Goal: Task Accomplishment & Management: Manage account settings

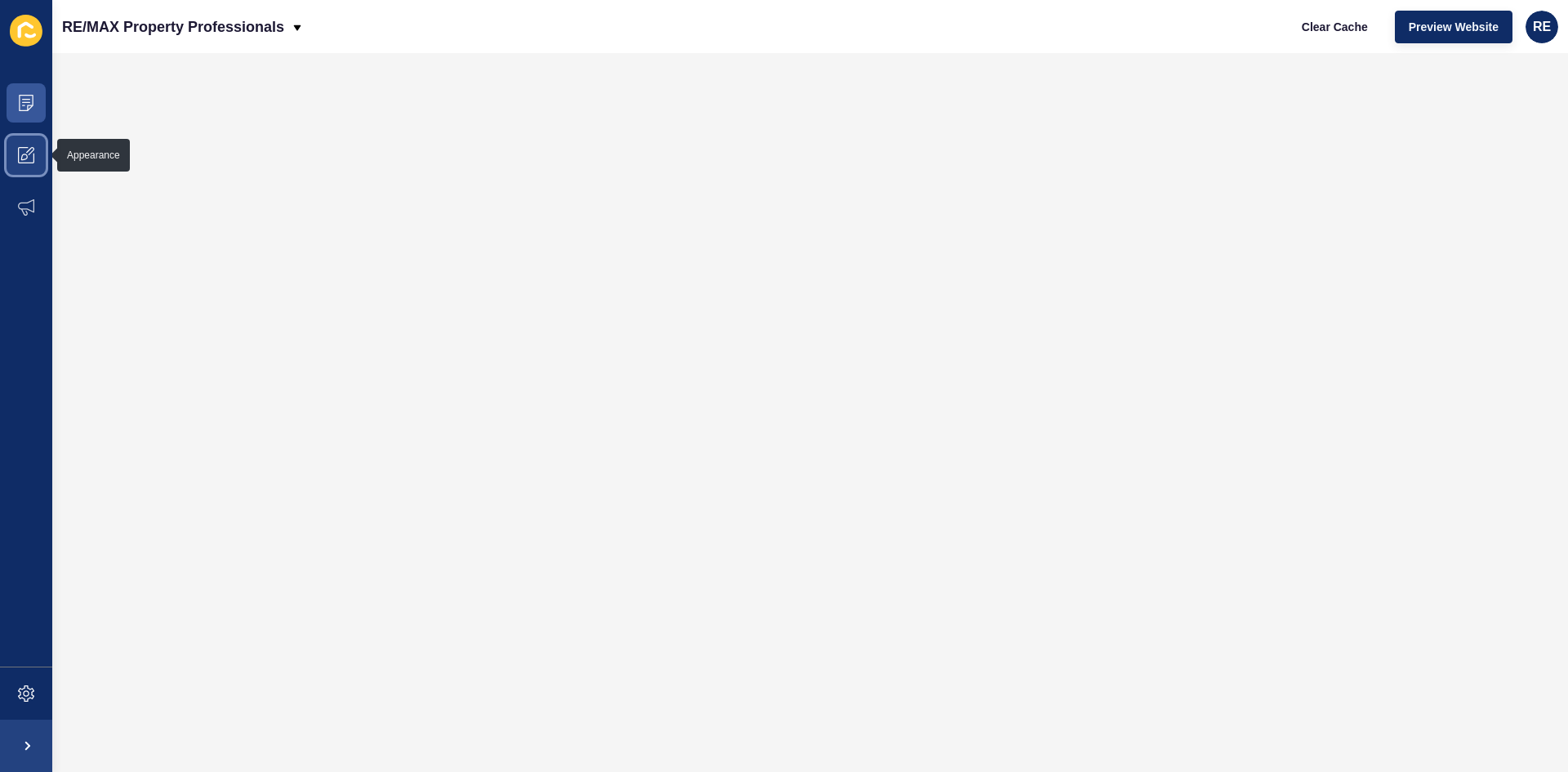
click at [44, 171] on span at bounding box center [26, 155] width 52 height 52
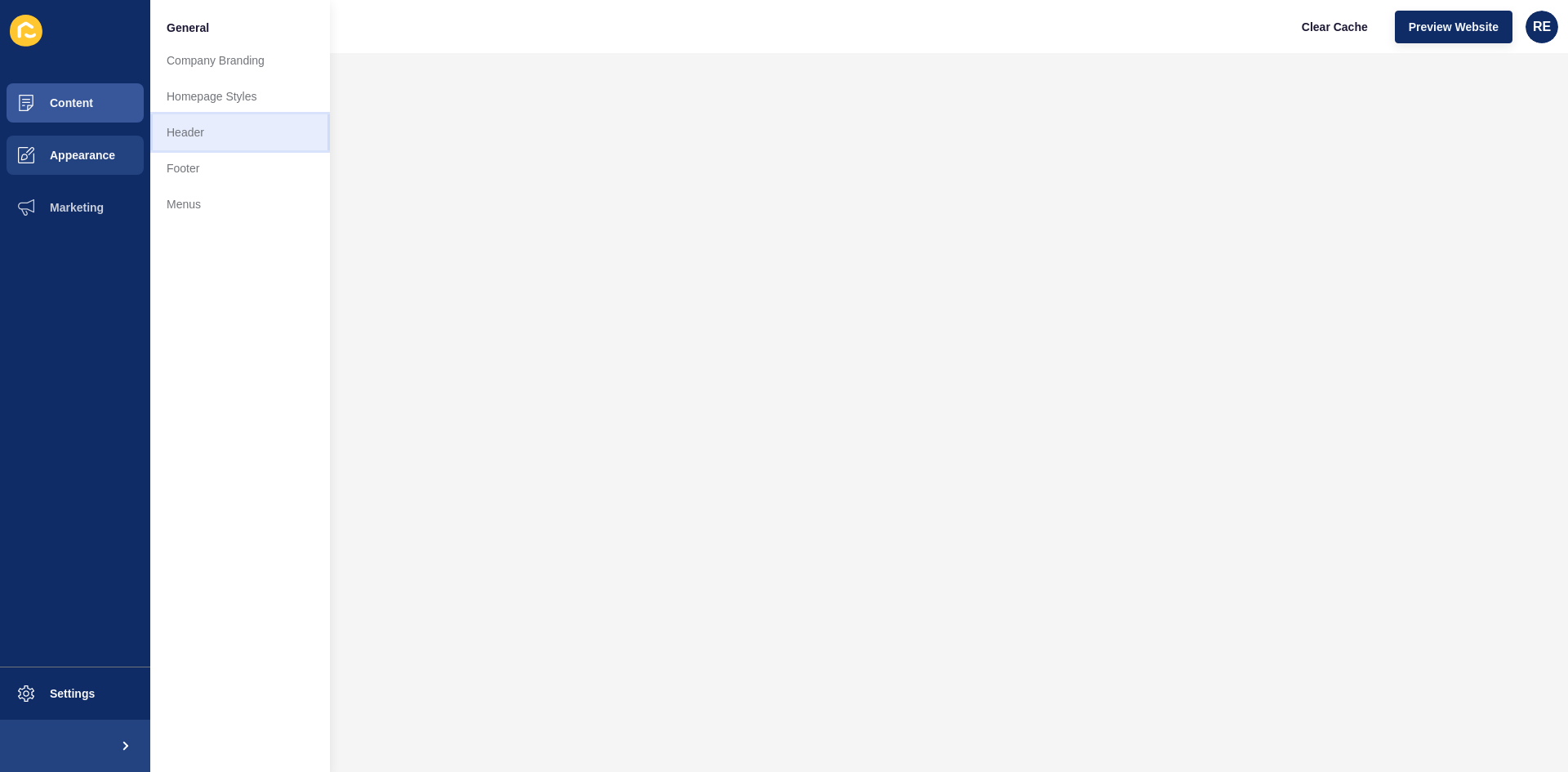
click at [203, 148] on link "Header" at bounding box center [240, 132] width 180 height 36
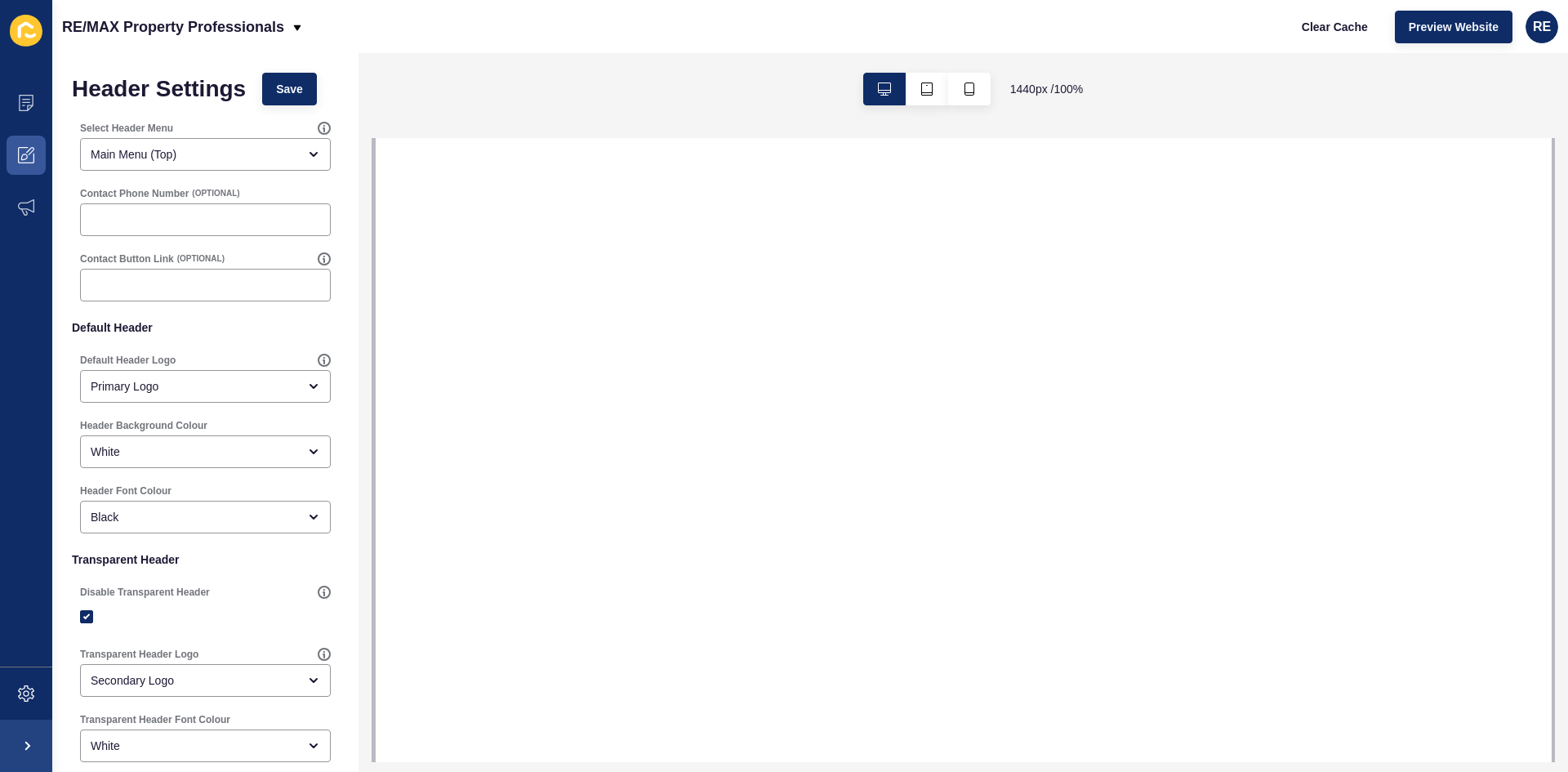
select select
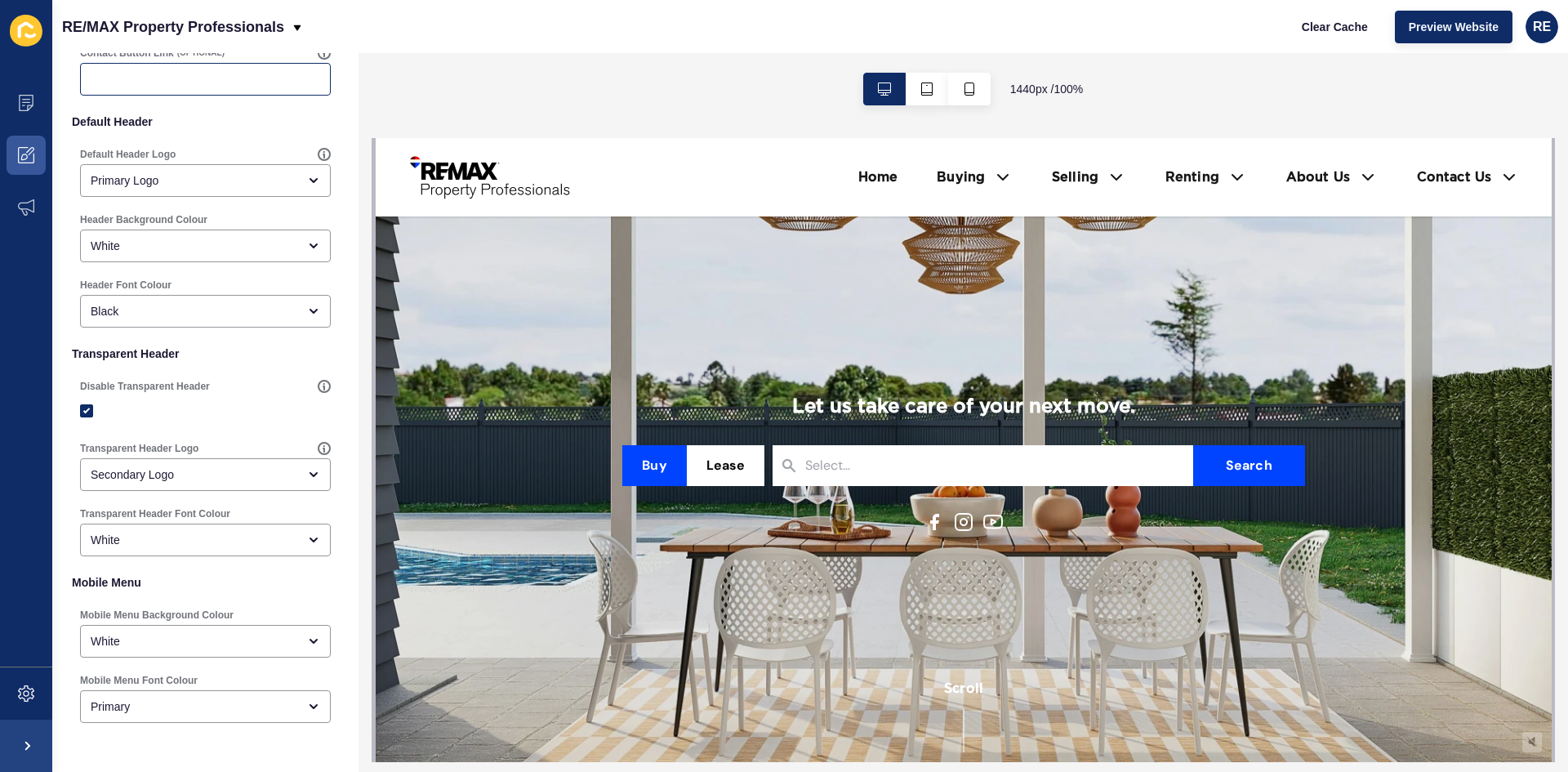
scroll to position [245, 0]
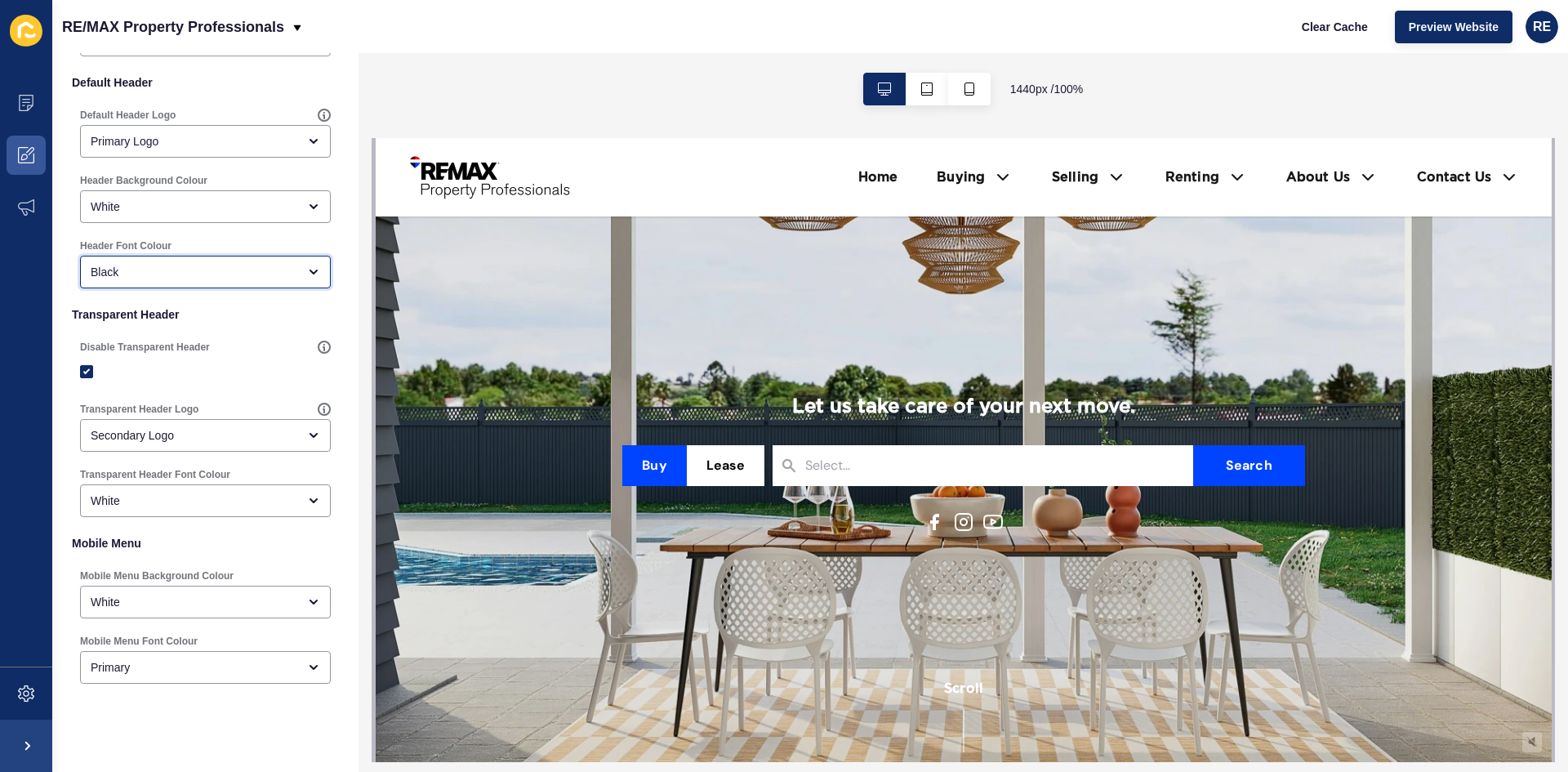
click at [134, 272] on div "Black" at bounding box center [194, 272] width 207 height 17
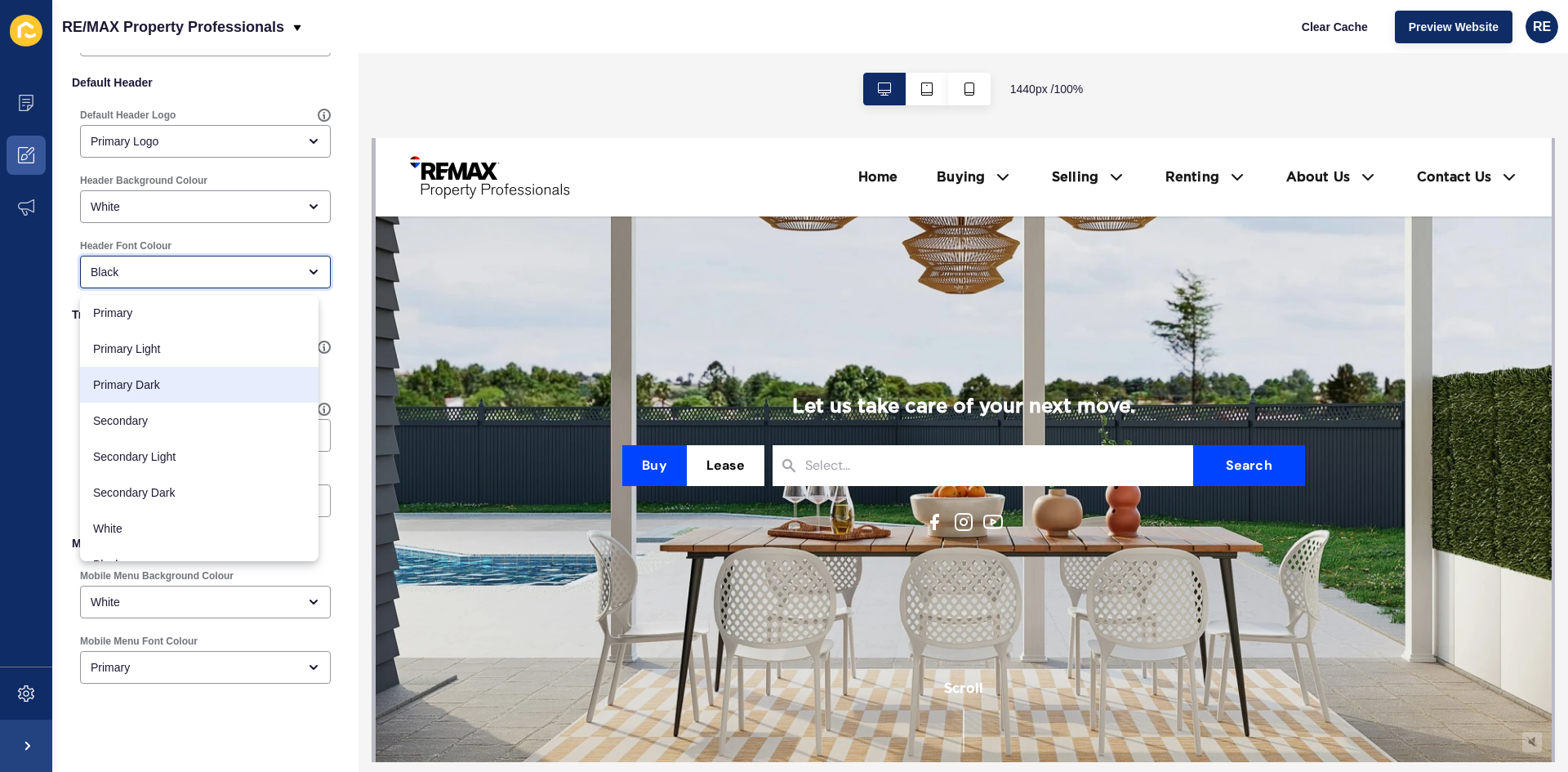
click at [183, 373] on div "Primary Dark" at bounding box center [198, 385] width 238 height 36
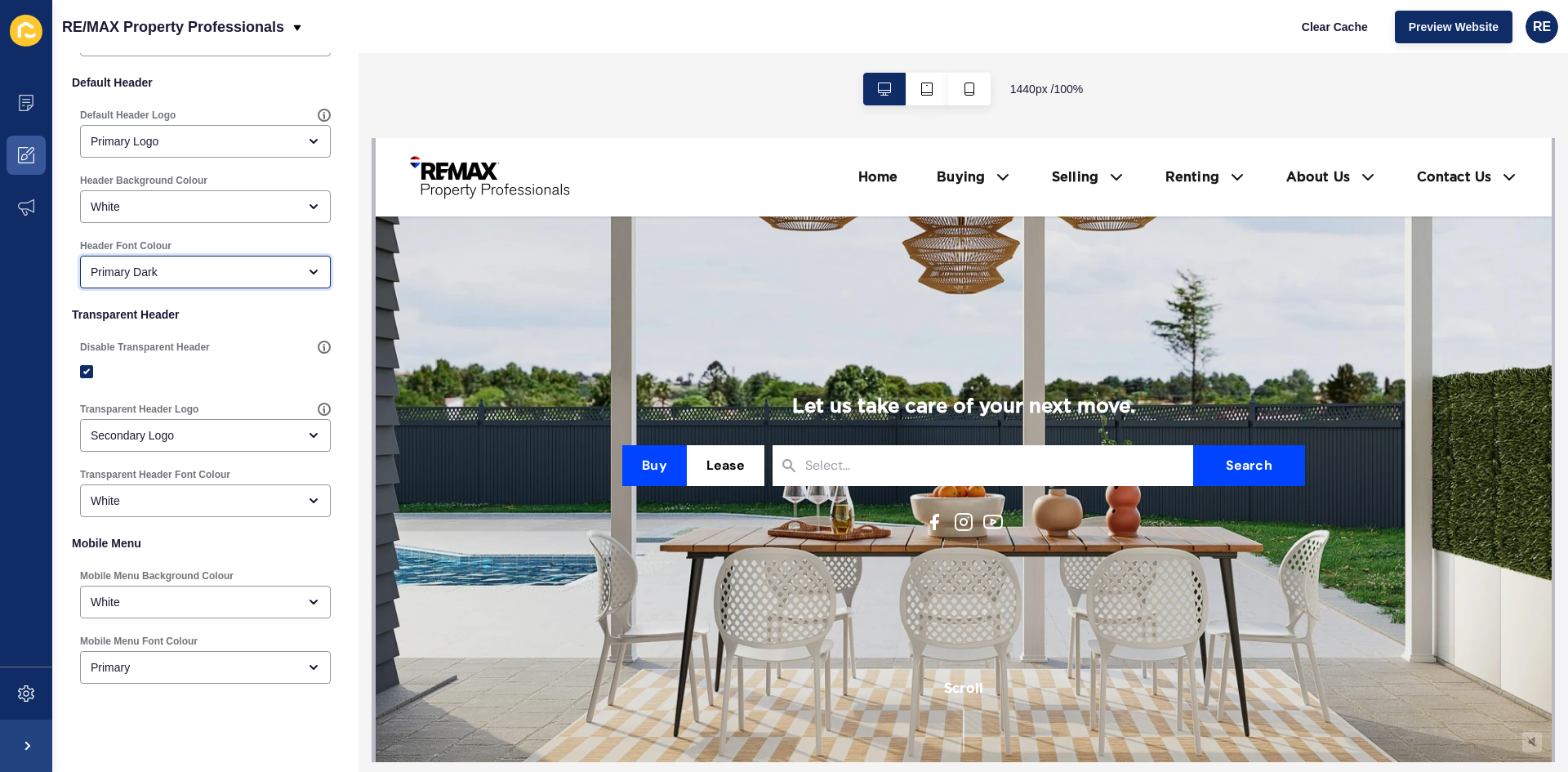
type input "Primary Dark"
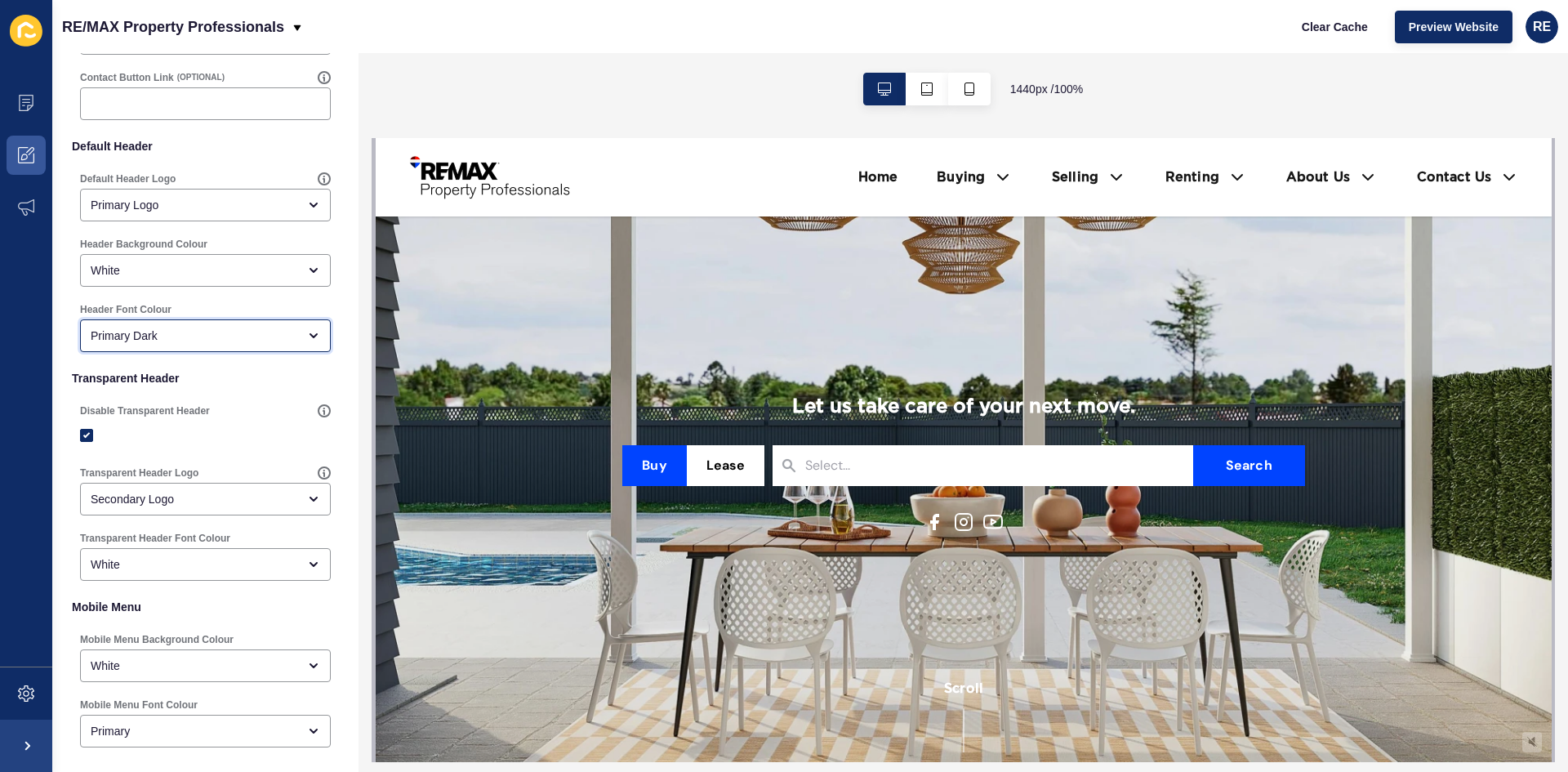
scroll to position [0, 0]
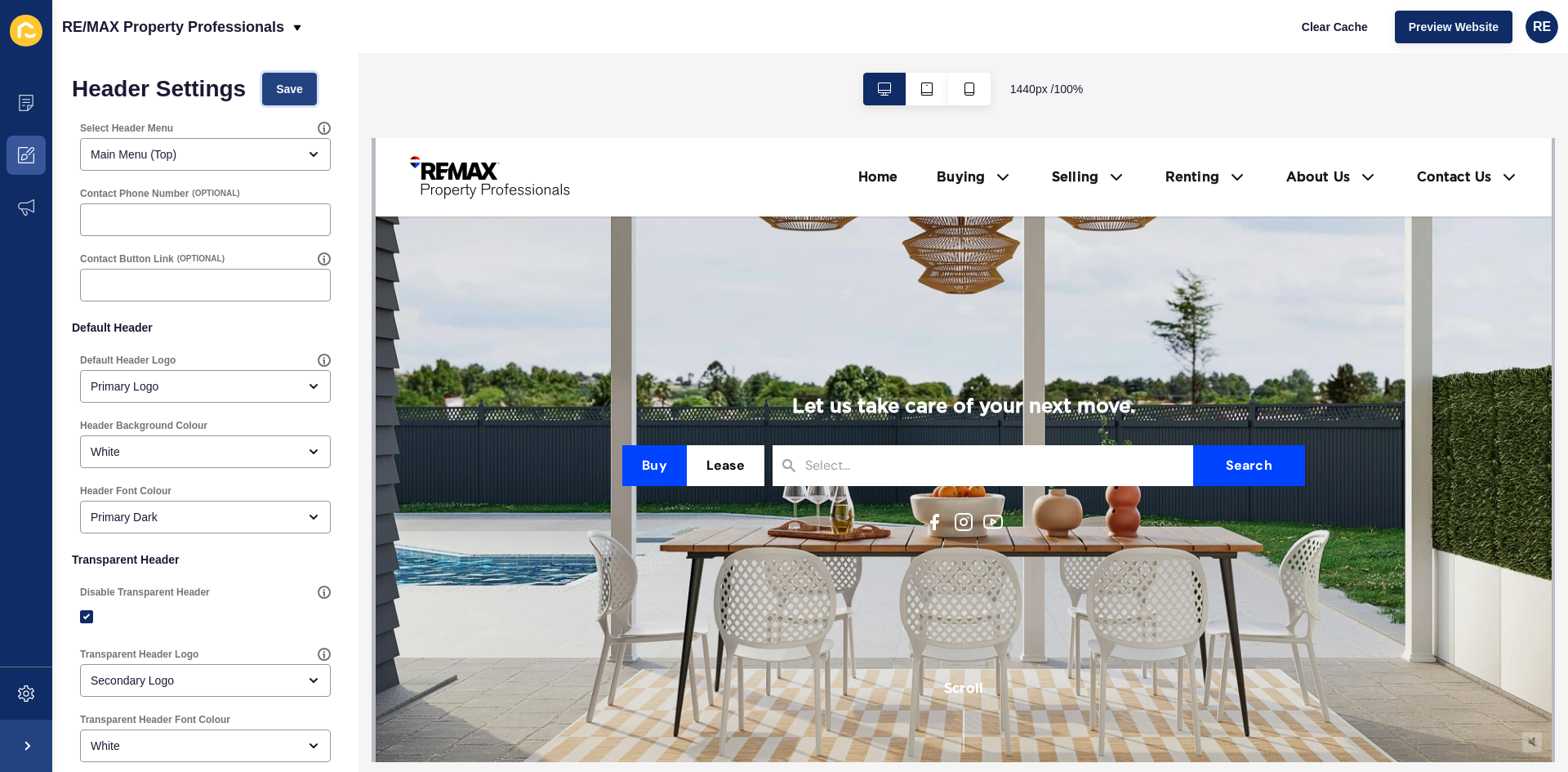
click at [298, 95] on span "Save" at bounding box center [289, 89] width 27 height 17
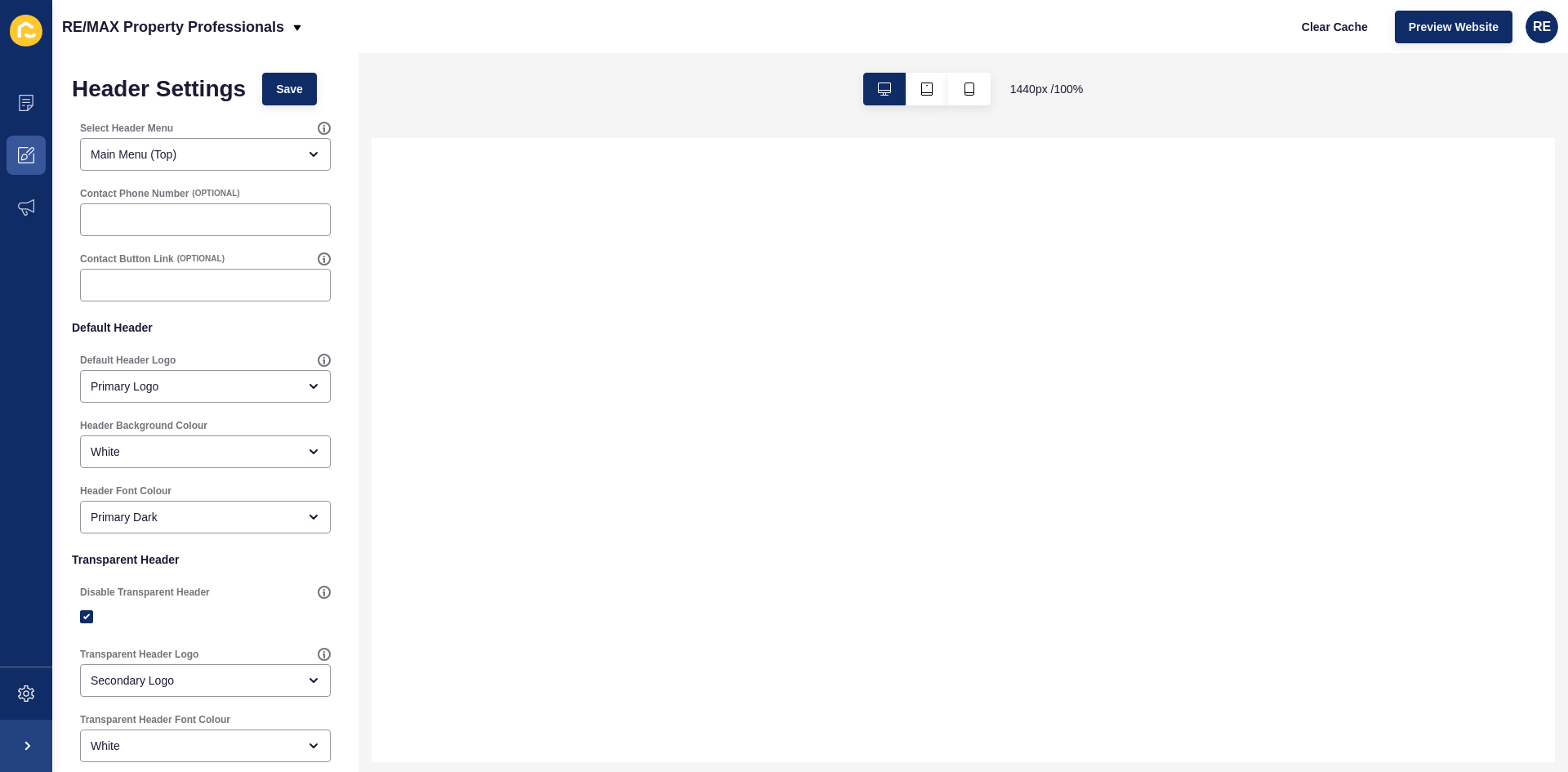
select select
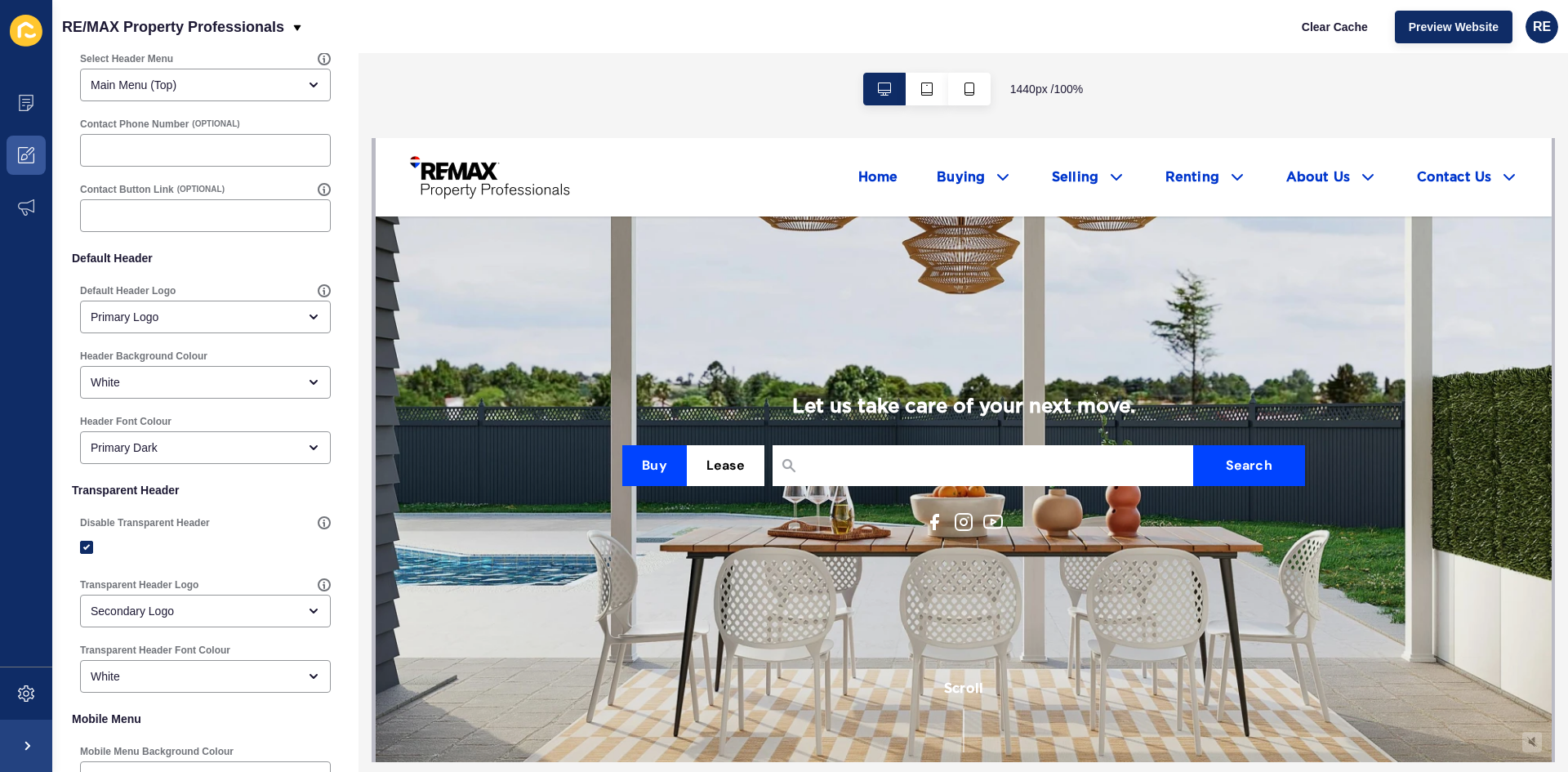
scroll to position [266, 0]
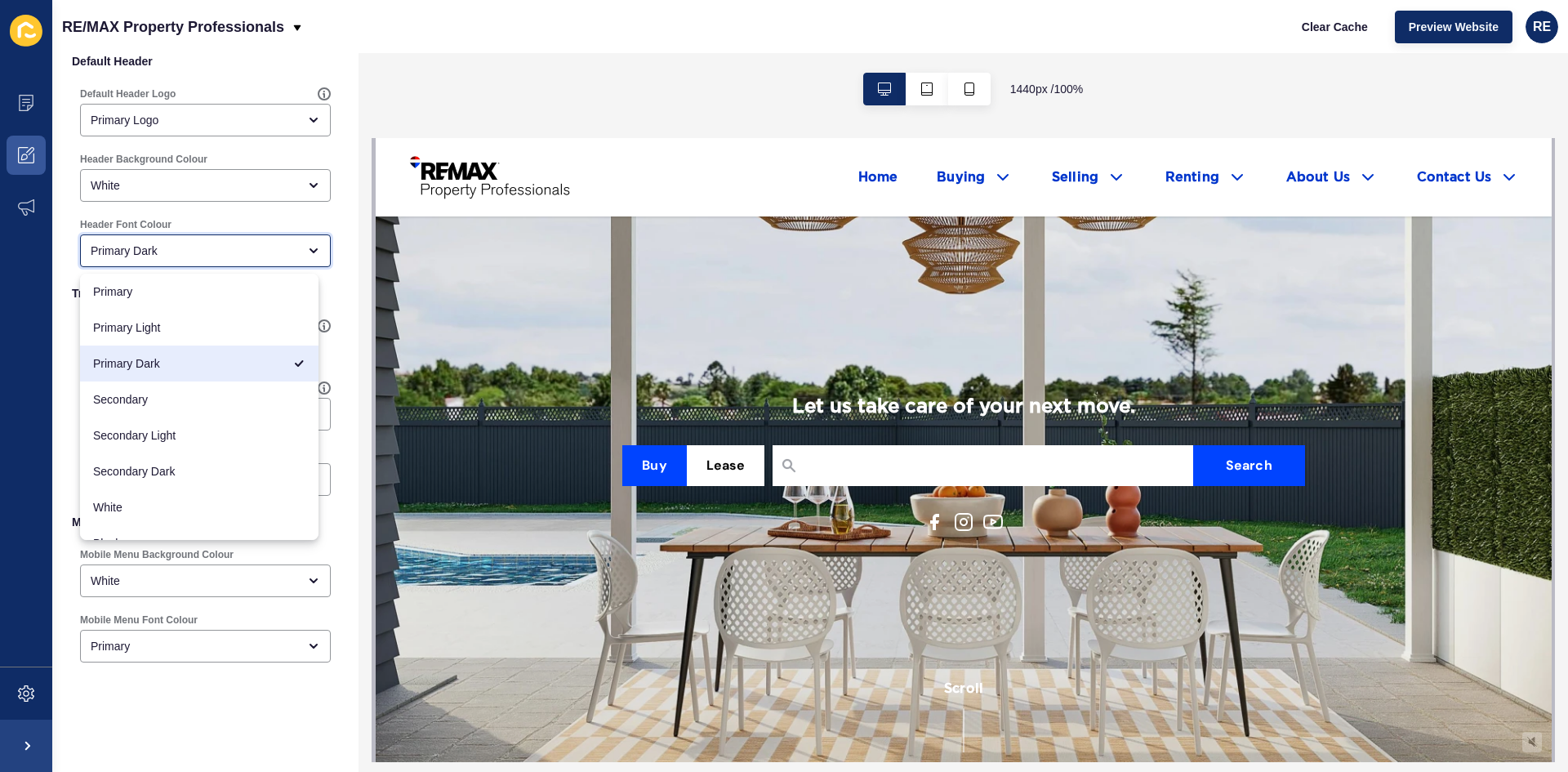
click at [158, 261] on div "Primary Dark" at bounding box center [205, 250] width 251 height 32
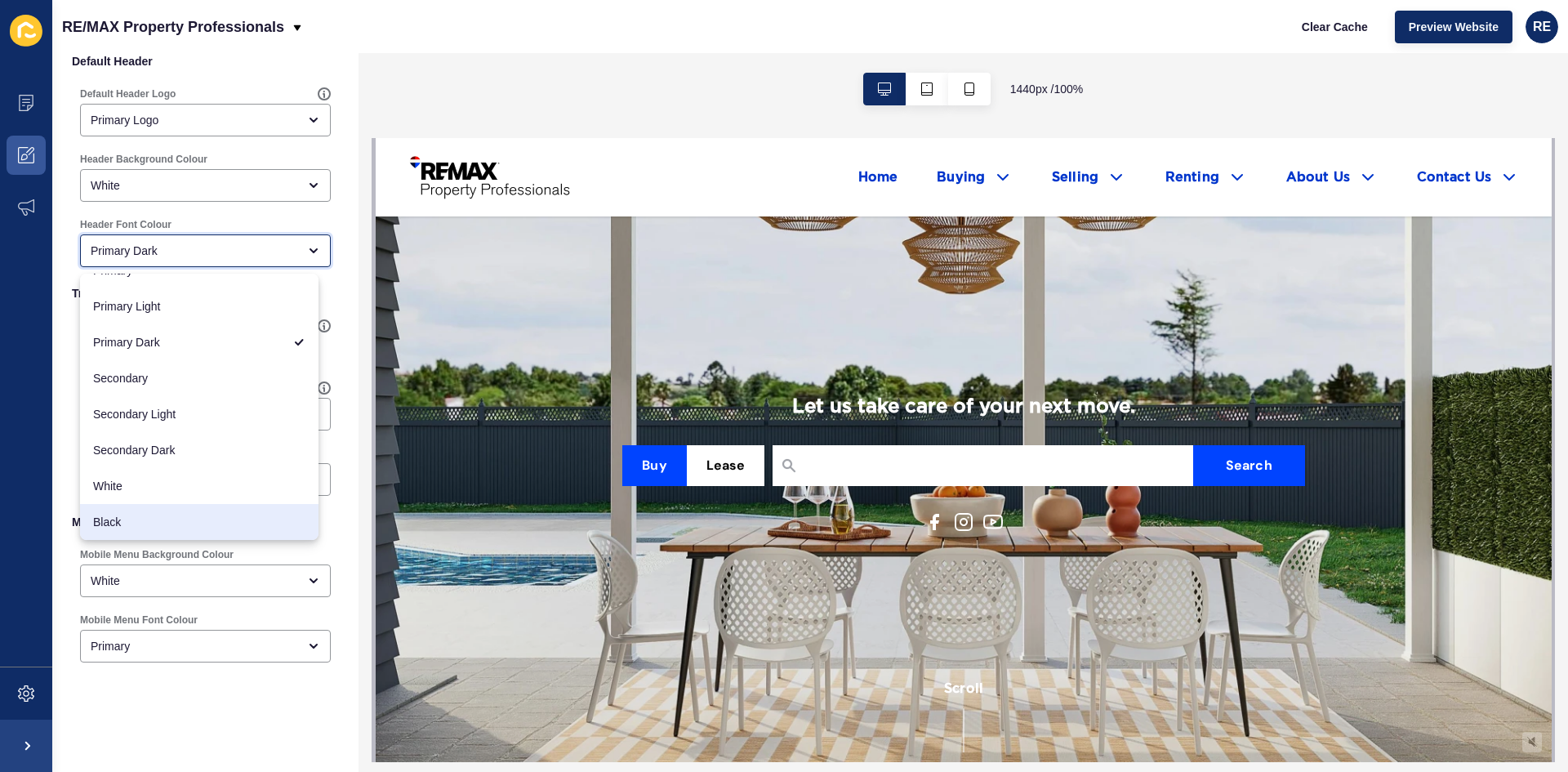
click at [175, 510] on div "Black" at bounding box center [198, 522] width 238 height 36
type input "Black"
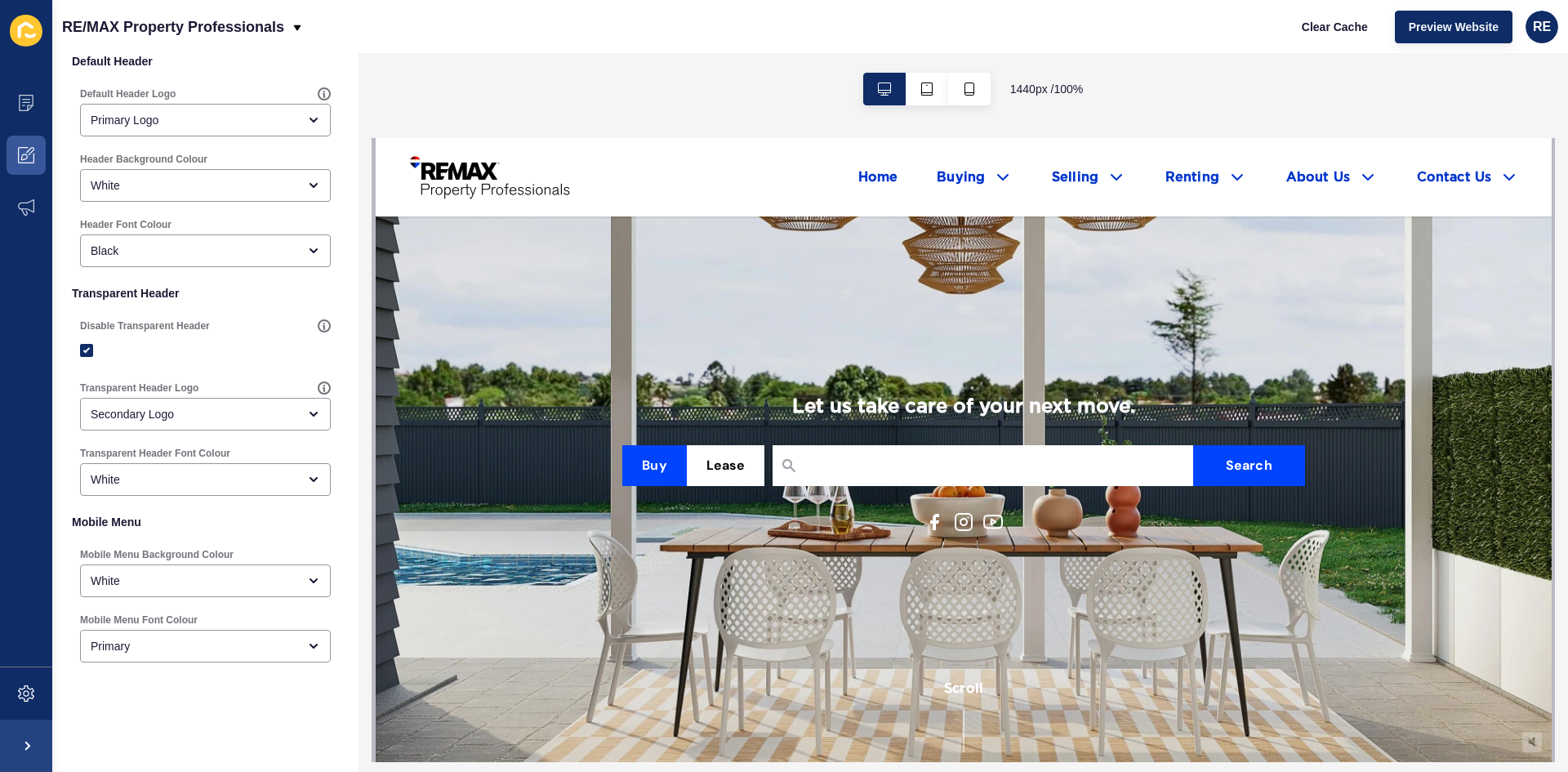
click at [331, 224] on div "Header Settings Save Select Header Menu Main Menu (Top) Contact Phone Number (O…" at bounding box center [205, 279] width 307 height 985
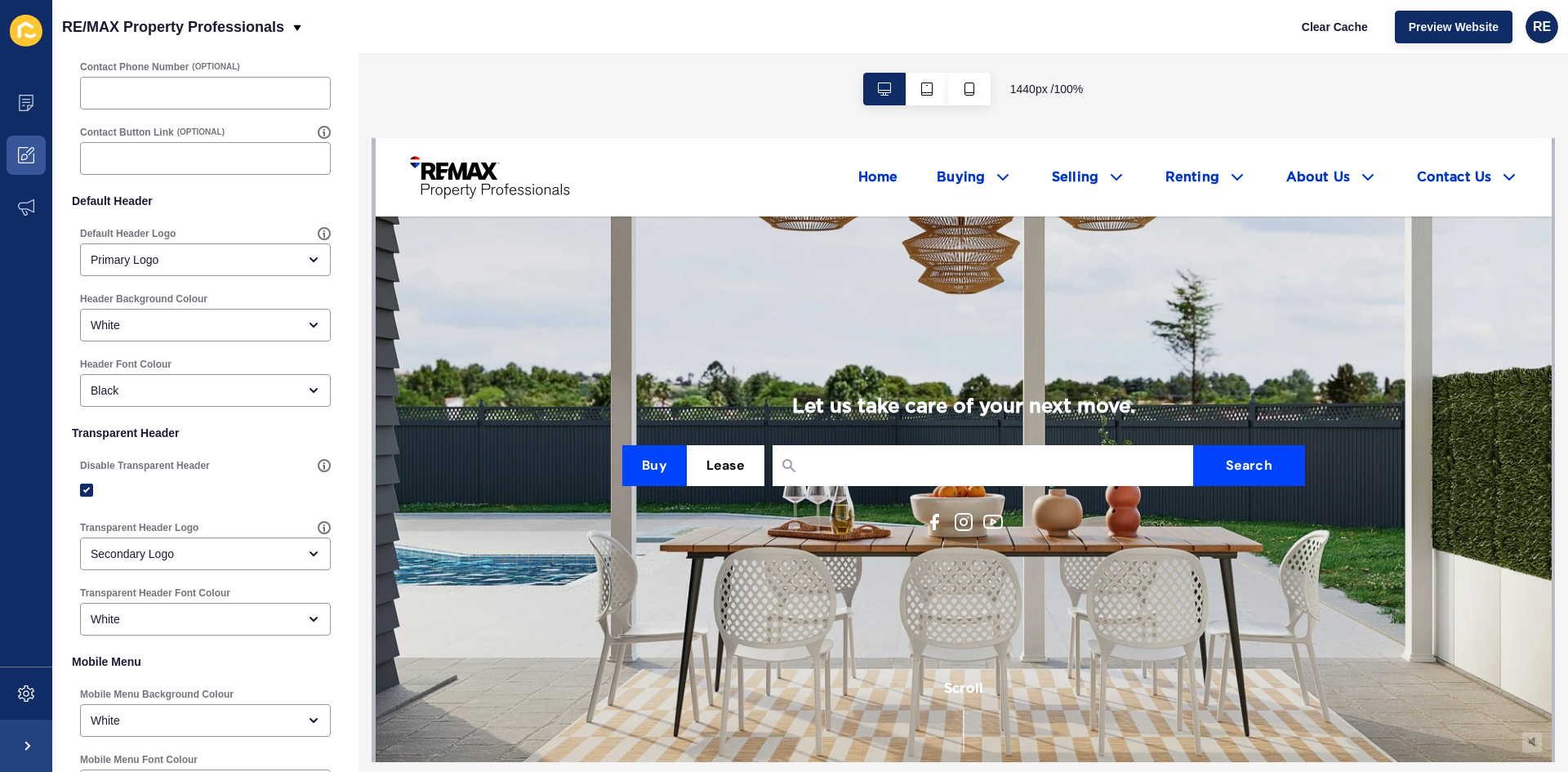
scroll to position [0, 0]
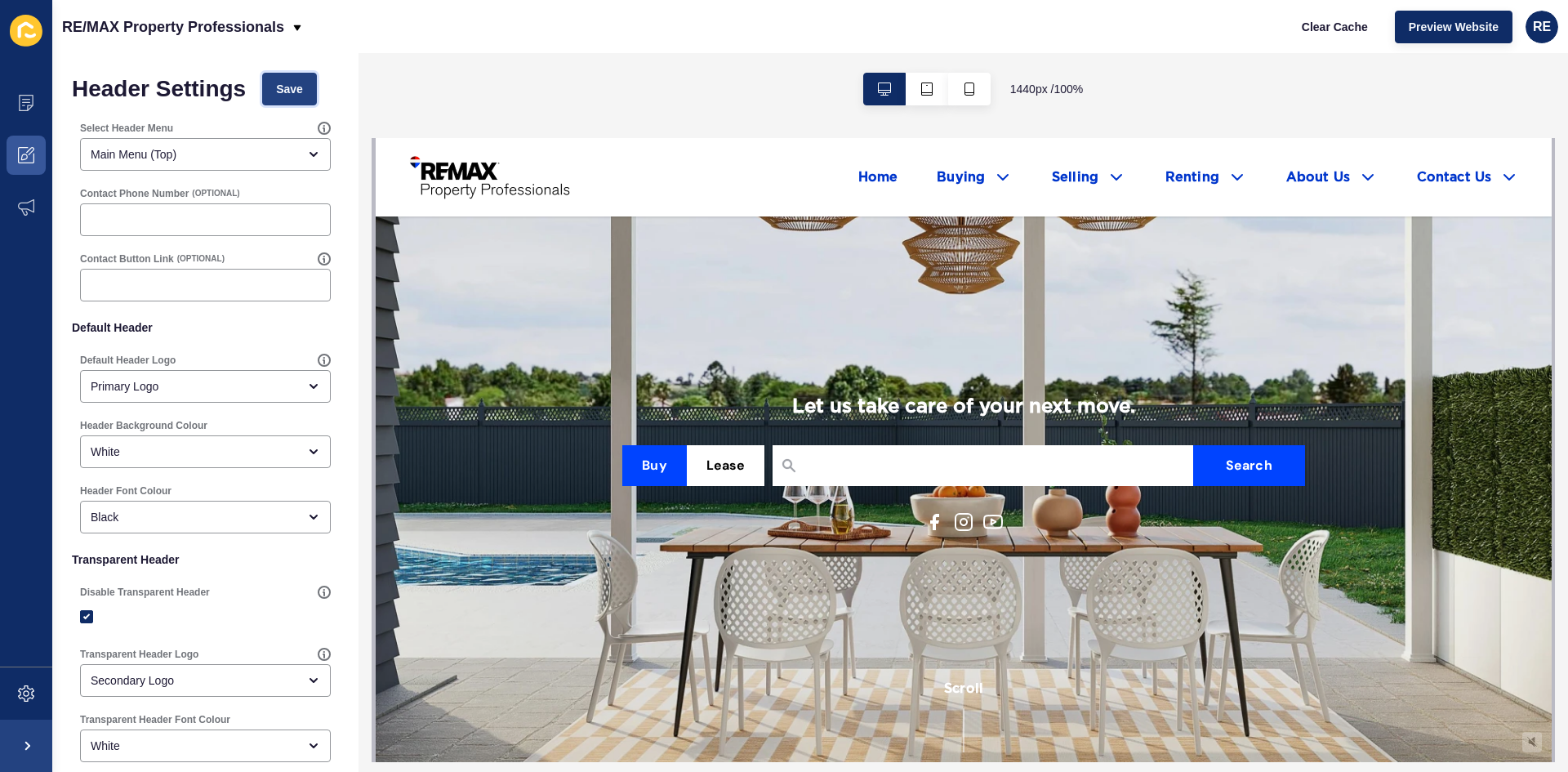
click at [297, 79] on button "Save" at bounding box center [289, 88] width 55 height 32
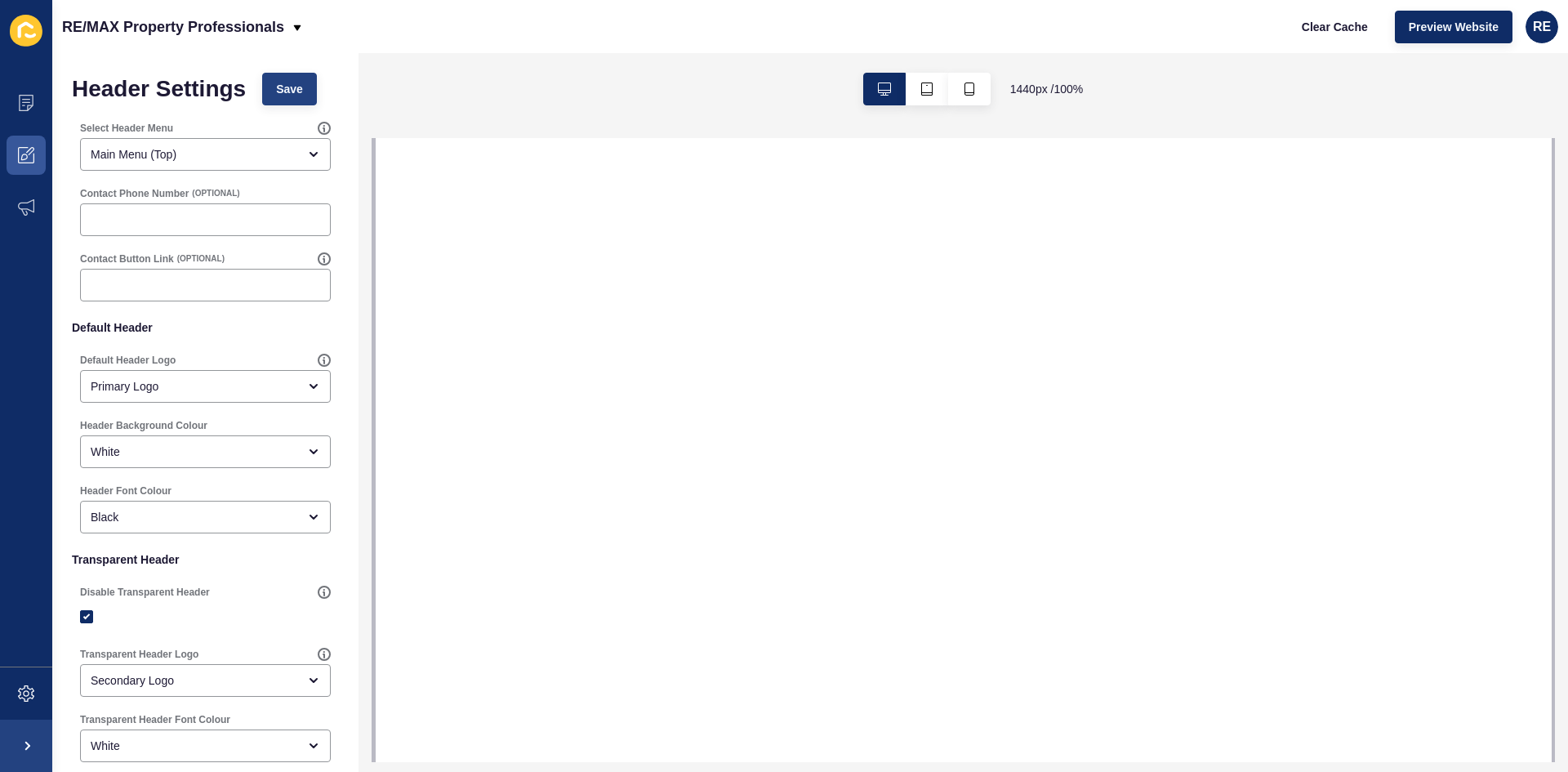
select select
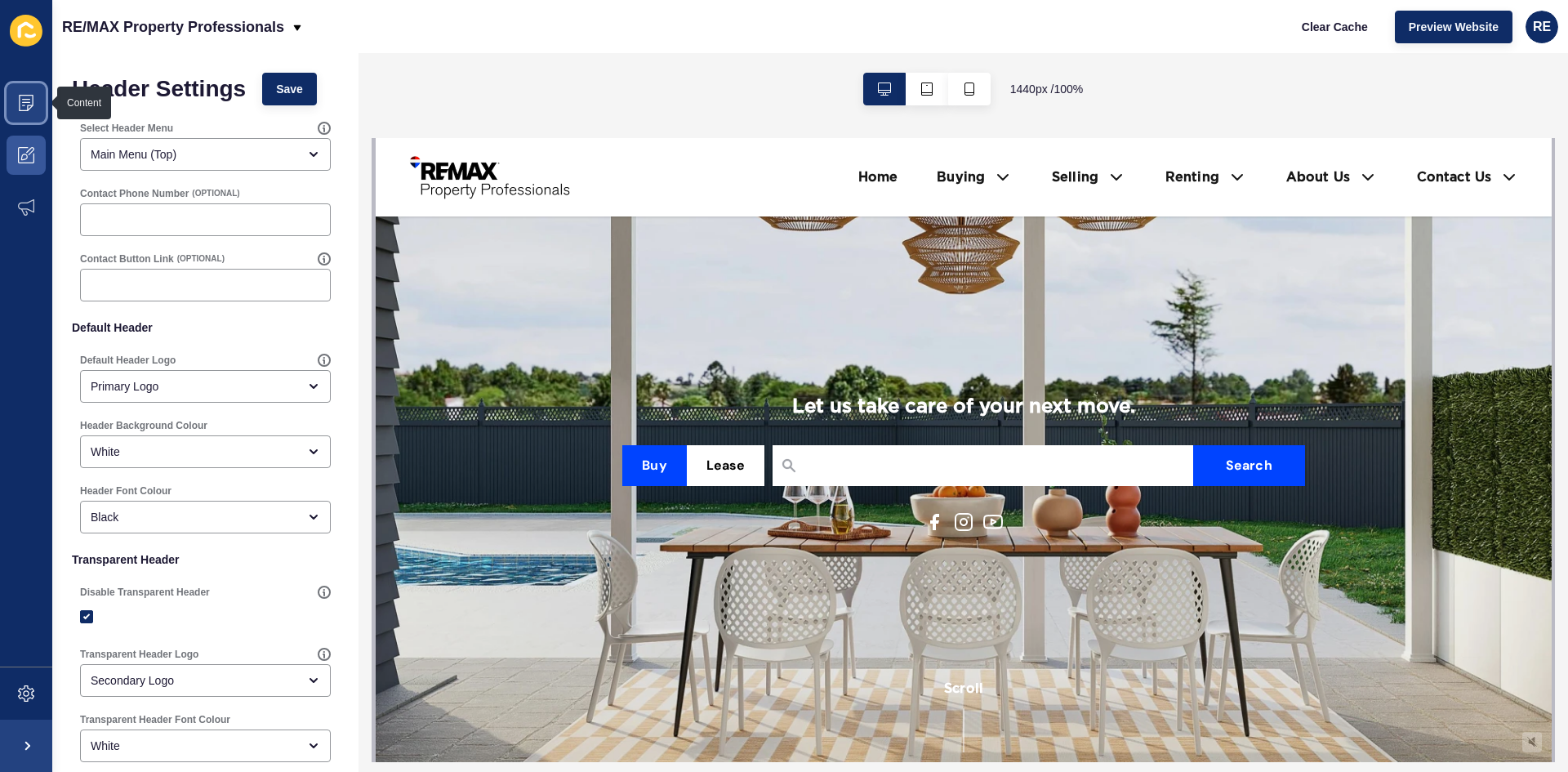
click at [35, 118] on span at bounding box center [26, 103] width 52 height 52
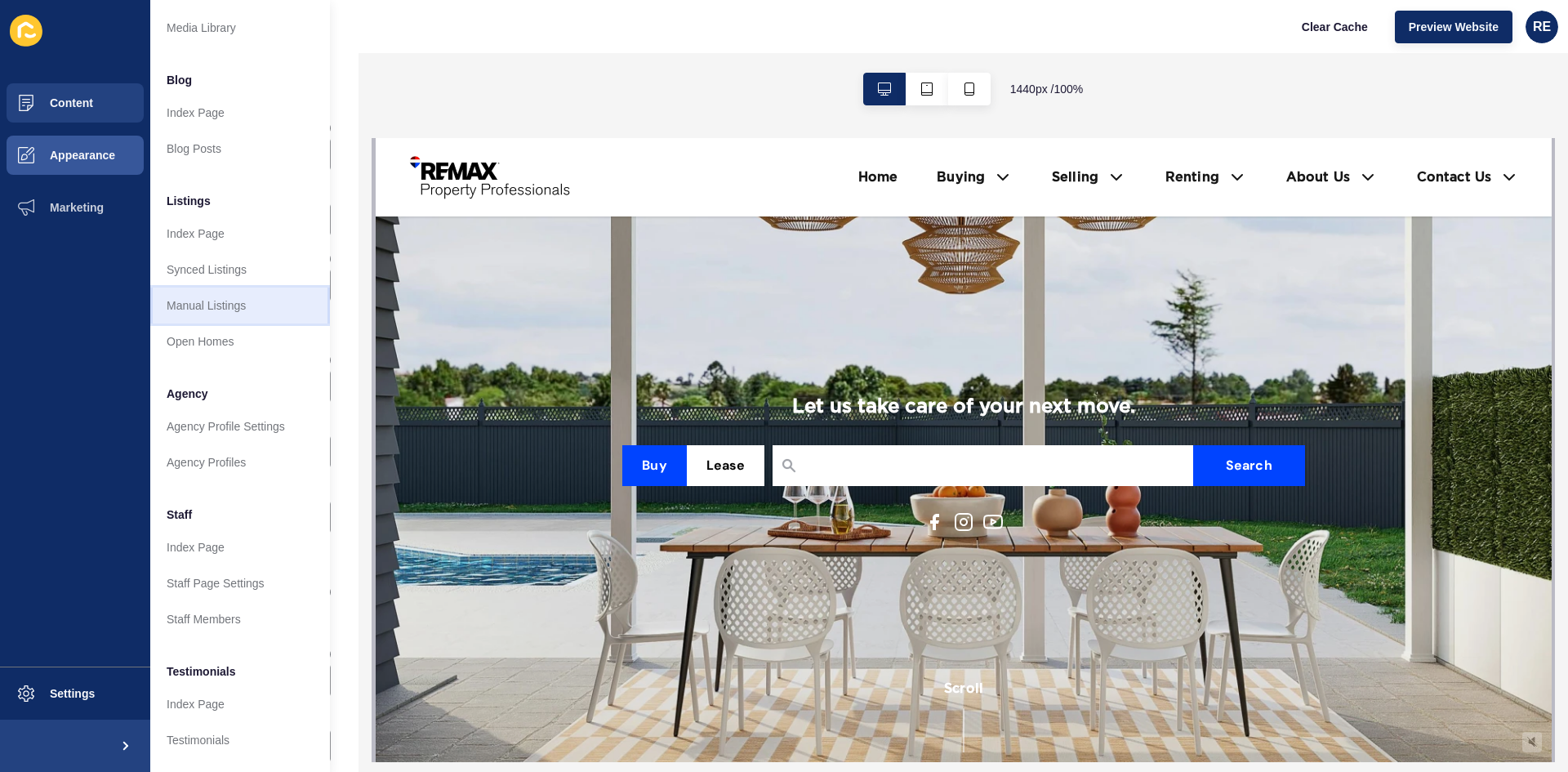
scroll to position [59, 0]
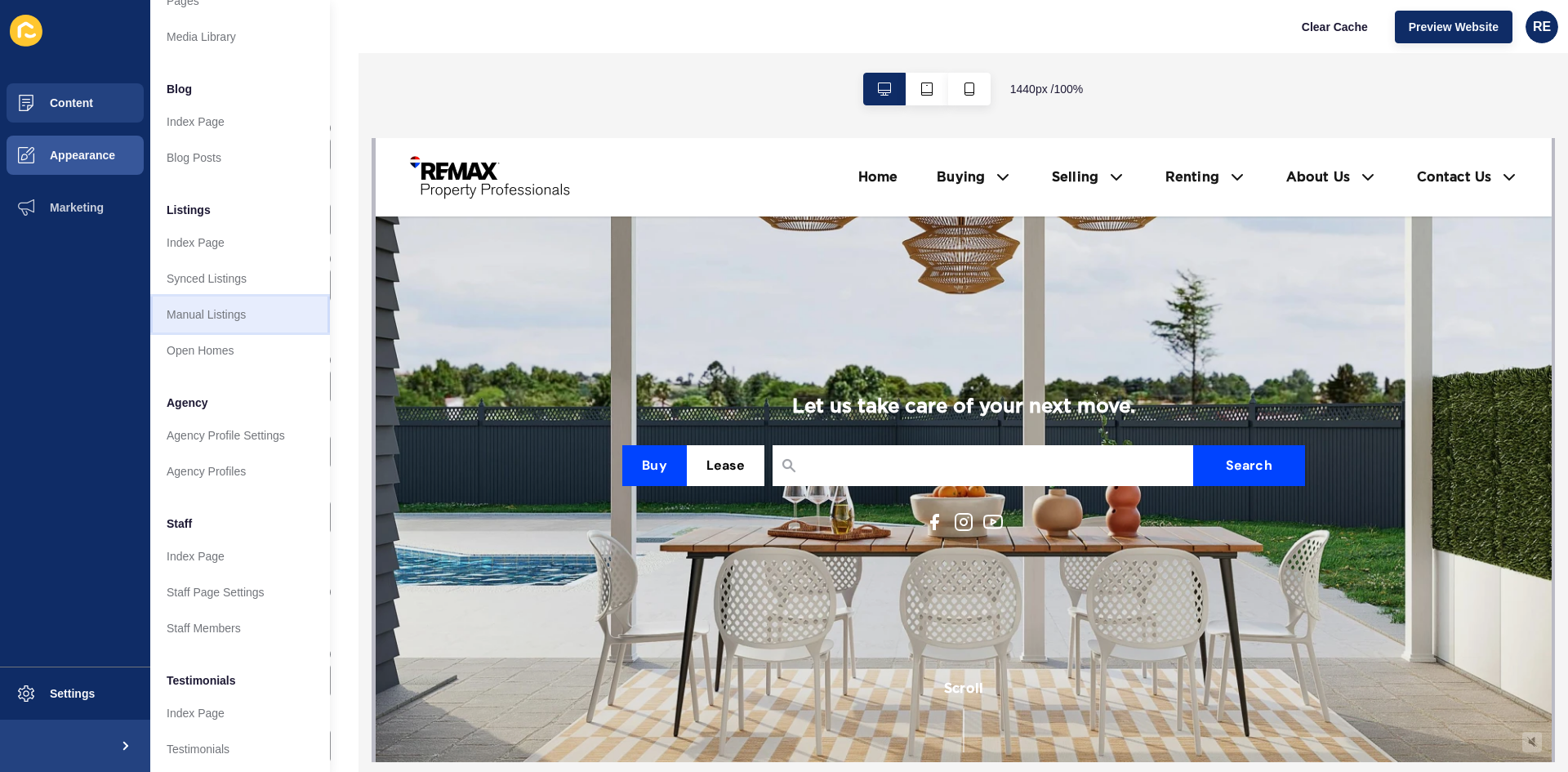
click at [316, 321] on link "Manual Listings" at bounding box center [240, 314] width 180 height 36
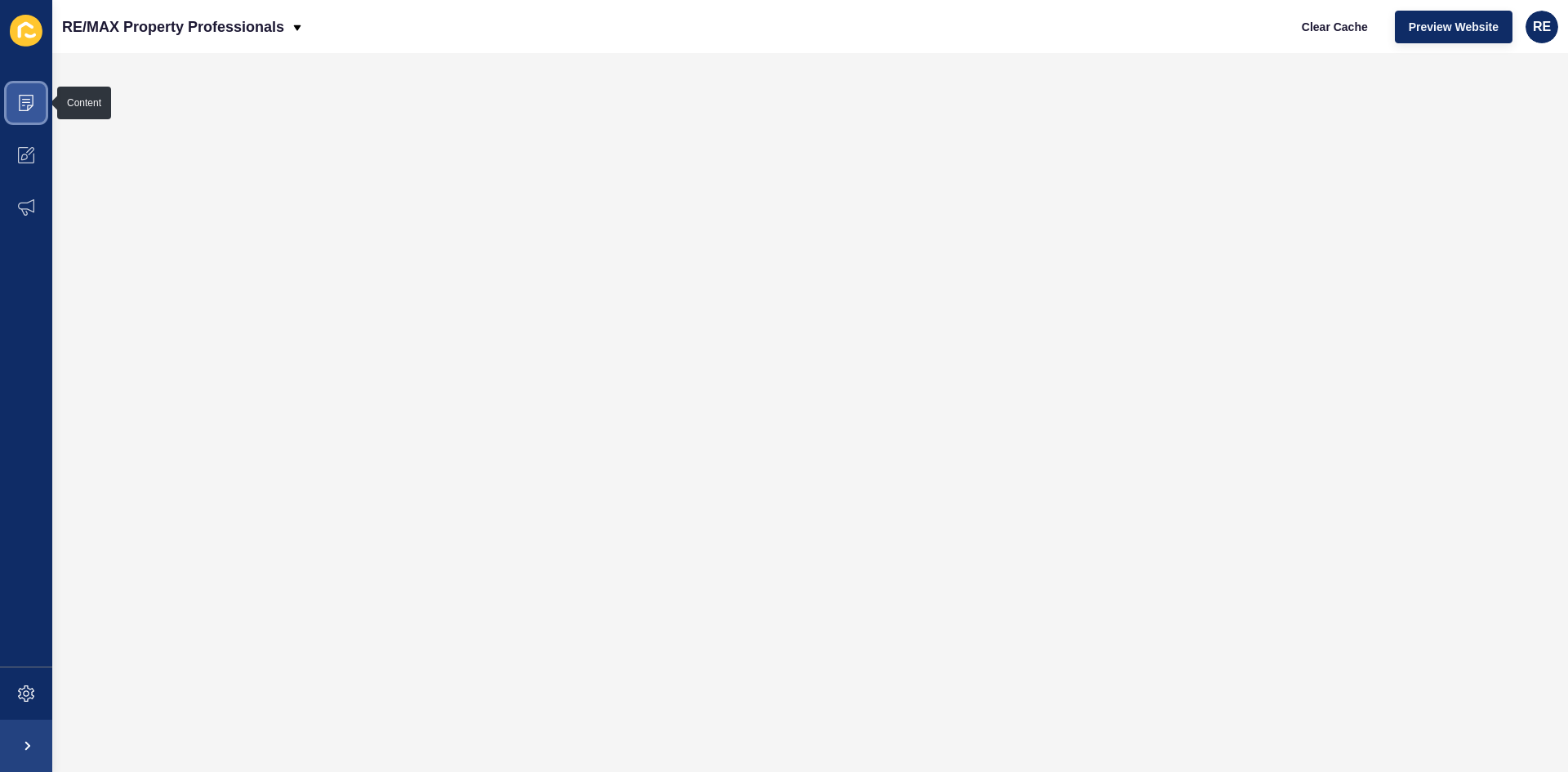
click at [35, 108] on span at bounding box center [26, 103] width 52 height 52
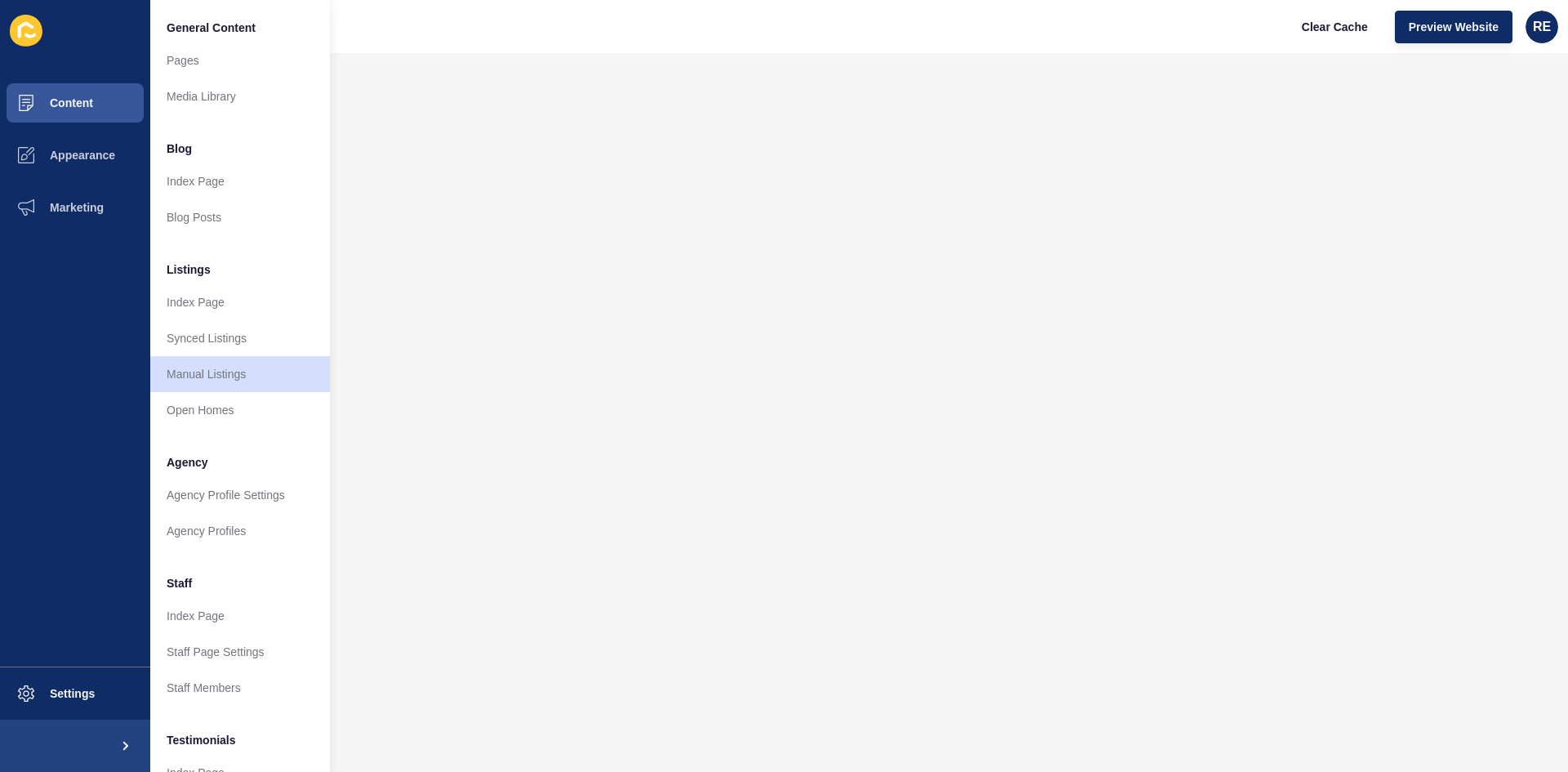
click at [196, 249] on ul "General Content Pages Media Library Blog Index Page Blog Posts Listings Index P…" at bounding box center [240, 479] width 180 height 938
click at [92, 162] on button "Appearance" at bounding box center [75, 155] width 150 height 52
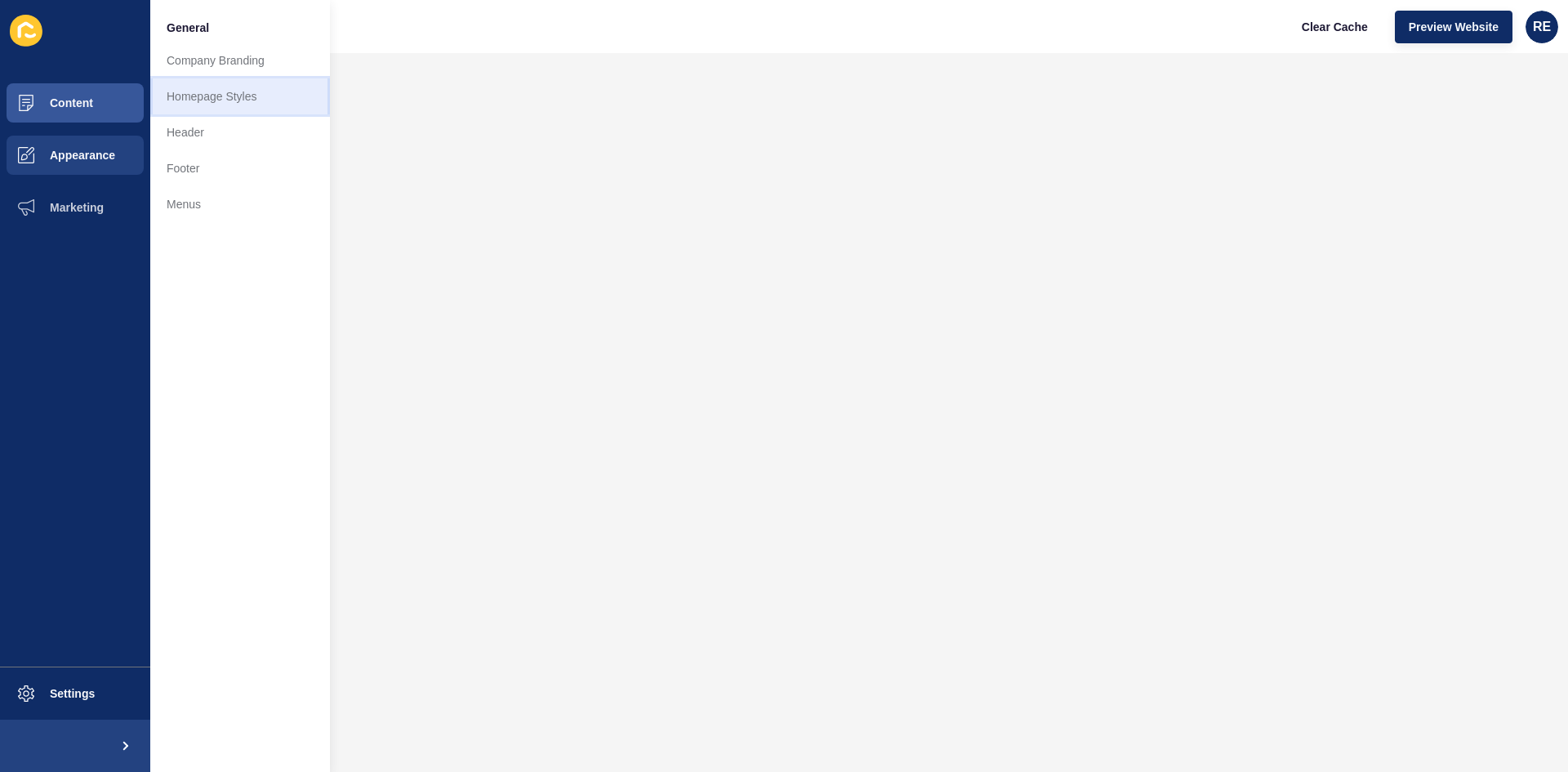
click at [261, 104] on link "Homepage Styles" at bounding box center [240, 96] width 180 height 36
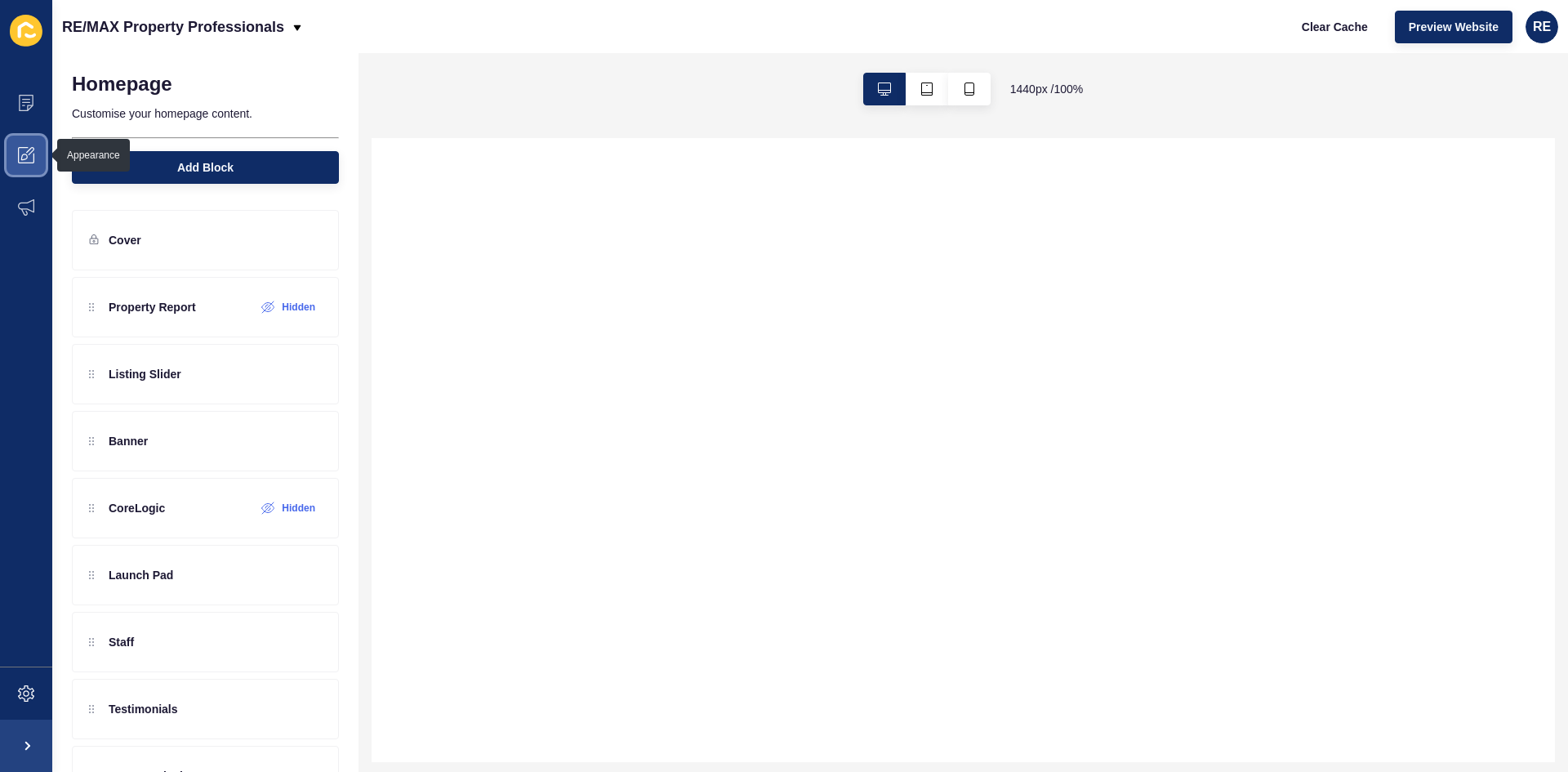
click at [19, 158] on icon at bounding box center [26, 156] width 17 height 17
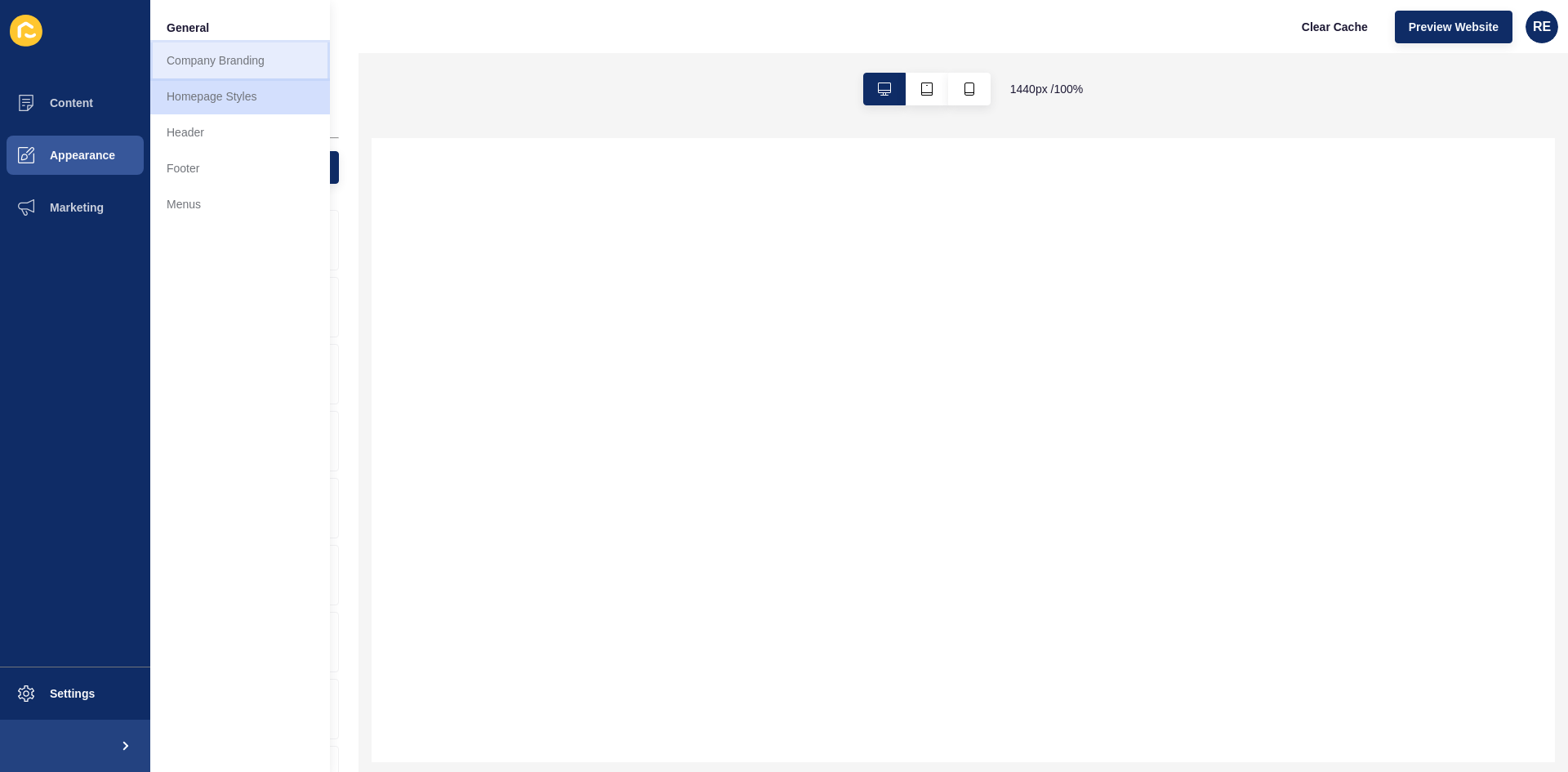
click at [229, 70] on link "Company Branding" at bounding box center [240, 60] width 180 height 36
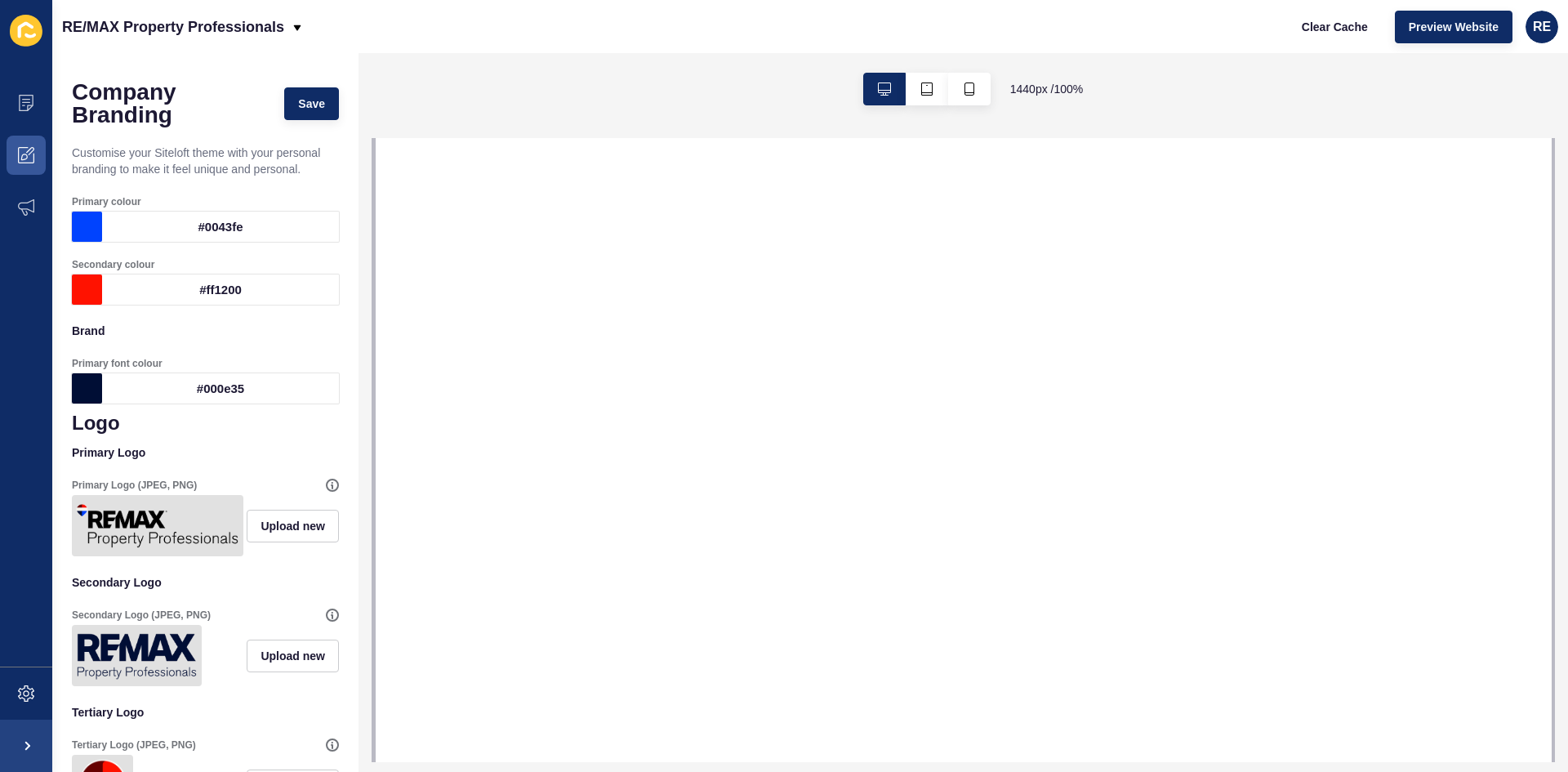
select select
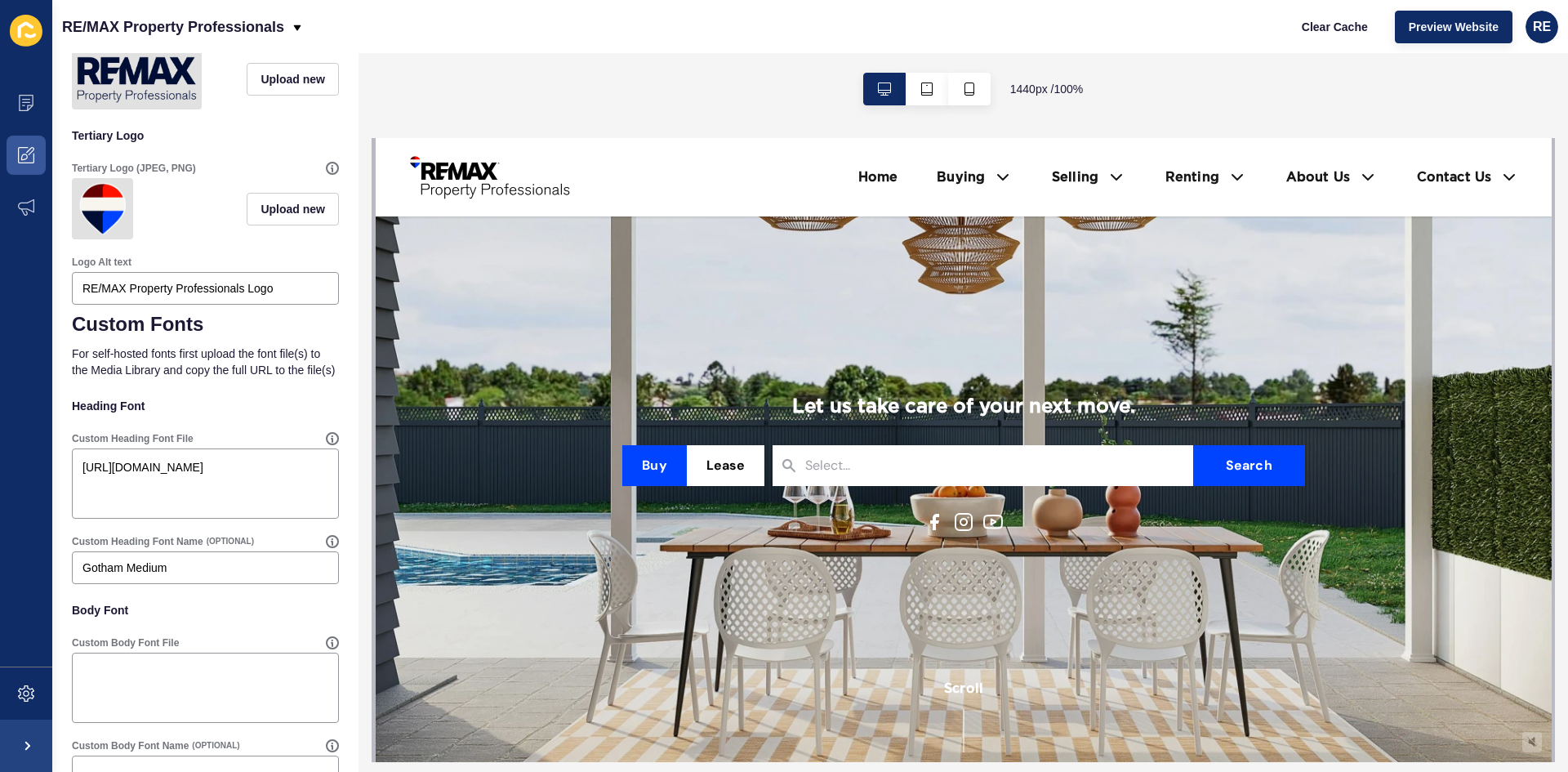
scroll to position [348, 0]
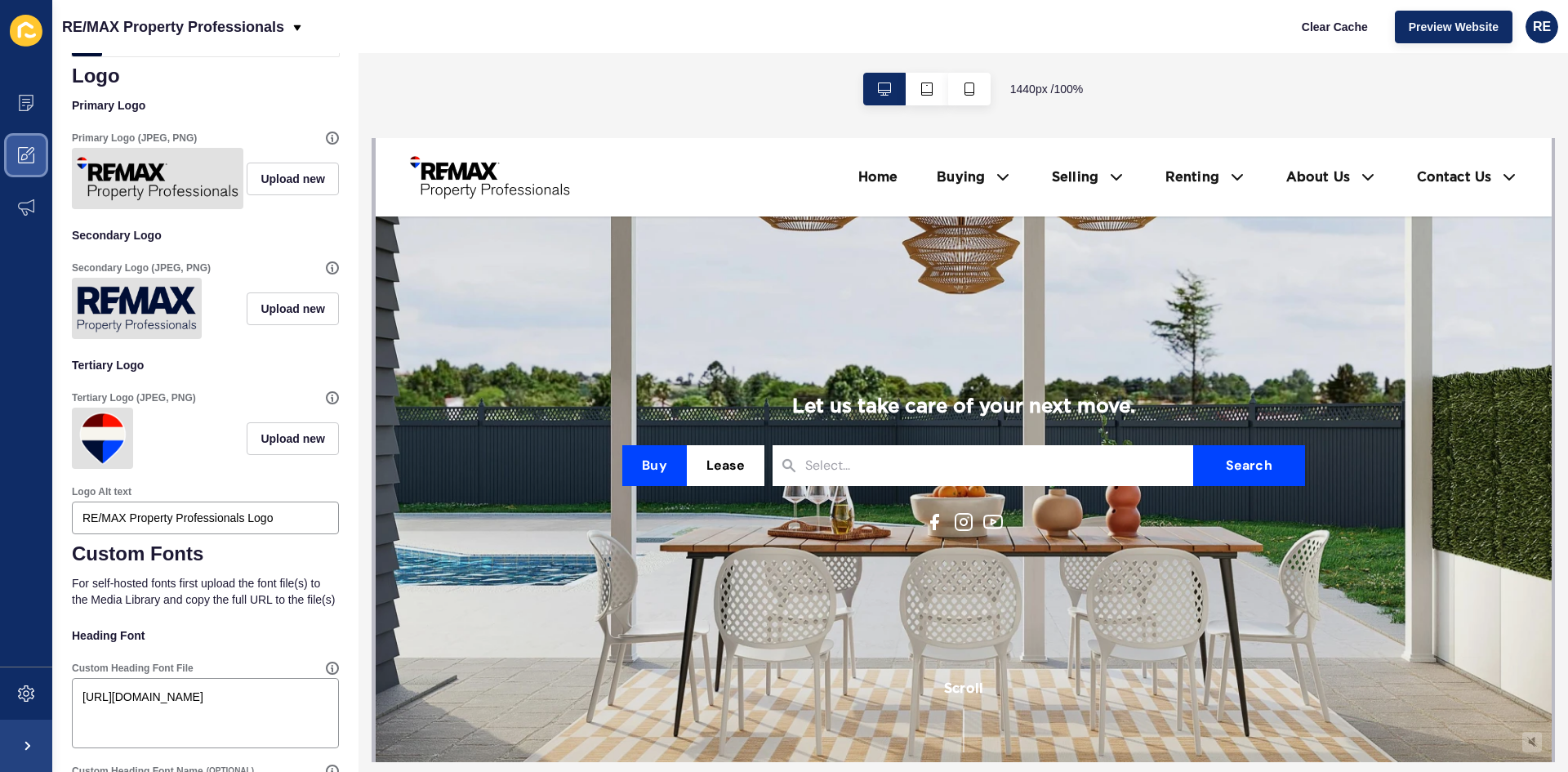
click at [25, 171] on span at bounding box center [26, 155] width 52 height 52
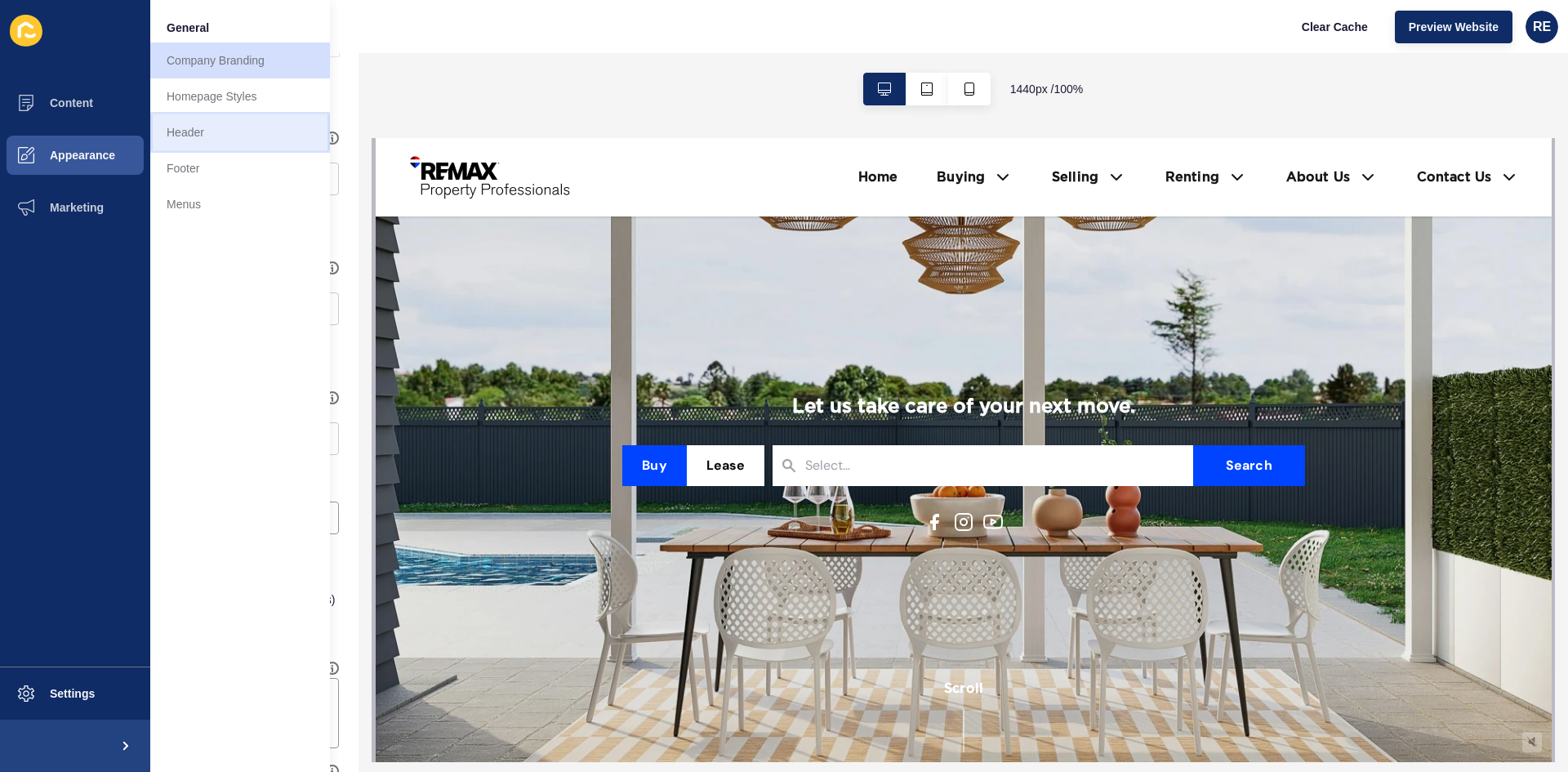
click at [222, 133] on link "Header" at bounding box center [240, 132] width 180 height 36
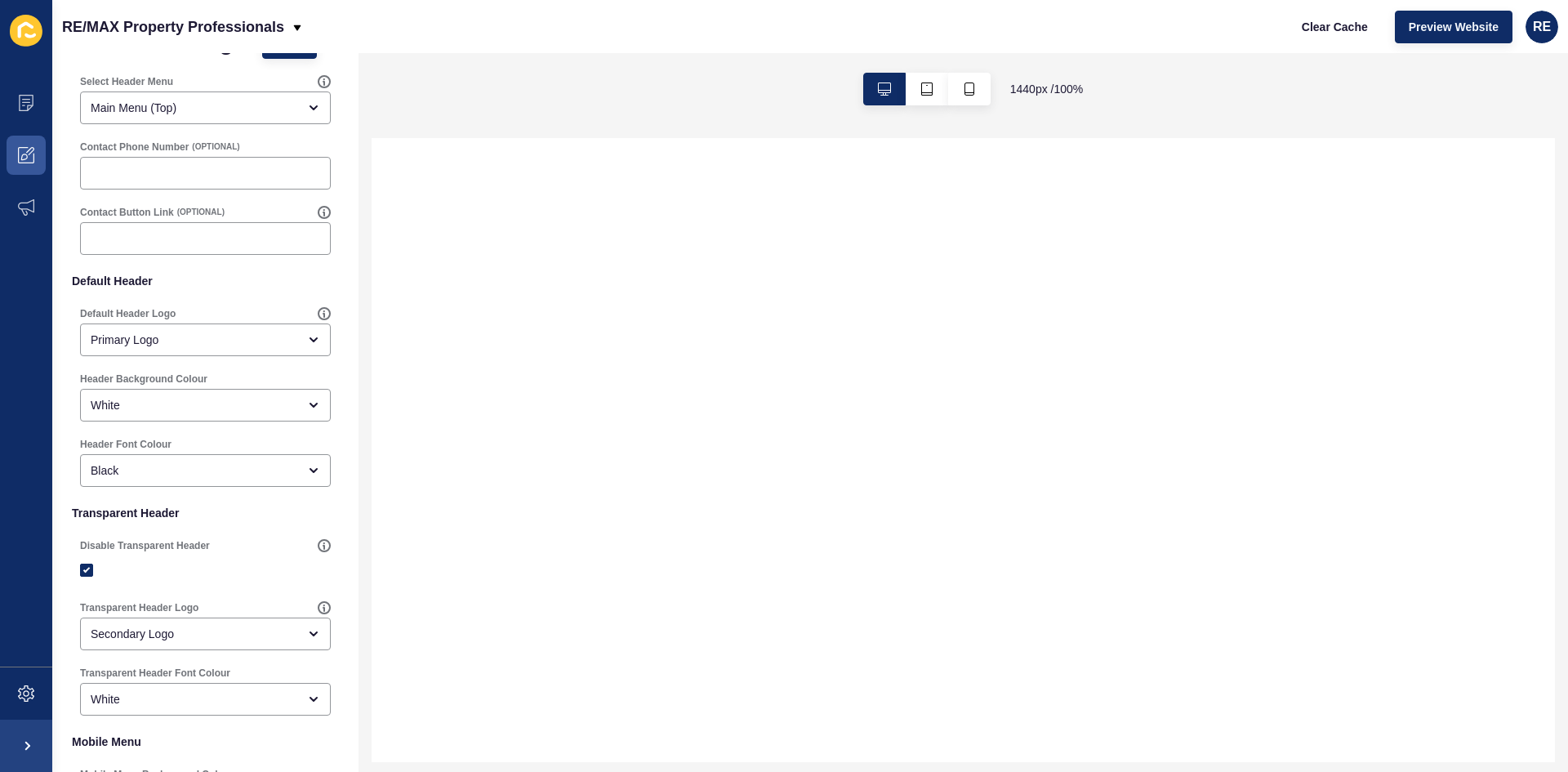
scroll to position [82, 0]
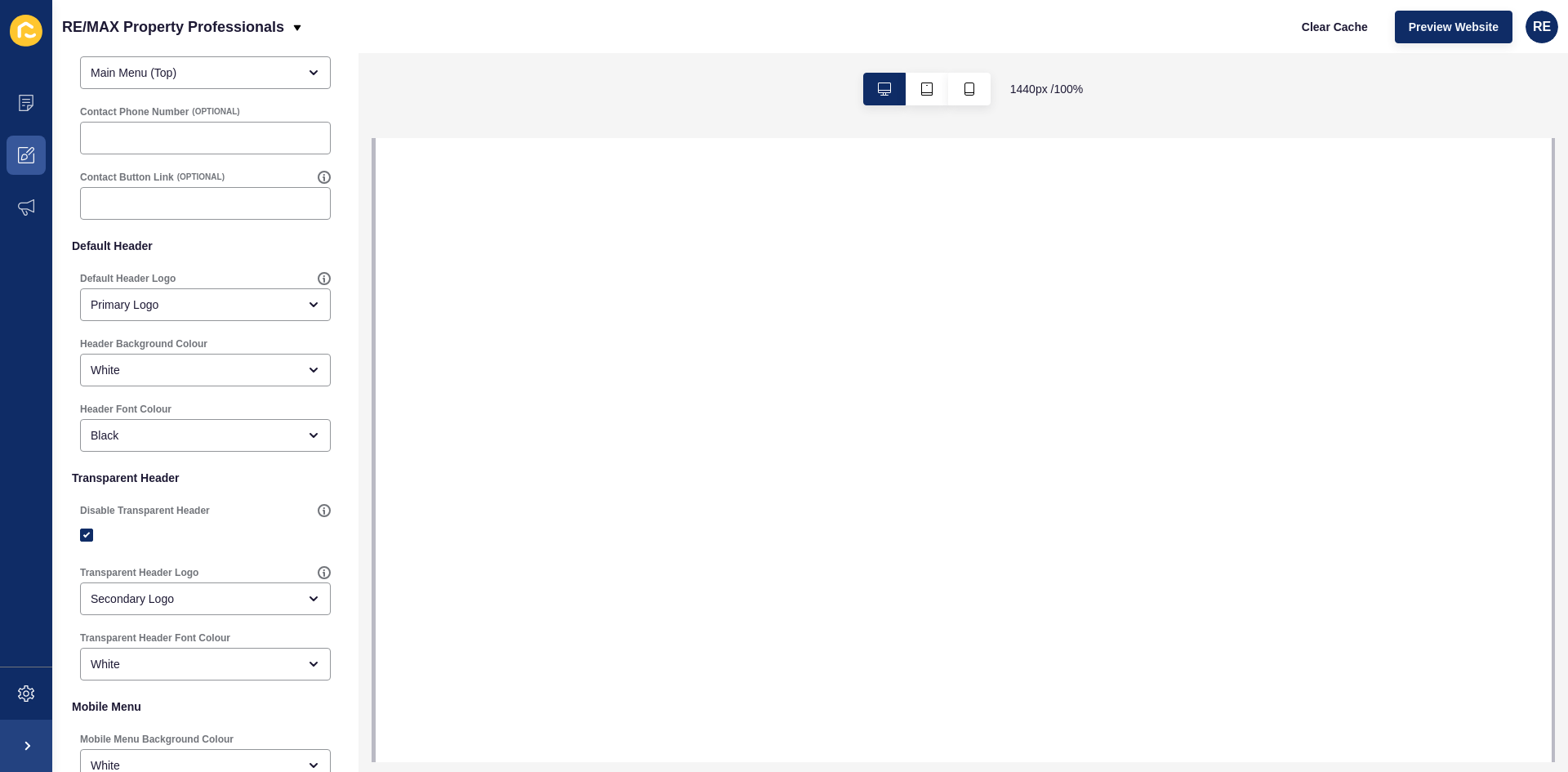
select select
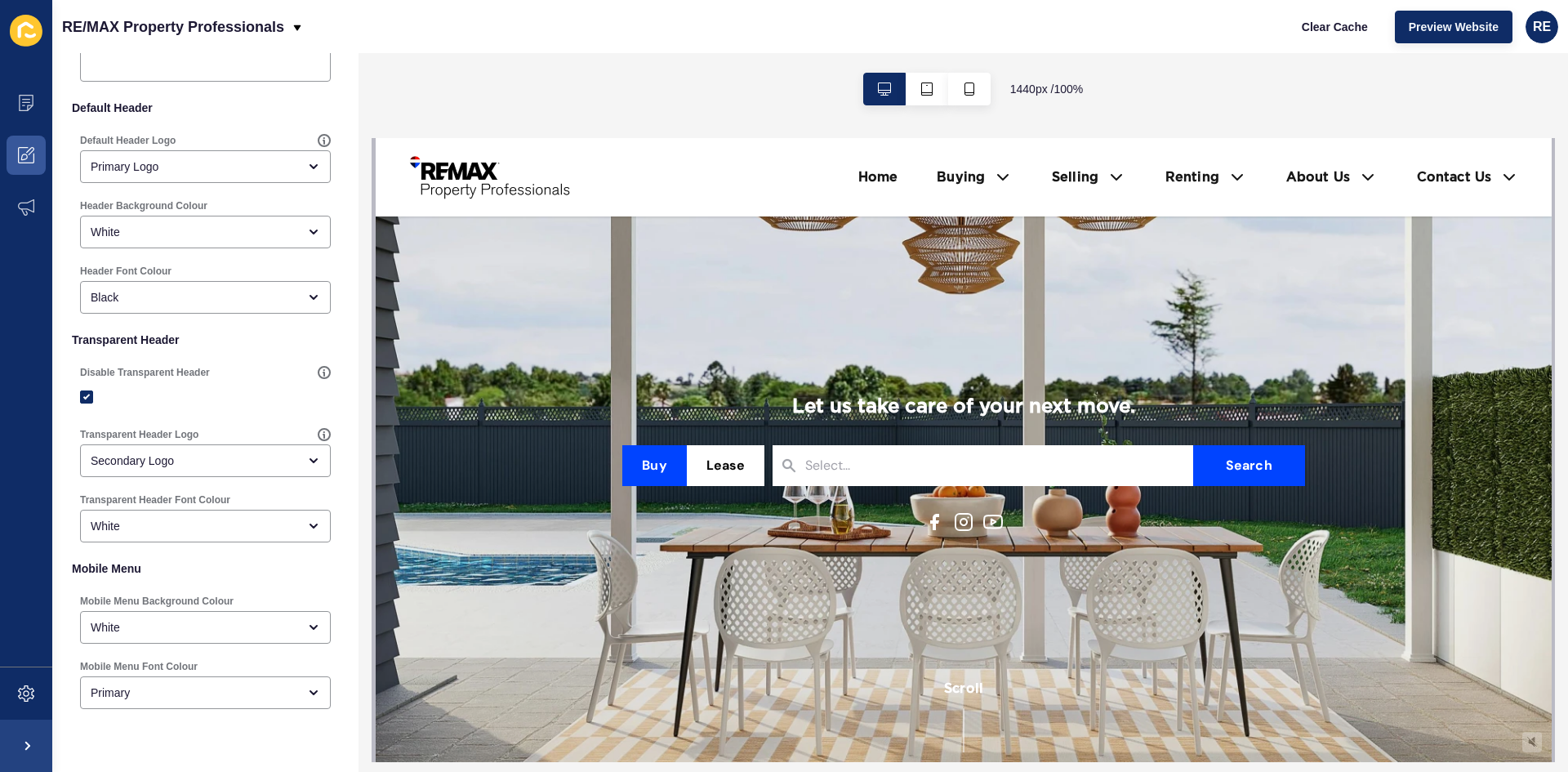
scroll to position [245, 0]
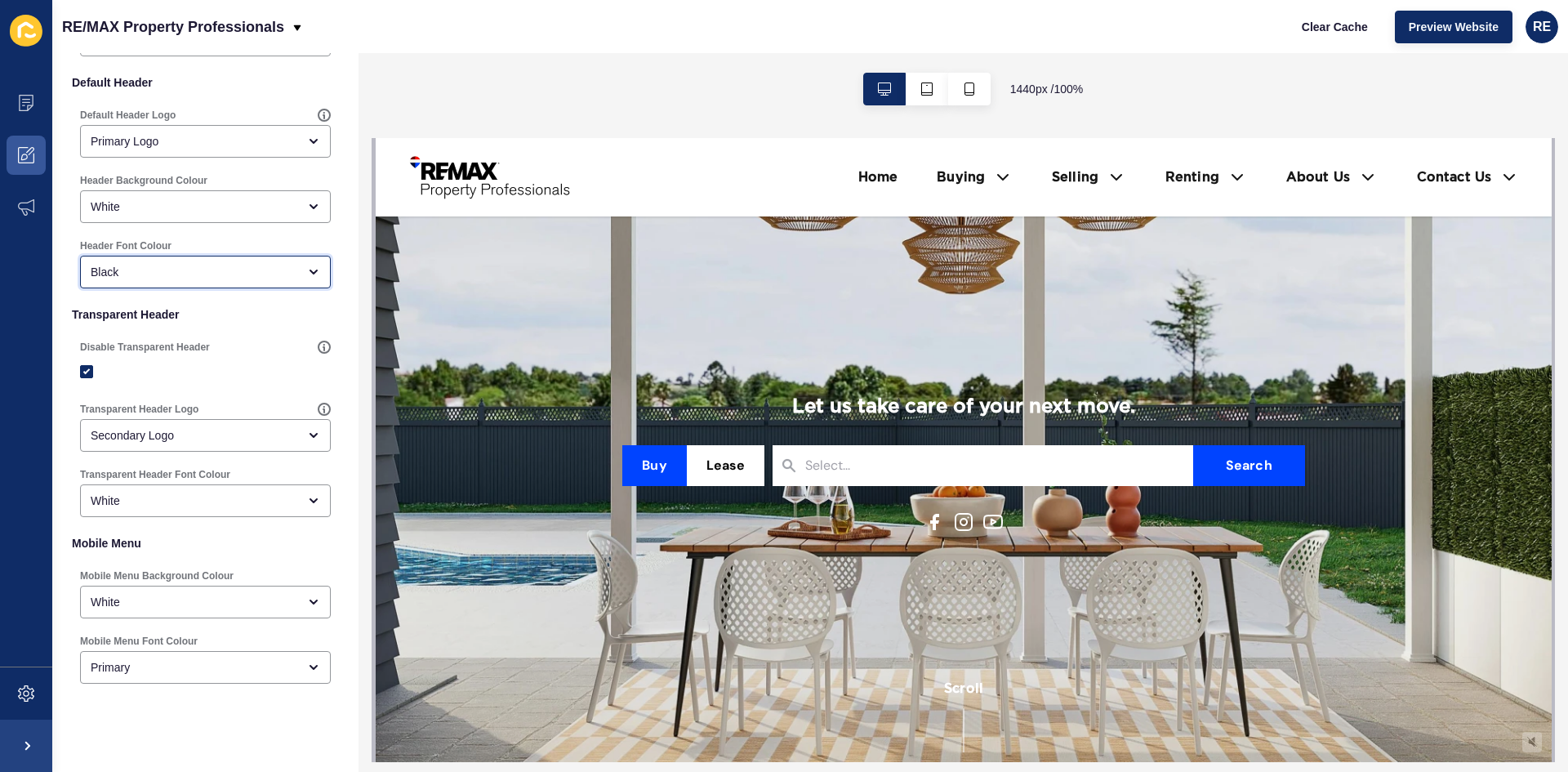
click at [184, 268] on div "Black" at bounding box center [194, 272] width 207 height 17
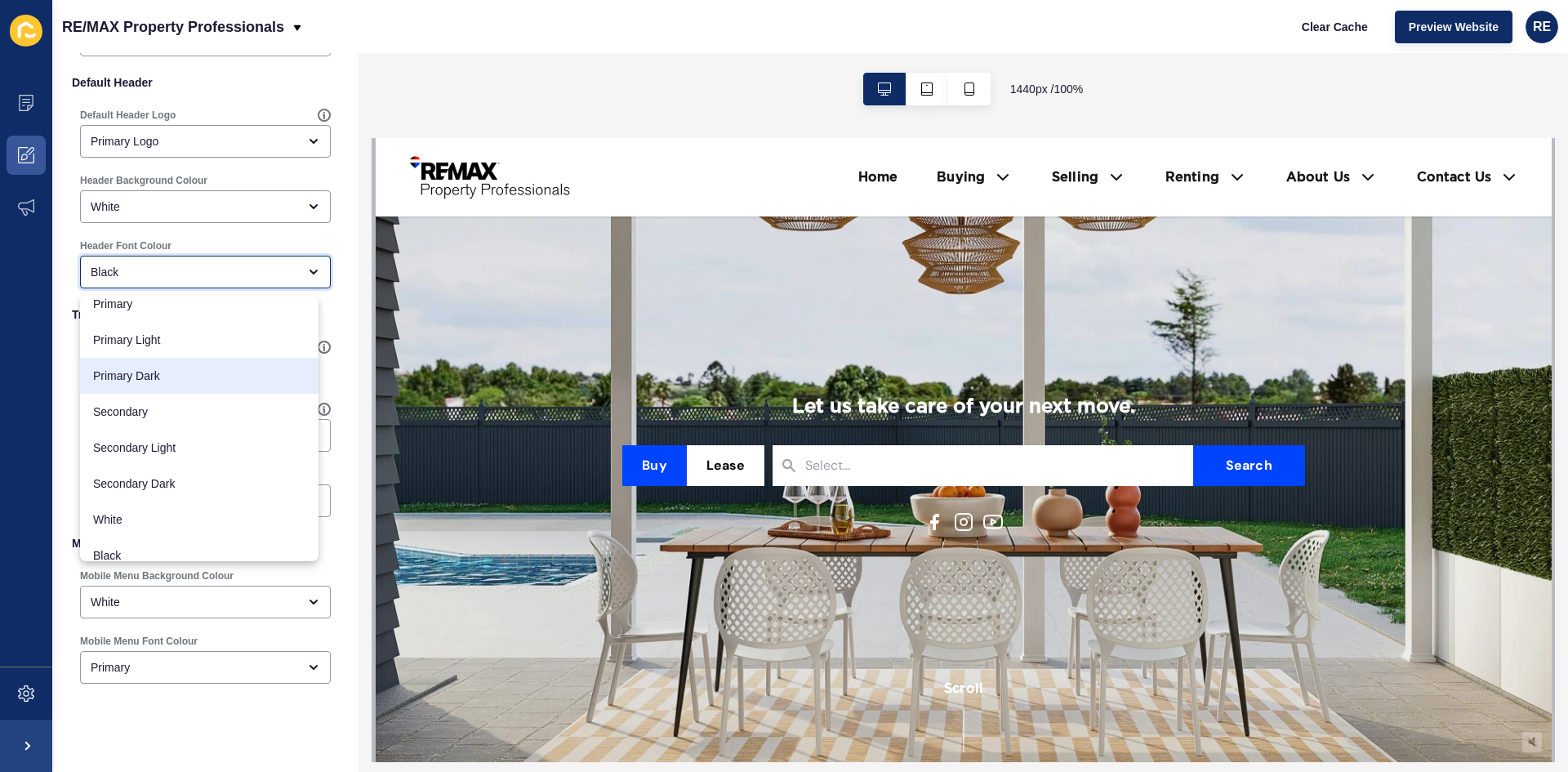
scroll to position [0, 0]
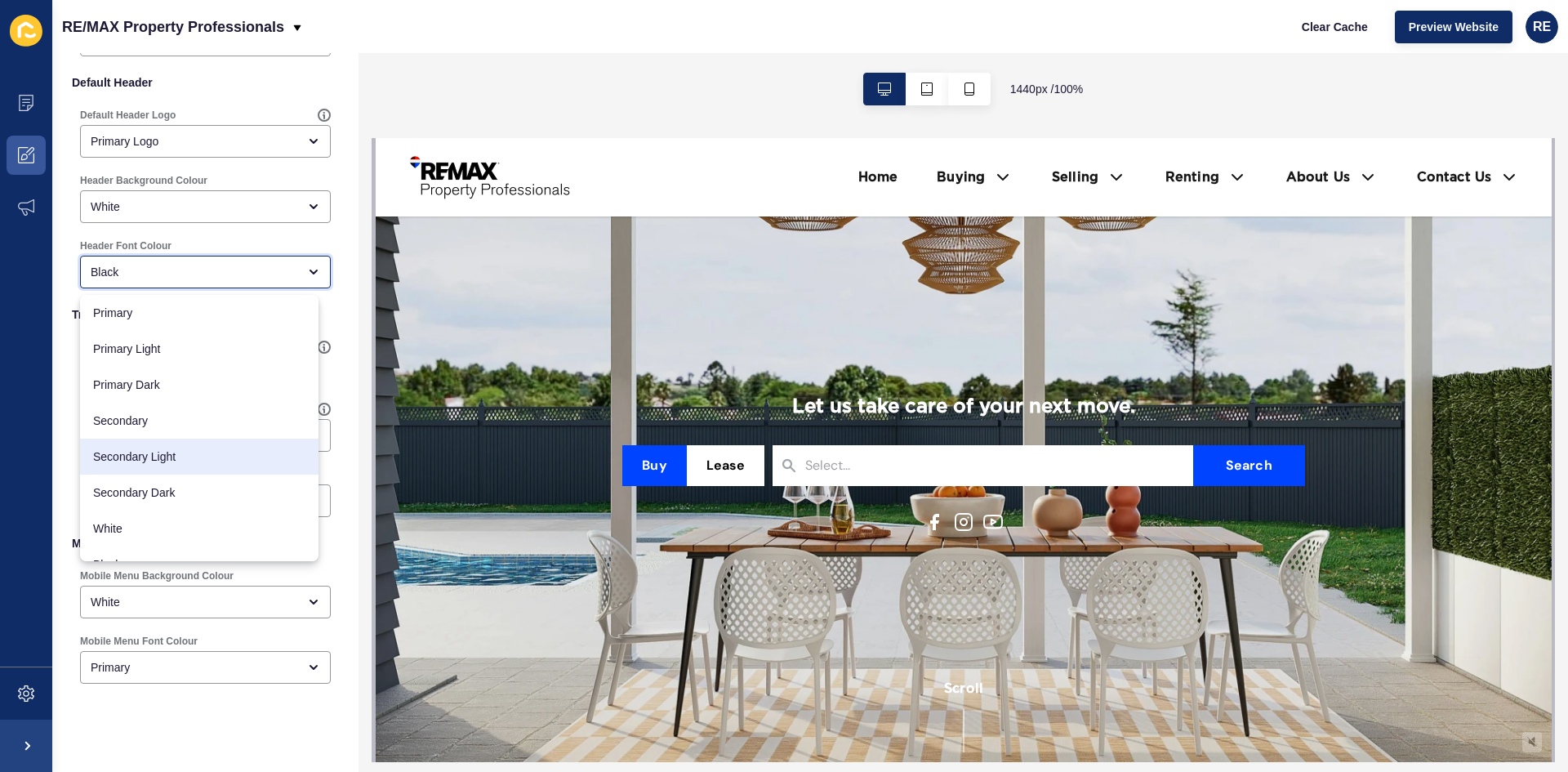
click at [267, 459] on span "Secondary Light" at bounding box center [198, 457] width 212 height 17
type input "Secondary Light"
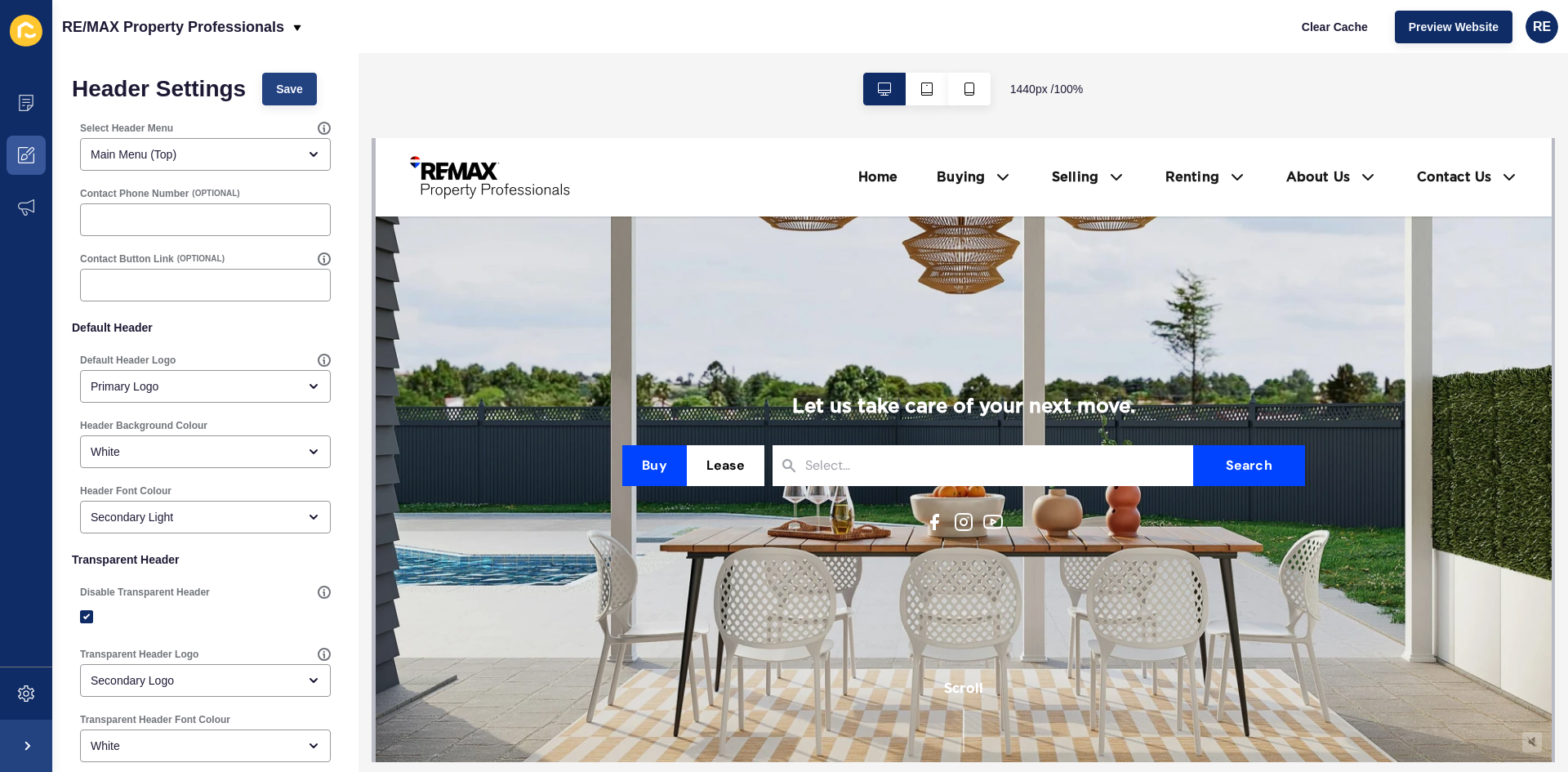
drag, startPoint x: 280, startPoint y: 69, endPoint x: 272, endPoint y: 93, distance: 25.3
click at [277, 72] on div "Header Settings Save Select Header Menu Main Menu (Top) Contact Phone Number (O…" at bounding box center [205, 545] width 307 height 985
click at [272, 93] on button "Save" at bounding box center [289, 88] width 55 height 32
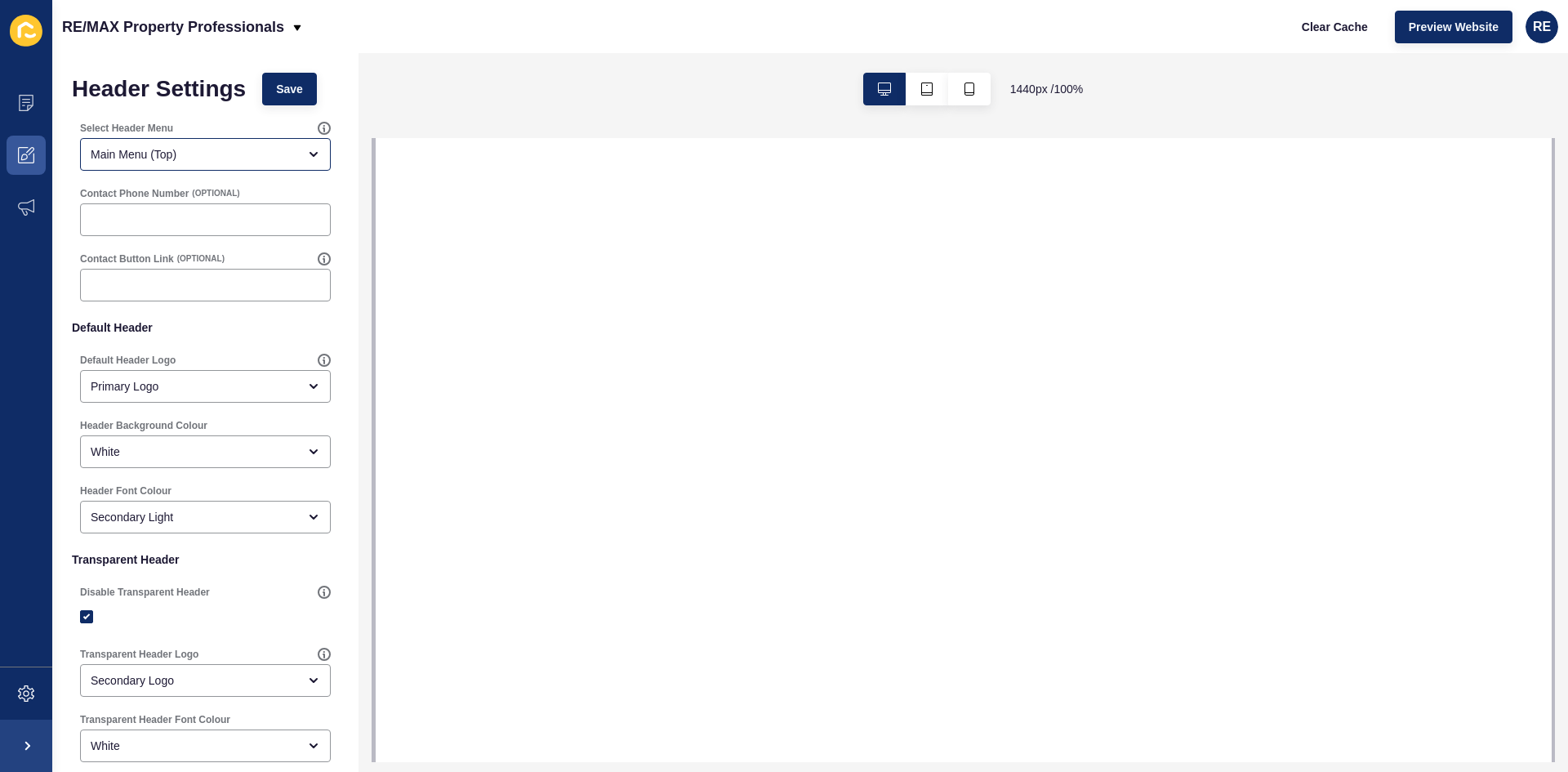
select select
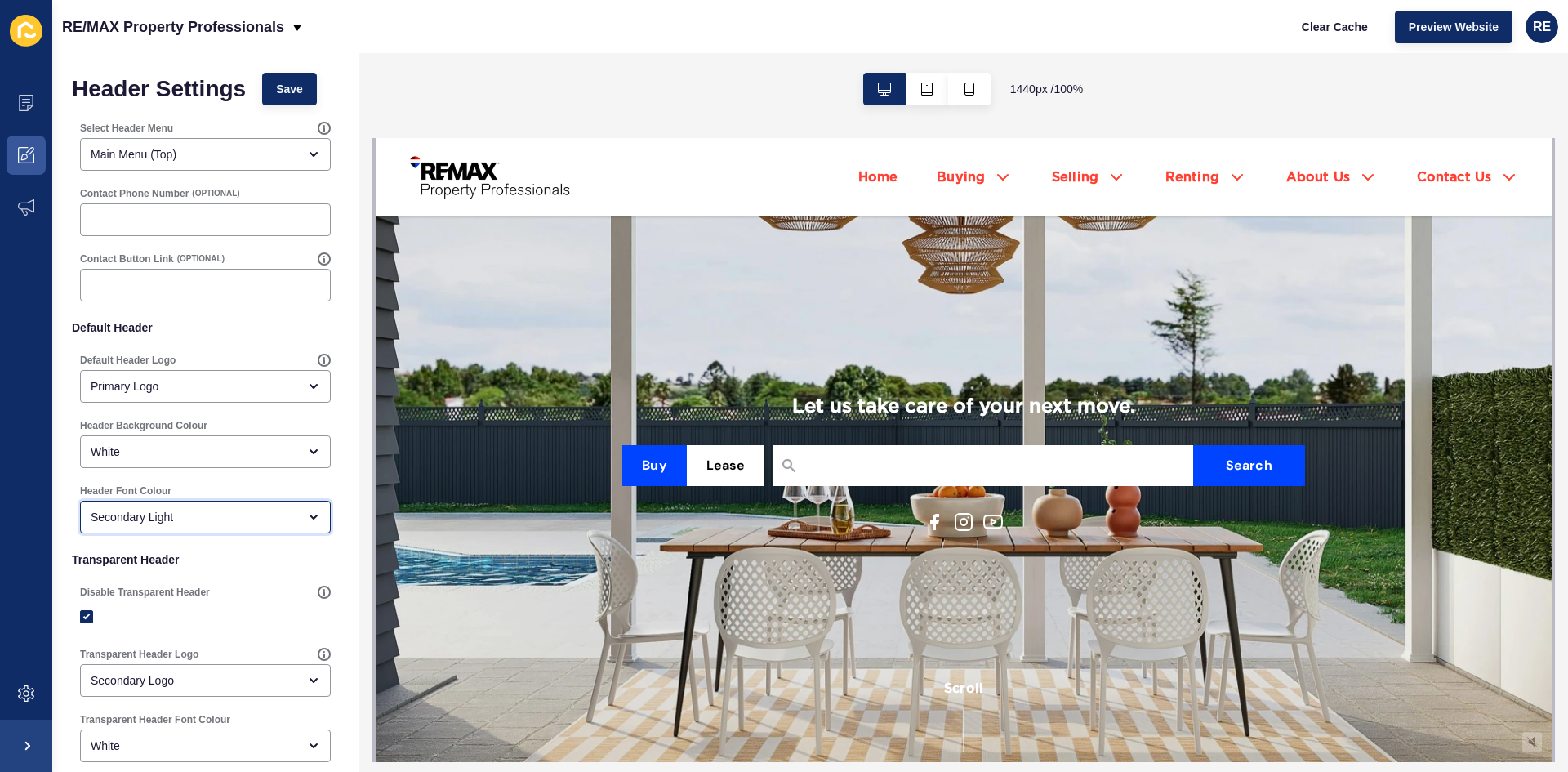
click at [245, 520] on div "Secondary Light" at bounding box center [194, 517] width 207 height 17
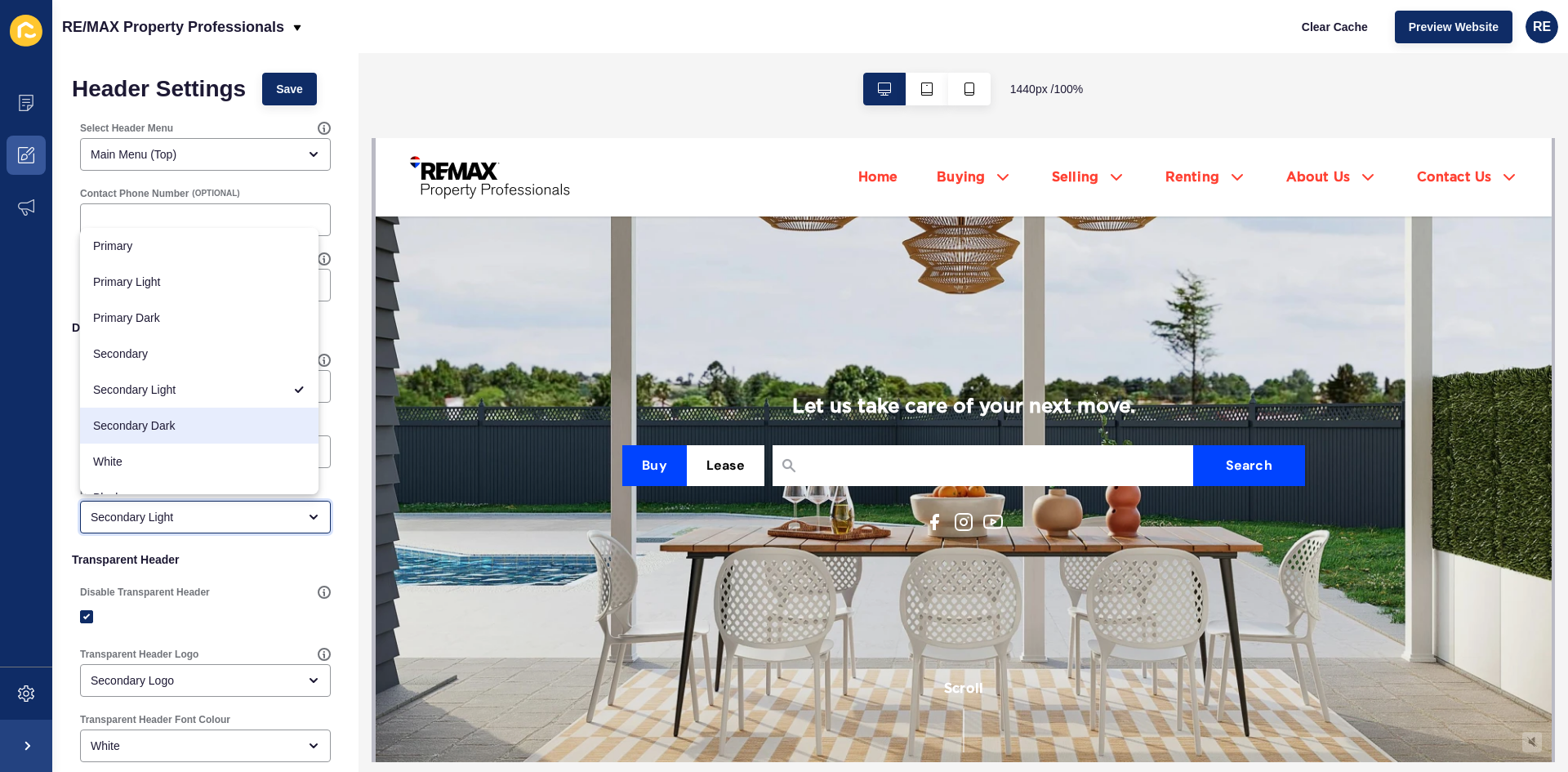
click at [225, 437] on div "Secondary Dark" at bounding box center [198, 425] width 238 height 36
type input "Secondary Dark"
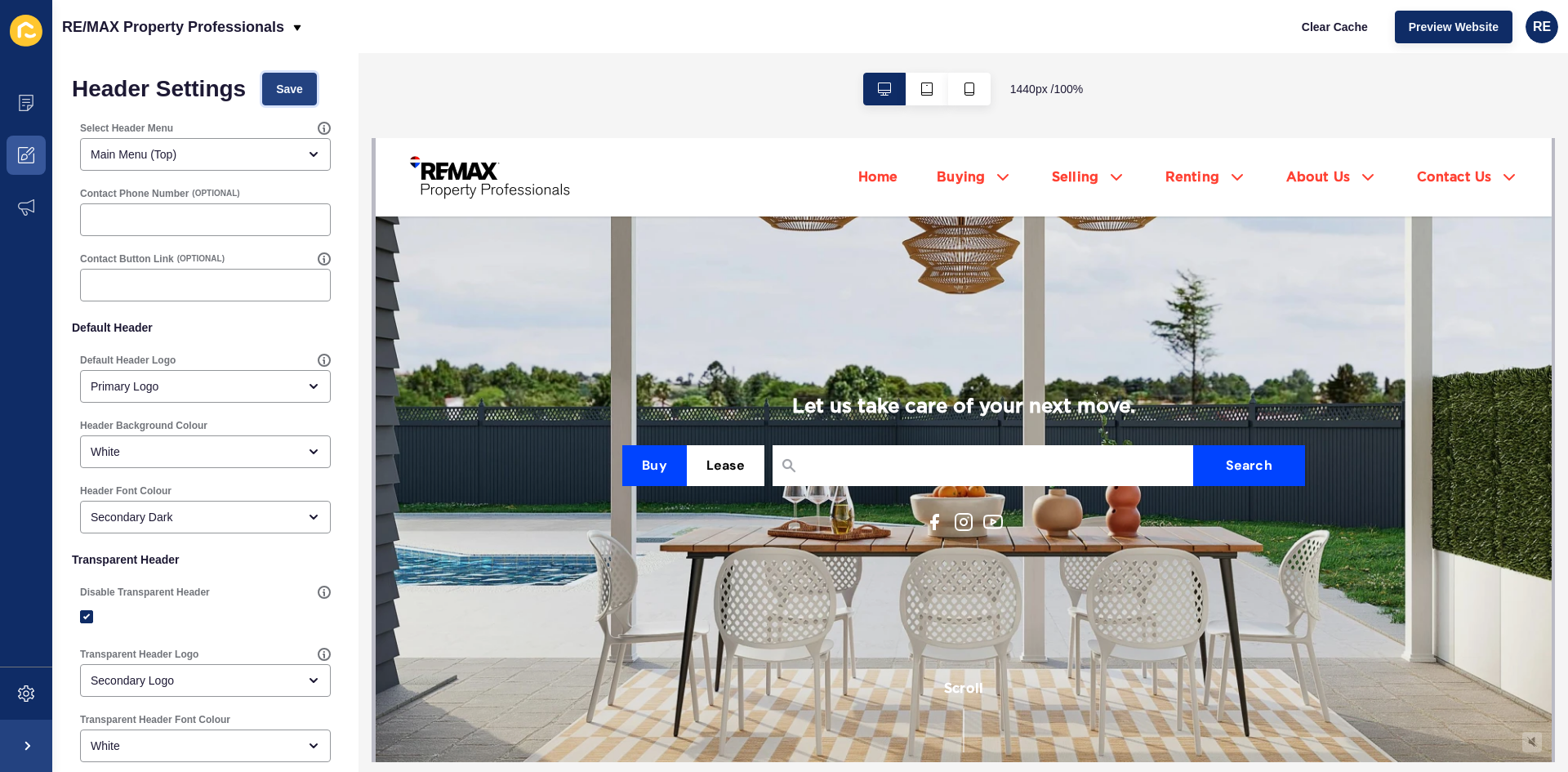
click at [299, 82] on span "Save" at bounding box center [289, 89] width 27 height 17
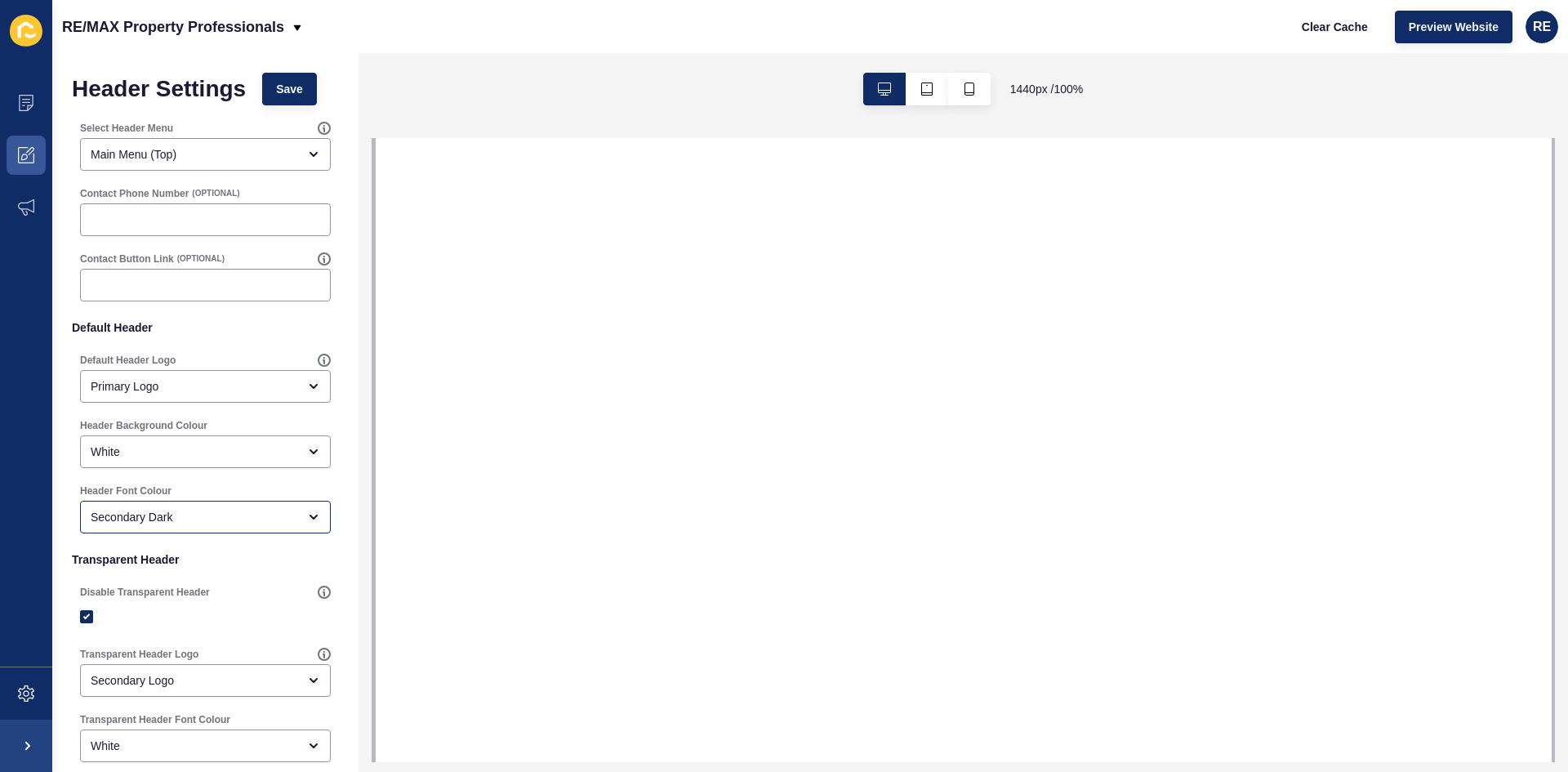
select select
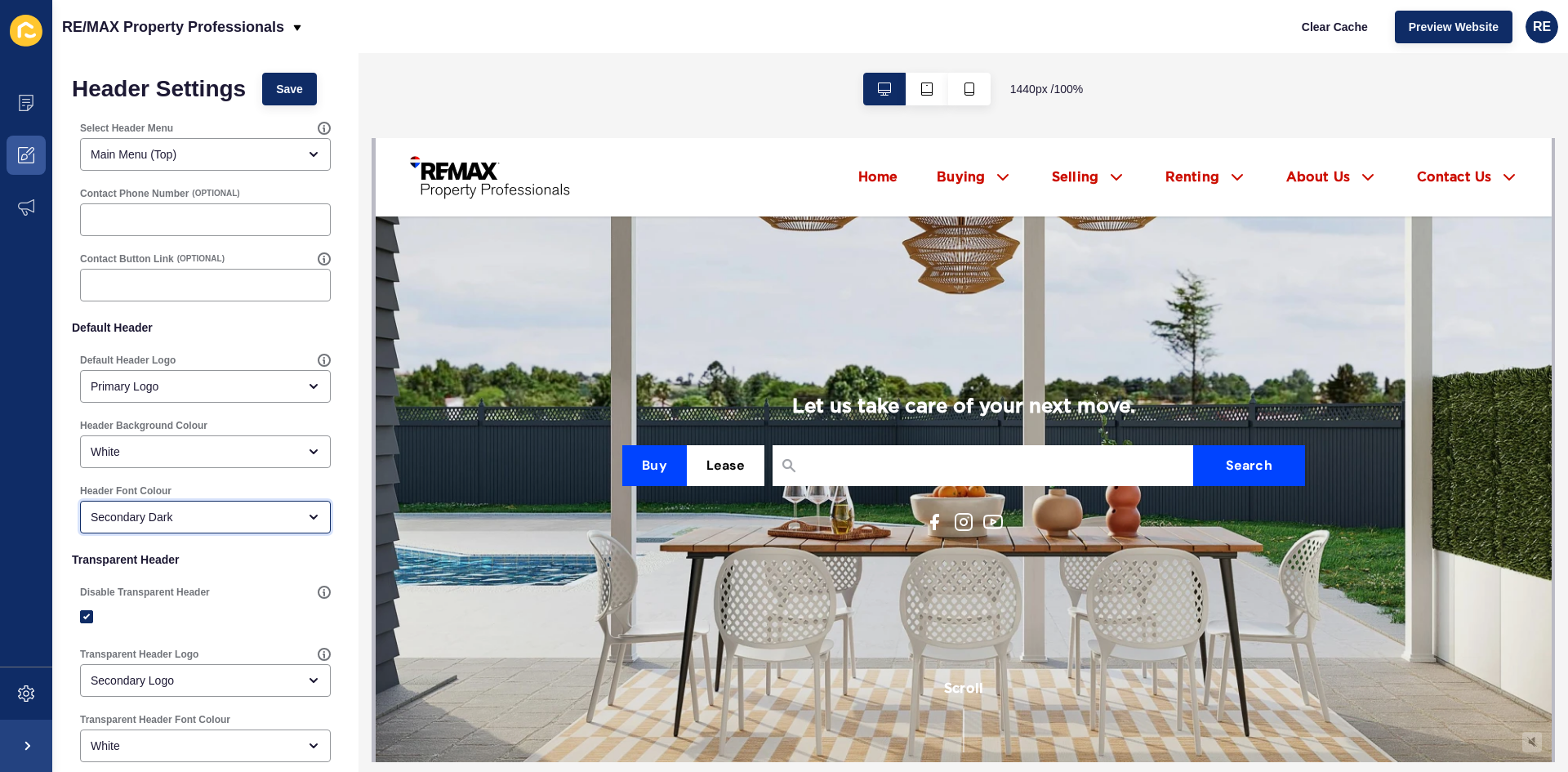
click at [145, 519] on div "Secondary Dark" at bounding box center [194, 517] width 207 height 17
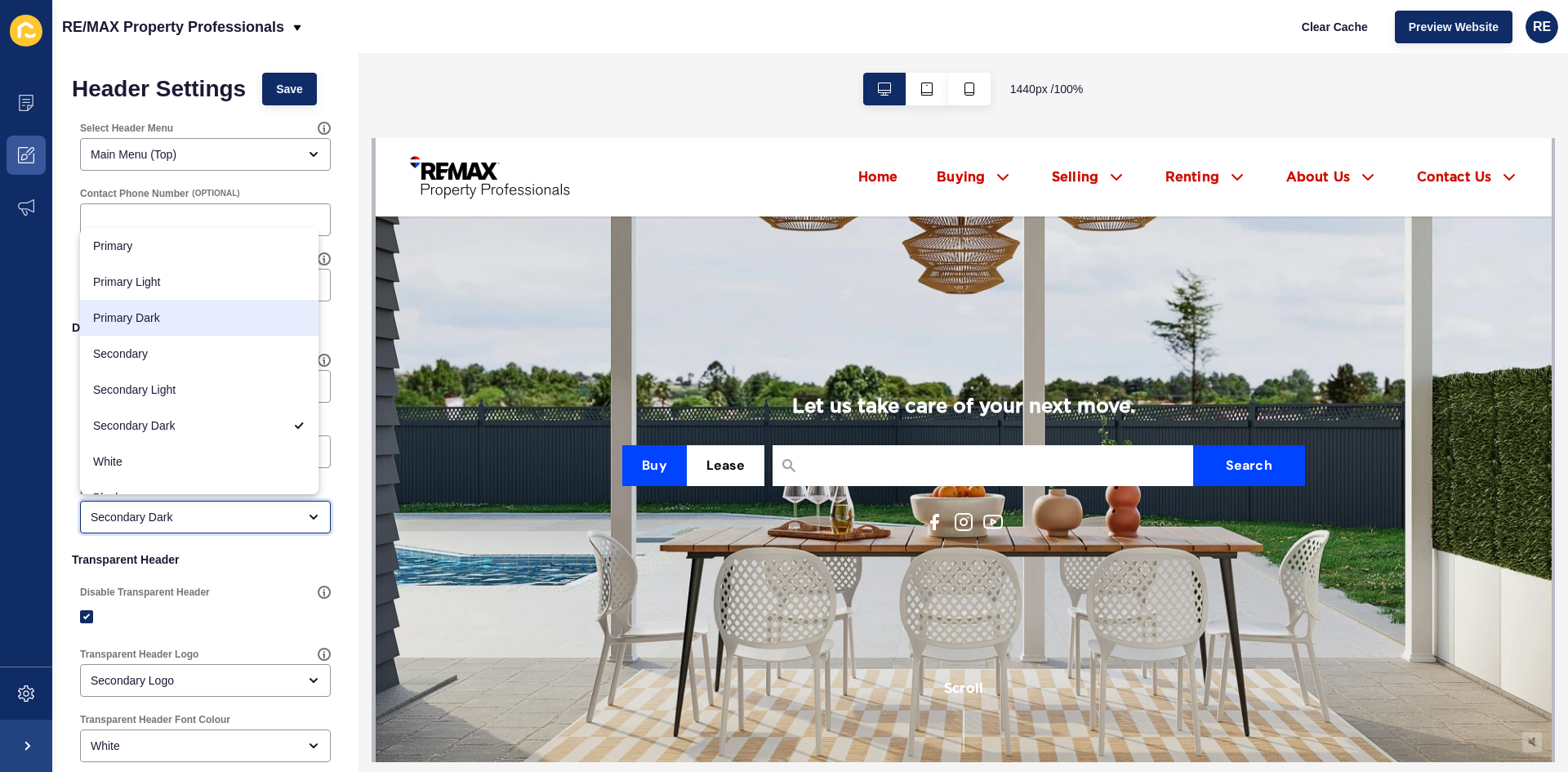
click at [132, 319] on span "Primary Dark" at bounding box center [198, 318] width 212 height 17
type input "Primary Dark"
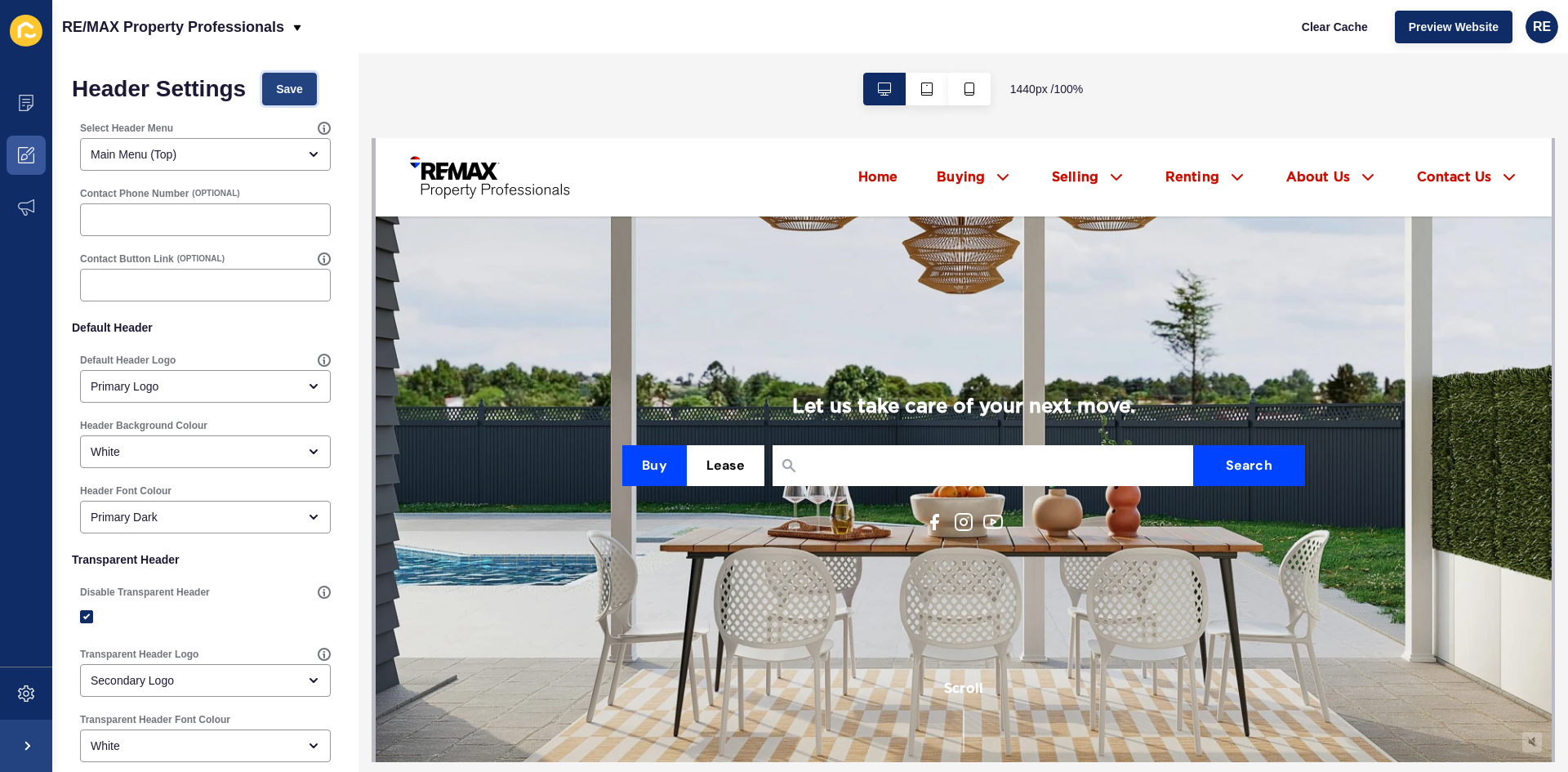
click at [271, 77] on button "Save" at bounding box center [289, 88] width 55 height 32
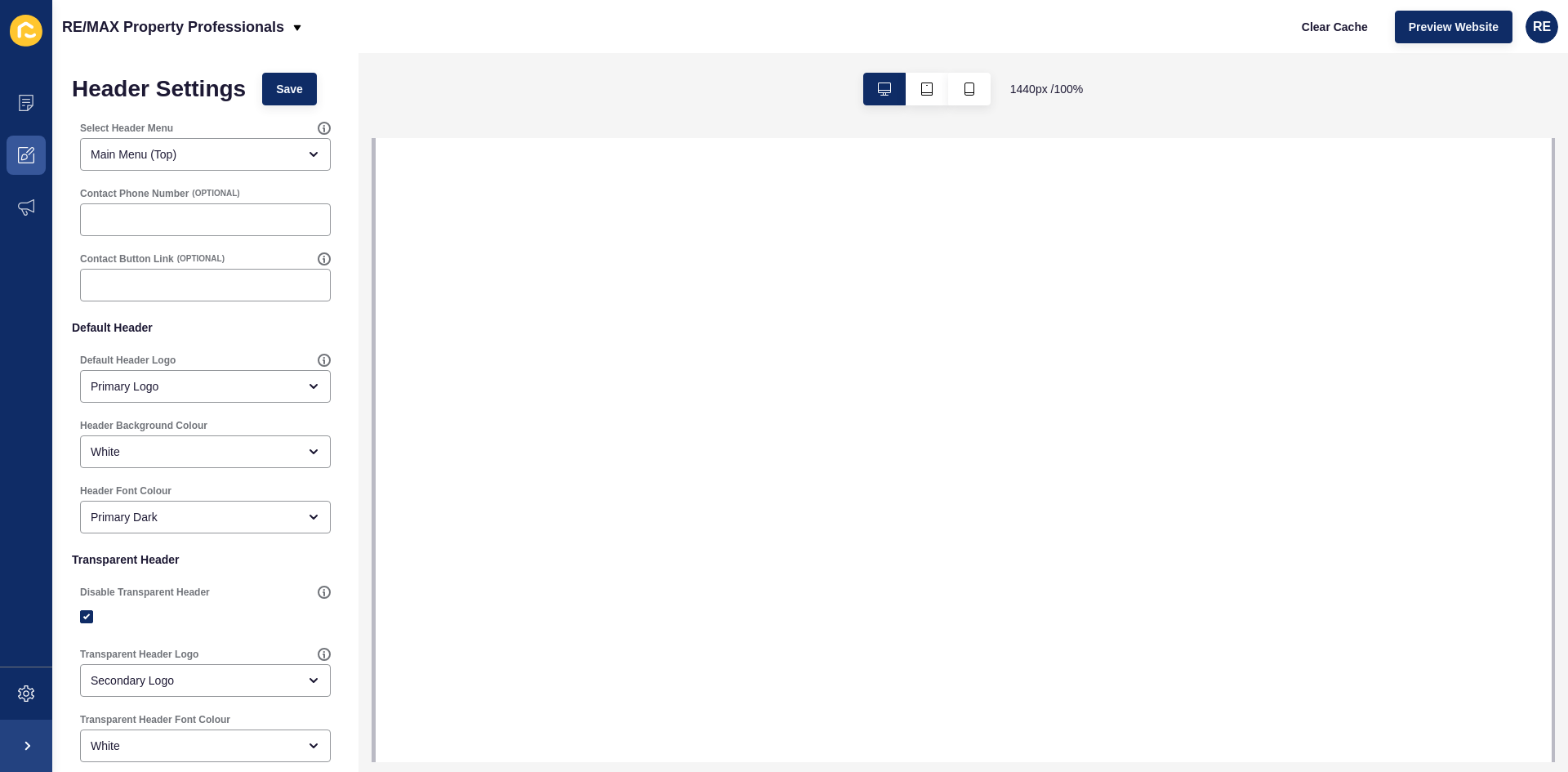
select select
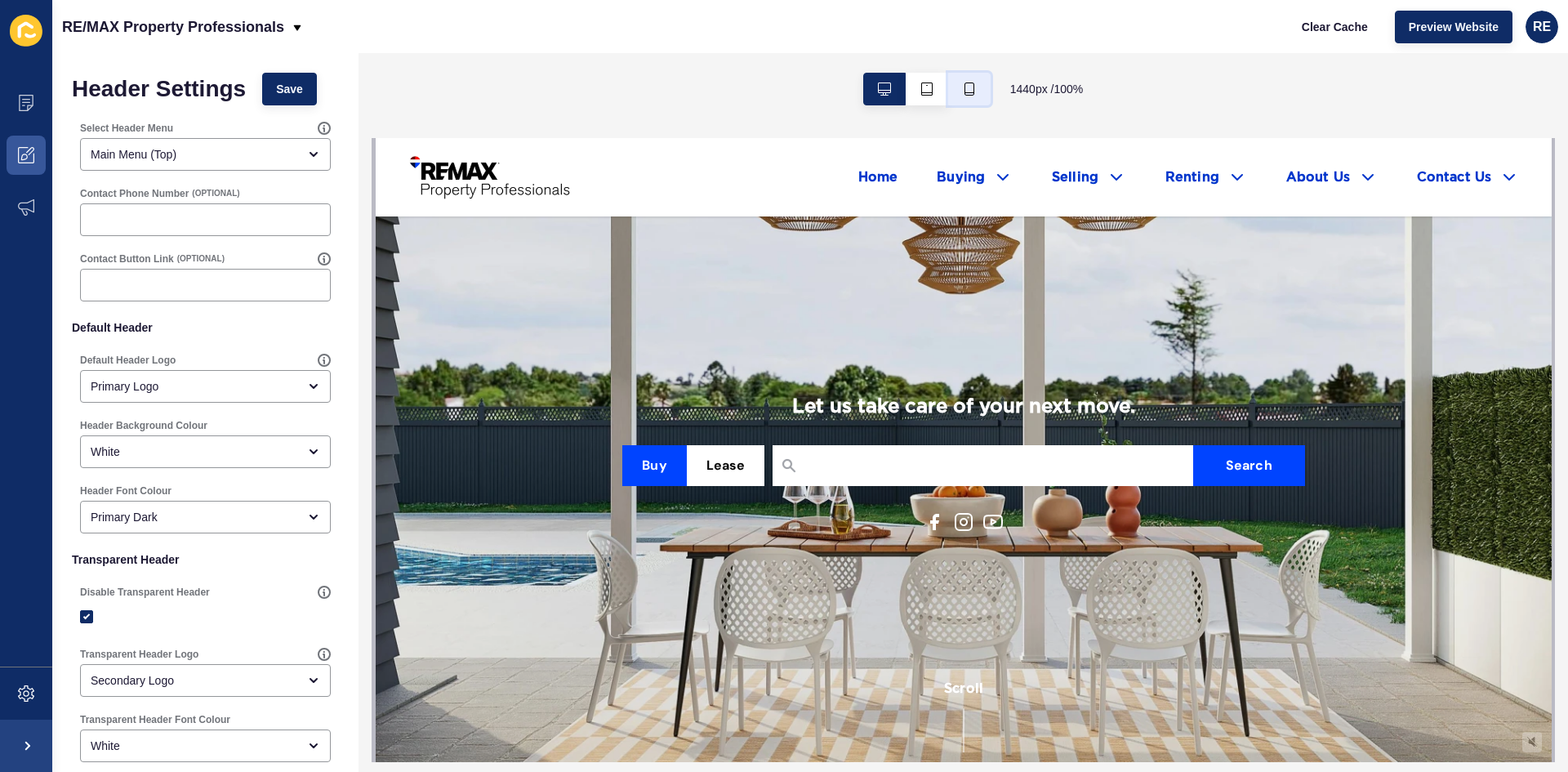
click at [961, 80] on button "button" at bounding box center [969, 88] width 43 height 32
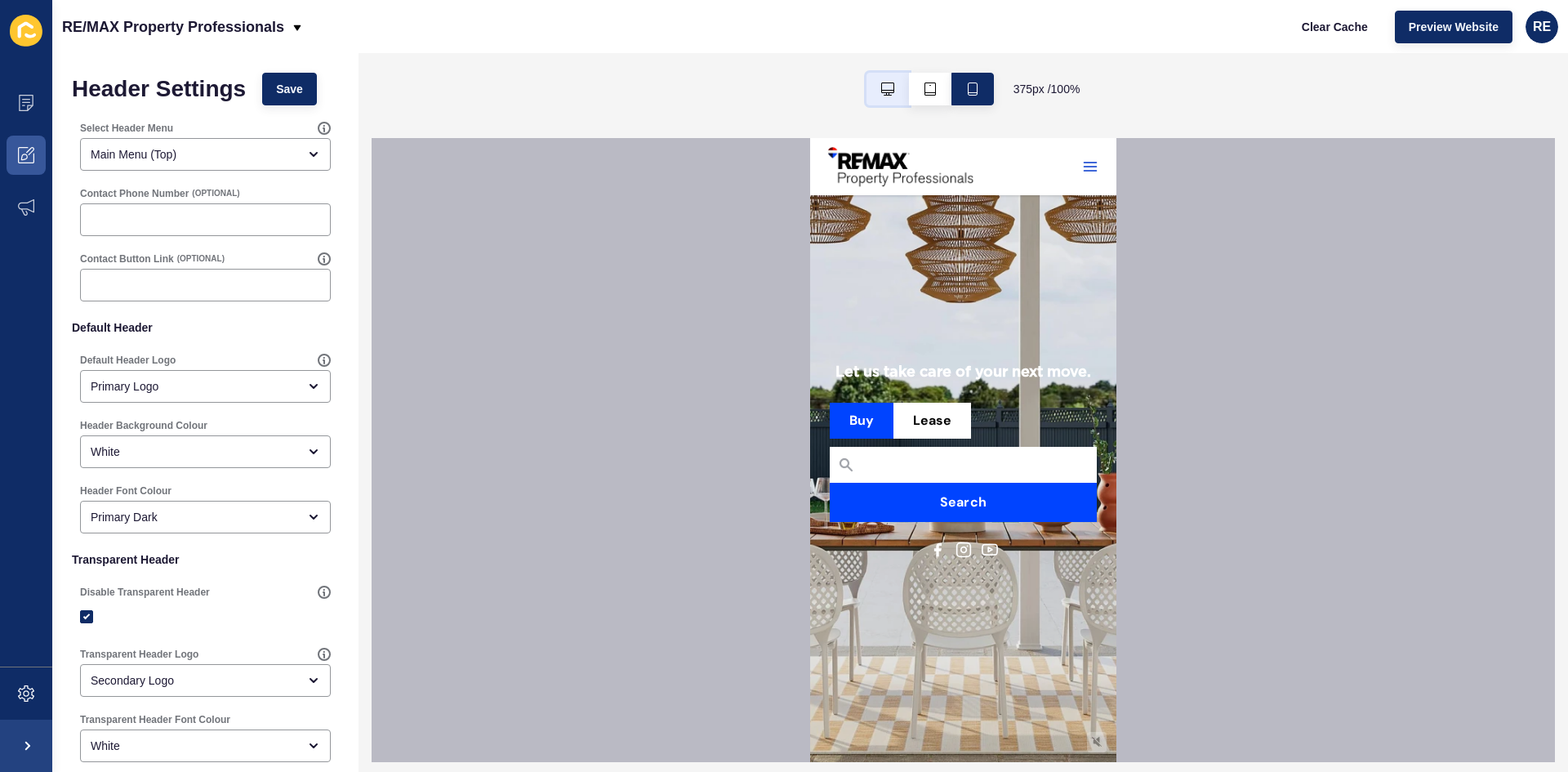
click at [891, 90] on icon "button" at bounding box center [888, 89] width 13 height 13
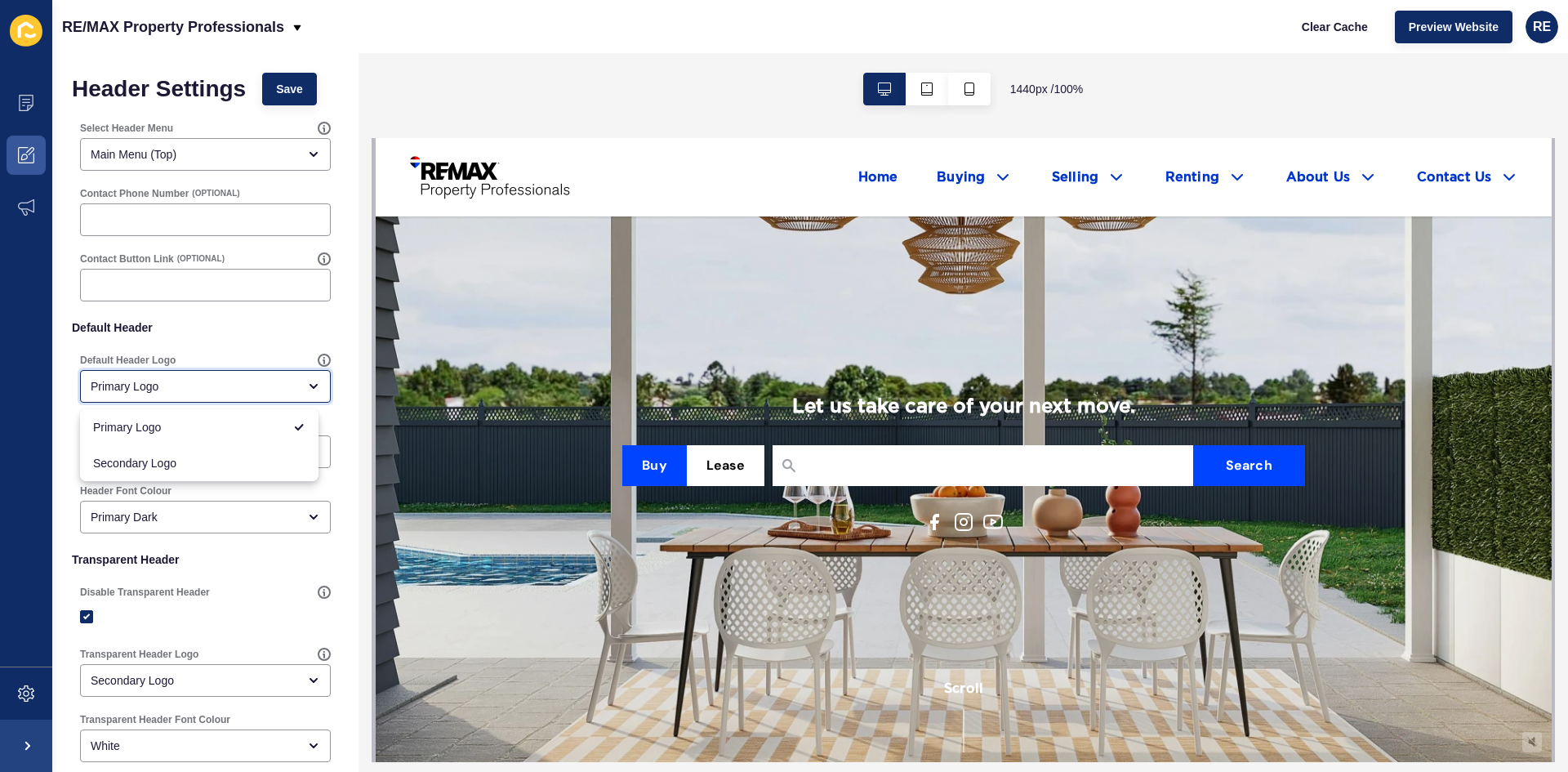
click at [165, 388] on div "Primary Logo" at bounding box center [194, 386] width 207 height 17
click at [171, 351] on div "Default Header Logo Primary Logo" at bounding box center [206, 378] width 267 height 66
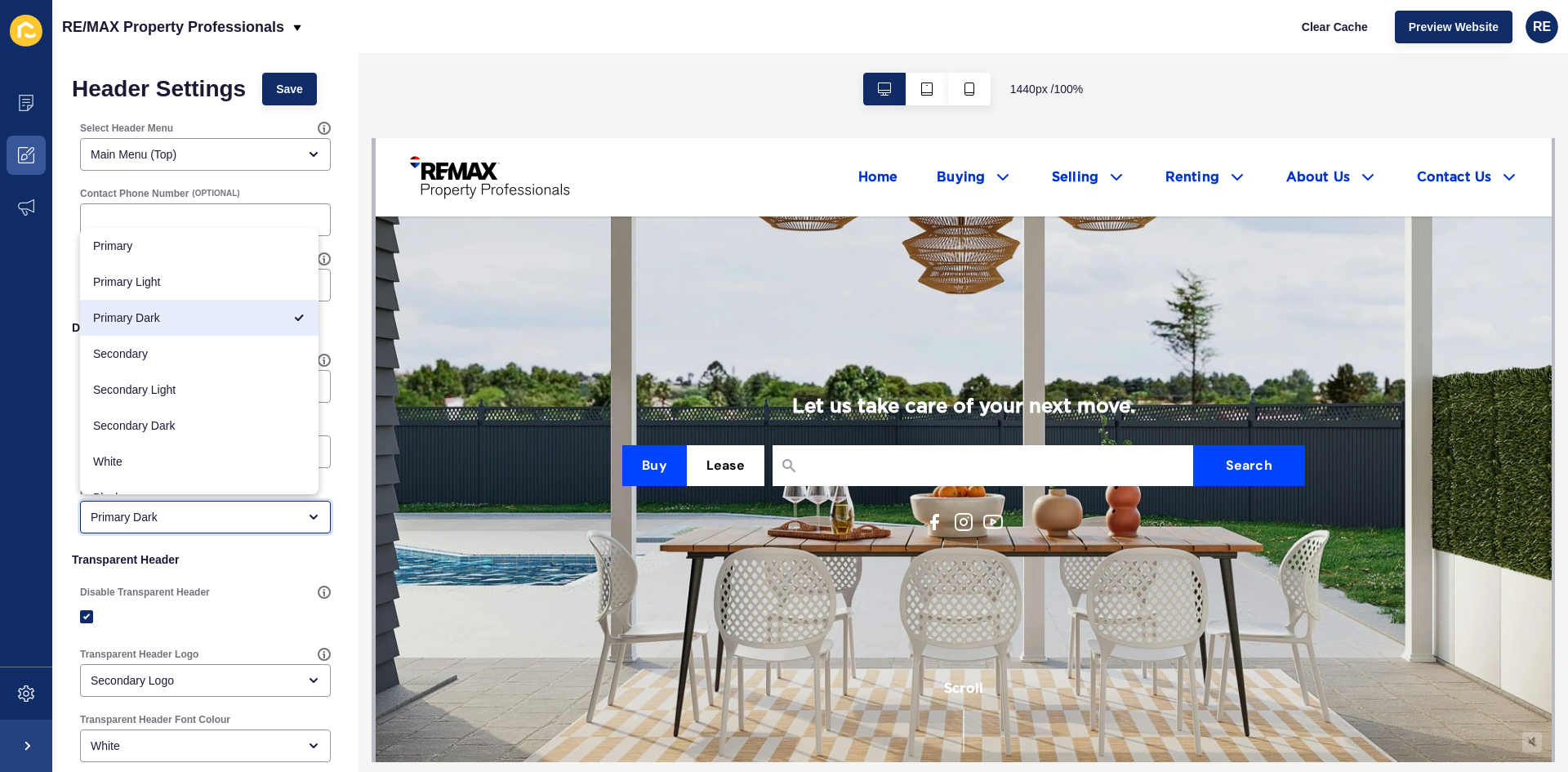
click at [120, 522] on div "Primary Dark" at bounding box center [194, 517] width 207 height 17
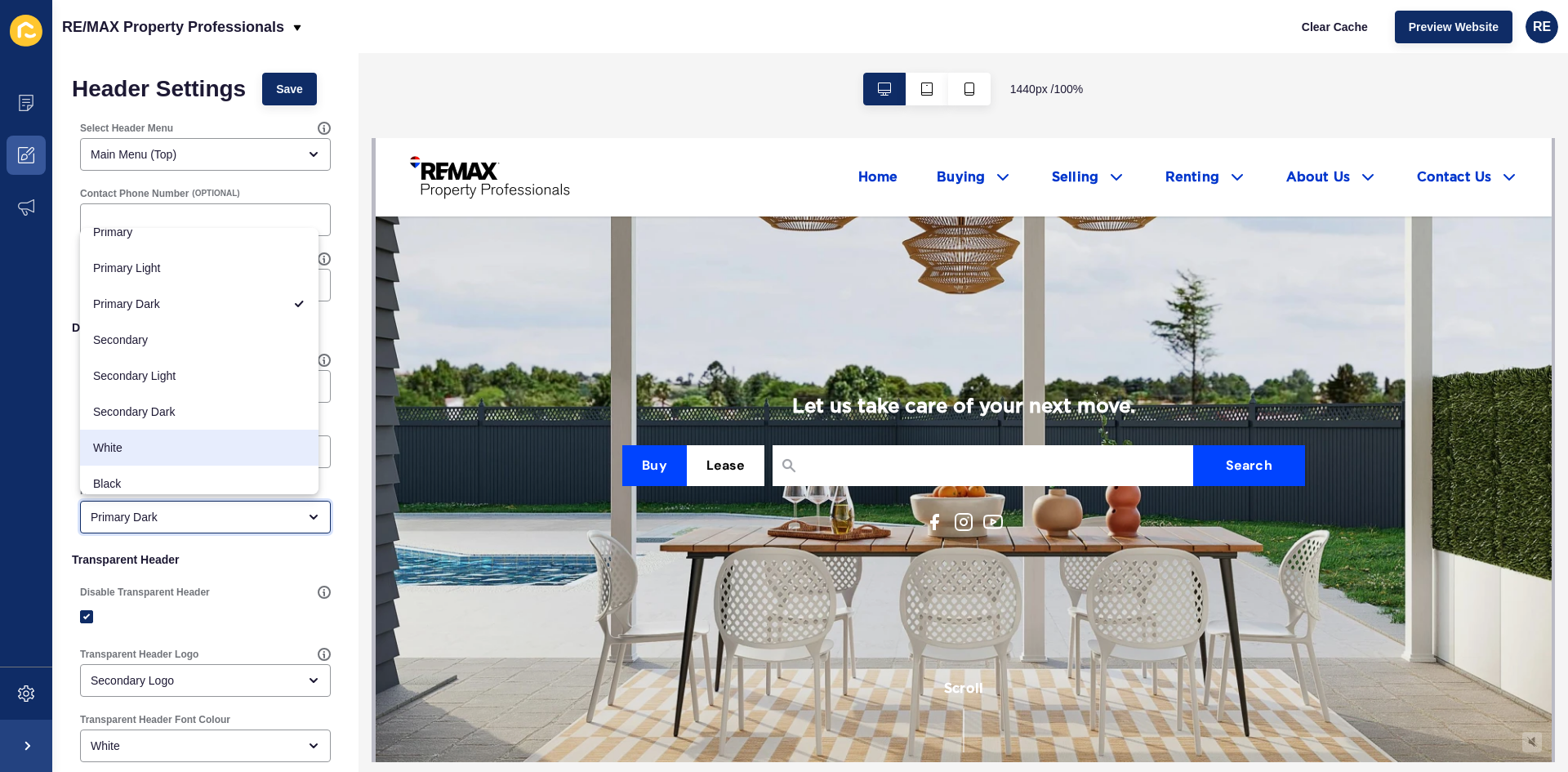
scroll to position [21, 0]
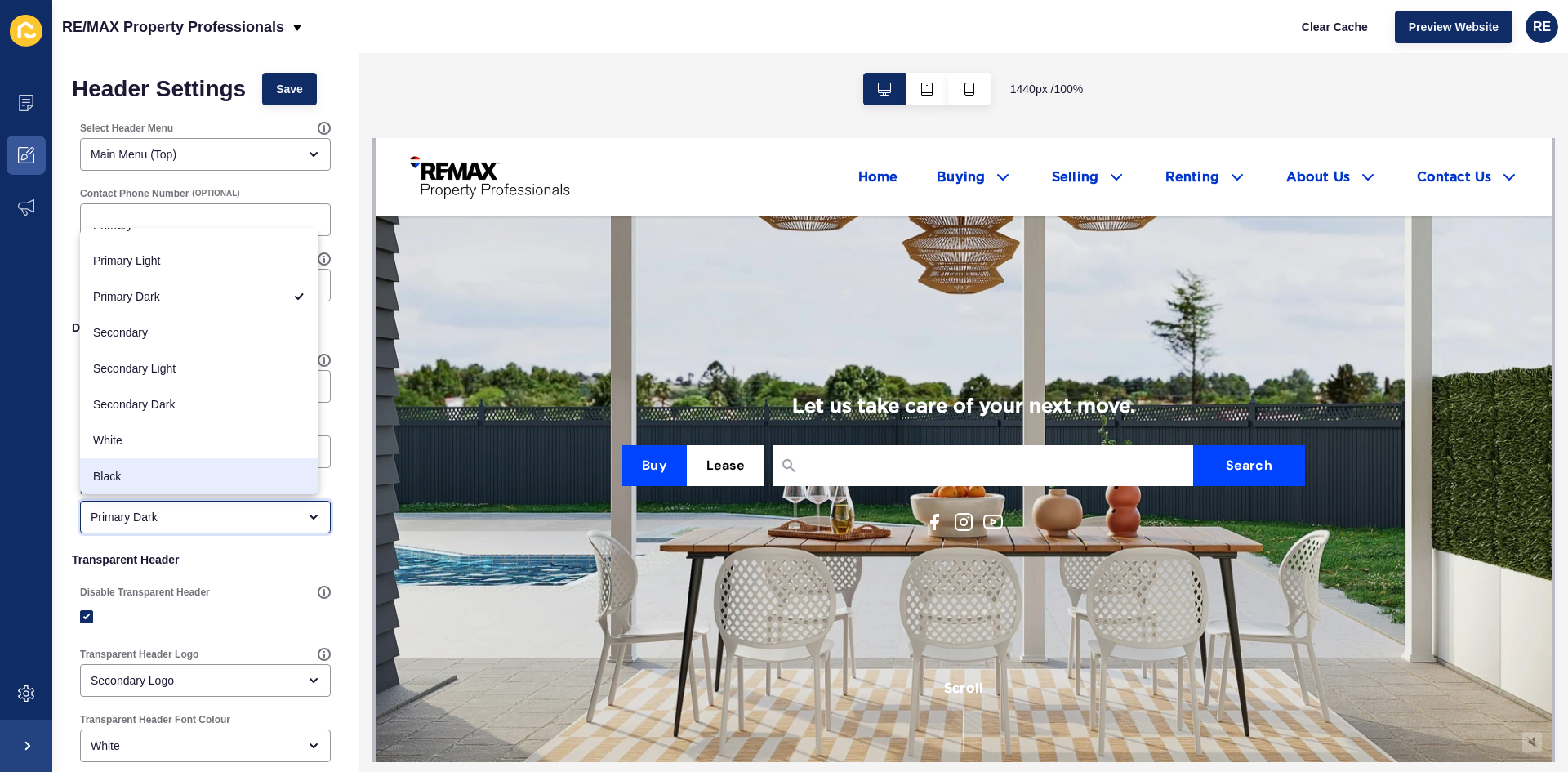
click at [169, 463] on div "Black" at bounding box center [198, 475] width 238 height 36
type input "Black"
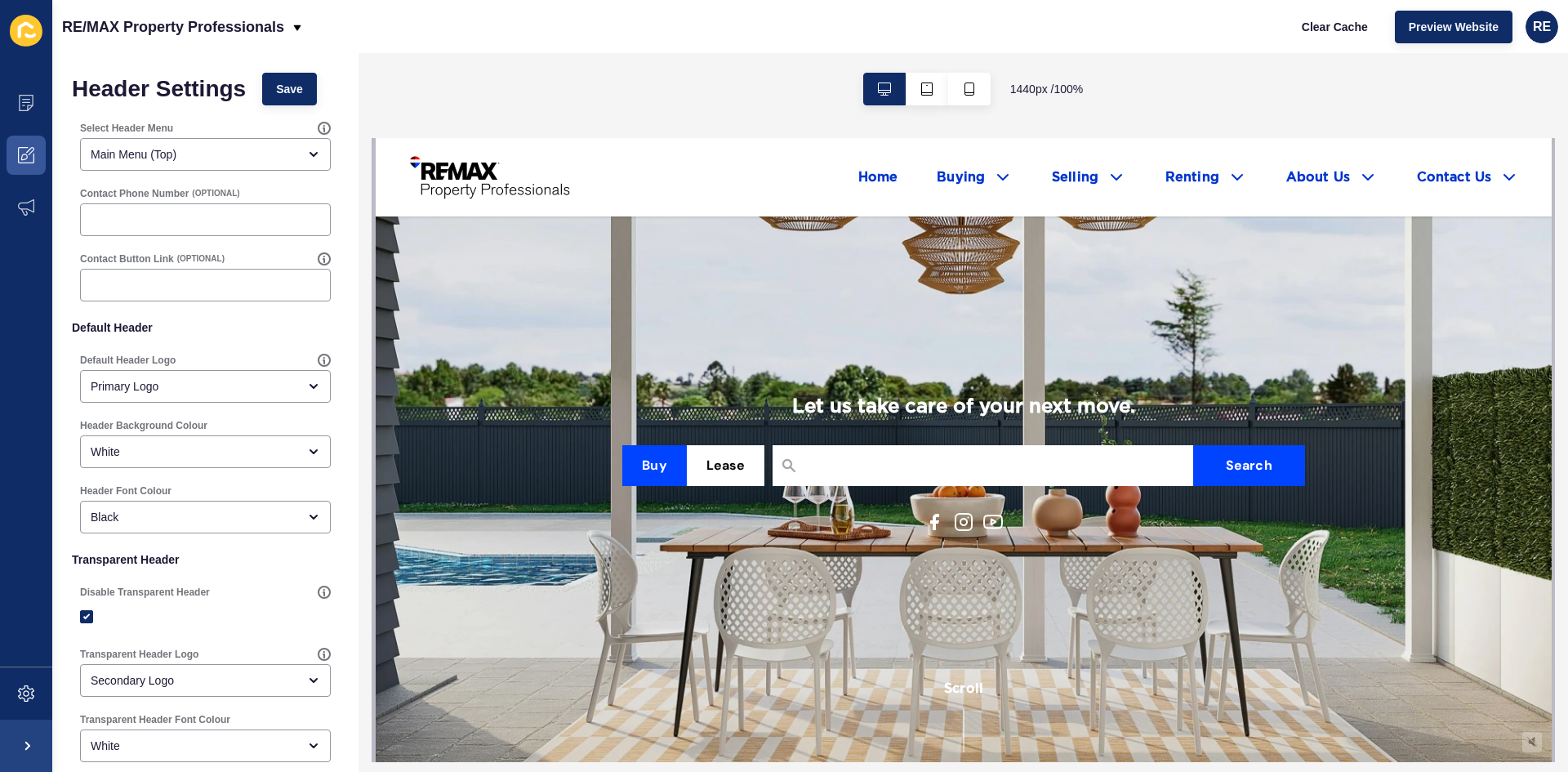
click at [326, 425] on div "Header Background Colour White" at bounding box center [206, 443] width 267 height 66
click at [303, 73] on button "Save" at bounding box center [289, 88] width 55 height 32
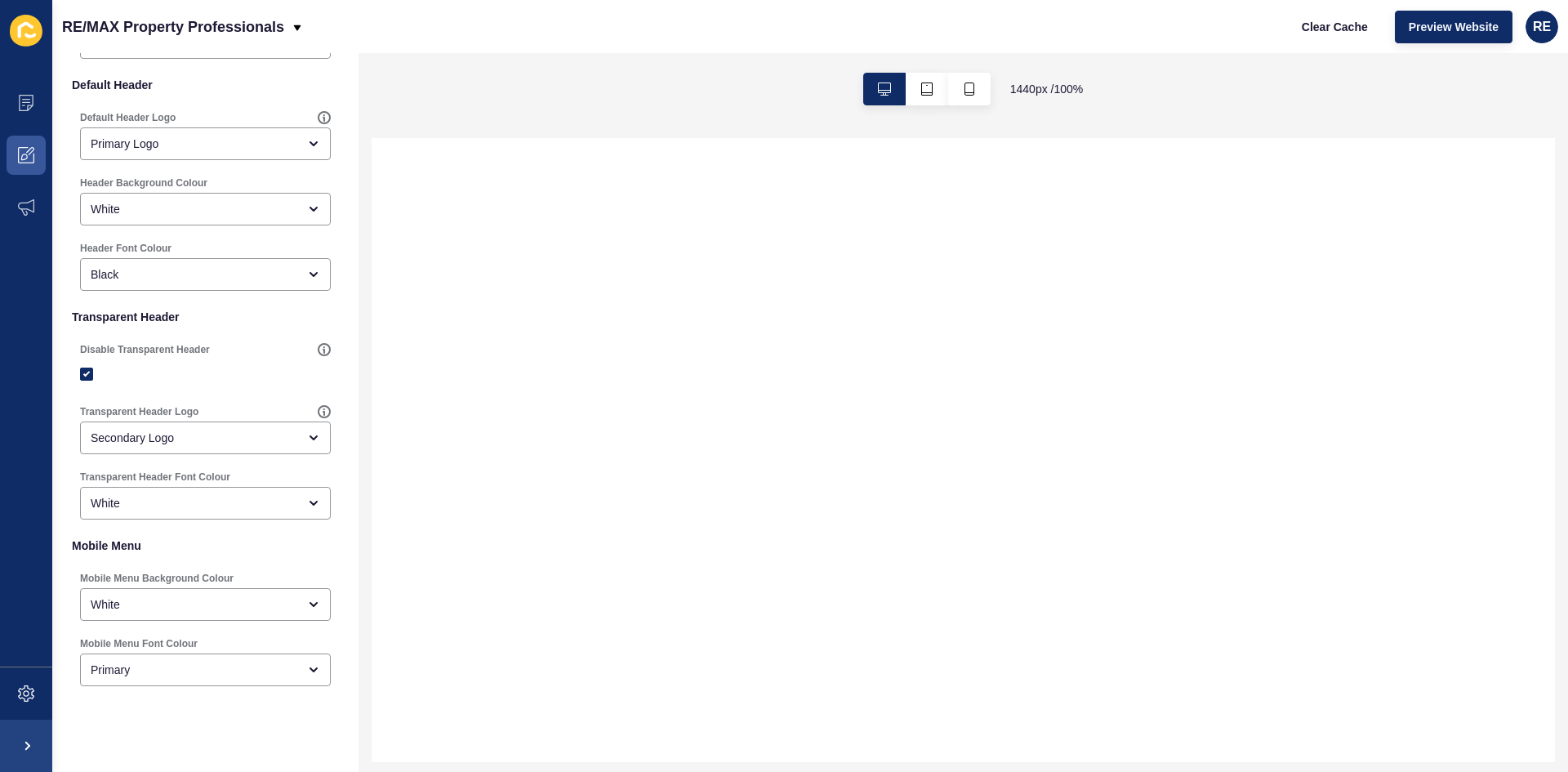
scroll to position [266, 0]
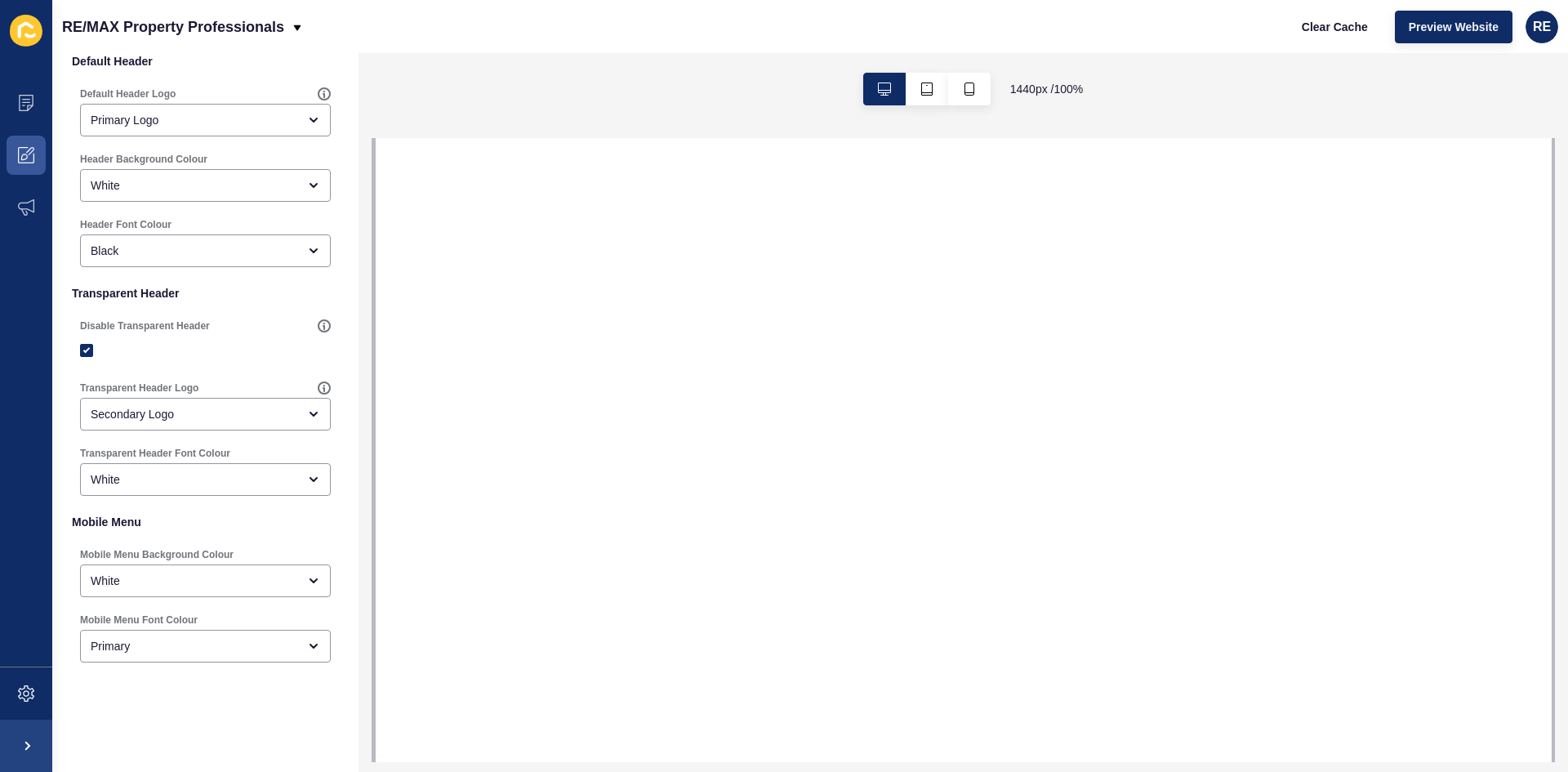
select select
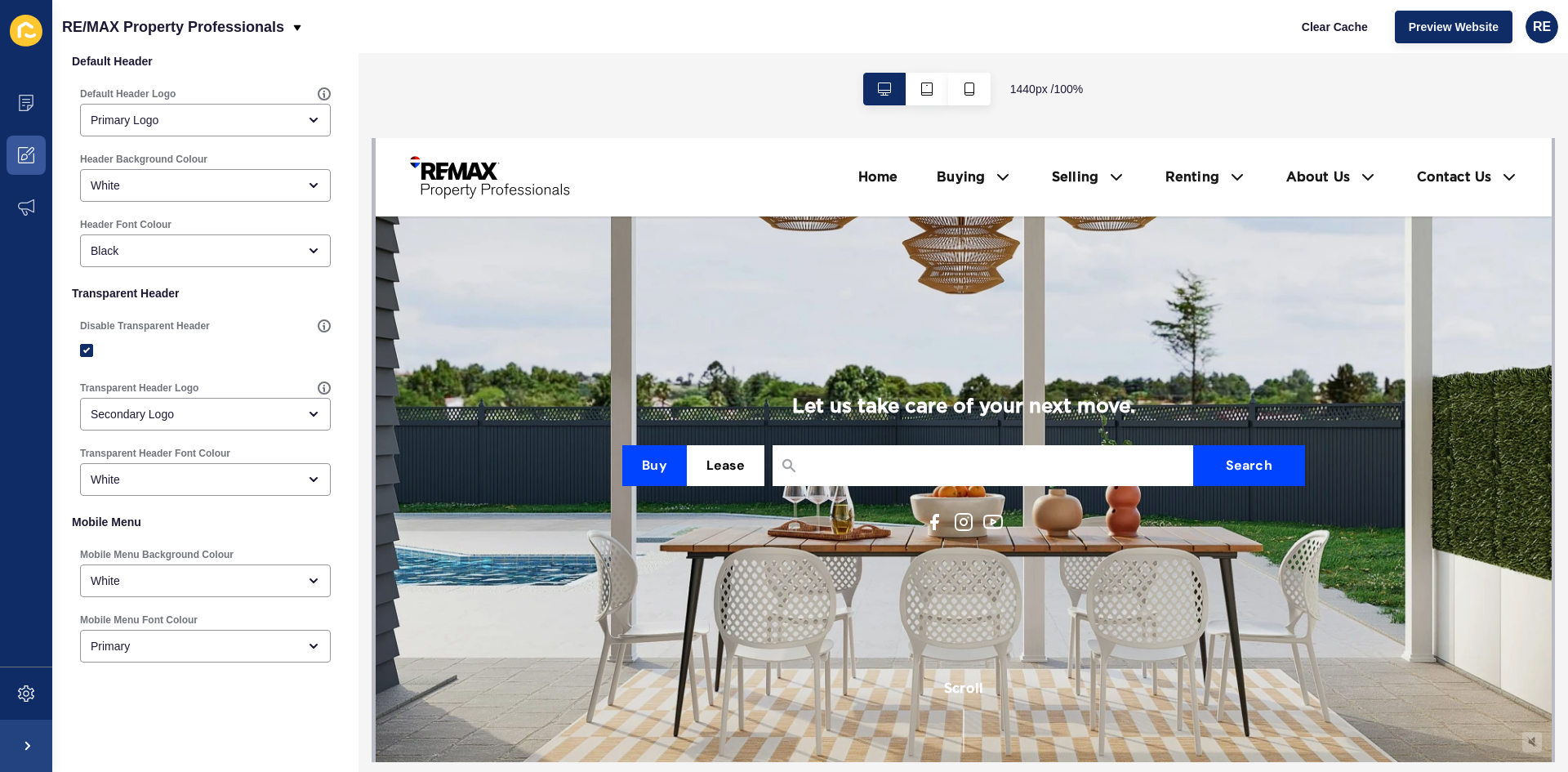
scroll to position [0, 0]
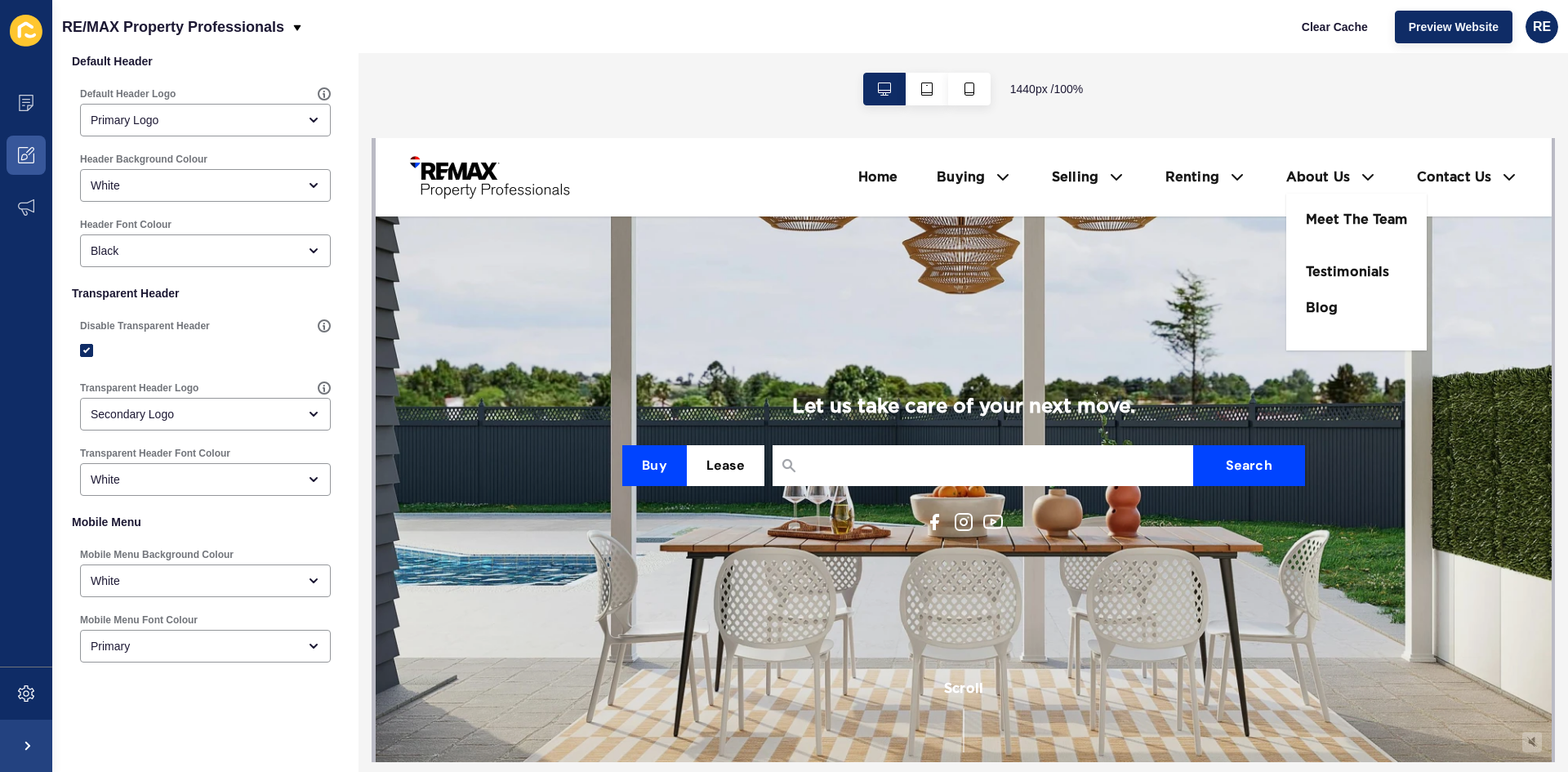
click at [1320, 172] on link "About Us" at bounding box center [1317, 177] width 64 height 19
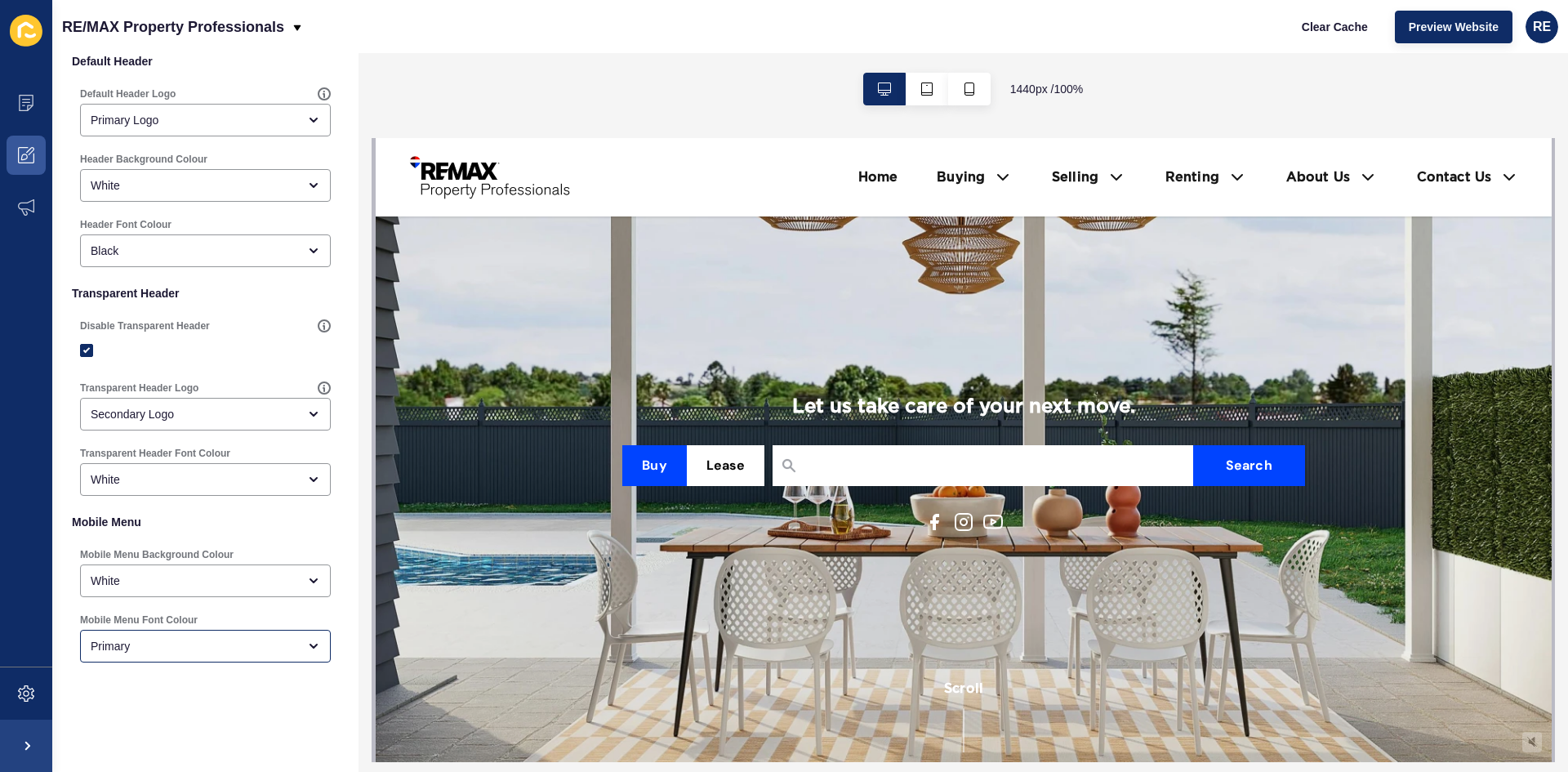
click at [160, 630] on div "Mobile Menu Font Colour Primary" at bounding box center [206, 638] width 254 height 52
click at [165, 642] on div "Primary" at bounding box center [194, 646] width 207 height 17
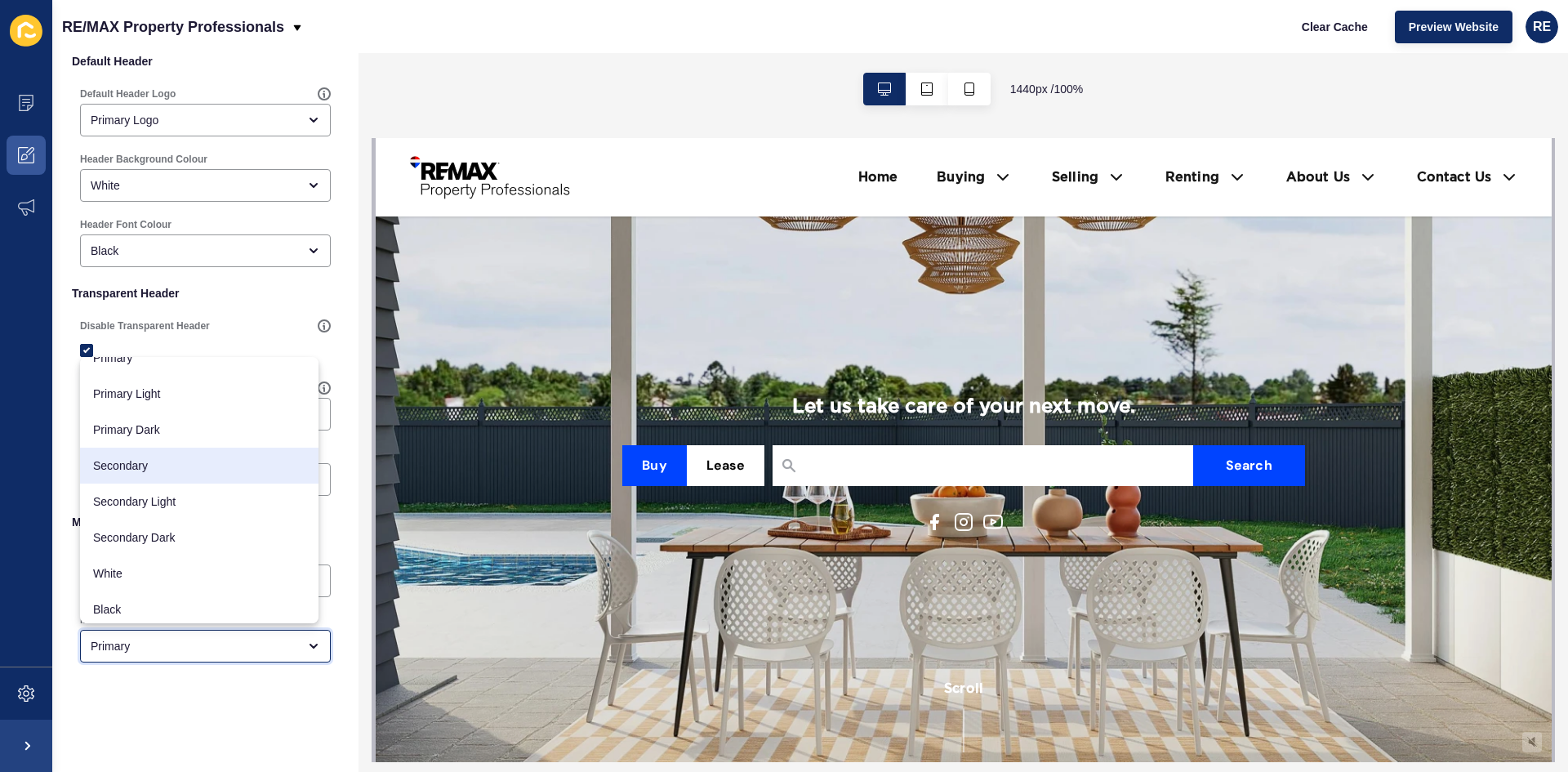
scroll to position [21, 0]
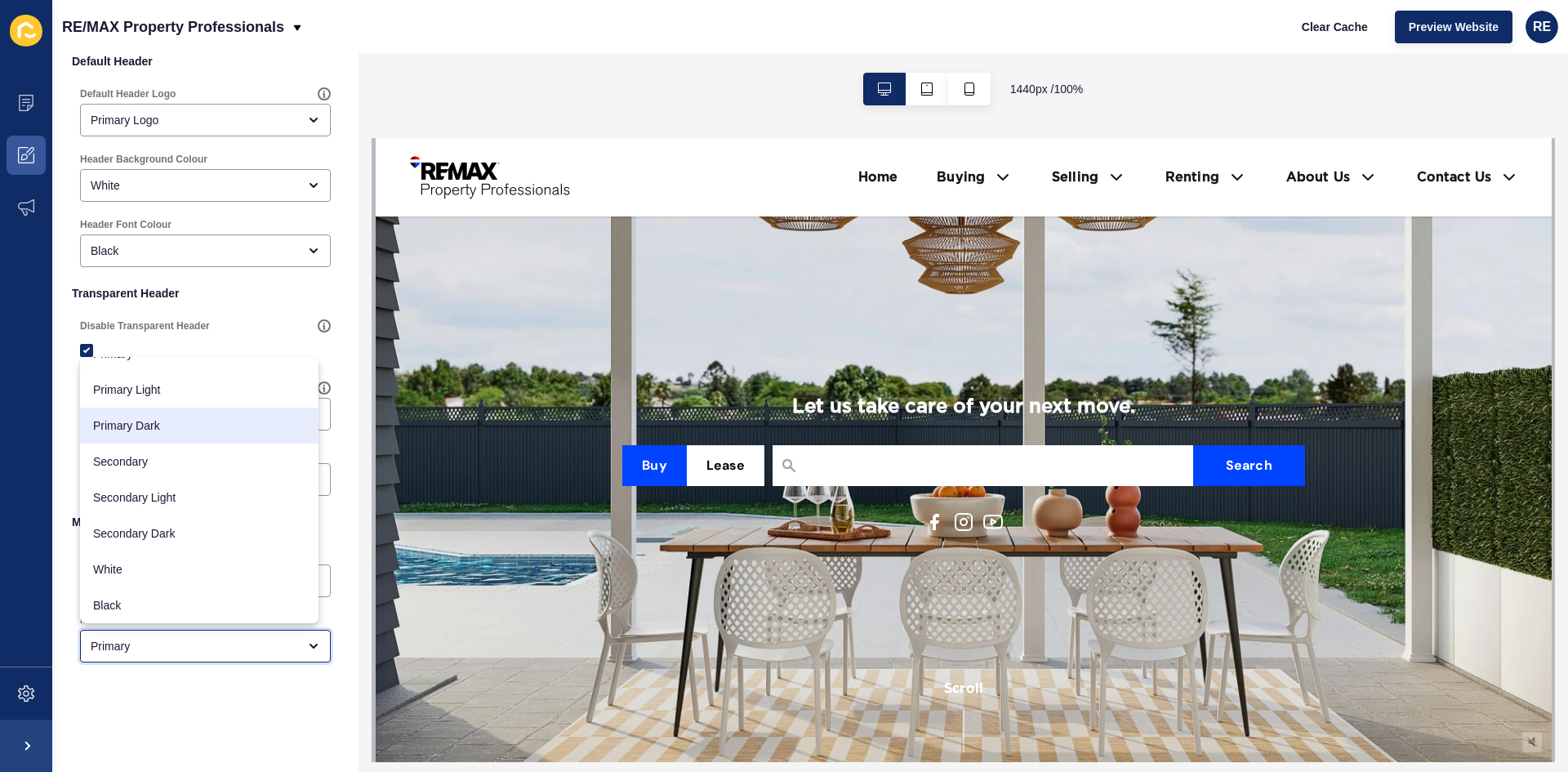
click at [183, 426] on span "Primary Dark" at bounding box center [198, 425] width 212 height 17
type input "Primary Dark"
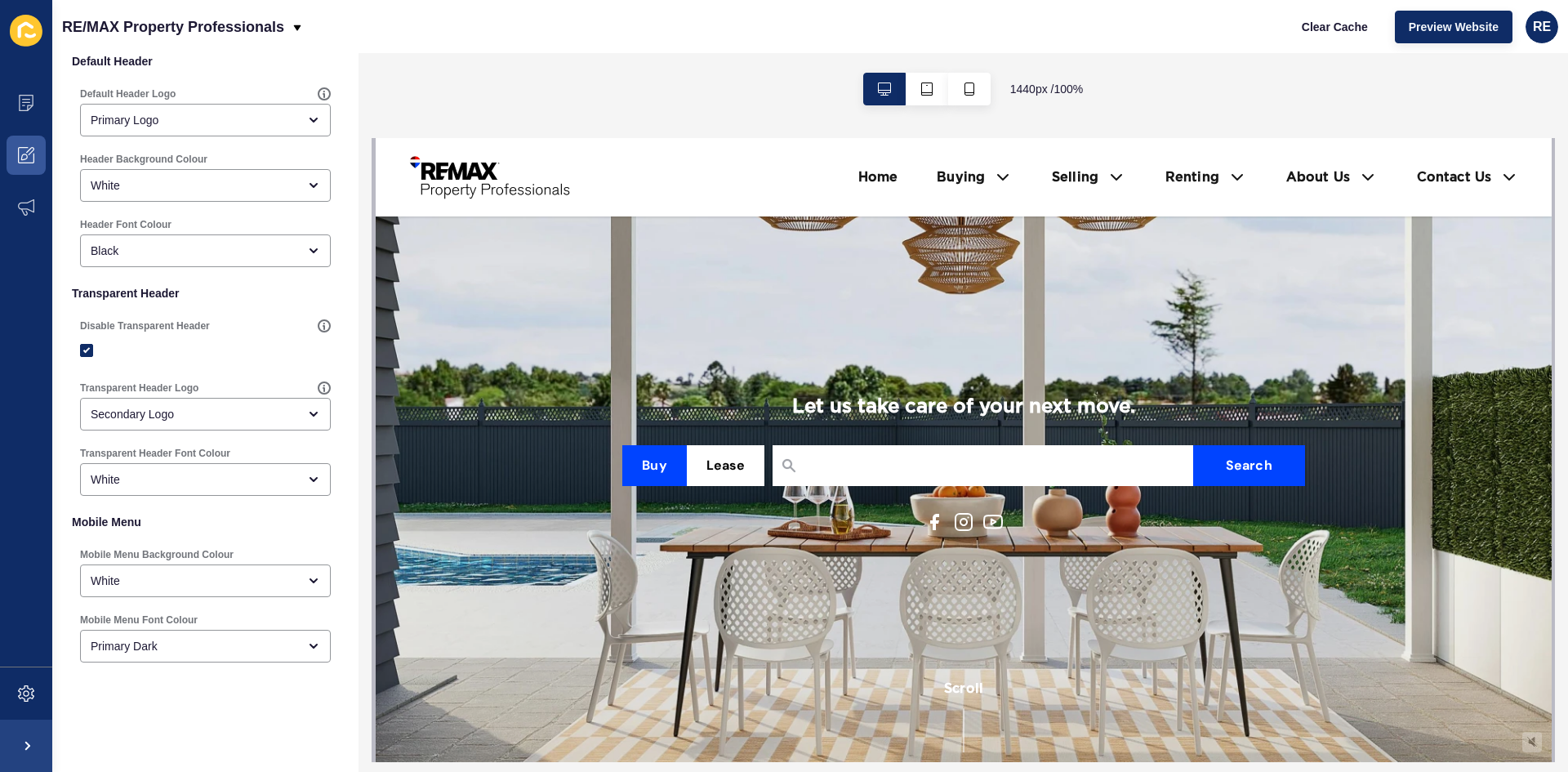
click at [951, 72] on div at bounding box center [927, 89] width 167 height 72
click at [967, 74] on button "button" at bounding box center [969, 88] width 43 height 32
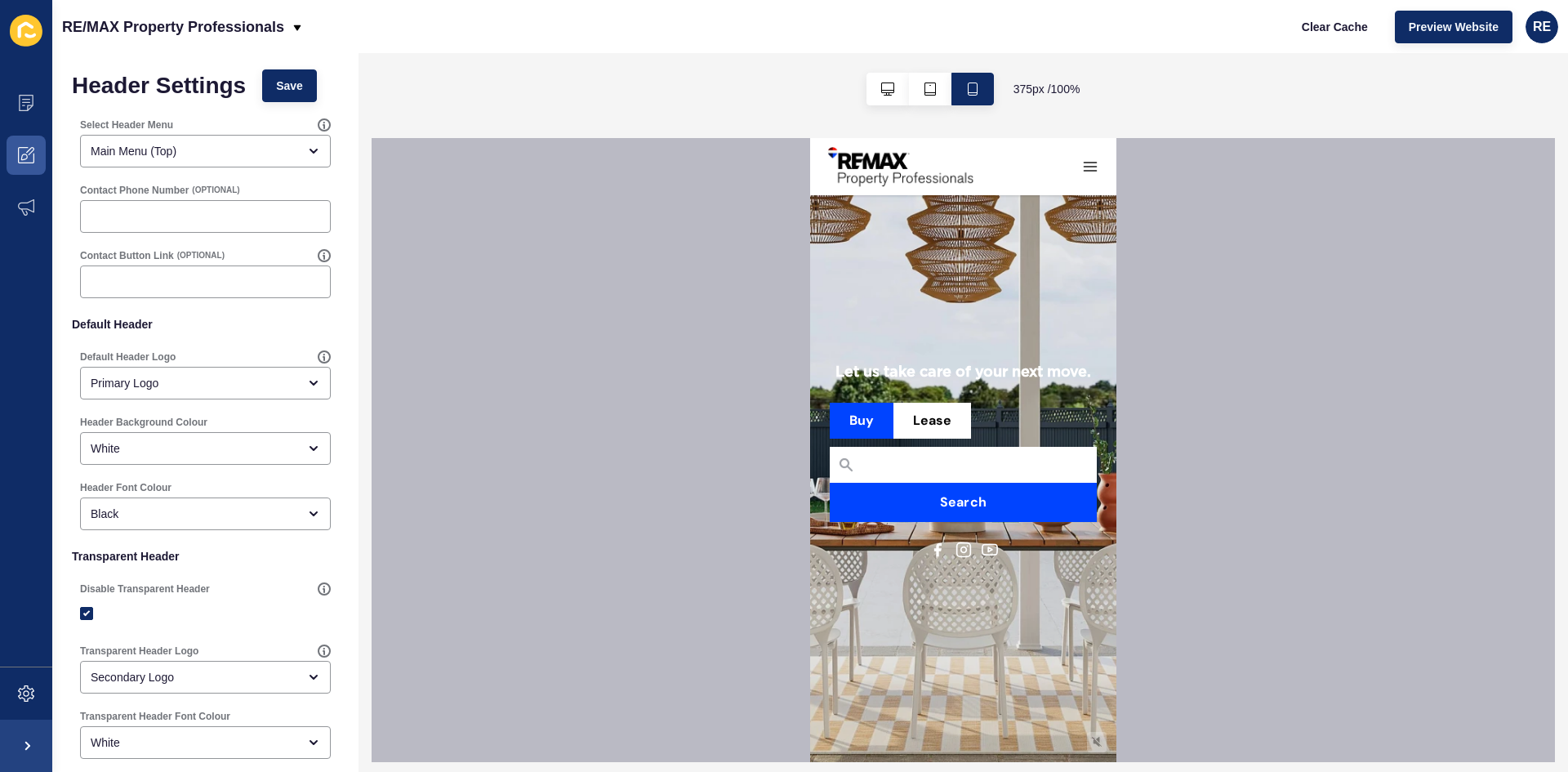
scroll to position [0, 0]
click at [281, 101] on button "Save" at bounding box center [289, 88] width 55 height 32
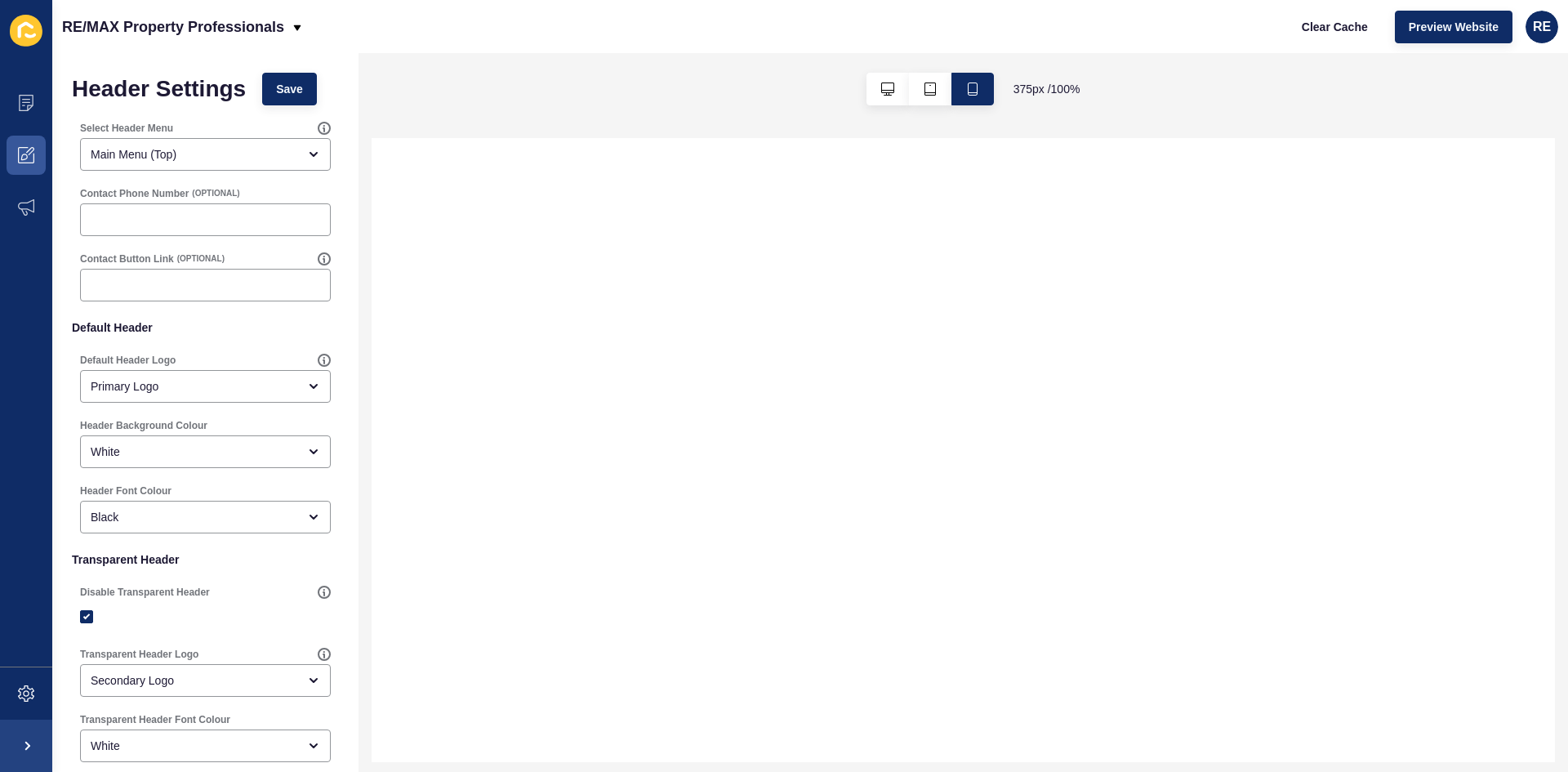
select select
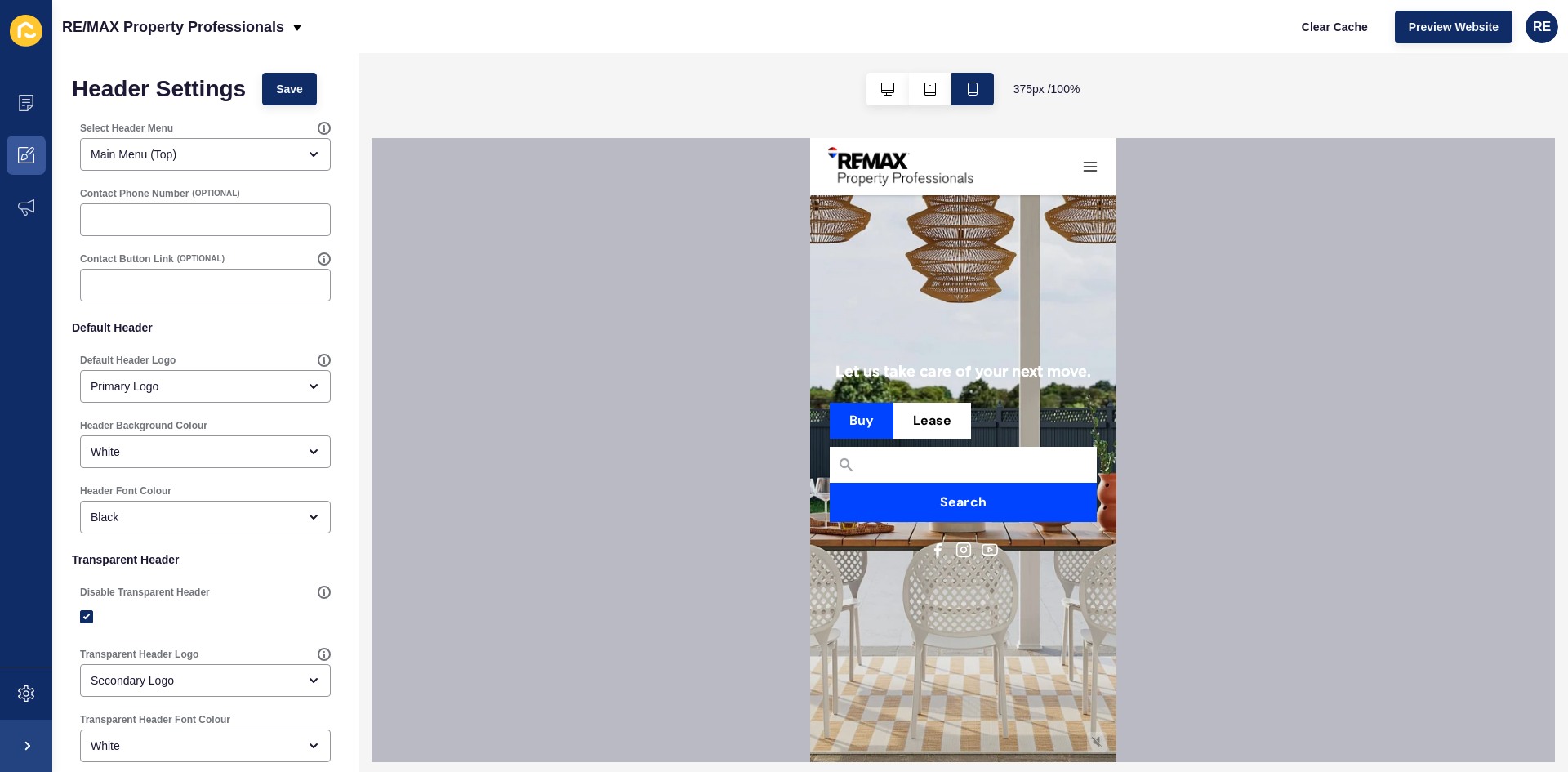
click at [1082, 173] on icon "button" at bounding box center [1091, 167] width 17 height 17
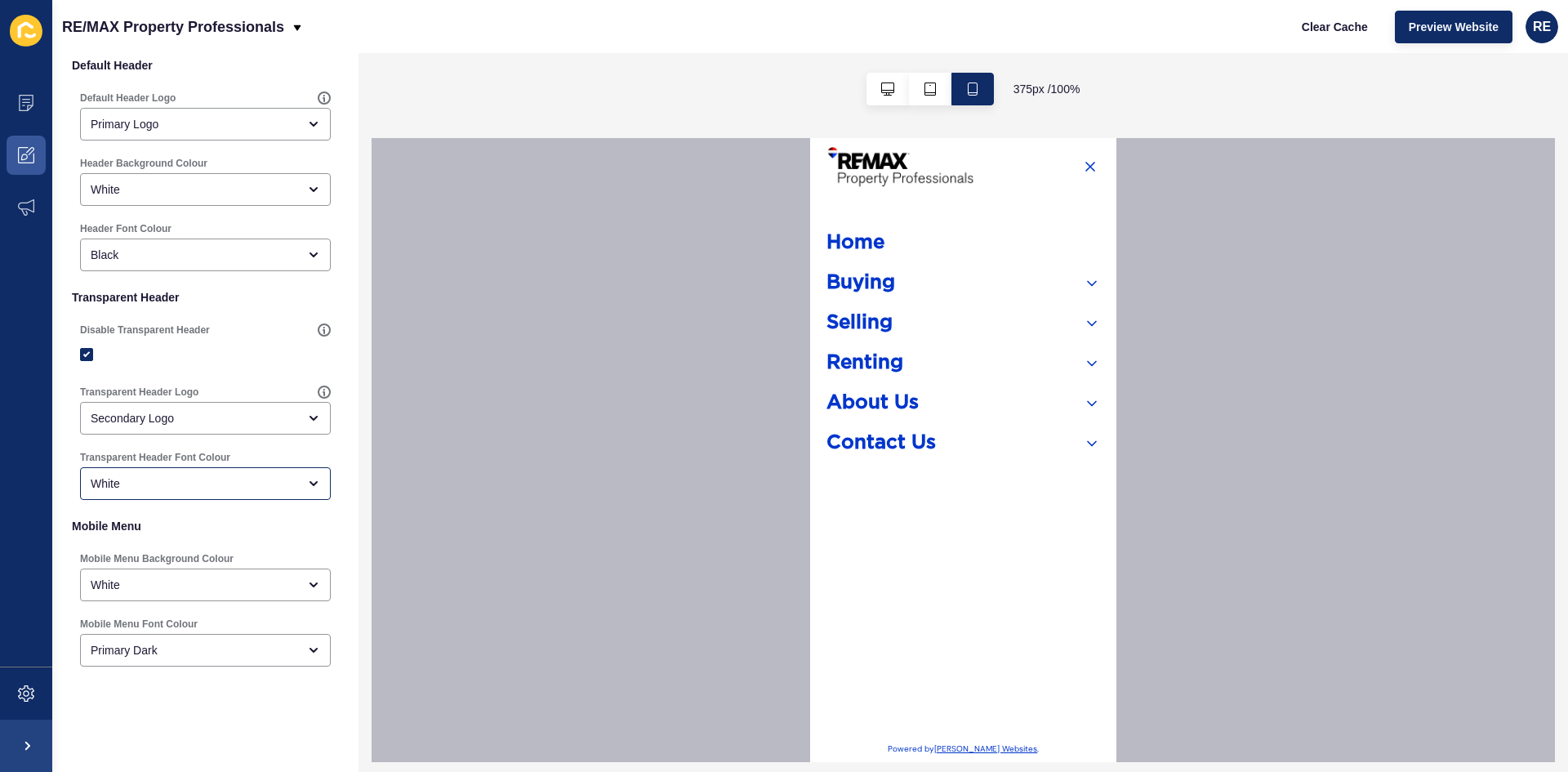
scroll to position [266, 0]
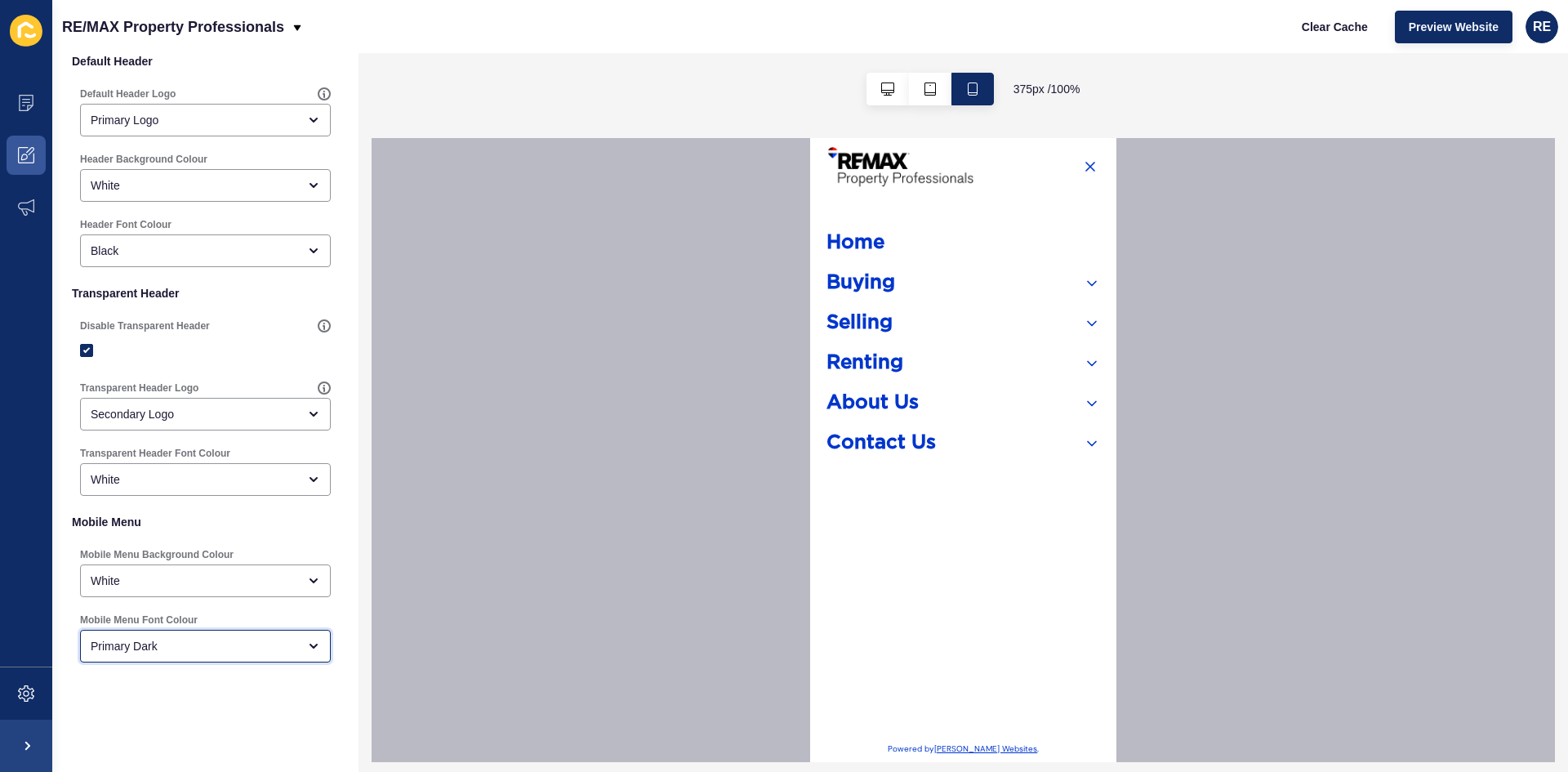
click at [150, 635] on div "Primary Dark" at bounding box center [205, 646] width 251 height 32
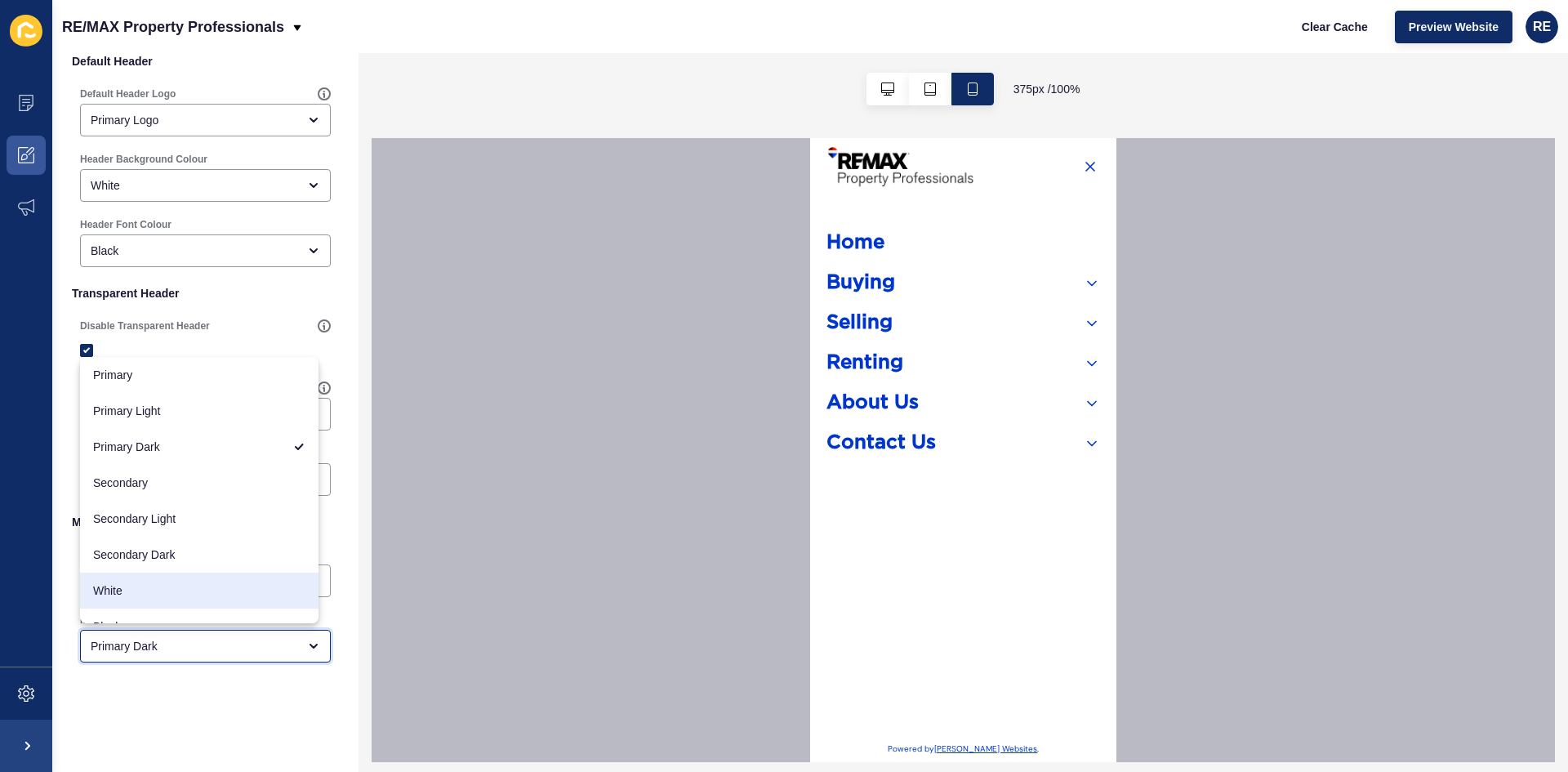
scroll to position [21, 0]
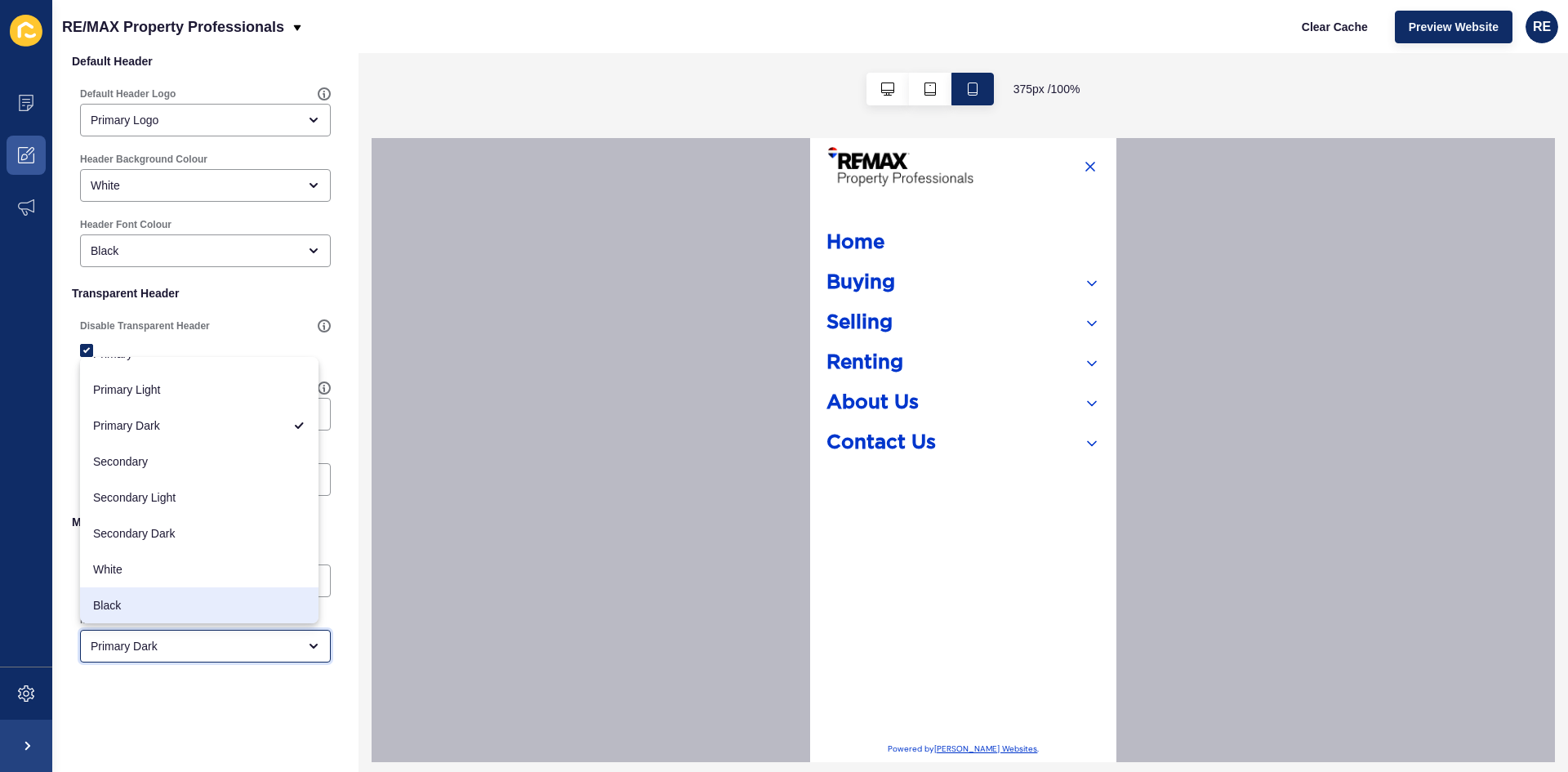
click at [140, 593] on div "Black" at bounding box center [198, 605] width 238 height 36
type input "Black"
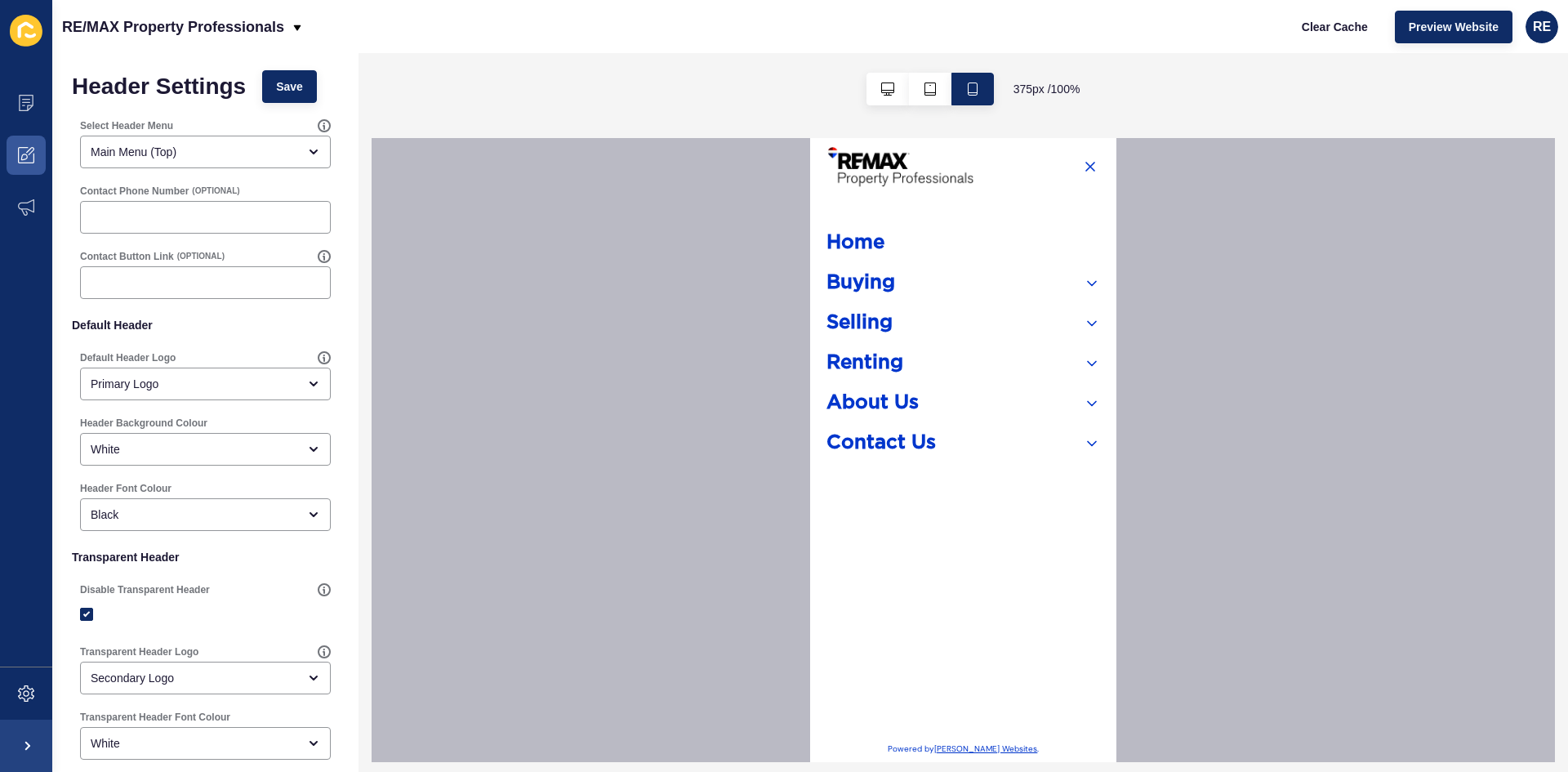
scroll to position [0, 0]
click at [286, 99] on button "Save" at bounding box center [289, 88] width 55 height 32
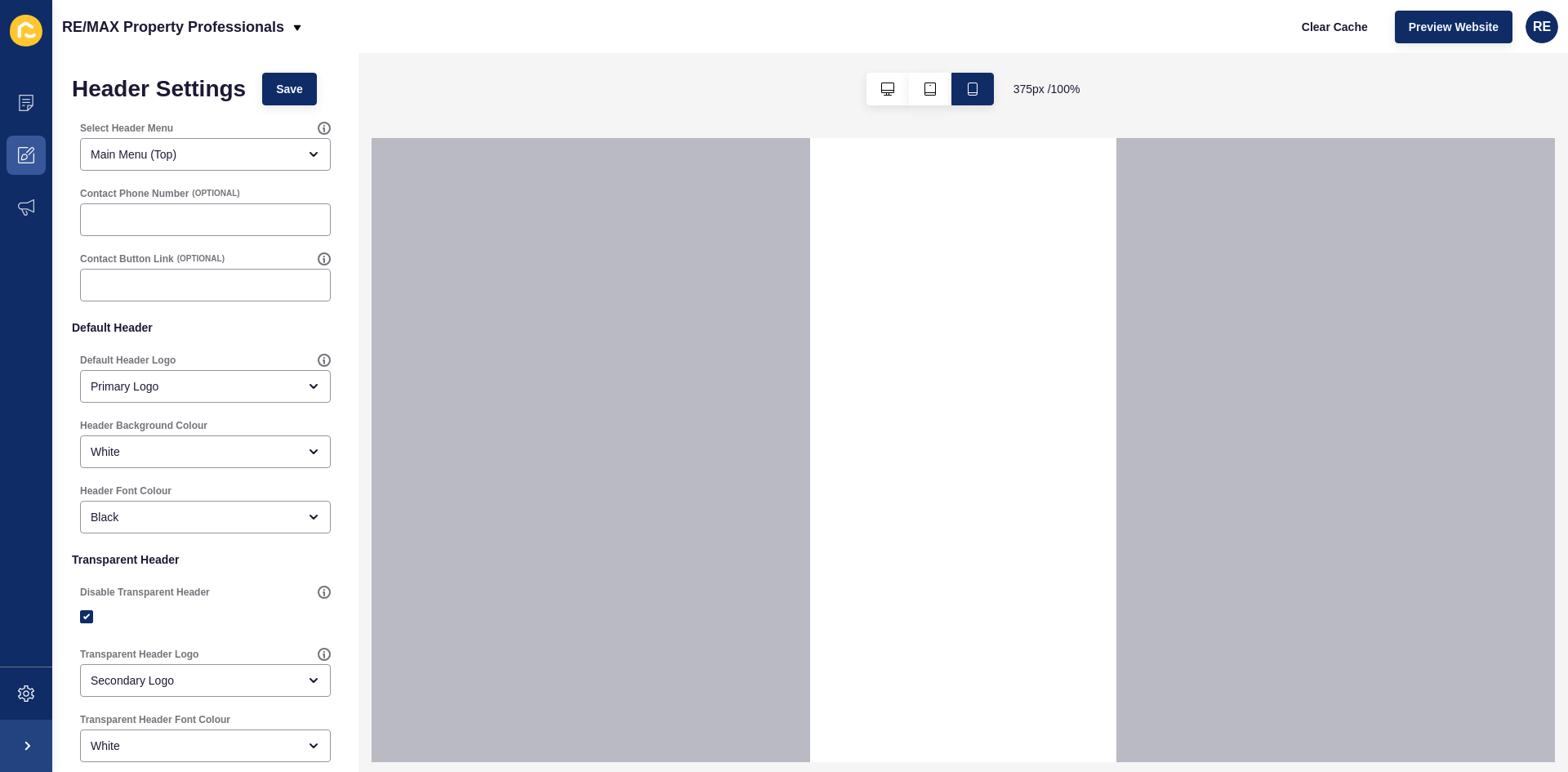
select select
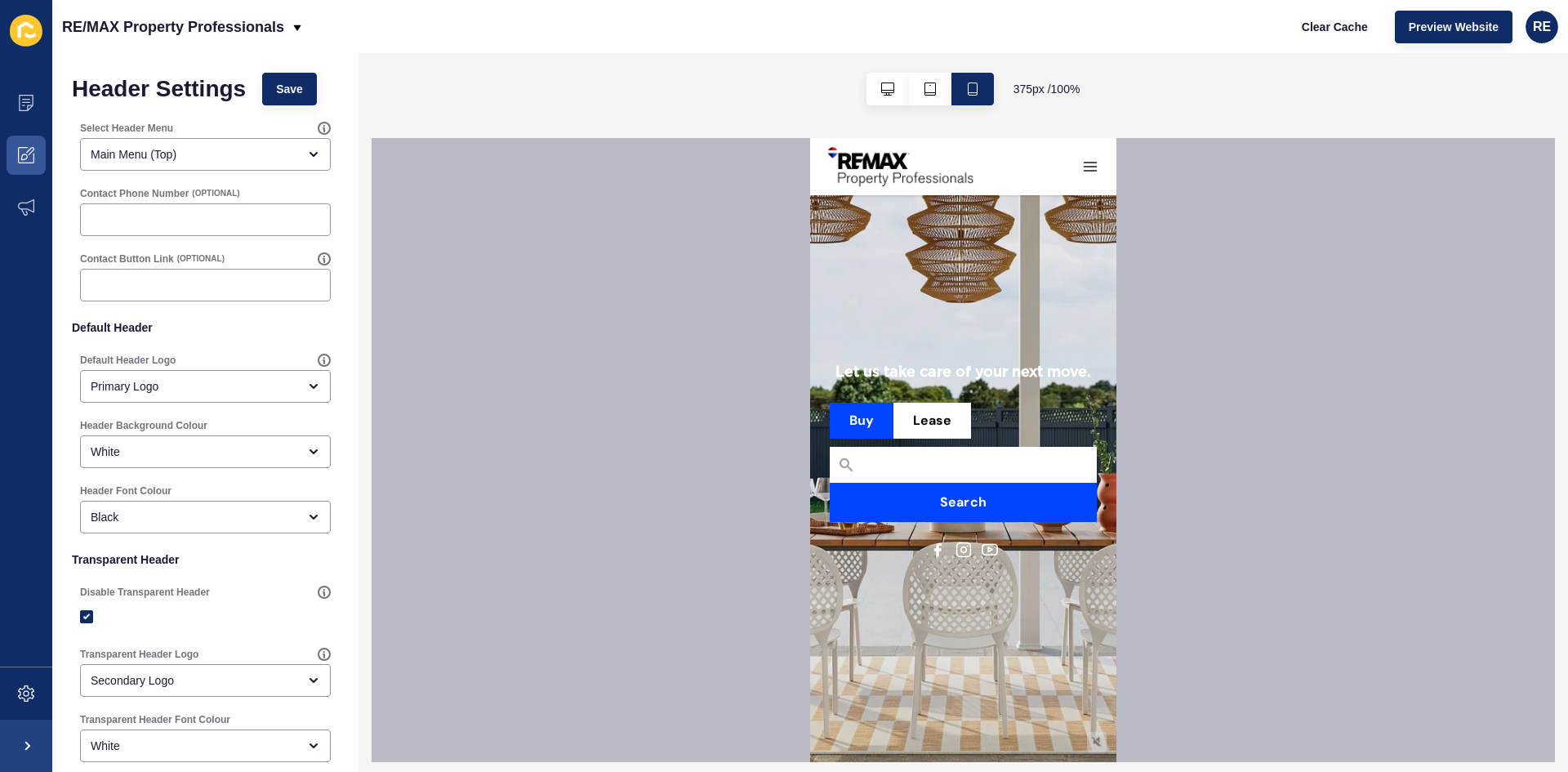
drag, startPoint x: 1091, startPoint y: 172, endPoint x: 1082, endPoint y: 167, distance: 10.3
click at [1085, 169] on div "Home Buying" at bounding box center [963, 167] width 307 height 57
click at [1082, 163] on icon "button" at bounding box center [1091, 167] width 17 height 17
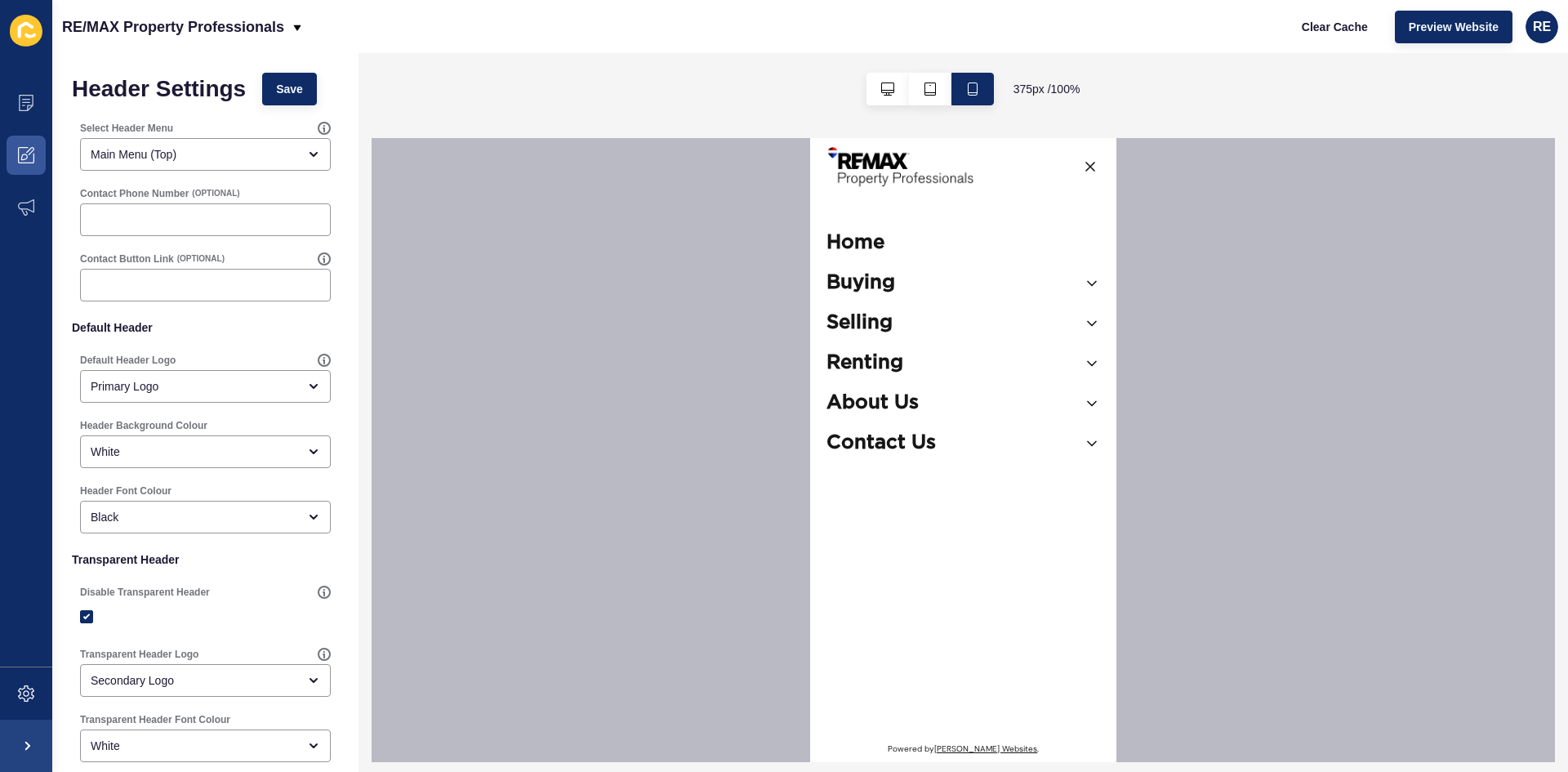
click at [1088, 161] on div "Home Buying For Sale" at bounding box center [963, 449] width 307 height 624
click at [1082, 161] on icon "button" at bounding box center [1091, 167] width 17 height 17
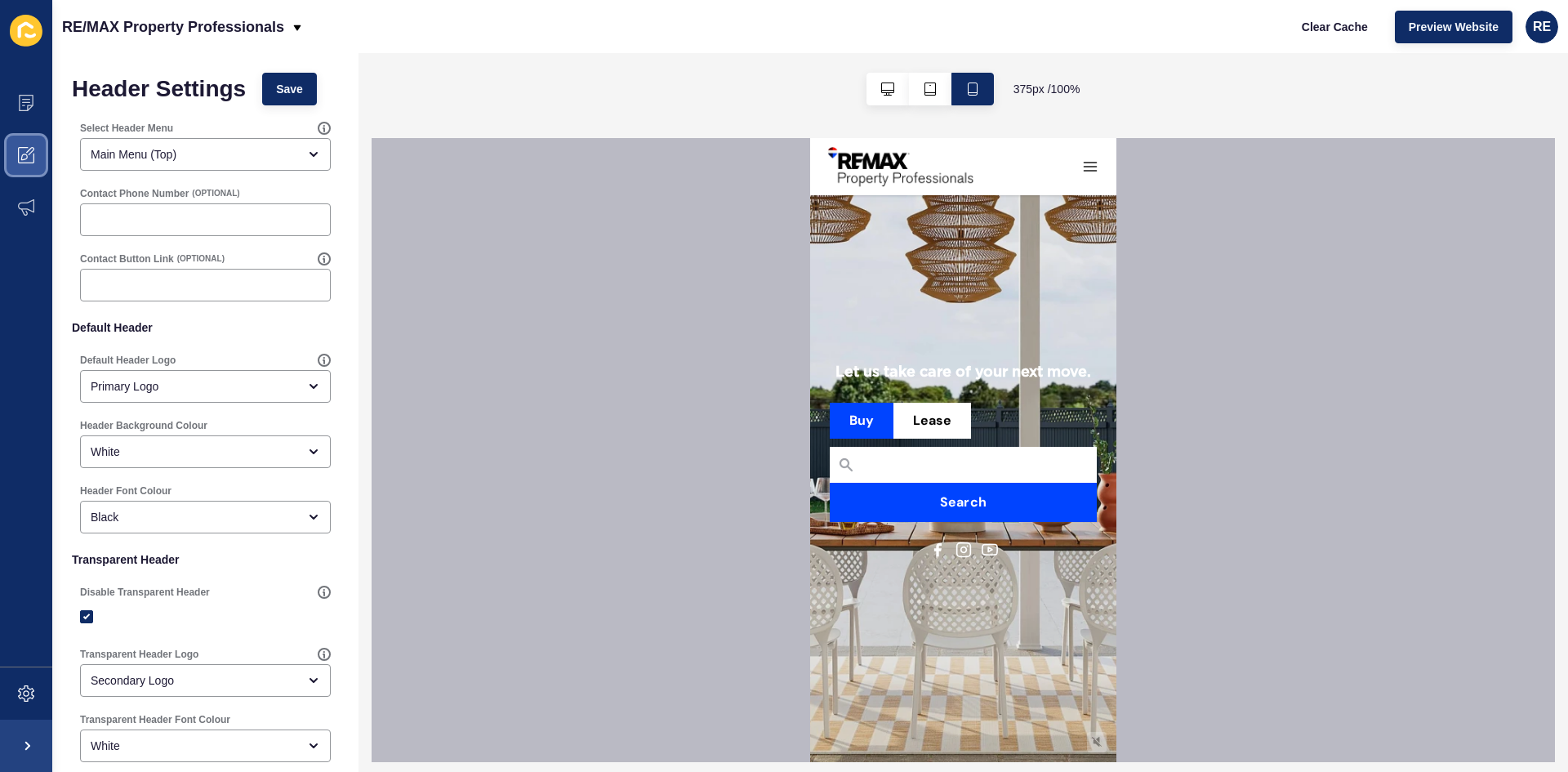
click at [30, 169] on span at bounding box center [26, 155] width 52 height 52
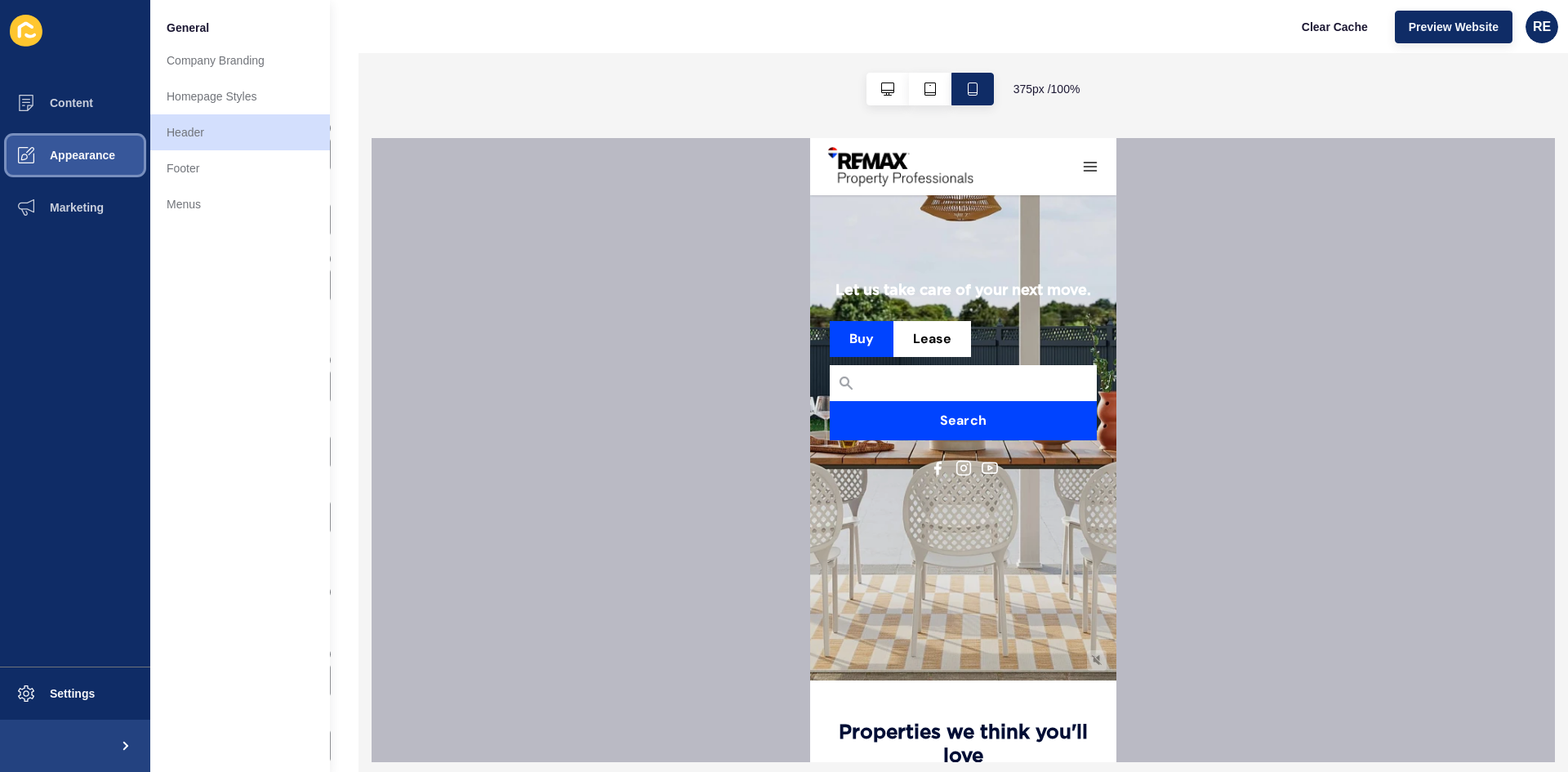
scroll to position [73, 0]
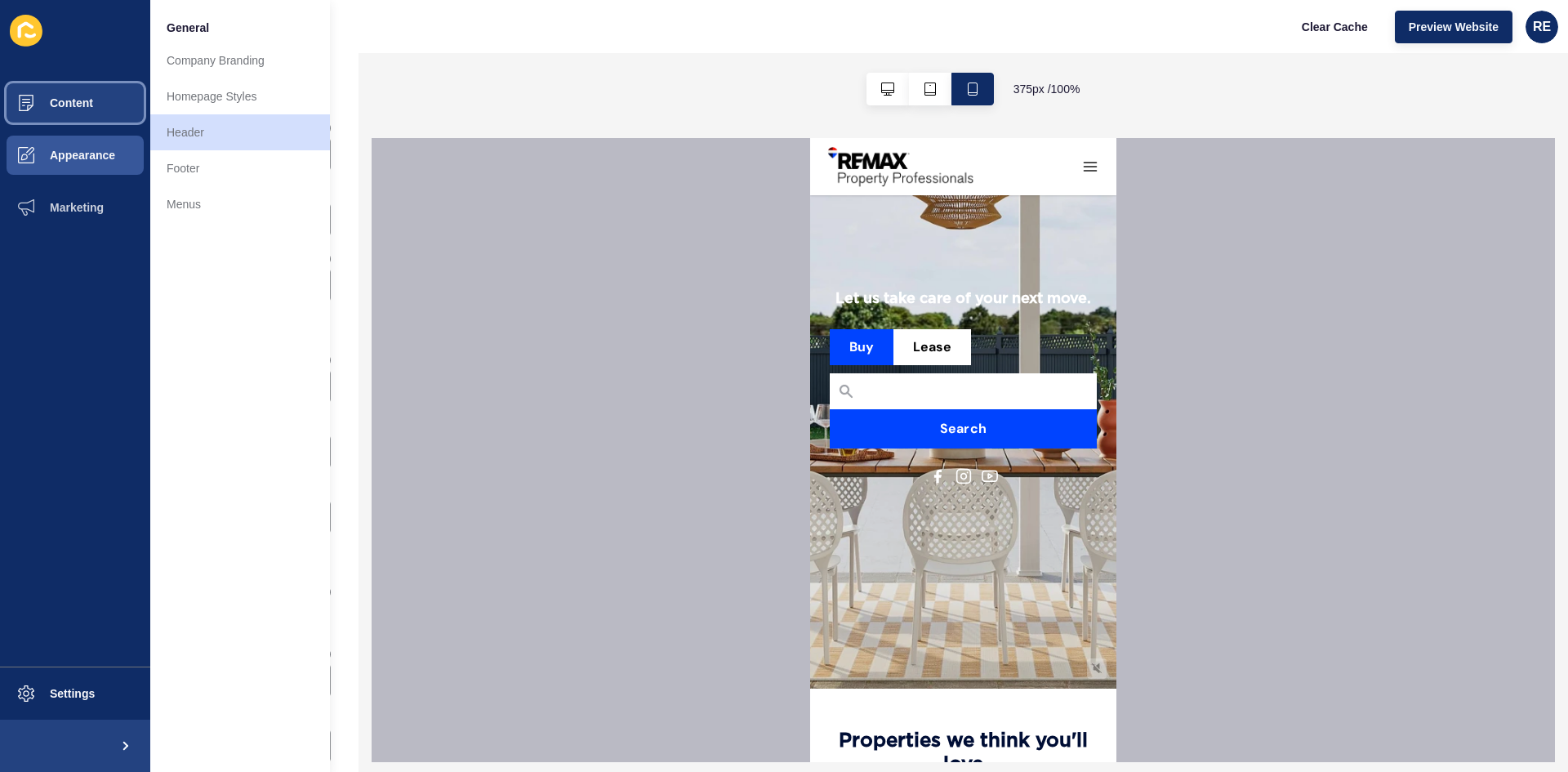
click at [107, 113] on button "Content" at bounding box center [75, 103] width 150 height 52
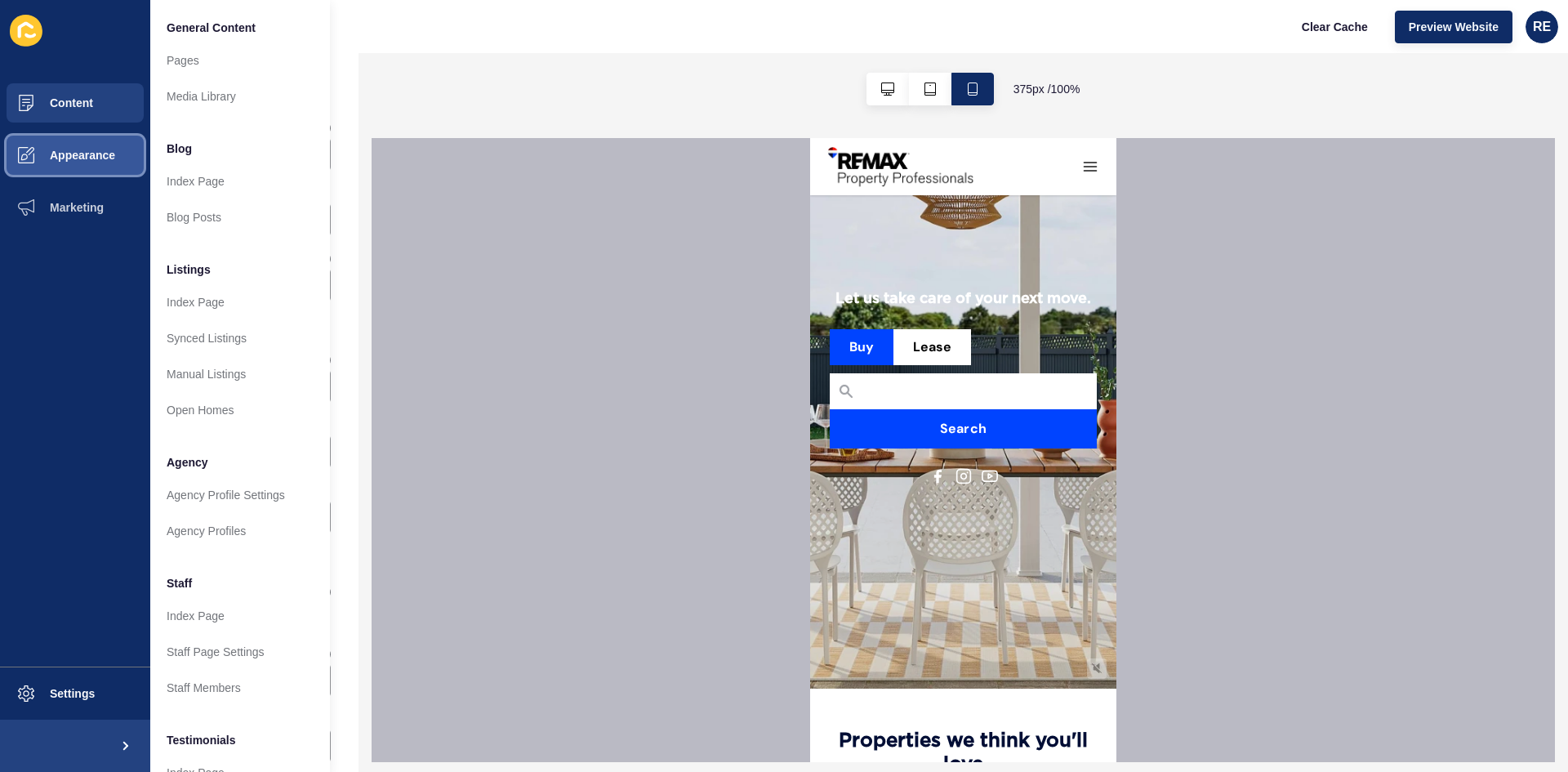
click at [104, 155] on span "Appearance" at bounding box center [56, 155] width 118 height 13
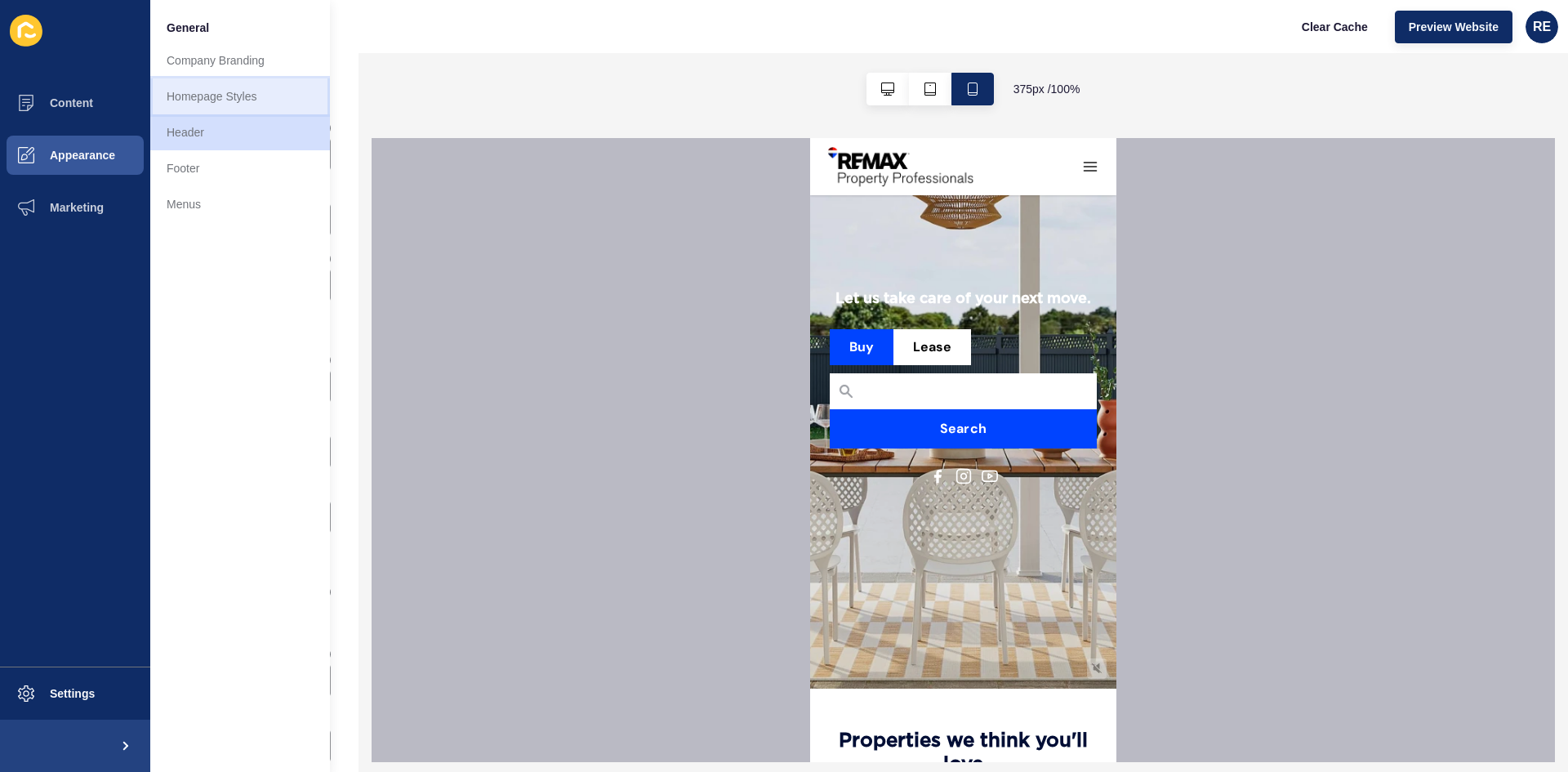
click at [184, 86] on link "Homepage Styles" at bounding box center [240, 96] width 180 height 36
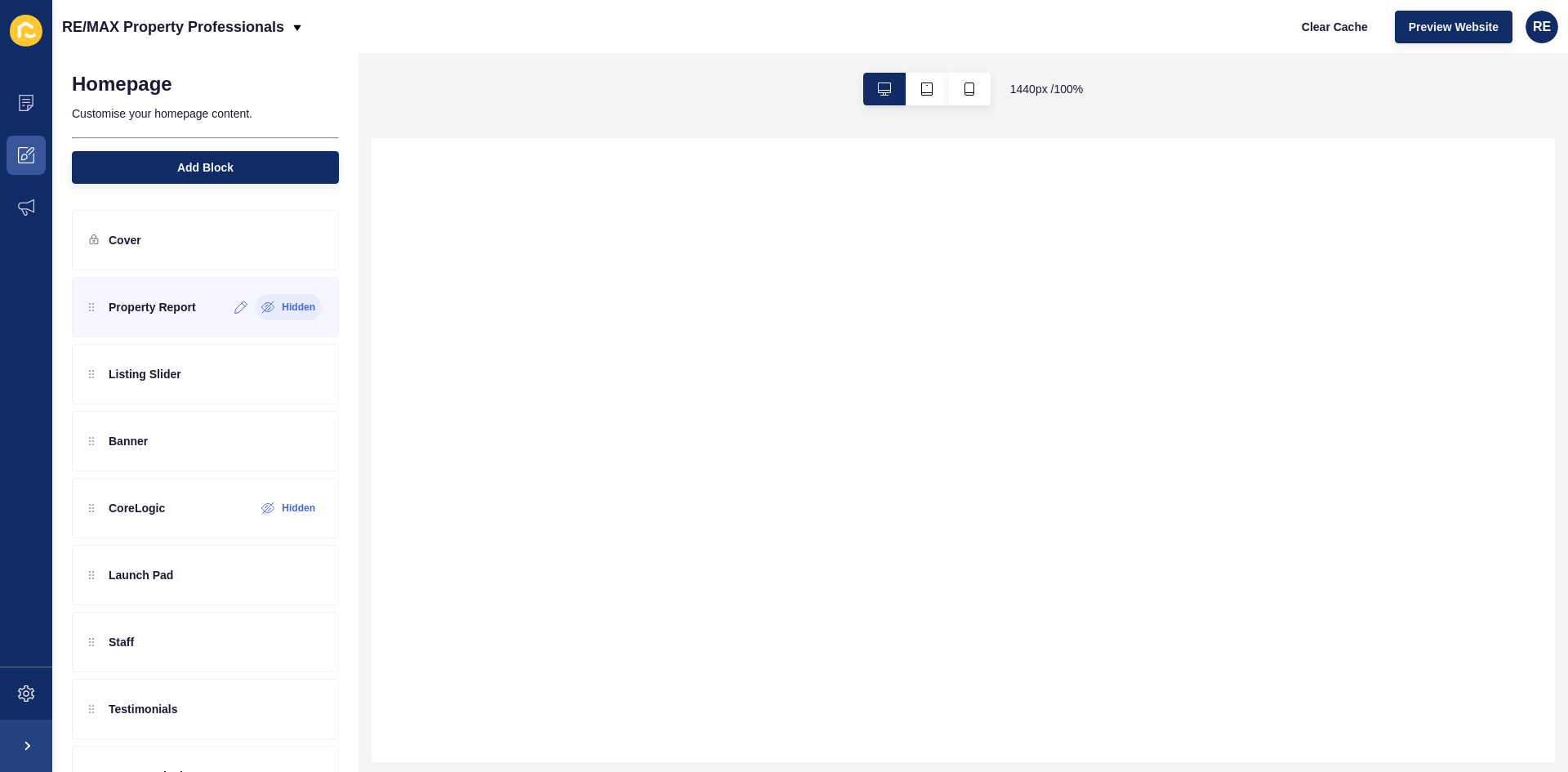
click at [261, 313] on icon at bounding box center [268, 307] width 14 height 13
click at [252, 306] on div "Property Report" at bounding box center [206, 307] width 267 height 60
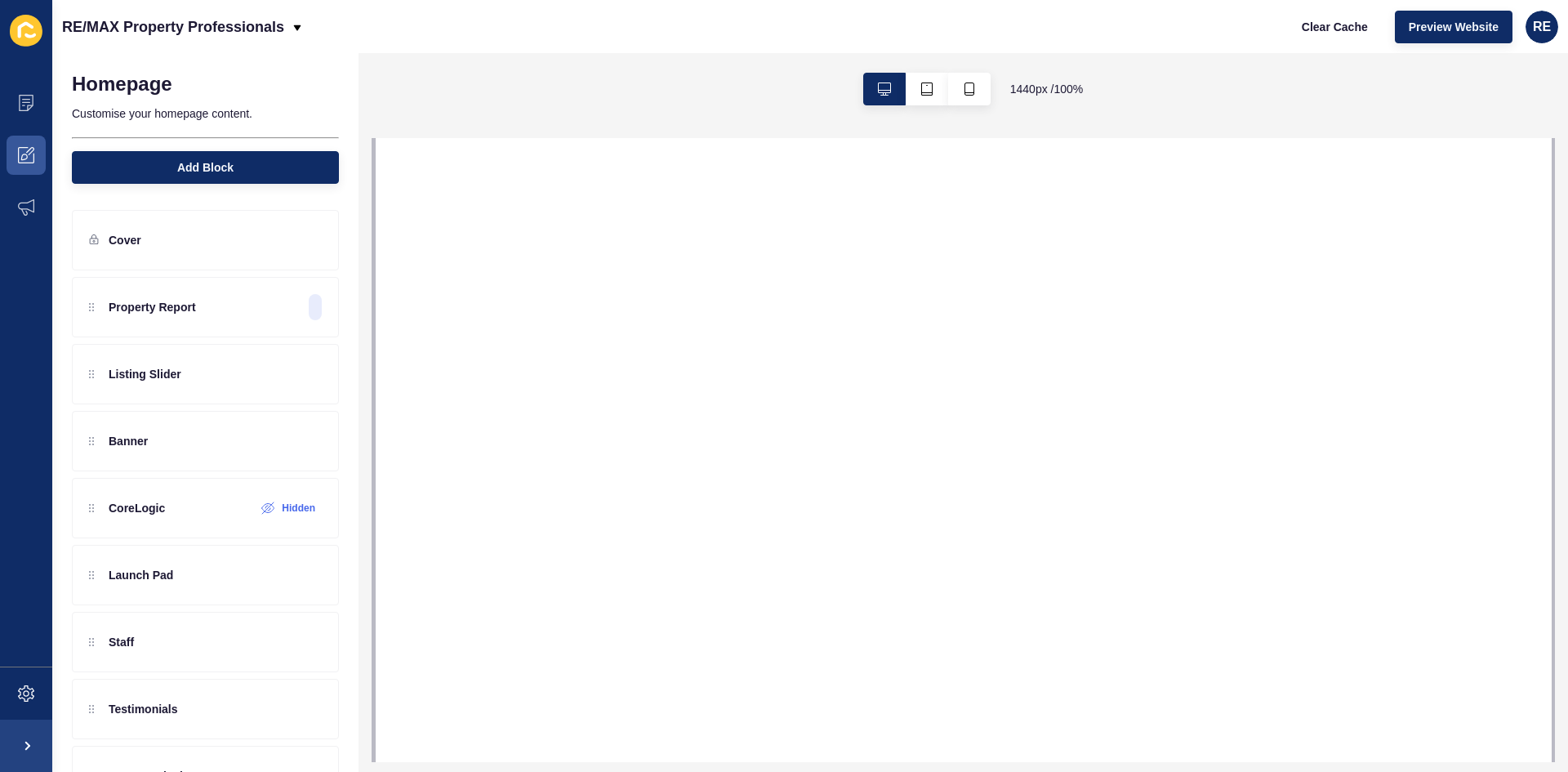
select select
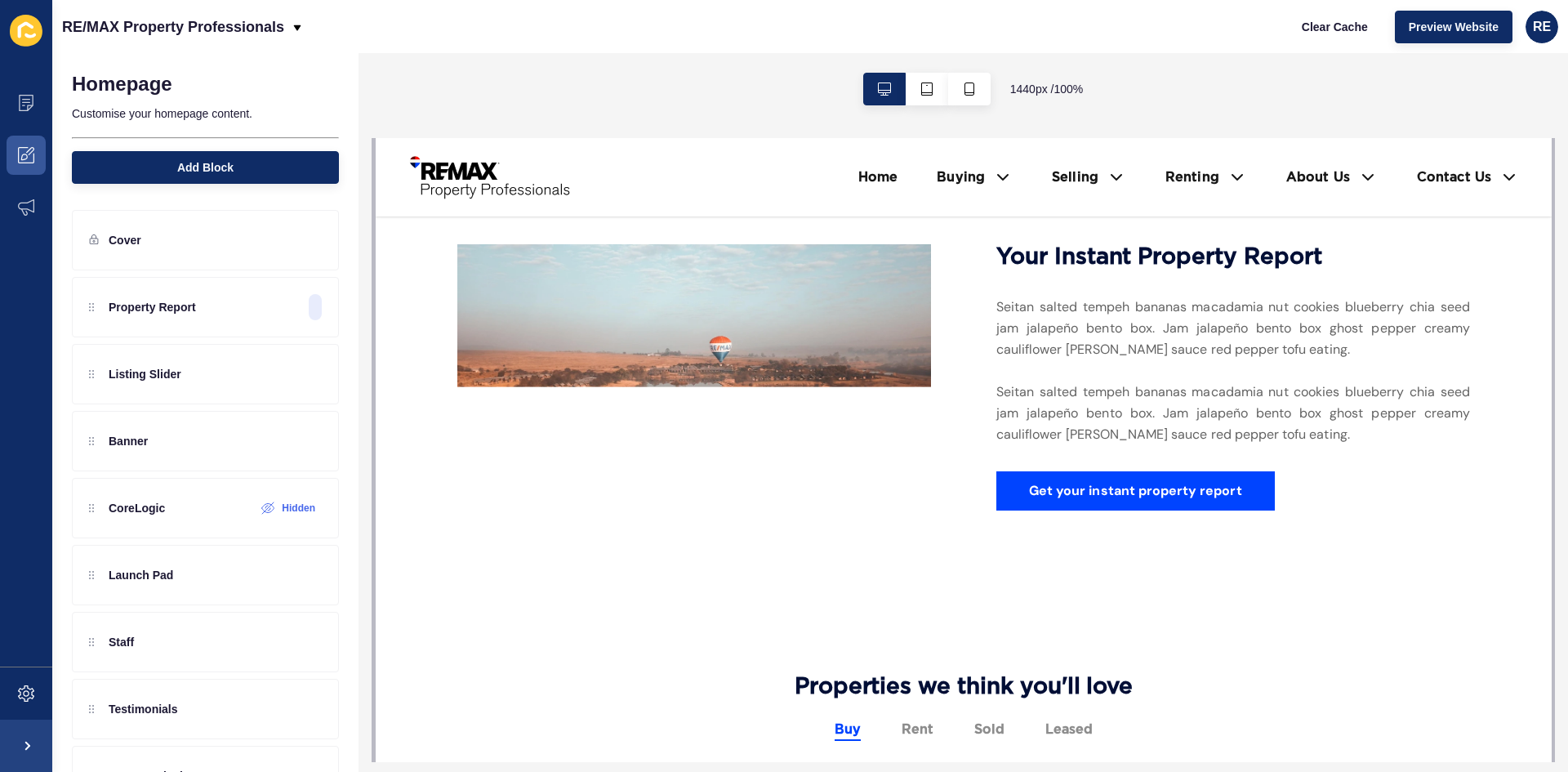
scroll to position [572, 0]
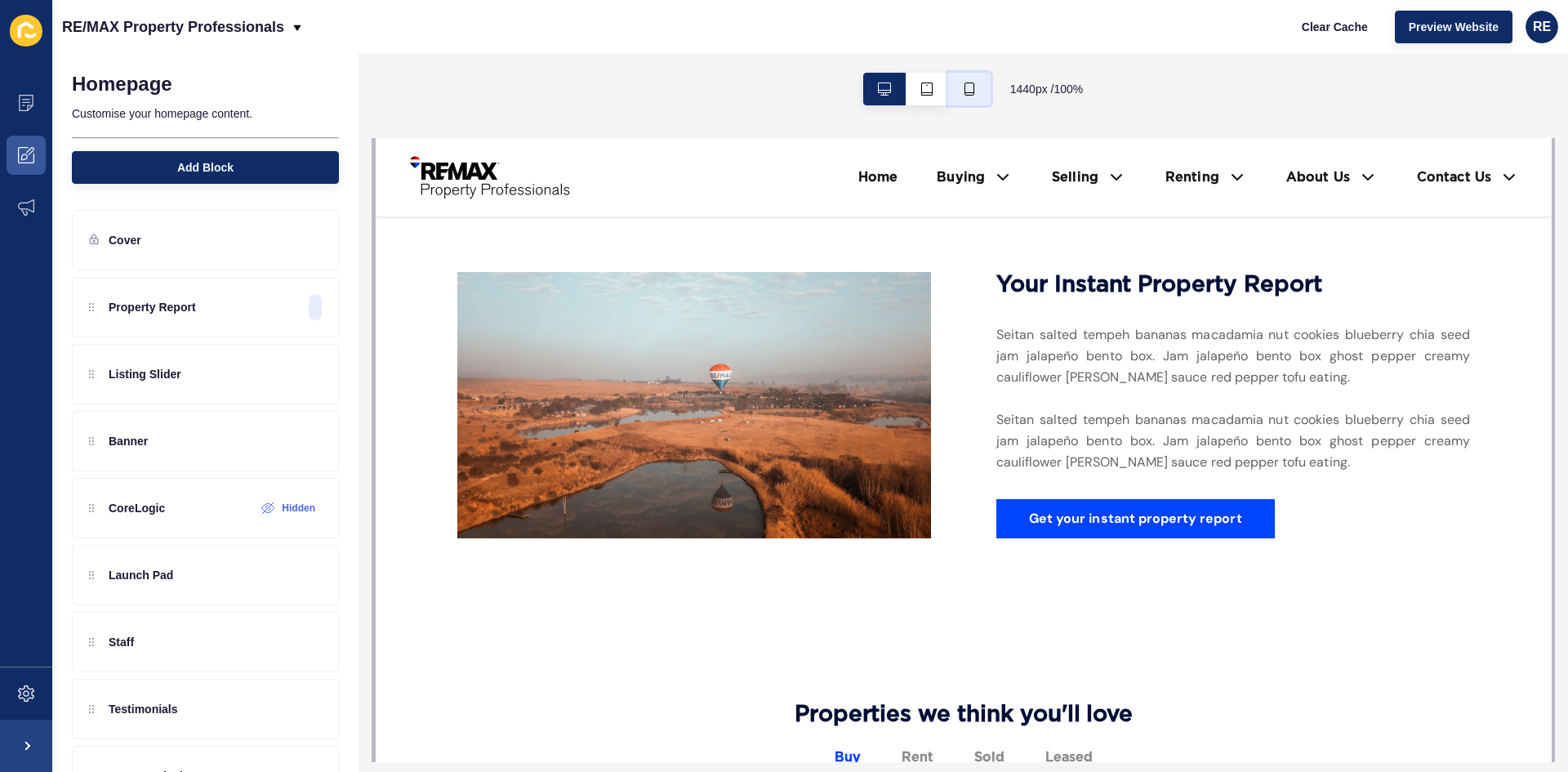
click at [972, 100] on button "button" at bounding box center [969, 88] width 43 height 32
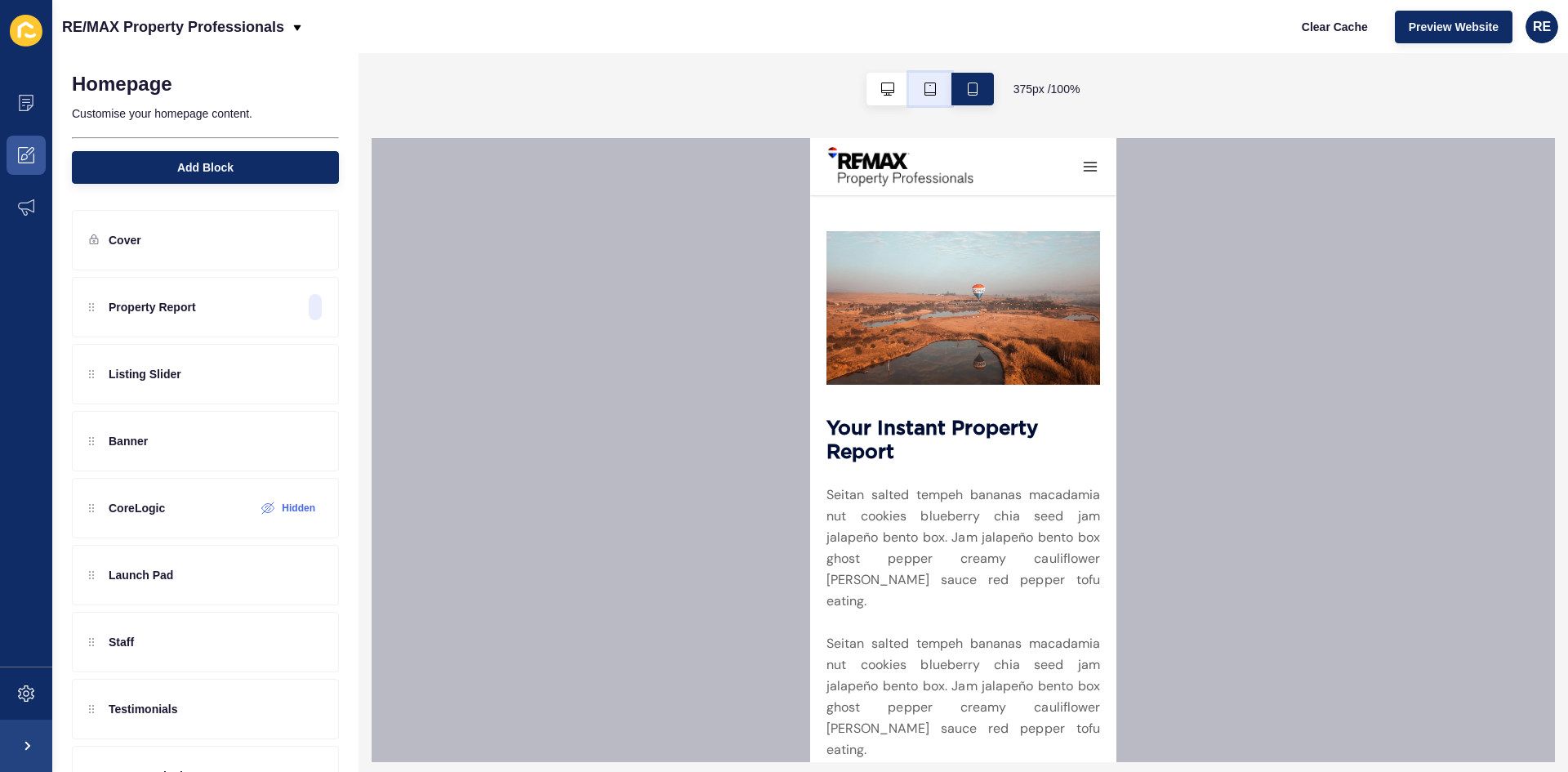
click at [917, 93] on button "button" at bounding box center [930, 88] width 43 height 32
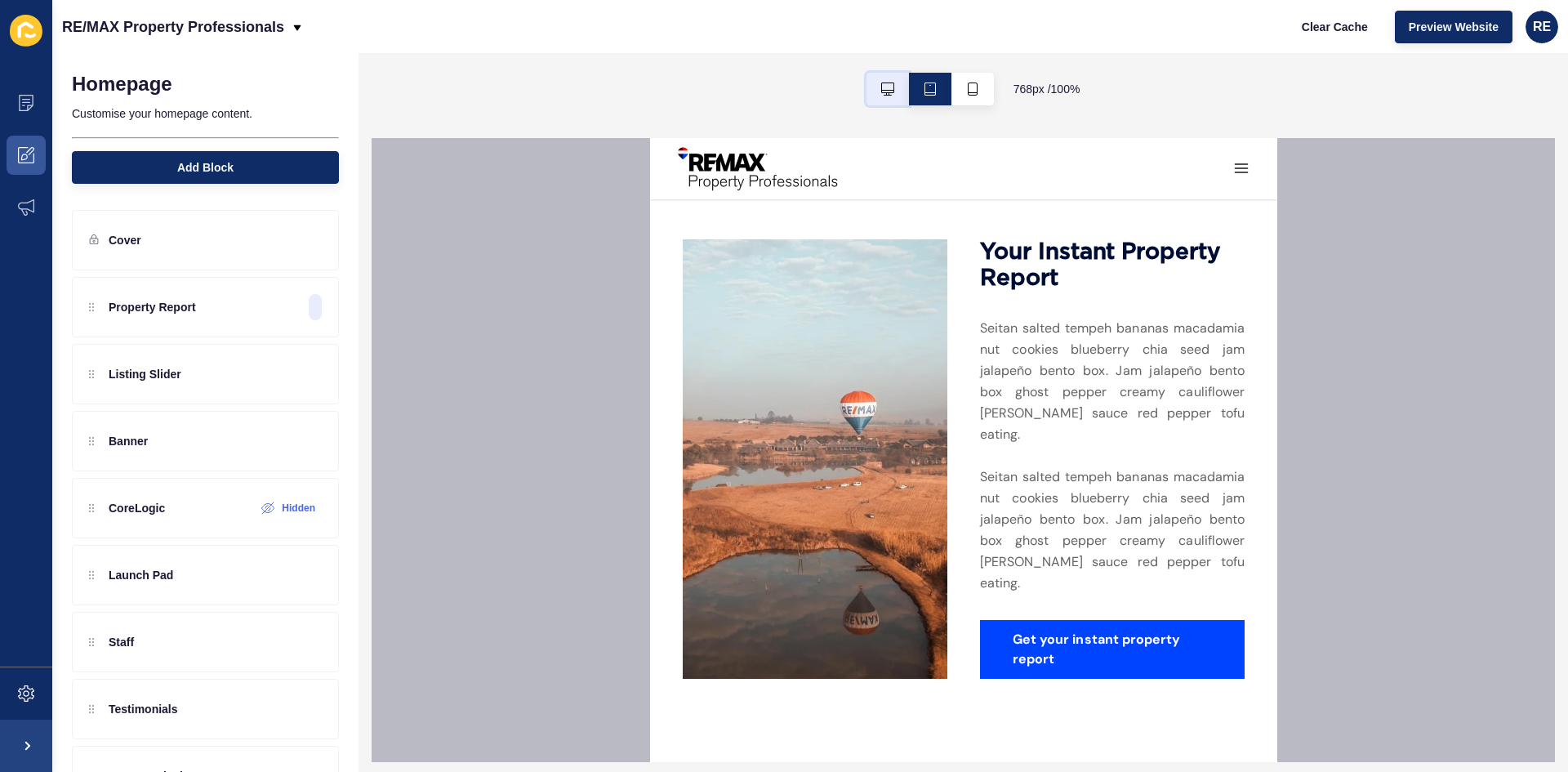
click at [888, 92] on icon "button" at bounding box center [888, 89] width 13 height 13
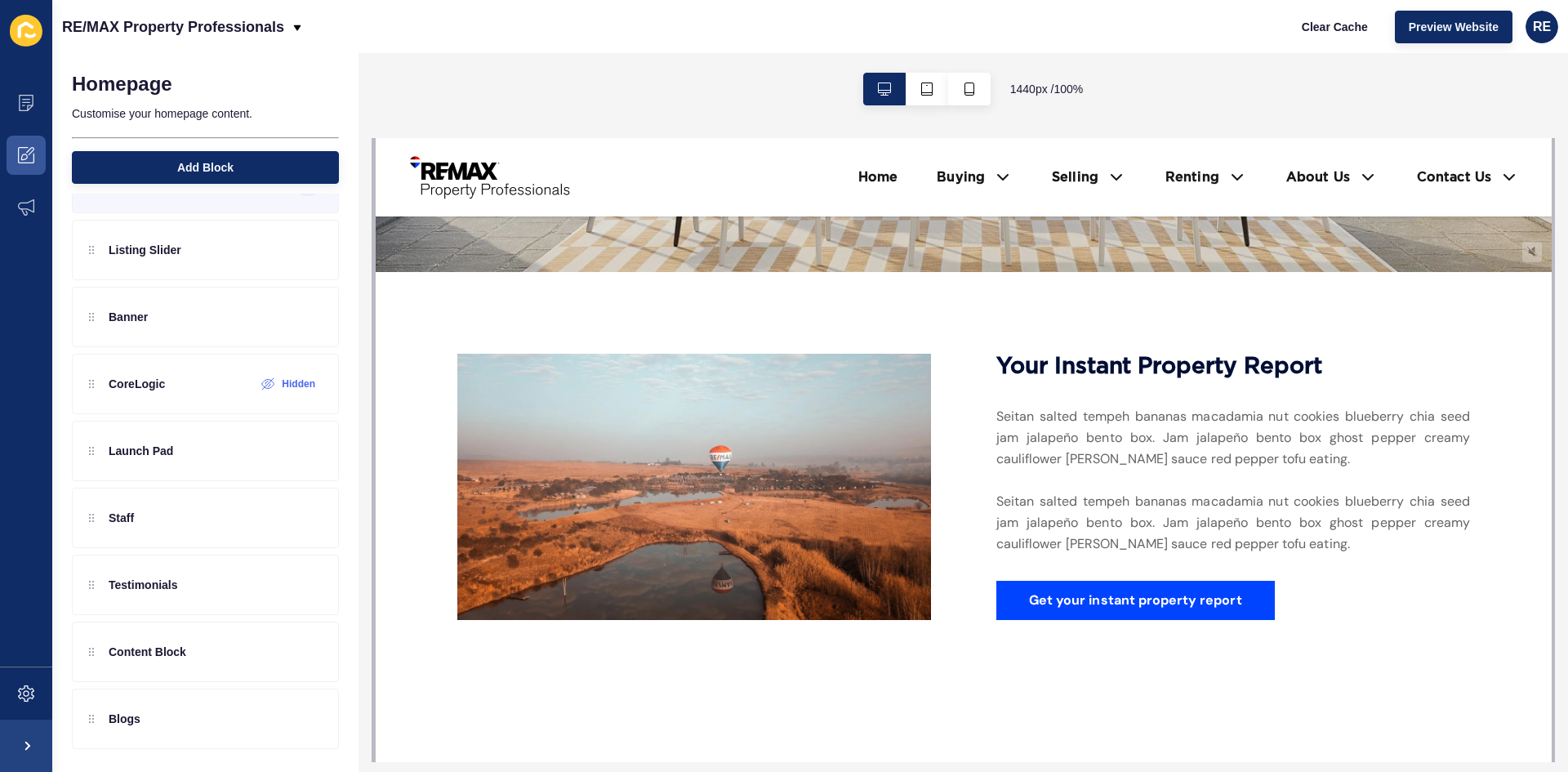
scroll to position [127, 0]
click at [210, 169] on span "Add Block" at bounding box center [205, 168] width 57 height 17
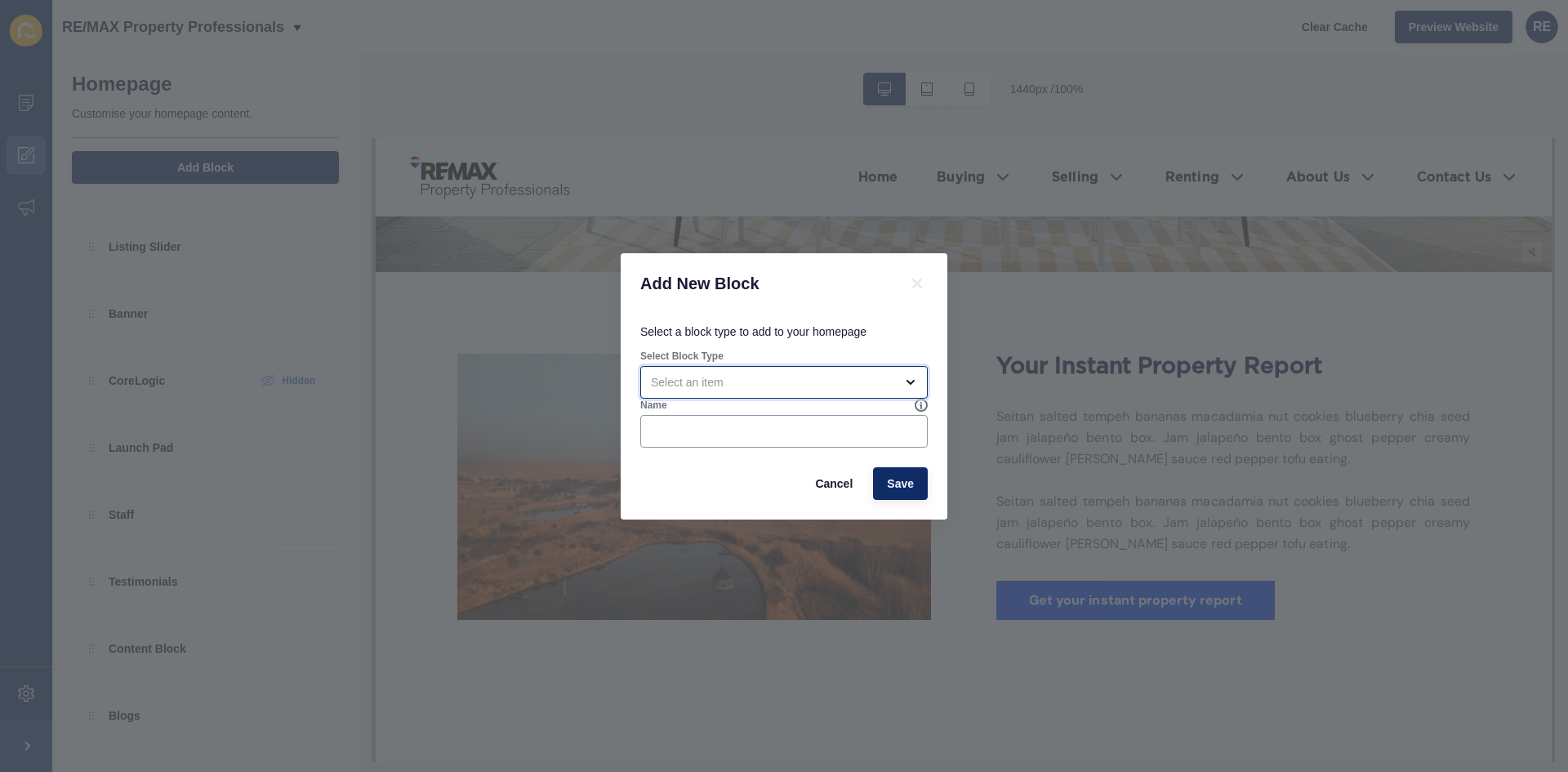
click at [680, 370] on div "open menu" at bounding box center [784, 382] width 287 height 32
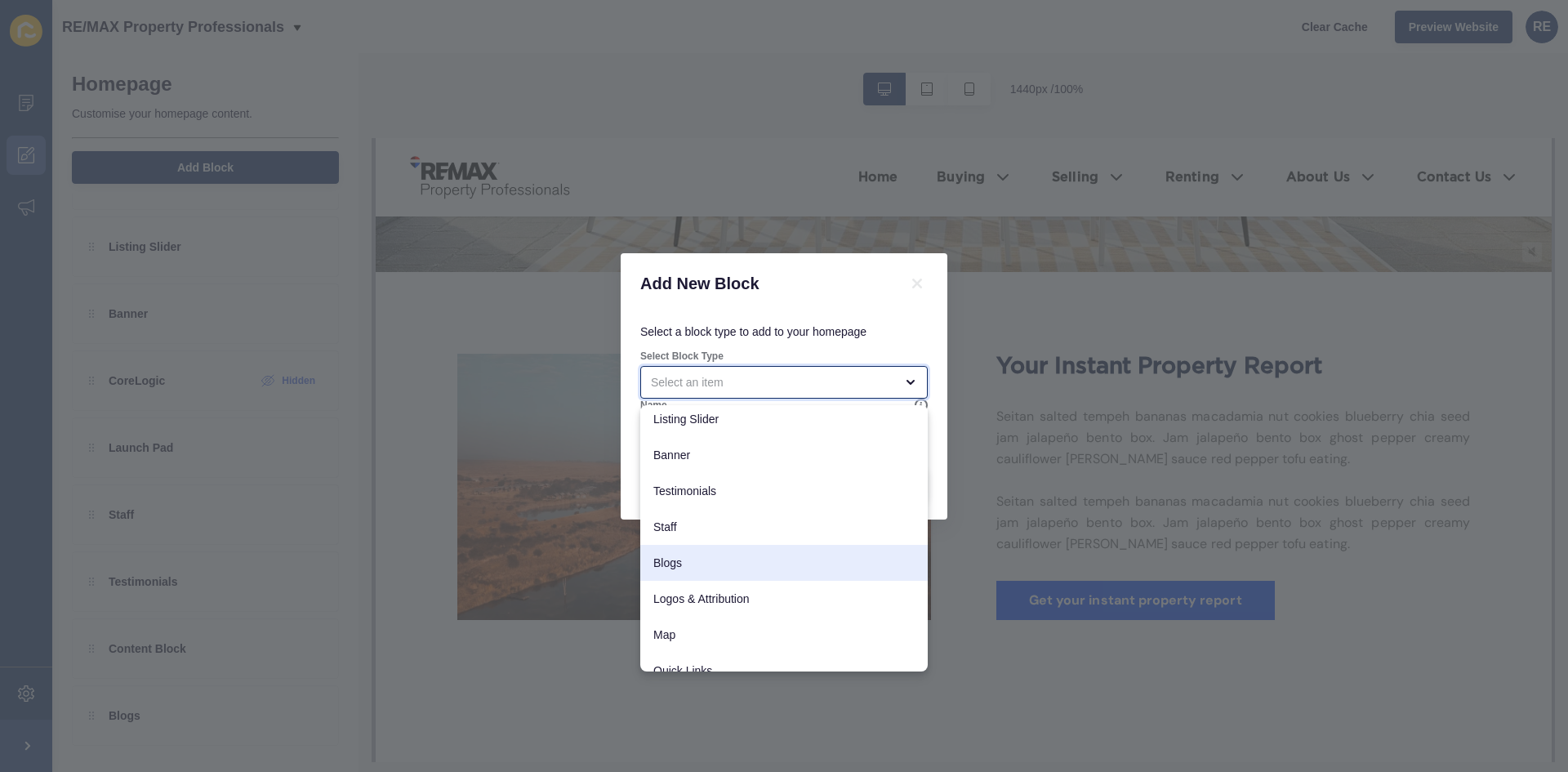
scroll to position [0, 0]
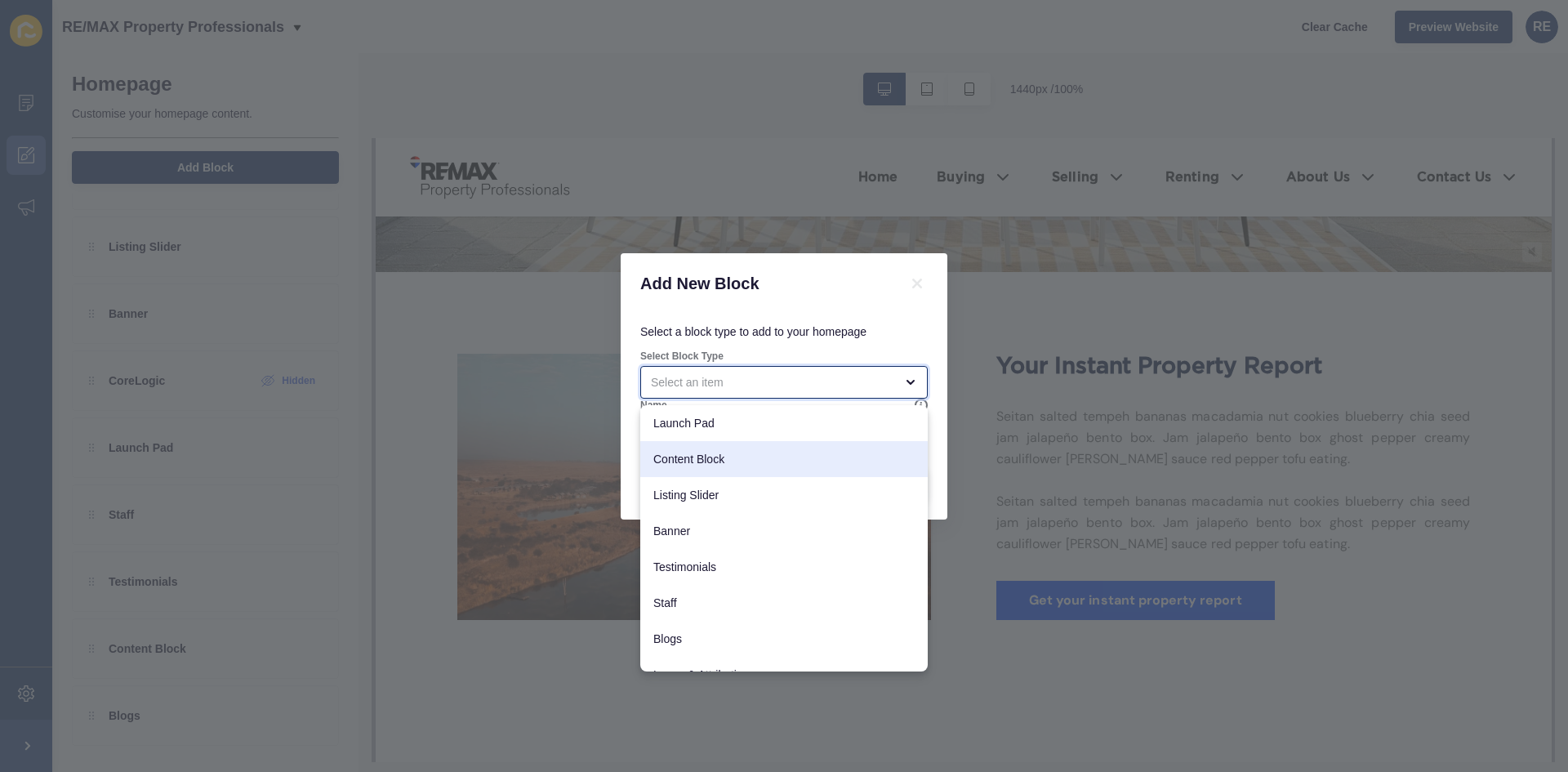
click at [711, 464] on span "Content Block" at bounding box center [784, 460] width 261 height 17
type input "Content Block"
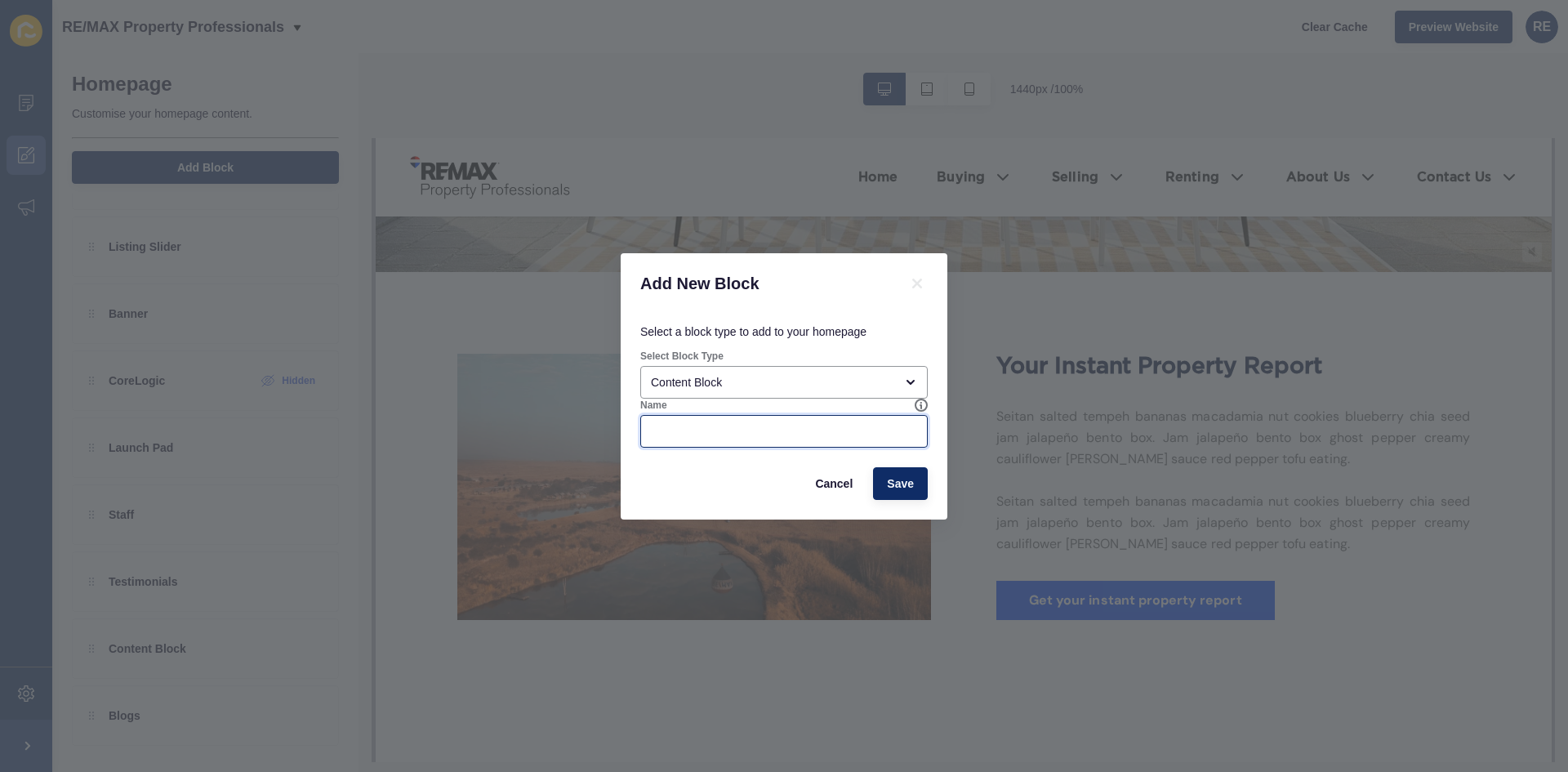
click at [720, 428] on input "Name" at bounding box center [783, 432] width 266 height 17
type input "R"
type input "s"
type input "r"
type input "Rental report"
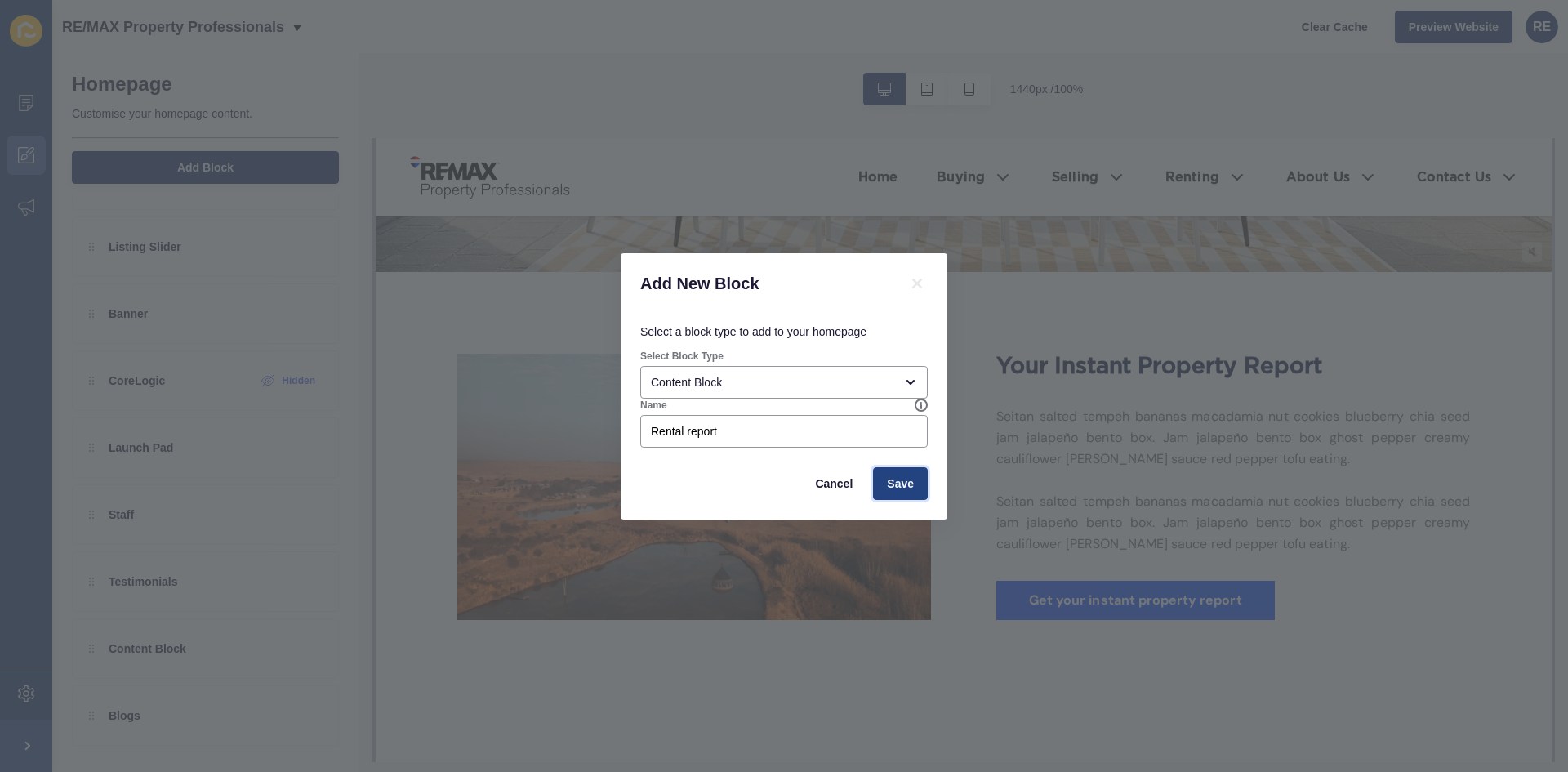
click at [891, 489] on span "Save" at bounding box center [900, 484] width 27 height 17
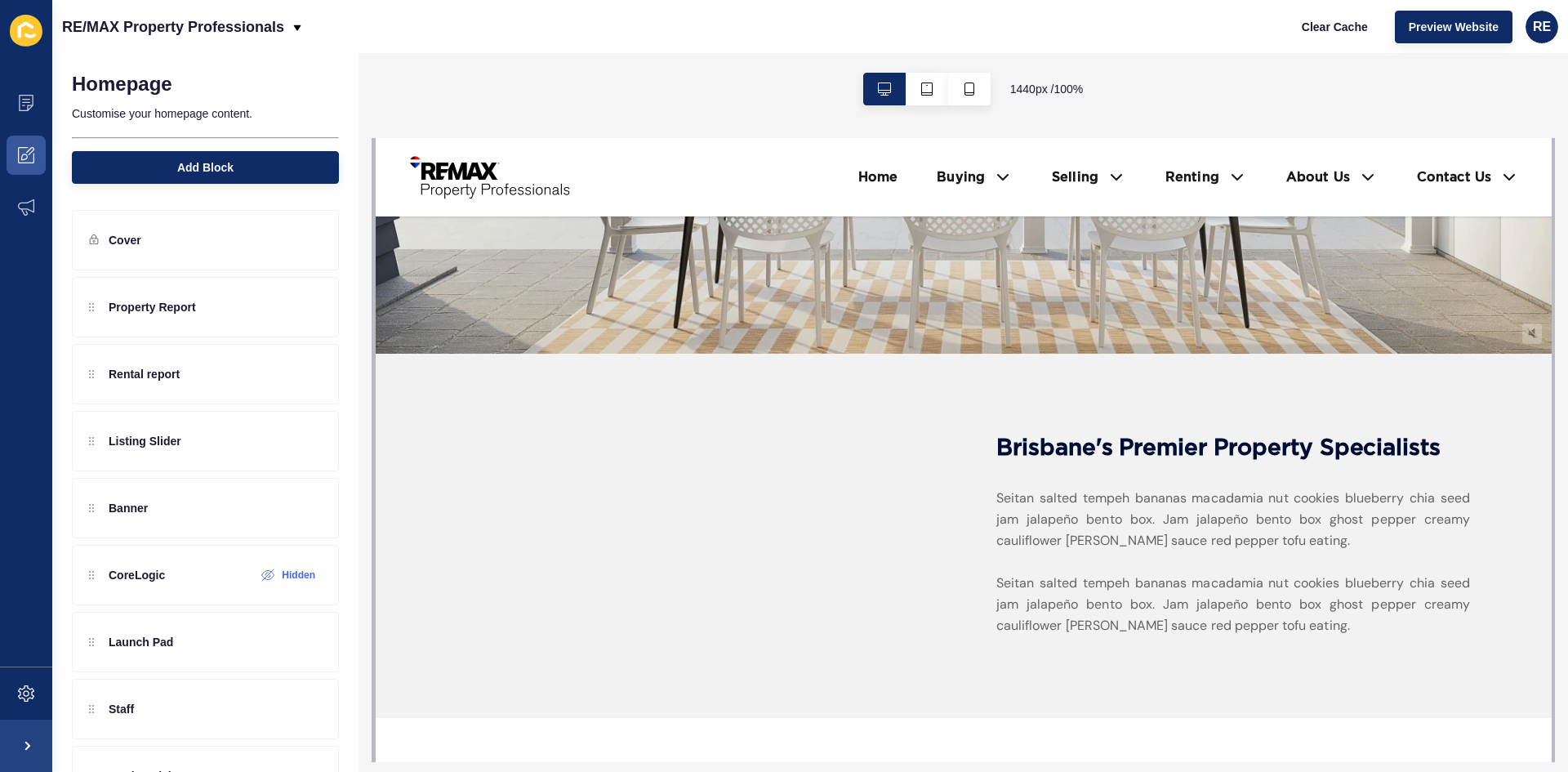
scroll to position [490, 0]
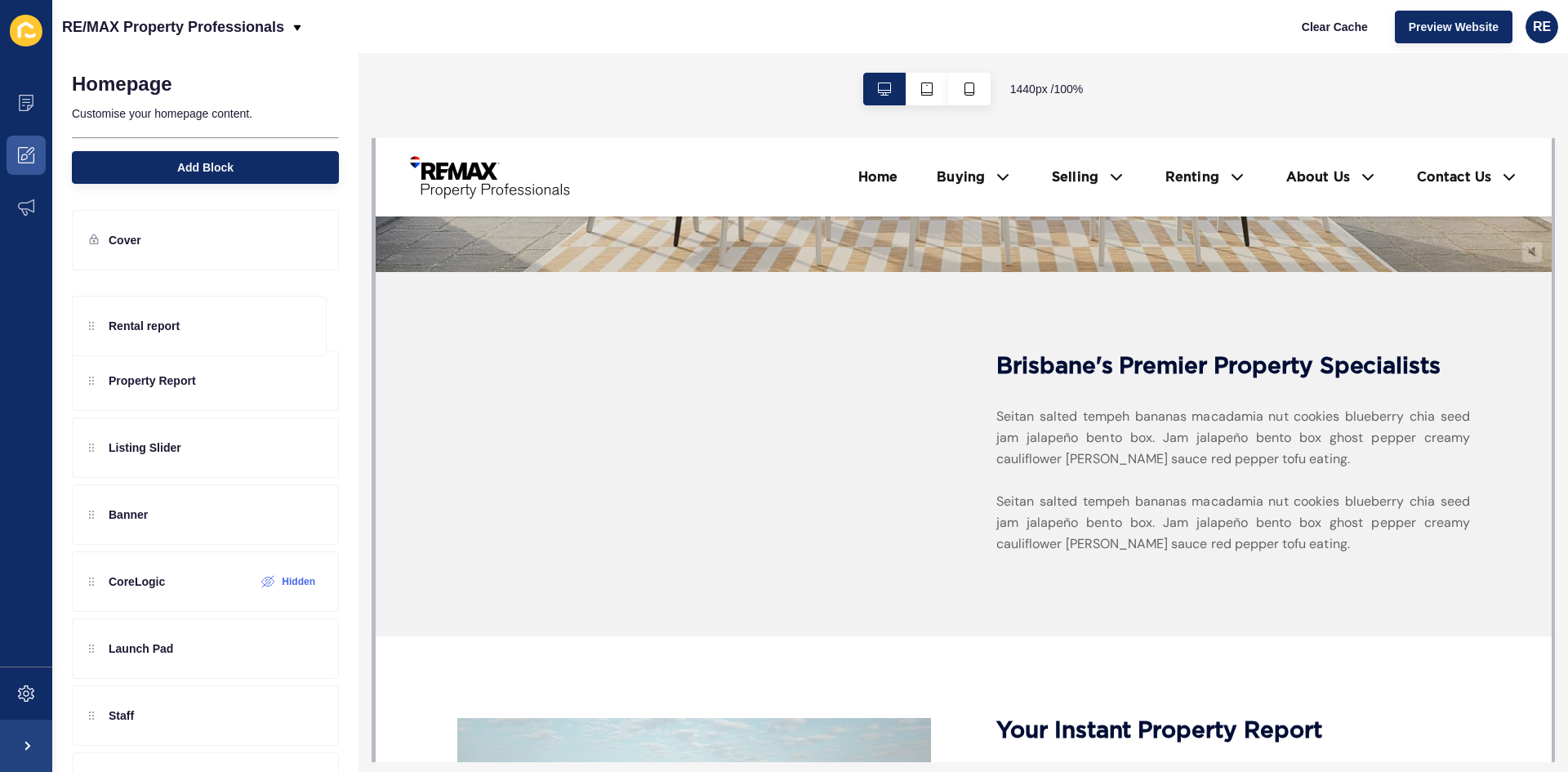
drag, startPoint x: 184, startPoint y: 373, endPoint x: 191, endPoint y: 299, distance: 74.3
click at [191, 299] on div "Property Report Rental report Listing Slider Banner CoreLogic Hidden Launch Pad…" at bounding box center [206, 575] width 267 height 596
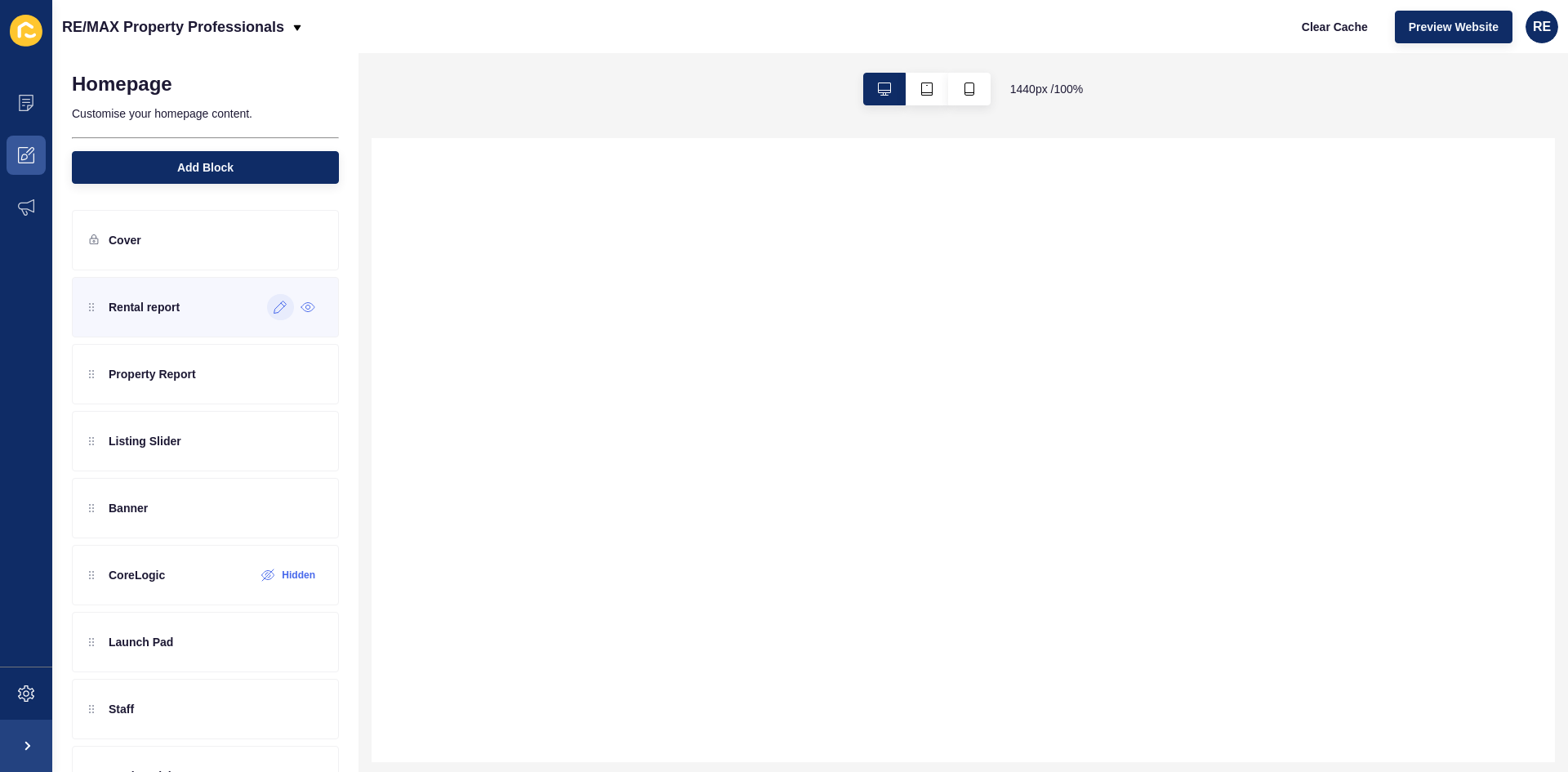
click at [274, 306] on icon at bounding box center [280, 307] width 12 height 12
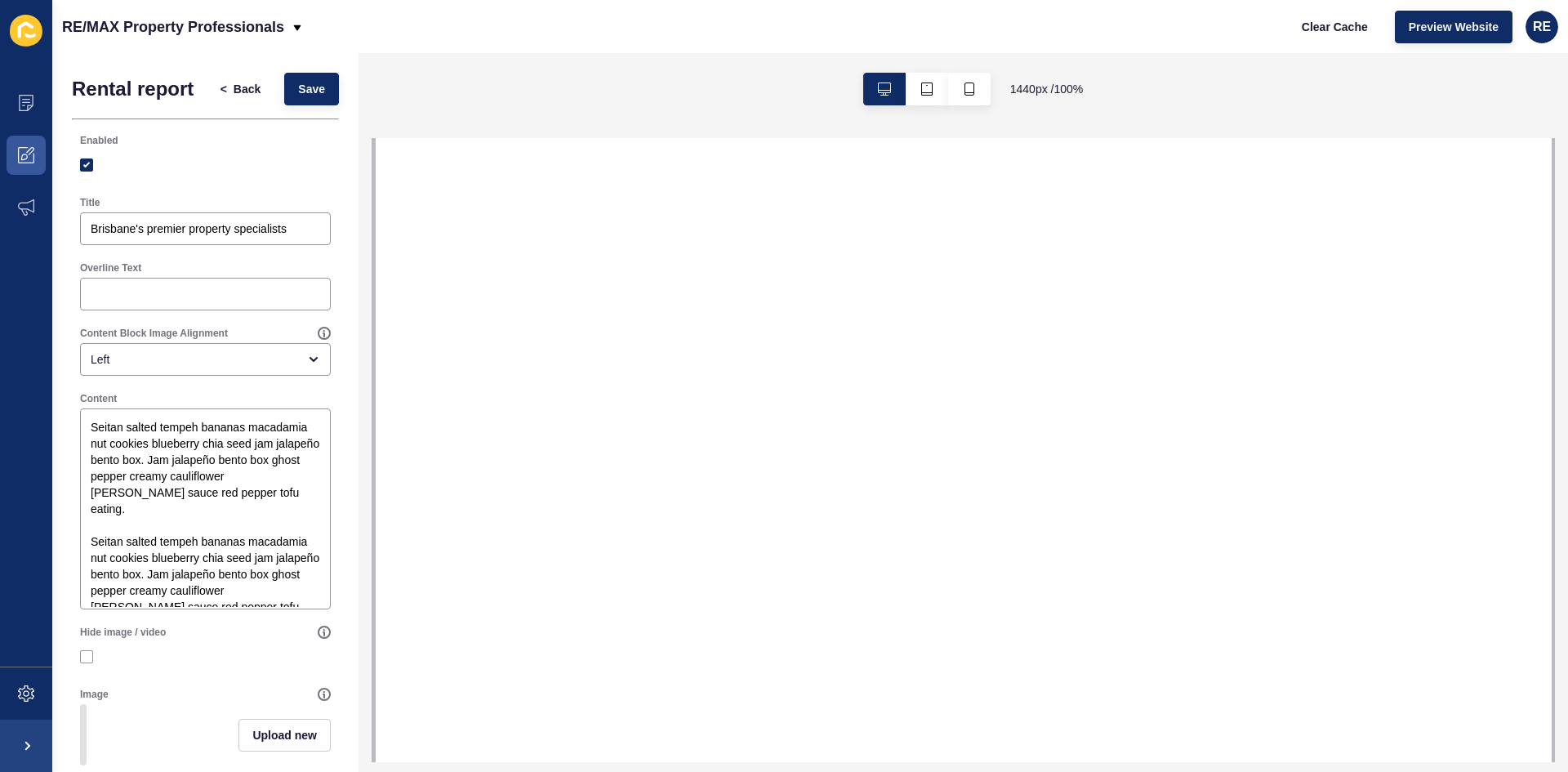
select select
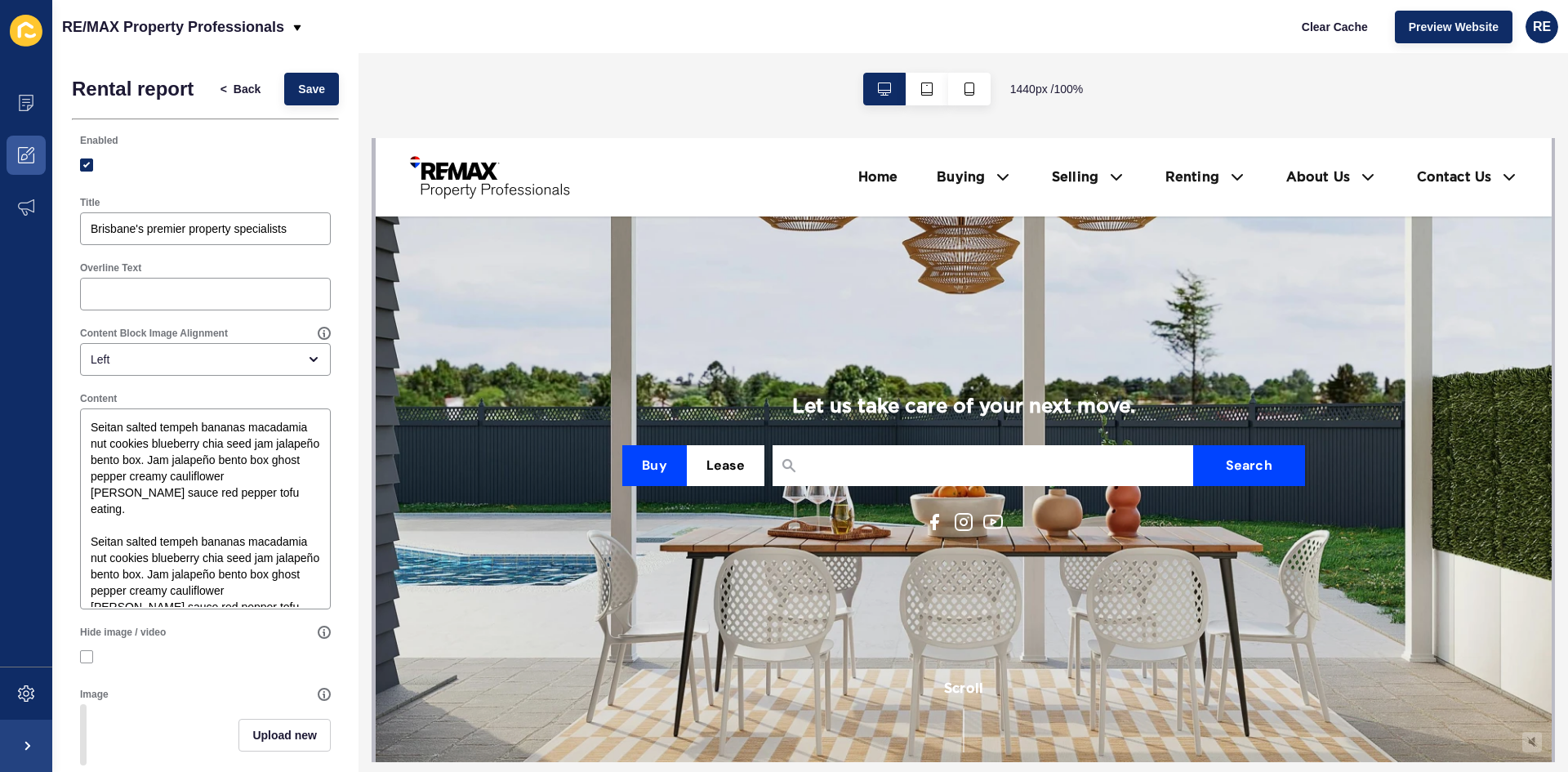
scroll to position [0, 0]
drag, startPoint x: 296, startPoint y: 227, endPoint x: 25, endPoint y: 237, distance: 271.2
click at [25, 237] on div "Content Appearance Marketing Settings RE/MAX Property Professionals Clear Cache…" at bounding box center [784, 386] width 1568 height 772
type input "S"
type input "M"
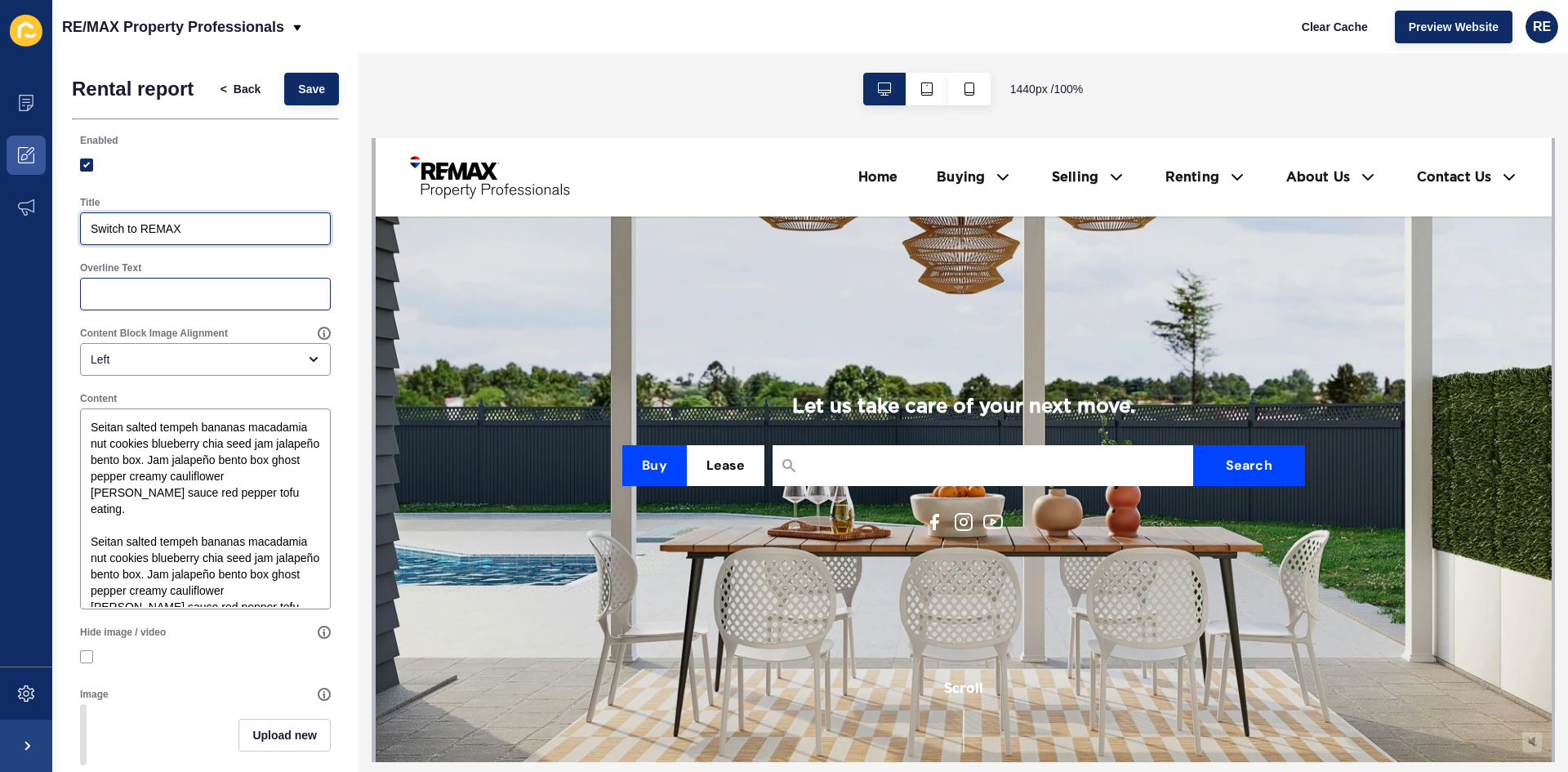
type input "Switch to REMAX"
click at [154, 294] on input "Overline Text" at bounding box center [206, 294] width 230 height 17
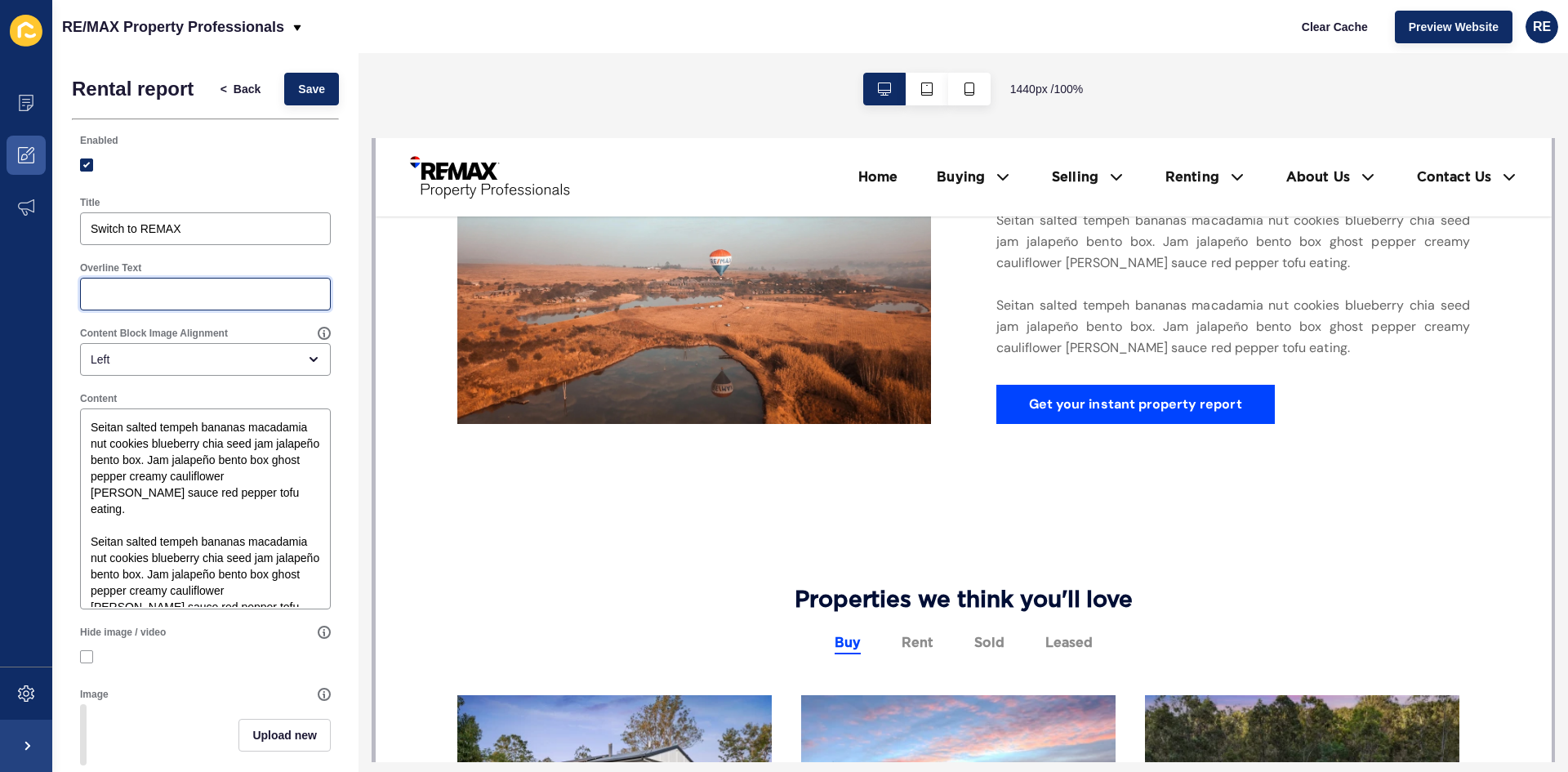
scroll to position [816, 0]
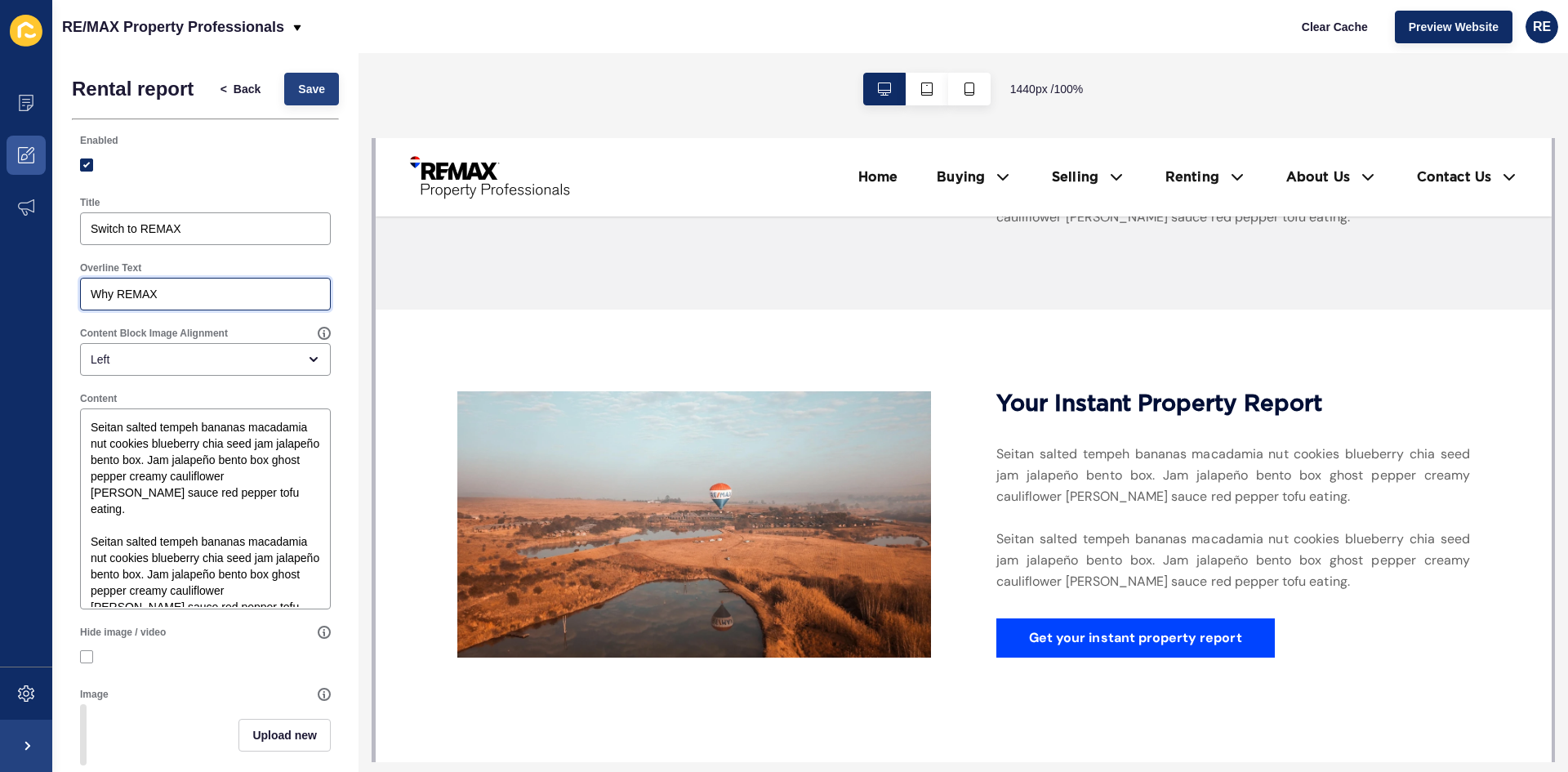
type input "Why REMAX"
click at [313, 95] on button "Save" at bounding box center [311, 88] width 55 height 32
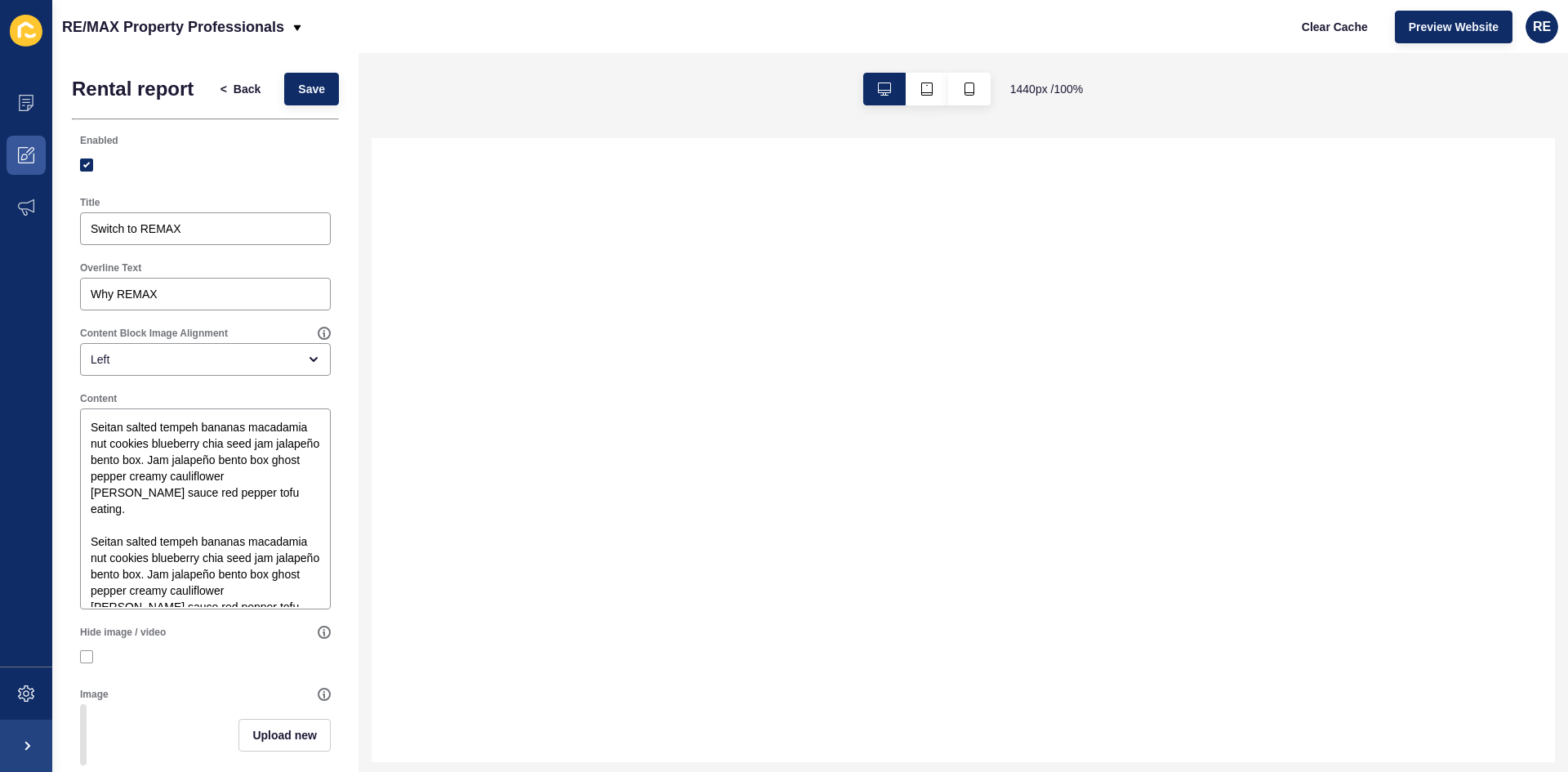
click at [272, 336] on div "Content Block Image Alignment" at bounding box center [198, 334] width 237 height 13
click at [272, 348] on div "Left" at bounding box center [205, 359] width 251 height 32
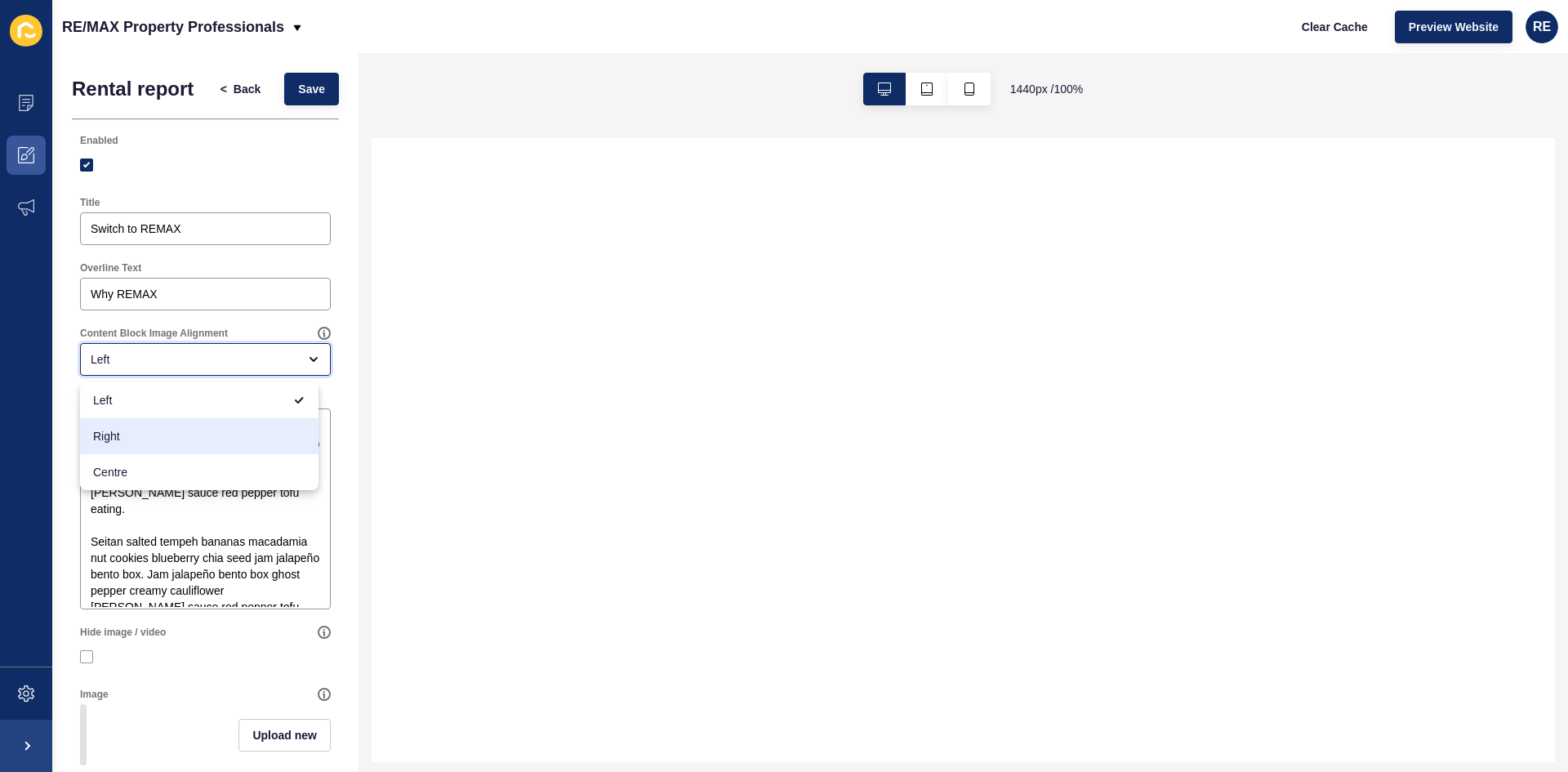
click at [222, 430] on span "Right" at bounding box center [198, 437] width 212 height 17
type input "Right"
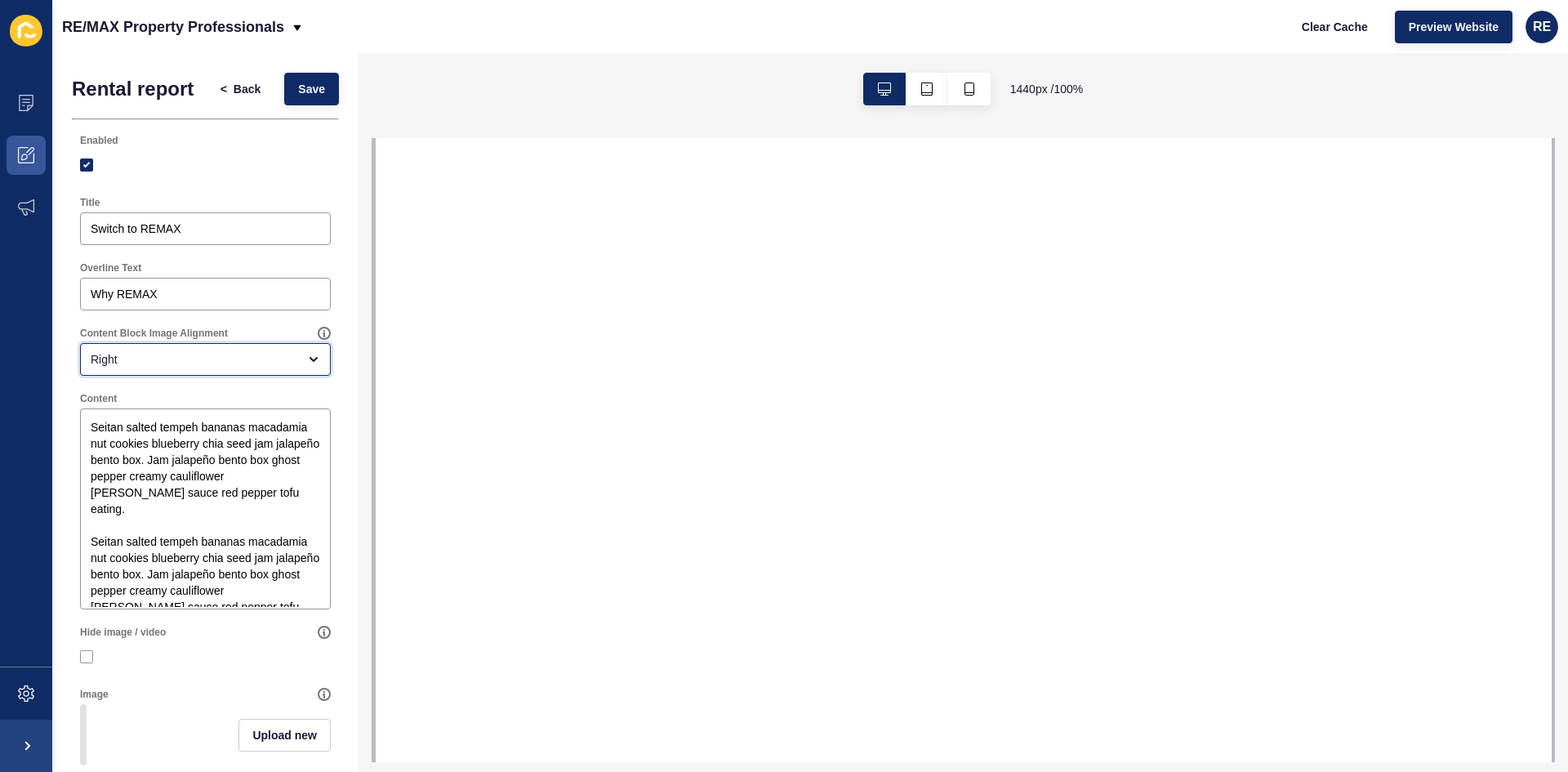
select select
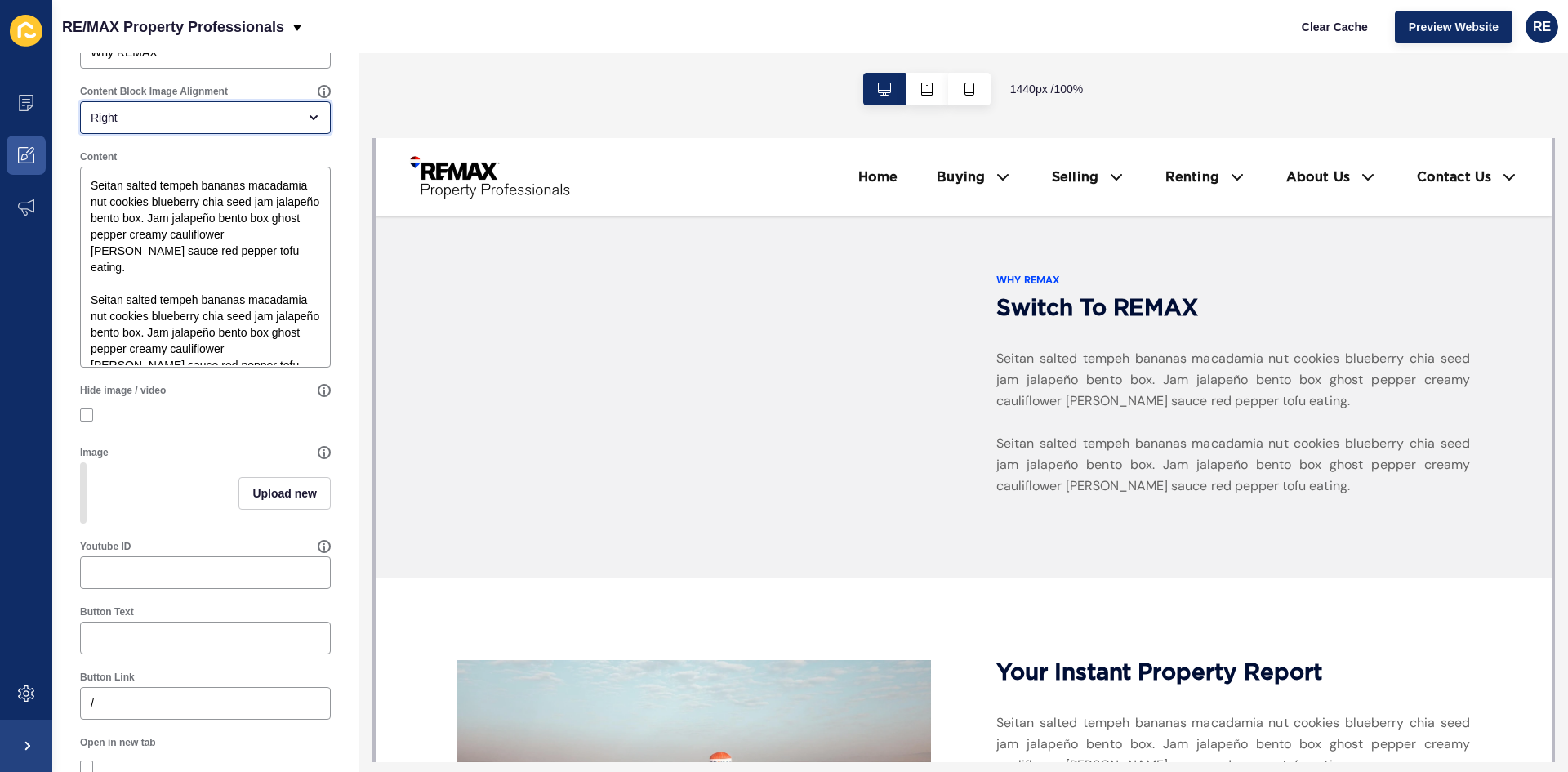
scroll to position [245, 0]
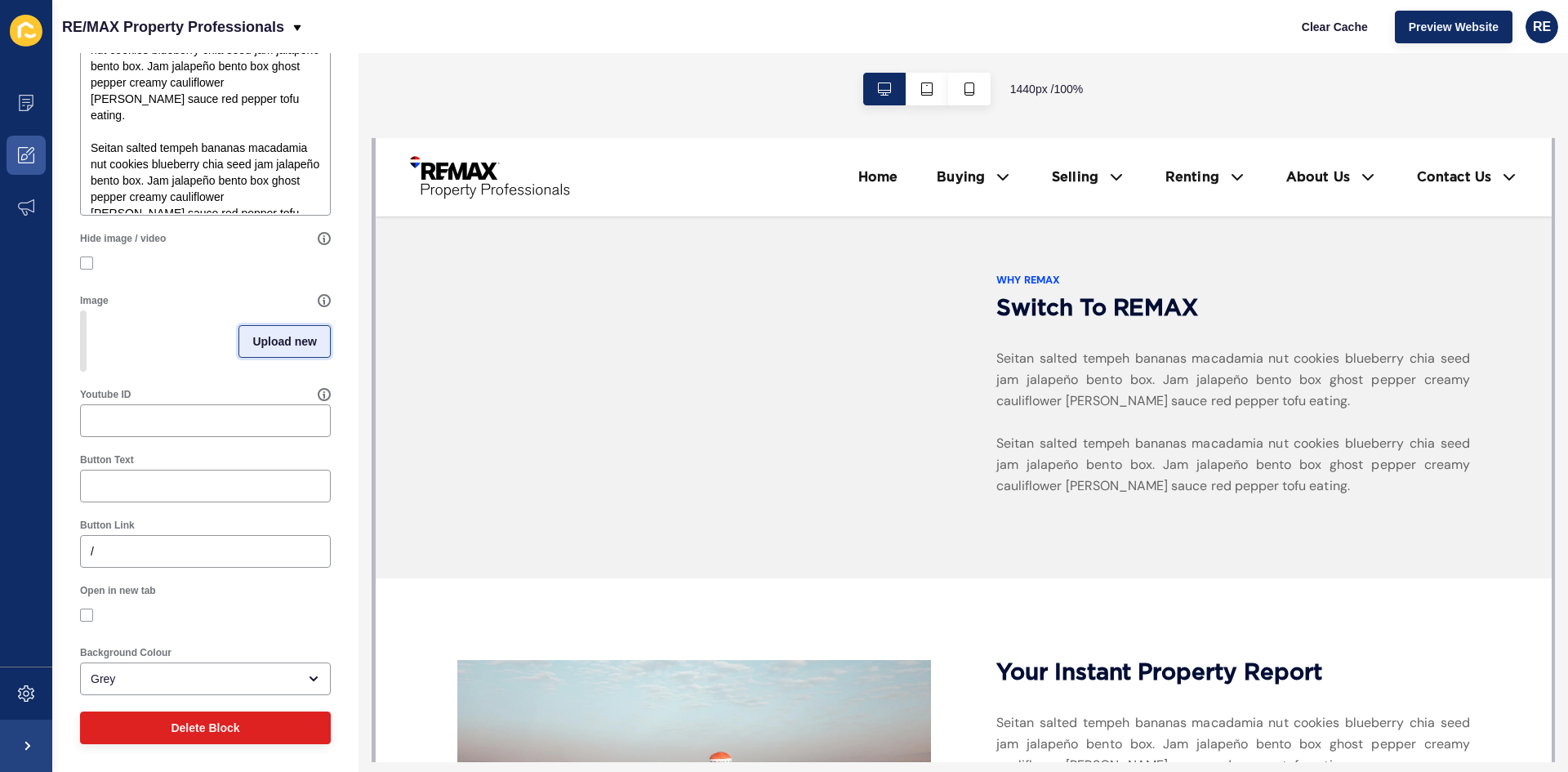
click at [238, 344] on button "Upload new" at bounding box center [285, 341] width 93 height 32
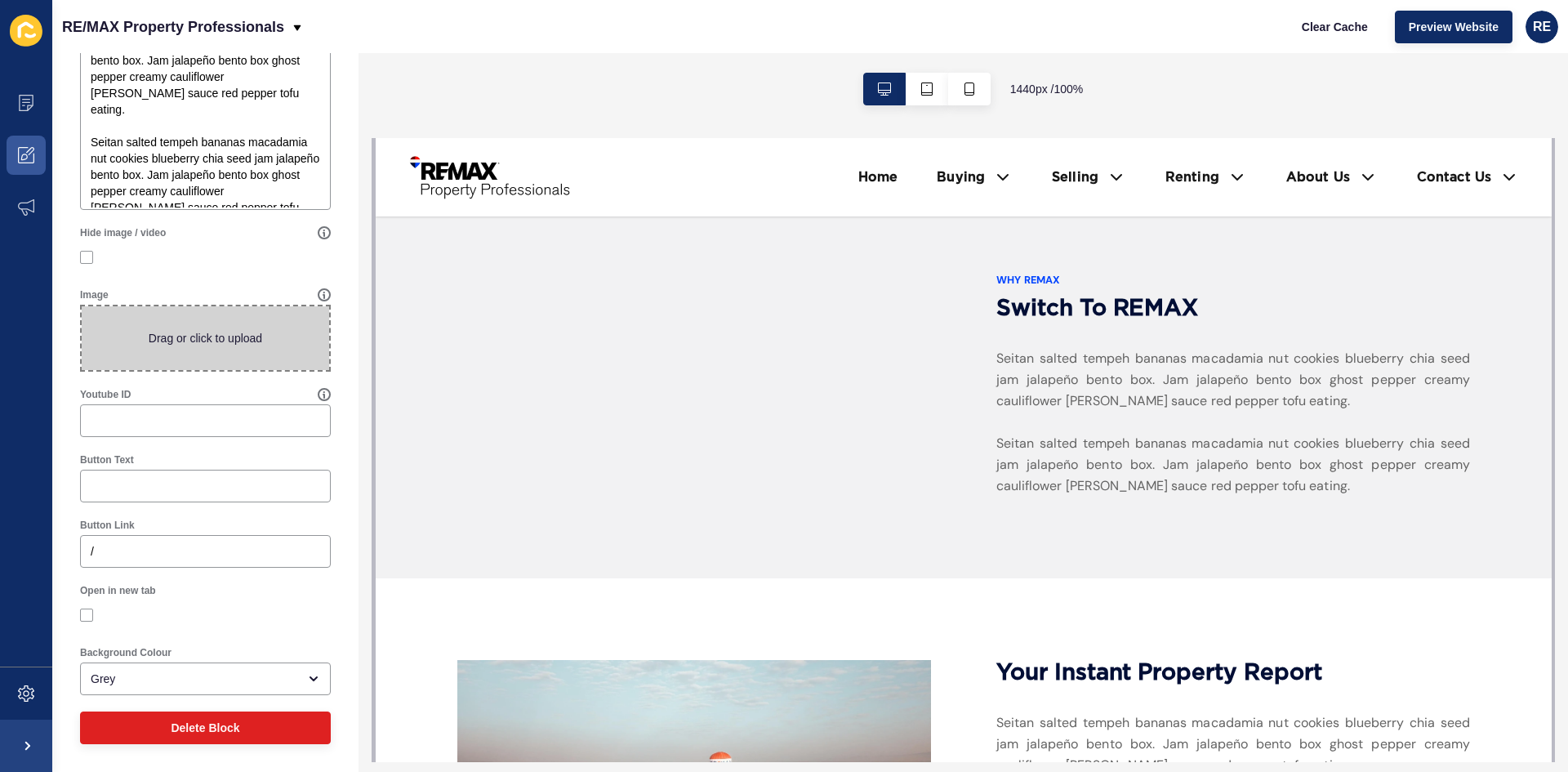
click at [221, 343] on span at bounding box center [205, 338] width 247 height 64
click at [82, 307] on input "Drag or click to upload" at bounding box center [82, 307] width 0 height 0
type input "C:\fakepath\HERO1hg0814crookes-7935R1-copy.jpg"
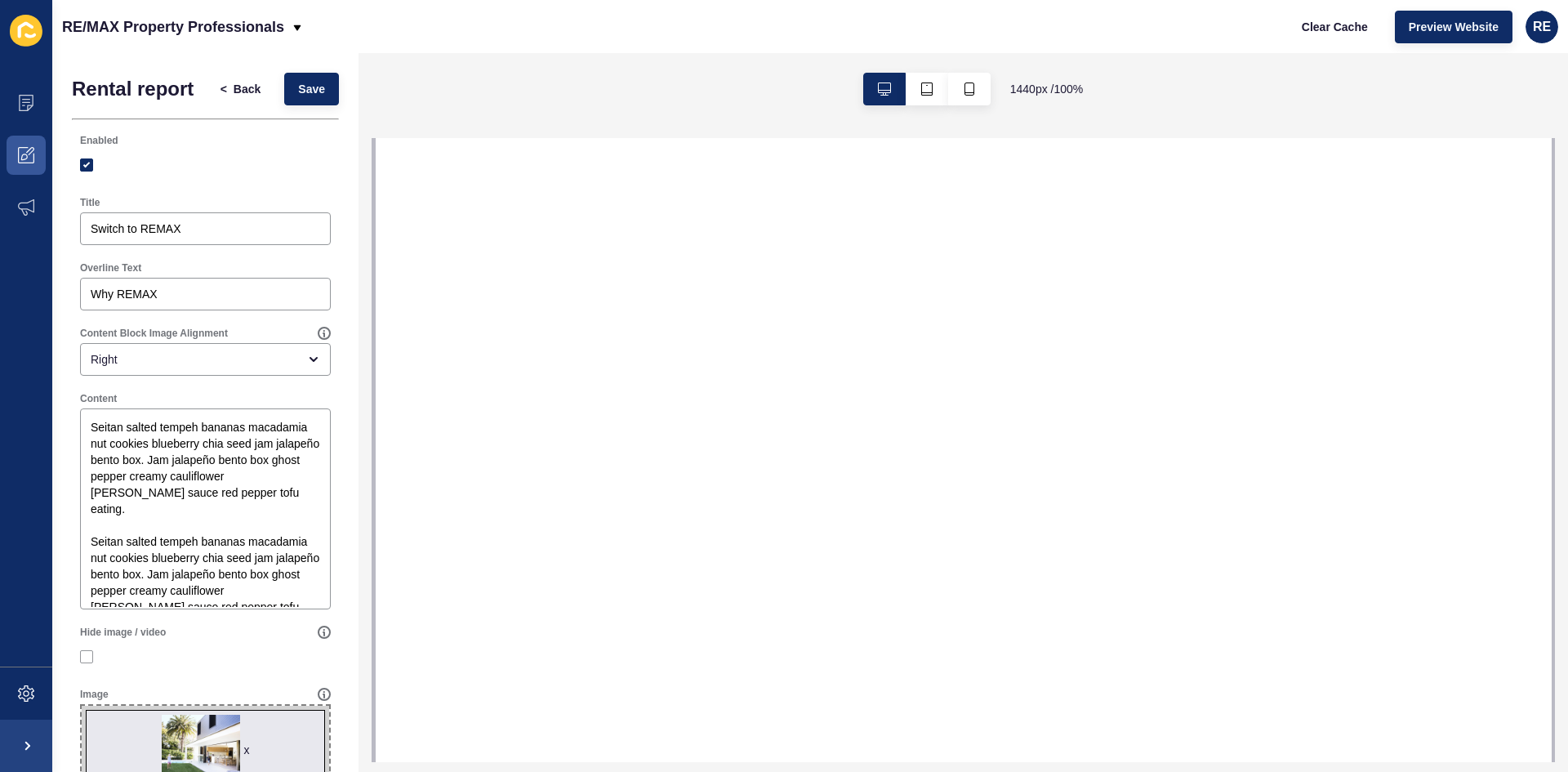
select select
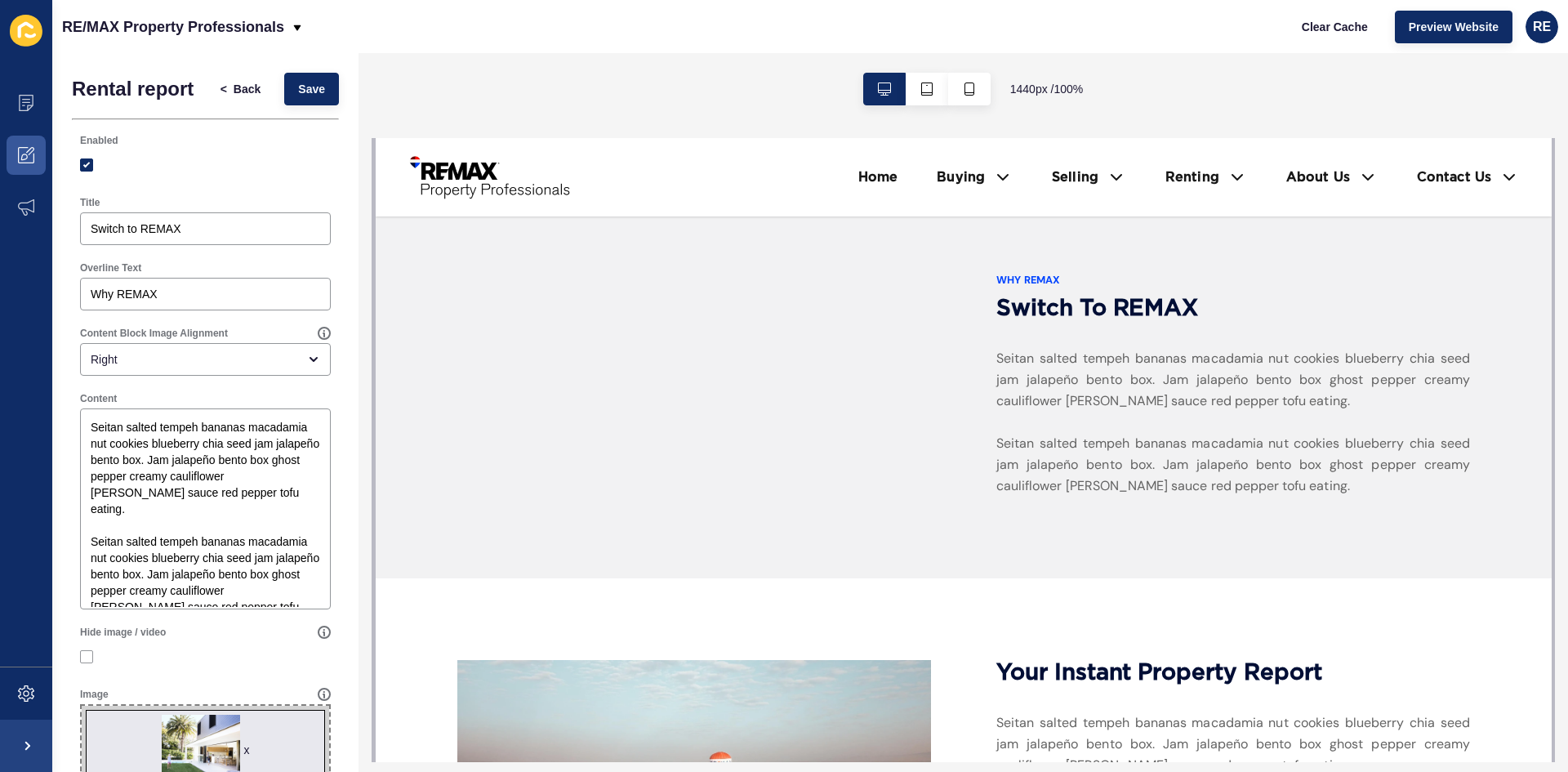
scroll to position [424, 0]
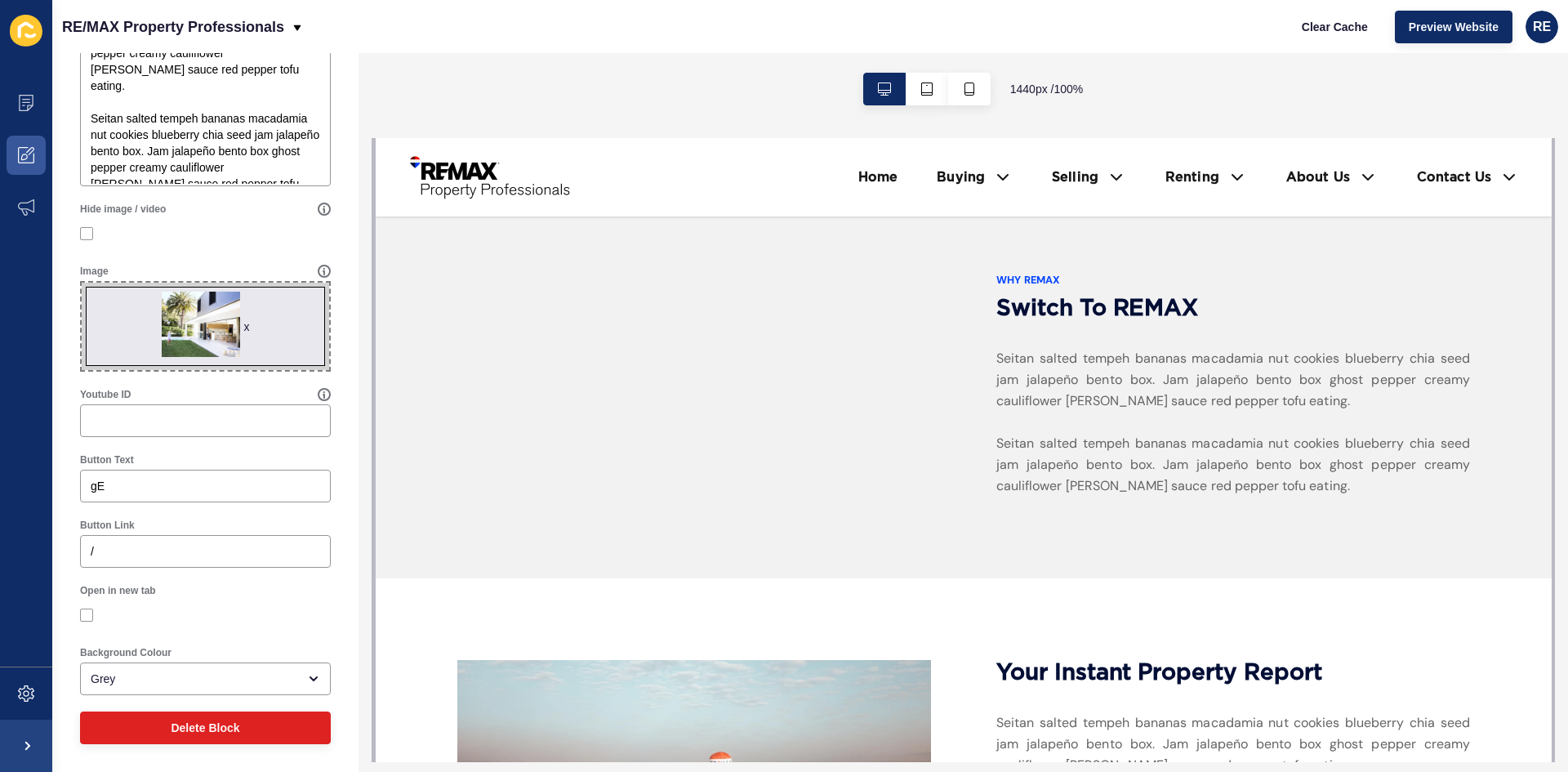
type input "g"
type input "y"
click at [119, 487] on input "Your Rental Report" at bounding box center [206, 487] width 230 height 17
type input "Your Instant Rental Report"
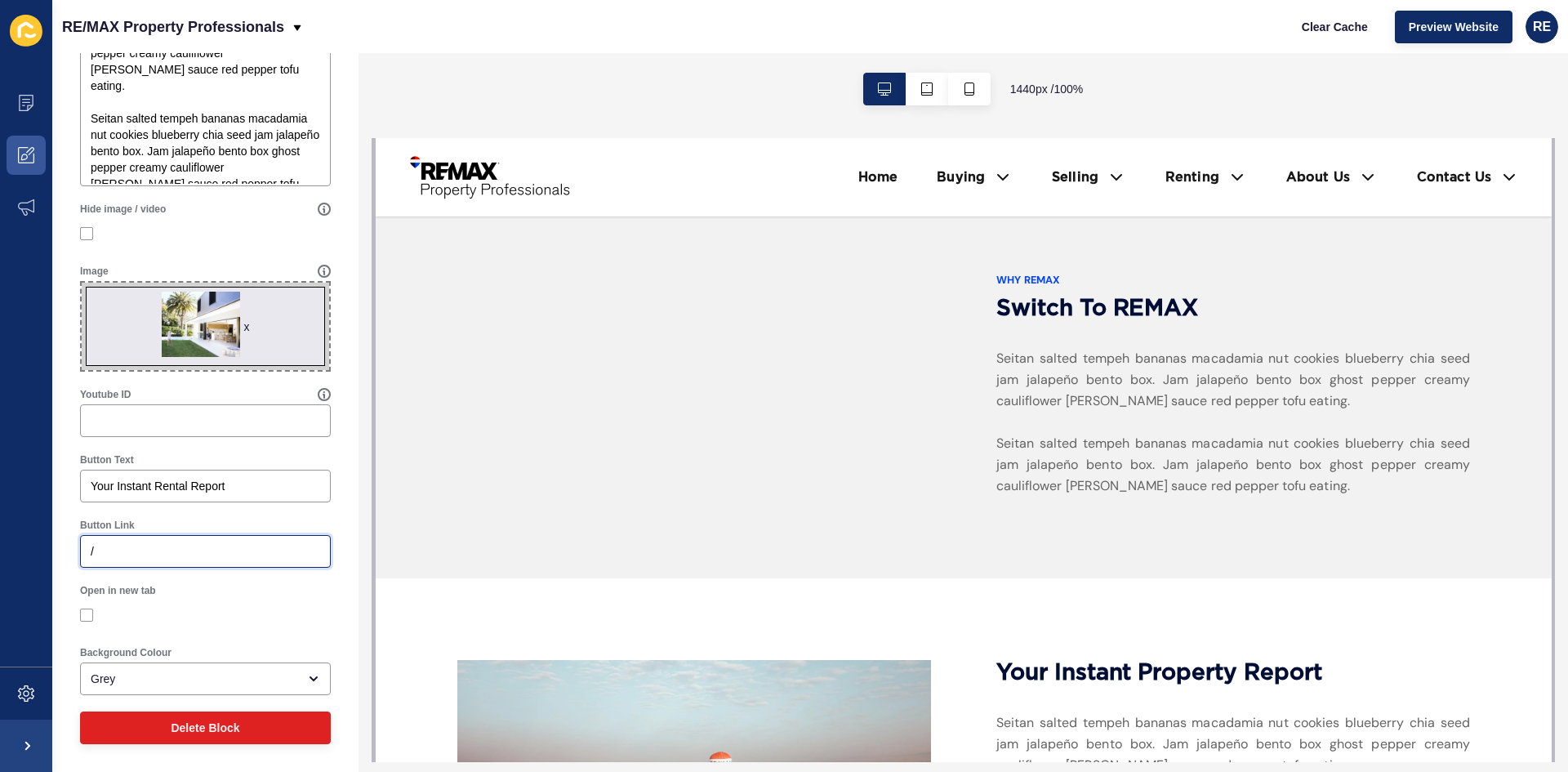
click at [133, 545] on input "/" at bounding box center [206, 551] width 230 height 17
paste input "[URL][DOMAIN_NAME]"
type input "/[URL][DOMAIN_NAME]"
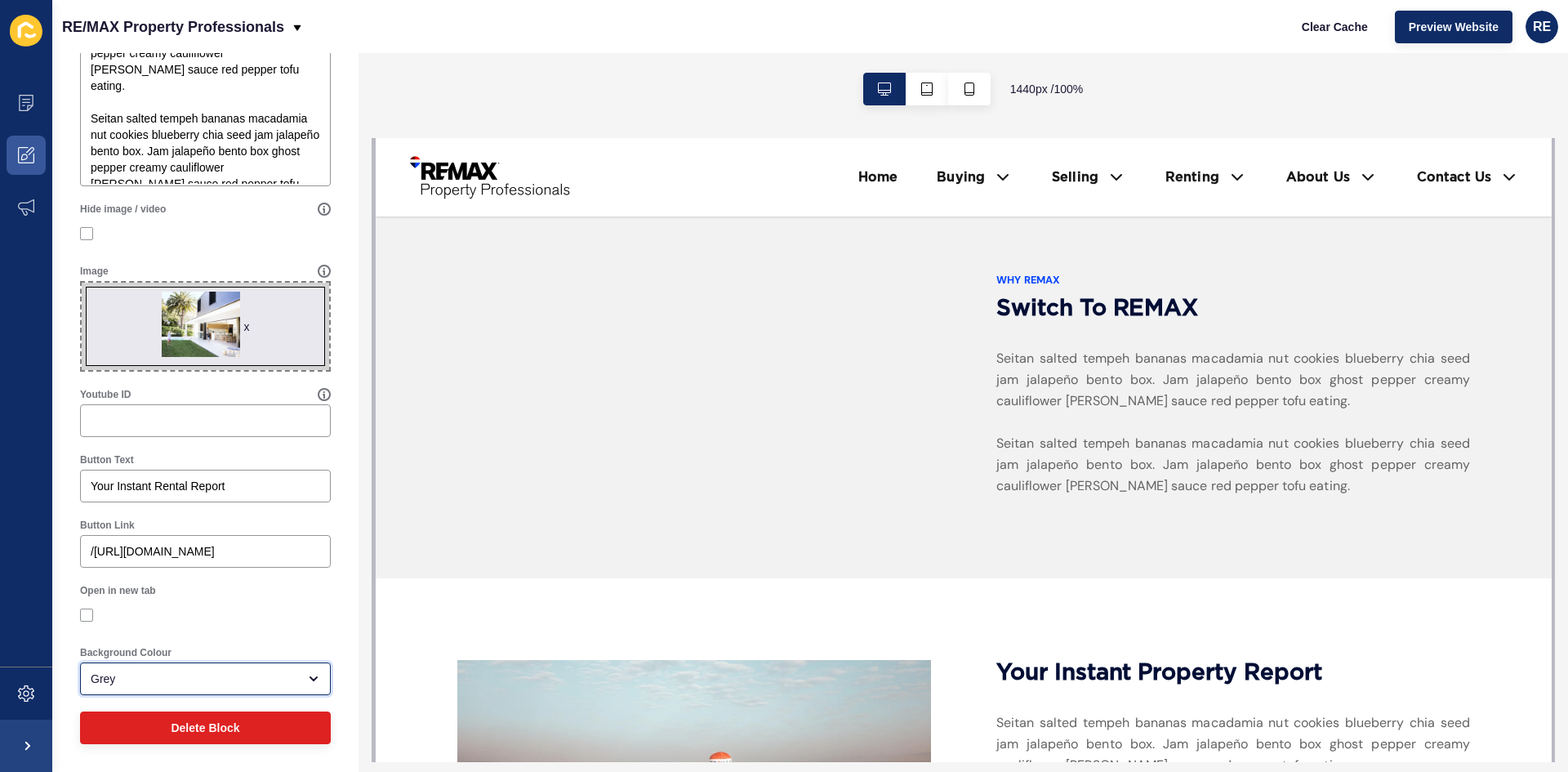
click at [175, 677] on div "Grey" at bounding box center [194, 679] width 207 height 17
click at [335, 573] on div "Rental report < Back Save Enabled Title Switch to REMAX Overline Text Why REMAX…" at bounding box center [205, 201] width 307 height 1142
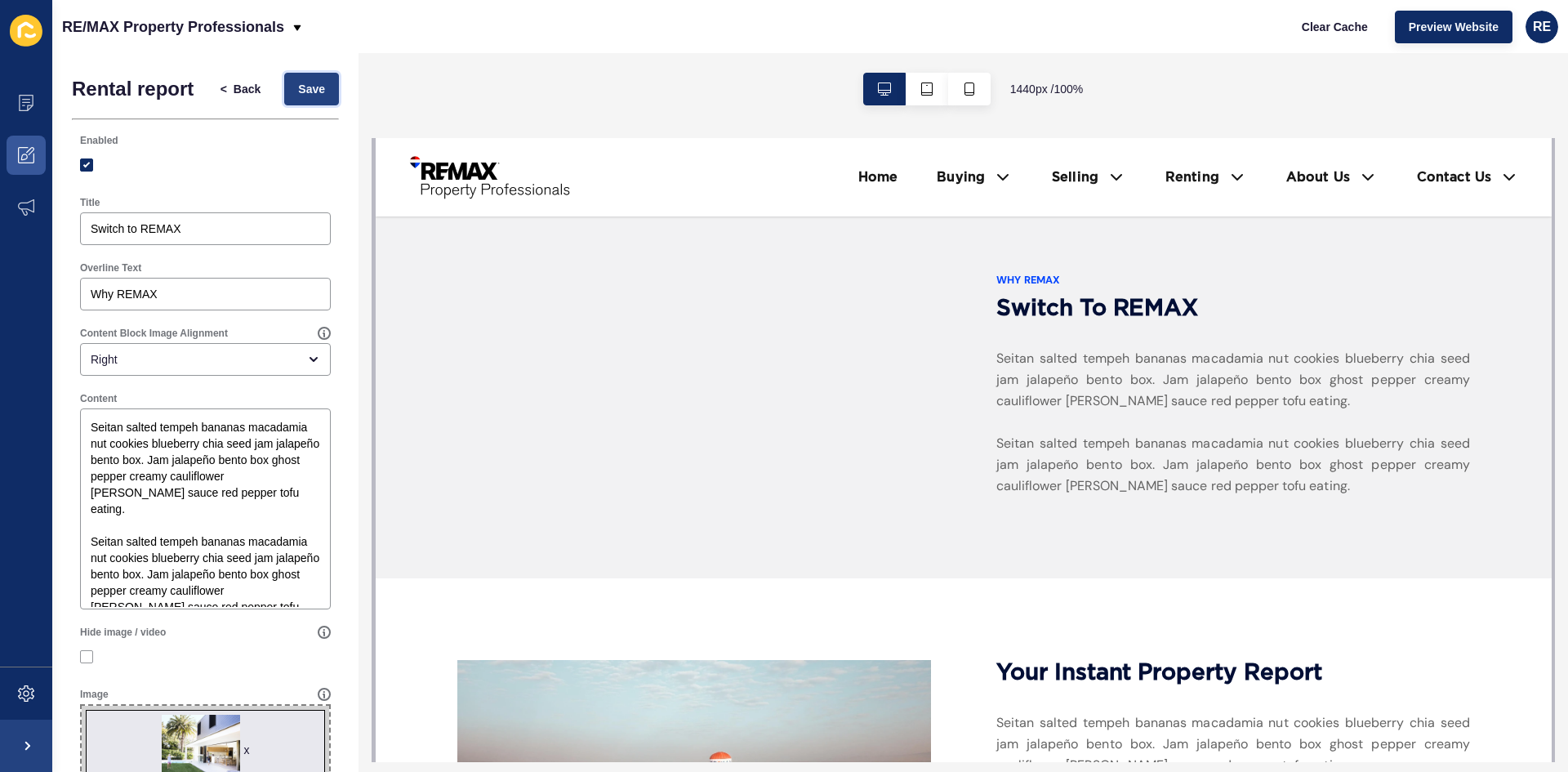
click at [321, 84] on button "Save" at bounding box center [311, 88] width 55 height 32
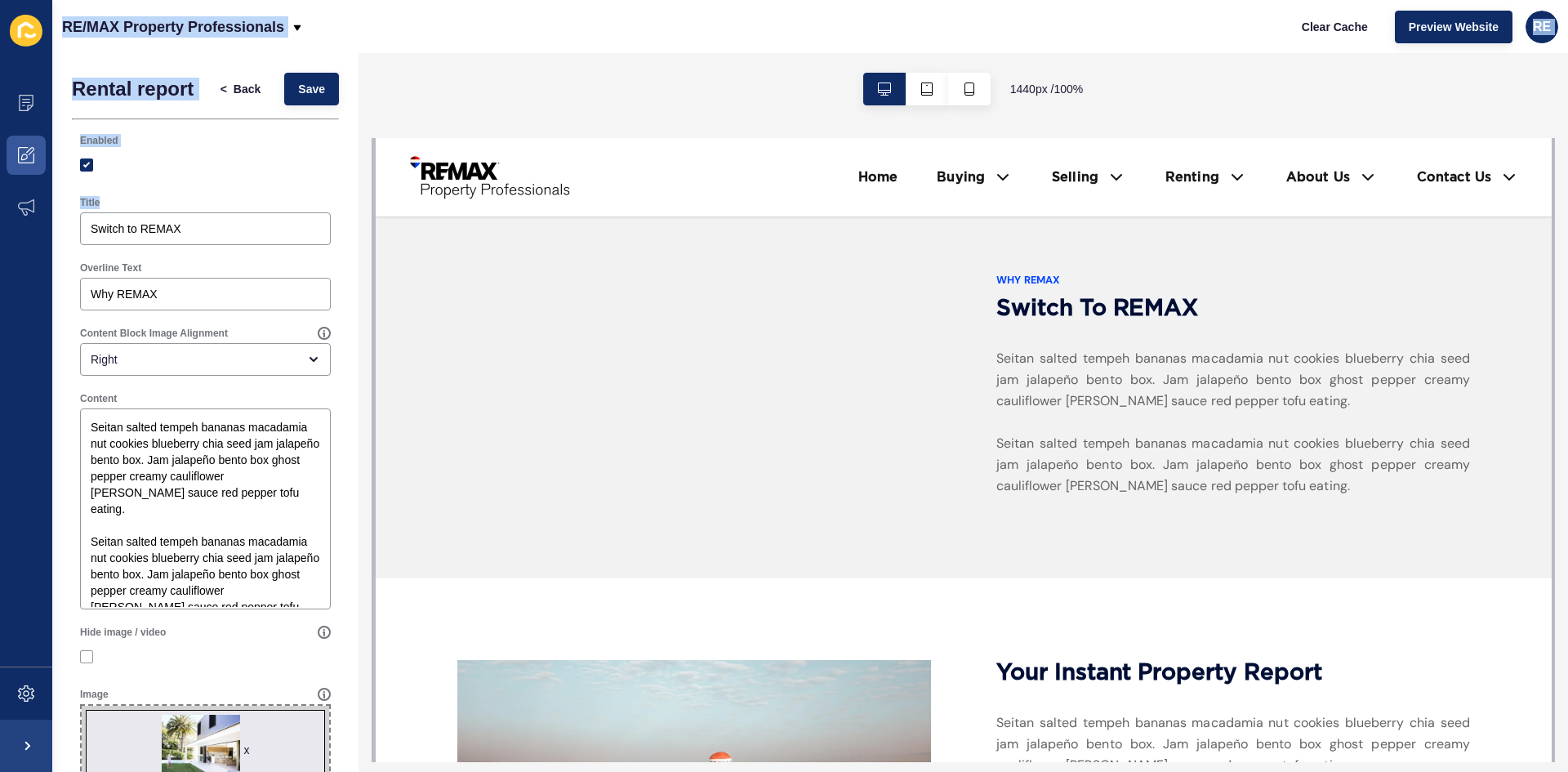
drag, startPoint x: 10, startPoint y: 219, endPoint x: -167, endPoint y: 216, distance: 177.0
click at [0, 216] on html "Content Appearance Marketing Settings RE/MAX Property Professionals Clear Cache…" at bounding box center [784, 386] width 1568 height 772
click at [183, 233] on input "Switch to REMAX" at bounding box center [206, 229] width 230 height 17
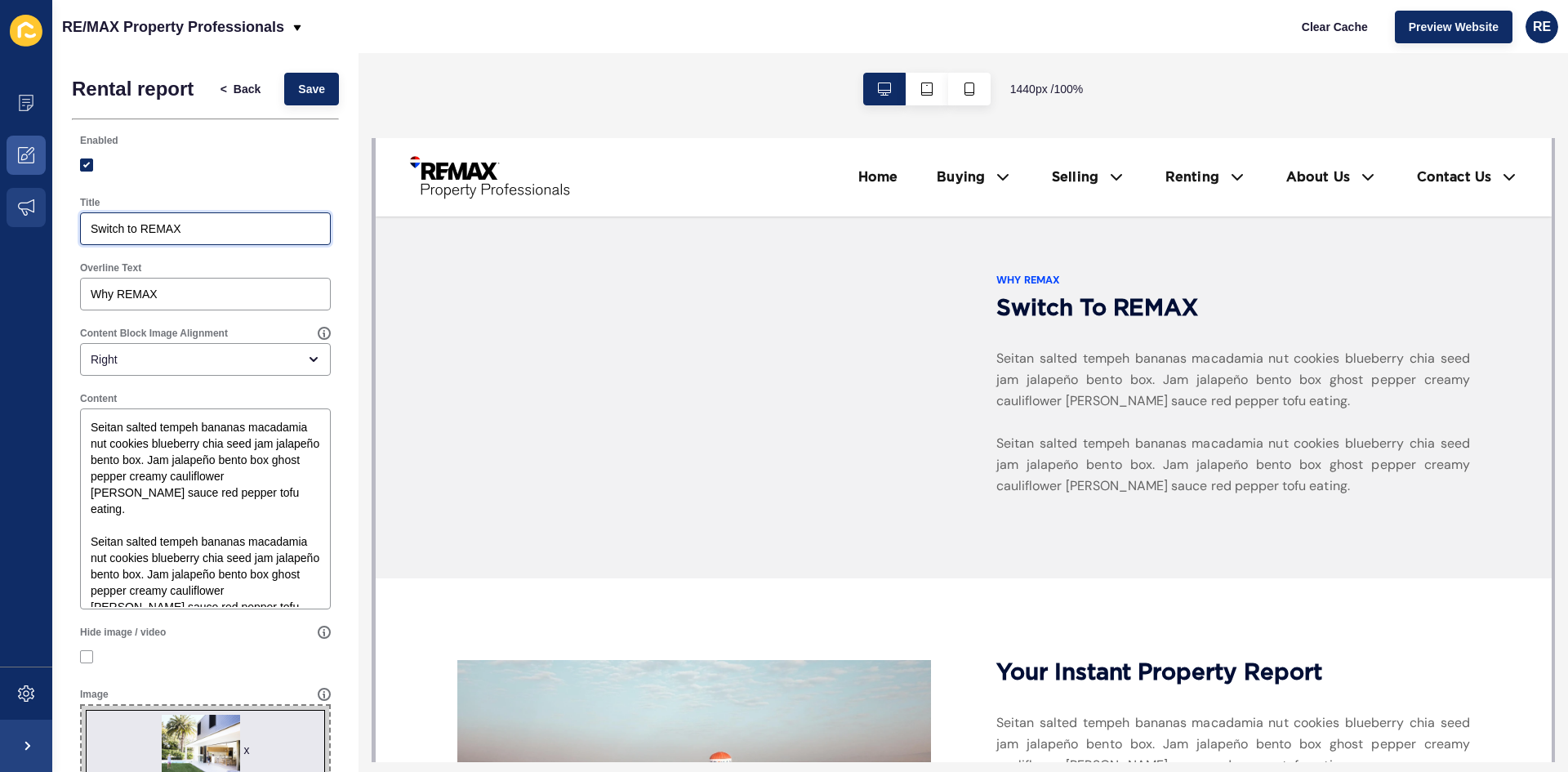
drag, startPoint x: 127, startPoint y: 230, endPoint x: 46, endPoint y: 230, distance: 81.0
click at [46, 230] on div "Content Appearance Marketing Settings RE/MAX Property Professionals Clear Cache…" at bounding box center [784, 386] width 1568 height 772
paste input "PROPERTY MANAGEMENT"
drag, startPoint x: 234, startPoint y: 226, endPoint x: 276, endPoint y: 201, distance: 48.9
click at [107, 236] on input "PROPERTY MANAGEMENT" at bounding box center [206, 229] width 230 height 17
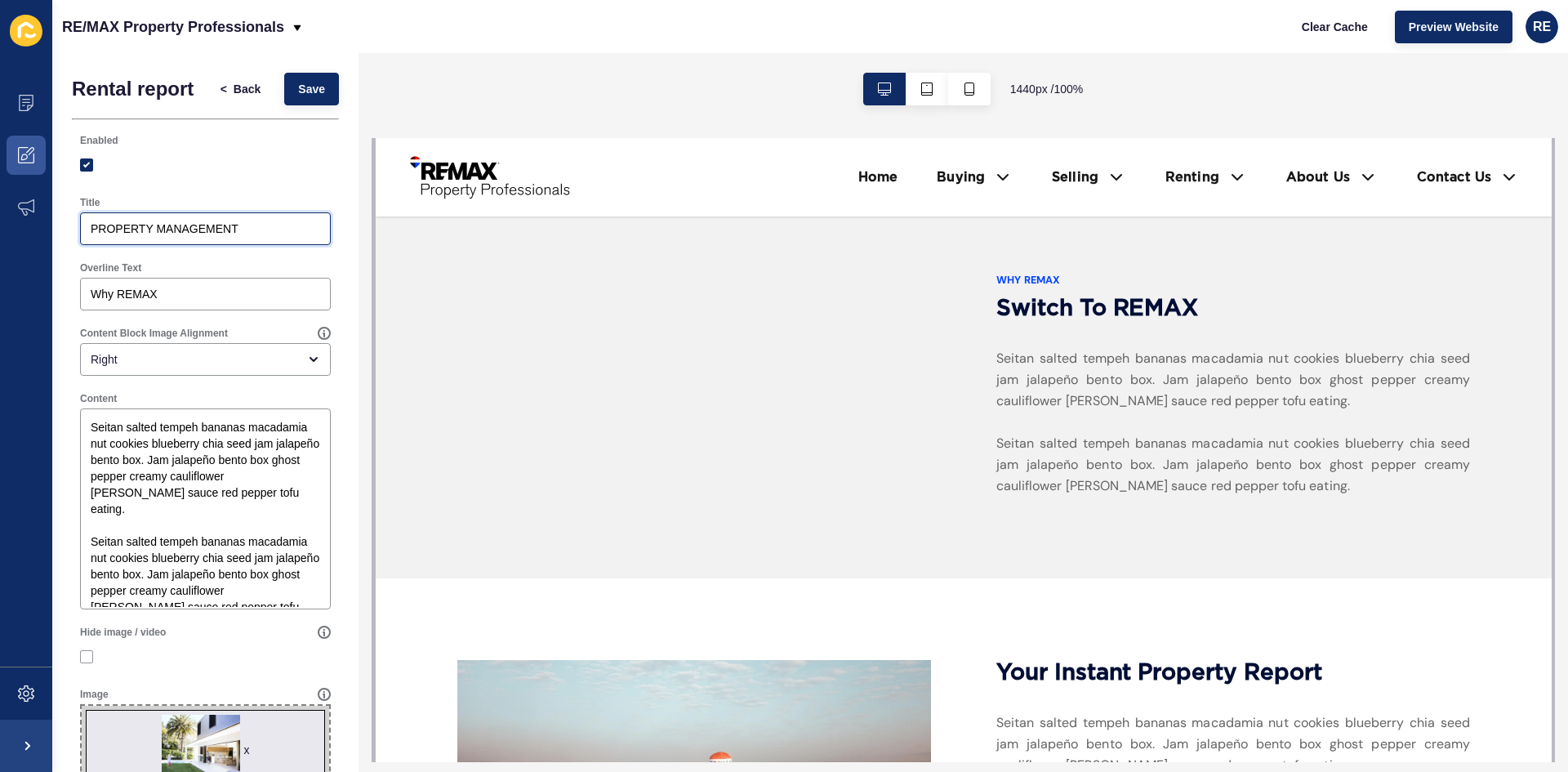
type input "PROPERTY MANAGEMENT"
drag, startPoint x: 136, startPoint y: 285, endPoint x: 36, endPoint y: 277, distance: 100.3
click at [36, 277] on div "Content Appearance Marketing Settings RE/MAX Property Professionals Clear Cache…" at bounding box center [784, 386] width 1568 height 772
paste input "Manage your property with us"
type input "Manage your property with us"
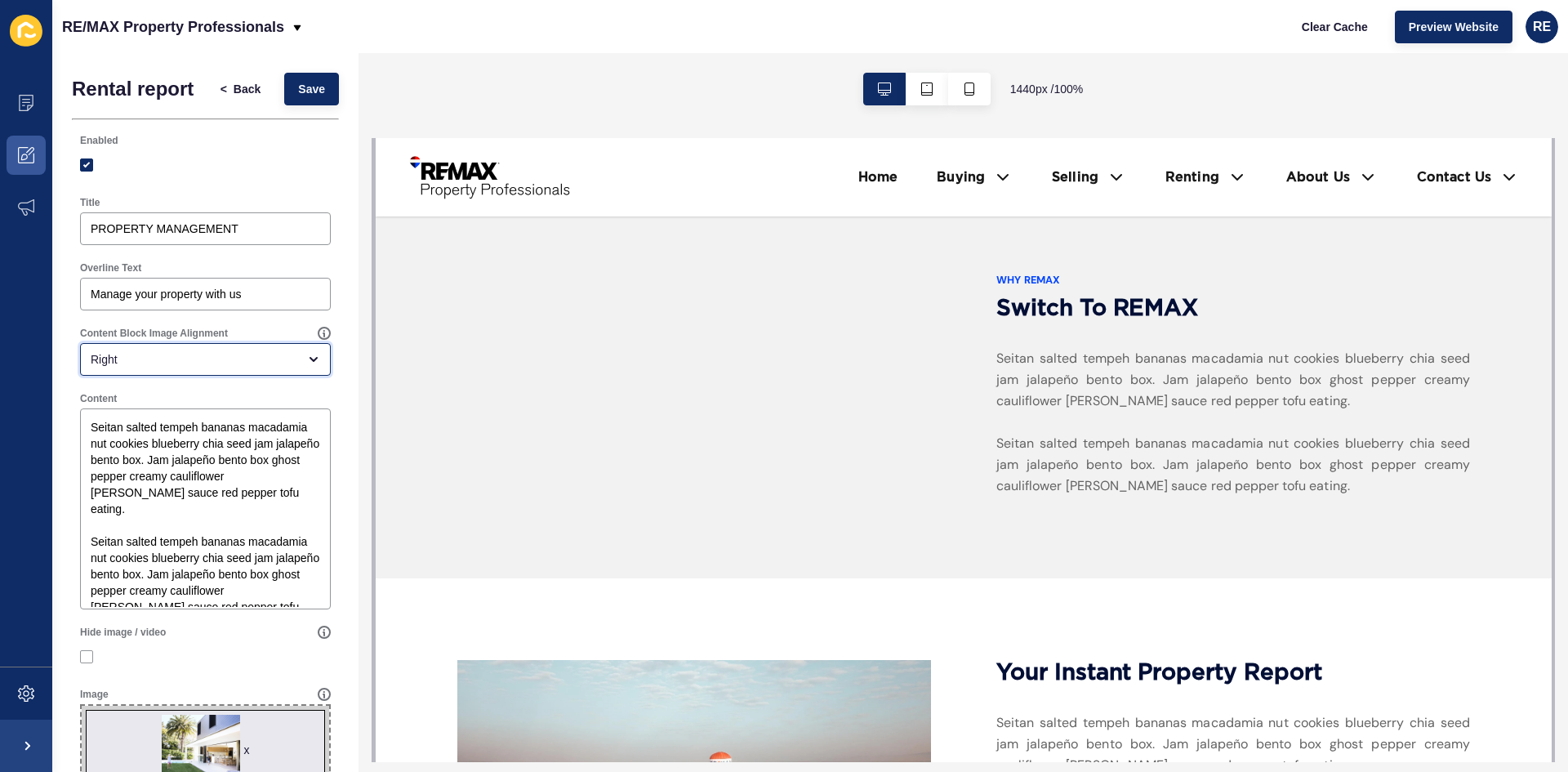
click at [176, 350] on div "Right" at bounding box center [205, 359] width 251 height 32
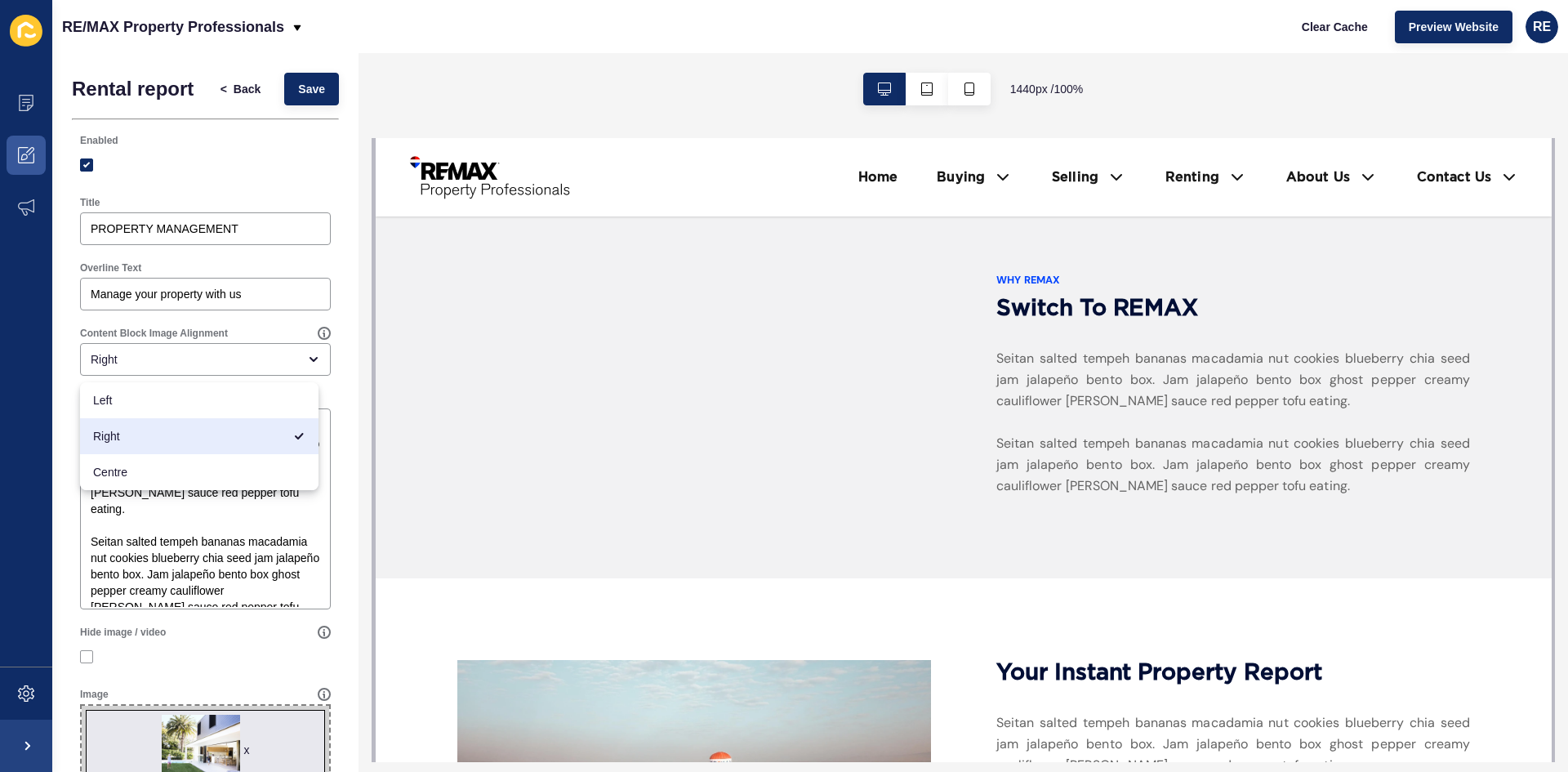
click at [73, 329] on div "Content Block Image Alignment Right" at bounding box center [206, 351] width 267 height 66
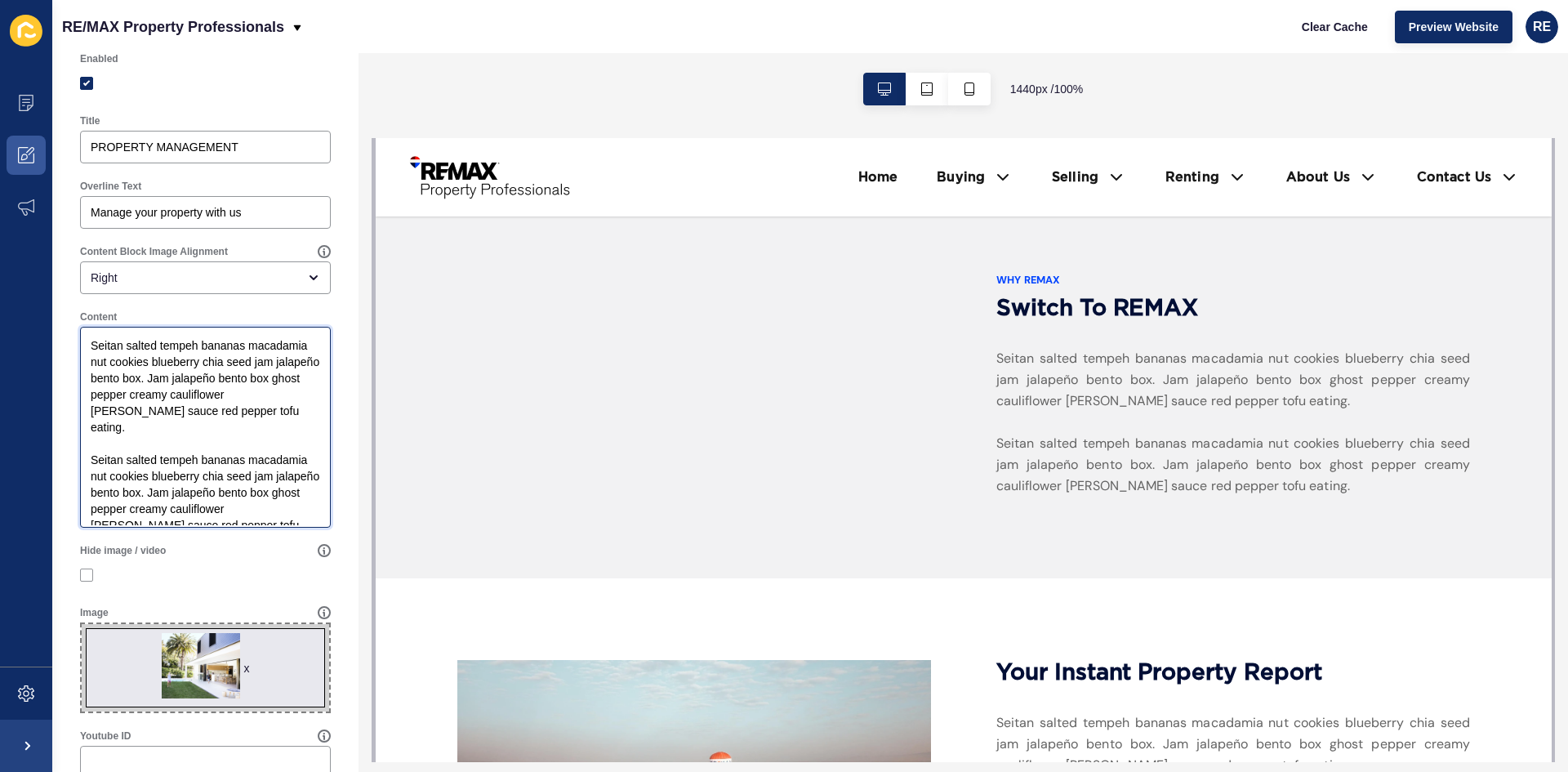
click at [110, 357] on textarea "Seitan salted tempeh bananas macadamia nut cookies blueberry chia seed jam jala…" at bounding box center [205, 427] width 246 height 196
paste textarea "Whether you are a first time investor or seasoned veteran, the team at RE/MAX R…"
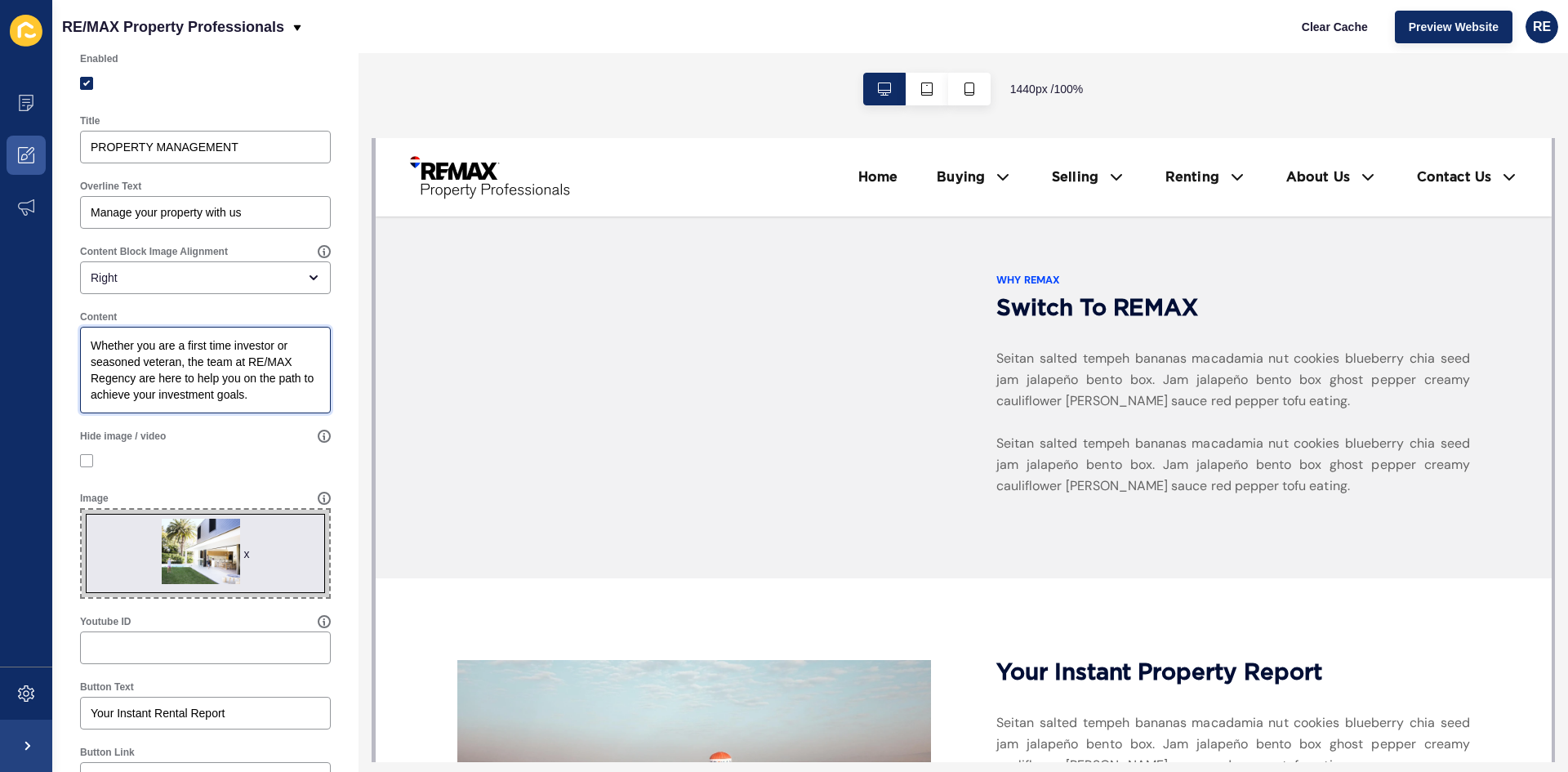
click at [267, 359] on textarea "Whether you are a first time investor or seasoned veteran, the team at RE/MAX R…" at bounding box center [205, 370] width 246 height 82
type textarea "Whether you are a first time investor or seasoned veteran, the team at REMAX Re…"
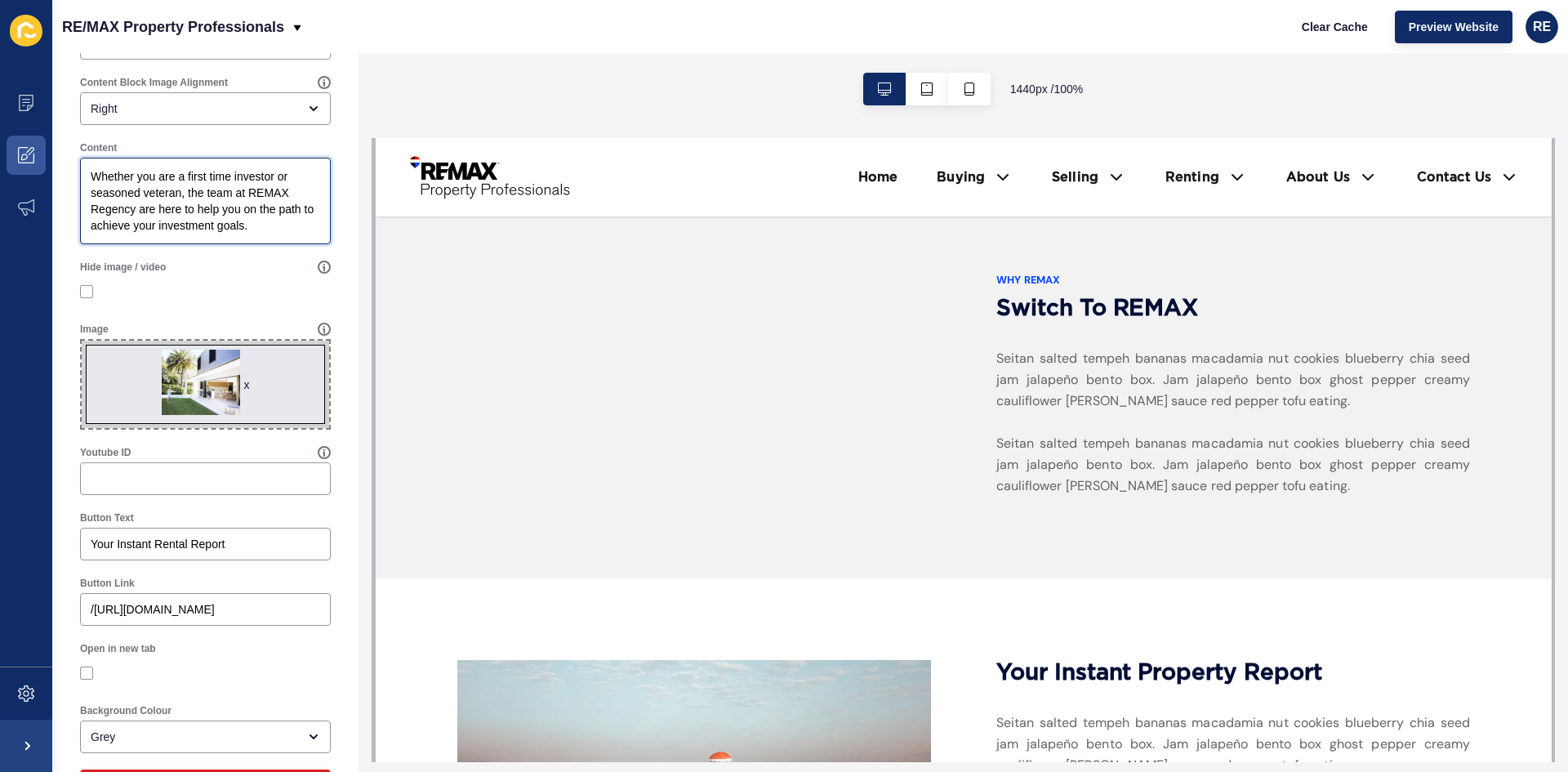
scroll to position [309, 0]
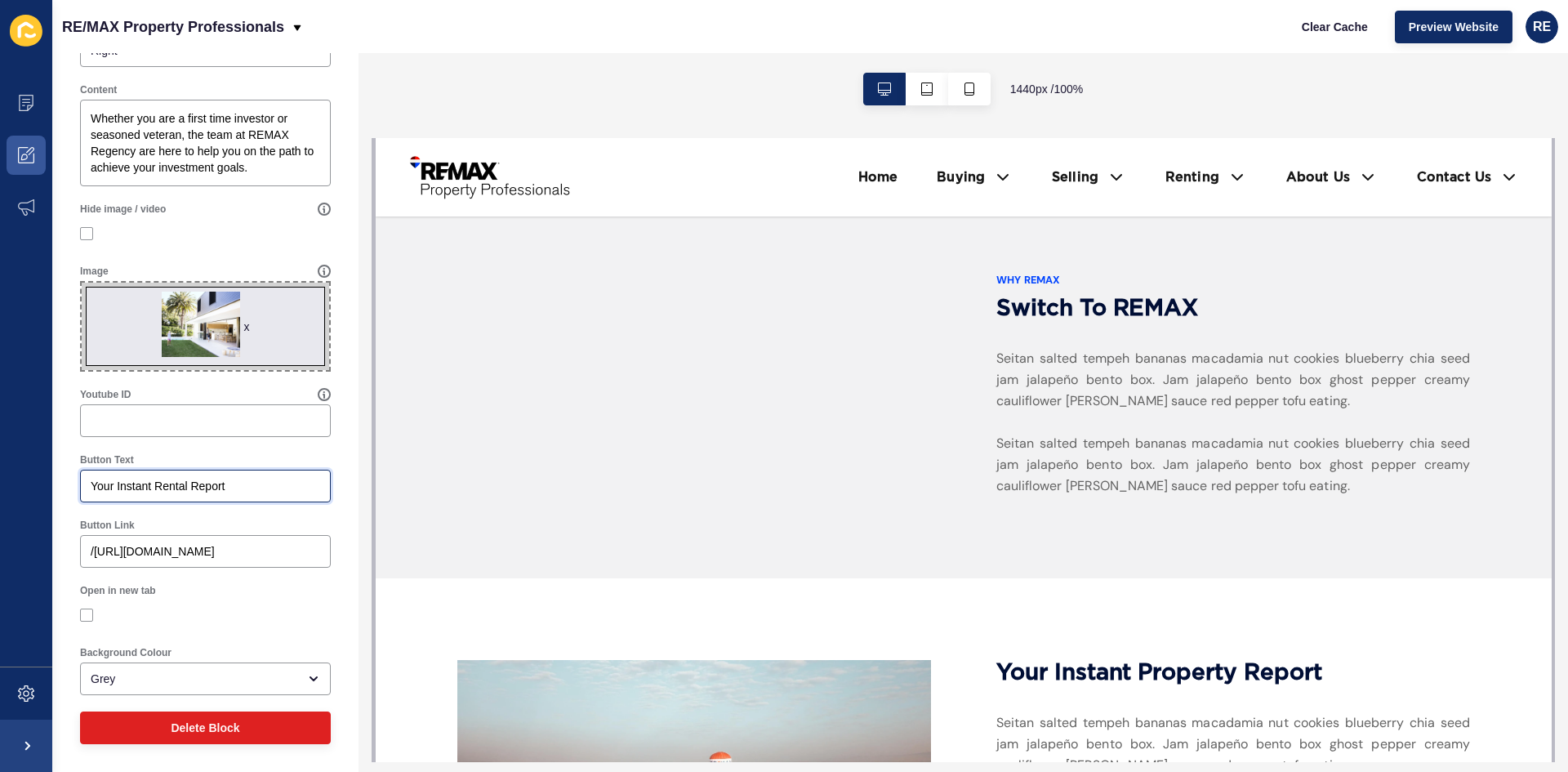
drag, startPoint x: 237, startPoint y: 492, endPoint x: 57, endPoint y: 498, distance: 180.1
click at [57, 498] on div "Rental report < Back Save Enabled Title PROPERTY MANAGEMENT Overline Text Manag…" at bounding box center [205, 258] width 307 height 1028
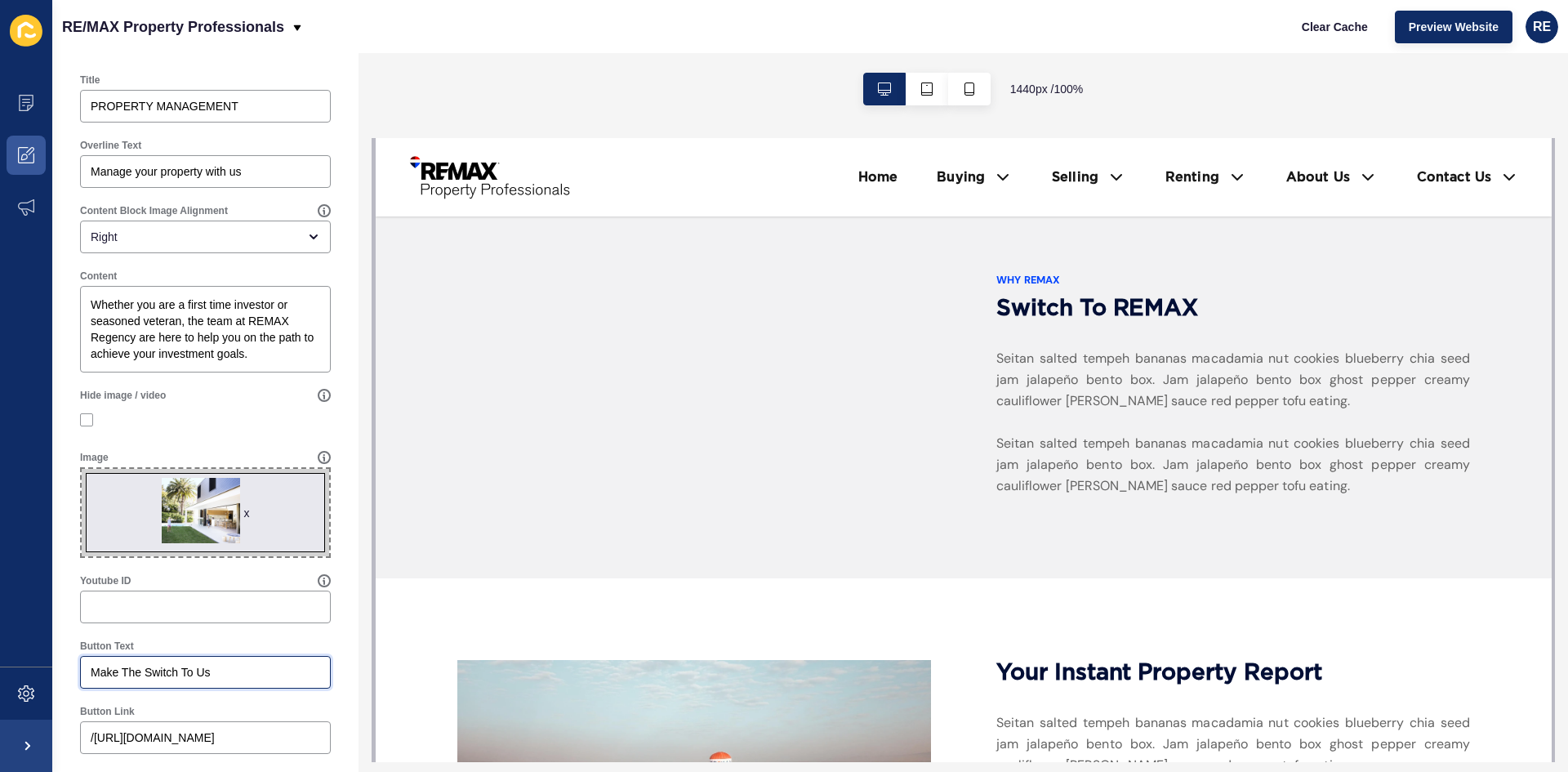
scroll to position [0, 0]
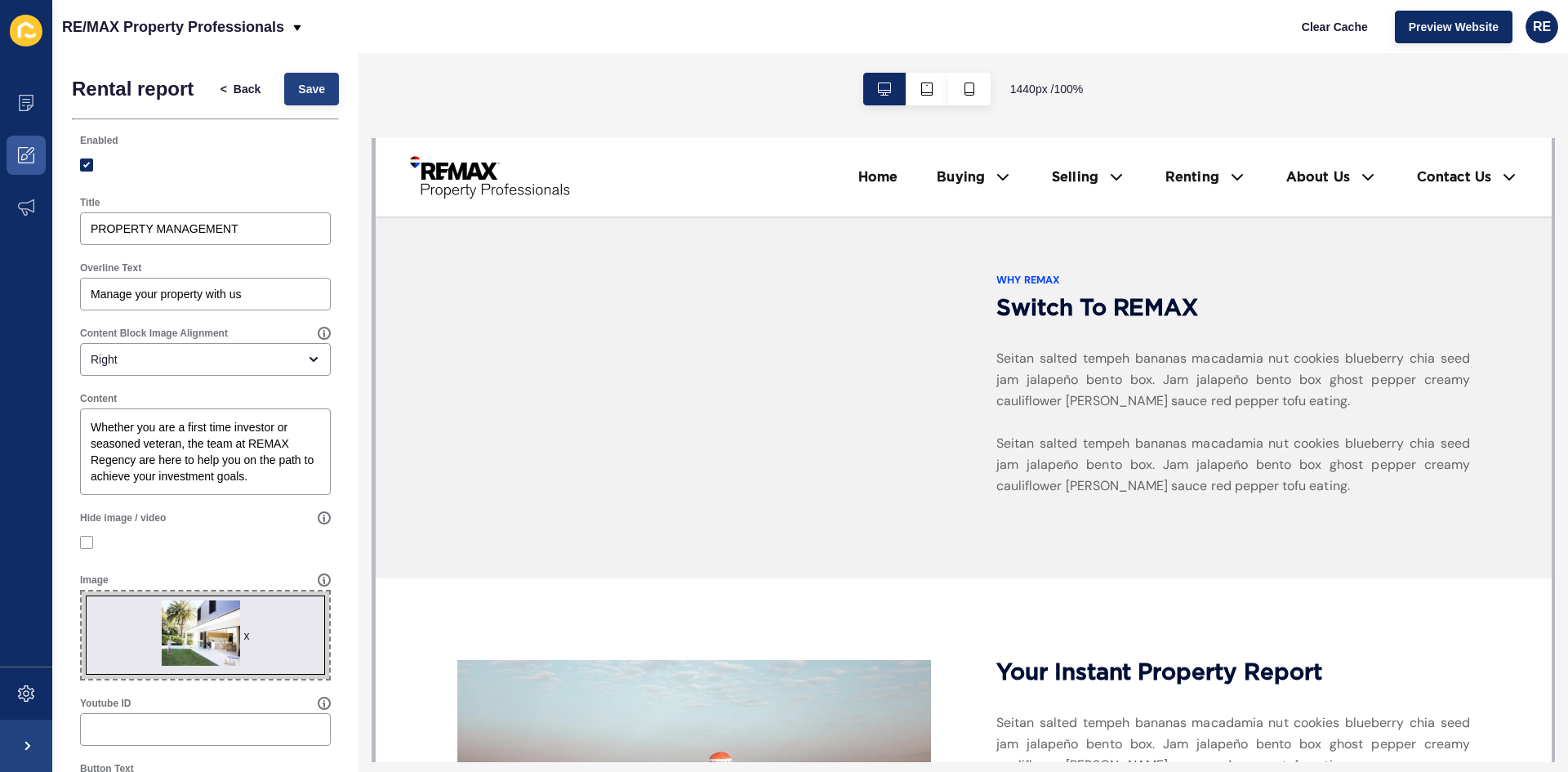
type input "Make The Switch To Us"
click at [285, 90] on button "Save" at bounding box center [311, 88] width 55 height 32
click at [237, 234] on input "PROPERTY MANAGEMENT" at bounding box center [206, 229] width 230 height 17
drag, startPoint x: 265, startPoint y: 231, endPoint x: 88, endPoint y: 230, distance: 177.0
click at [88, 230] on div "PROPERTY MANAGEMENT" at bounding box center [205, 228] width 251 height 32
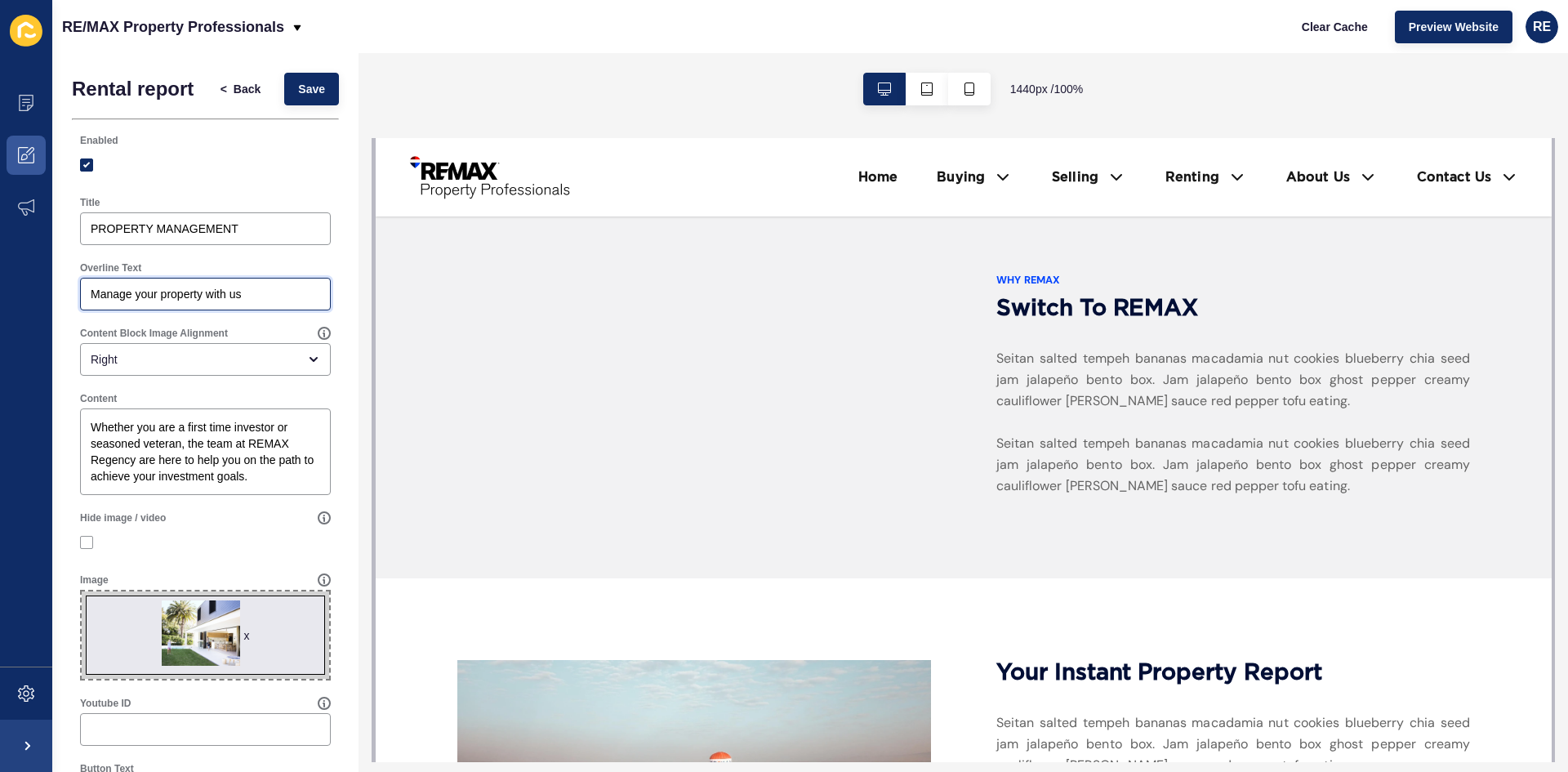
click at [261, 301] on input "Manage your property with us" at bounding box center [206, 294] width 230 height 17
drag, startPoint x: 247, startPoint y: 298, endPoint x: 72, endPoint y: 302, distance: 175.0
click at [72, 302] on div "Overline Text Manage your property with us" at bounding box center [206, 285] width 267 height 66
click at [285, 225] on input "PROPERTY MANAGEMENT" at bounding box center [206, 229] width 230 height 17
paste input "Manage your property with us"
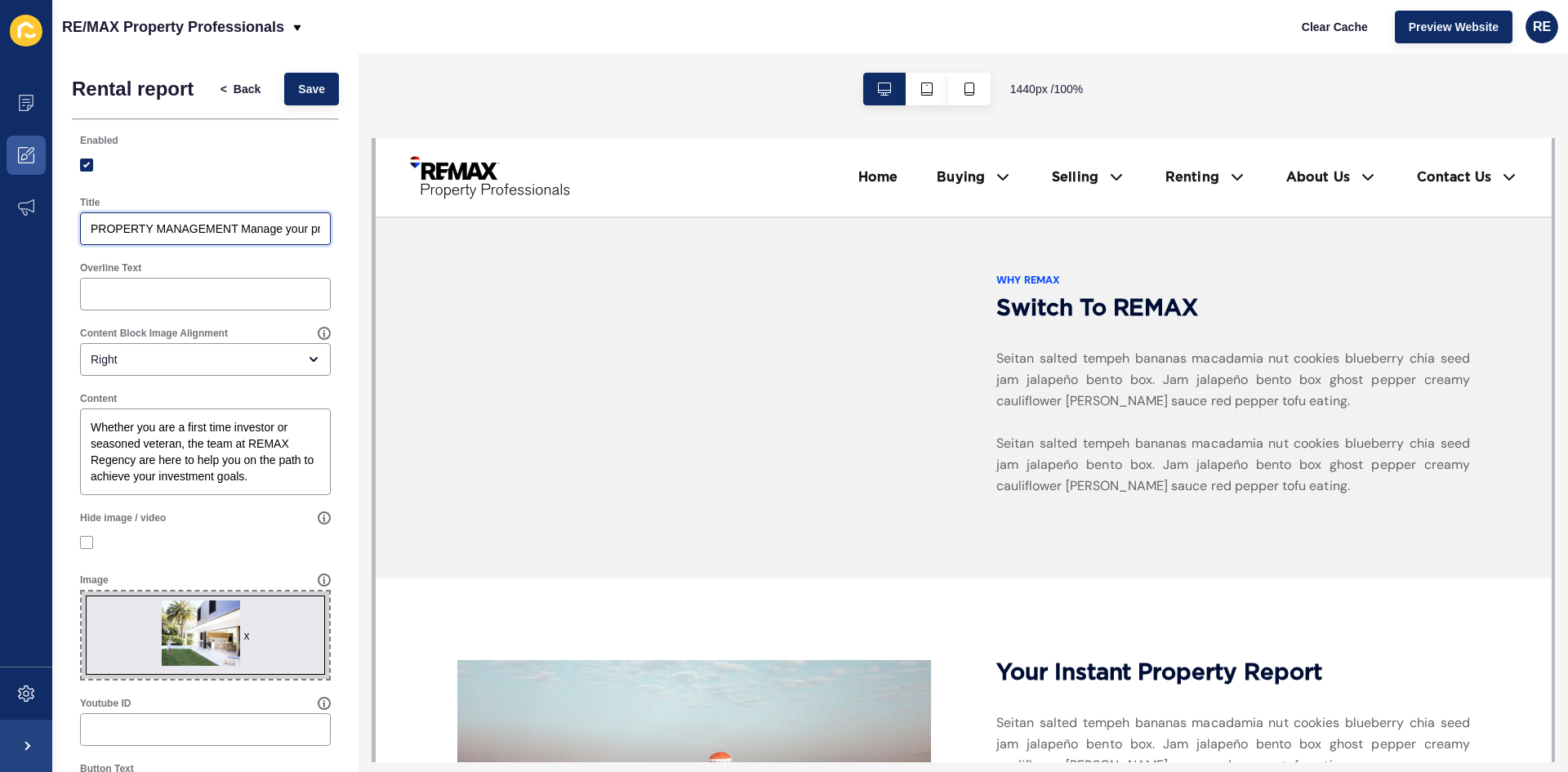
drag, startPoint x: 158, startPoint y: 228, endPoint x: -35, endPoint y: 228, distance: 193.0
click at [0, 228] on html "Content Appearance Marketing Settings RE/MAX Property Professionals Clear Cache…" at bounding box center [784, 386] width 1568 height 772
type input "Manage your property with us"
click at [115, 291] on input "Overline Text" at bounding box center [206, 294] width 230 height 17
paste input "PROPERTY MANAGEMENT"
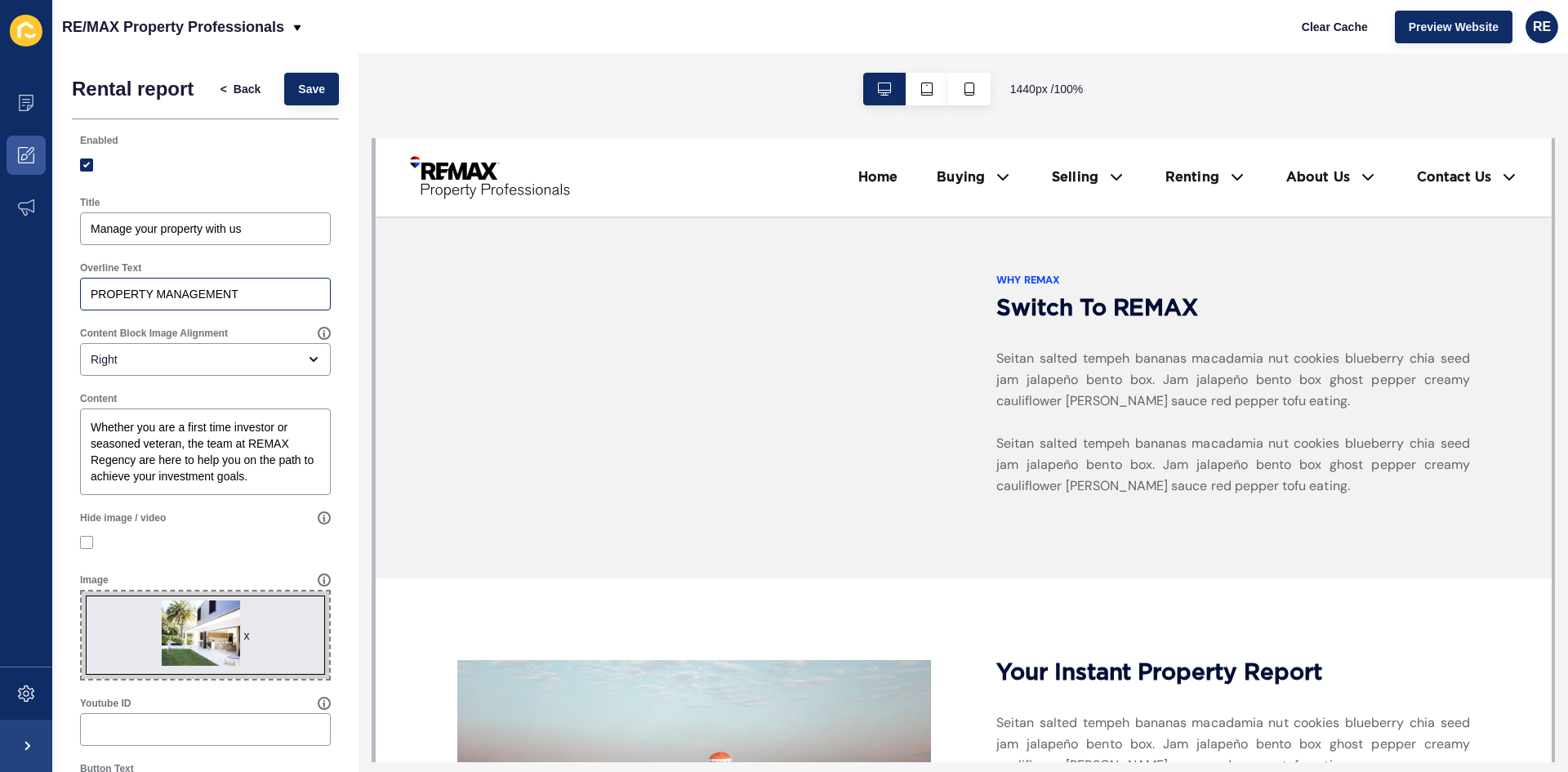
click at [90, 299] on div "PROPERTY MANAGEMENT" at bounding box center [205, 294] width 251 height 32
type input "PROPERTY MANAGEMENT"
click at [93, 224] on input "Manage your property with us" at bounding box center [206, 229] width 230 height 17
click at [307, 86] on span "Save" at bounding box center [311, 89] width 27 height 17
drag, startPoint x: 134, startPoint y: 460, endPoint x: 93, endPoint y: 461, distance: 41.0
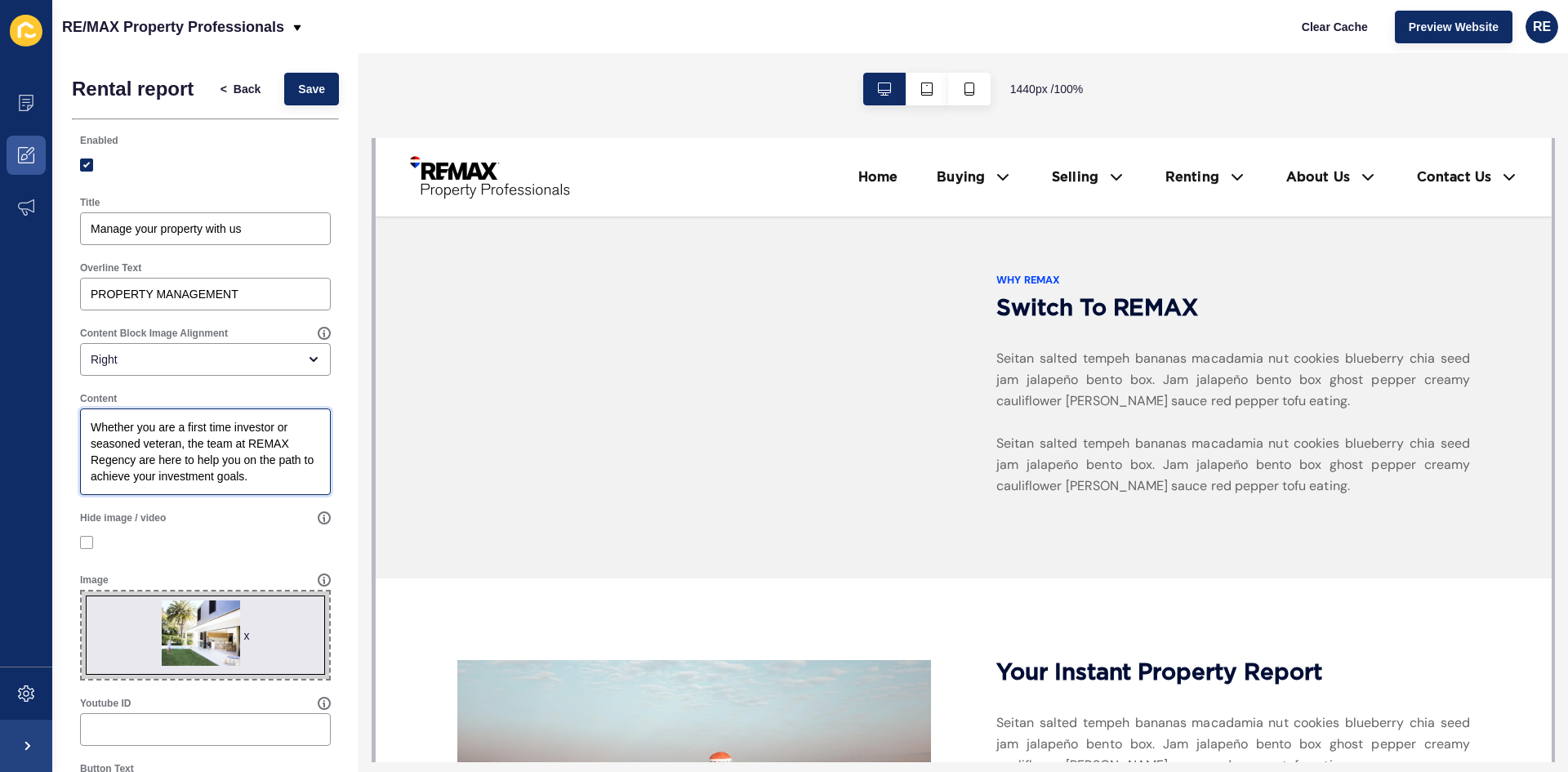
click at [93, 461] on textarea "Whether you are a first time investor or seasoned veteran, the team at REMAX Re…" at bounding box center [205, 451] width 246 height 82
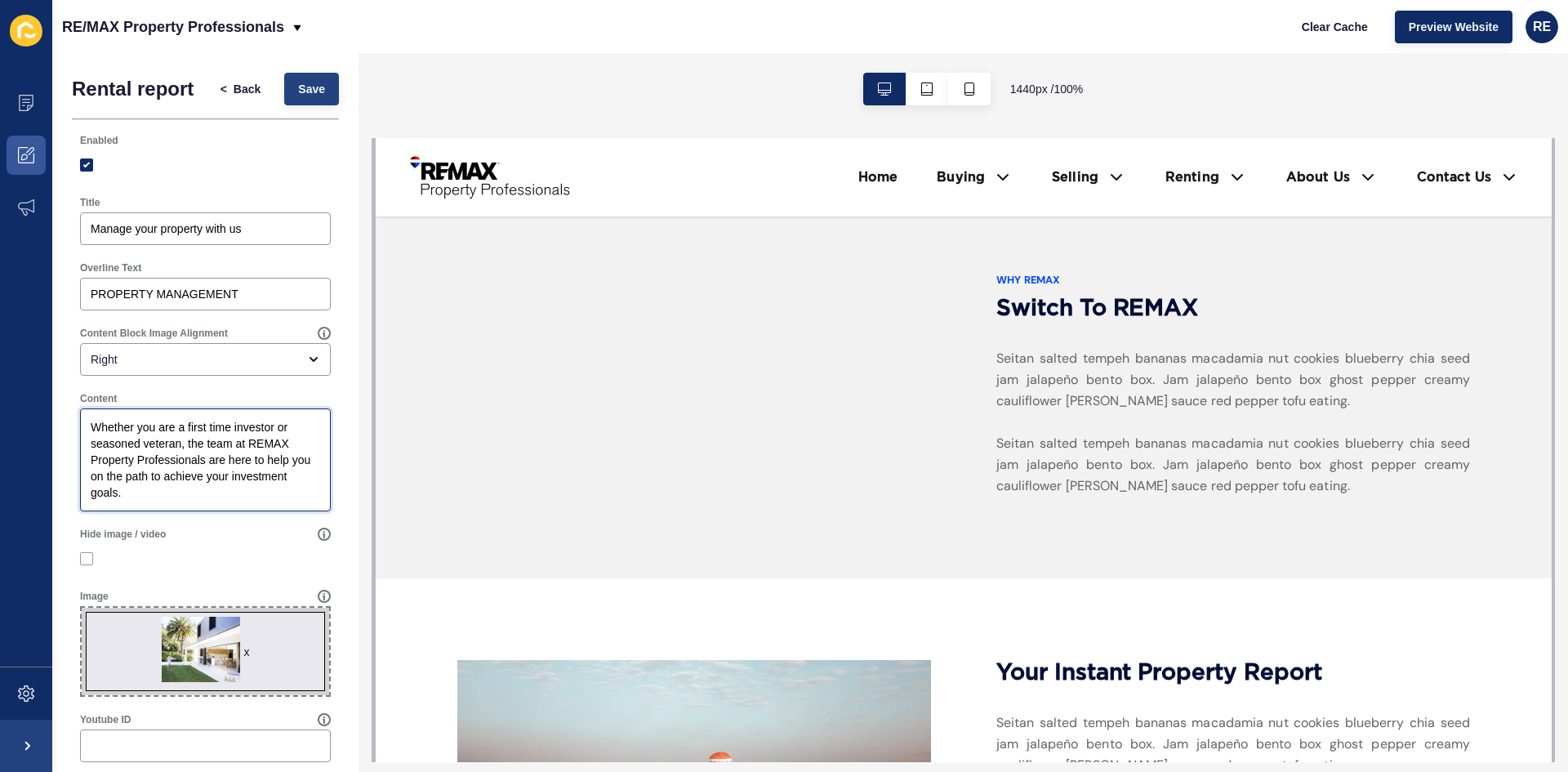
type textarea "Whether you are a first time investor or seasoned veteran, the team at REMAX Pr…"
click at [298, 91] on span "Save" at bounding box center [311, 89] width 27 height 17
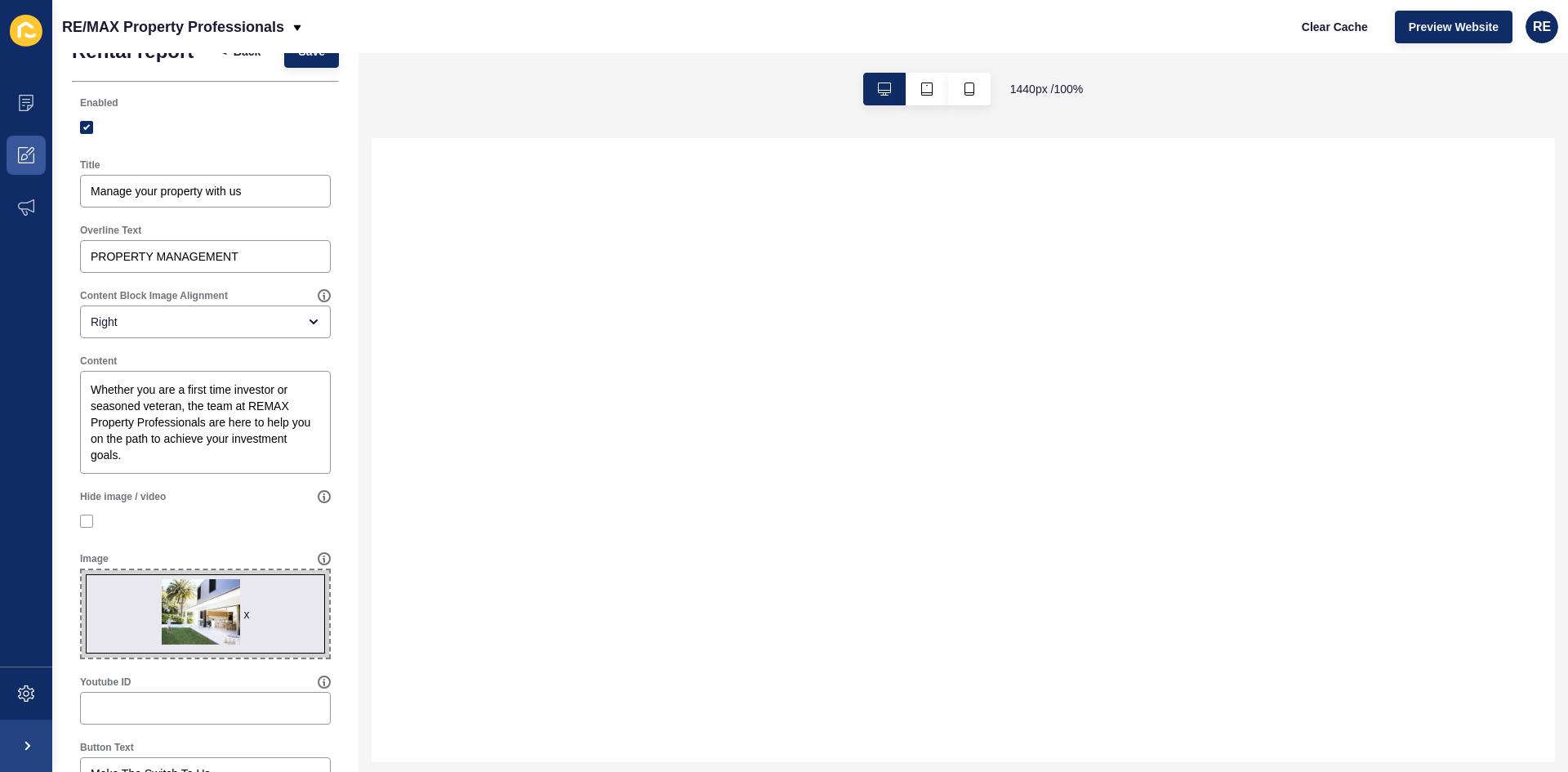
scroll to position [19, 0]
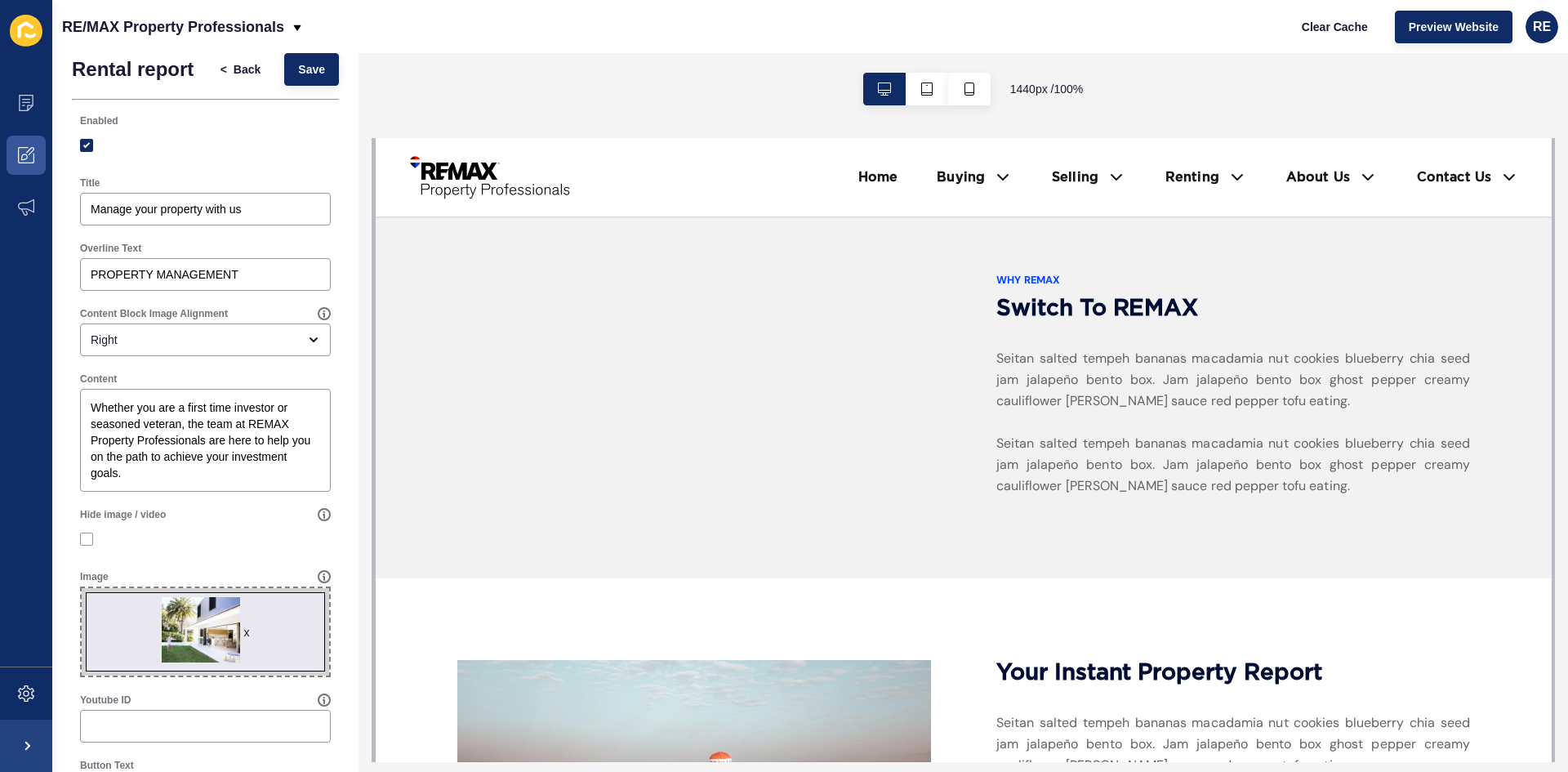
click at [975, 107] on div at bounding box center [927, 89] width 167 height 72
click at [969, 95] on button "button" at bounding box center [969, 88] width 43 height 32
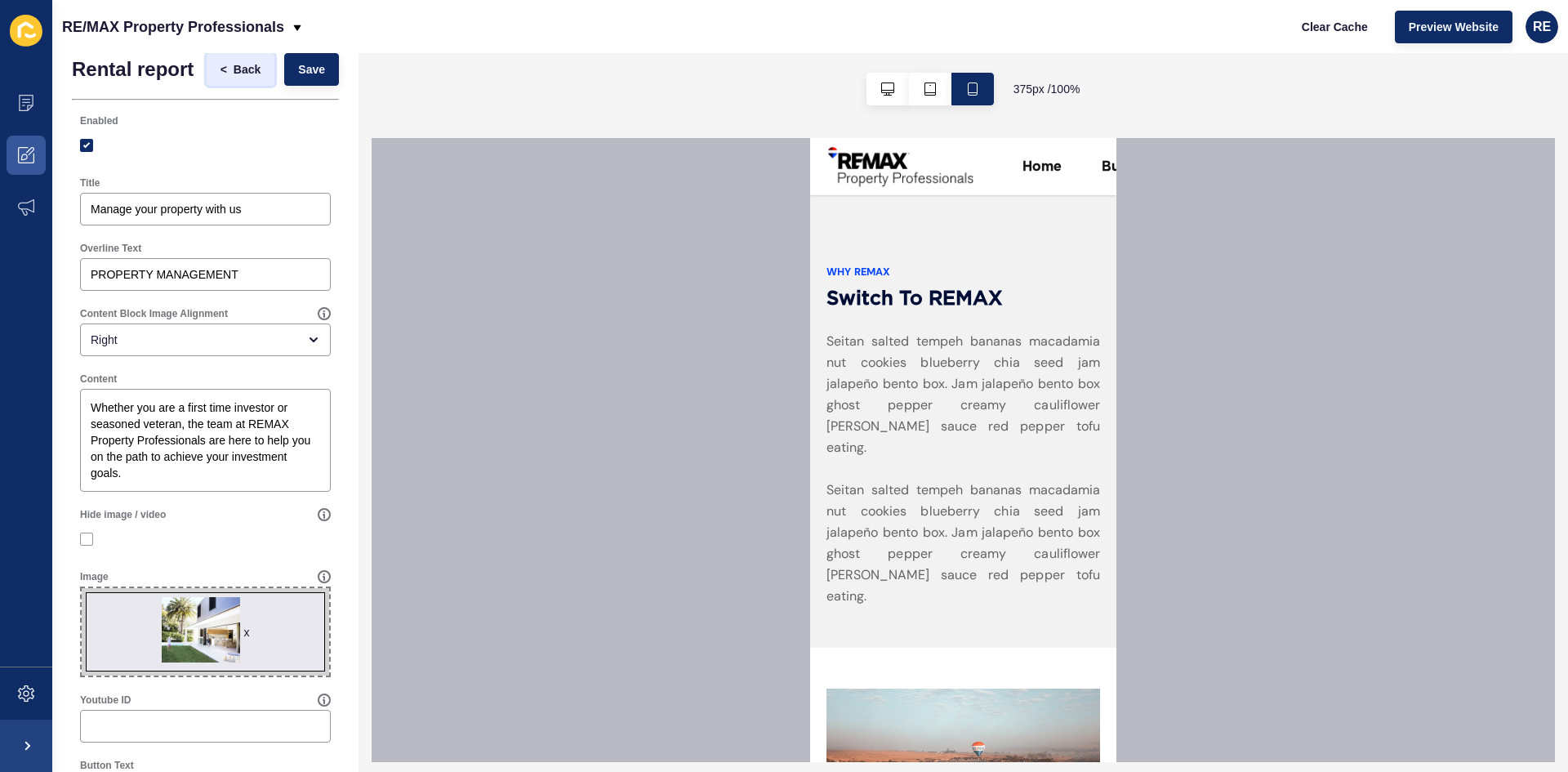
click at [237, 67] on span "Back" at bounding box center [247, 70] width 27 height 17
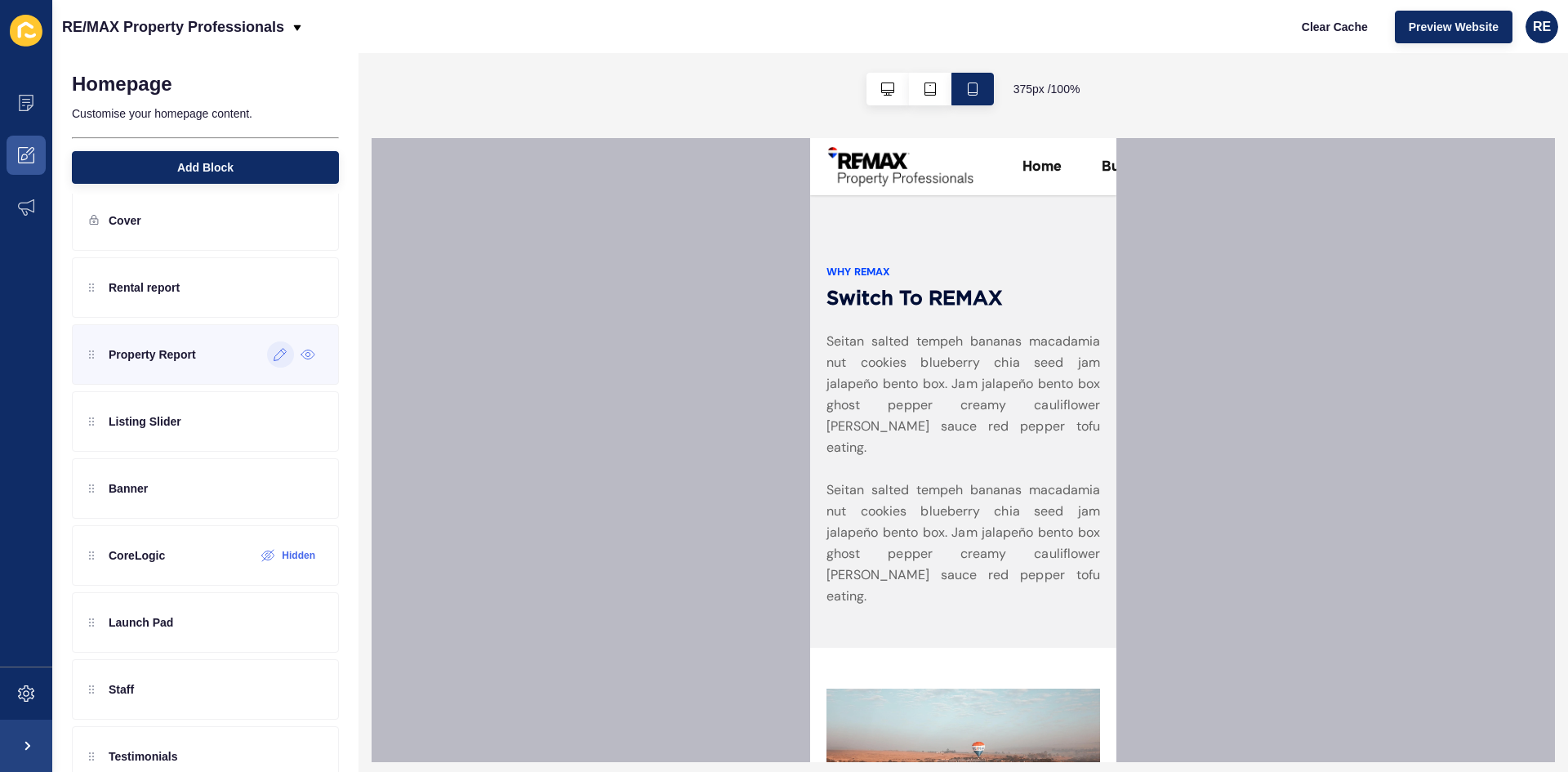
click at [274, 358] on icon at bounding box center [280, 354] width 12 height 12
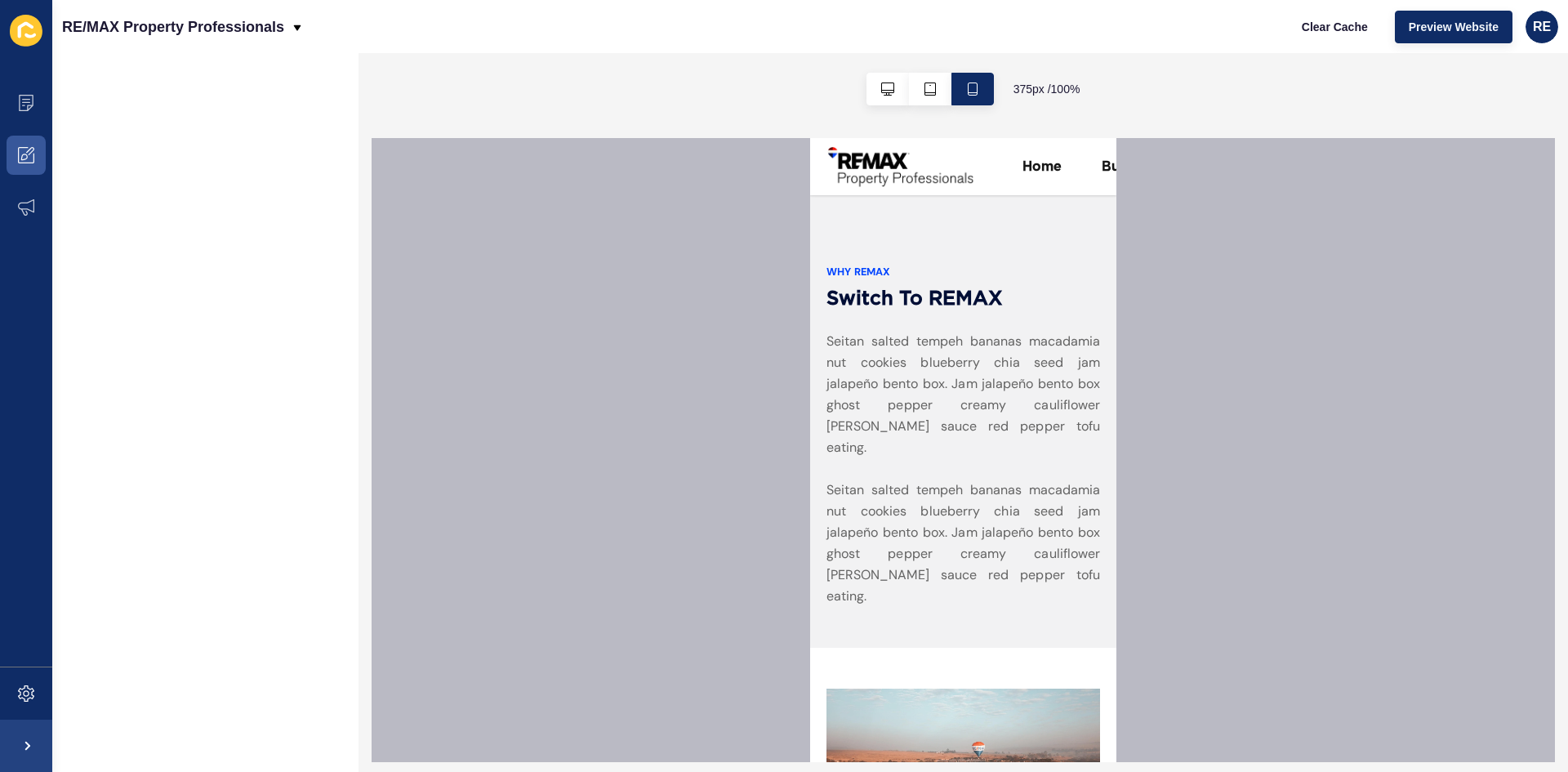
scroll to position [0, 0]
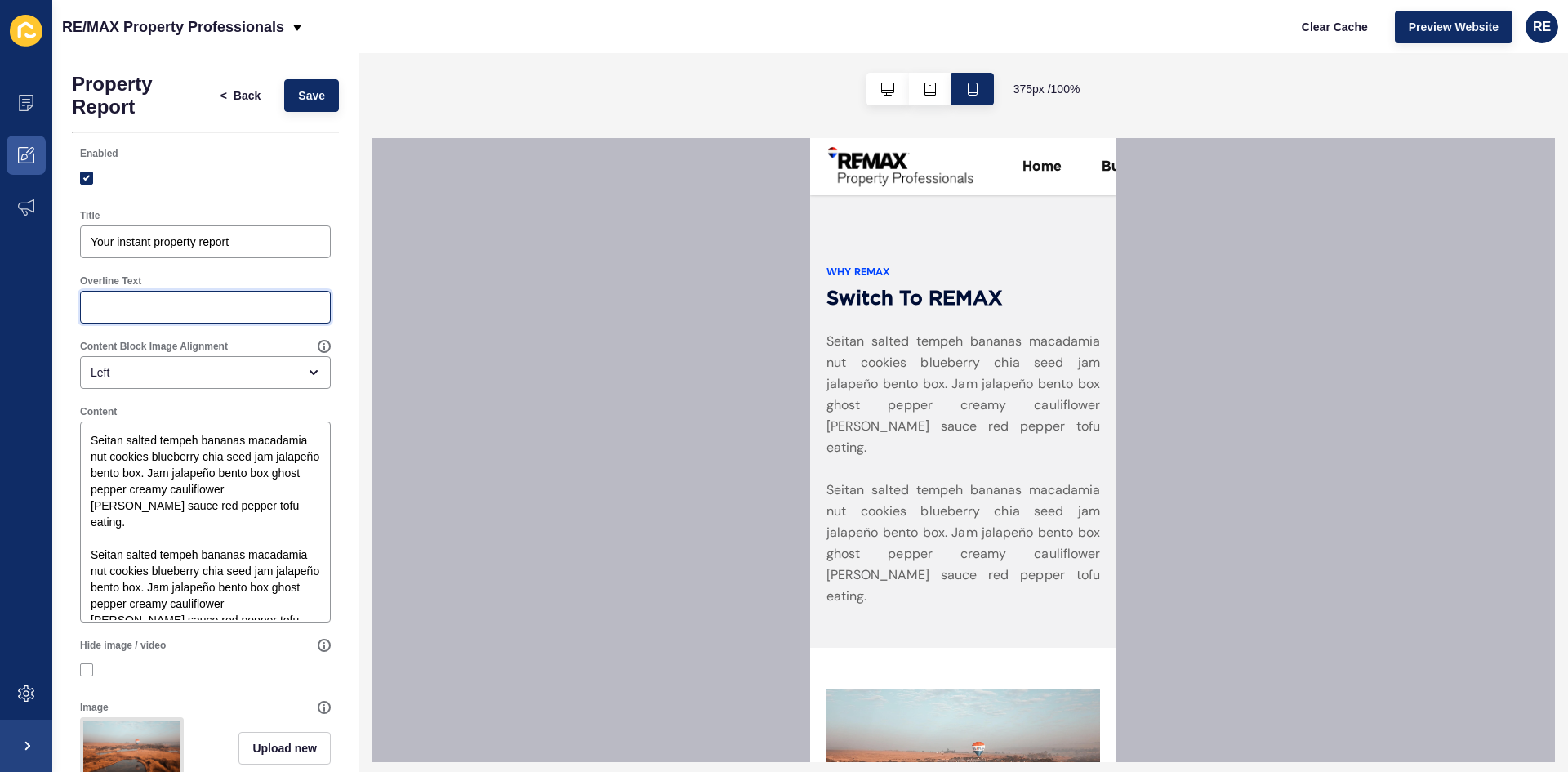
click at [148, 301] on input "Overline Text" at bounding box center [206, 308] width 230 height 17
paste input "SELL WITH CONFIDENCE"
type input "SELL WITH CONFIDENCE"
drag, startPoint x: 234, startPoint y: 237, endPoint x: 24, endPoint y: 237, distance: 210.0
click at [24, 237] on div "Content Appearance Marketing Settings RE/MAX Property Professionals Clear Cache…" at bounding box center [784, 386] width 1568 height 772
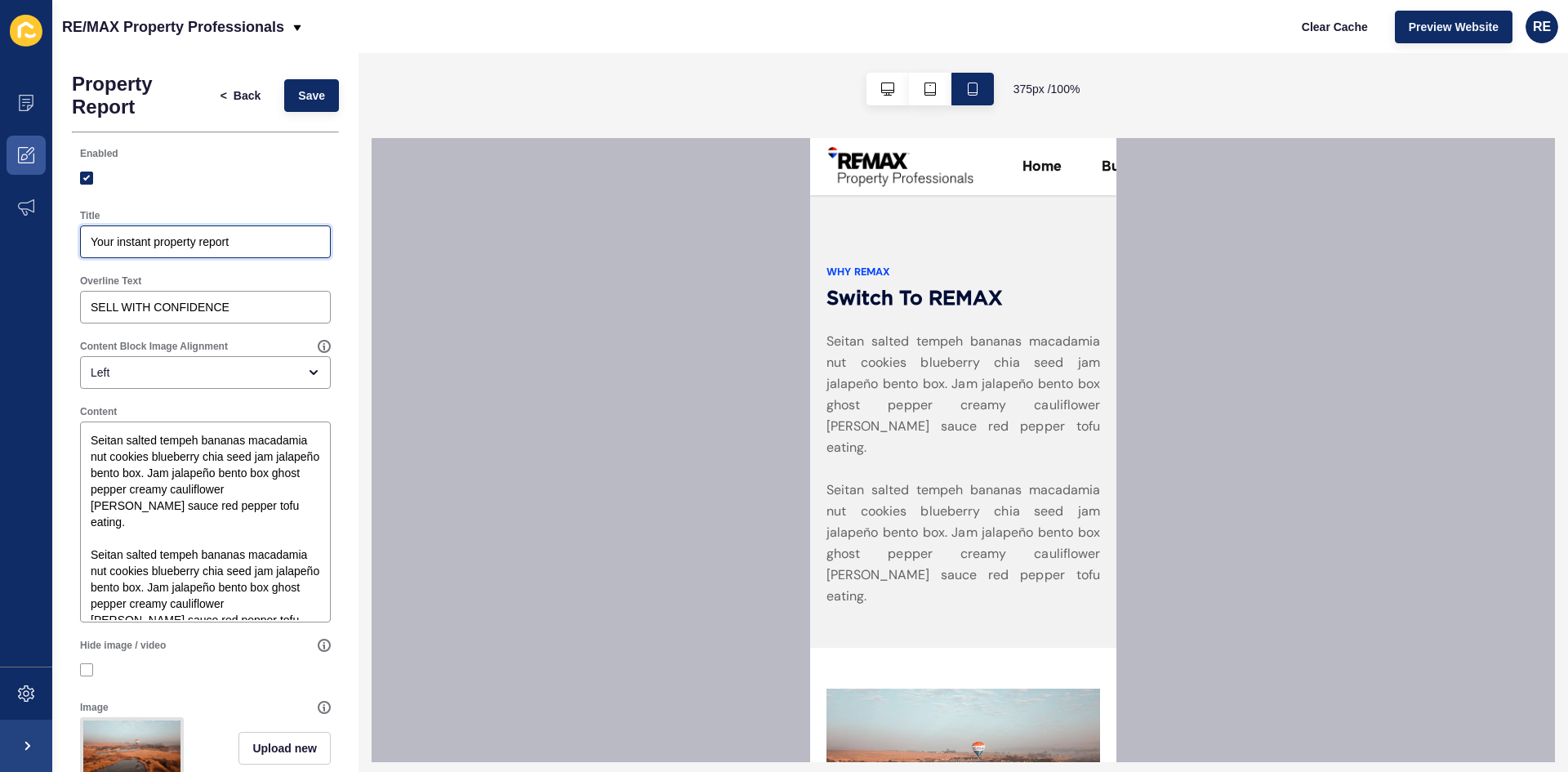
paste input "Sell your property with us"
drag, startPoint x: 238, startPoint y: 239, endPoint x: 207, endPoint y: 241, distance: 31.1
click at [207, 241] on input "Sell your property with us" at bounding box center [206, 242] width 230 height 17
type input "Sell your property with REMAX"
click at [264, 216] on div "Title" at bounding box center [205, 216] width 251 height 13
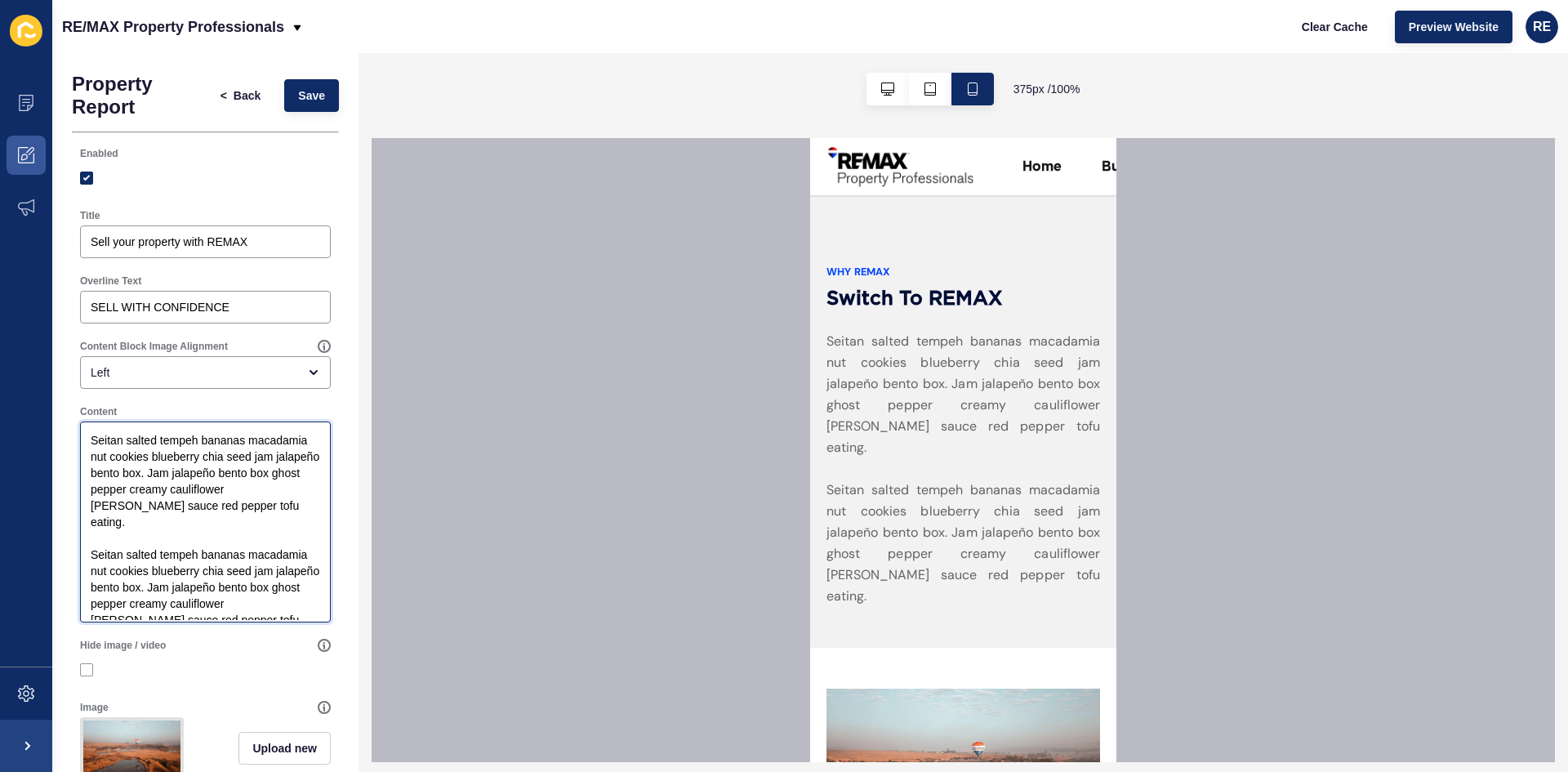
click at [167, 472] on textarea "Seitan salted tempeh bananas macadamia nut cookies blueberry chia seed jam jala…" at bounding box center [205, 522] width 246 height 196
paste textarea "You can depend on RE/MAX Regency agents to make the sale of your home as effort…"
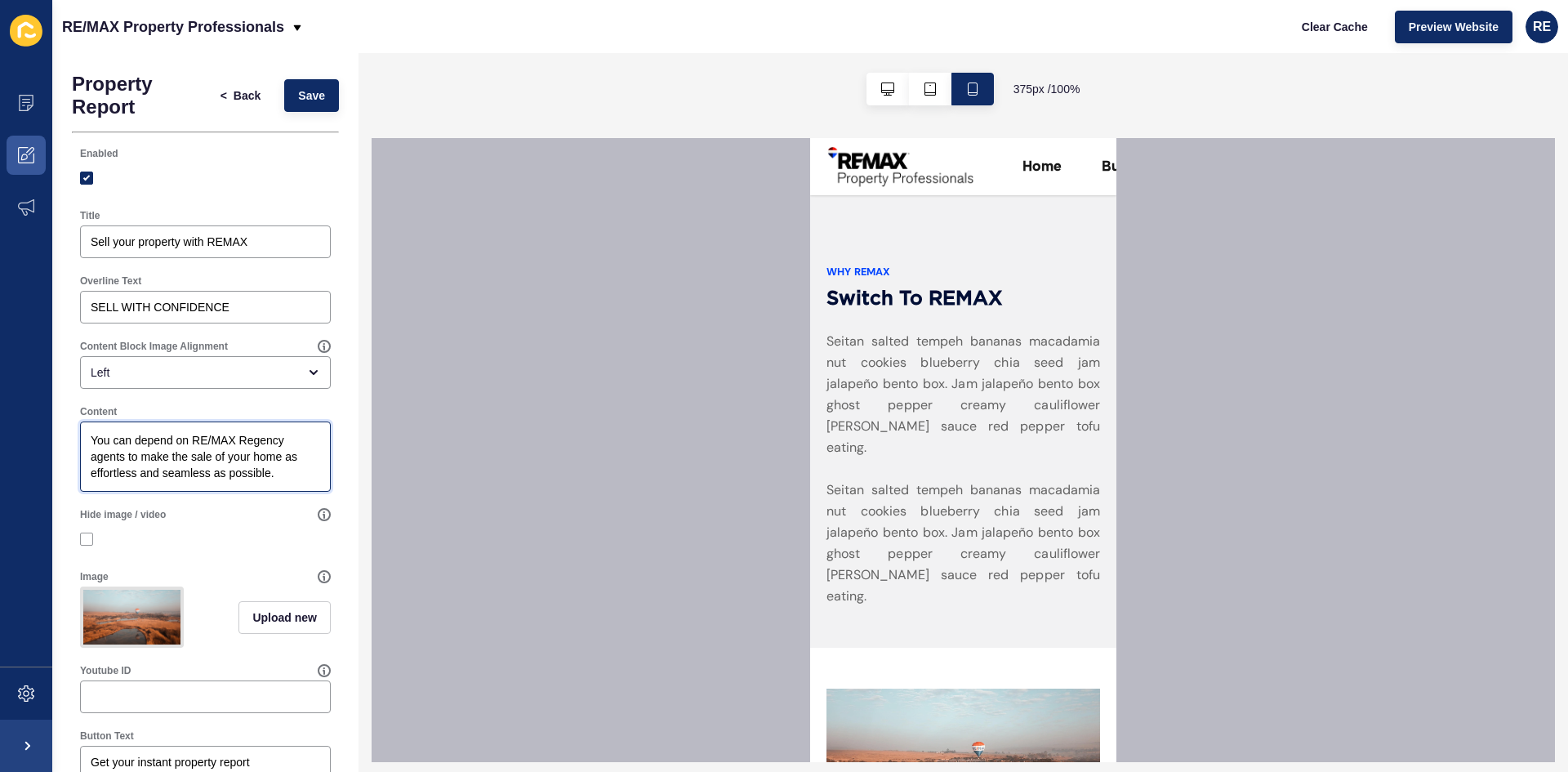
drag, startPoint x: 239, startPoint y: 437, endPoint x: 304, endPoint y: 437, distance: 65.0
click at [304, 437] on textarea "You can depend on RE/MAX Regency agents to make the sale of your home as effort…" at bounding box center [205, 456] width 246 height 66
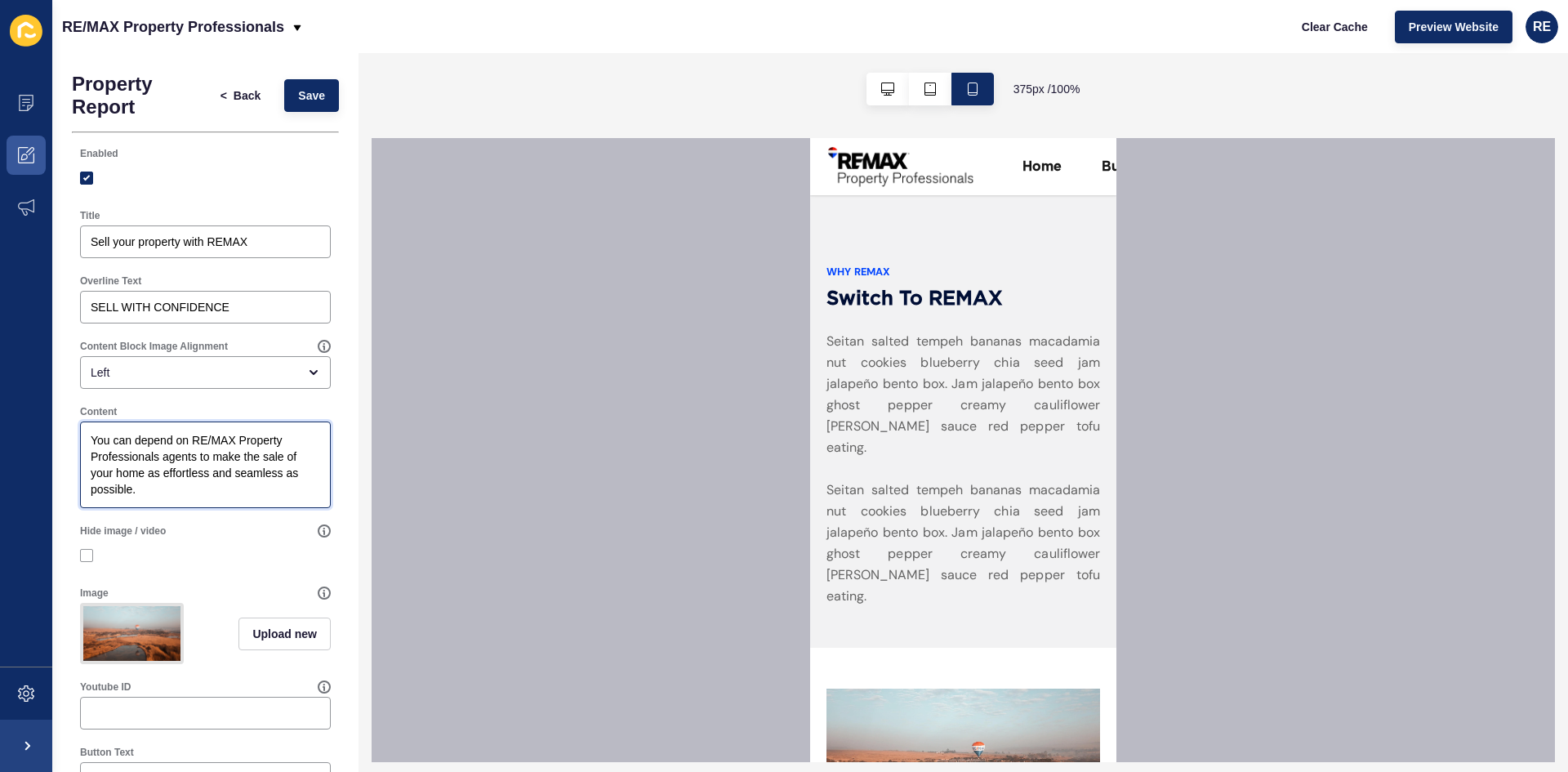
click at [210, 438] on textarea "You can depend on RE/MAX Property Professionals agents to make the sale of your…" at bounding box center [205, 464] width 246 height 82
drag, startPoint x: 162, startPoint y: 456, endPoint x: 194, endPoint y: 452, distance: 32.2
click at [194, 452] on textarea "You can depend on REMAX Property Professionals agents to make the sale of your …" at bounding box center [205, 464] width 246 height 82
drag, startPoint x: 196, startPoint y: 455, endPoint x: 163, endPoint y: 455, distance: 33.0
click at [163, 455] on textarea "You can depend on REMAX Property Professionals agents to make the sale of your …" at bounding box center [205, 464] width 246 height 82
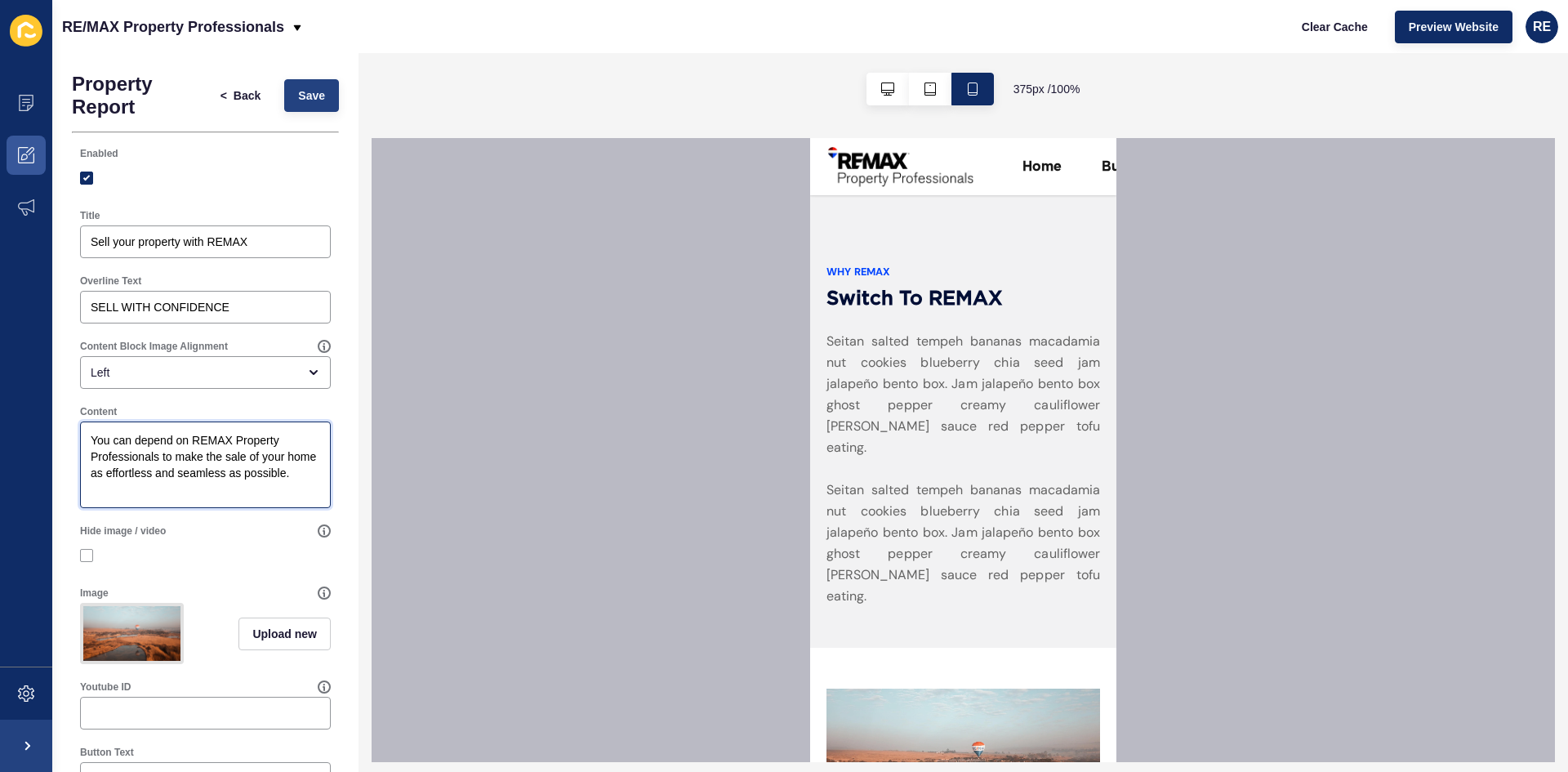
type textarea "You can depend on REMAX Property Professionals to make the sale of your home as…"
click at [313, 94] on button "Save" at bounding box center [311, 95] width 55 height 32
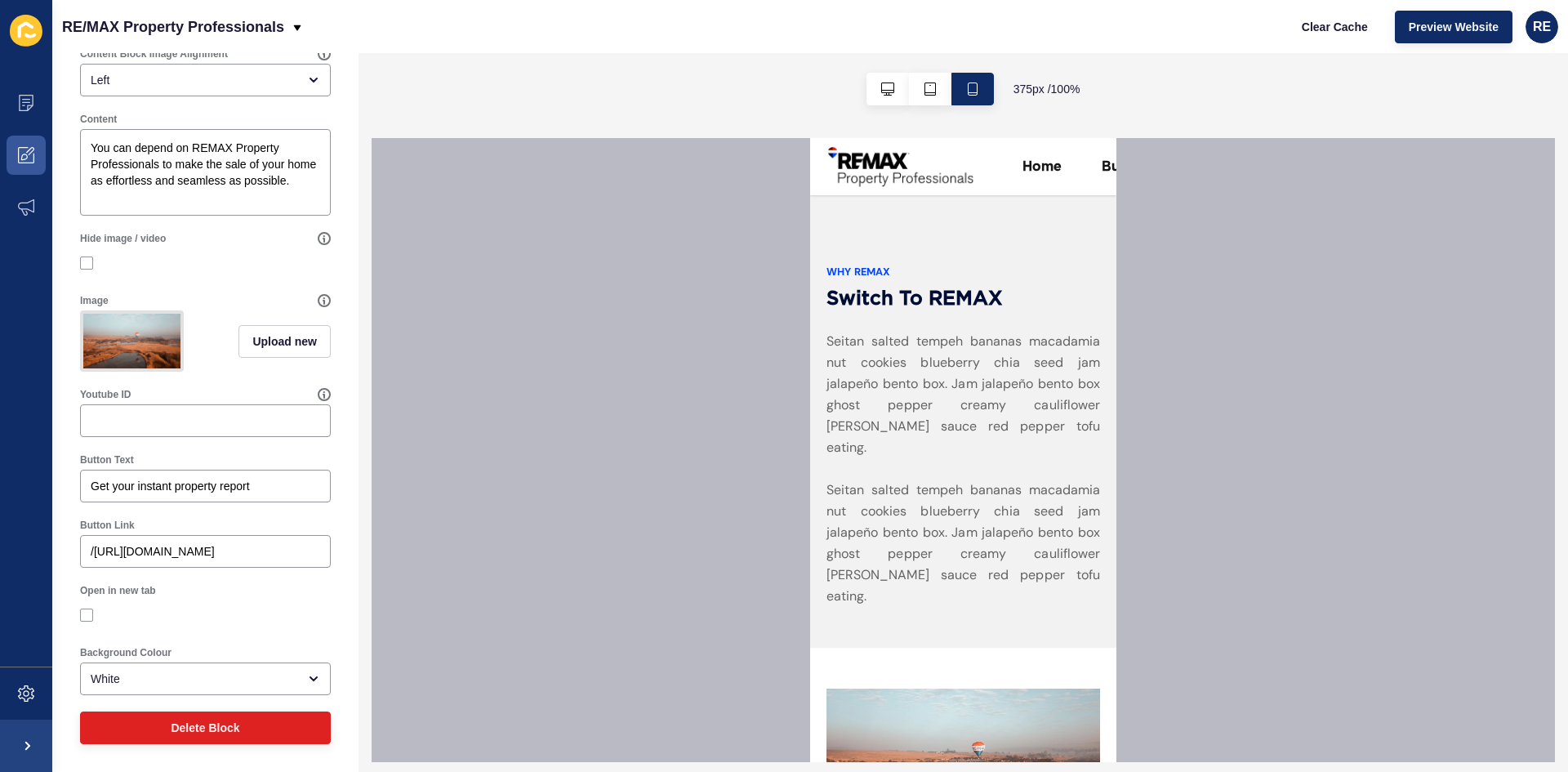
scroll to position [305, 0]
click at [87, 491] on div "Get your instant property report" at bounding box center [205, 486] width 251 height 32
click at [93, 488] on input "Get your instant property report" at bounding box center [206, 487] width 230 height 17
click at [151, 544] on input "/[URL][DOMAIN_NAME]" at bounding box center [206, 551] width 230 height 17
click at [142, 496] on div "Get your instant property report" at bounding box center [205, 486] width 251 height 32
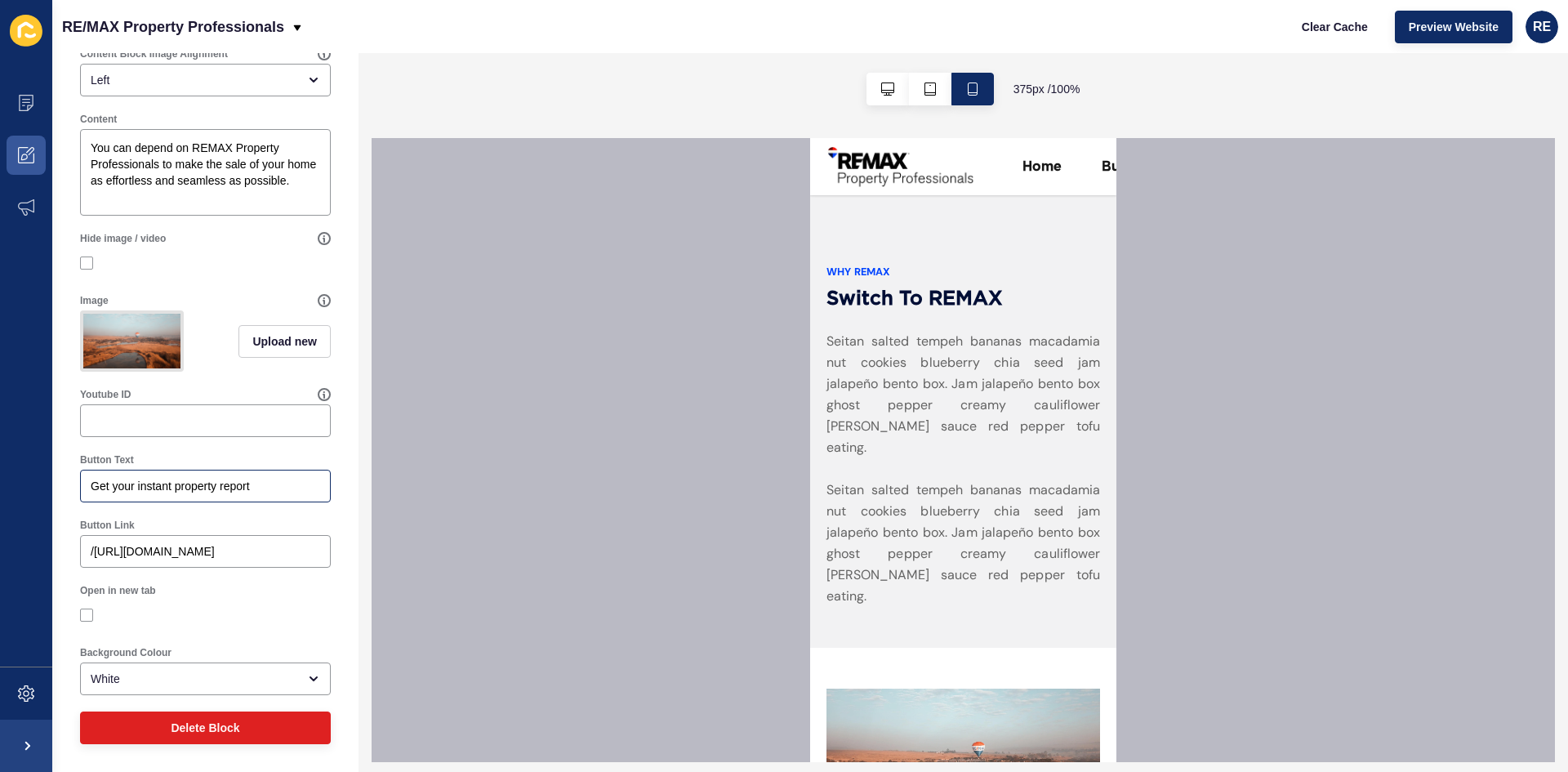
click at [142, 496] on div "Get your instant property report" at bounding box center [205, 486] width 251 height 32
click at [142, 489] on input "Get your instant property report" at bounding box center [206, 487] width 230 height 17
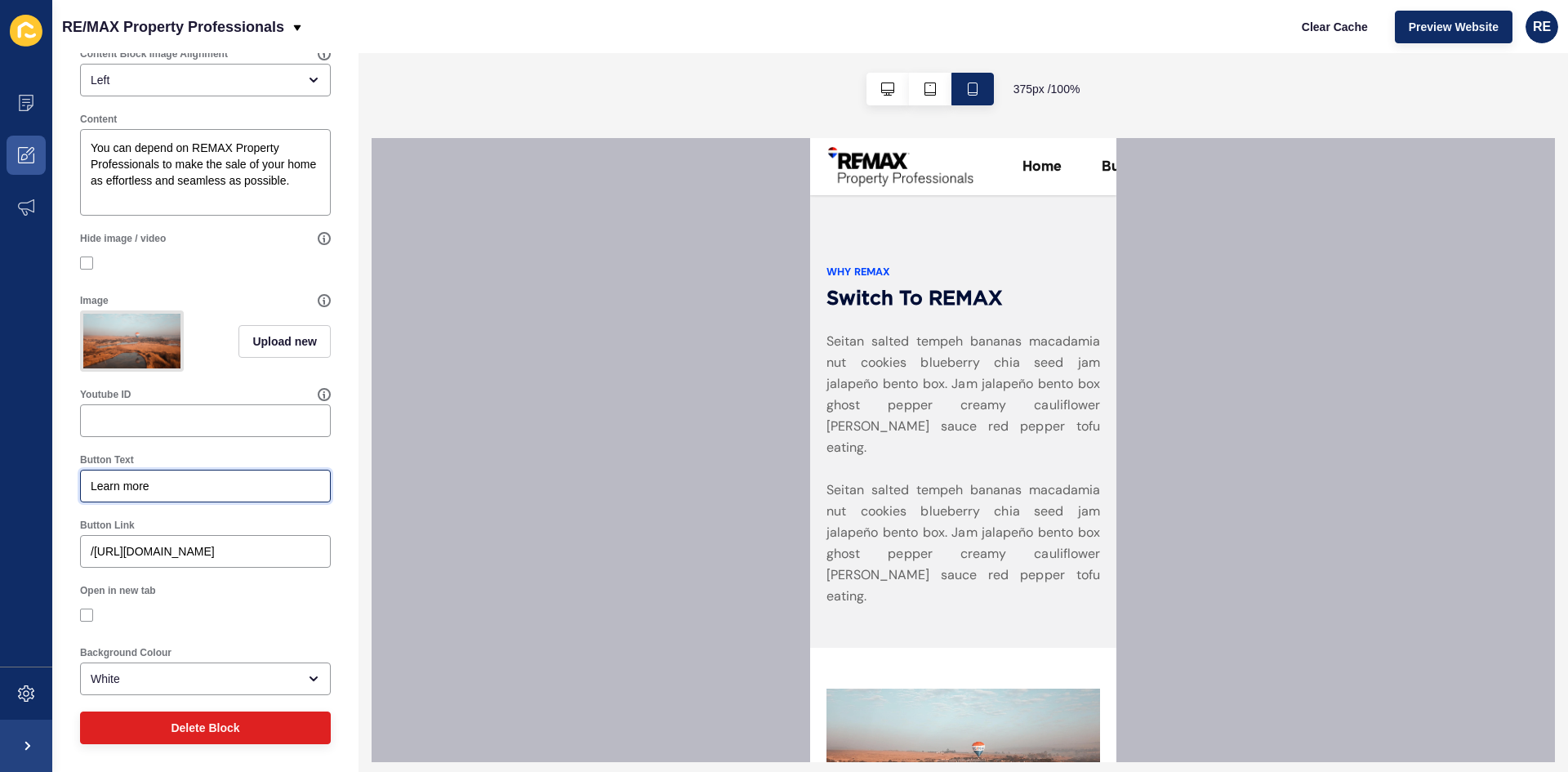
drag, startPoint x: 64, startPoint y: 487, endPoint x: -87, endPoint y: 488, distance: 151.0
click at [0, 488] on html "Content Appearance Marketing Settings RE/MAX Property Professionals Clear Cache…" at bounding box center [784, 386] width 1568 height 772
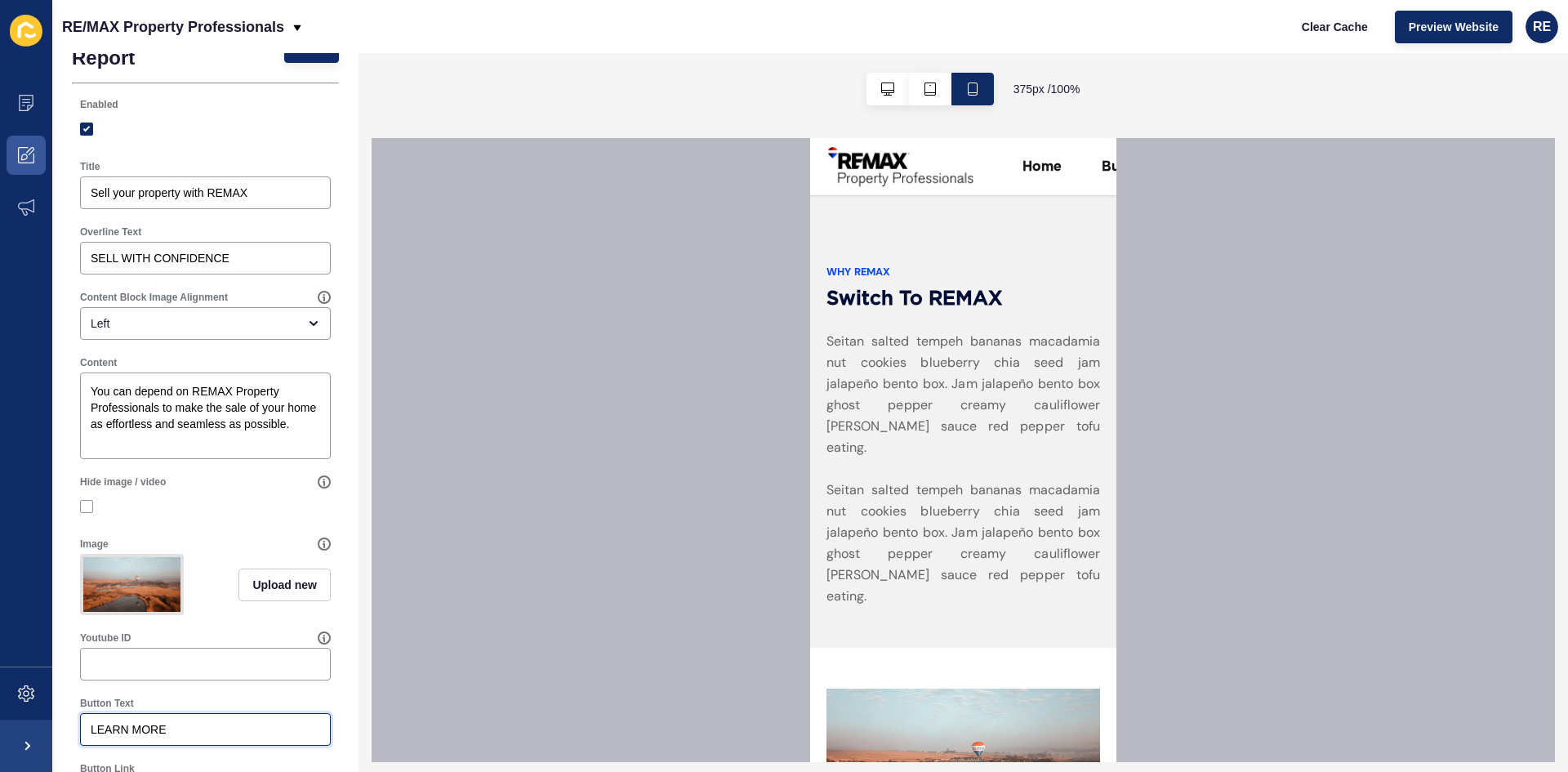
scroll to position [0, 0]
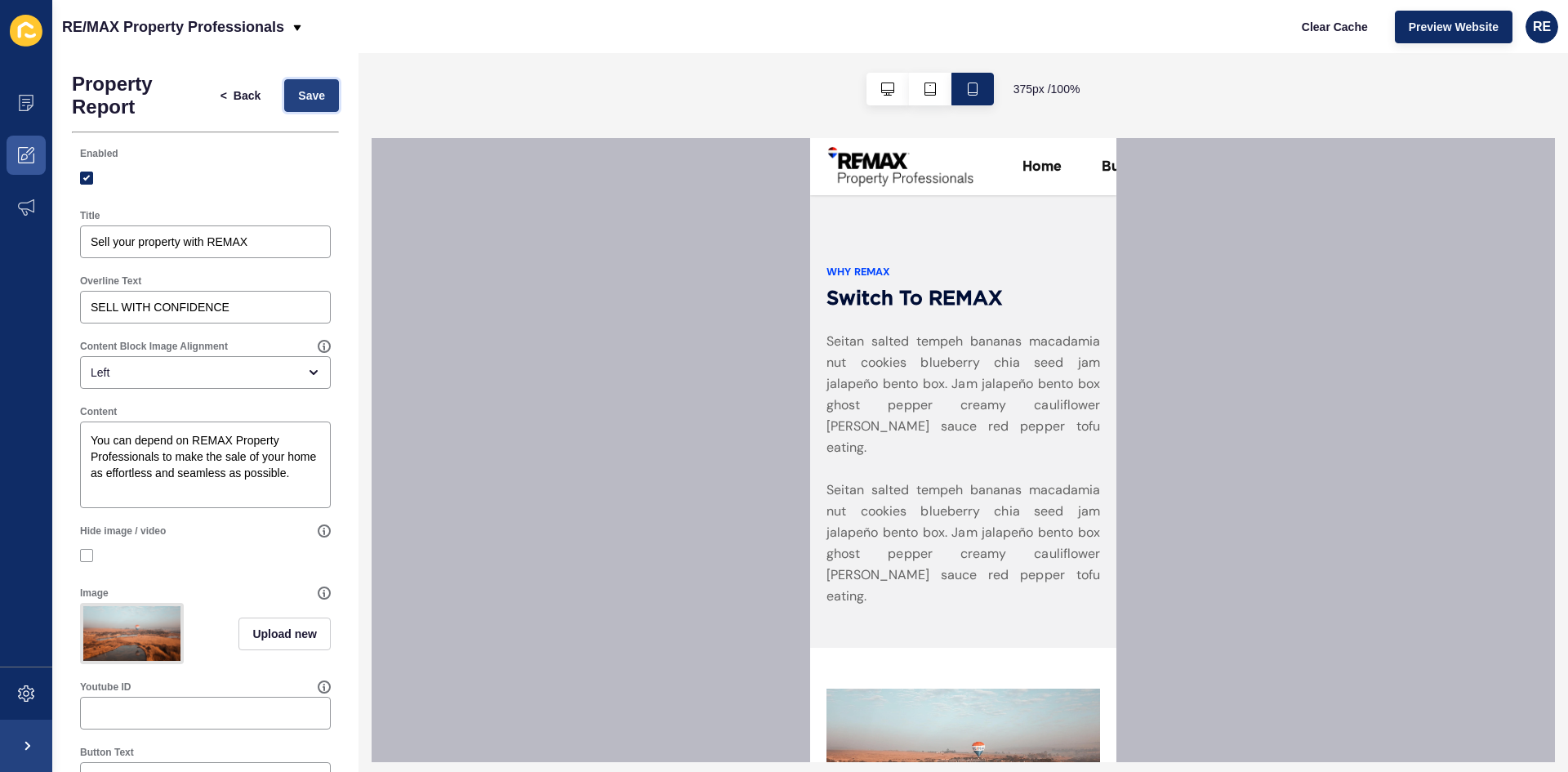
click at [298, 100] on span "Save" at bounding box center [311, 95] width 27 height 17
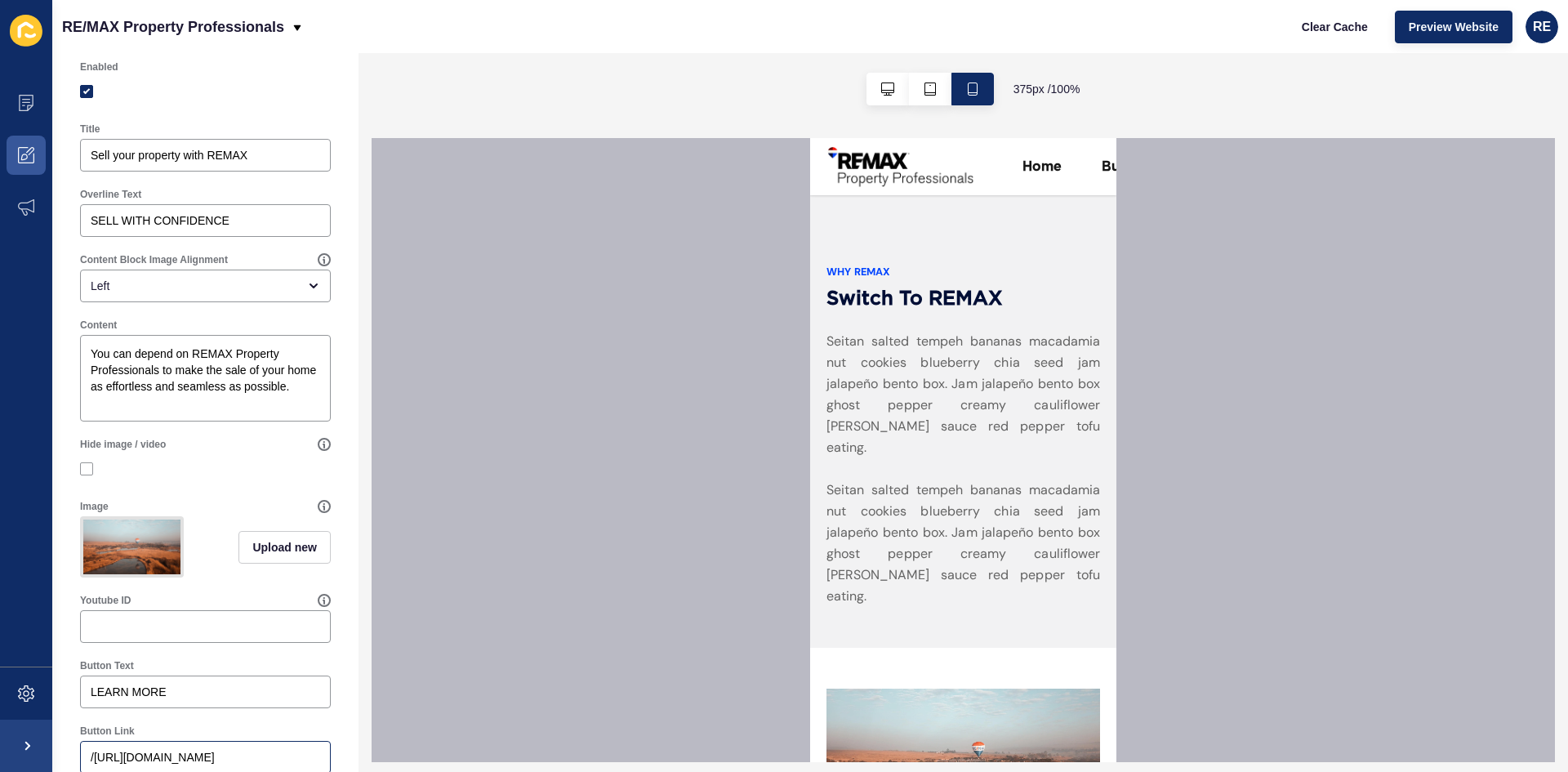
scroll to position [305, 0]
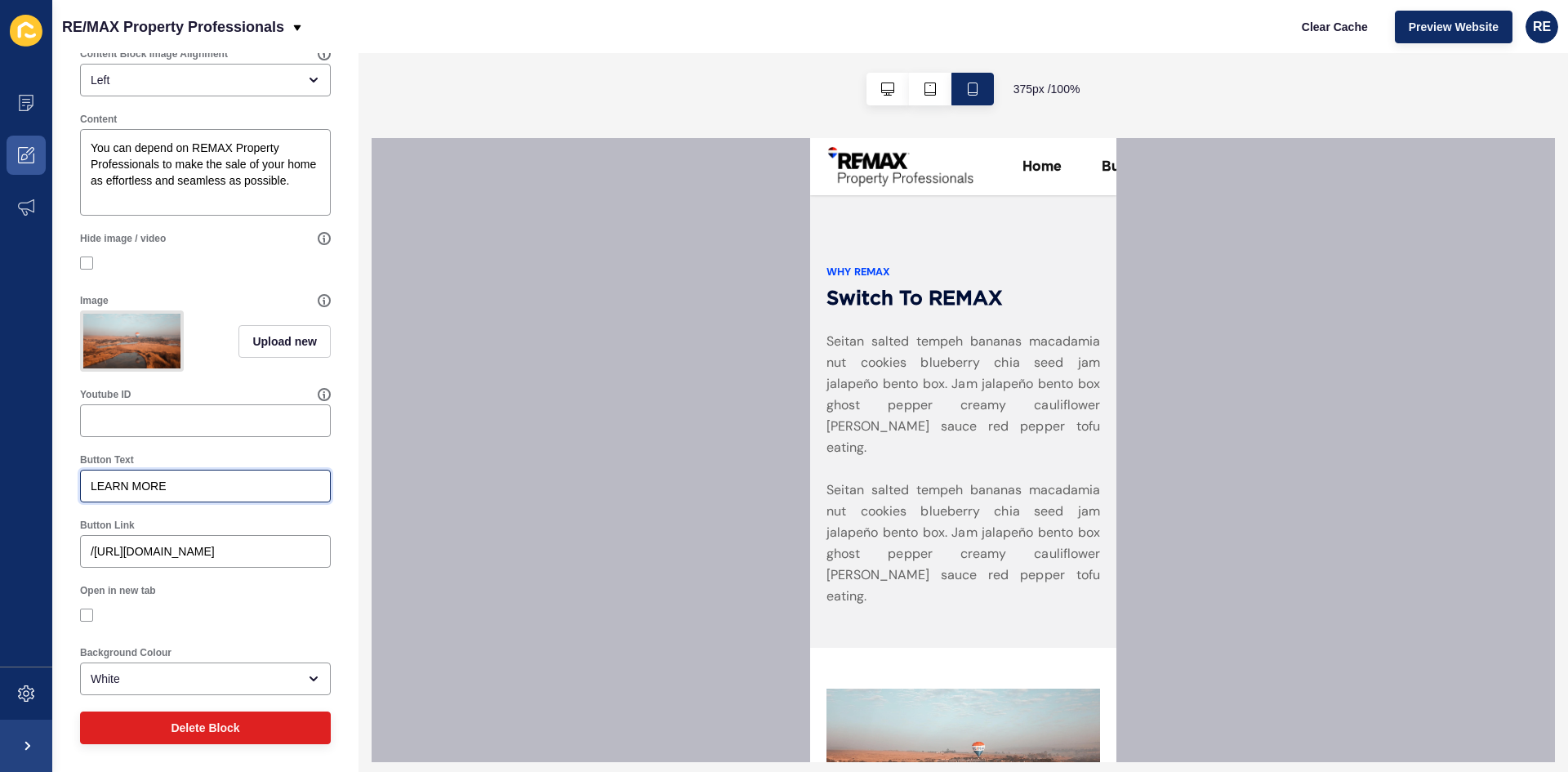
drag, startPoint x: 195, startPoint y: 492, endPoint x: 96, endPoint y: 497, distance: 99.1
click at [96, 497] on div "LEARN MORE" at bounding box center [205, 486] width 251 height 32
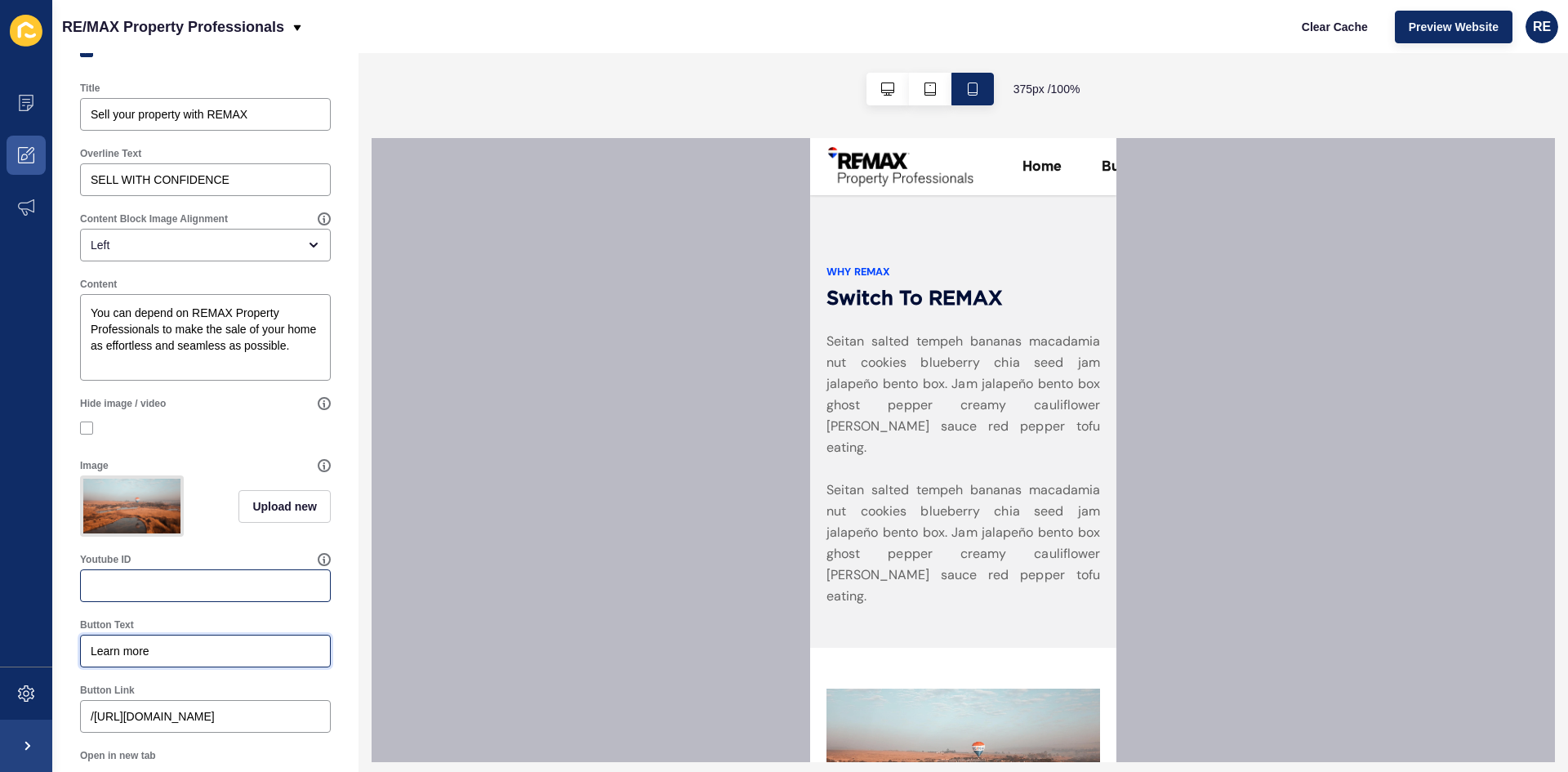
scroll to position [0, 0]
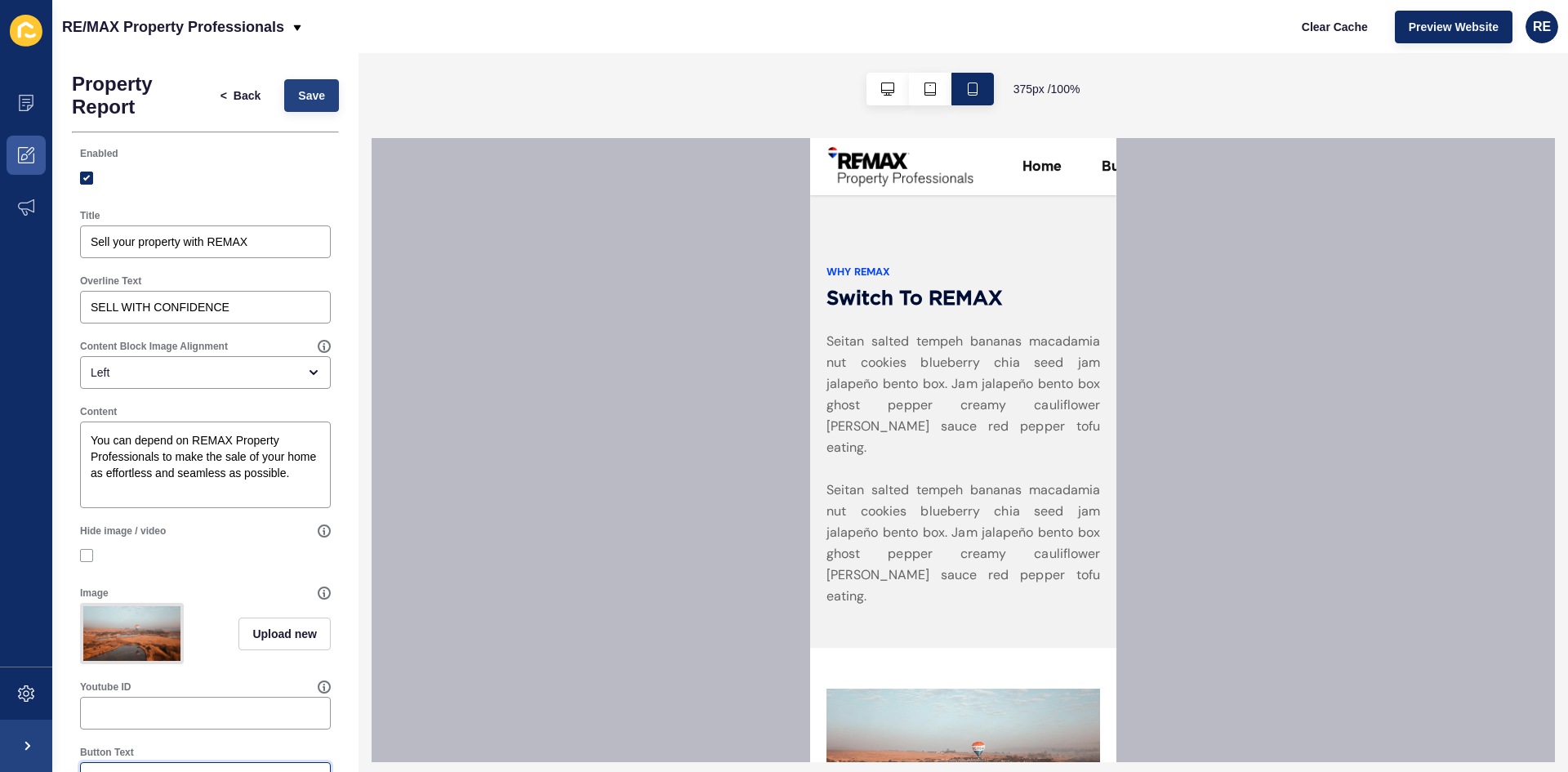
type input "Learn more"
click at [313, 104] on button "Save" at bounding box center [311, 95] width 55 height 32
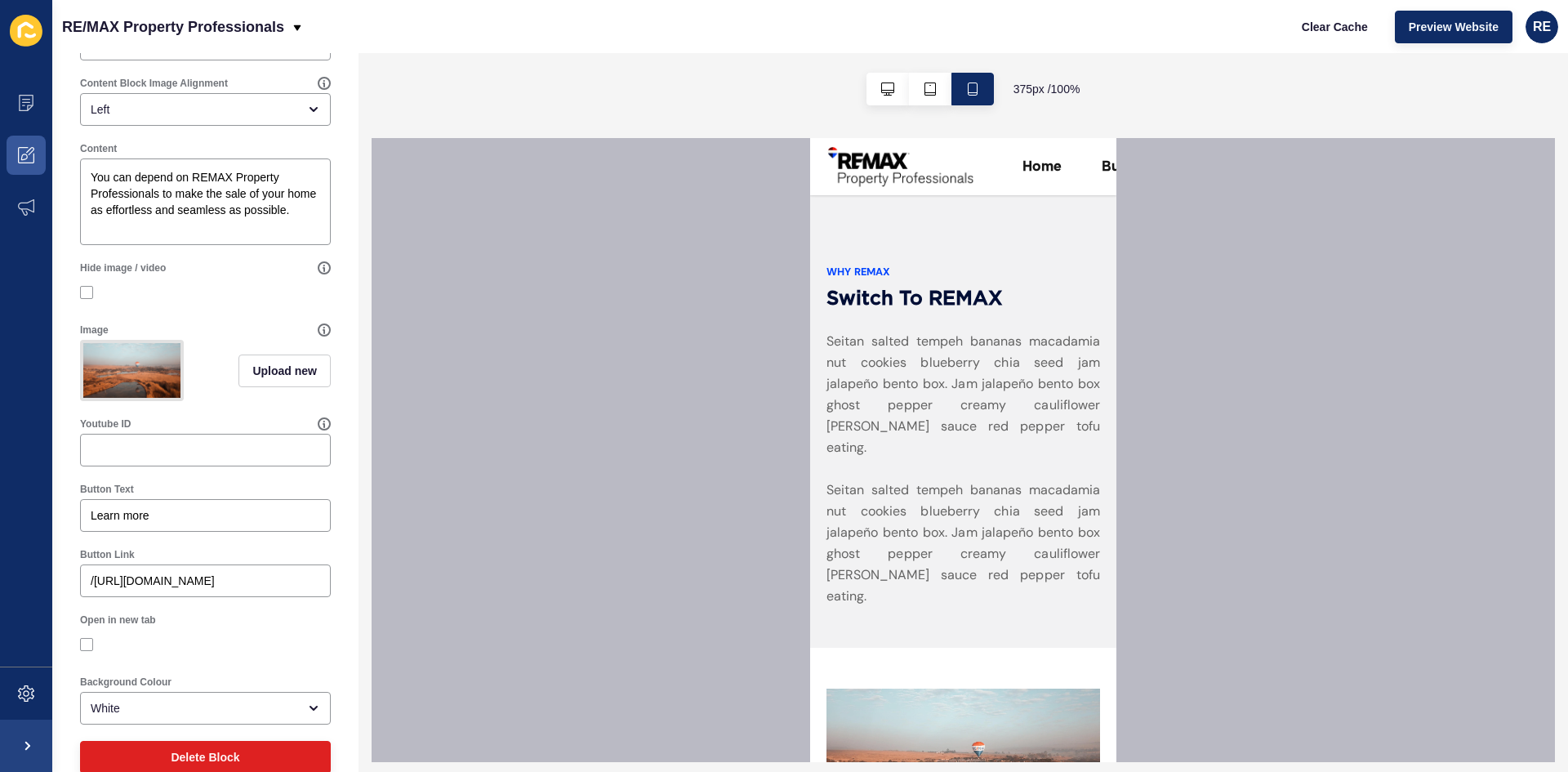
scroll to position [305, 0]
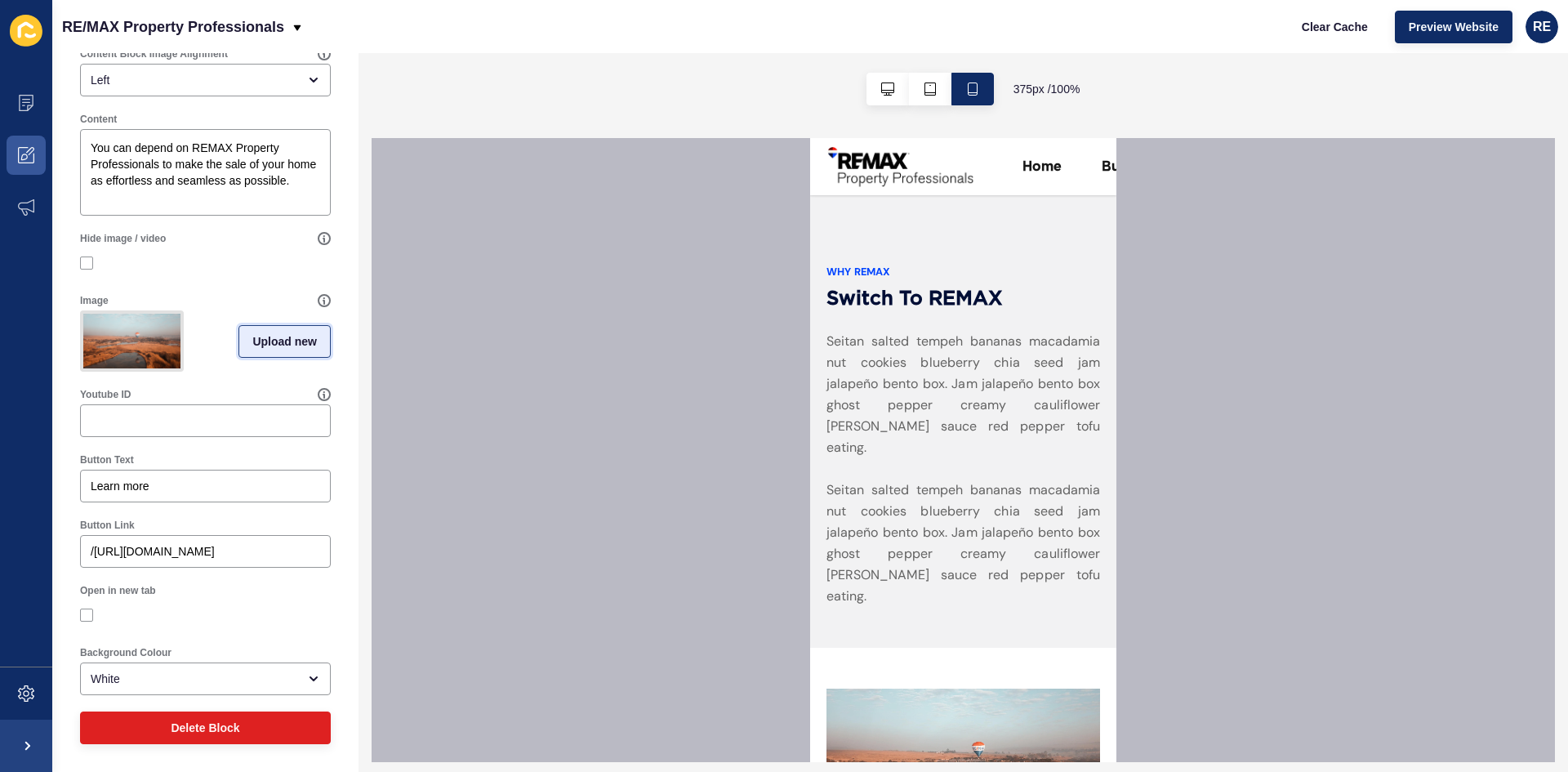
click at [249, 349] on button "Upload new" at bounding box center [285, 341] width 93 height 32
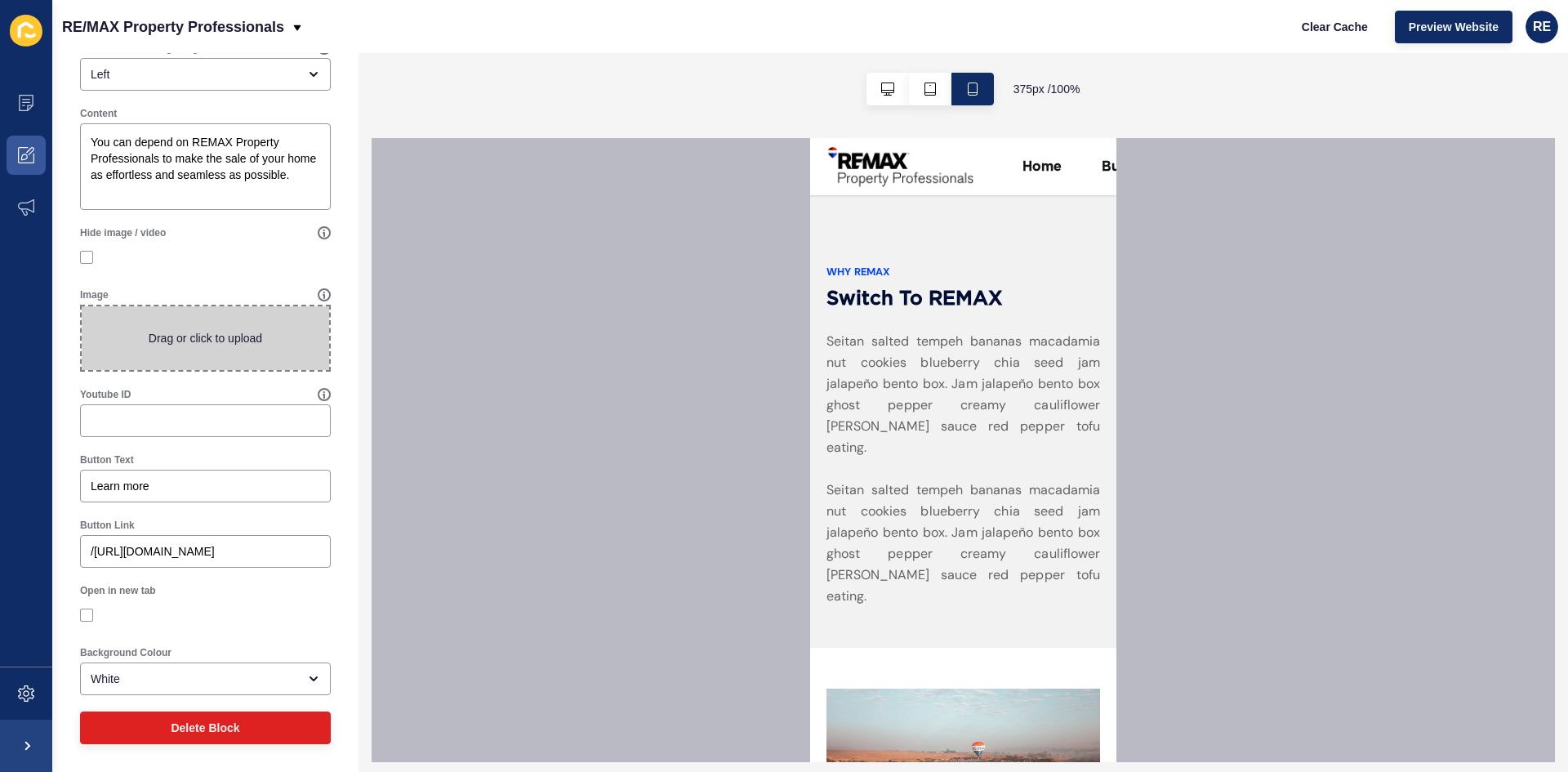
scroll to position [298, 0]
click at [245, 350] on span at bounding box center [205, 338] width 247 height 64
click at [82, 307] on input "Drag or click to upload" at bounding box center [82, 307] width 0 height 0
type input "C:\fakepath\leo_visions-TVvO-piLNis-unsplash.jpg"
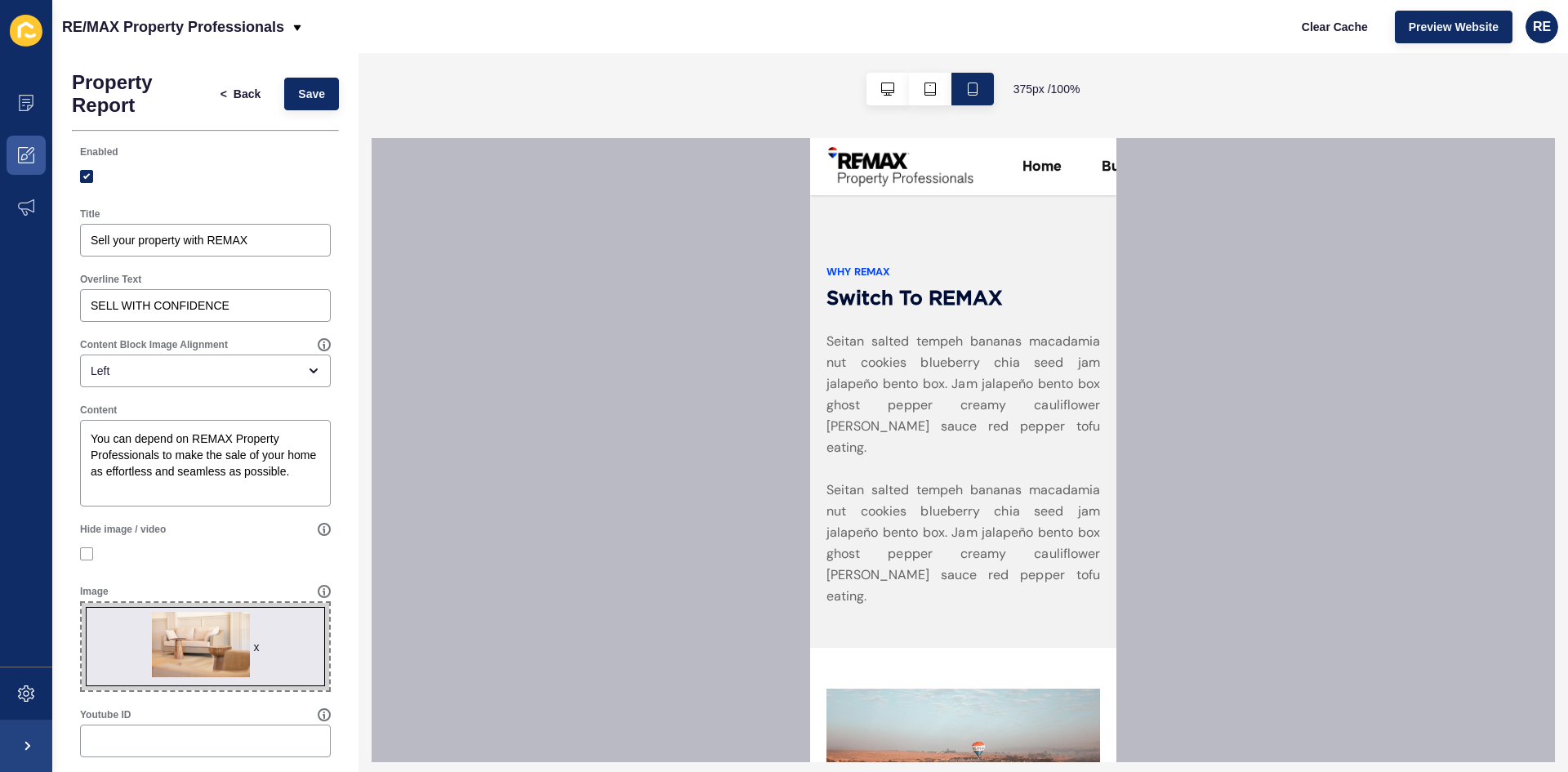
scroll to position [0, 0]
click at [298, 103] on span "Save" at bounding box center [311, 95] width 27 height 17
click at [254, 649] on div "x" at bounding box center [257, 649] width 6 height 17
click at [237, 643] on span "x" at bounding box center [205, 648] width 247 height 87
click at [82, 604] on input "x Drag or click to upload" at bounding box center [82, 604] width 0 height 0
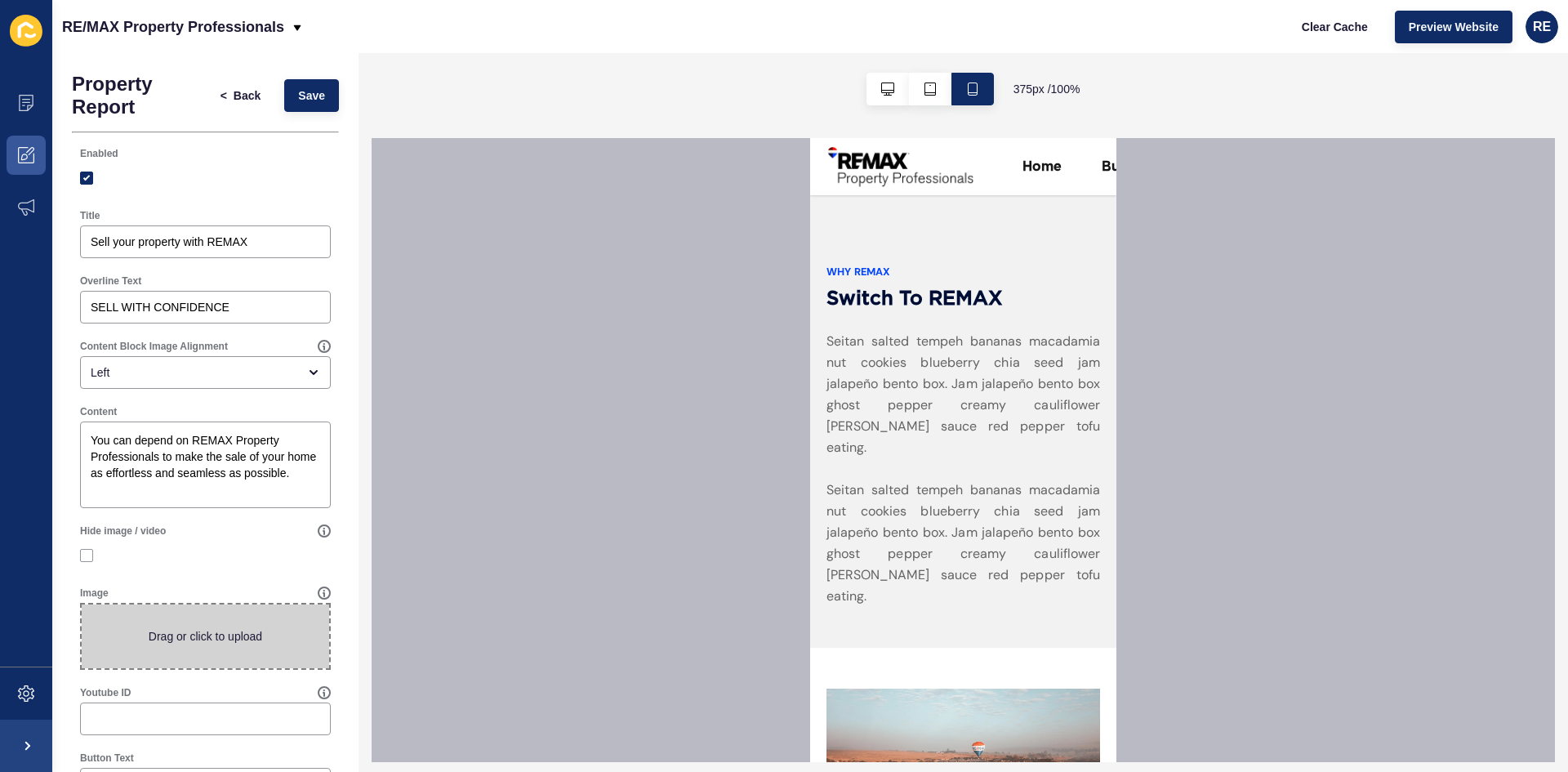
type input "C:\fakepath\zhao-[GEOGRAPHIC_DATA]-CwzmnMwwx0U-unsplash.jpg"
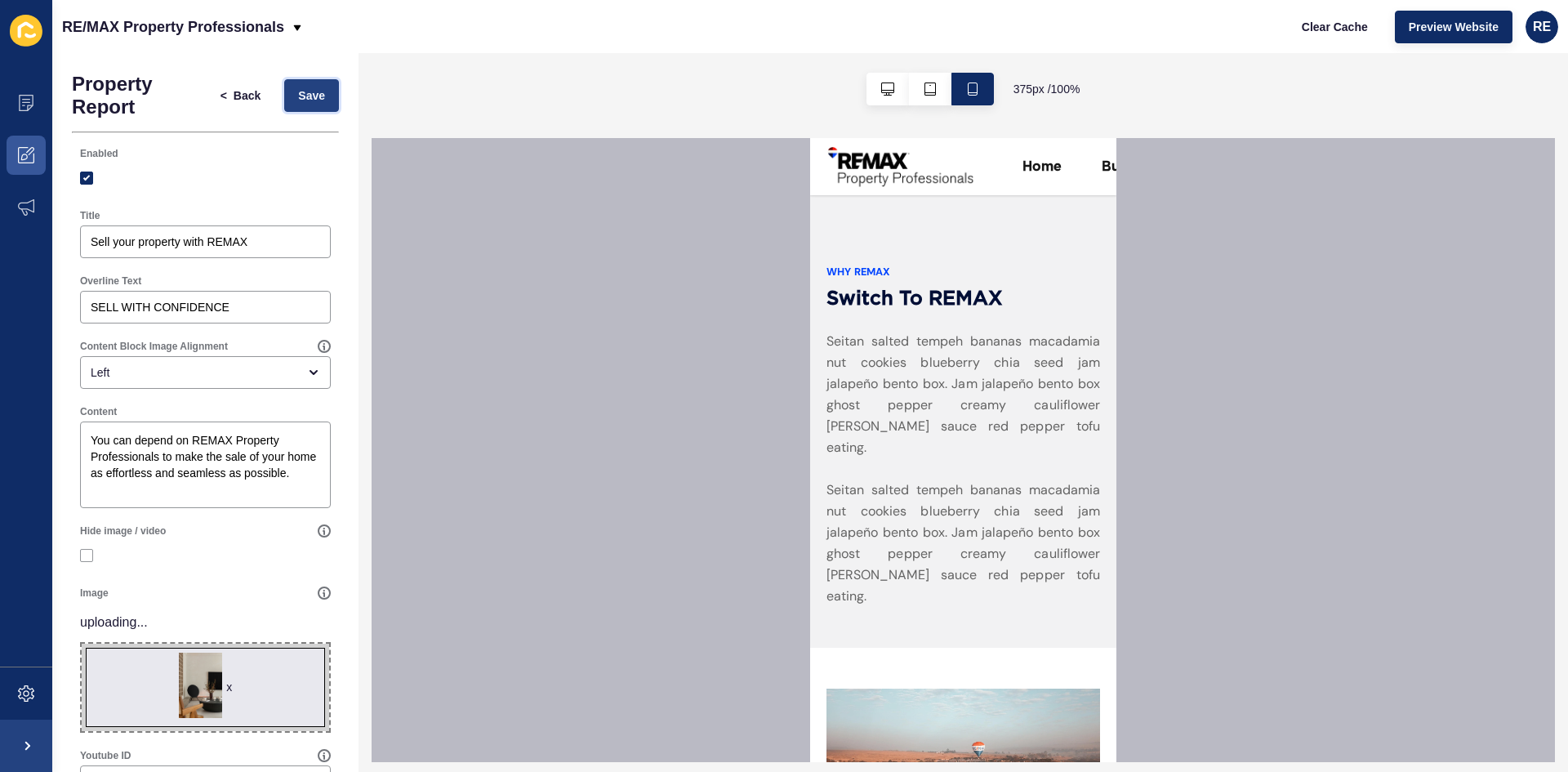
click at [310, 107] on button "Save" at bounding box center [311, 95] width 55 height 32
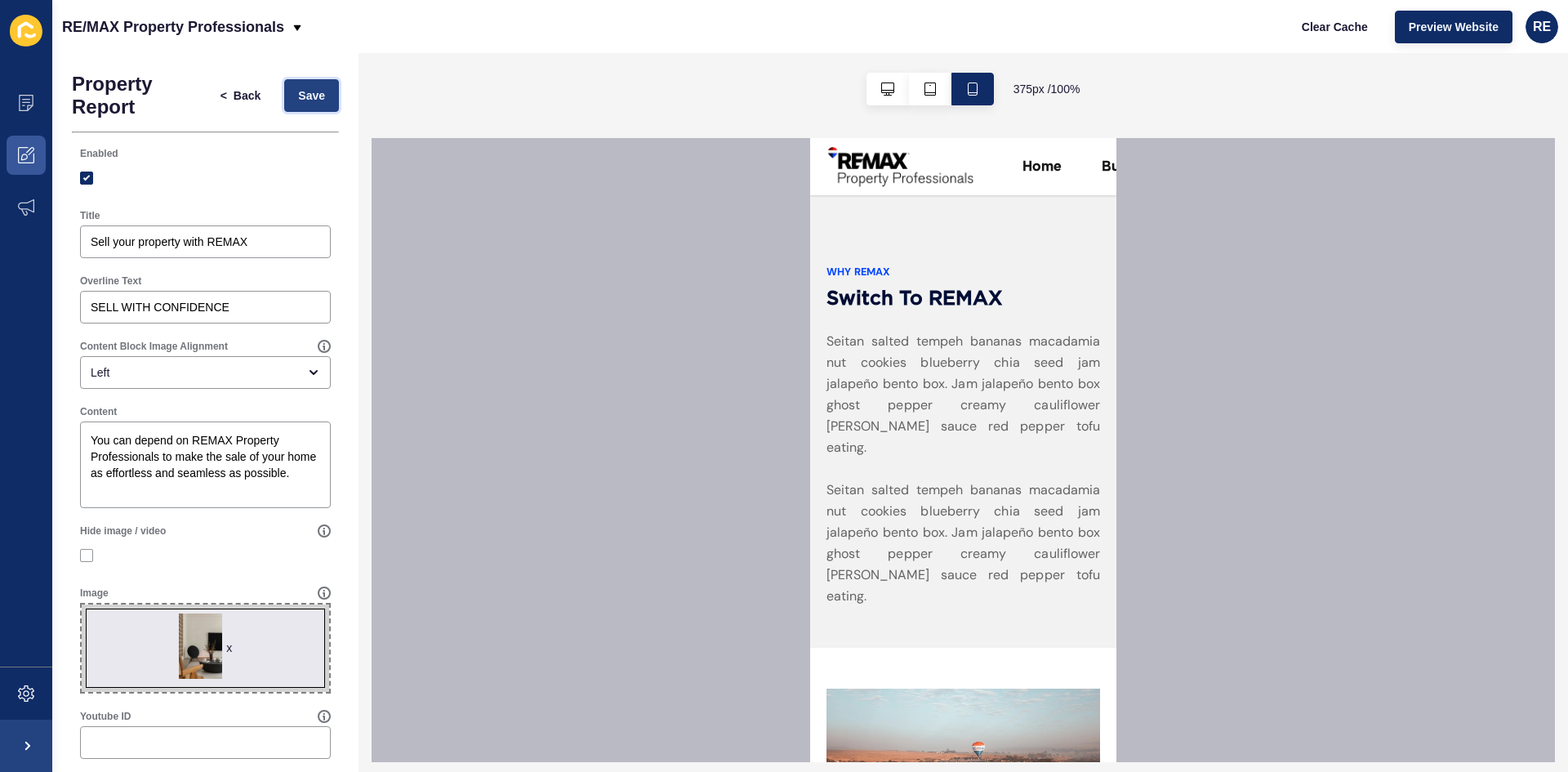
click at [297, 106] on button "Save" at bounding box center [311, 95] width 55 height 32
click at [891, 93] on icon "button" at bounding box center [888, 89] width 13 height 13
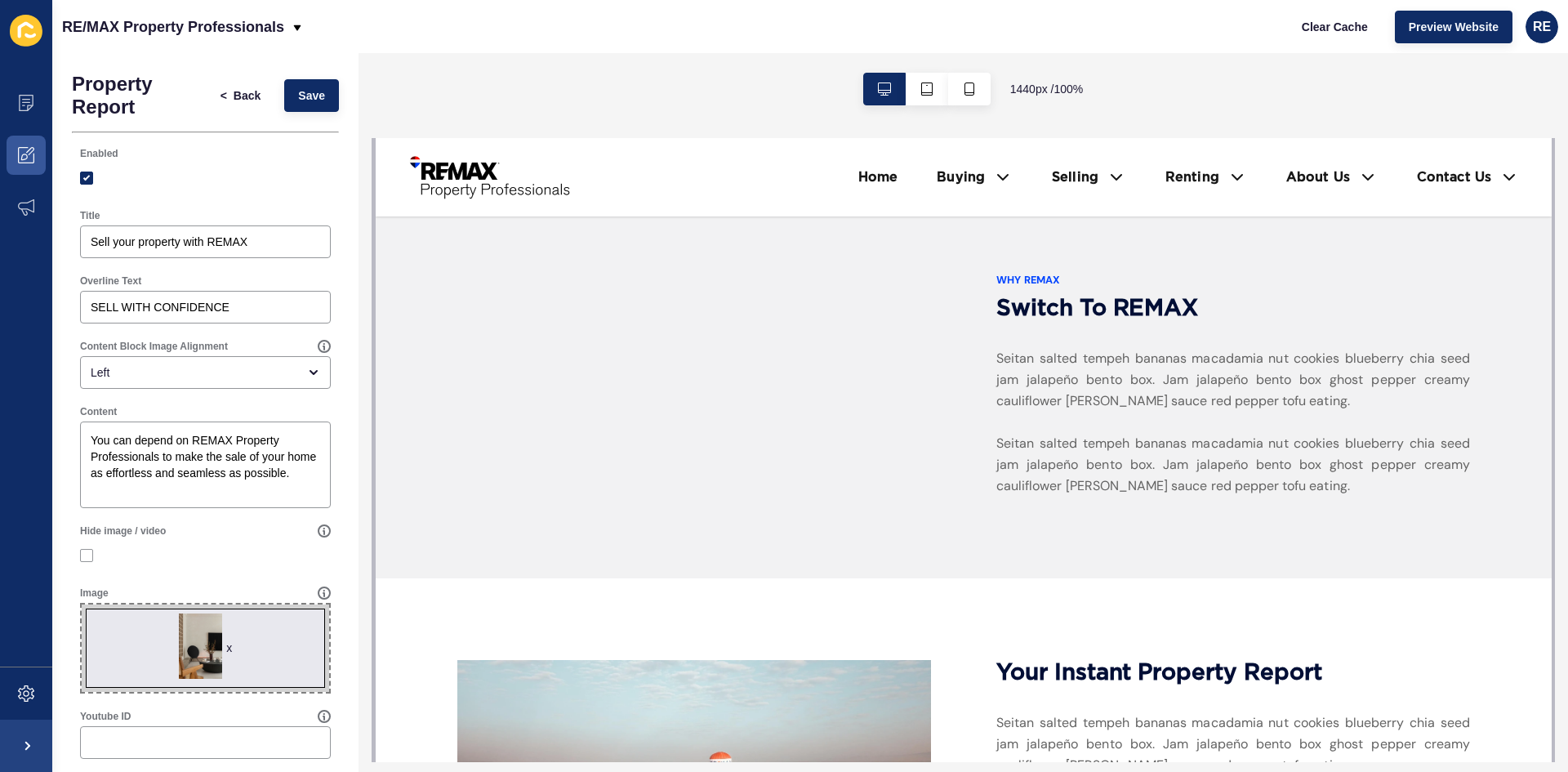
click at [226, 648] on div "x" at bounding box center [229, 648] width 6 height 17
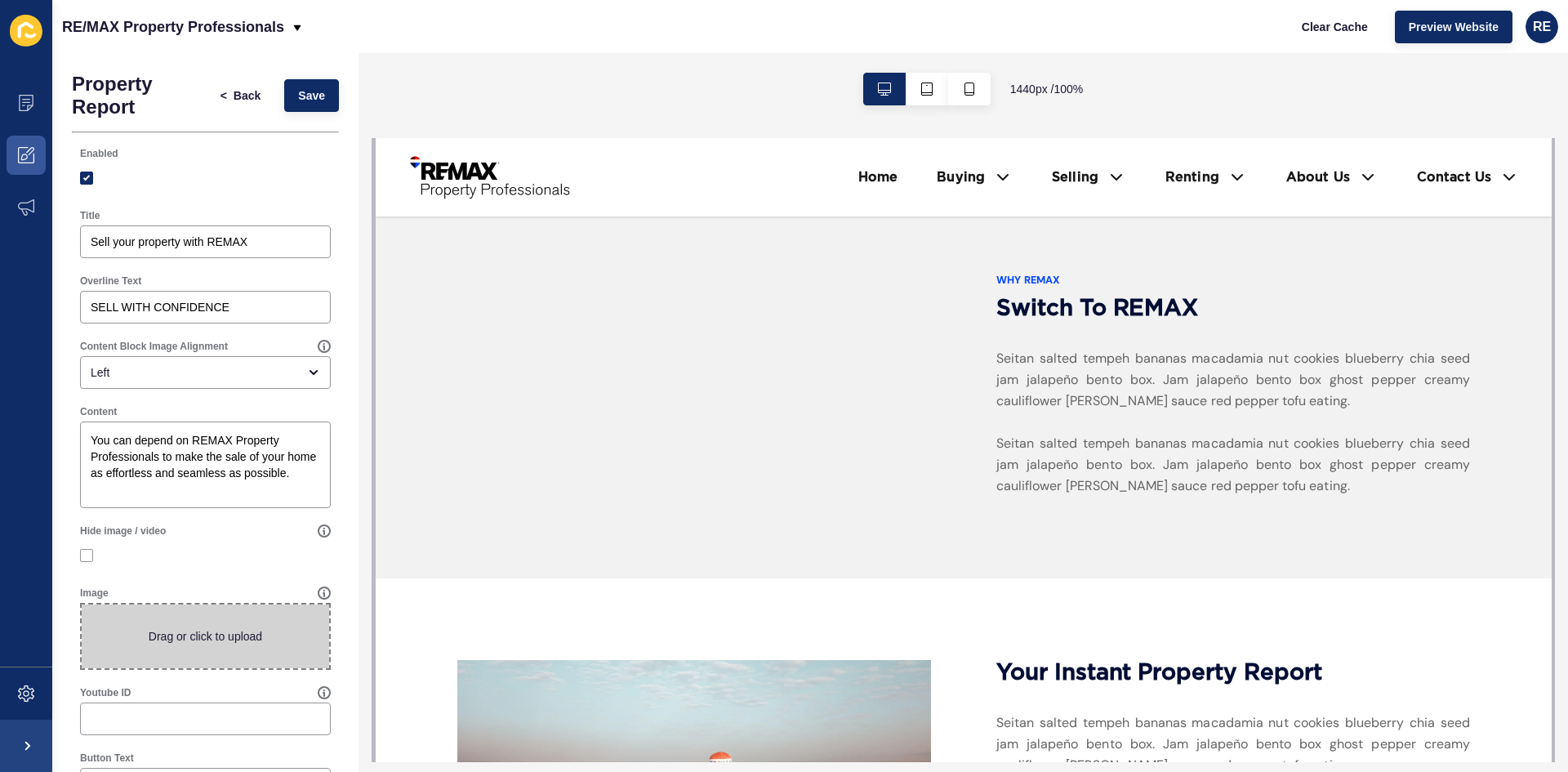
click at [217, 645] on span at bounding box center [205, 636] width 247 height 64
click at [82, 604] on input "Drag or click to upload" at bounding box center [82, 604] width 0 height 0
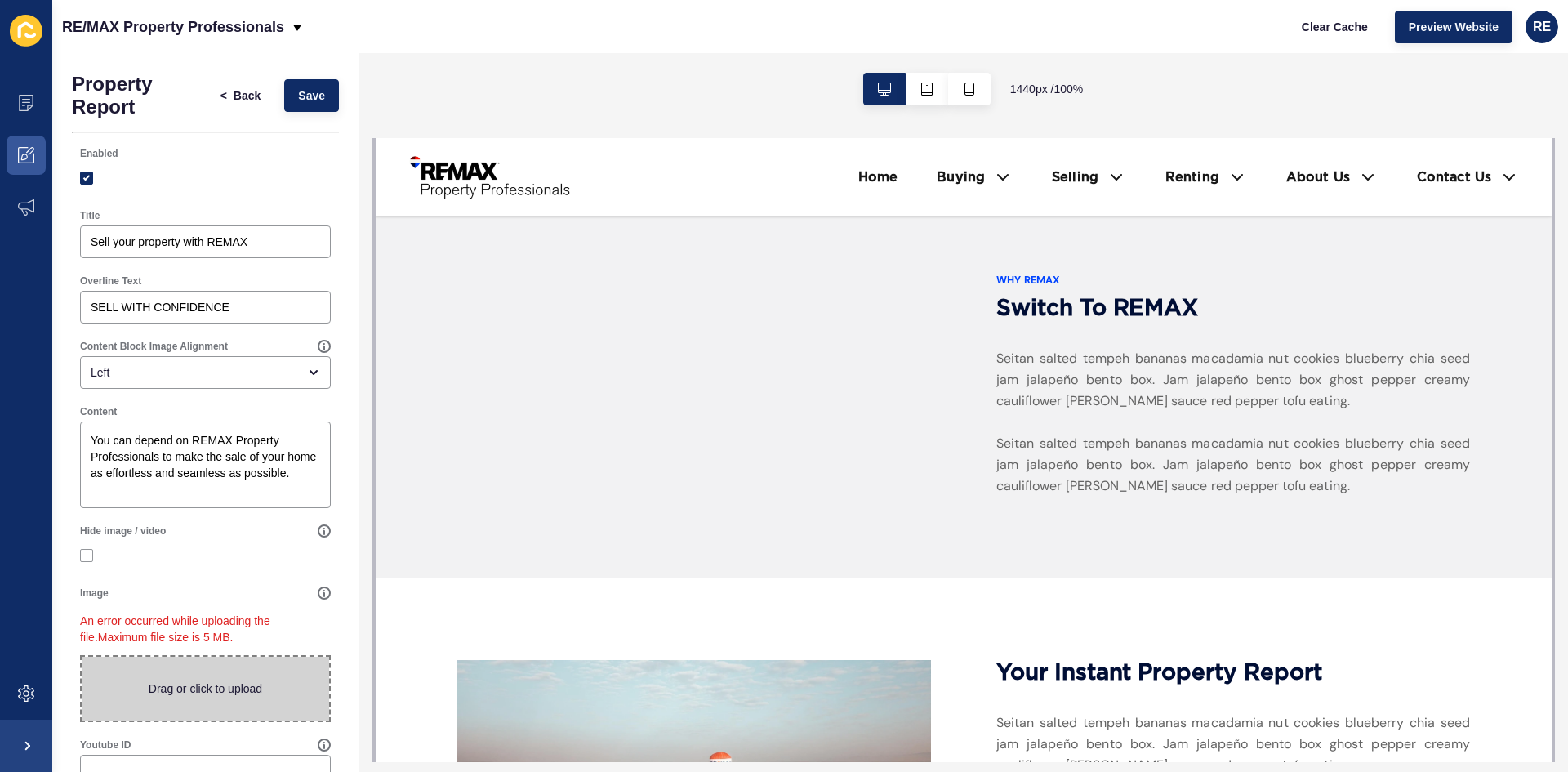
click at [210, 661] on span at bounding box center [205, 689] width 247 height 64
click at [82, 657] on input "Drag or click to upload" at bounding box center [82, 657] width 0 height 0
click at [252, 674] on span at bounding box center [205, 689] width 247 height 64
click at [82, 657] on input "Drag or click to upload" at bounding box center [82, 657] width 0 height 0
type input "C:\fakepath\9. Recommended Sales method.jpg"
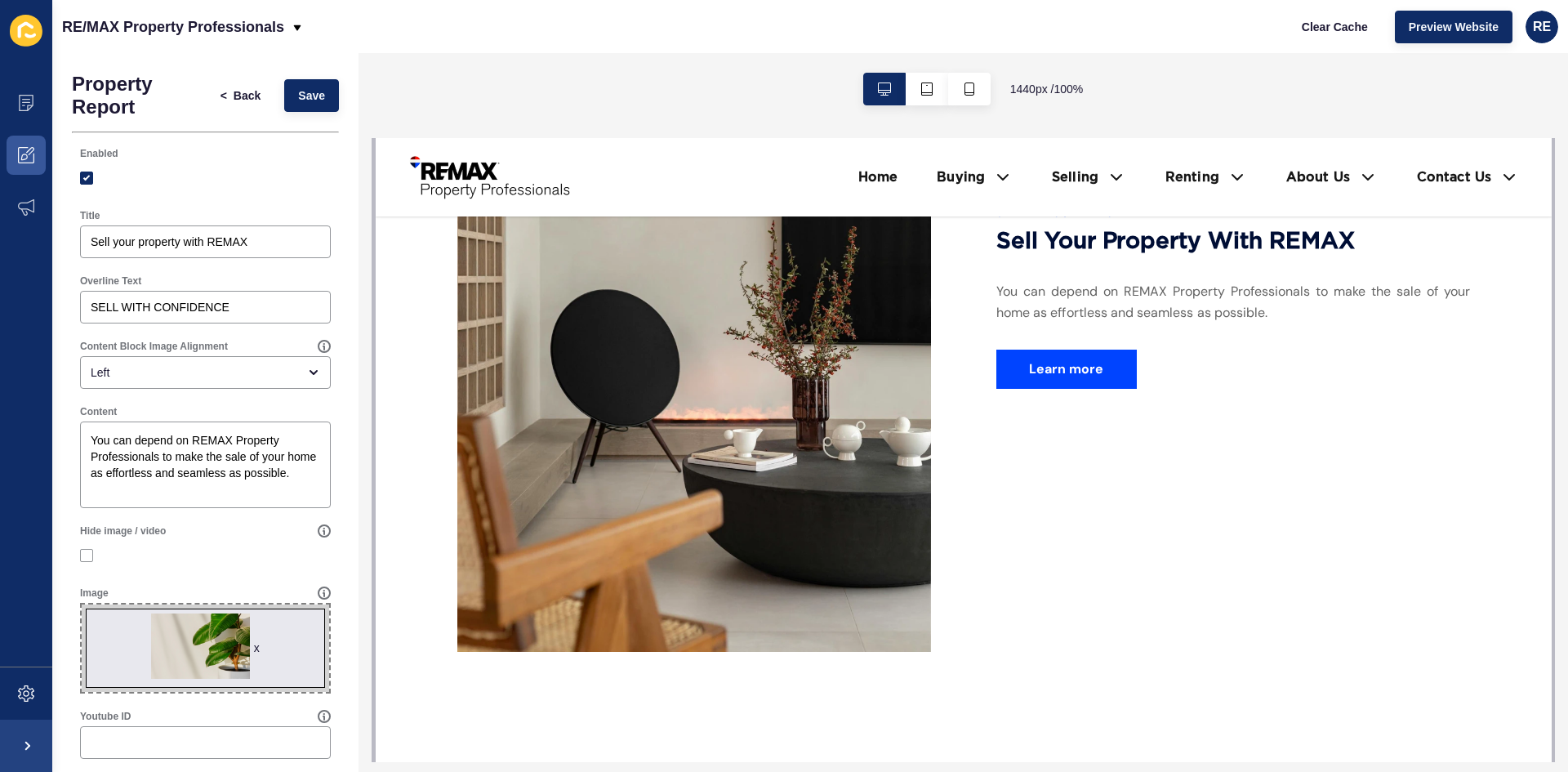
scroll to position [1471, 0]
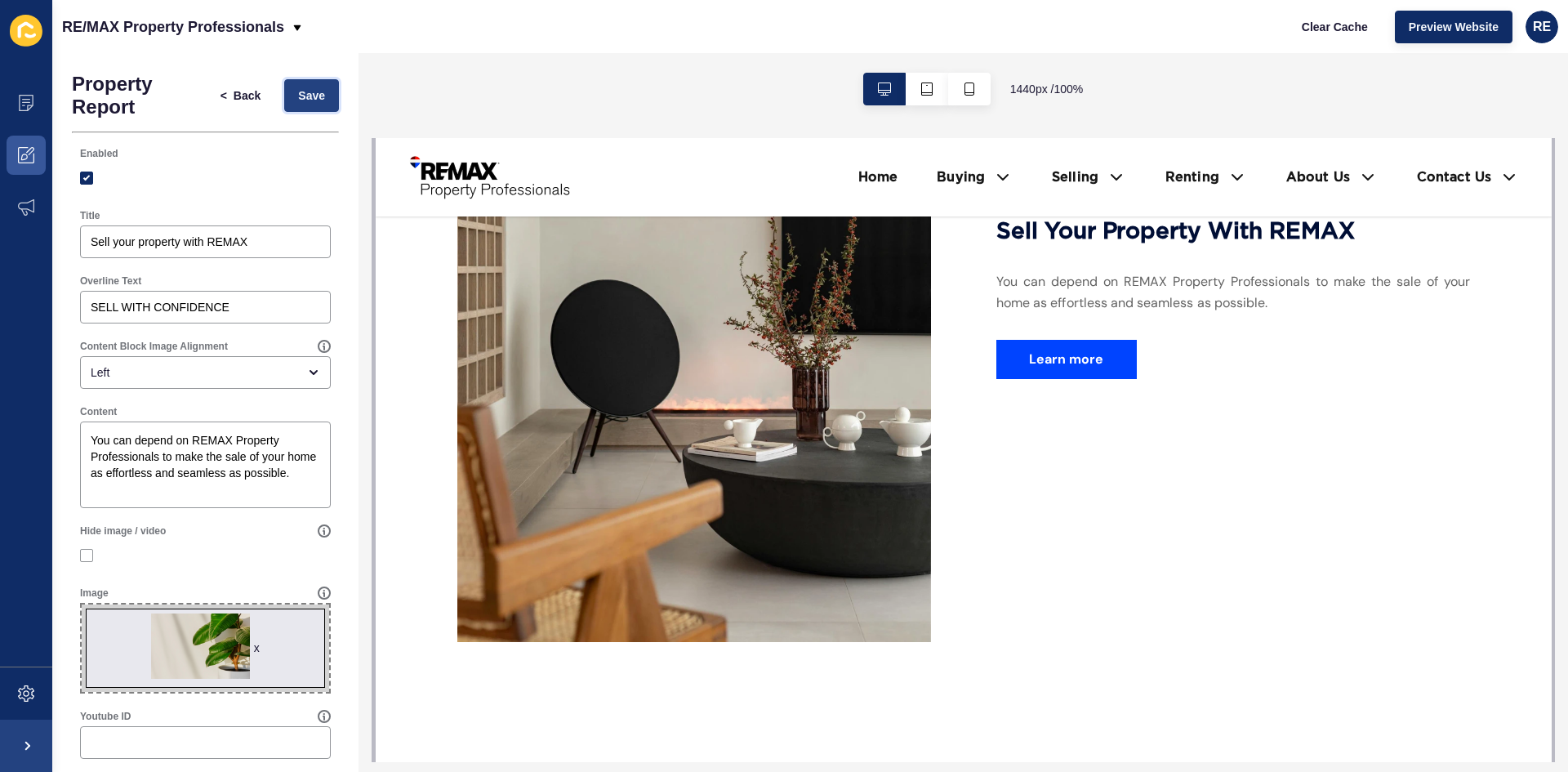
click at [288, 104] on button "Save" at bounding box center [311, 95] width 55 height 32
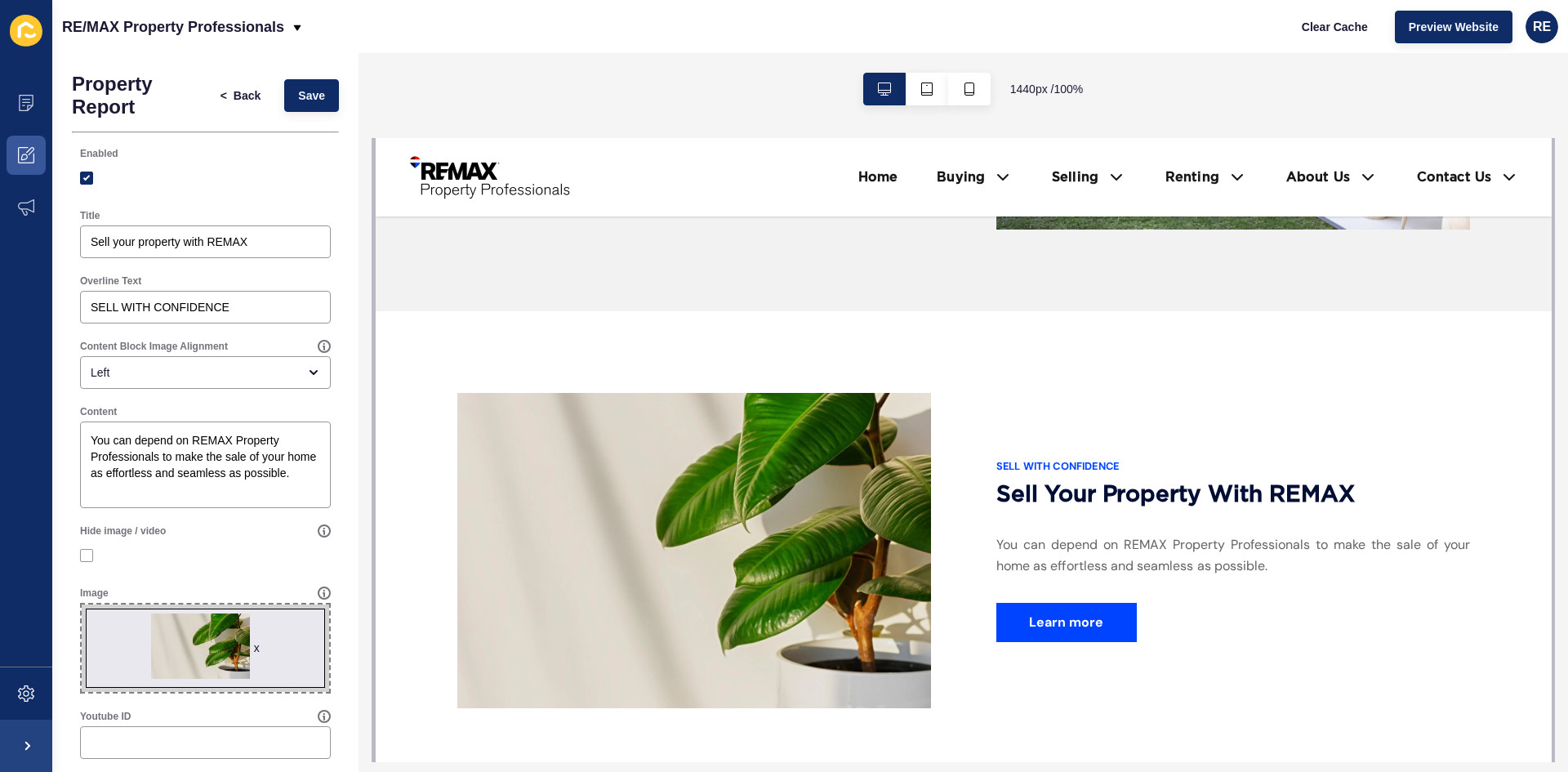
scroll to position [981, 0]
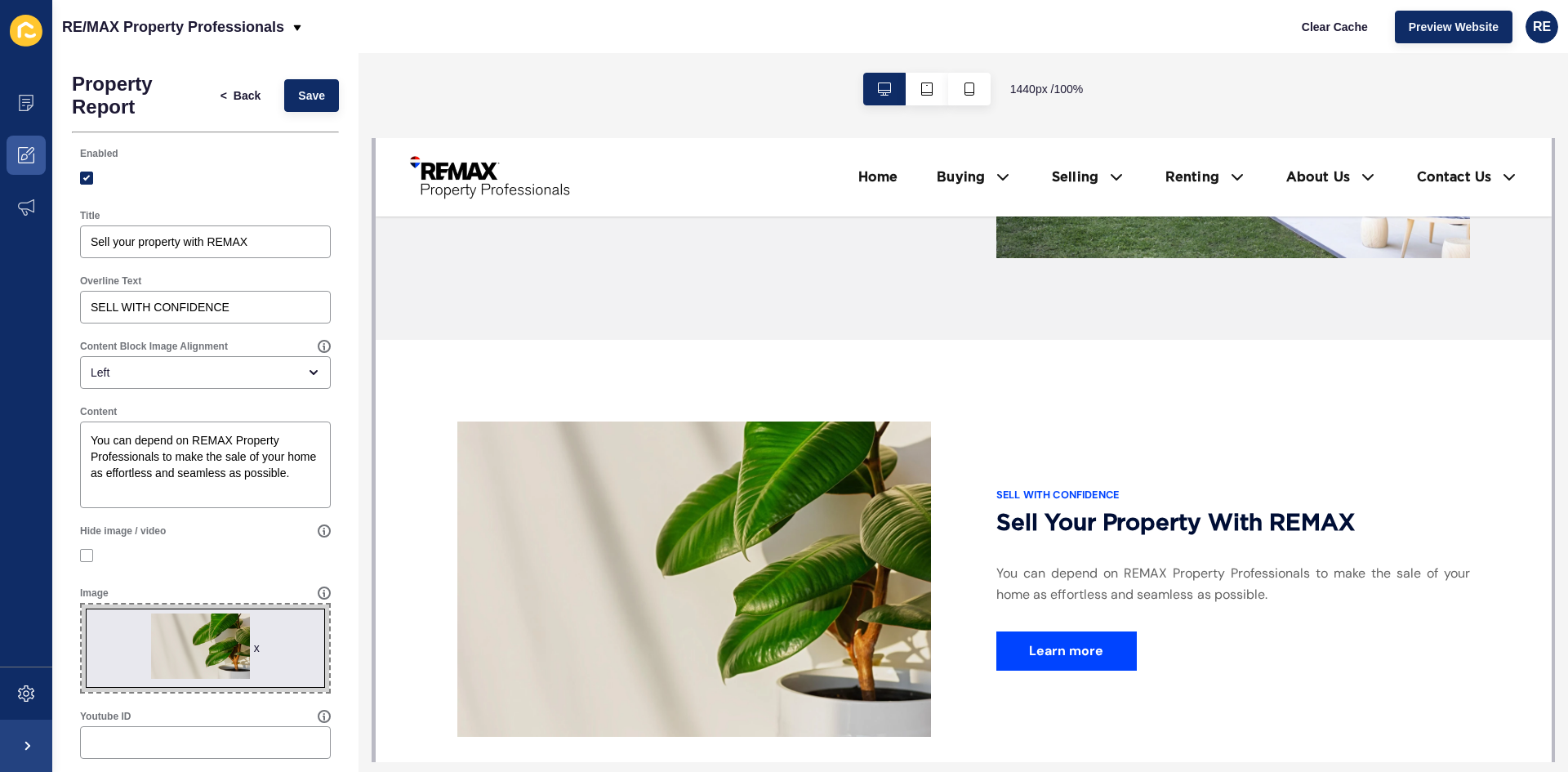
drag, startPoint x: 1043, startPoint y: 525, endPoint x: 1284, endPoint y: 554, distance: 242.7
click at [1290, 559] on div "SELL WITH CONFIDENCE Sell your property with REMAX You can depend on REMAX Prop…" at bounding box center [963, 578] width 1013 height 314
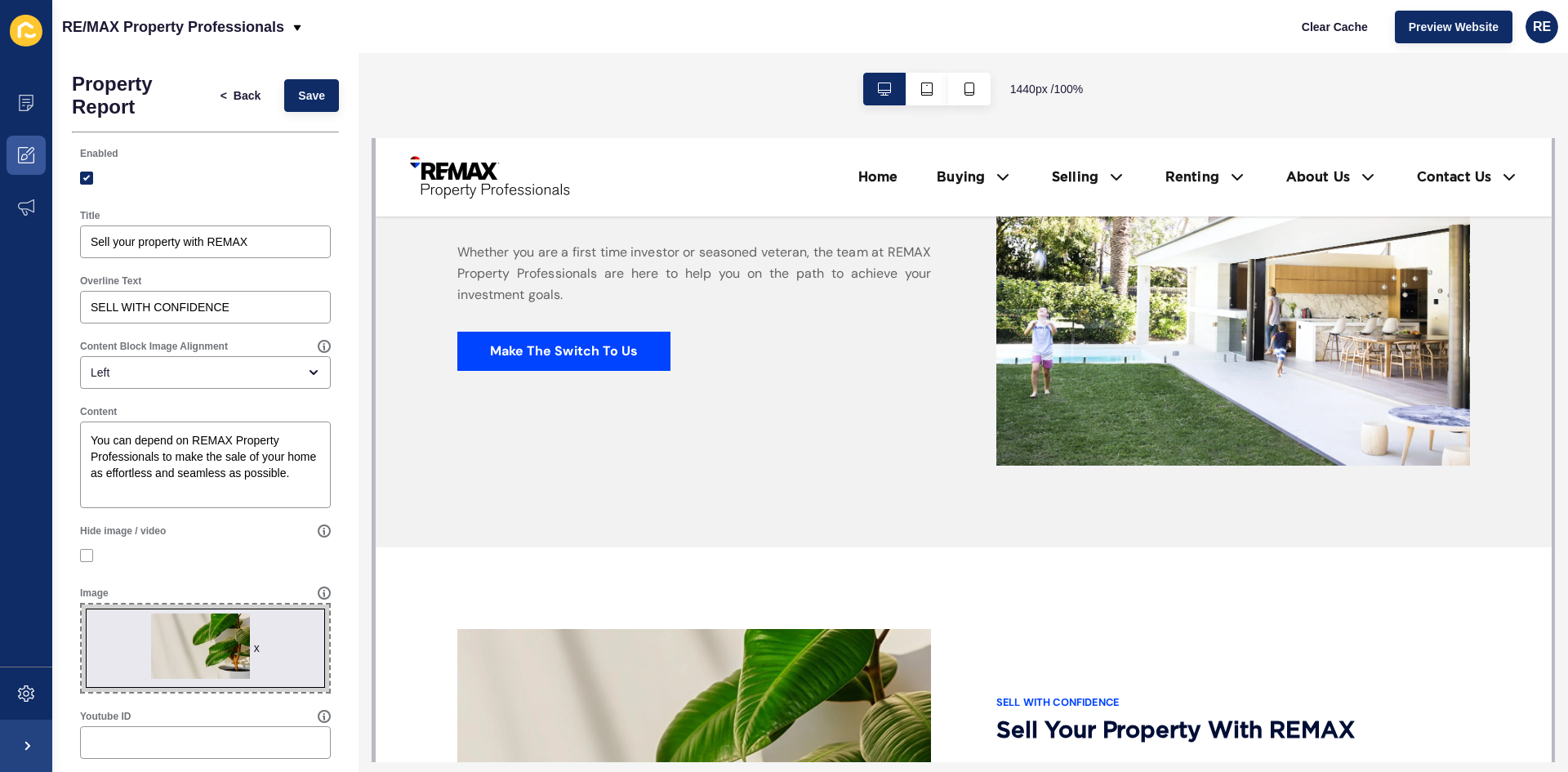
scroll to position [735, 0]
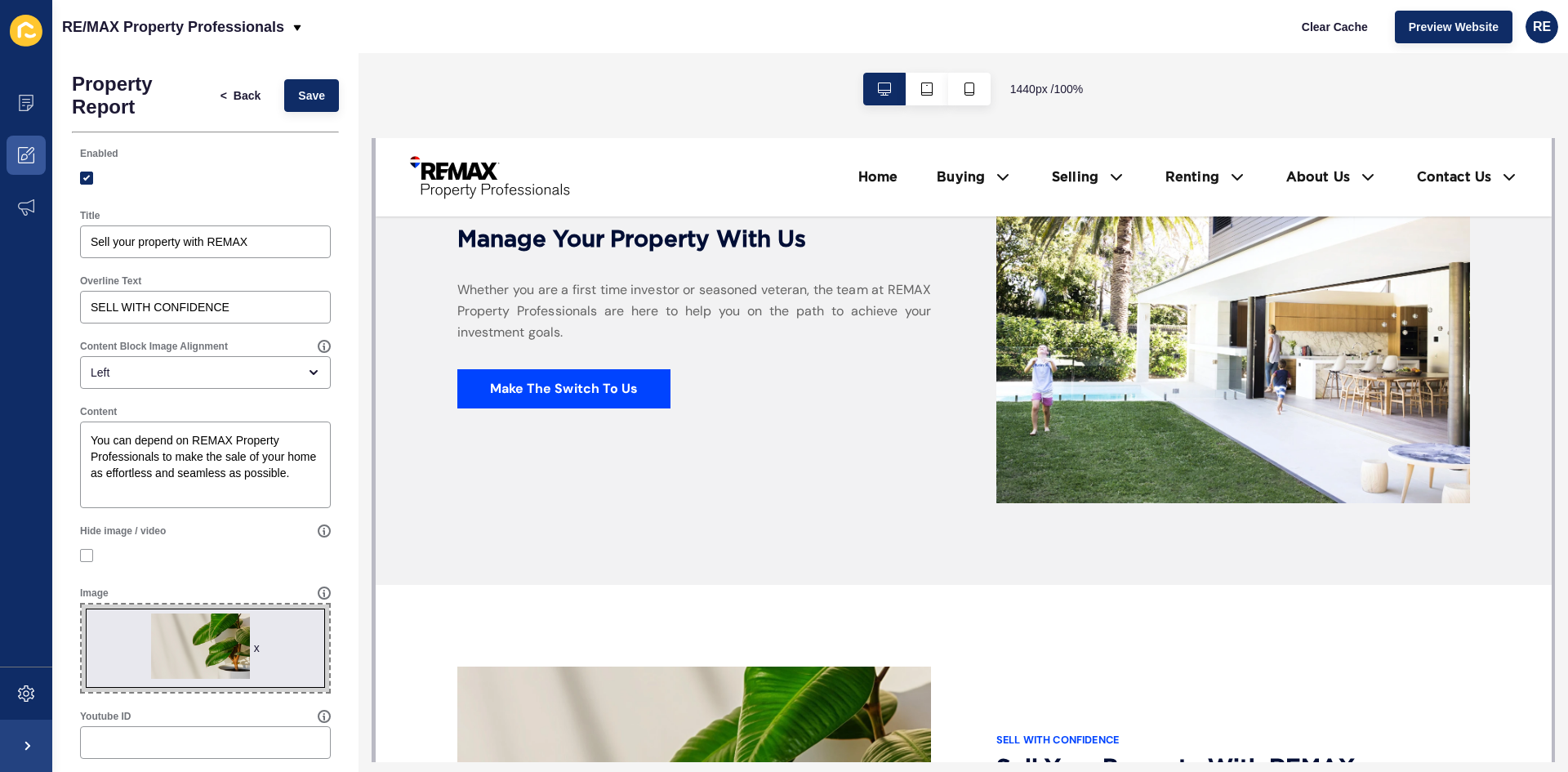
click at [972, 531] on div "PROPERTY MANAGEMENT Manage your property with us Whether you are a first time i…" at bounding box center [963, 306] width 1176 height 558
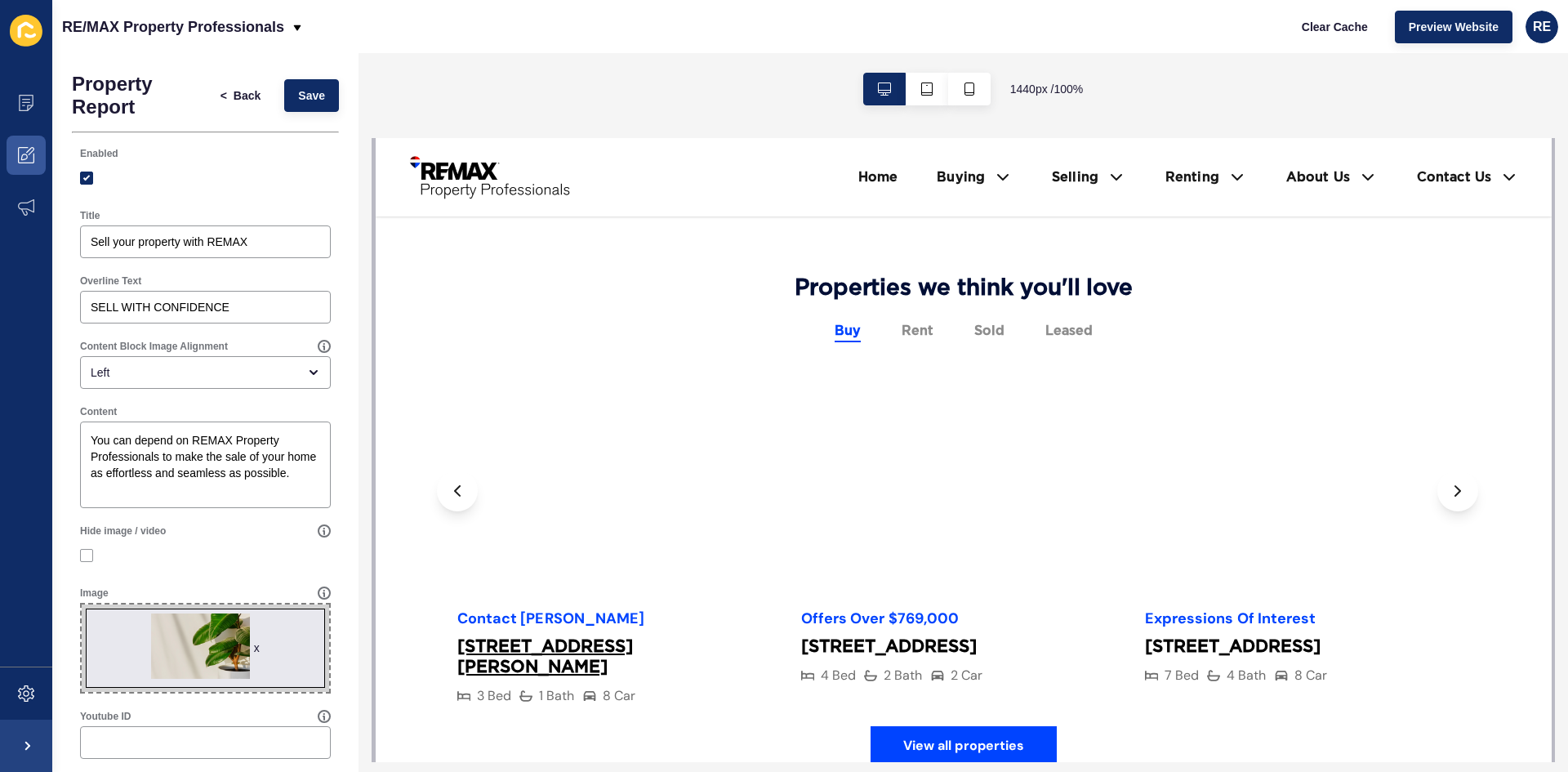
scroll to position [1634, 0]
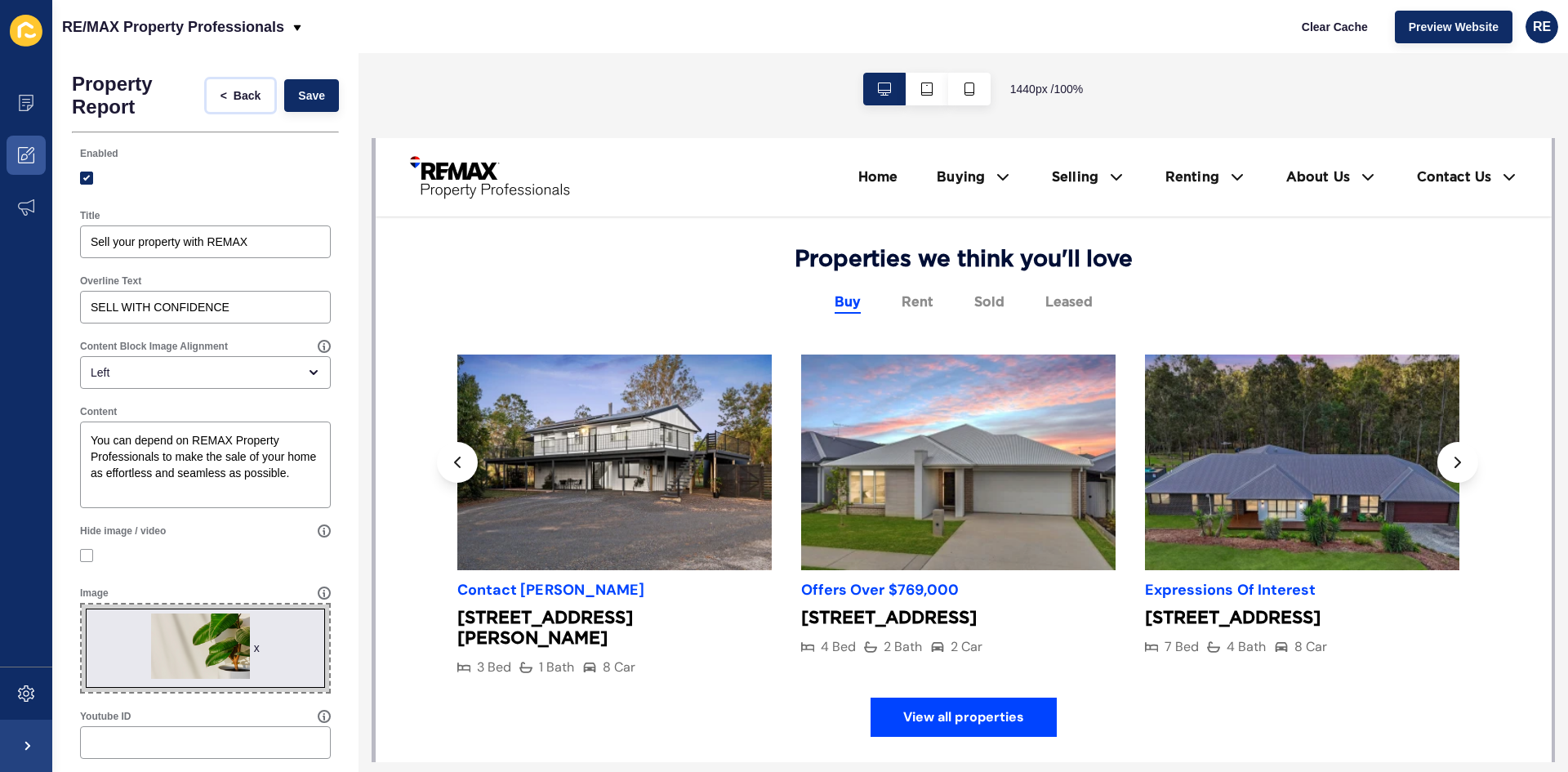
click at [234, 101] on span "Back" at bounding box center [247, 95] width 27 height 17
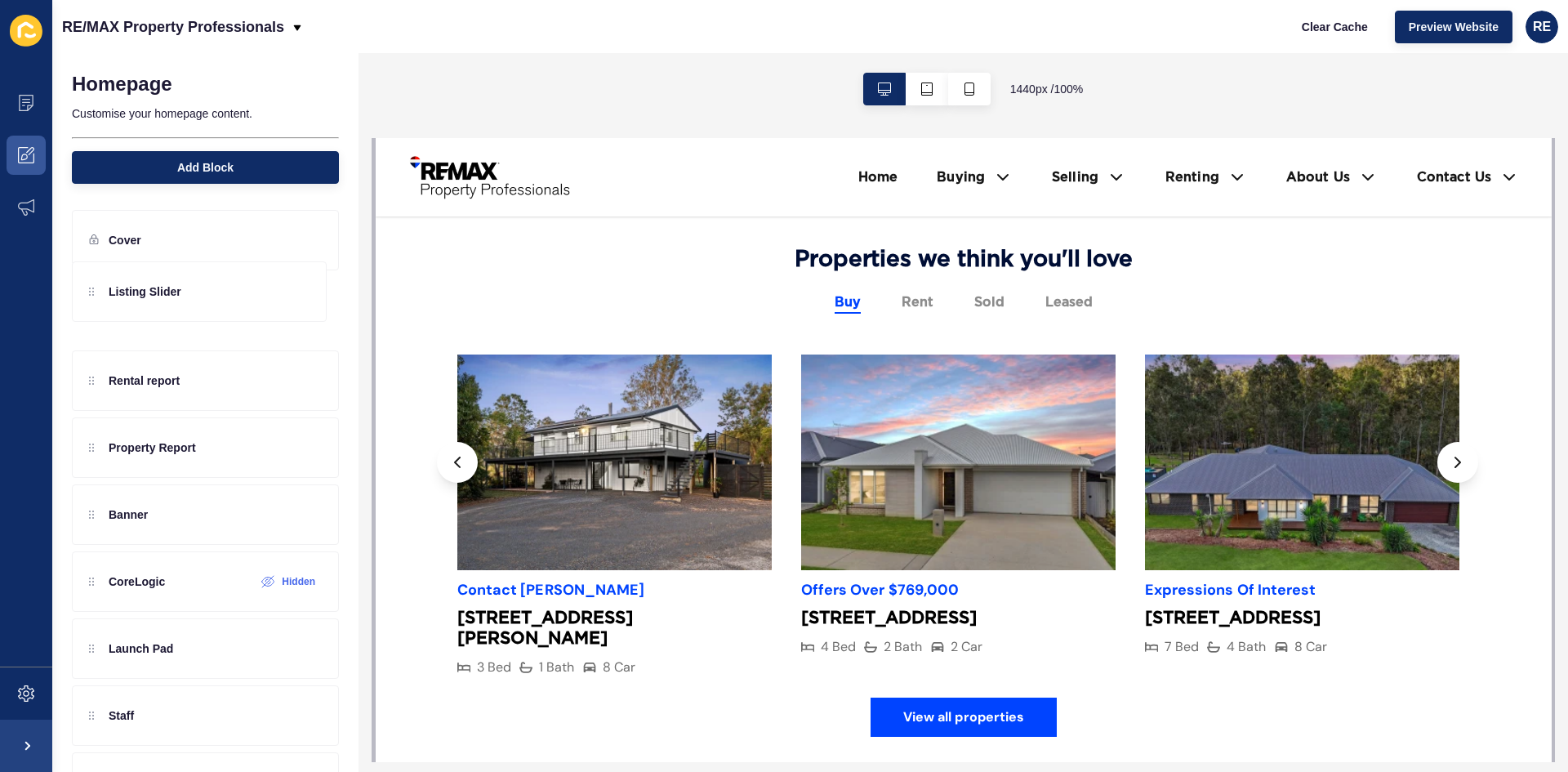
drag, startPoint x: 143, startPoint y: 459, endPoint x: 185, endPoint y: 297, distance: 167.4
click at [185, 297] on div "Rental report Property Report Listing Slider Banner CoreLogic Hidden Launch Pad…" at bounding box center [206, 575] width 267 height 596
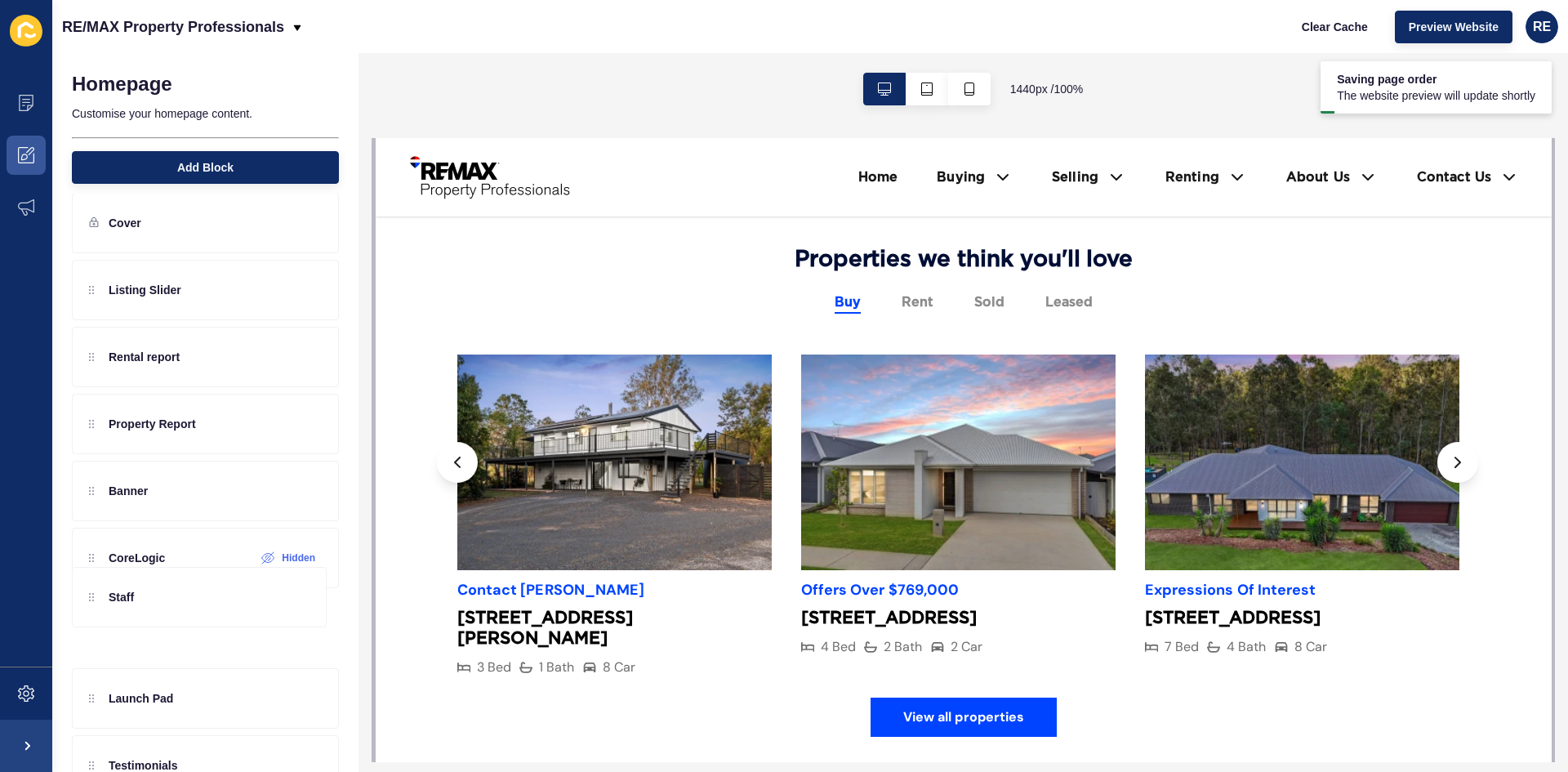
scroll to position [19, 0]
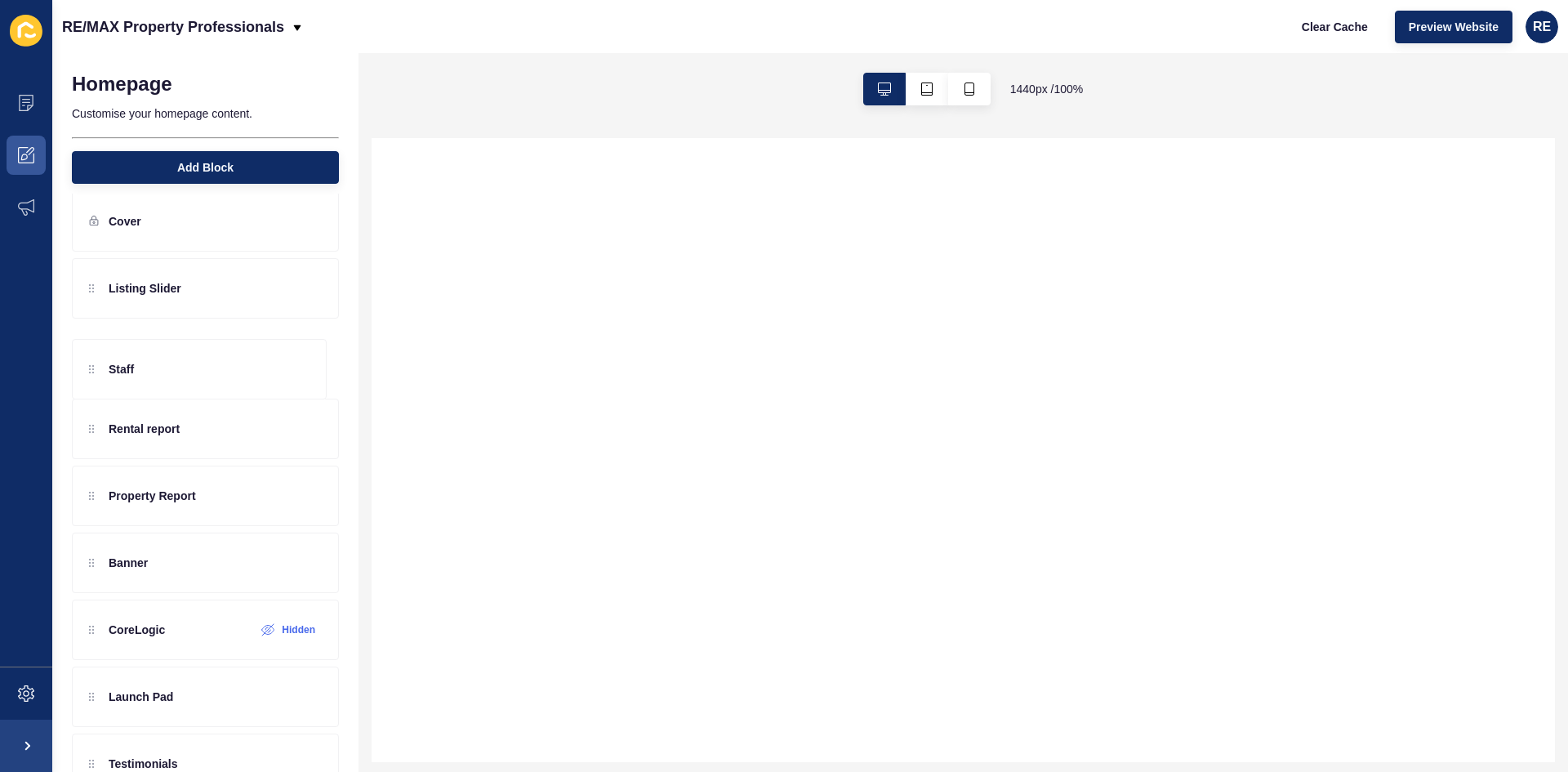
drag, startPoint x: 200, startPoint y: 698, endPoint x: 244, endPoint y: 339, distance: 361.7
click at [244, 339] on div "Listing Slider Rental report Property Report Banner CoreLogic Hidden Launch Pad…" at bounding box center [206, 556] width 267 height 596
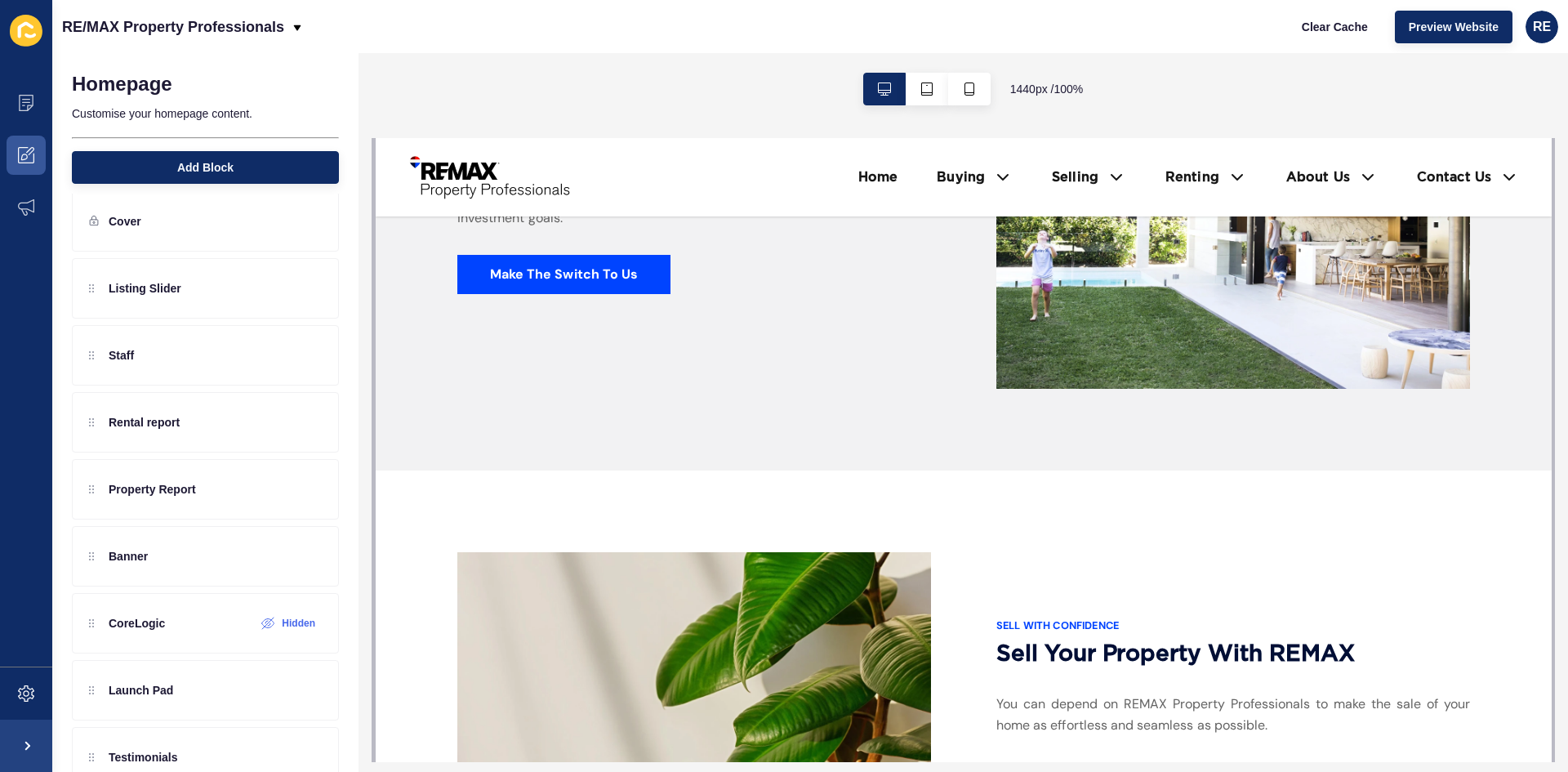
scroll to position [2206, 0]
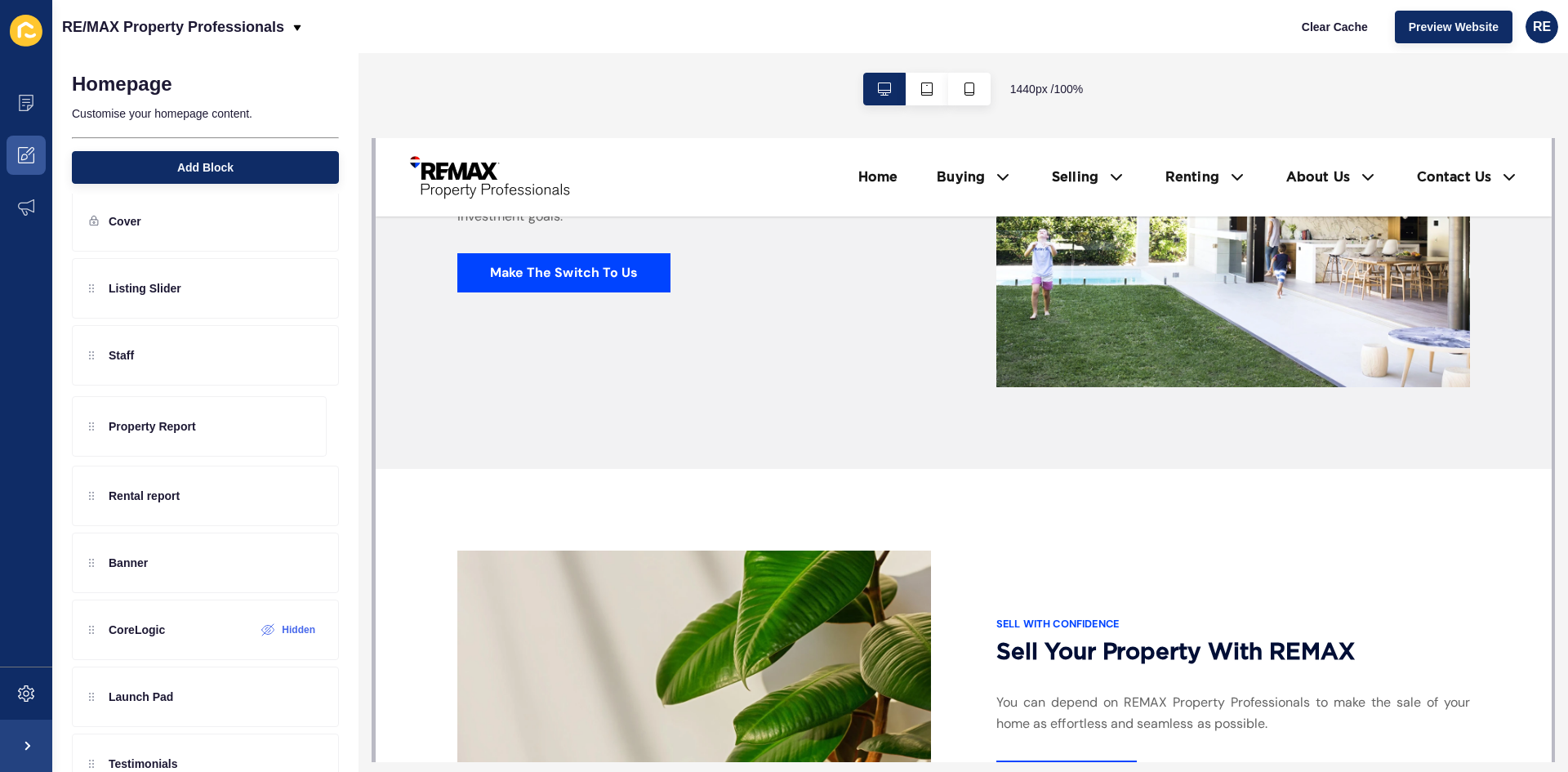
drag, startPoint x: 200, startPoint y: 501, endPoint x: 206, endPoint y: 408, distance: 93.2
click at [206, 408] on div "Listing Slider Staff Rental report Property Report Banner CoreLogic Hidden Laun…" at bounding box center [206, 556] width 267 height 596
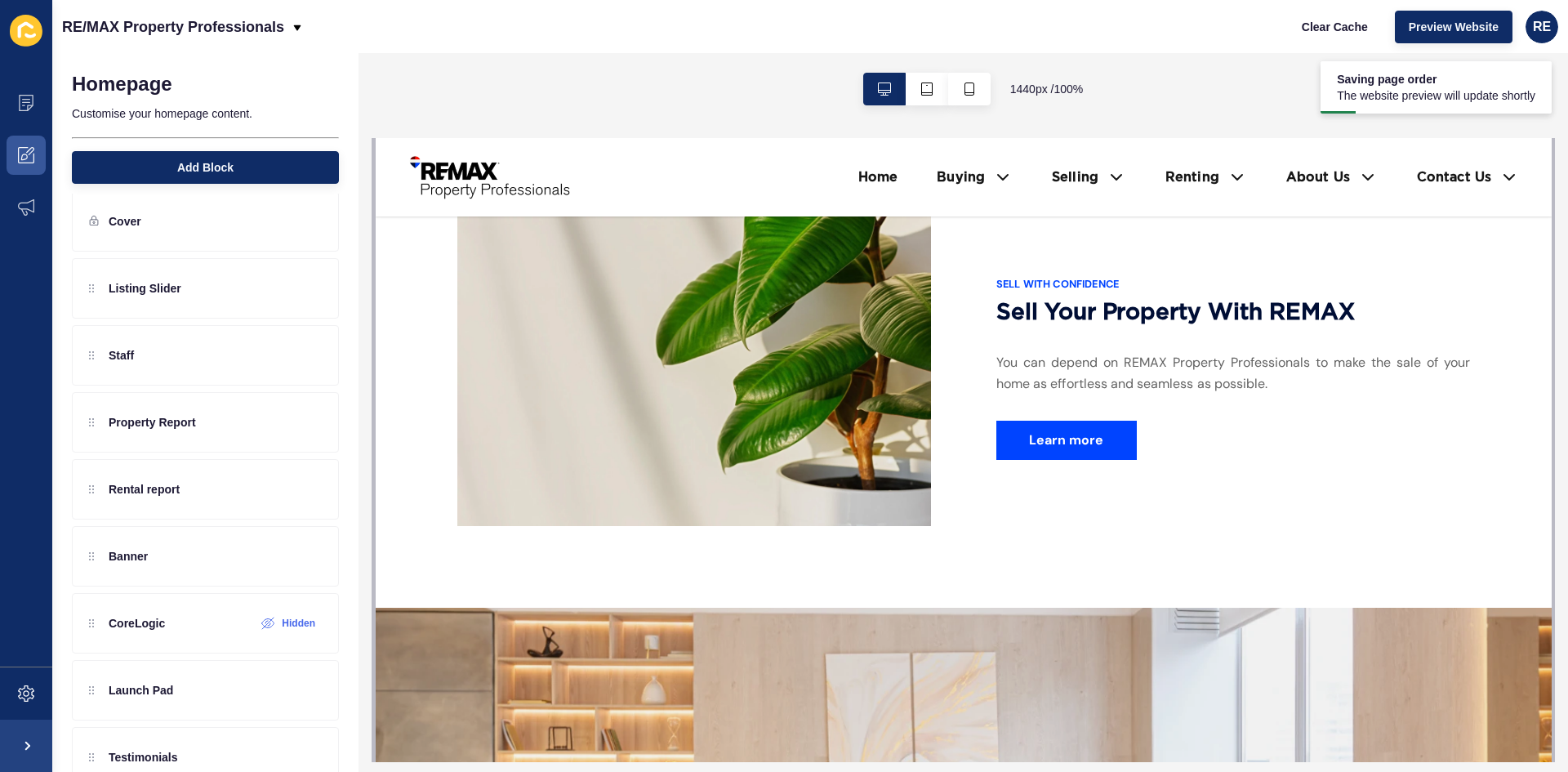
scroll to position [2369, 0]
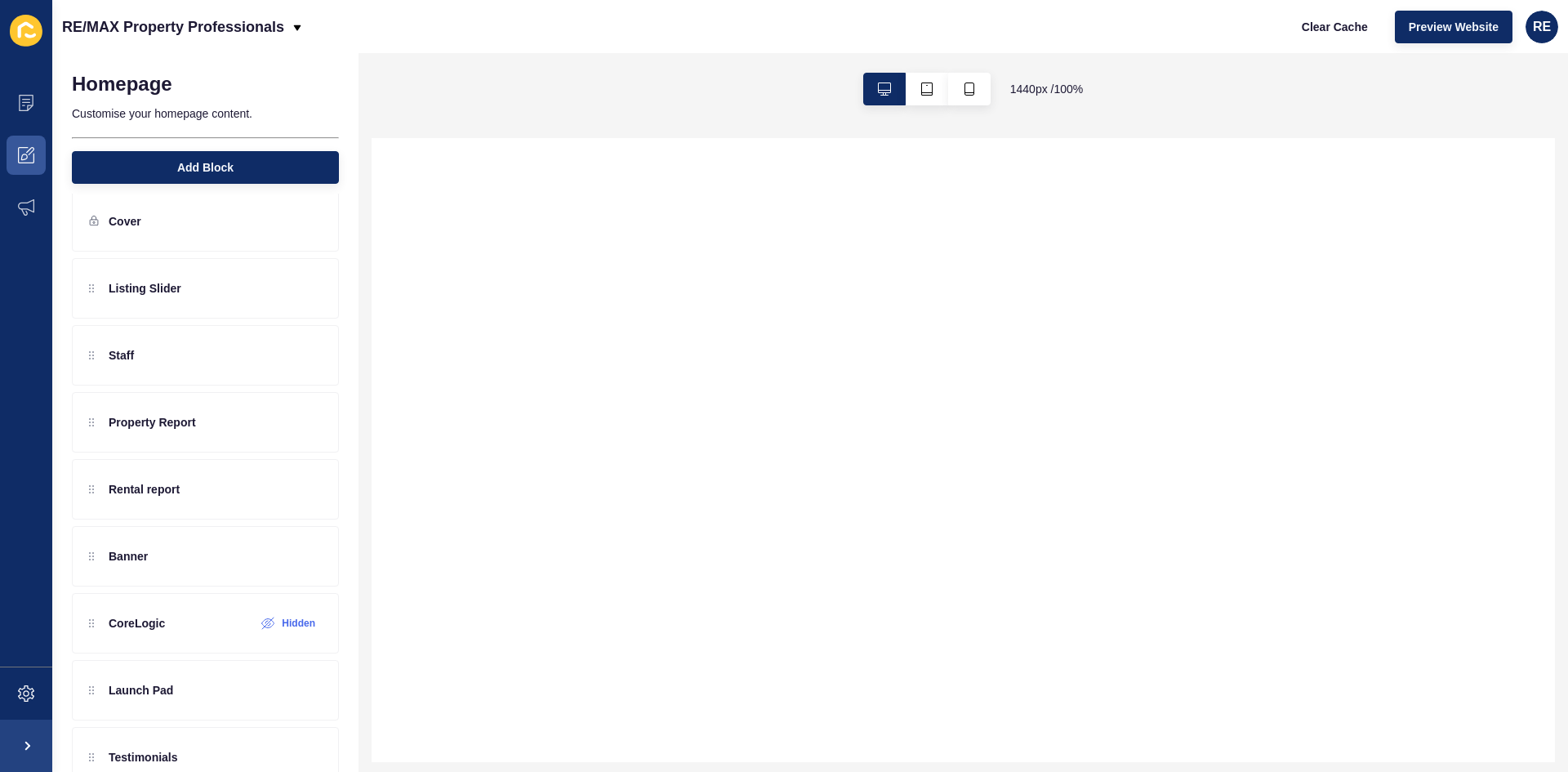
select select
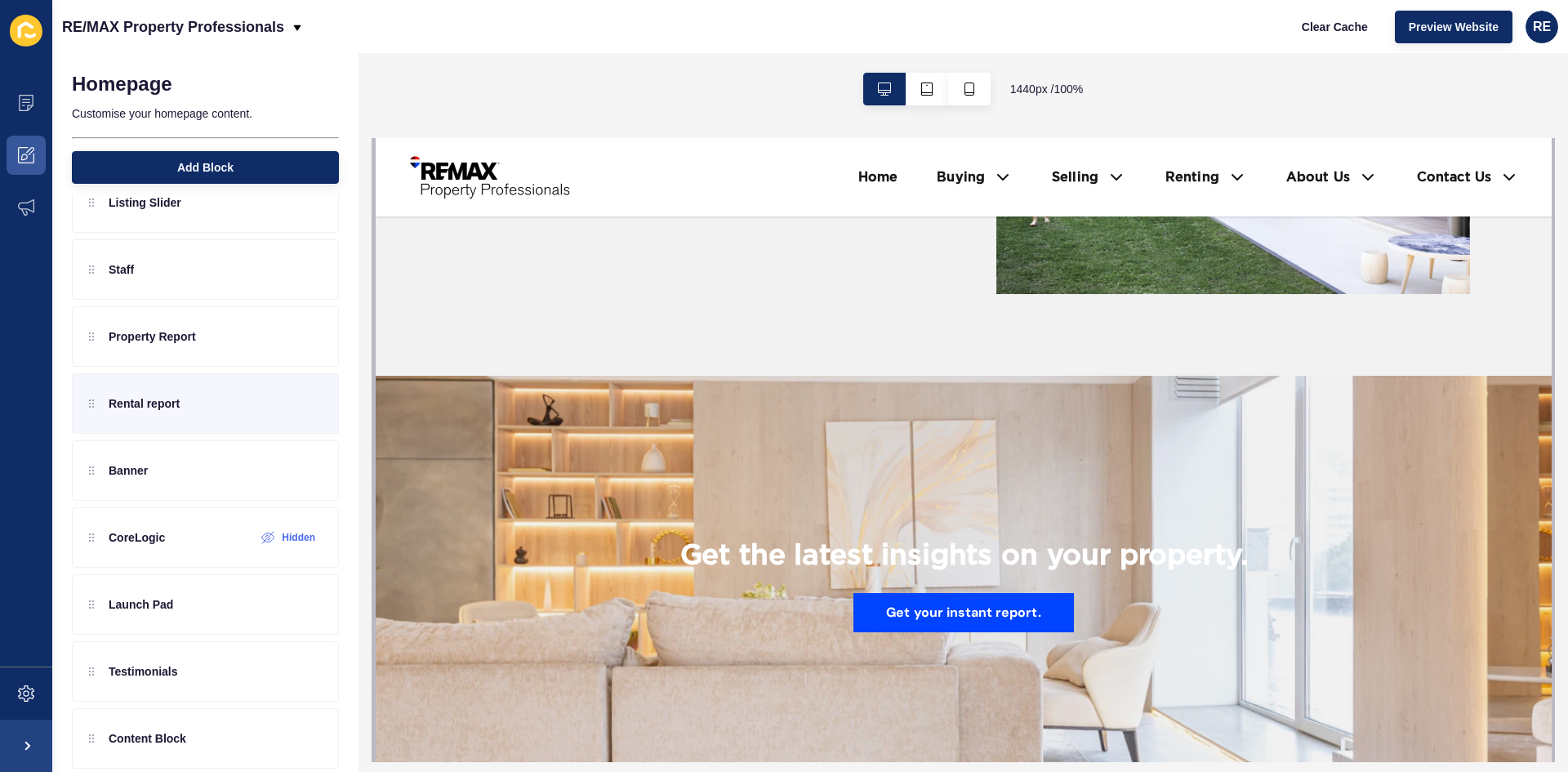
scroll to position [113, 0]
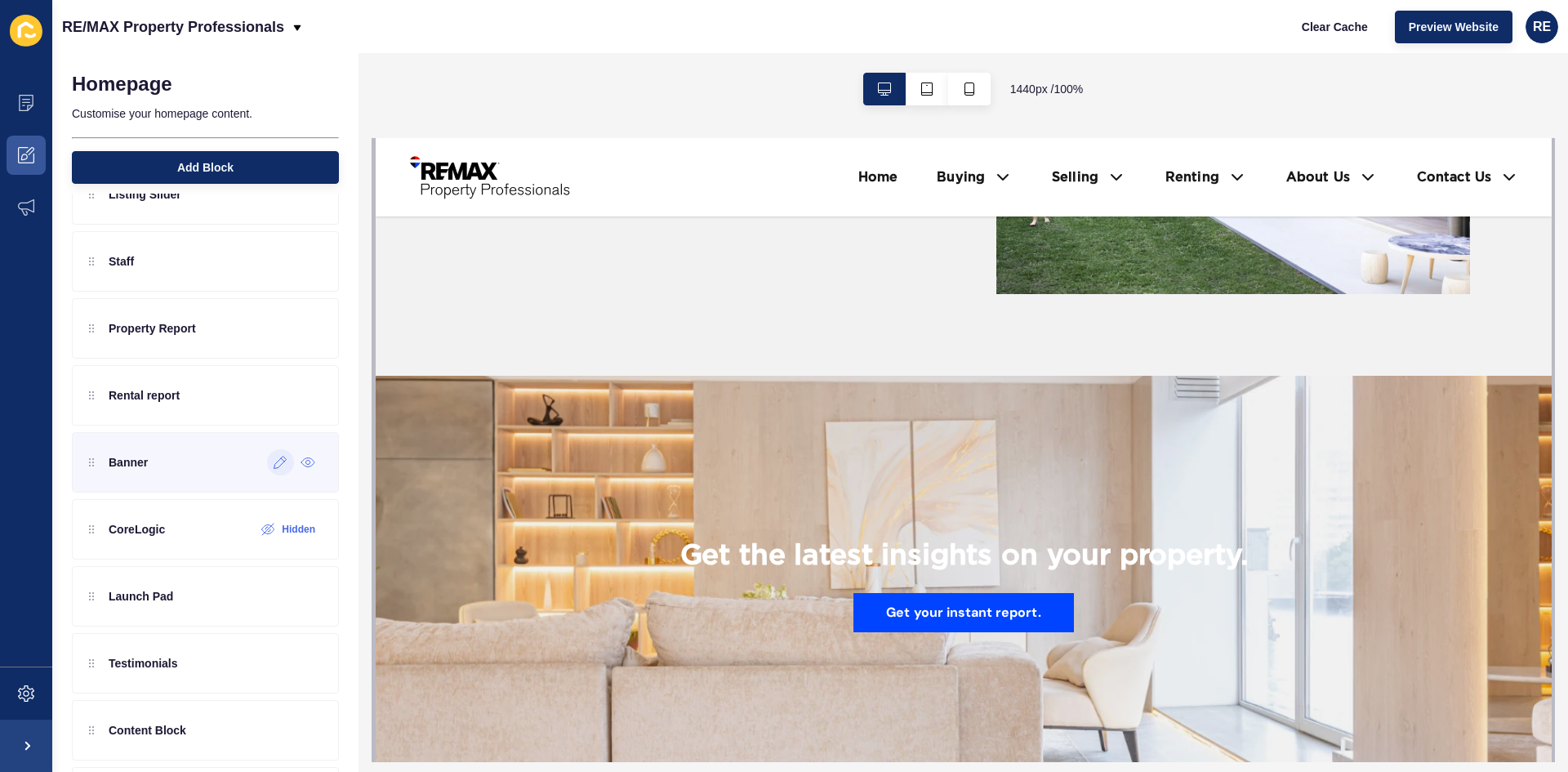
click at [274, 463] on icon at bounding box center [280, 462] width 12 height 12
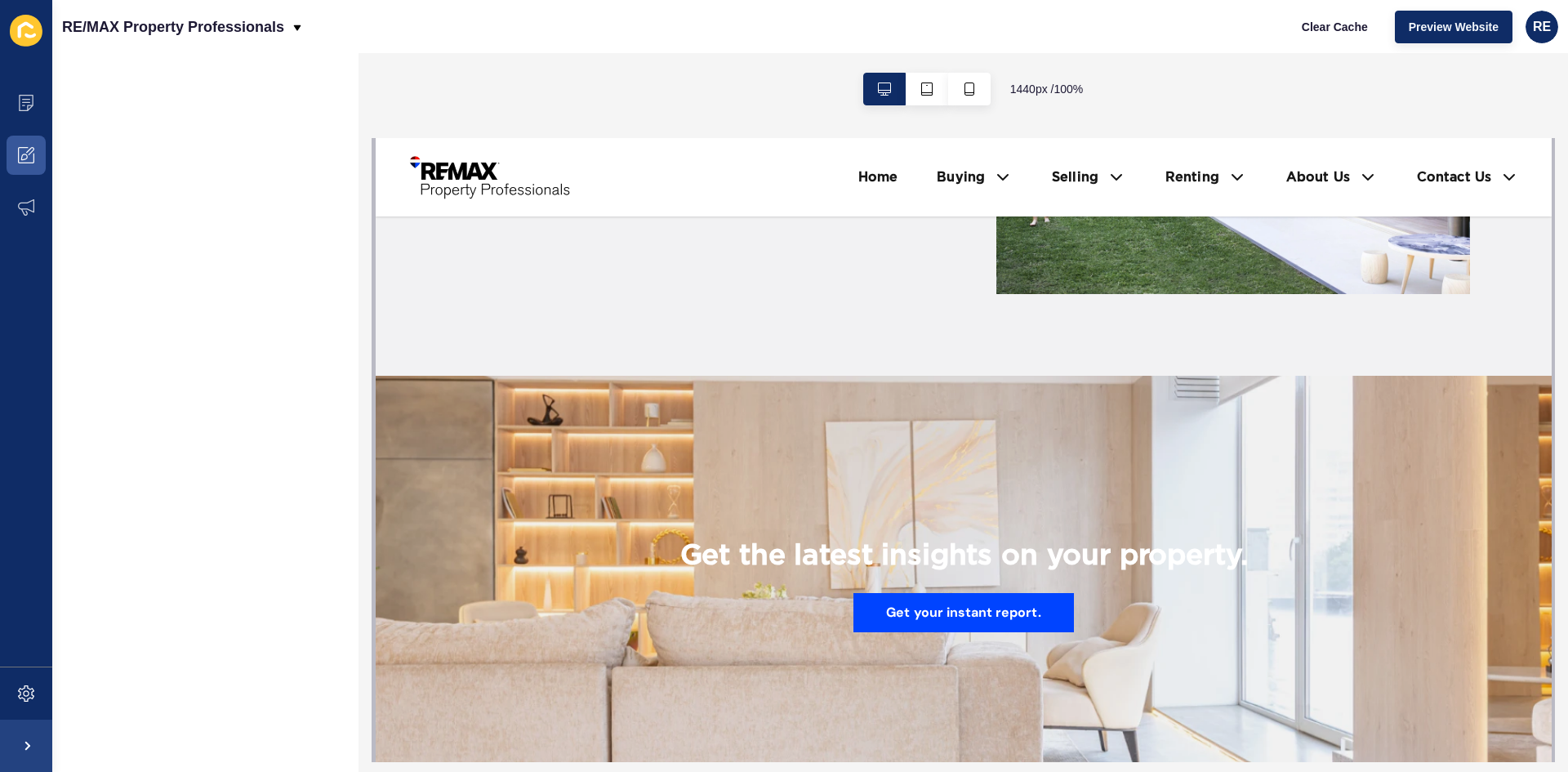
scroll to position [0, 0]
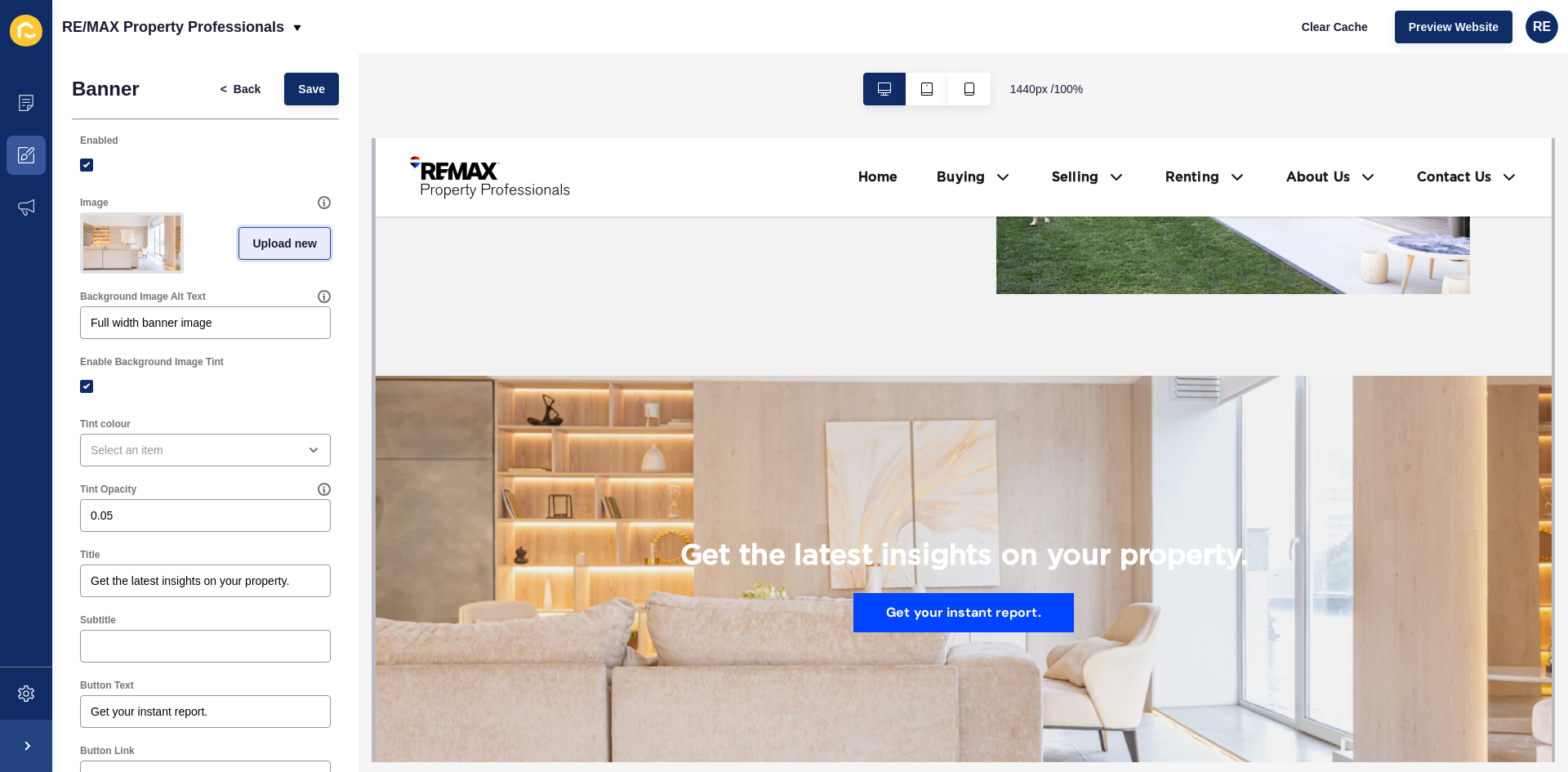
click at [251, 258] on button "Upload new" at bounding box center [285, 243] width 93 height 32
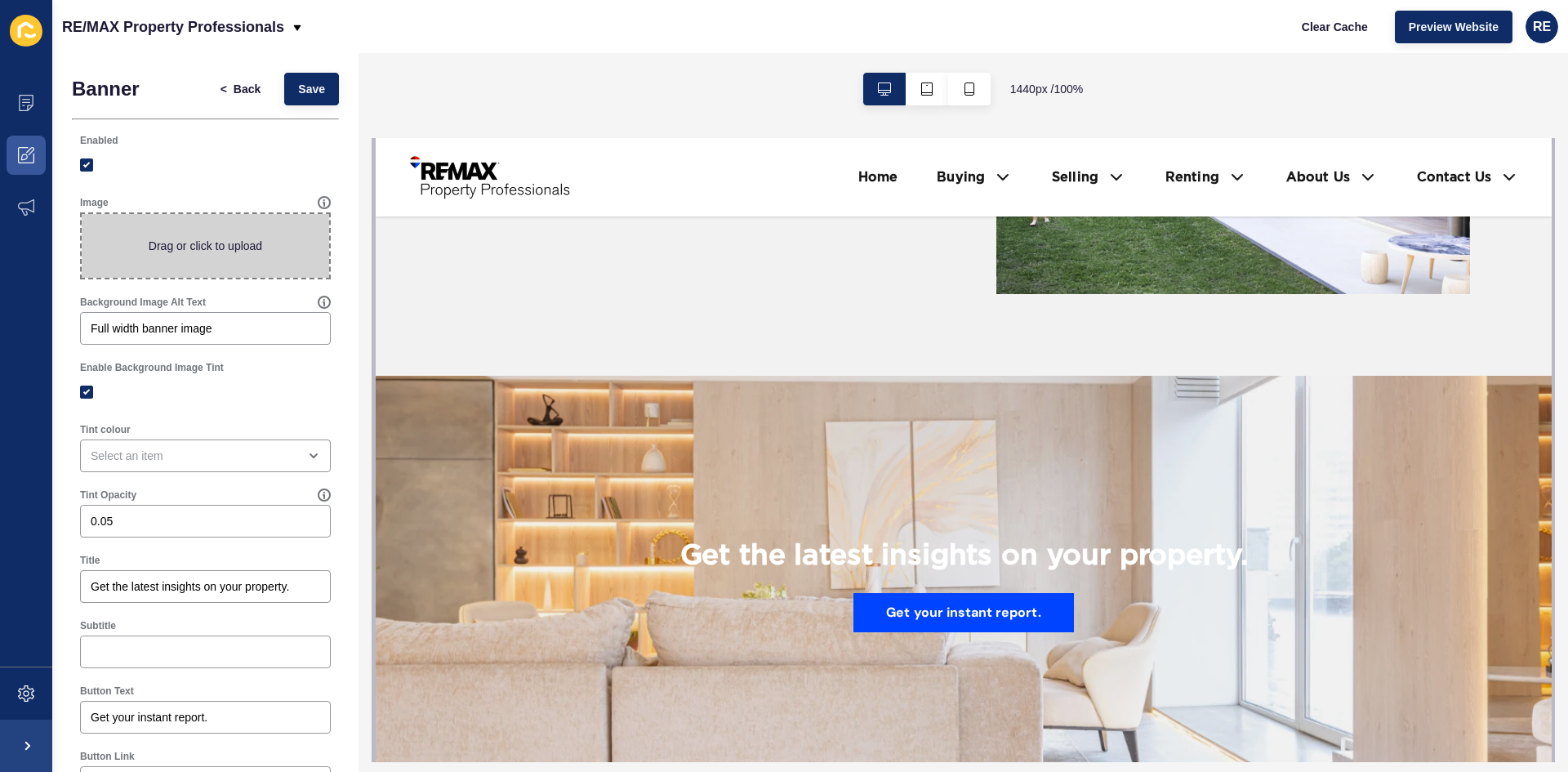
click at [237, 254] on span at bounding box center [205, 246] width 247 height 64
click at [82, 214] on input "Drag or click to upload" at bounding box center [82, 214] width 0 height 0
type input "C:\fakepath\9. Recommended Sales method.jpg"
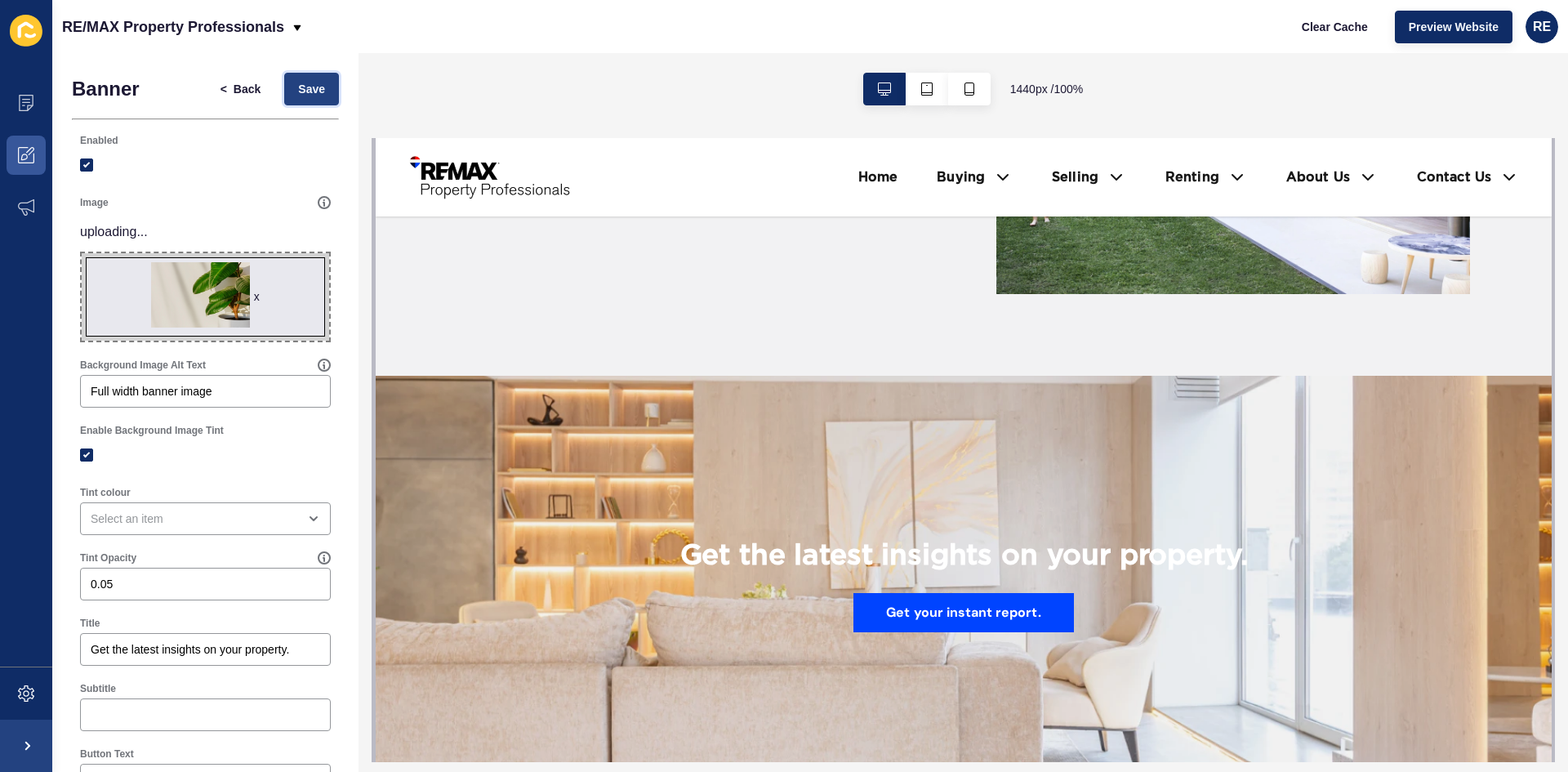
click at [298, 94] on span "Save" at bounding box center [311, 89] width 27 height 17
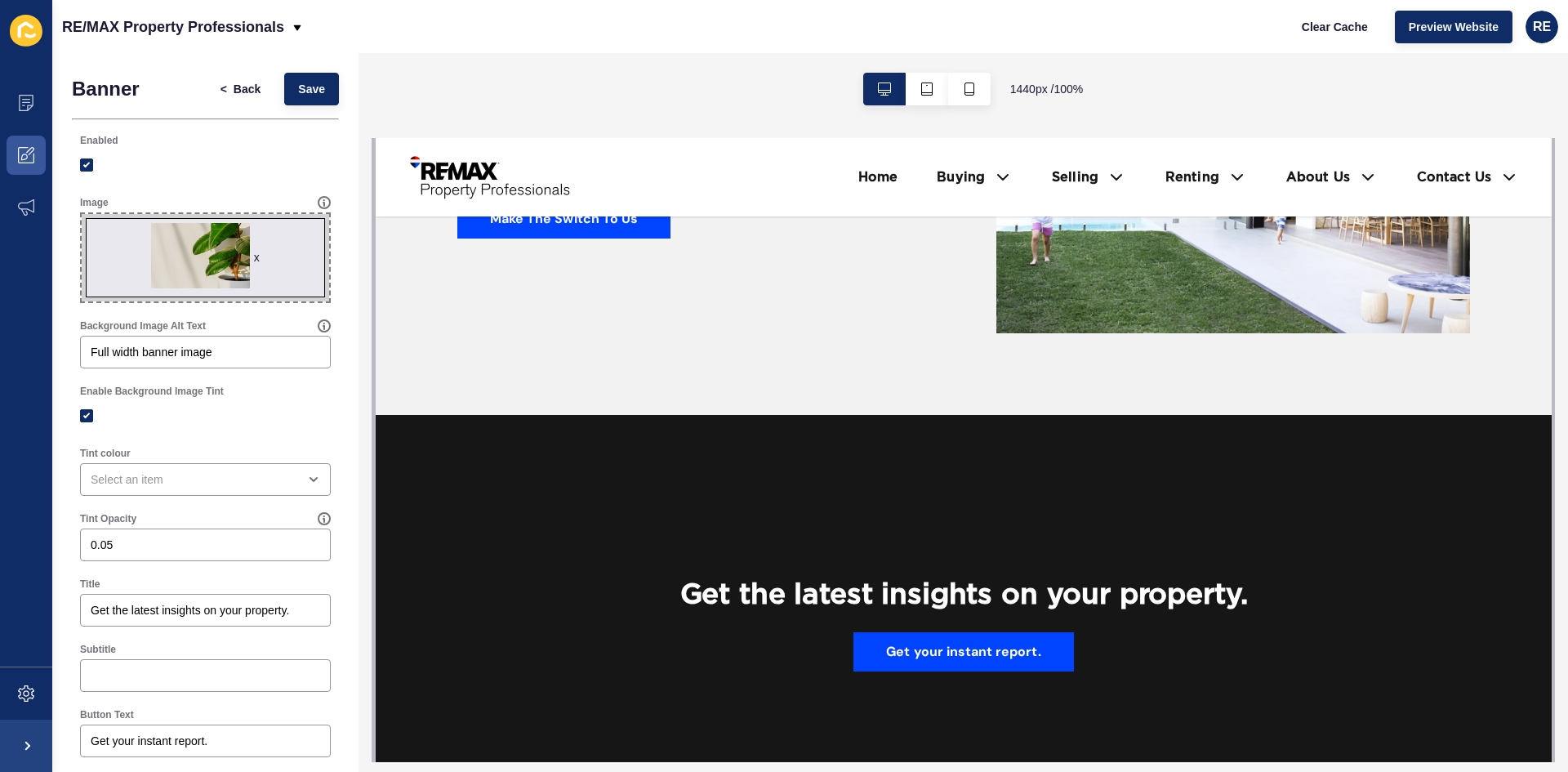
scroll to position [2941, 0]
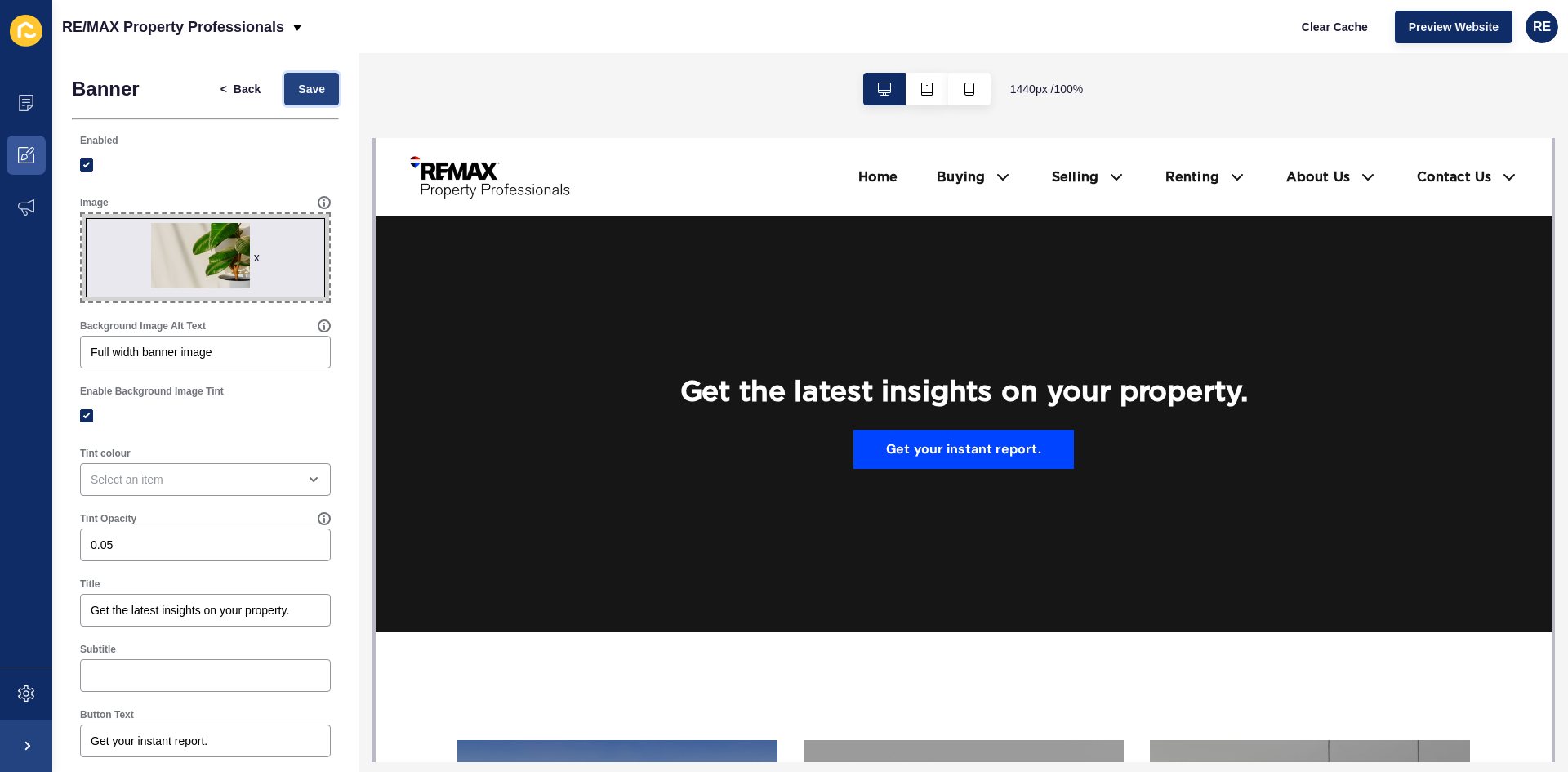
click at [298, 95] on span "Save" at bounding box center [311, 89] width 27 height 17
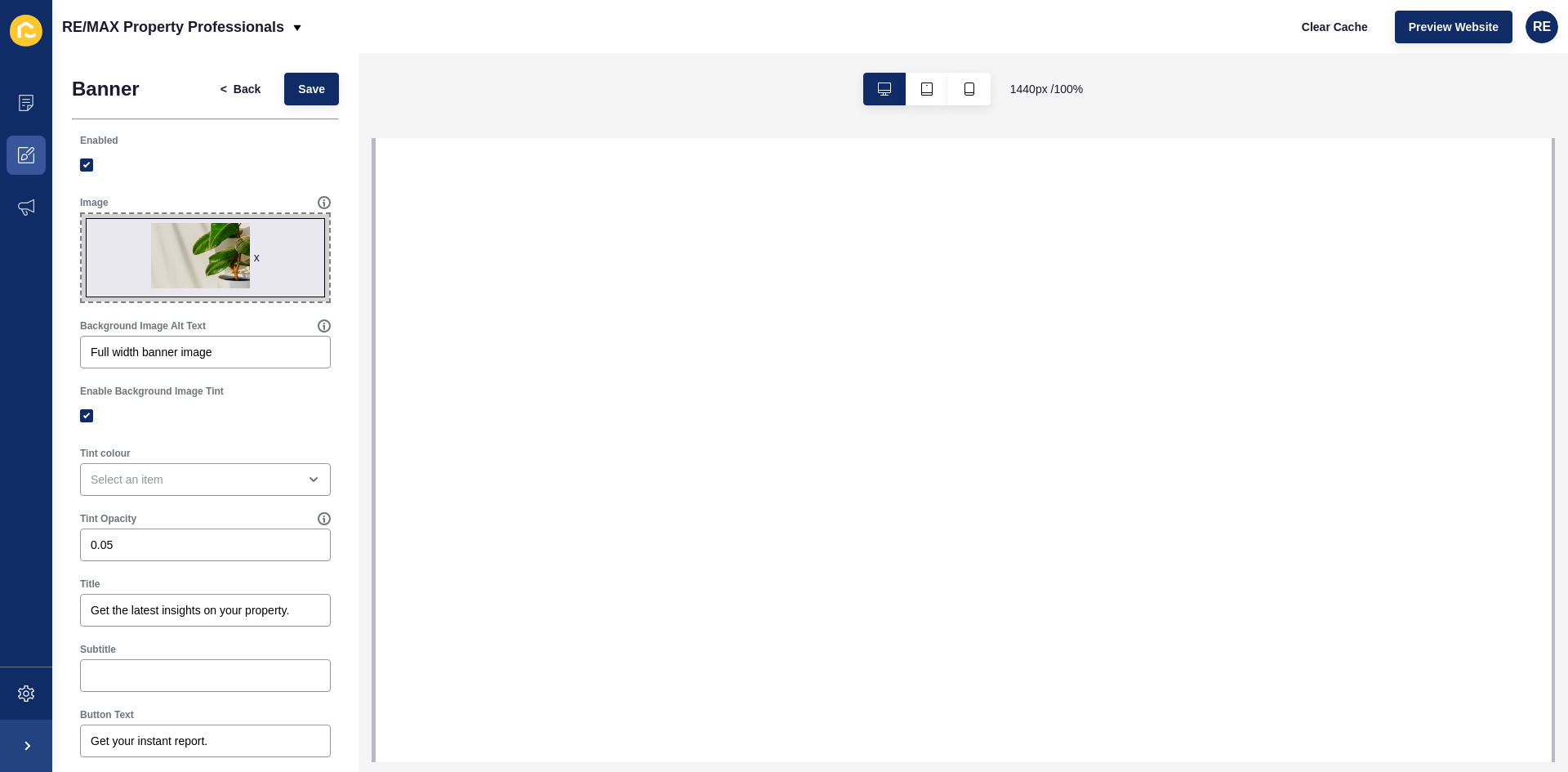
select select
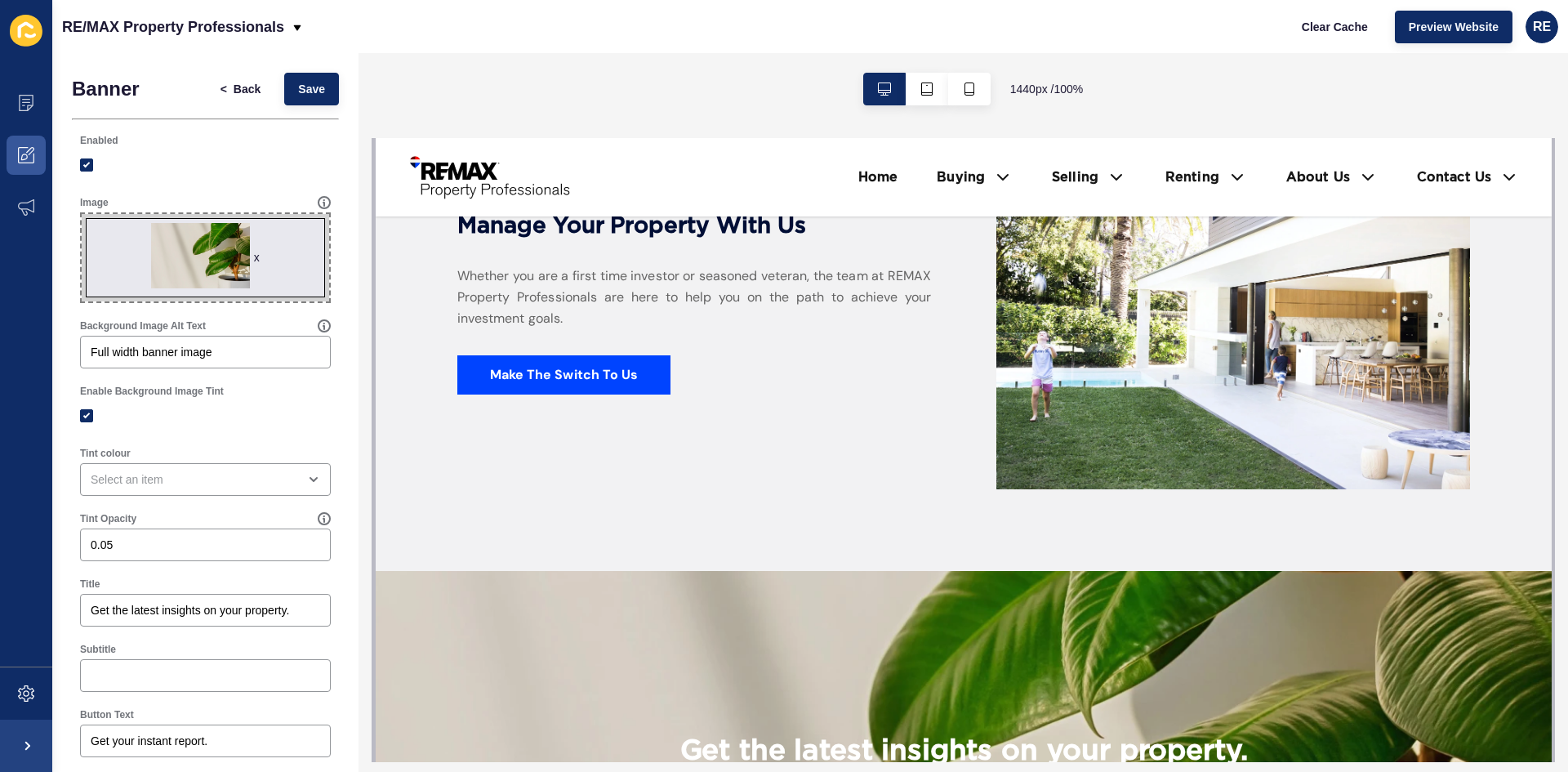
scroll to position [3022, 0]
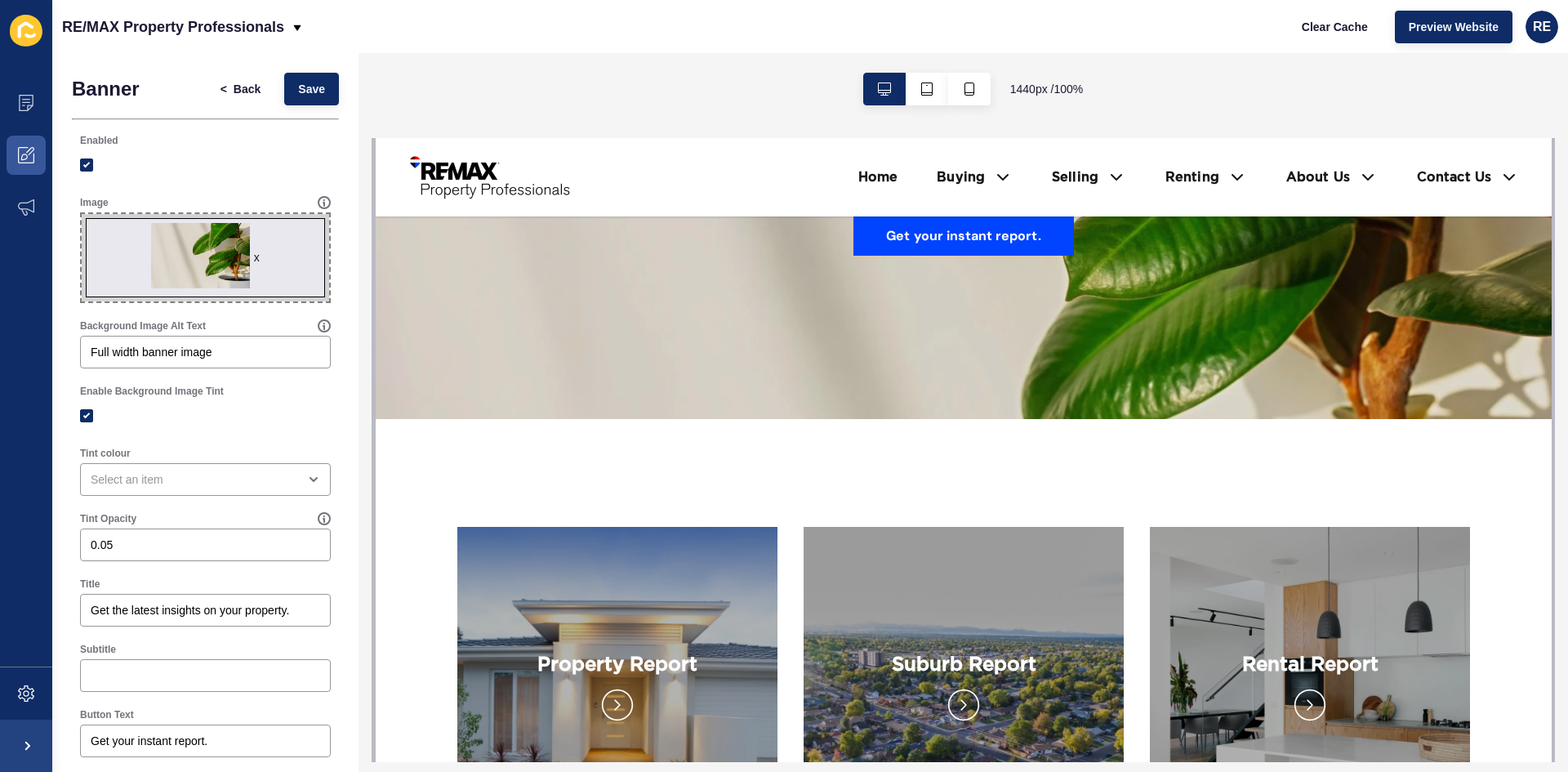
click at [254, 259] on div "x" at bounding box center [257, 258] width 6 height 17
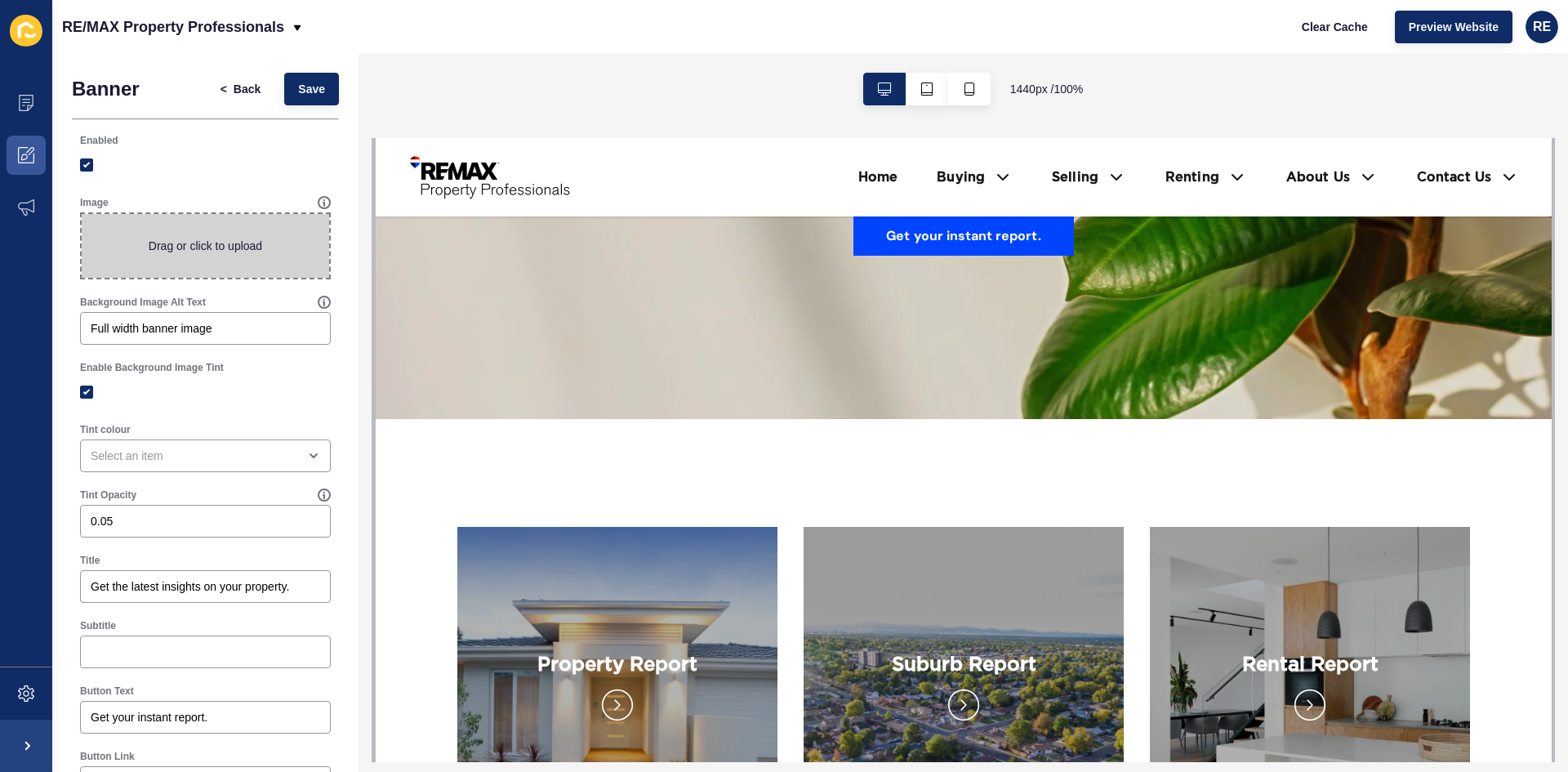
click at [253, 261] on span at bounding box center [205, 246] width 247 height 64
click at [82, 214] on input "Drag or click to upload" at bounding box center [82, 214] width 0 height 0
type input "C:\fakepath\12 (1).png"
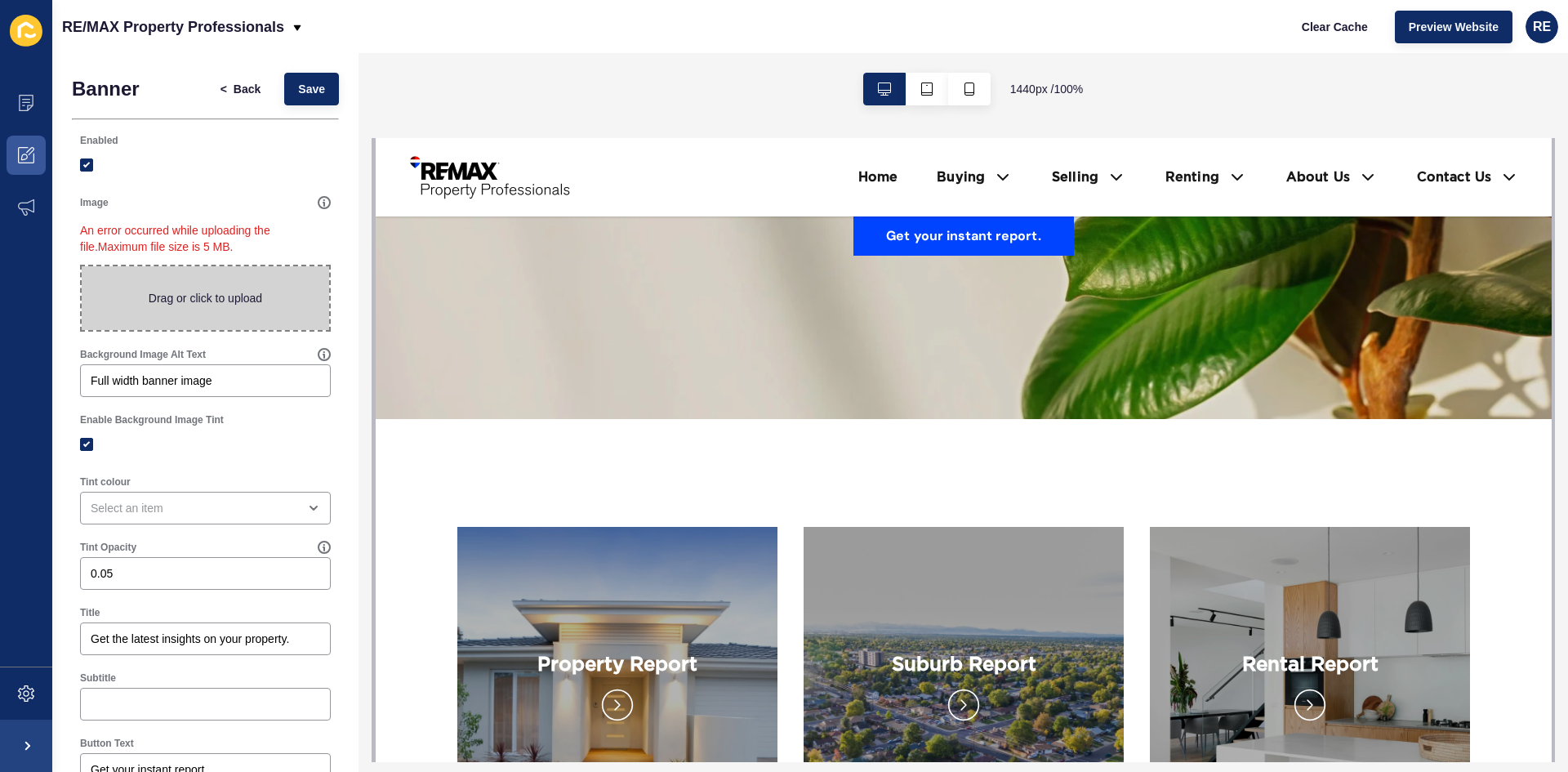
click at [252, 282] on span at bounding box center [205, 297] width 247 height 64
click at [82, 266] on input "Drag or click to upload" at bounding box center [82, 266] width 0 height 0
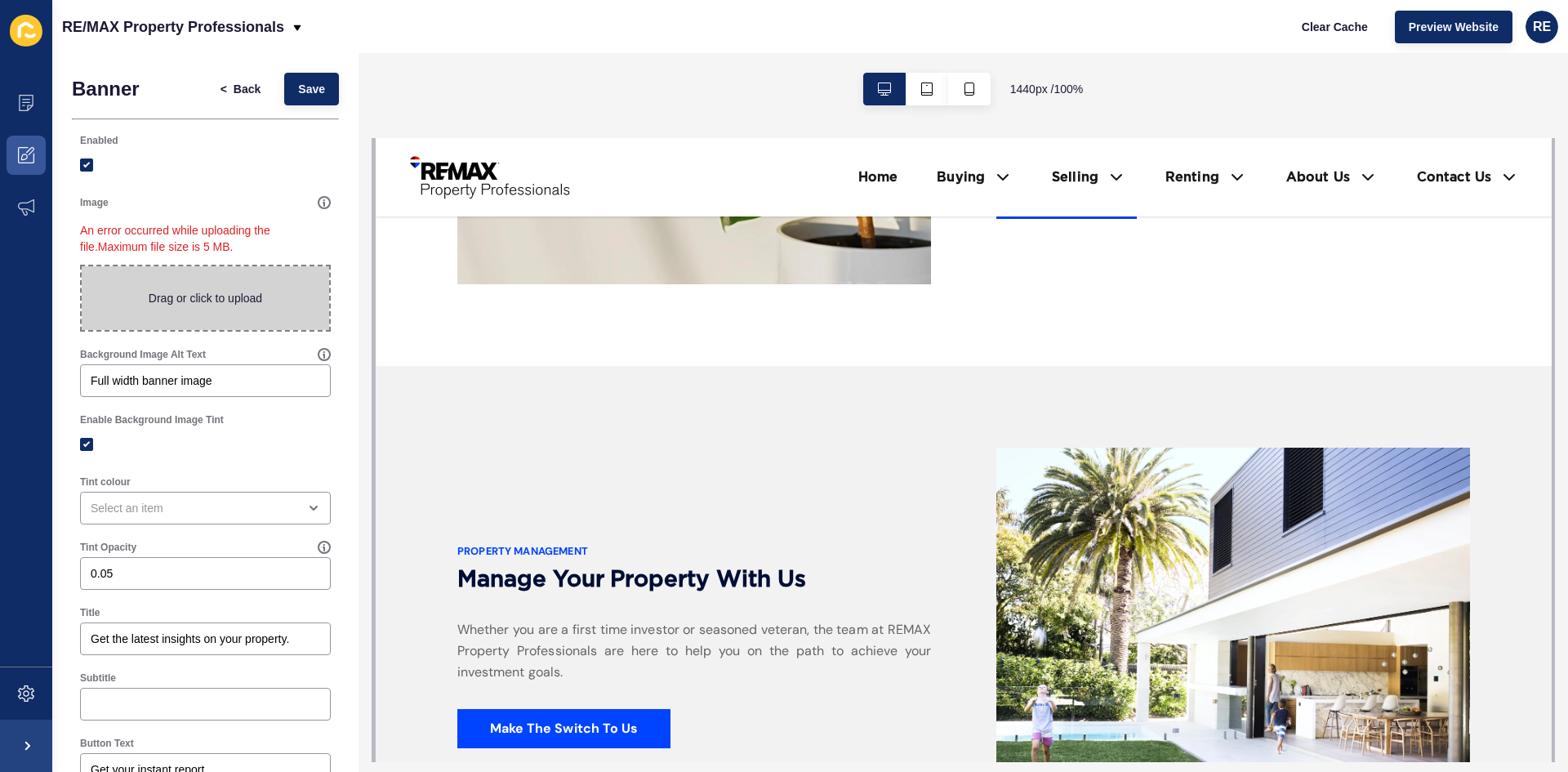
scroll to position [2124, 0]
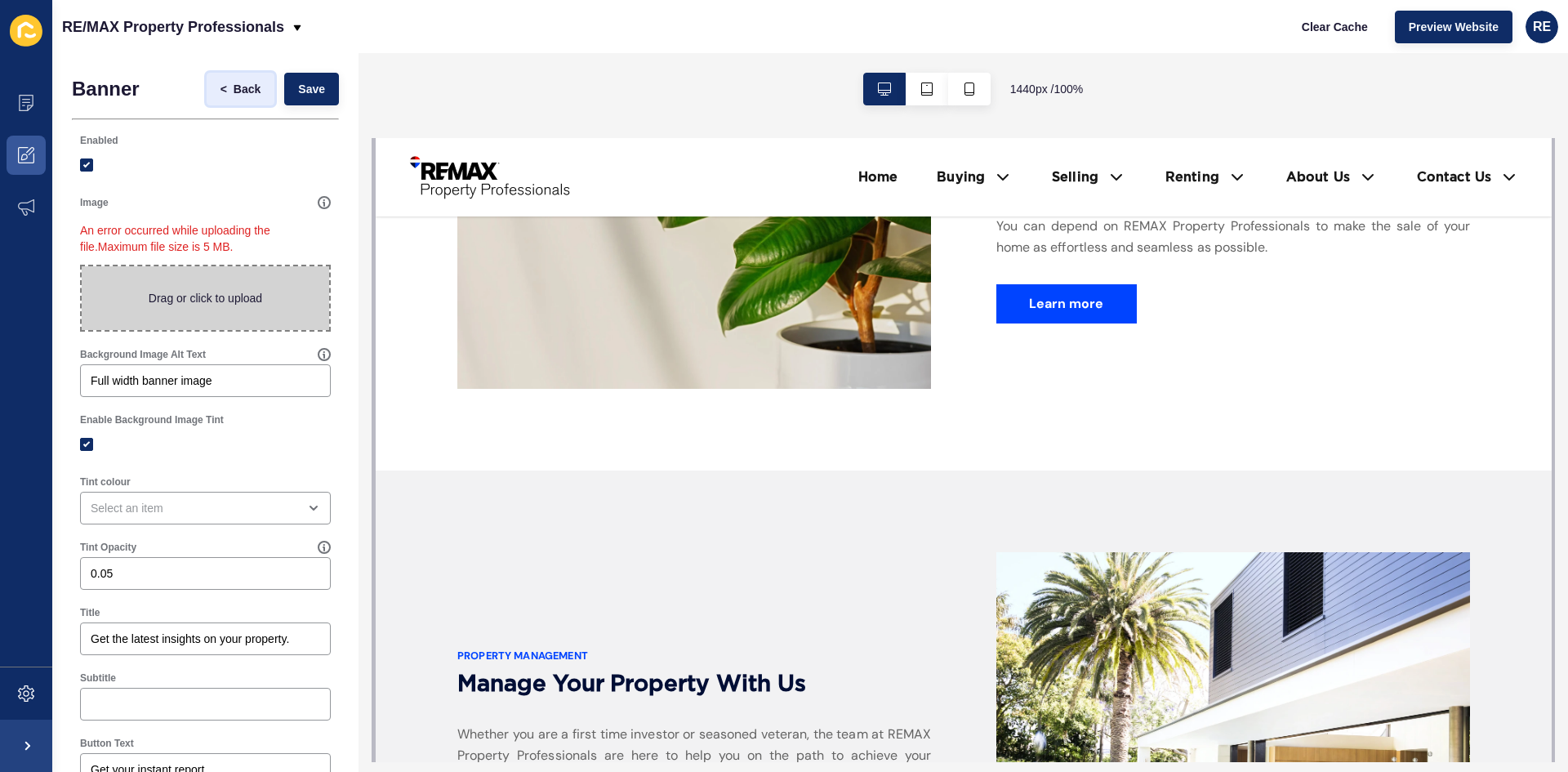
click at [234, 93] on span "Back" at bounding box center [247, 89] width 27 height 17
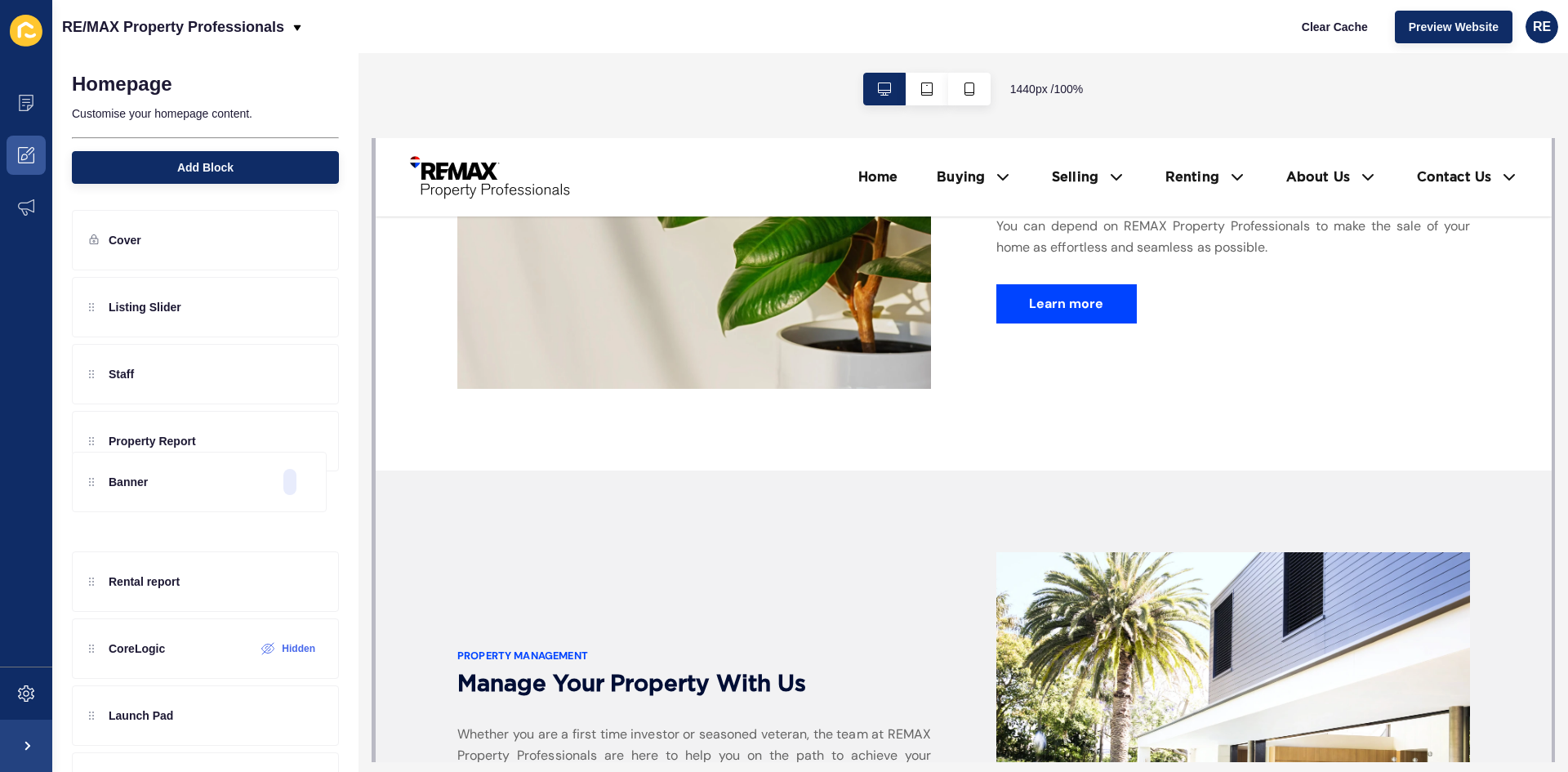
drag, startPoint x: 206, startPoint y: 576, endPoint x: 214, endPoint y: 467, distance: 109.3
click at [214, 467] on div "Listing Slider Staff Property Report Rental report Banner CoreLogic Hidden Laun…" at bounding box center [206, 575] width 267 height 596
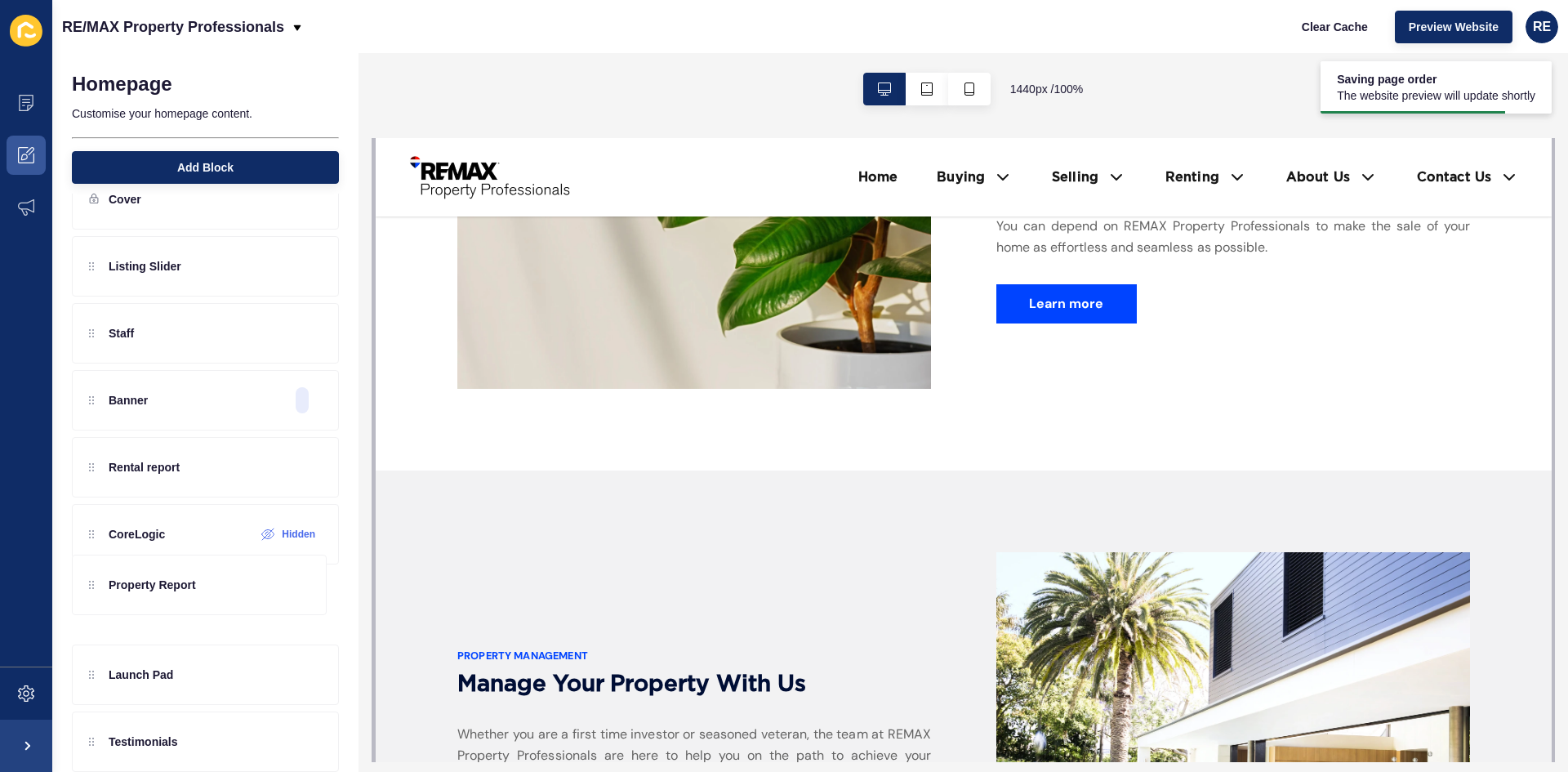
drag, startPoint x: 202, startPoint y: 448, endPoint x: 197, endPoint y: 605, distance: 157.1
click at [197, 605] on div "Listing Slider Staff Property Report Banner Rental report CoreLogic Hidden Laun…" at bounding box center [206, 534] width 267 height 596
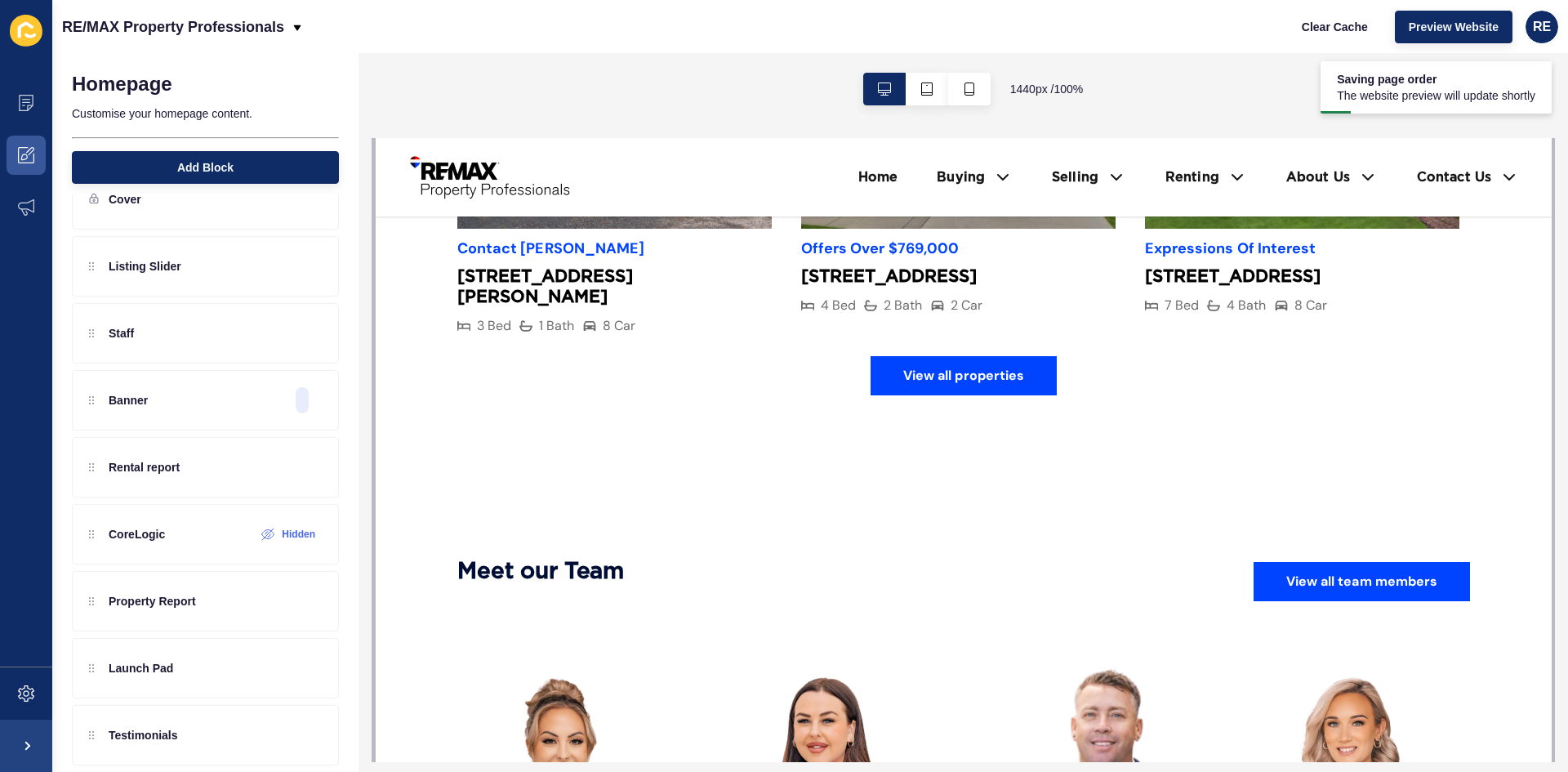
scroll to position [1062, 0]
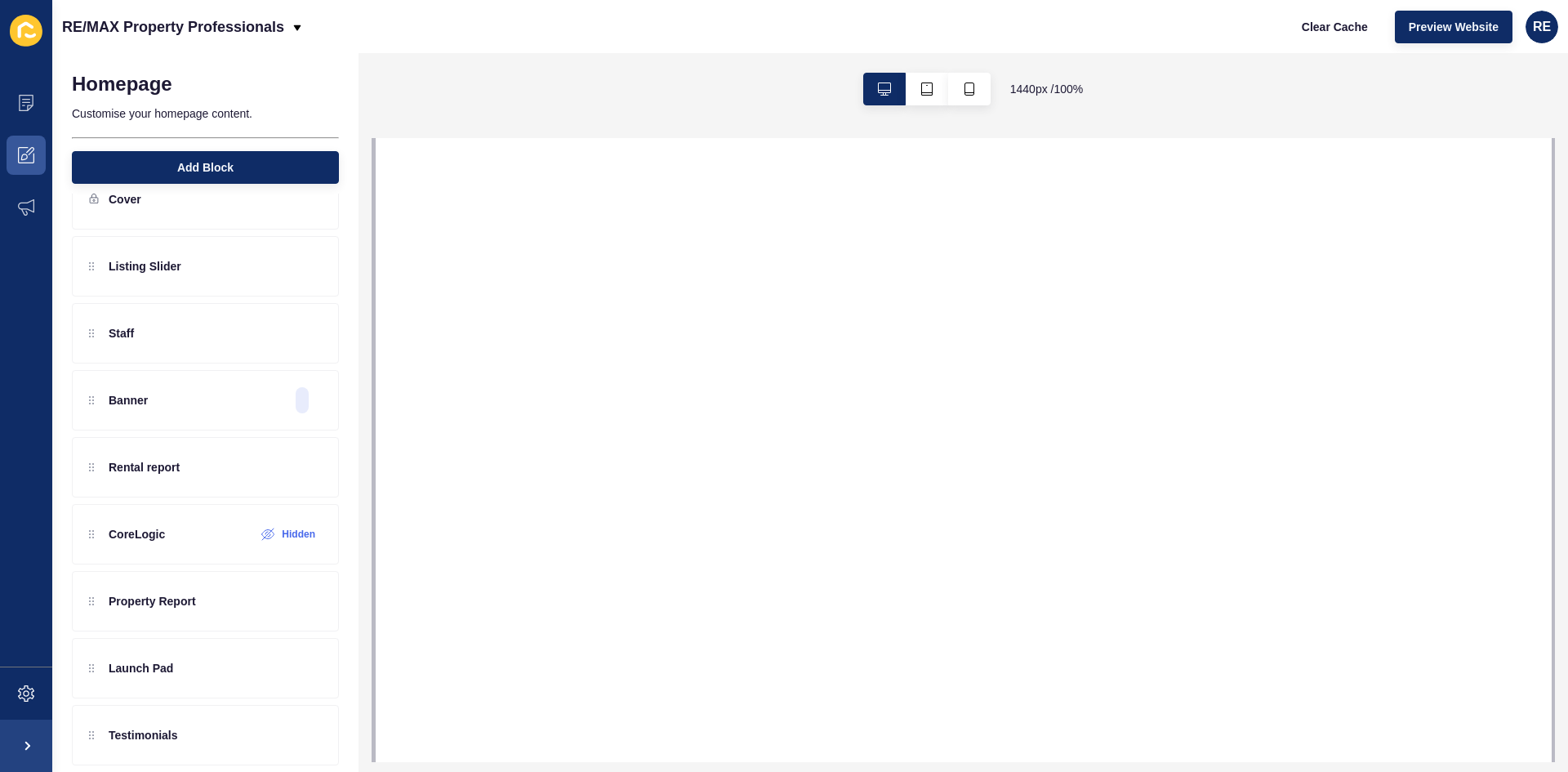
select select
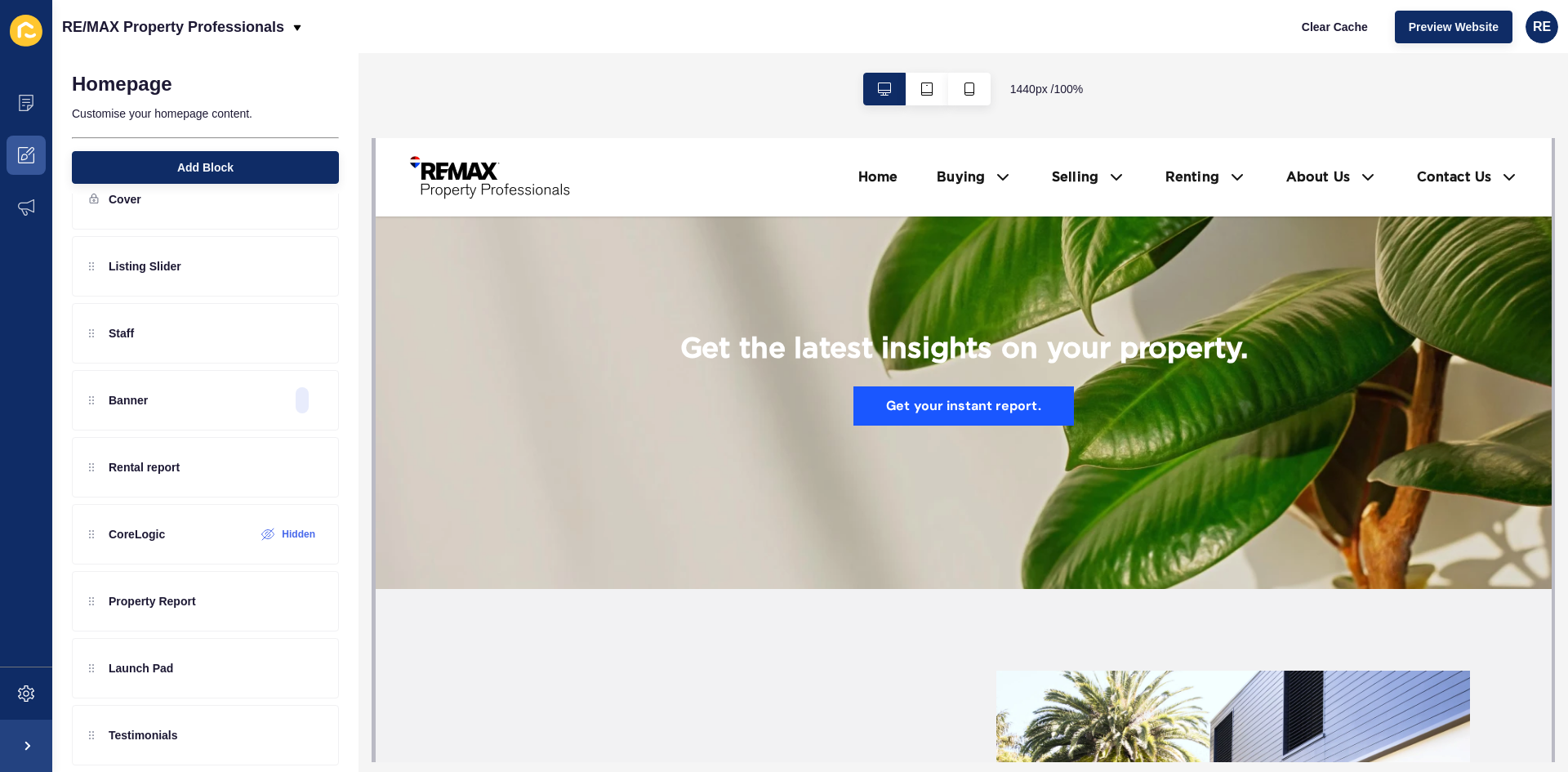
scroll to position [1960, 0]
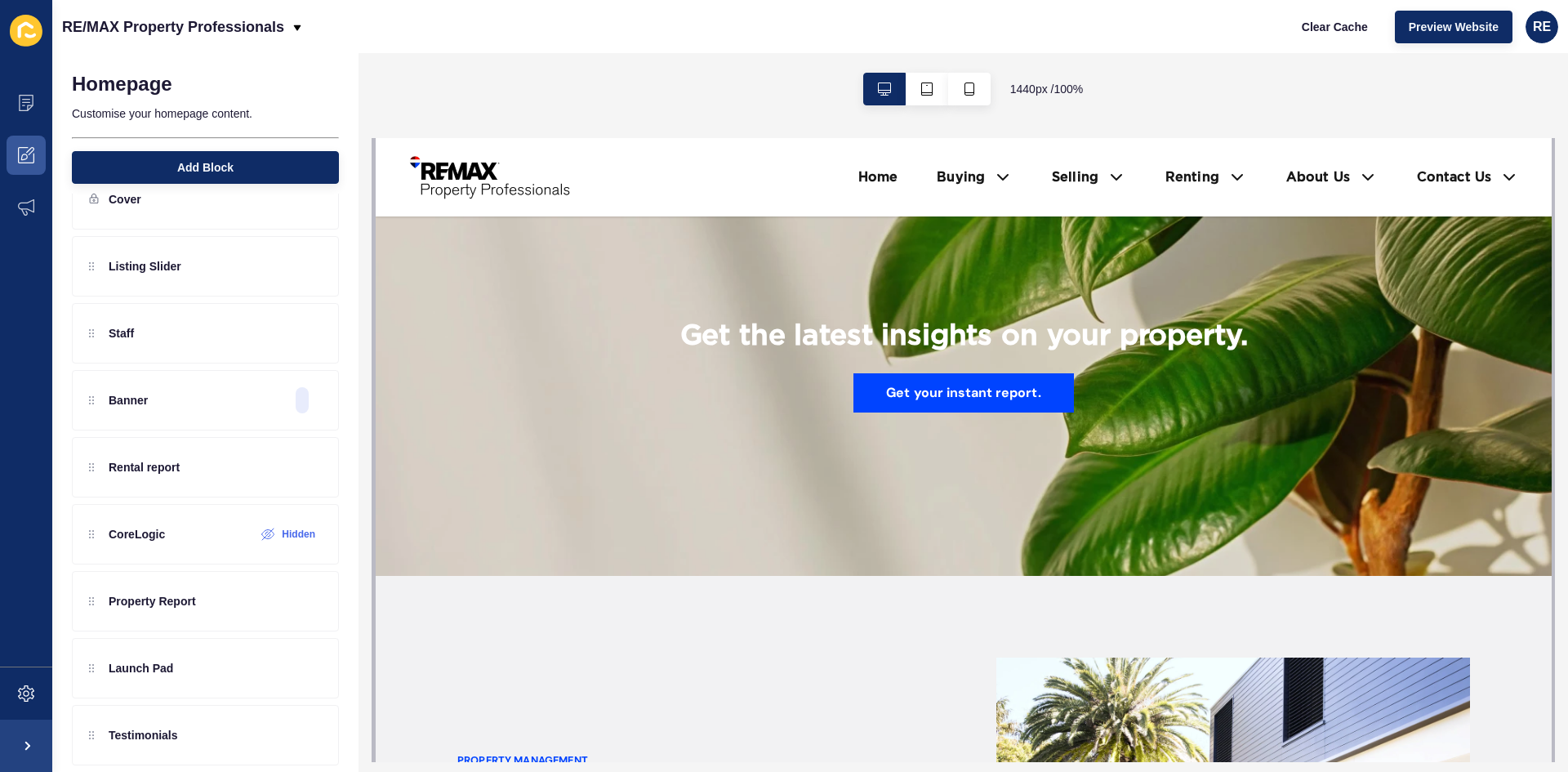
drag, startPoint x: 734, startPoint y: 320, endPoint x: 1288, endPoint y: 310, distance: 554.1
click at [1288, 320] on div "Get the latest insights on your property. Get your instant report." at bounding box center [963, 366] width 706 height 93
click at [267, 608] on div at bounding box center [280, 601] width 27 height 26
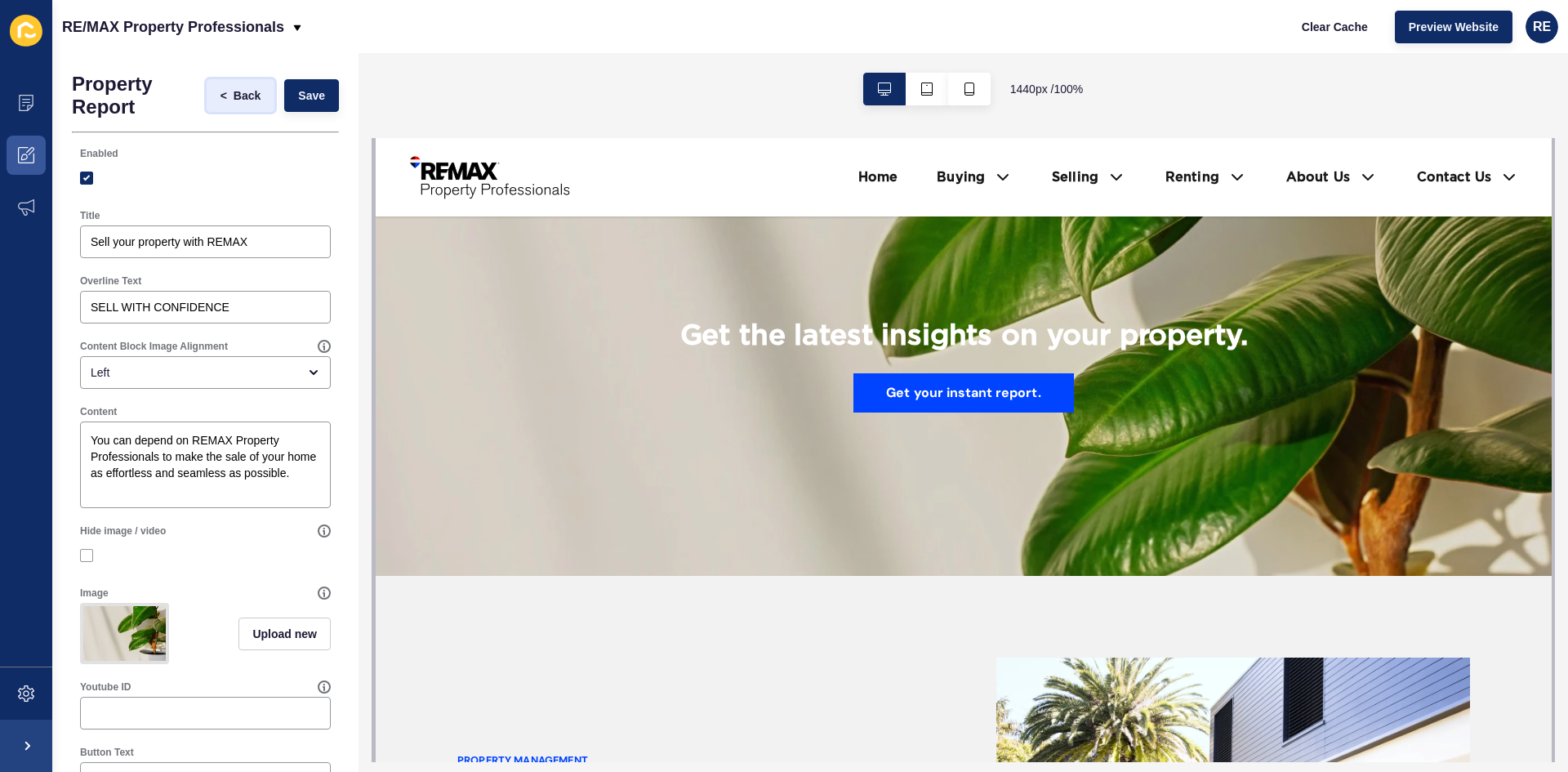
click at [234, 101] on span "Back" at bounding box center [247, 95] width 27 height 17
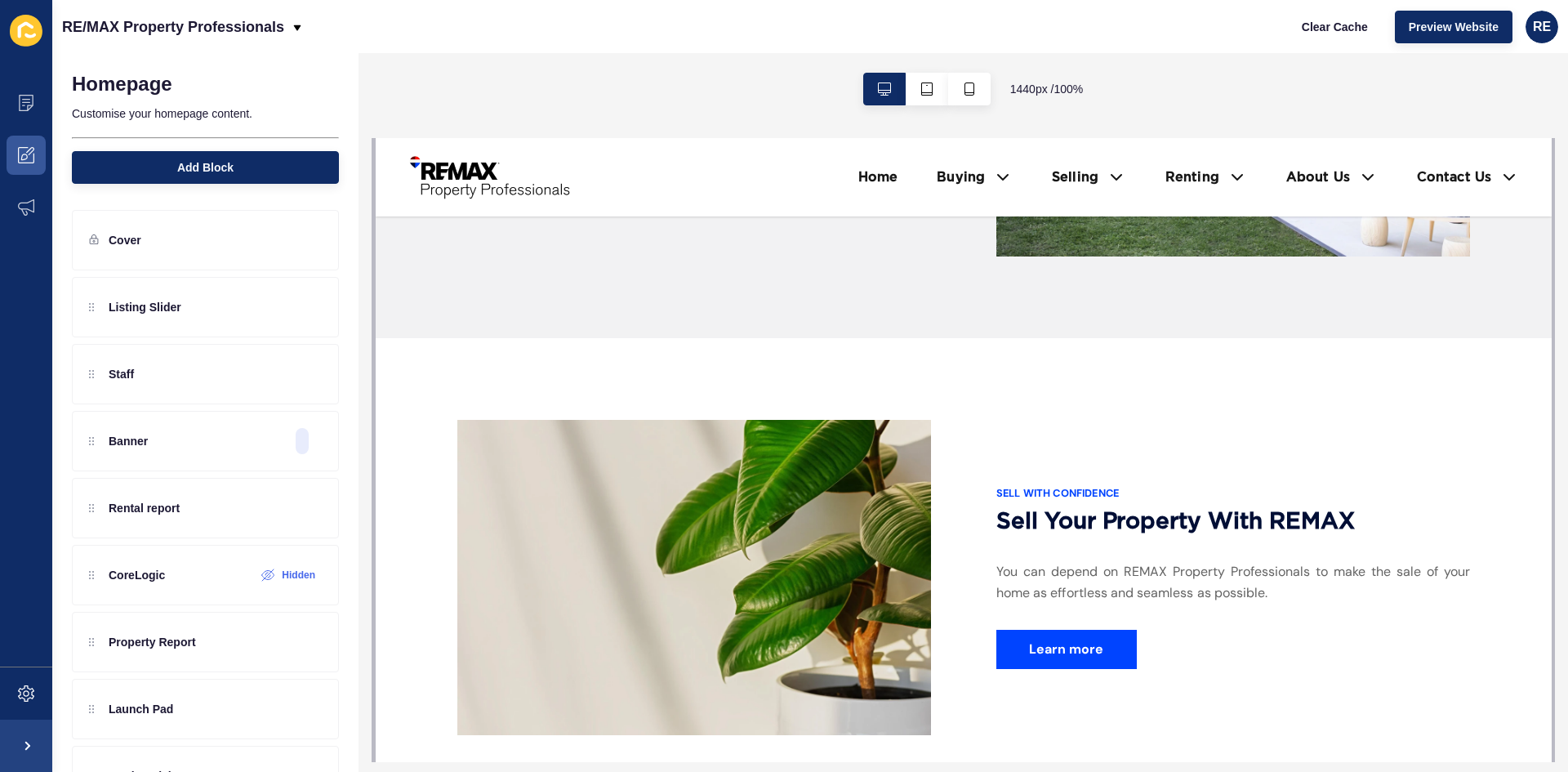
scroll to position [2941, 0]
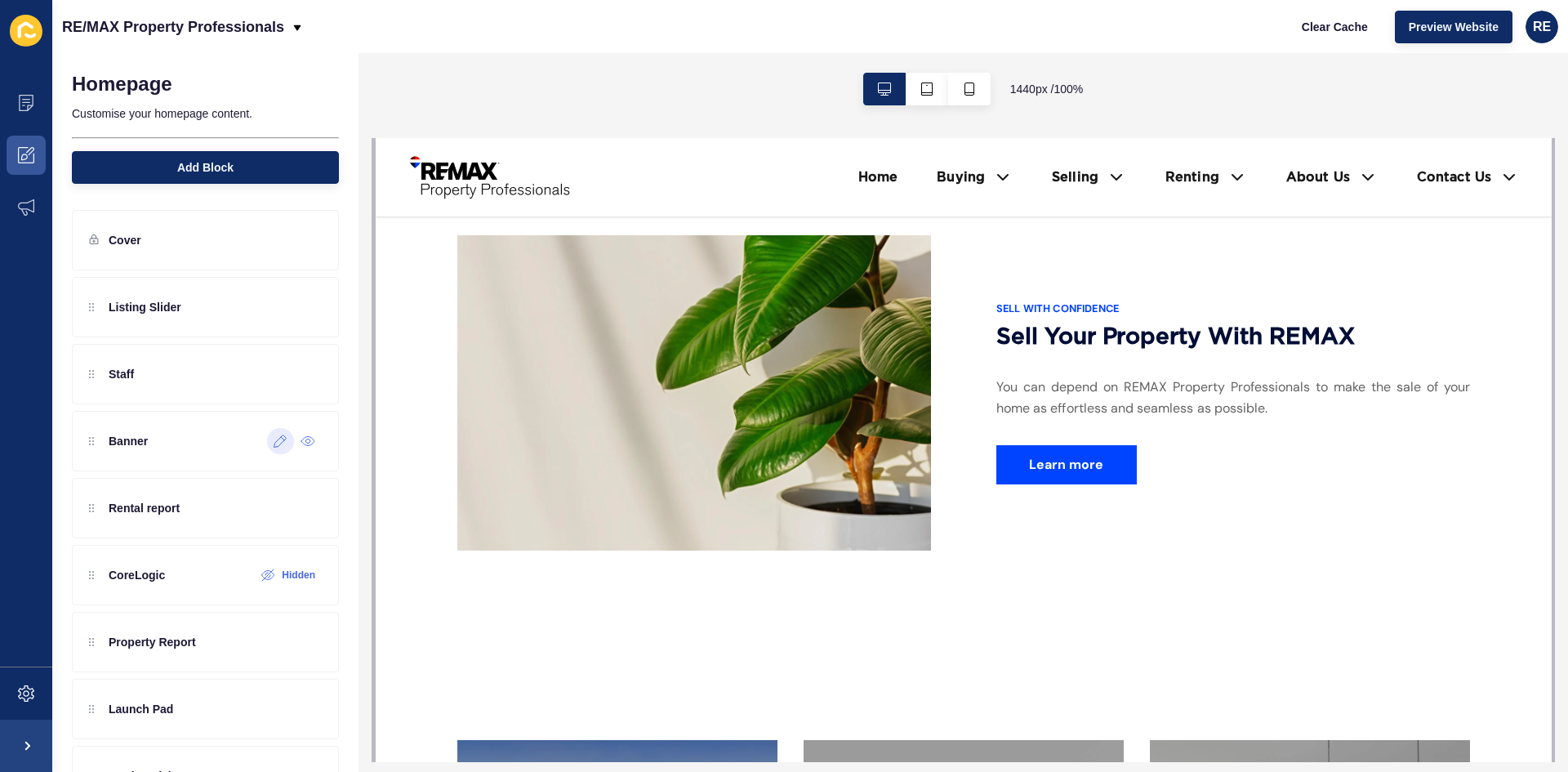
click at [267, 449] on div at bounding box center [280, 441] width 27 height 26
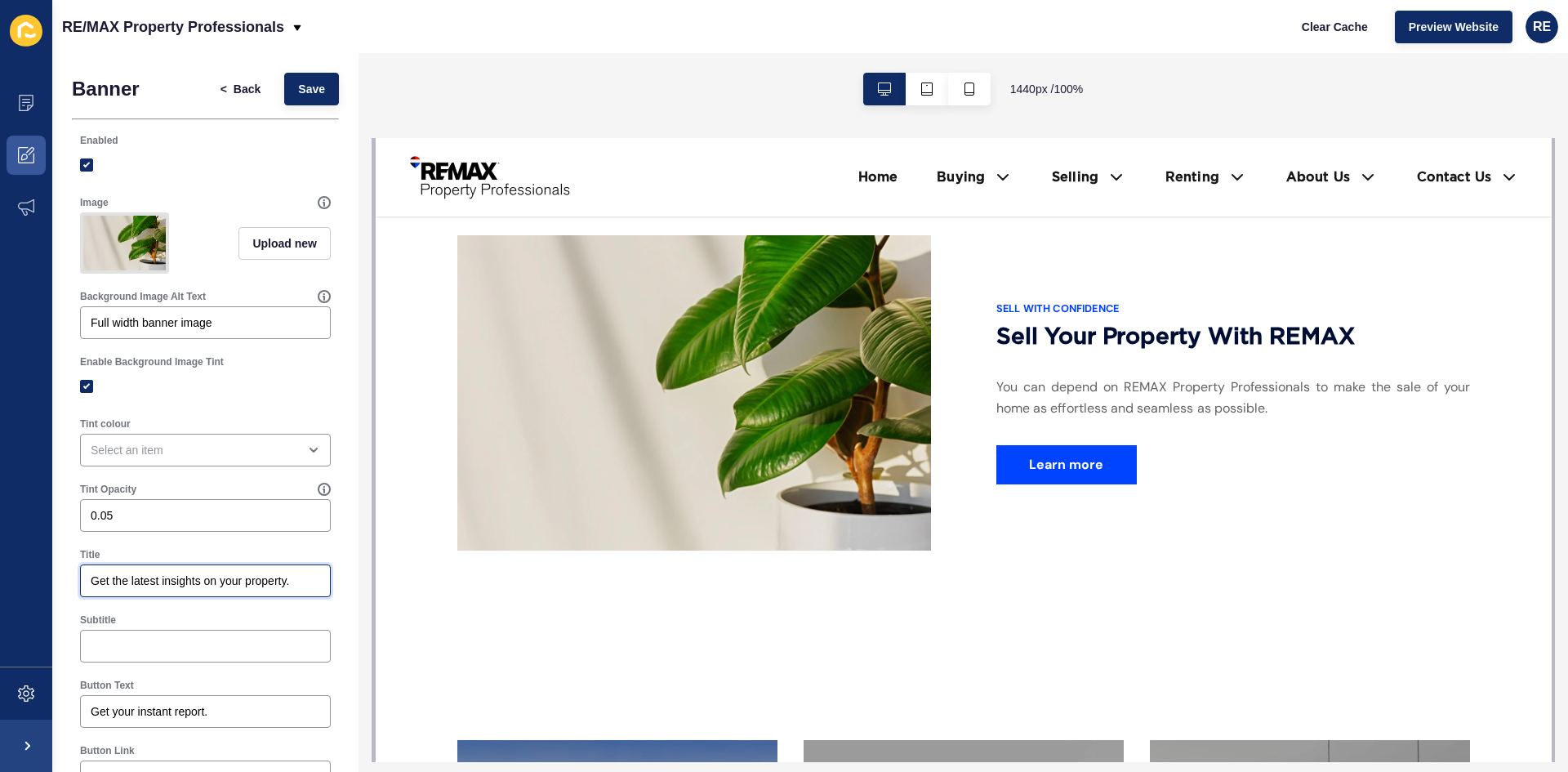
click at [169, 588] on input "Get the latest insights on your property." at bounding box center [206, 581] width 230 height 17
click at [168, 588] on input "Get the latest insights on your property." at bounding box center [206, 581] width 230 height 17
paste input "Sell your property with us"
click at [219, 588] on input "Sell your property with us" at bounding box center [206, 581] width 230 height 17
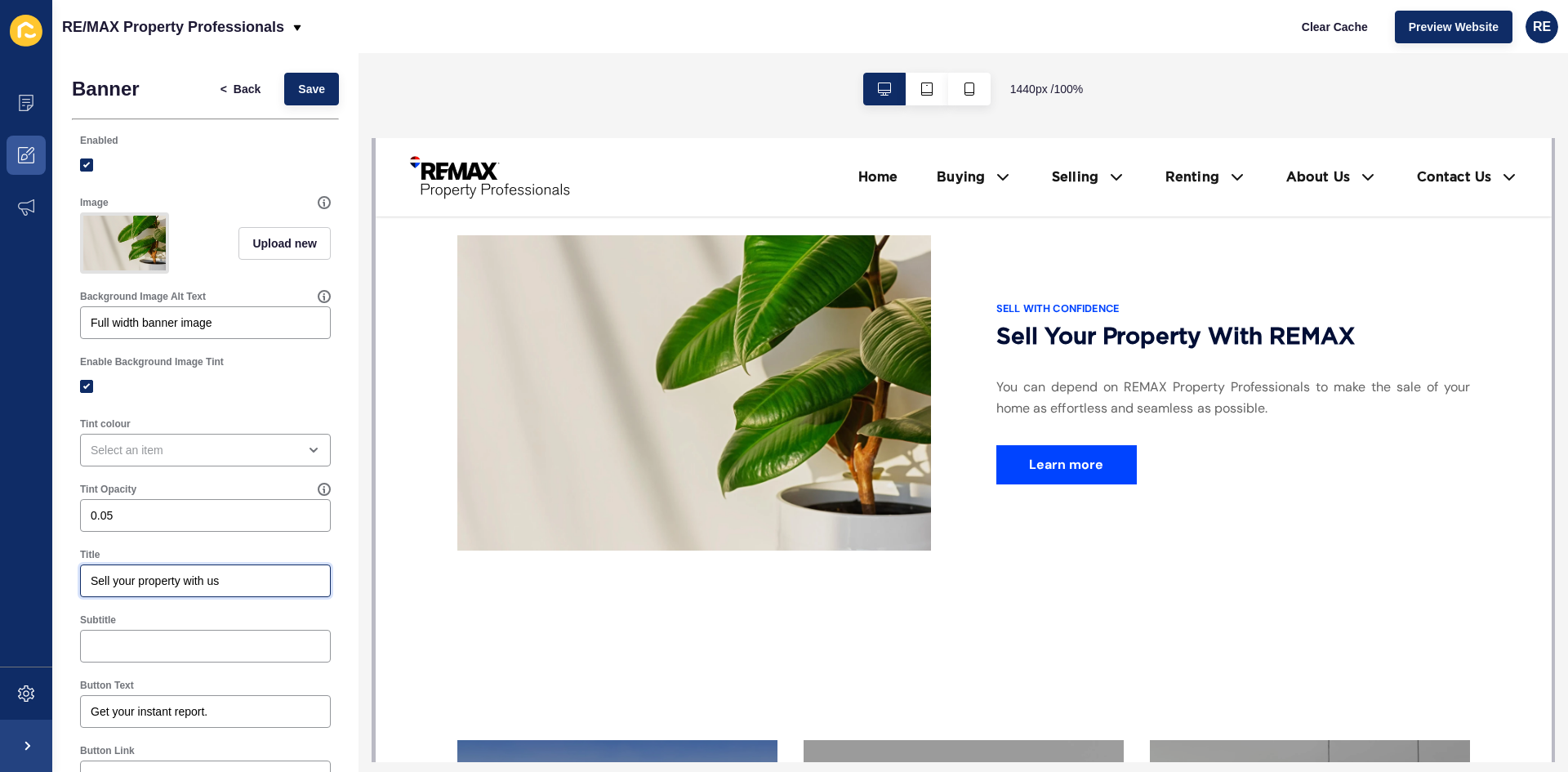
click at [222, 588] on input "Sell your property with us" at bounding box center [206, 581] width 230 height 17
drag, startPoint x: 222, startPoint y: 592, endPoint x: 211, endPoint y: 592, distance: 11.0
click at [211, 588] on input "Sell your property with us" at bounding box center [206, 581] width 230 height 17
type input "Sell your property with REMAX"
click at [327, 564] on div "Banner < Back Save Enabled Image Upload new Background Image Alt Text Full widt…" at bounding box center [205, 492] width 307 height 879
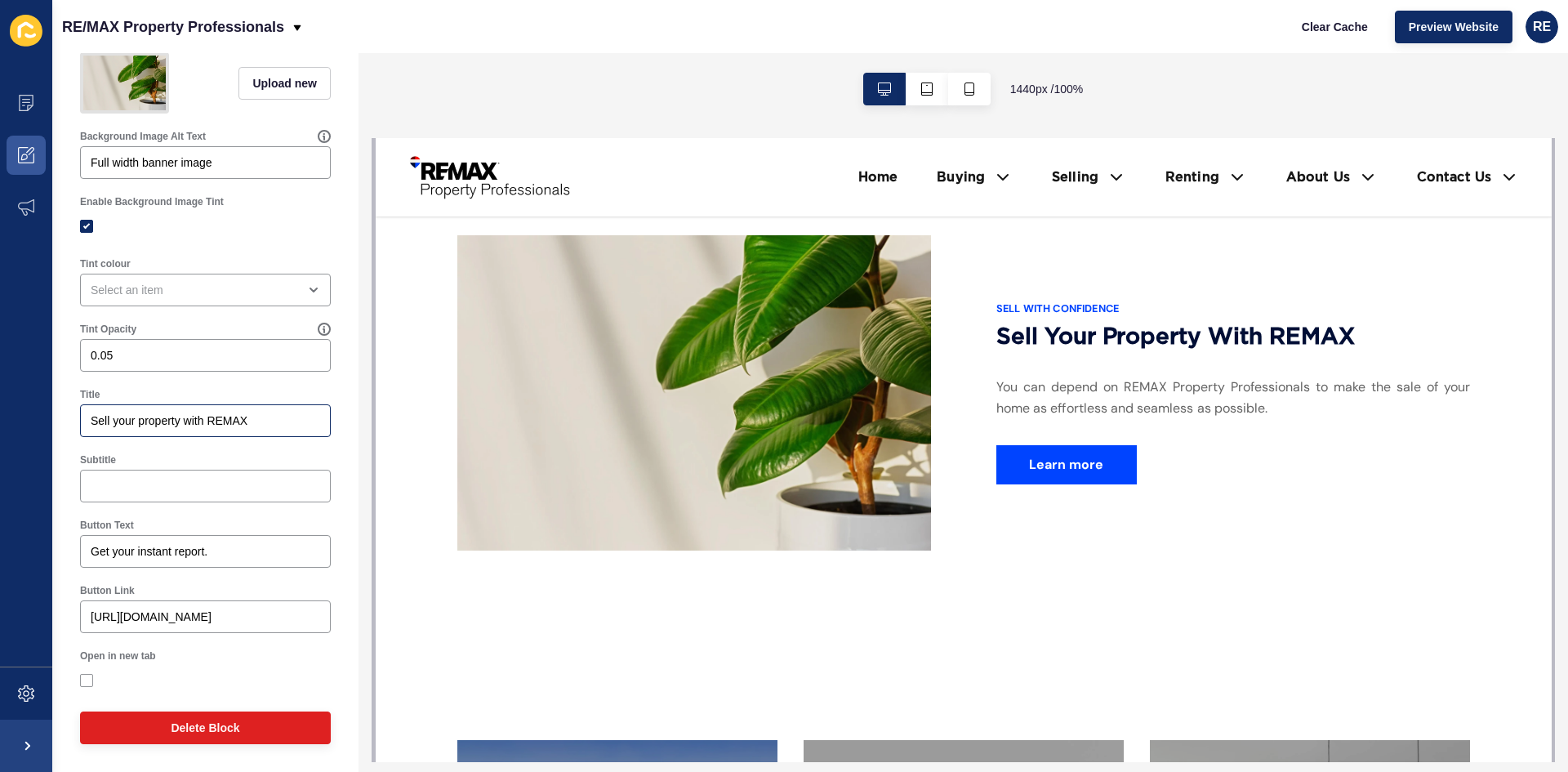
scroll to position [172, 0]
drag, startPoint x: 264, startPoint y: 418, endPoint x: 58, endPoint y: 424, distance: 206.1
click at [58, 424] on div "Banner < Back Save Enabled Image Upload new Background Image Alt Text Full widt…" at bounding box center [205, 333] width 307 height 879
click at [111, 493] on input "Subtitle" at bounding box center [206, 487] width 230 height 17
paste input "Sell your property with REMAX"
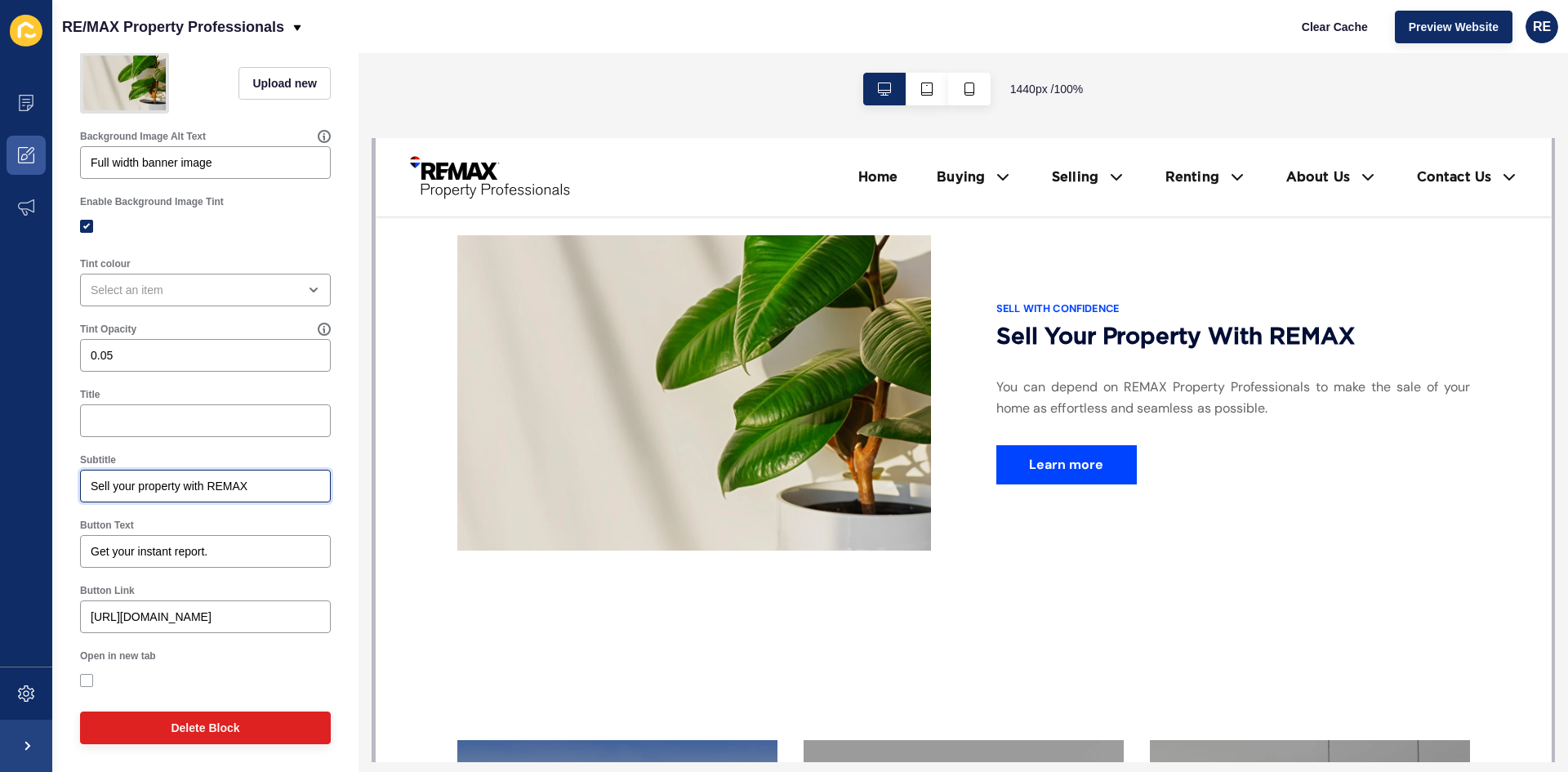
type input "Sell your property with REMAX"
click at [175, 422] on input "Title" at bounding box center [206, 421] width 230 height 17
paste input "SELL WITH CONFIDENCE"
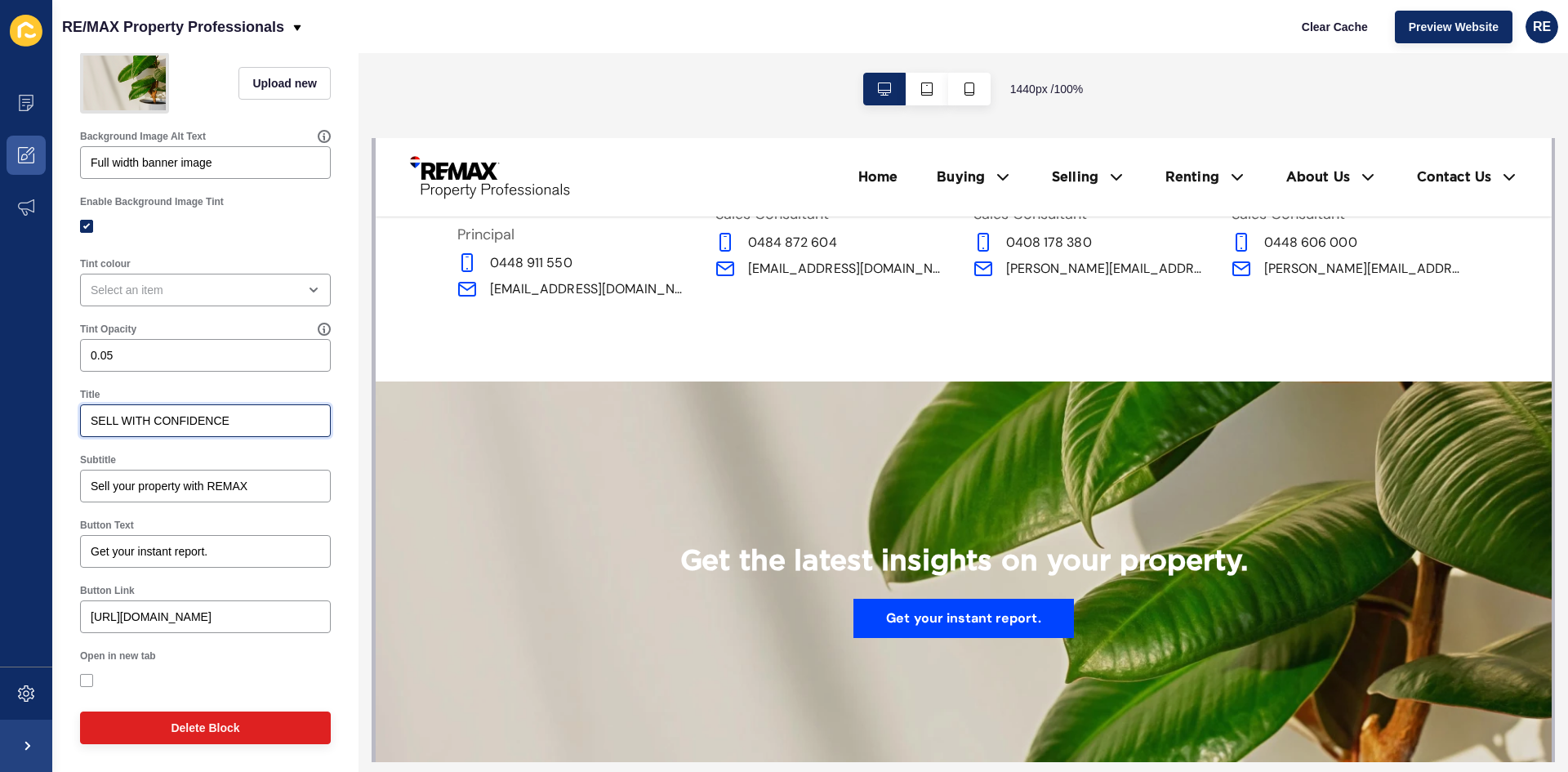
scroll to position [1960, 0]
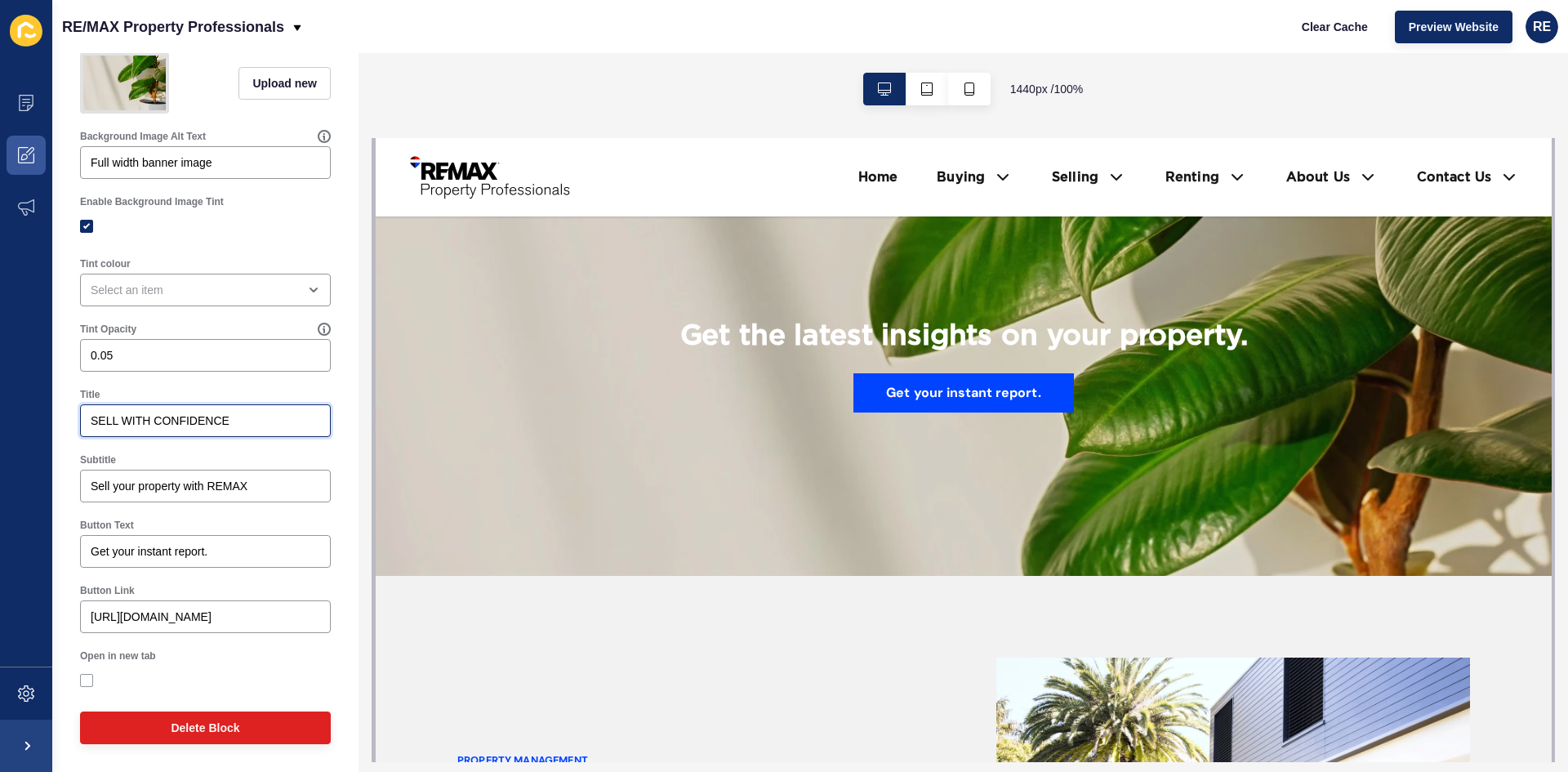
drag, startPoint x: 188, startPoint y: 417, endPoint x: 97, endPoint y: 421, distance: 91.1
click at [97, 421] on input "SELL WITH CONFIDENCE" at bounding box center [206, 421] width 230 height 17
type input "Sell With Confidence"
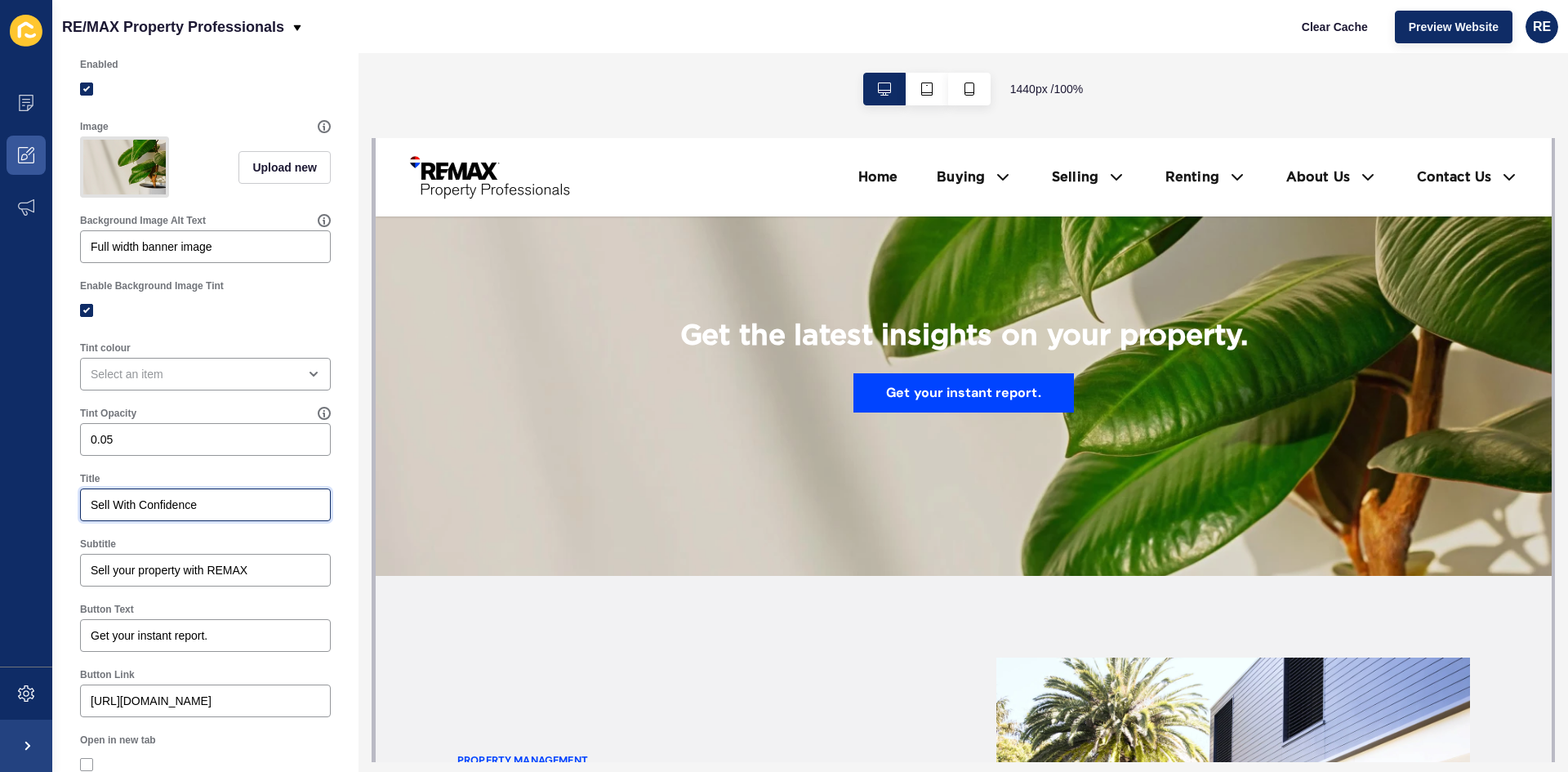
scroll to position [163, 0]
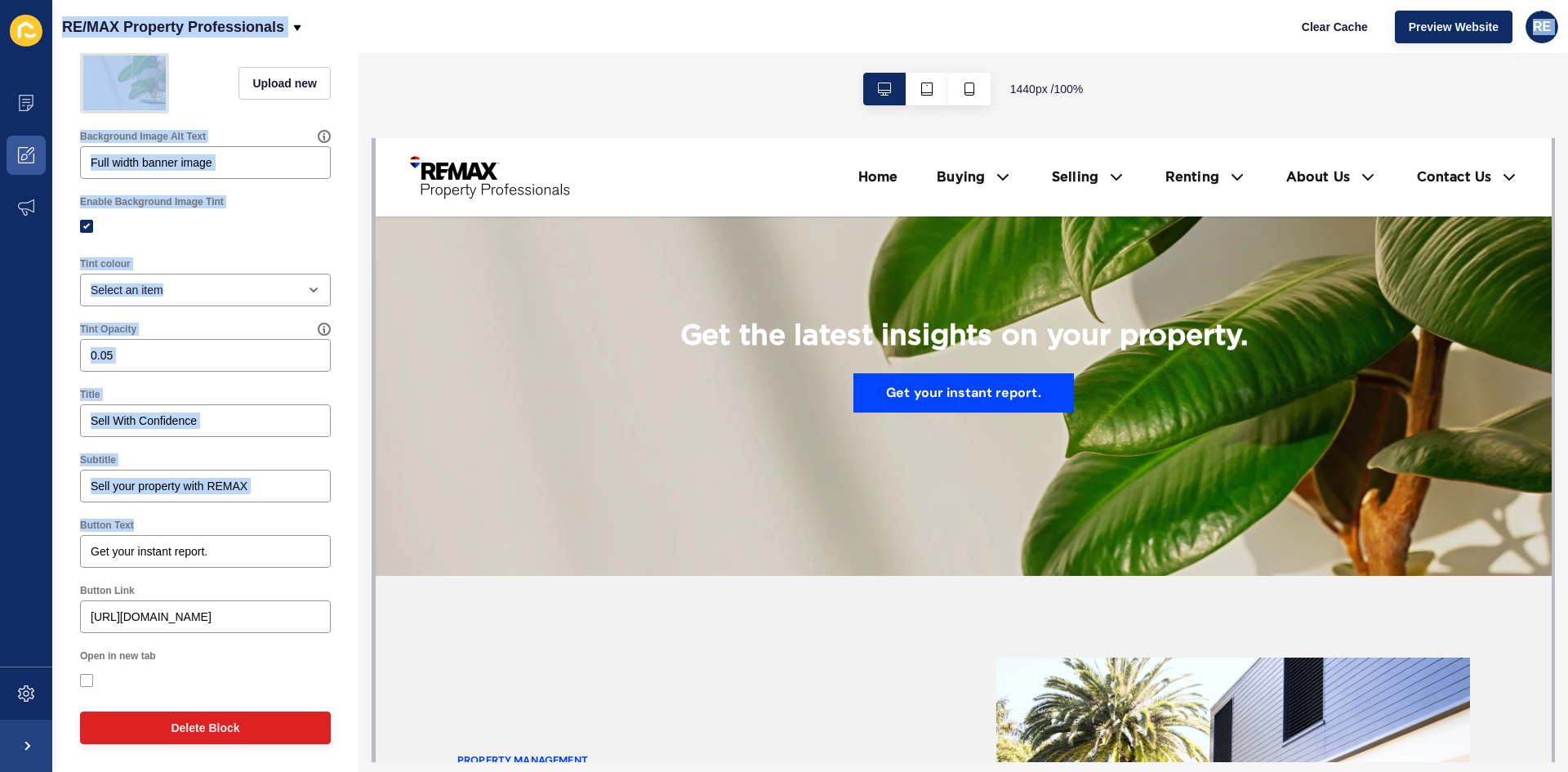
drag, startPoint x: 215, startPoint y: 568, endPoint x: -98, endPoint y: 542, distance: 314.1
click at [0, 542] on html "Content Appearance Marketing Settings RE/MAX Property Professionals Clear Cache…" at bounding box center [784, 386] width 1568 height 772
click at [245, 576] on div "Button Text Get your instant report." at bounding box center [206, 543] width 267 height 66
click at [232, 560] on input "Get your instant report." at bounding box center [206, 551] width 230 height 17
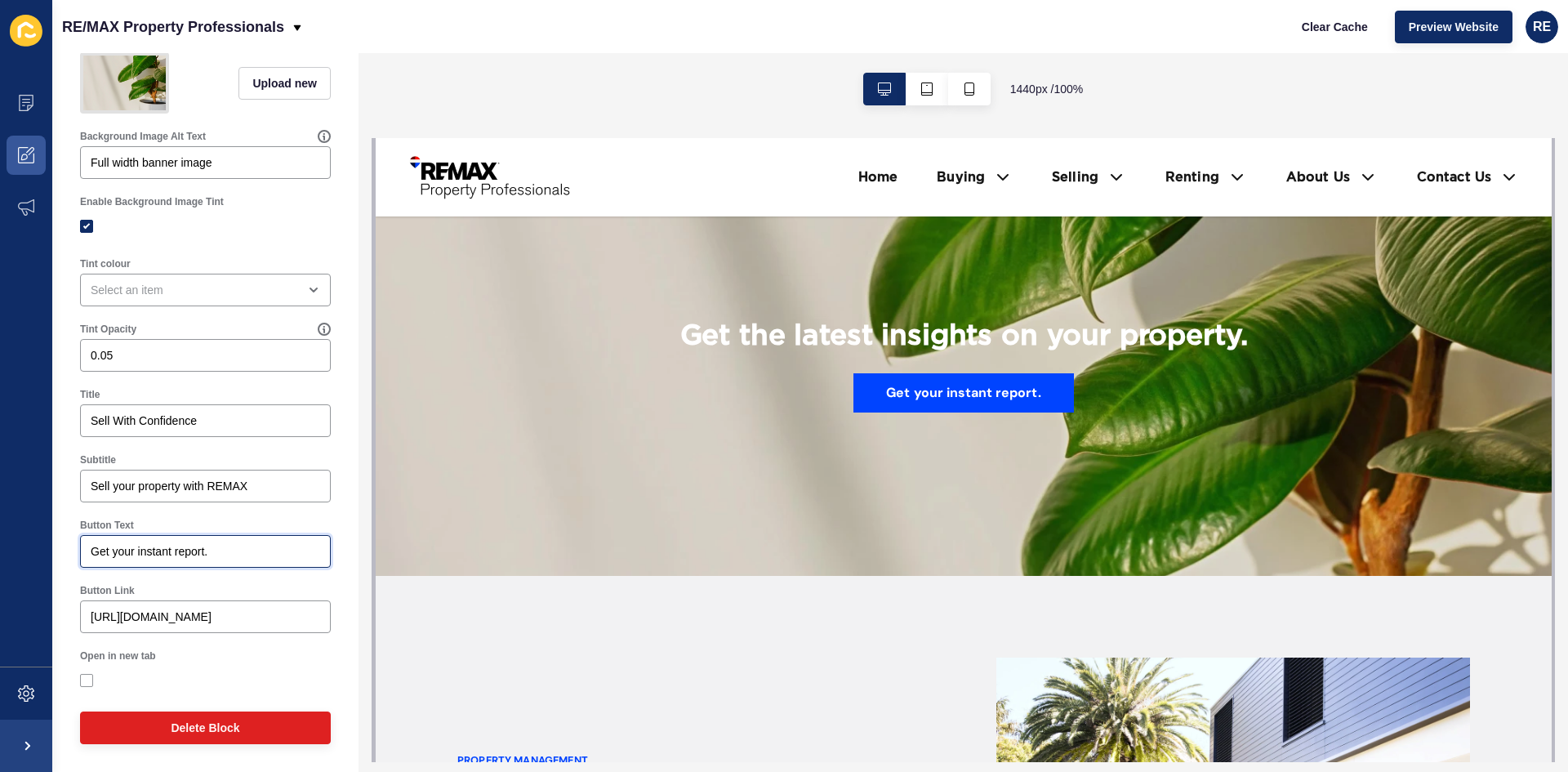
drag, startPoint x: 232, startPoint y: 562, endPoint x: 89, endPoint y: 562, distance: 143.0
click at [89, 562] on div "Get your instant report." at bounding box center [205, 551] width 251 height 32
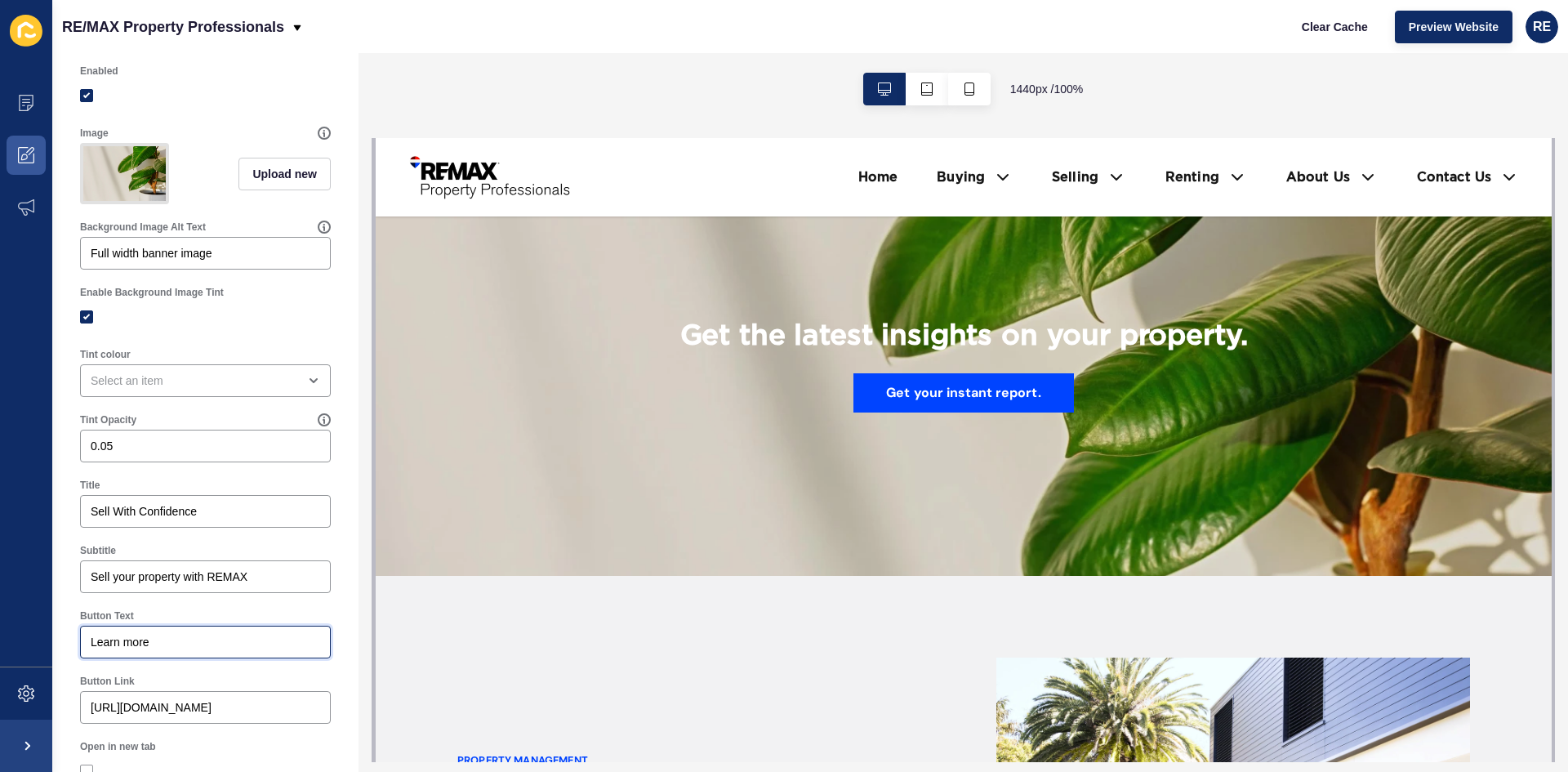
scroll to position [0, 0]
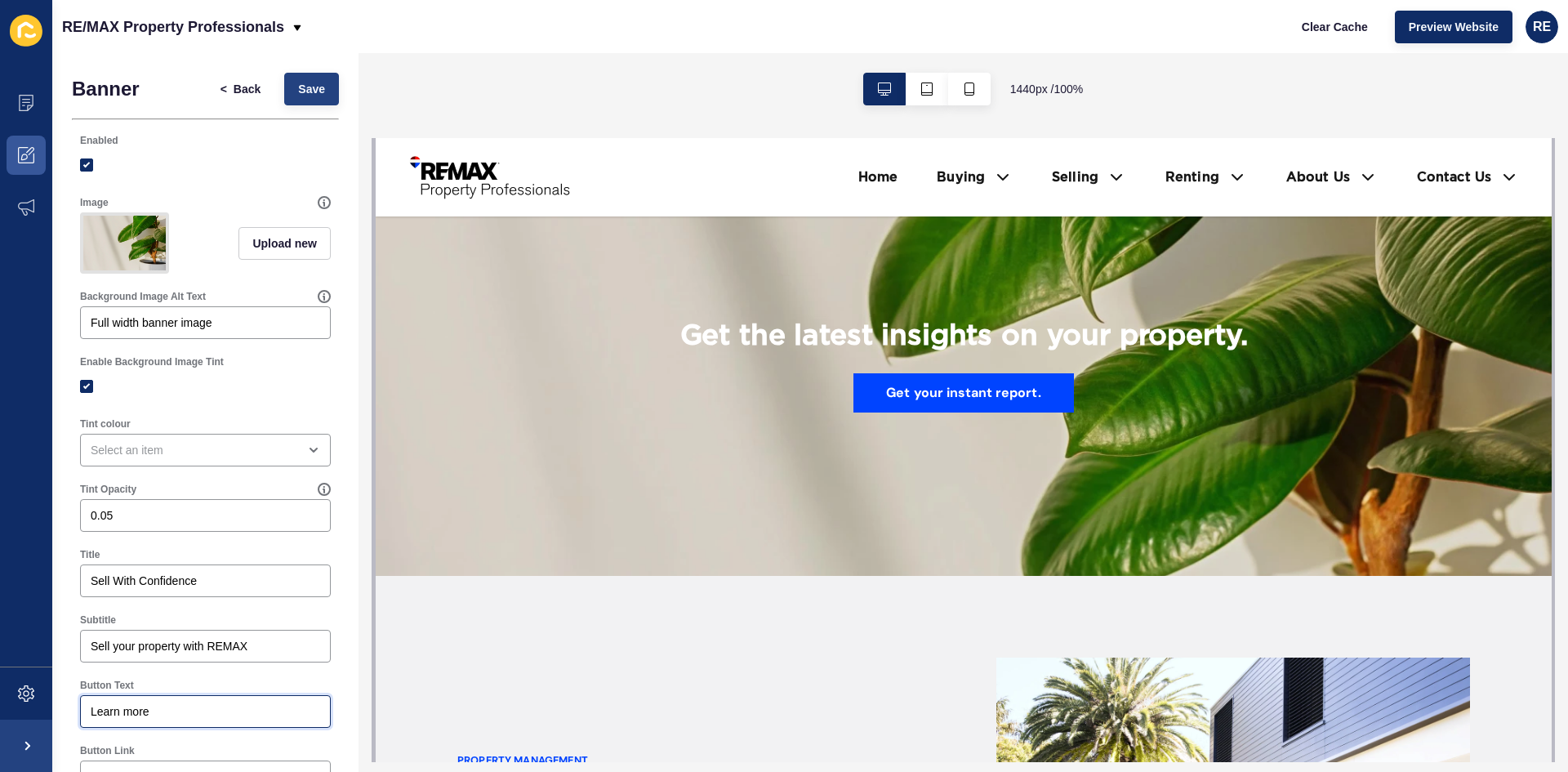
type input "Learn more"
click at [298, 74] on button "Save" at bounding box center [311, 88] width 55 height 32
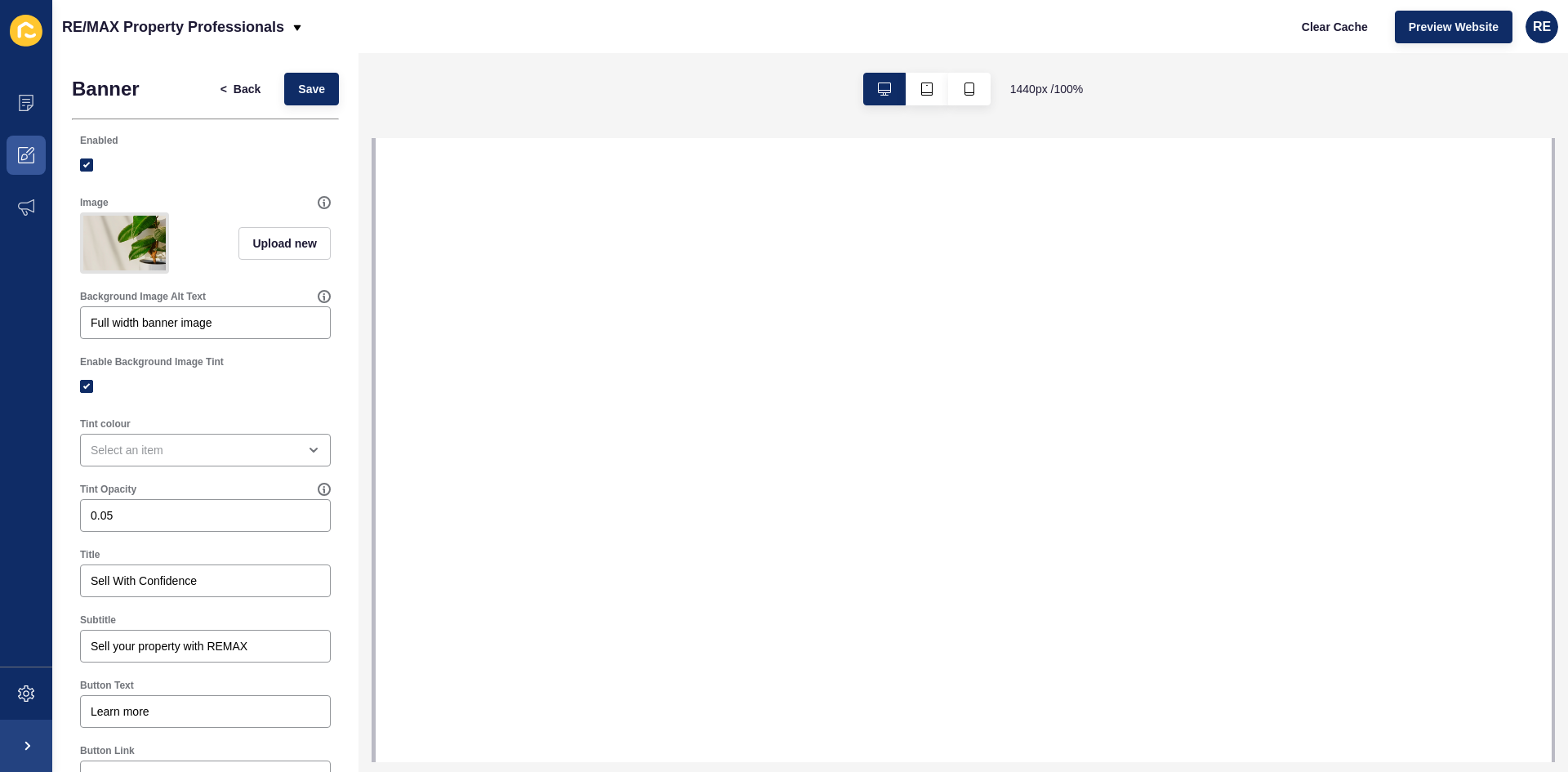
select select
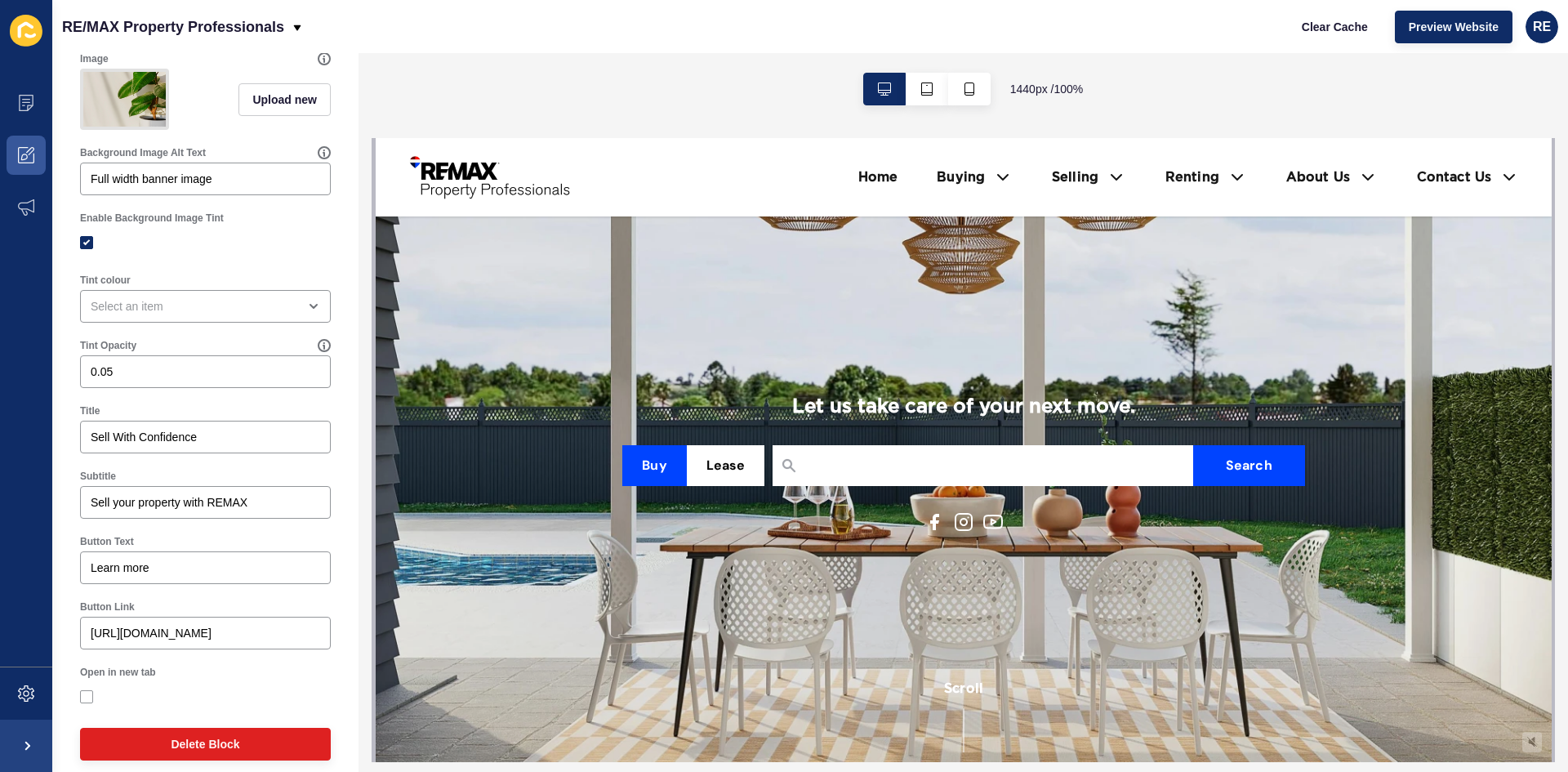
scroll to position [172, 0]
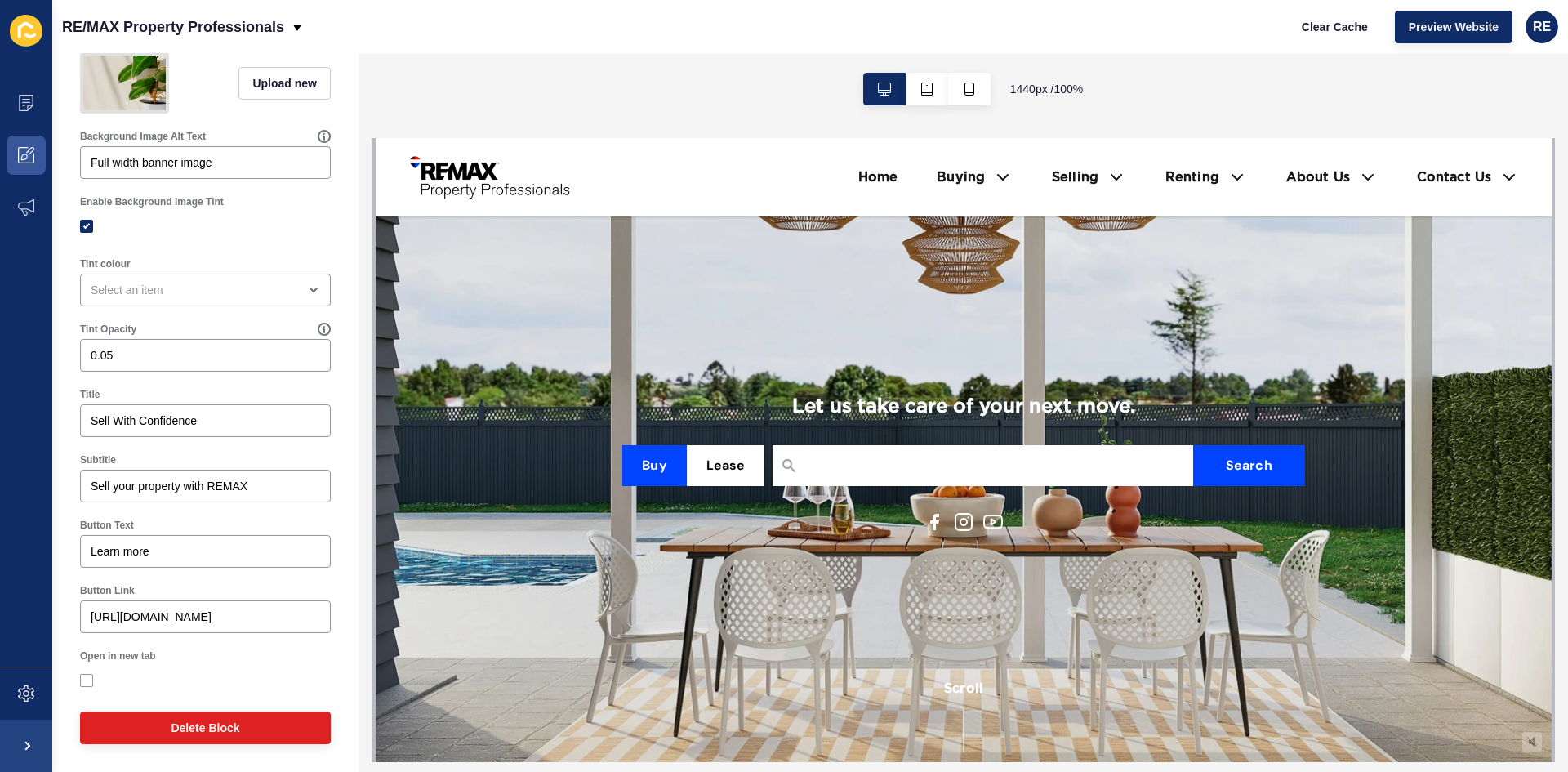
drag, startPoint x: 353, startPoint y: 212, endPoint x: 0, endPoint y: 230, distance: 353.5
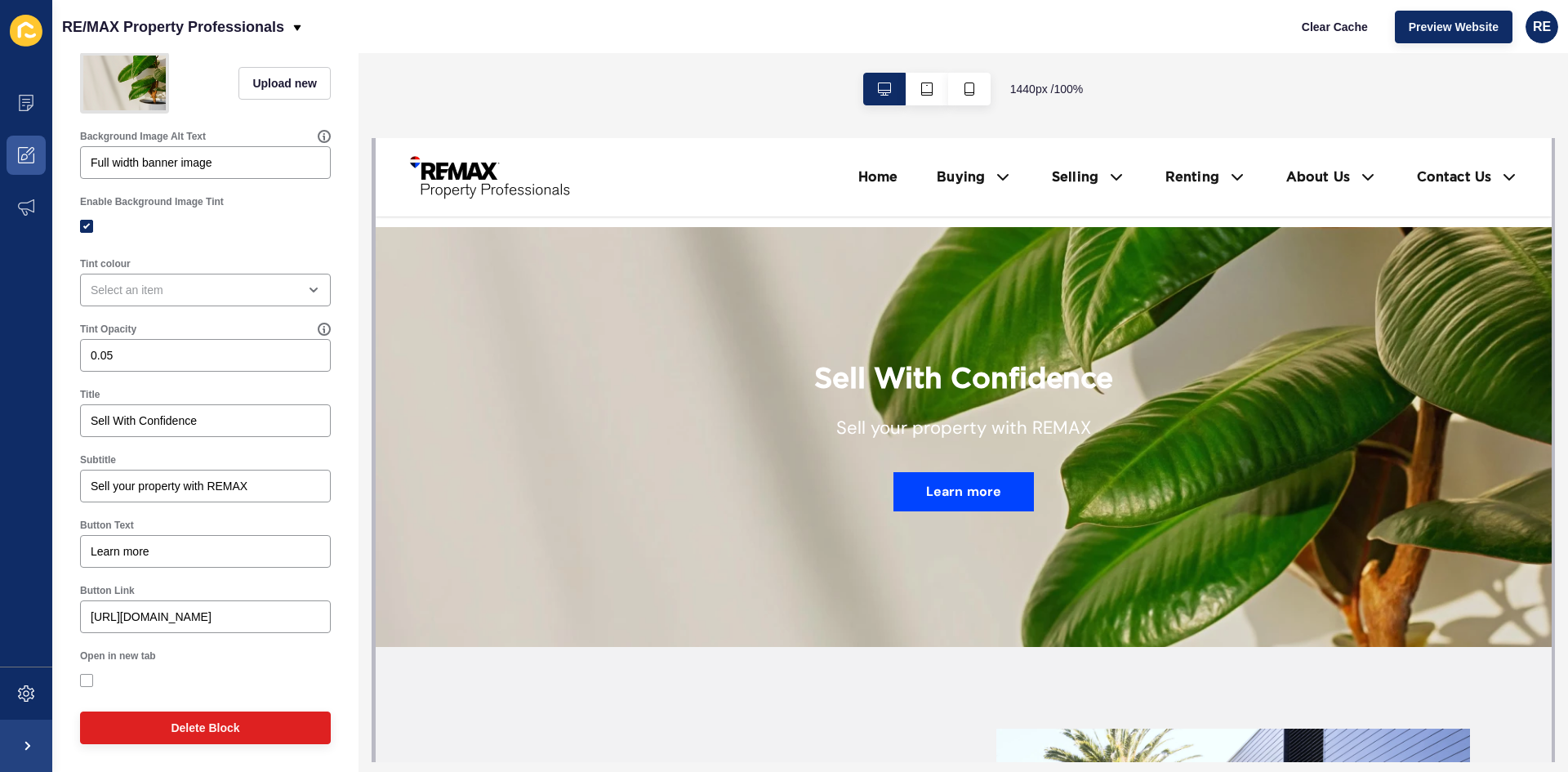
scroll to position [1960, 0]
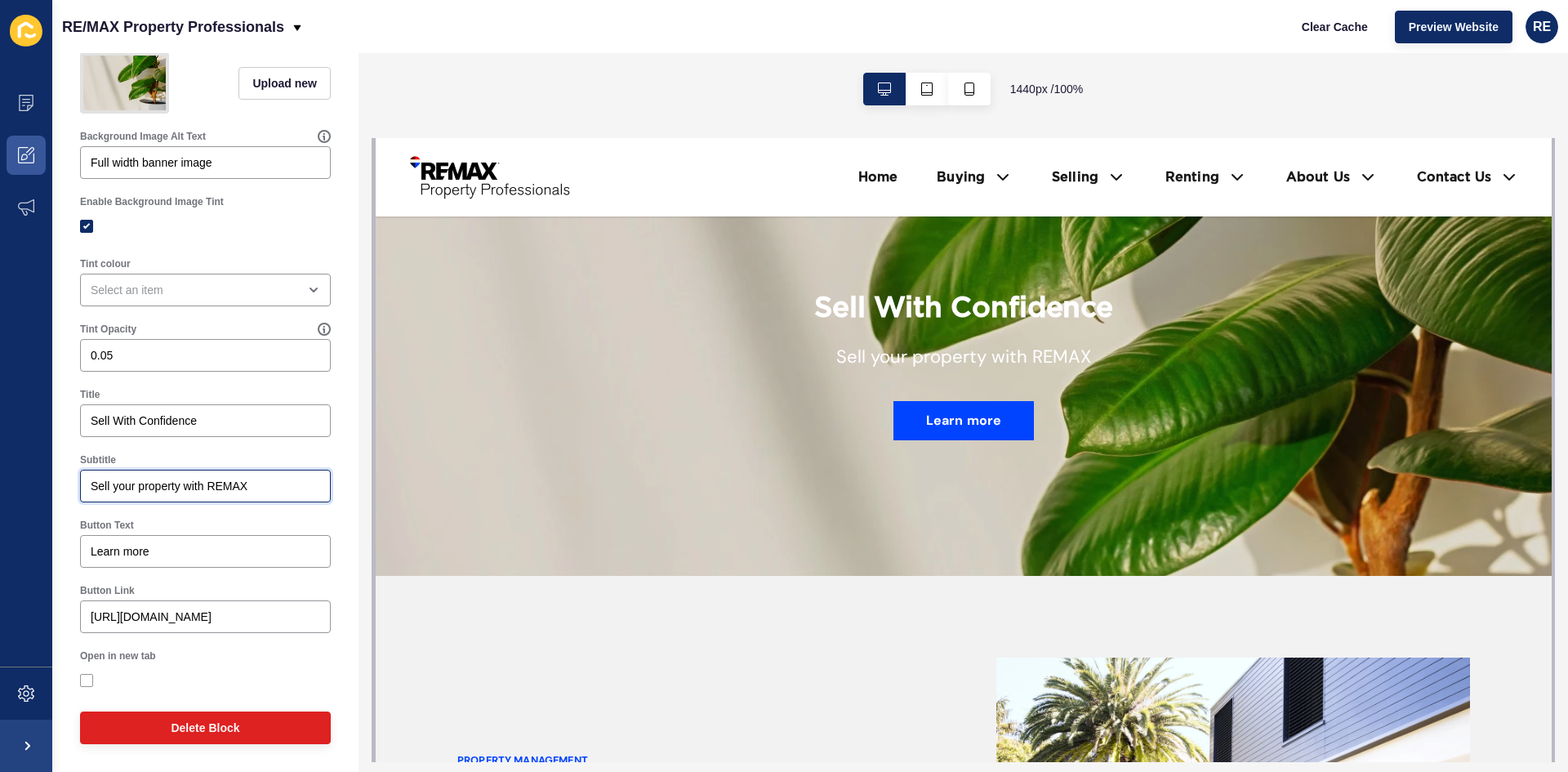
drag, startPoint x: 262, startPoint y: 487, endPoint x: 84, endPoint y: 484, distance: 178.0
click at [84, 484] on div "Sell your property with REMAX" at bounding box center [205, 486] width 251 height 32
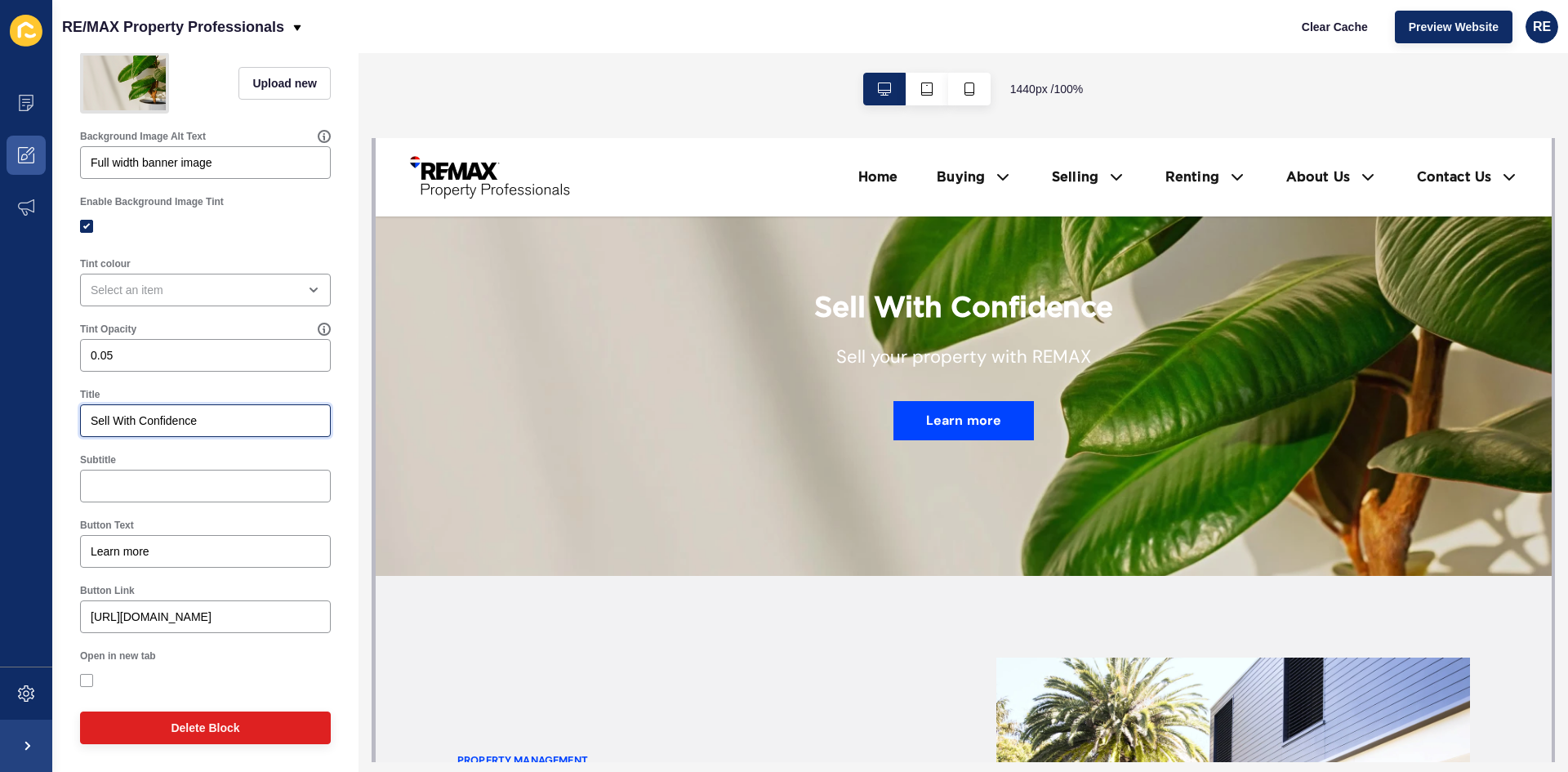
drag, startPoint x: 110, startPoint y: 428, endPoint x: 39, endPoint y: 428, distance: 71.0
click at [39, 428] on div "Content Appearance Marketing Settings RE/MAX Property Professionals Clear Cache…" at bounding box center [784, 386] width 1568 height 772
paste input "your property with REMAX"
type input "Sell your property with REMAX"
click at [171, 474] on div at bounding box center [205, 486] width 251 height 32
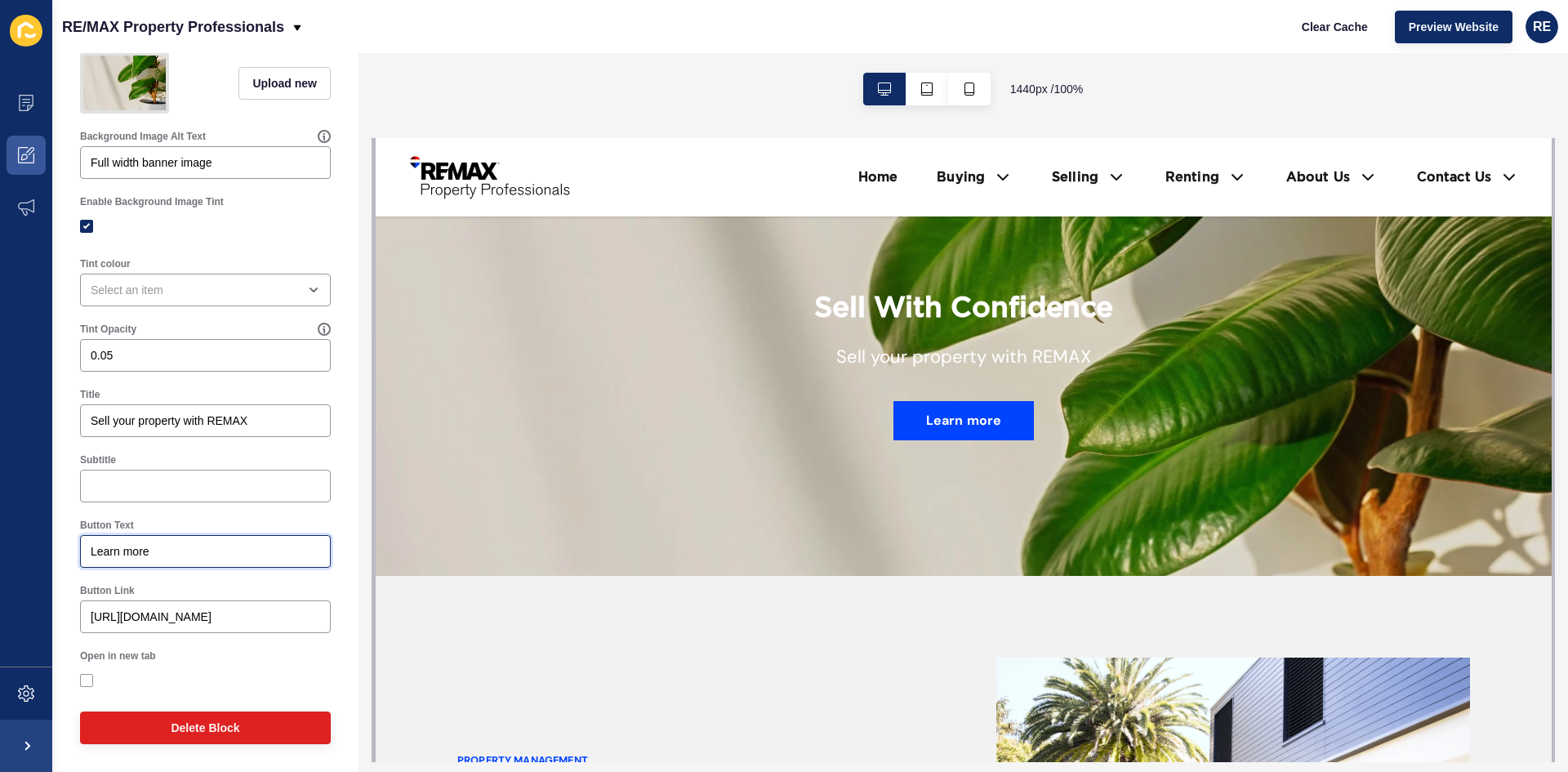
drag, startPoint x: 150, startPoint y: 546, endPoint x: 76, endPoint y: 548, distance: 74.0
click at [76, 548] on div "Button Text Learn more" at bounding box center [206, 543] width 267 height 66
paste input "Sell your property with REMAX"
drag, startPoint x: 247, startPoint y: 557, endPoint x: 113, endPoint y: 557, distance: 134.0
click at [113, 557] on input "Sell your property with REMAX" at bounding box center [206, 551] width 230 height 17
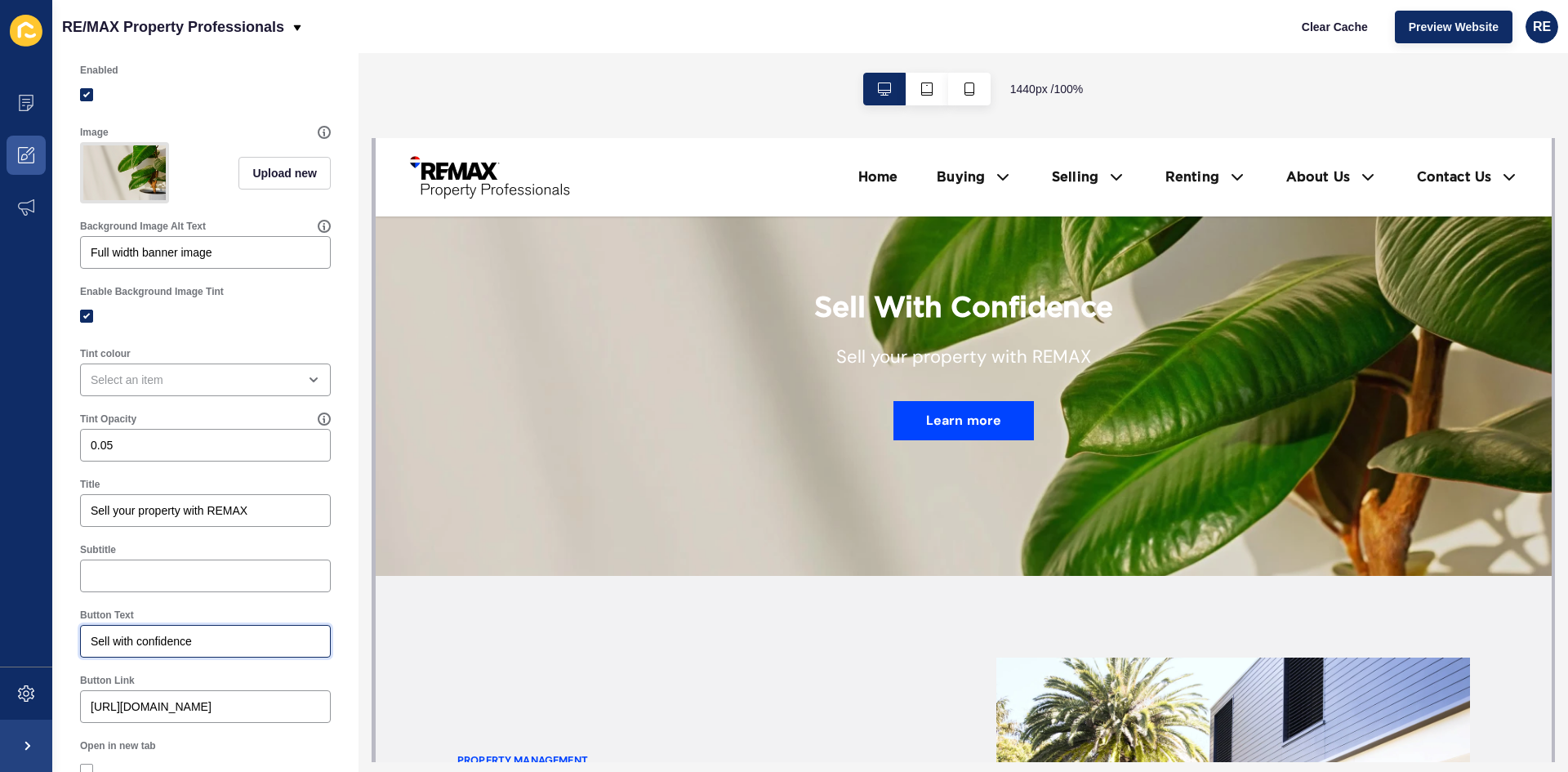
scroll to position [0, 0]
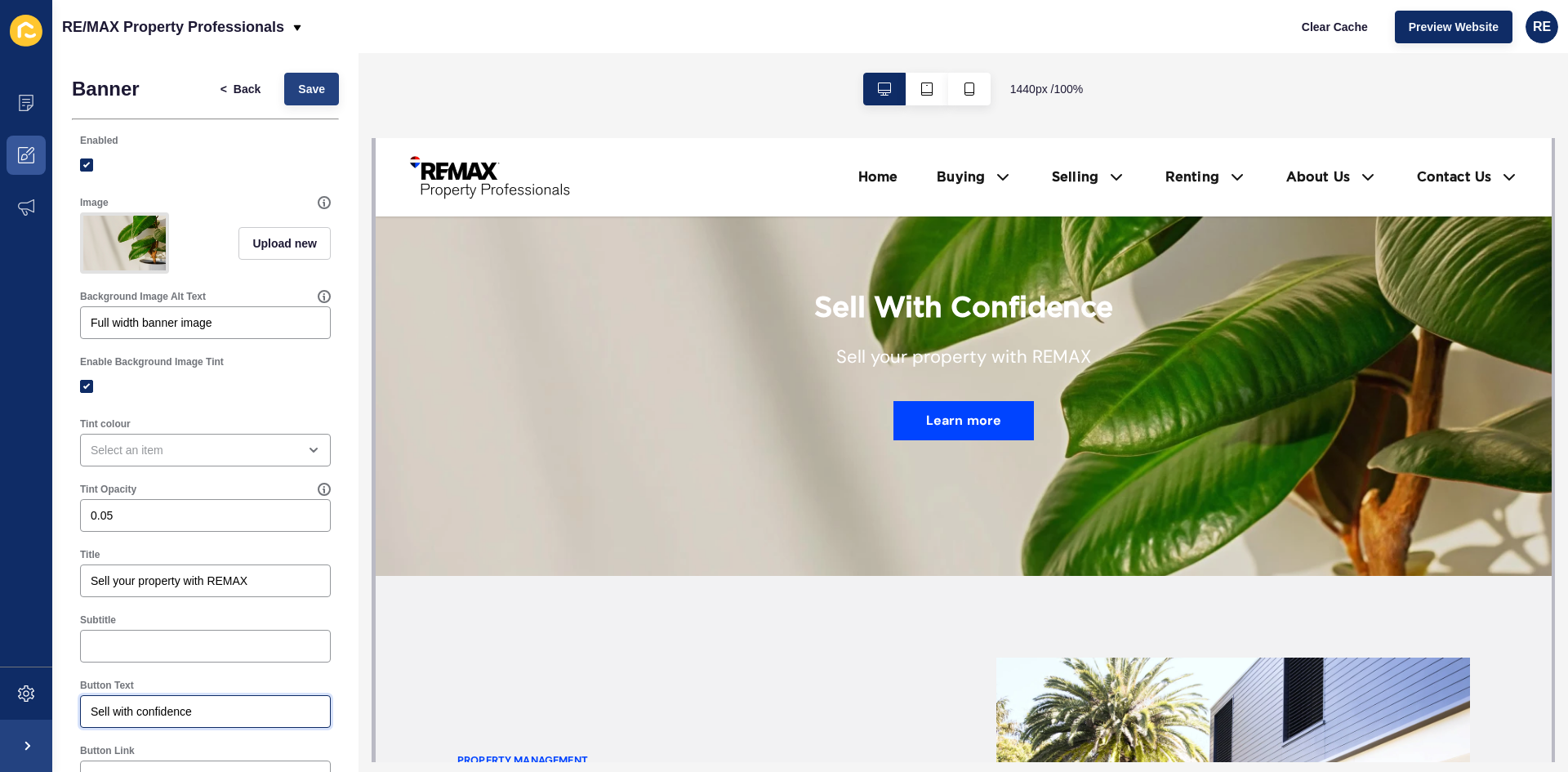
type input "Sell with confidence"
click at [299, 99] on button "Save" at bounding box center [311, 88] width 55 height 32
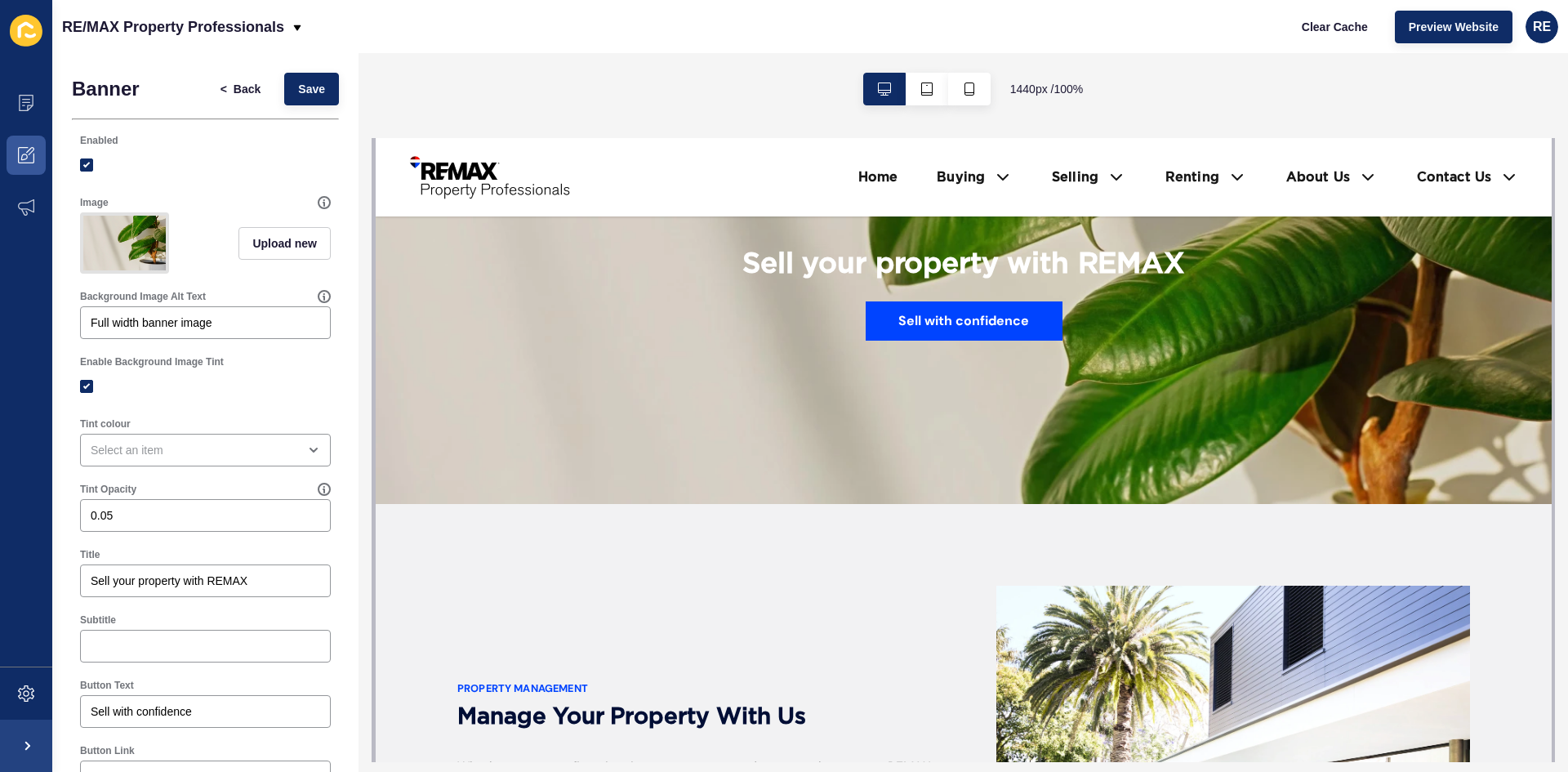
scroll to position [2124, 0]
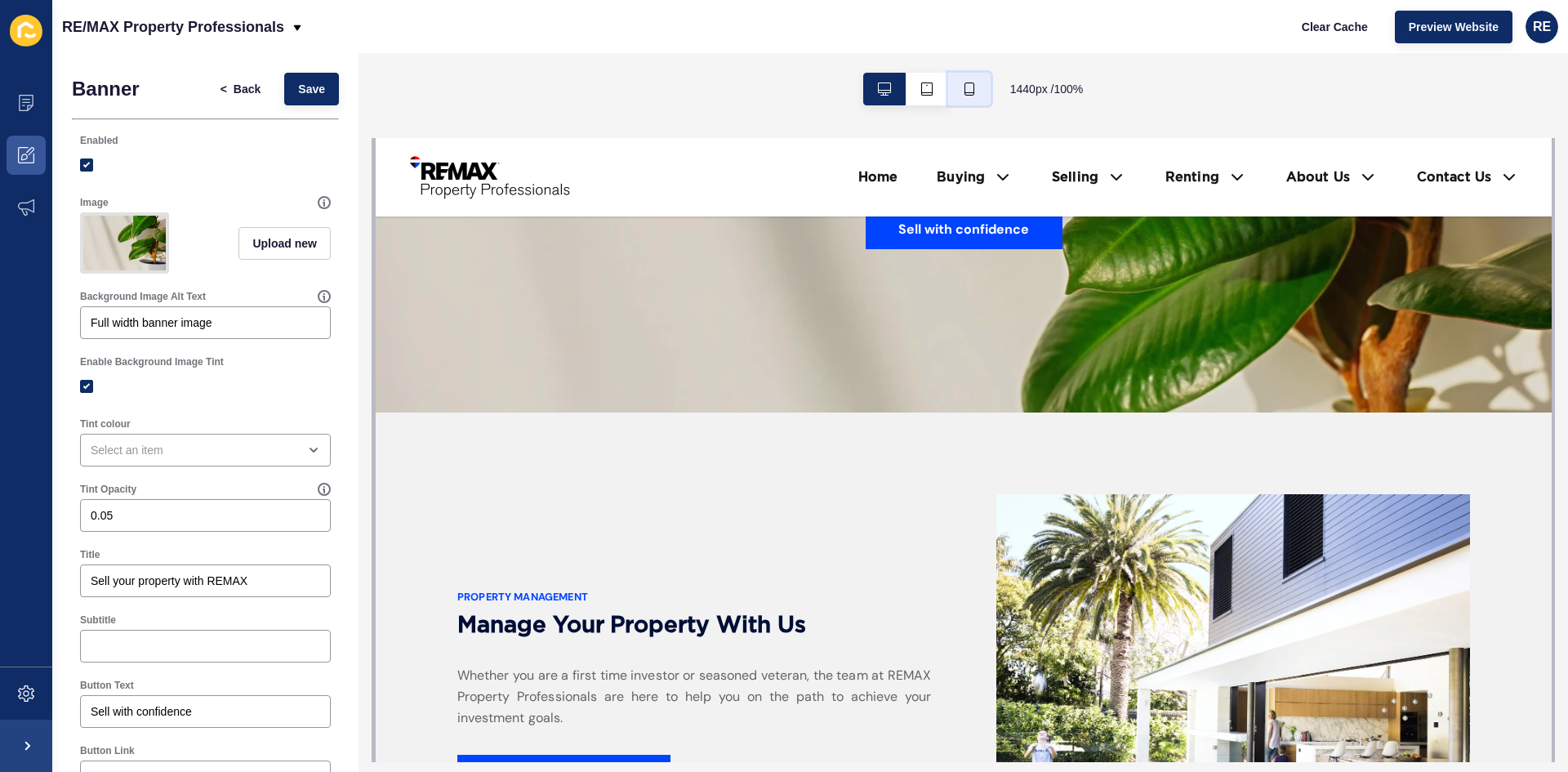
click at [957, 93] on button "button" at bounding box center [969, 88] width 43 height 32
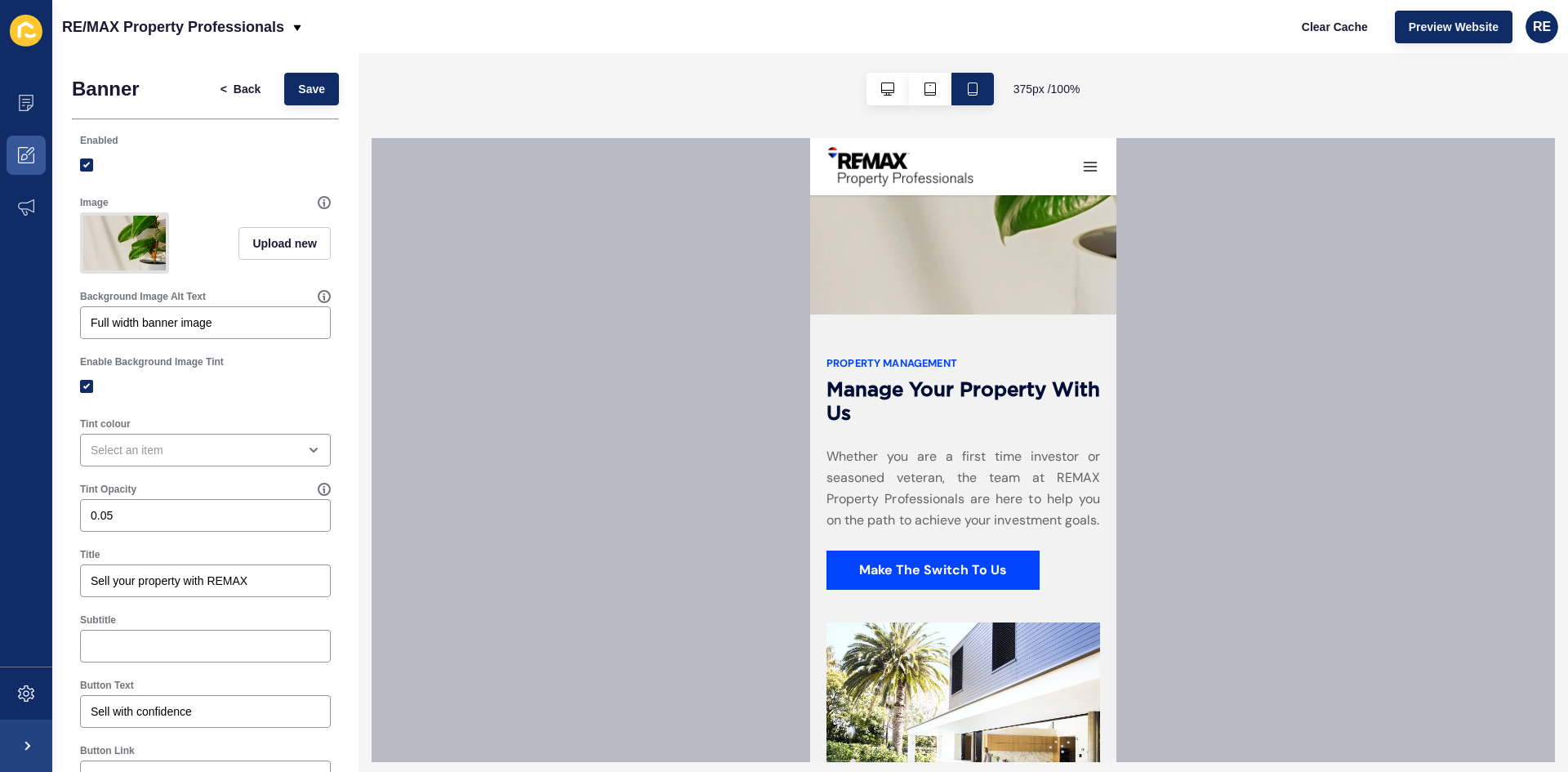
scroll to position [2104, 0]
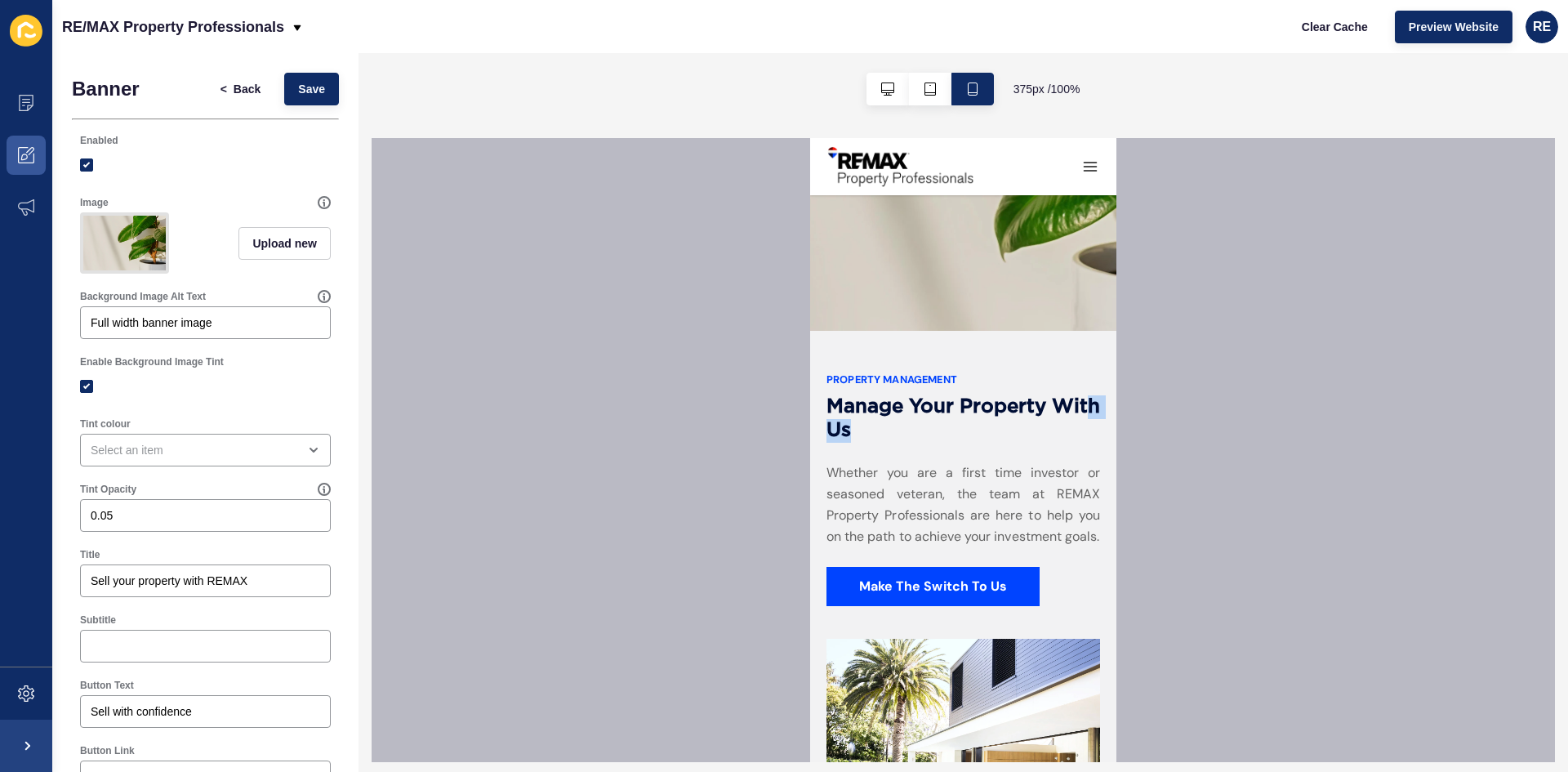
click at [861, 408] on h2 "Manage your property with us" at bounding box center [963, 419] width 273 height 47
click at [874, 410] on h2 "Manage your property with us" at bounding box center [963, 419] width 273 height 47
drag, startPoint x: 874, startPoint y: 410, endPoint x: 916, endPoint y: 410, distance: 42.0
click at [912, 410] on h2 "Manage your property with us" at bounding box center [963, 419] width 273 height 47
click at [917, 410] on h2 "Manage your property with us" at bounding box center [963, 419] width 273 height 47
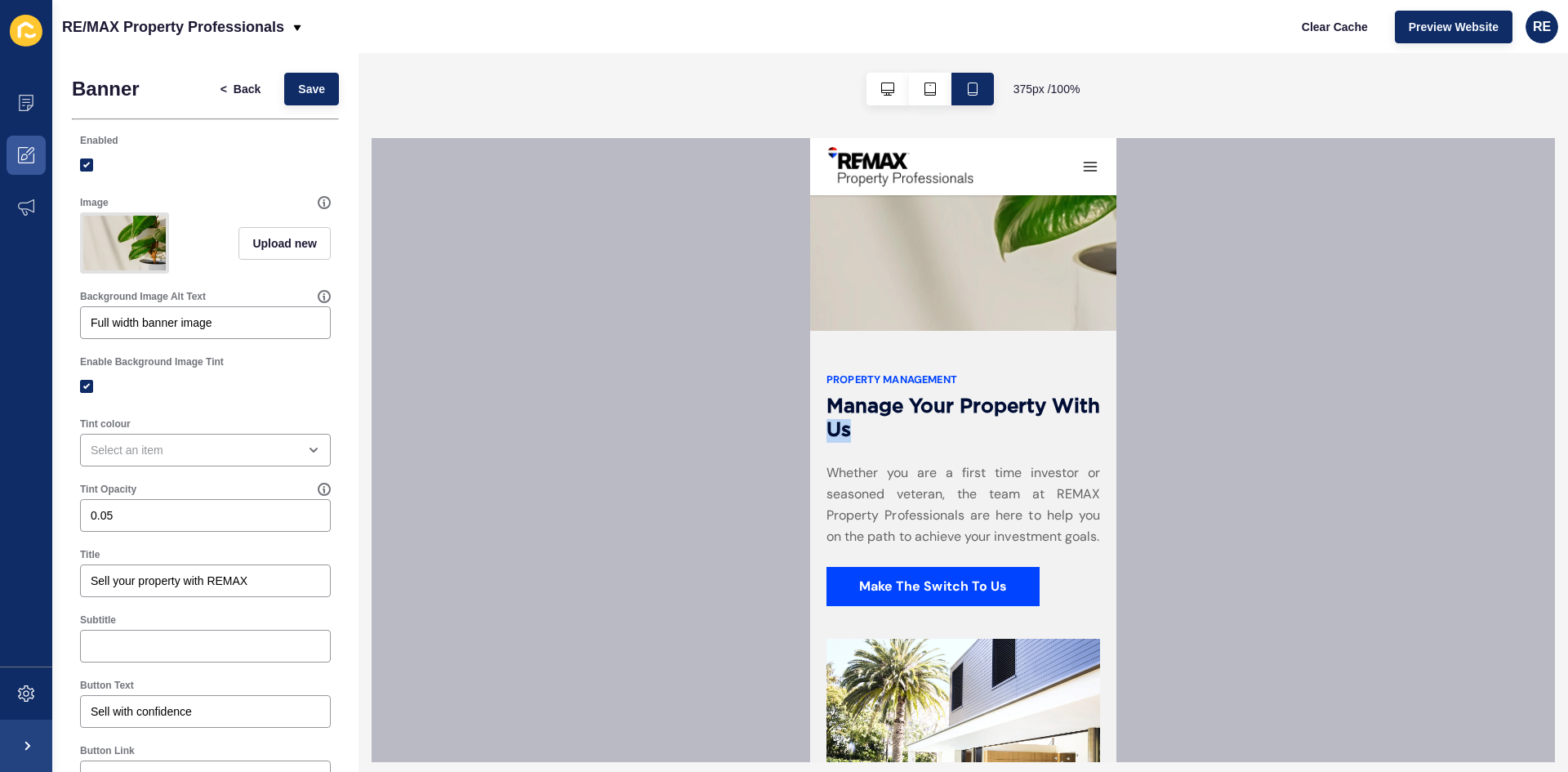
click at [886, 410] on h2 "Manage your property with us" at bounding box center [963, 419] width 273 height 47
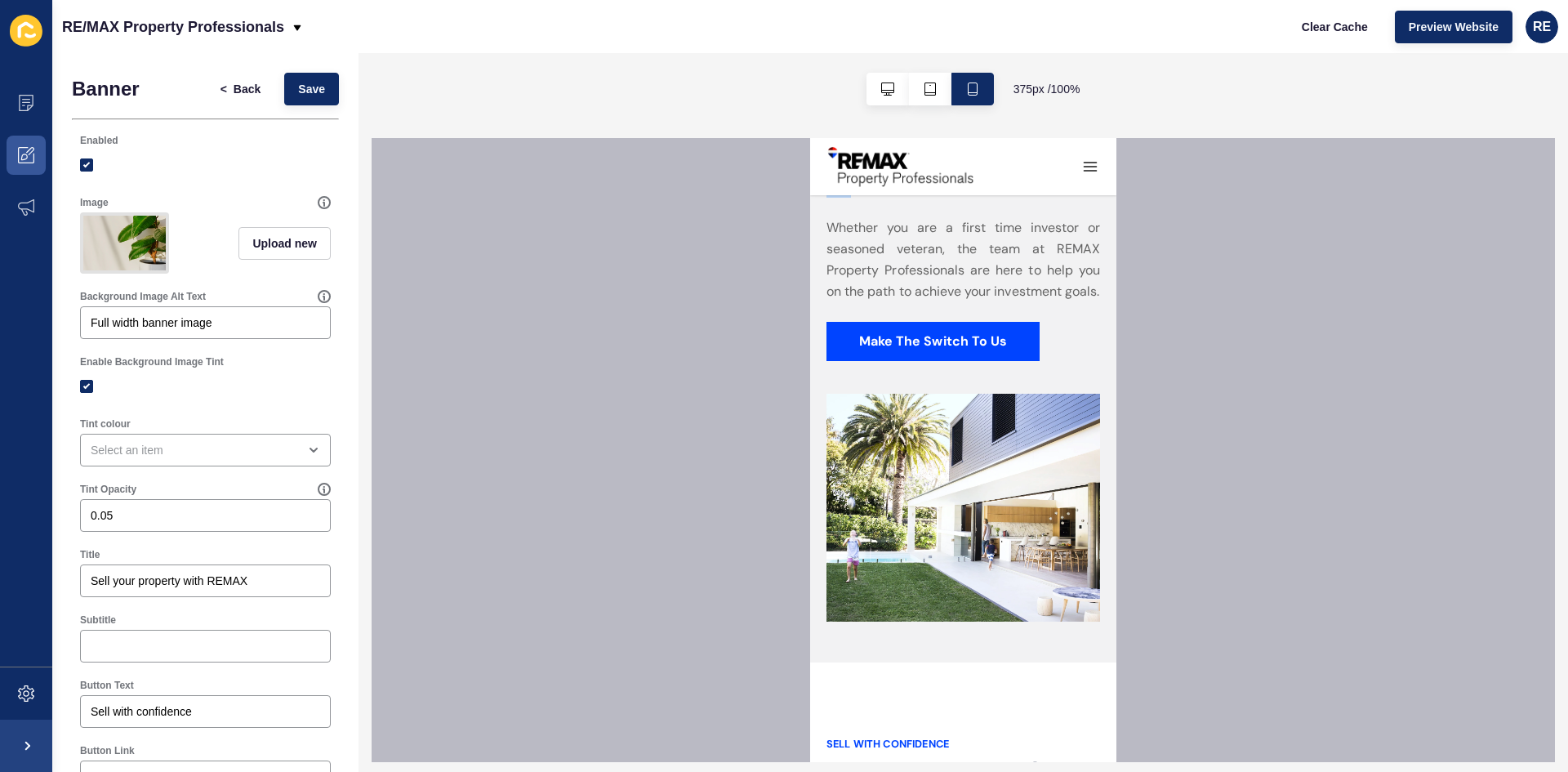
scroll to position [2676, 0]
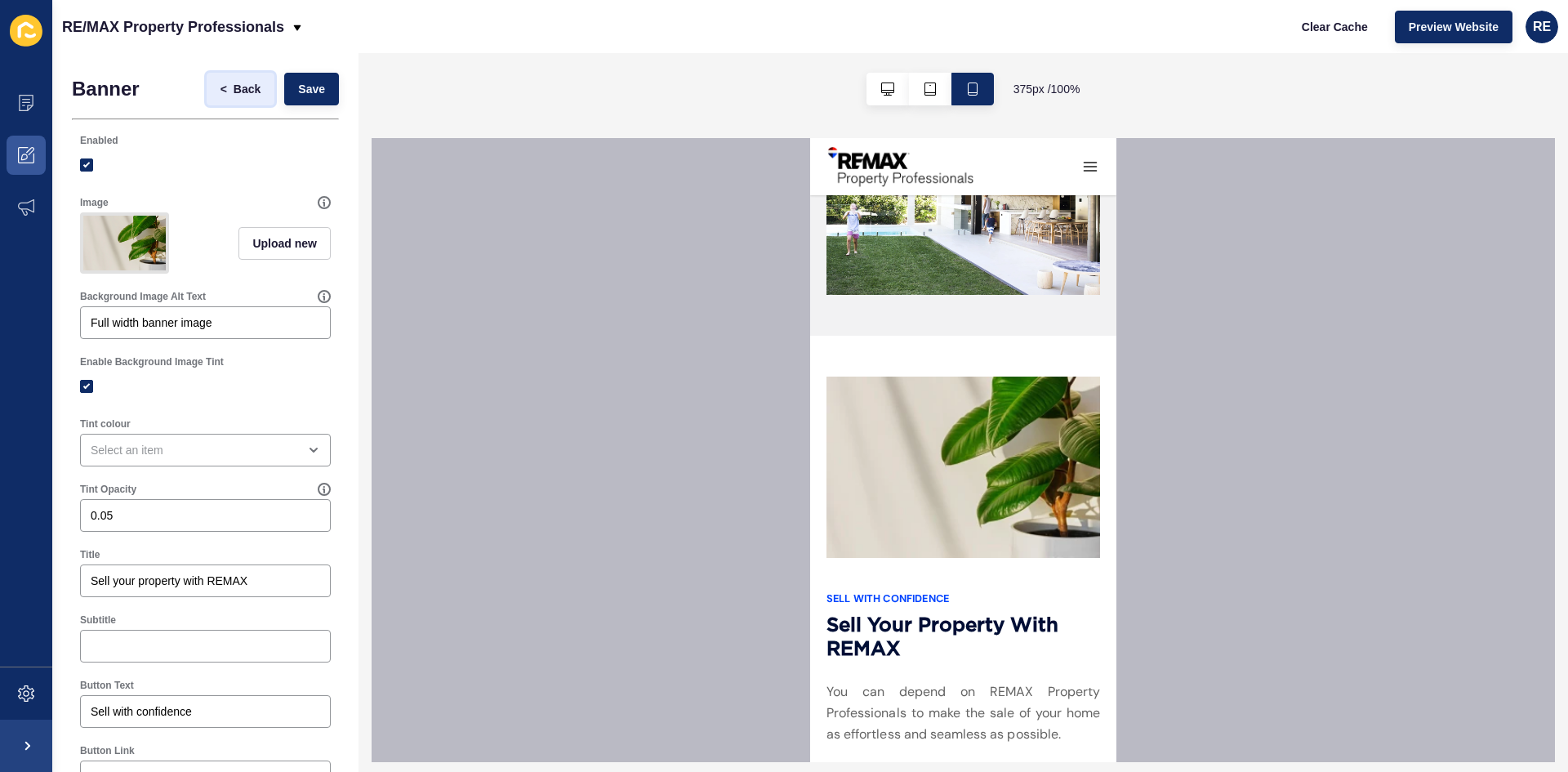
click at [234, 92] on span "Back" at bounding box center [247, 89] width 27 height 17
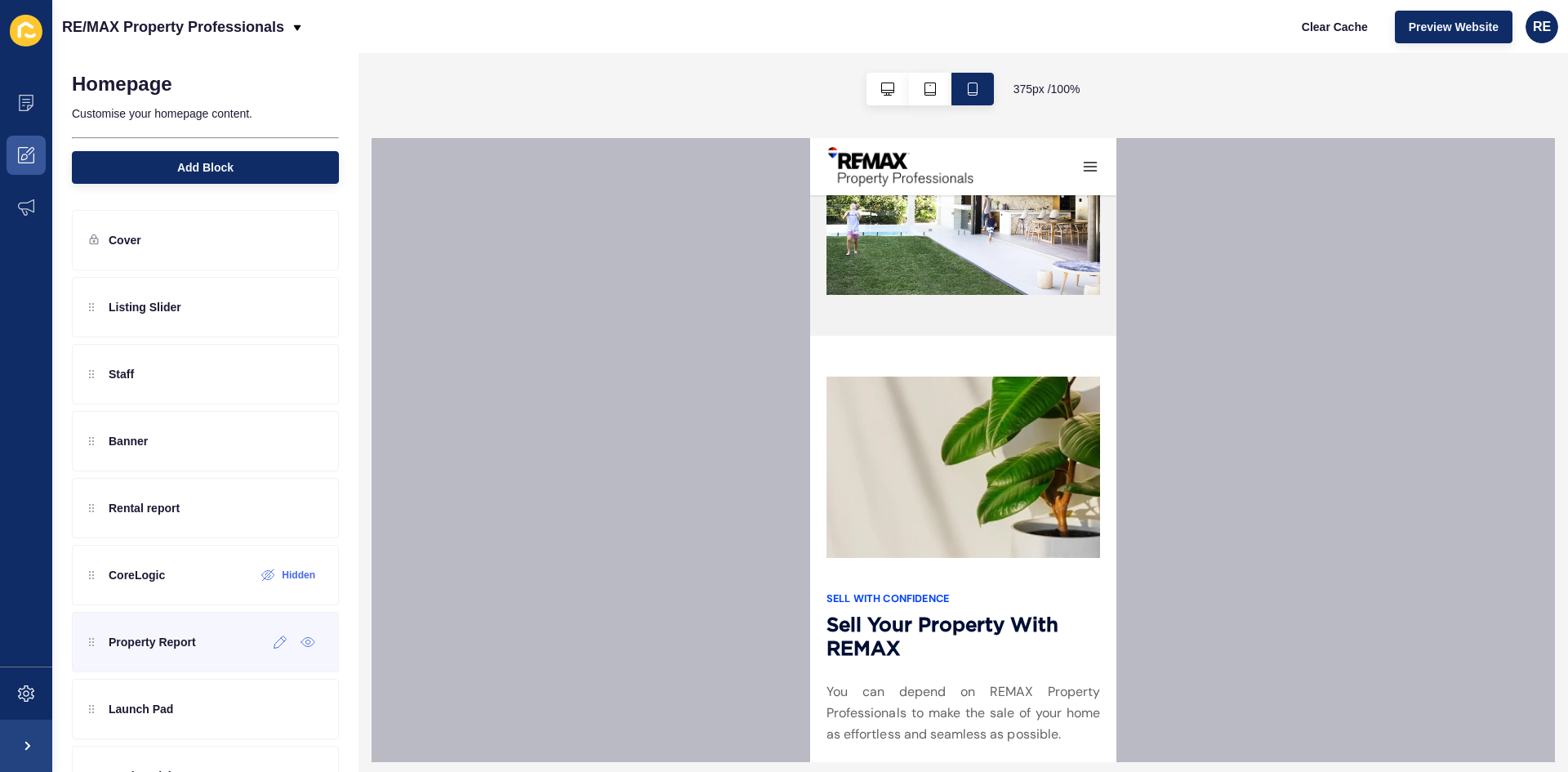
click at [227, 644] on div "Property Report" at bounding box center [206, 641] width 267 height 60
click at [273, 647] on icon at bounding box center [280, 642] width 14 height 13
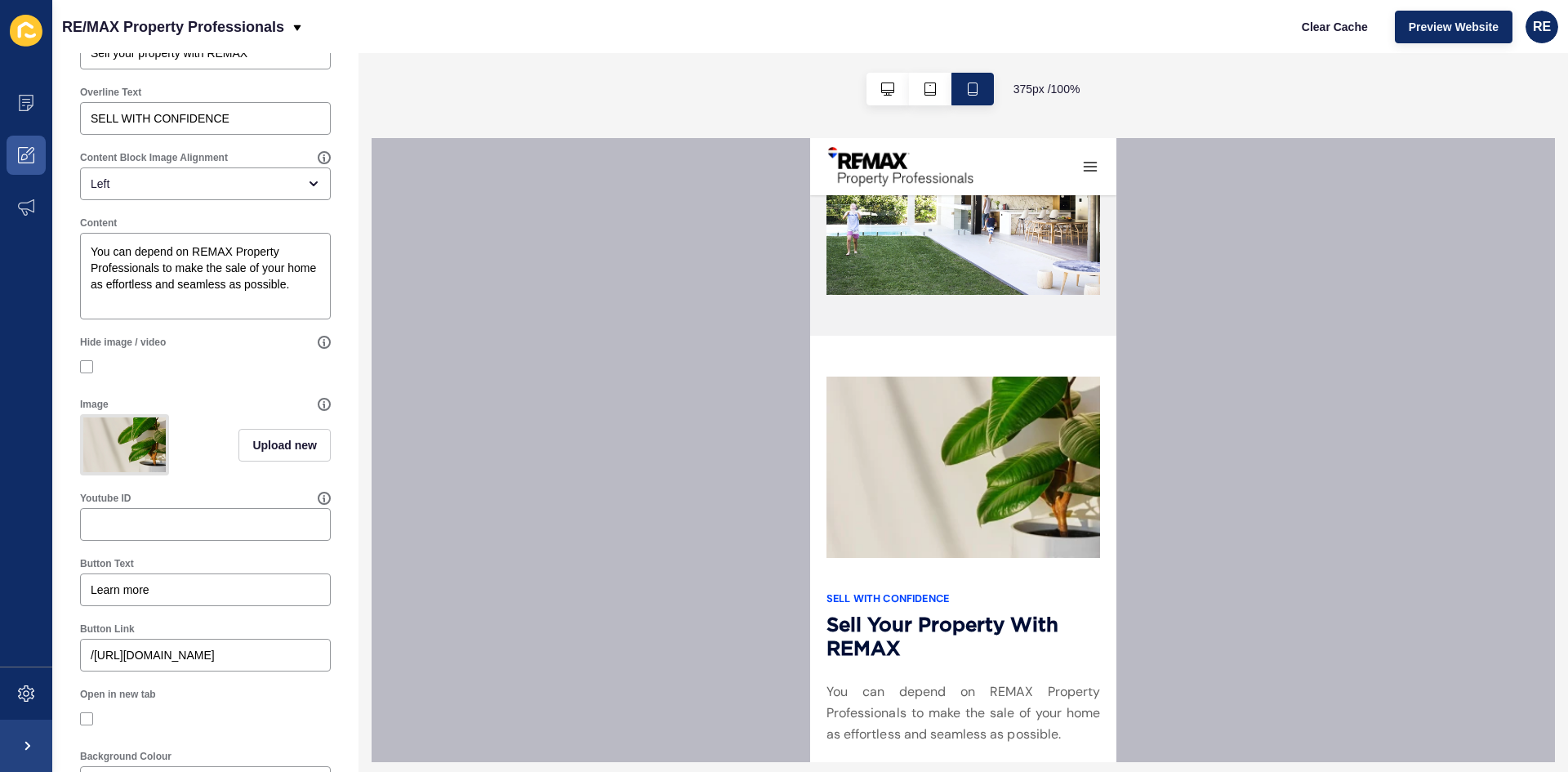
scroll to position [305, 0]
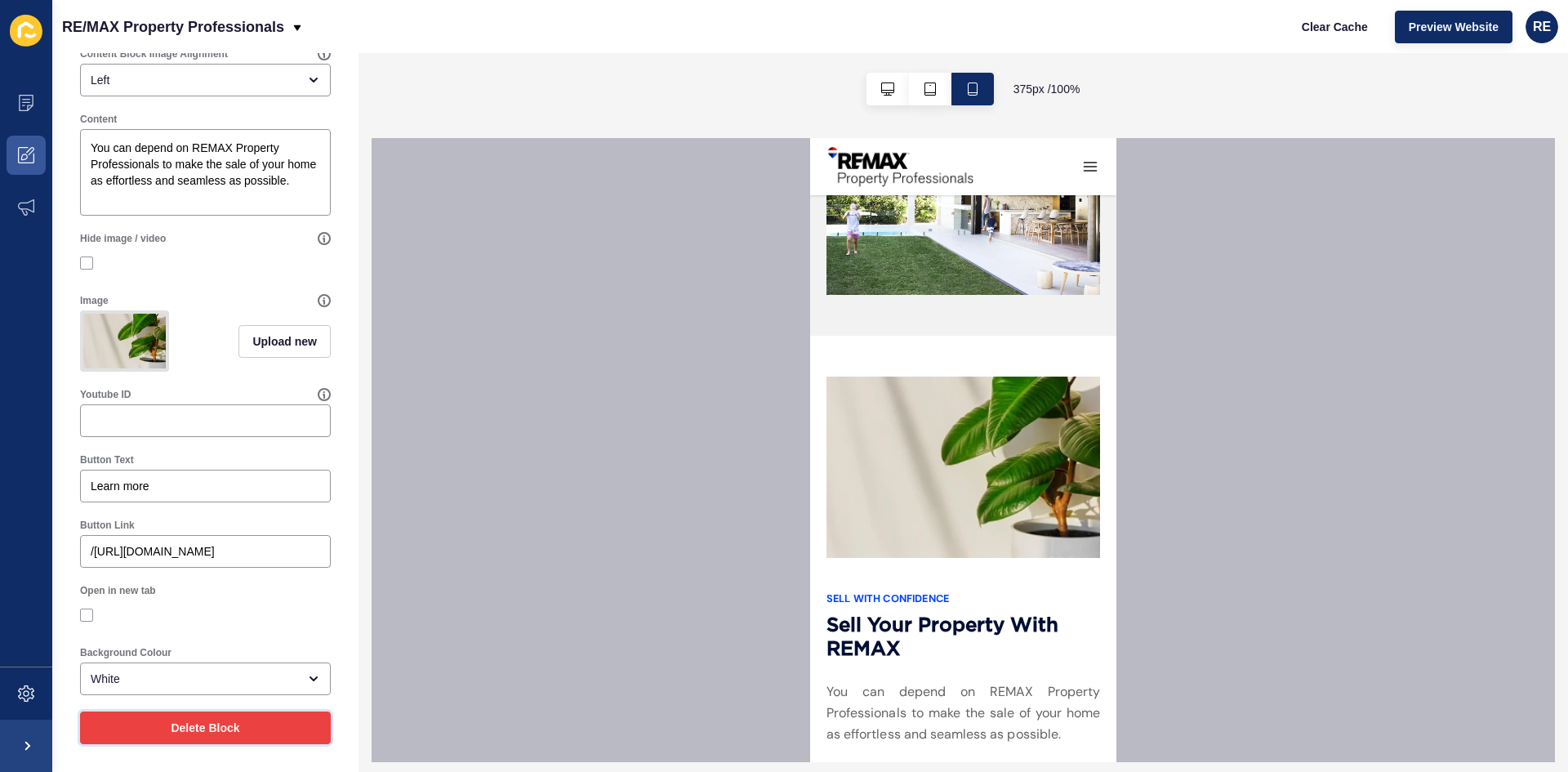
click at [249, 730] on button "Delete Block" at bounding box center [205, 728] width 251 height 32
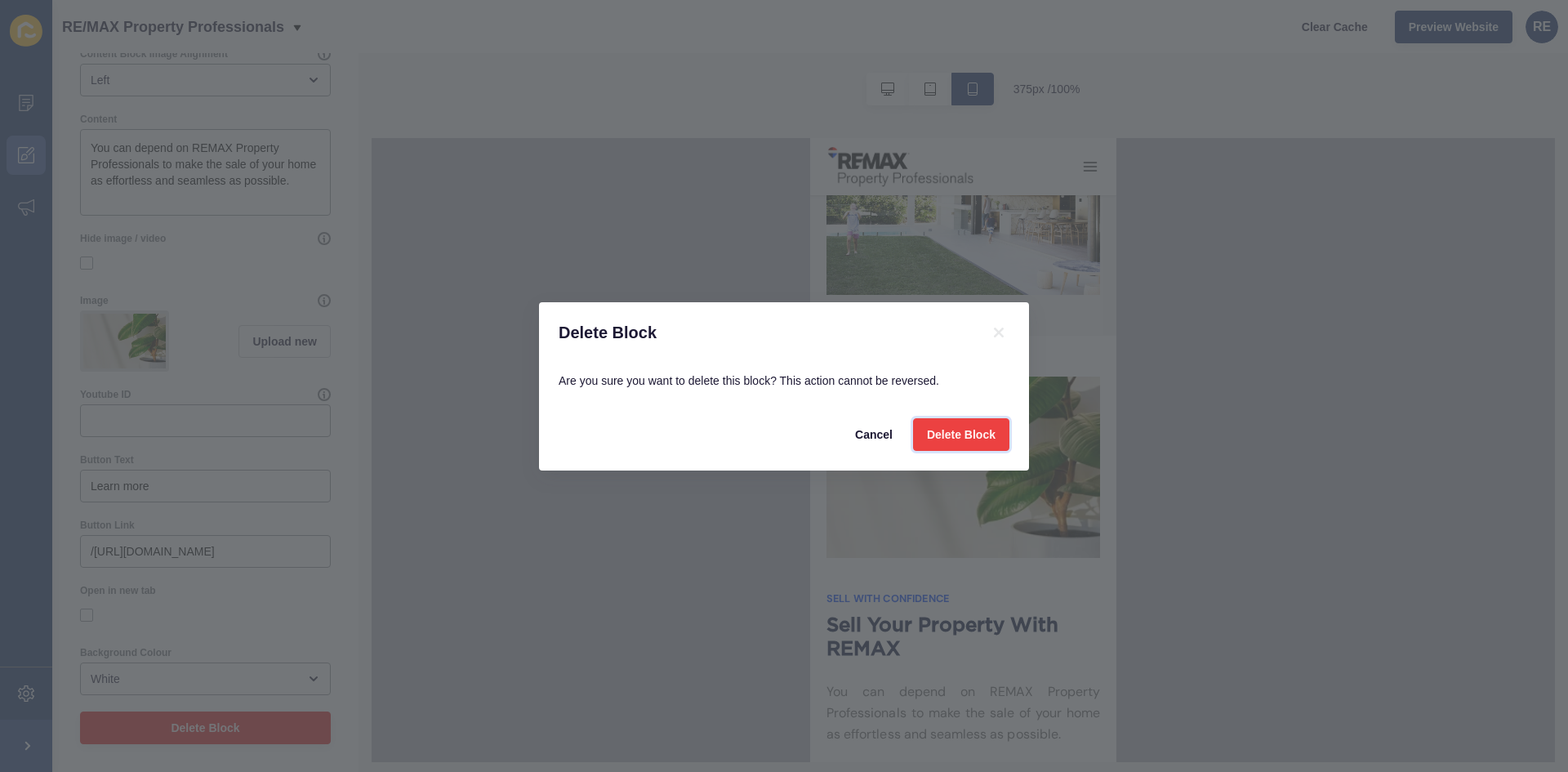
click at [987, 423] on button "Delete Block" at bounding box center [961, 434] width 96 height 32
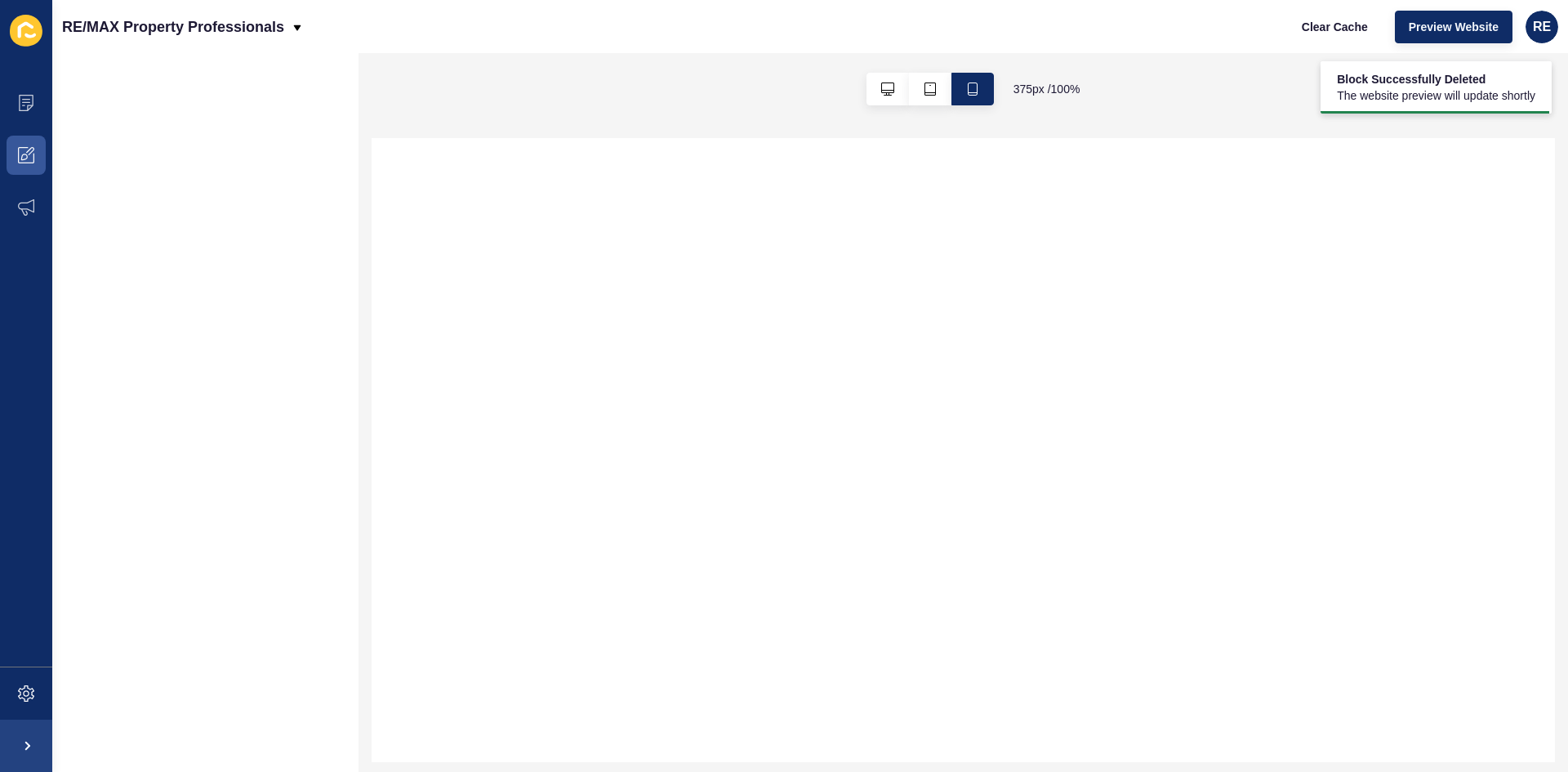
scroll to position [0, 0]
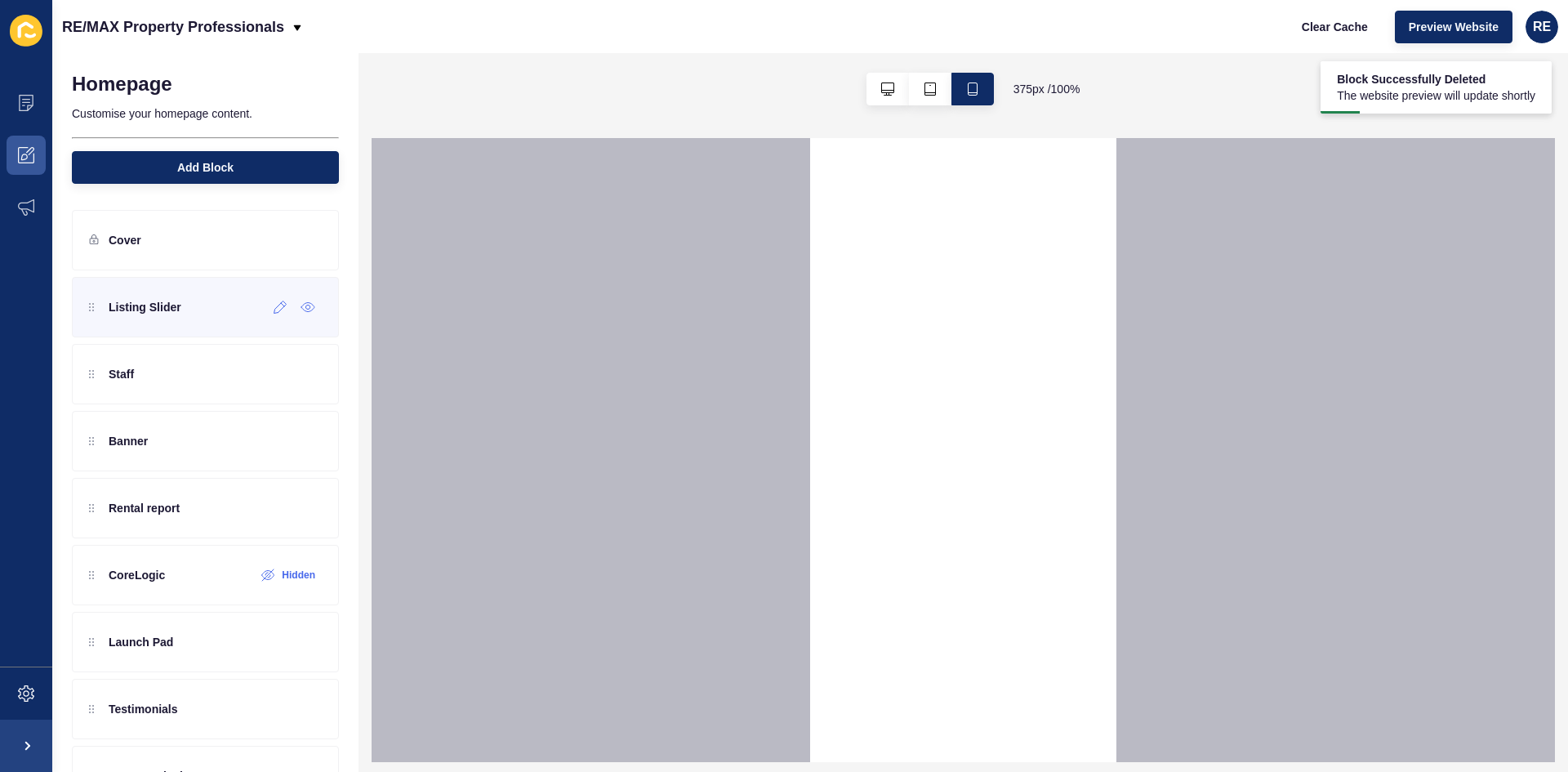
select select
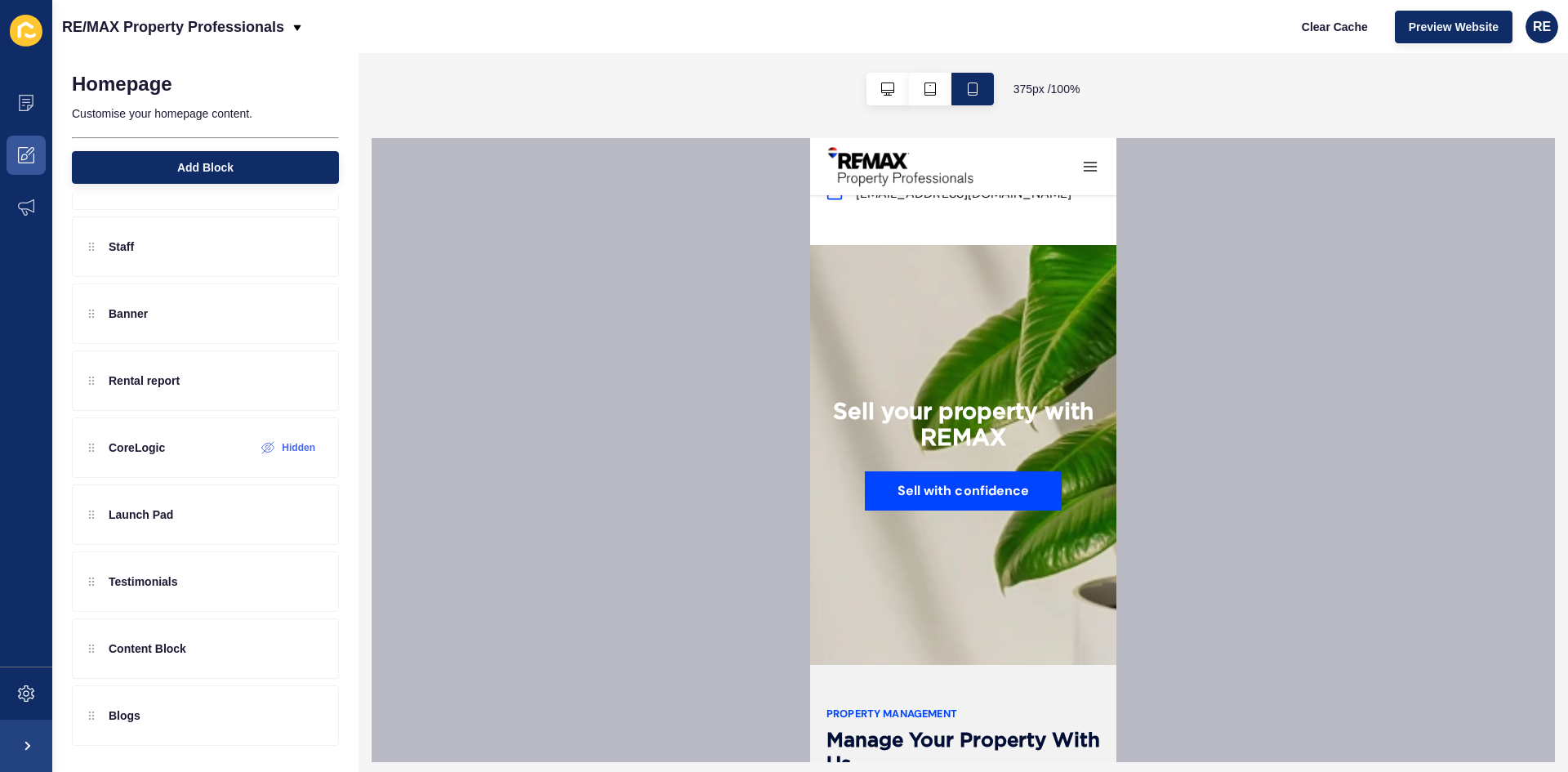
scroll to position [1797, 0]
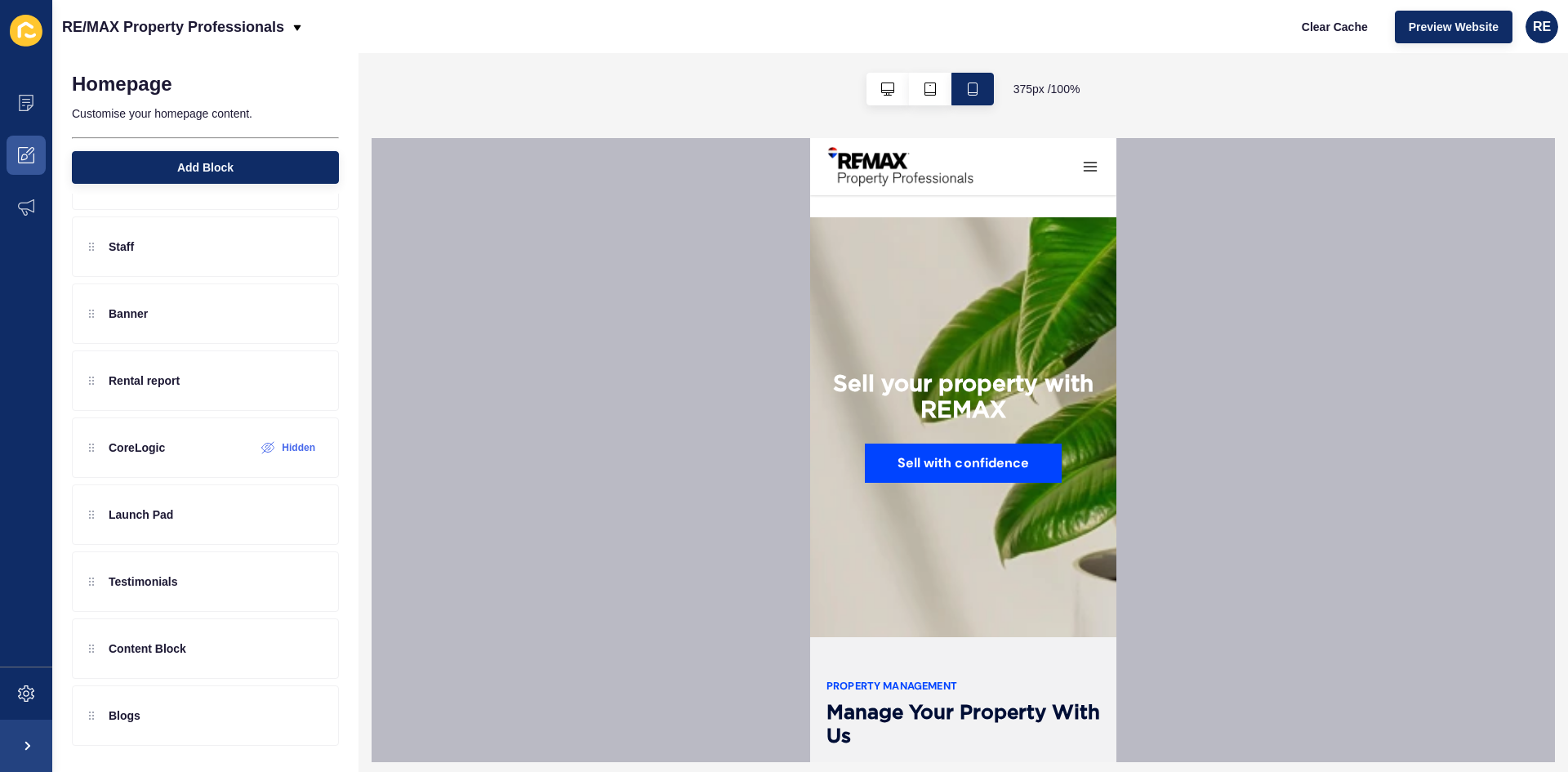
drag, startPoint x: 966, startPoint y: 383, endPoint x: 1006, endPoint y: 395, distance: 41.8
click at [1005, 394] on h2 "Sell your property with REMAX" at bounding box center [963, 408] width 267 height 72
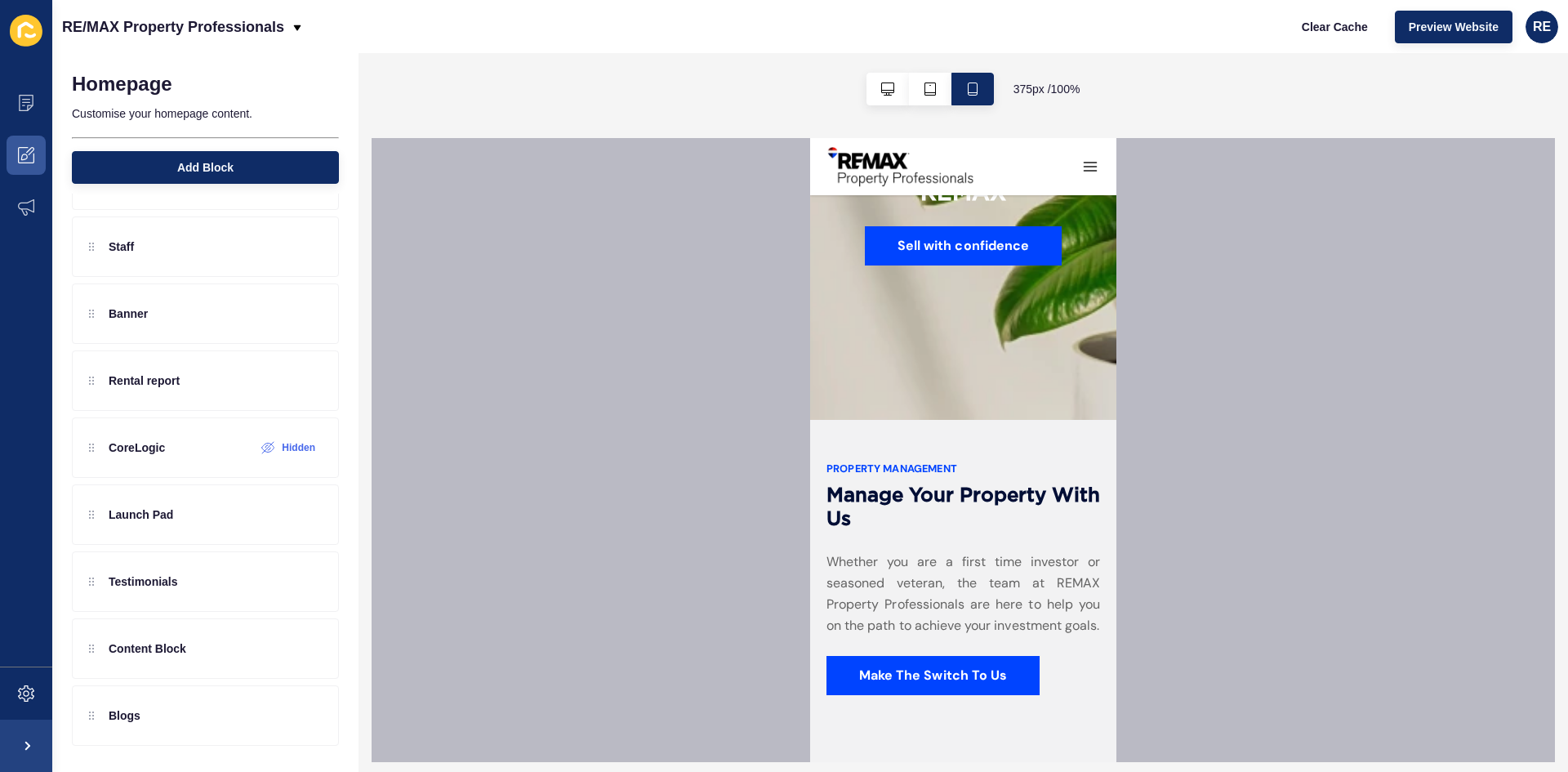
scroll to position [2042, 0]
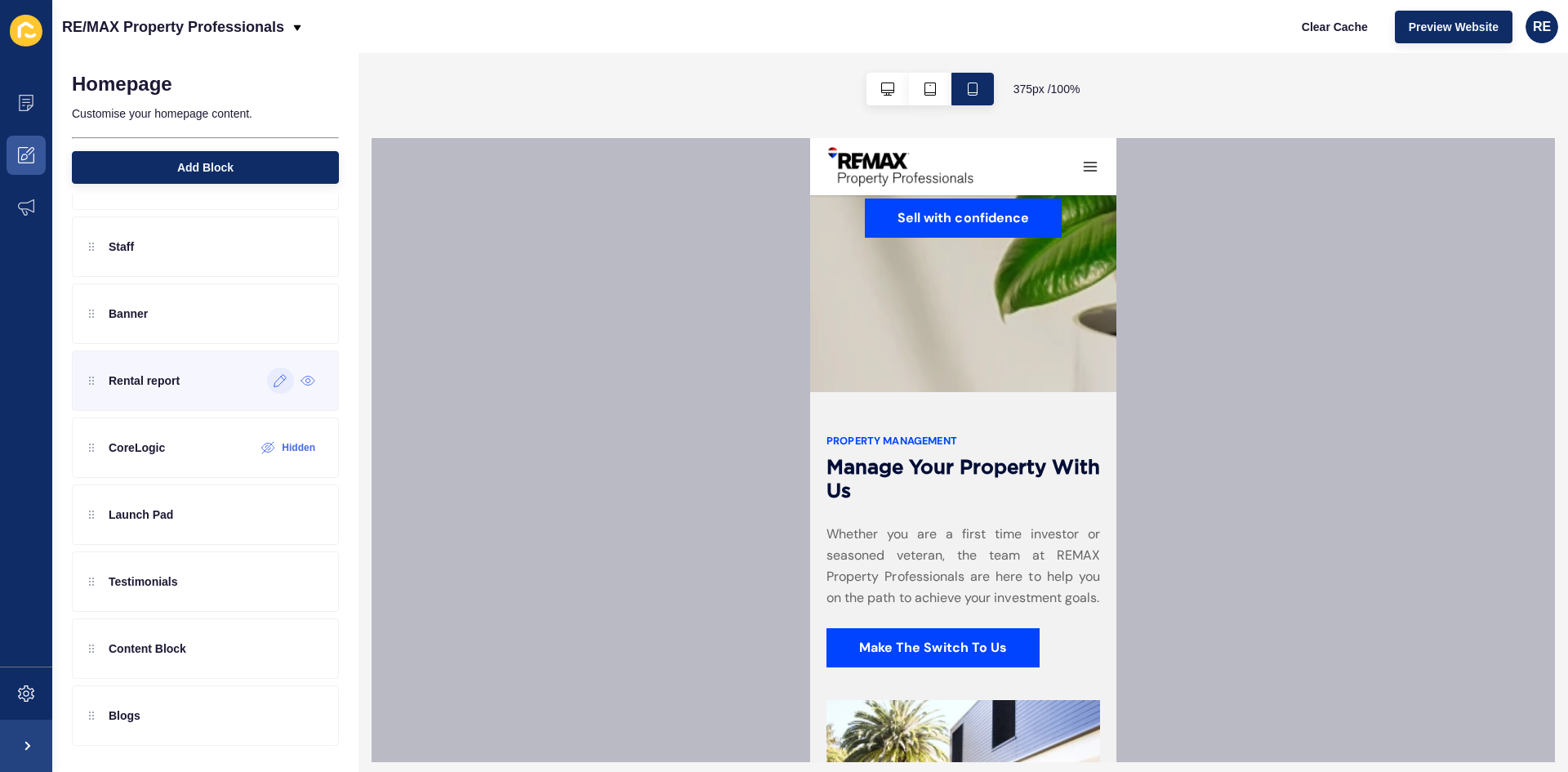
click at [273, 386] on icon at bounding box center [280, 381] width 14 height 13
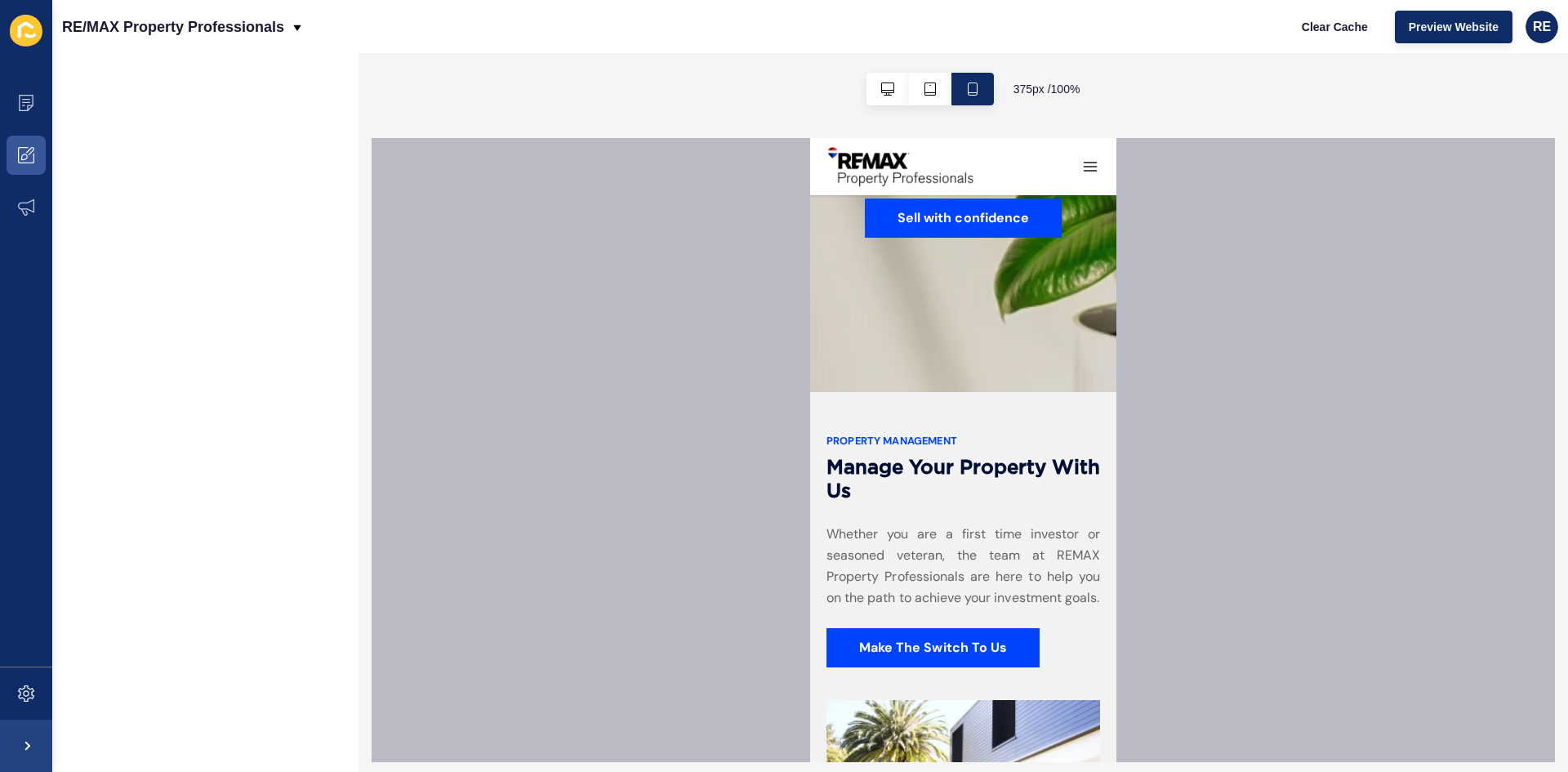
scroll to position [0, 0]
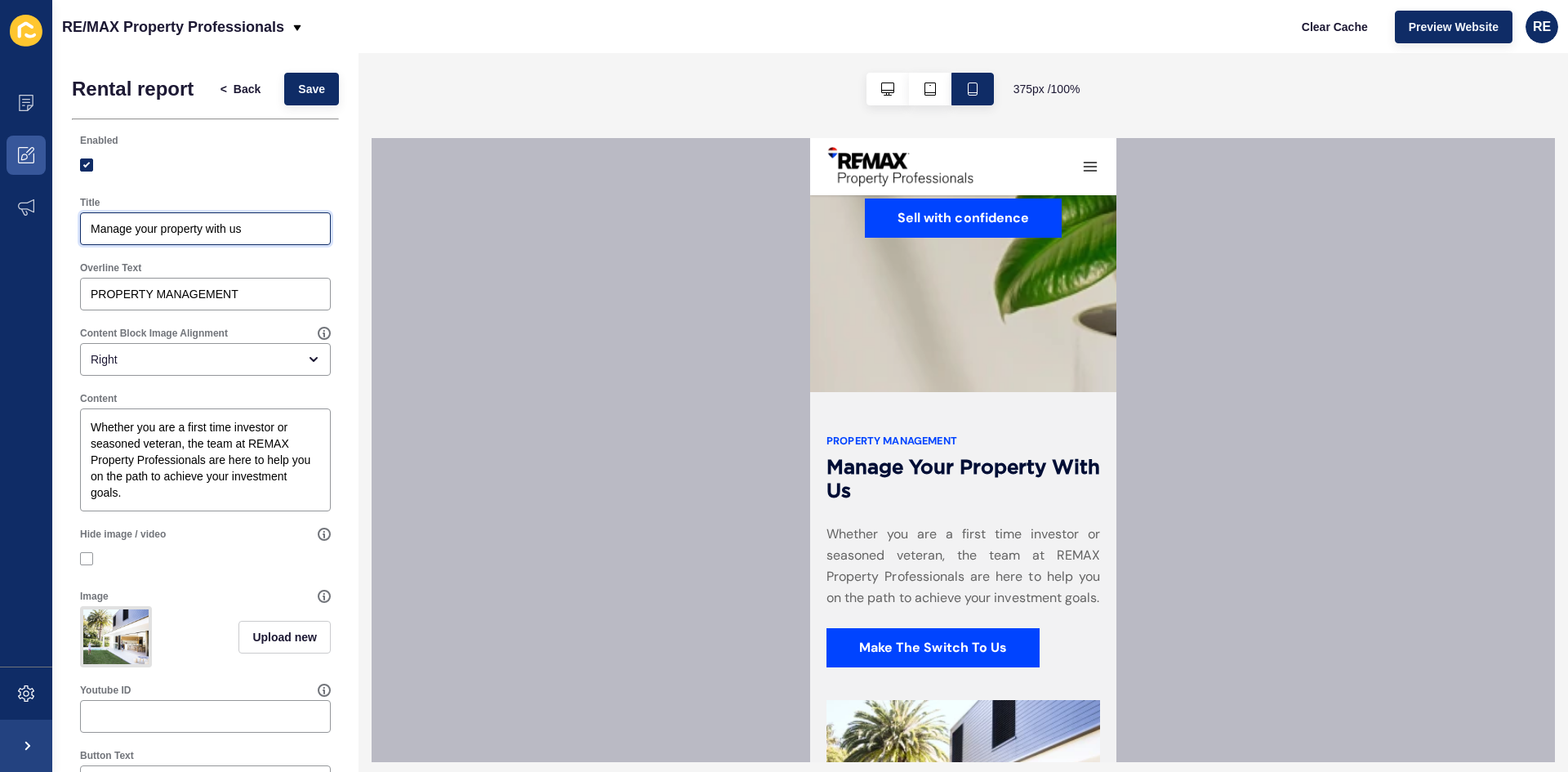
drag, startPoint x: 246, startPoint y: 231, endPoint x: 232, endPoint y: 232, distance: 14.0
click at [232, 232] on input "Manage your property with us" at bounding box center [206, 229] width 230 height 17
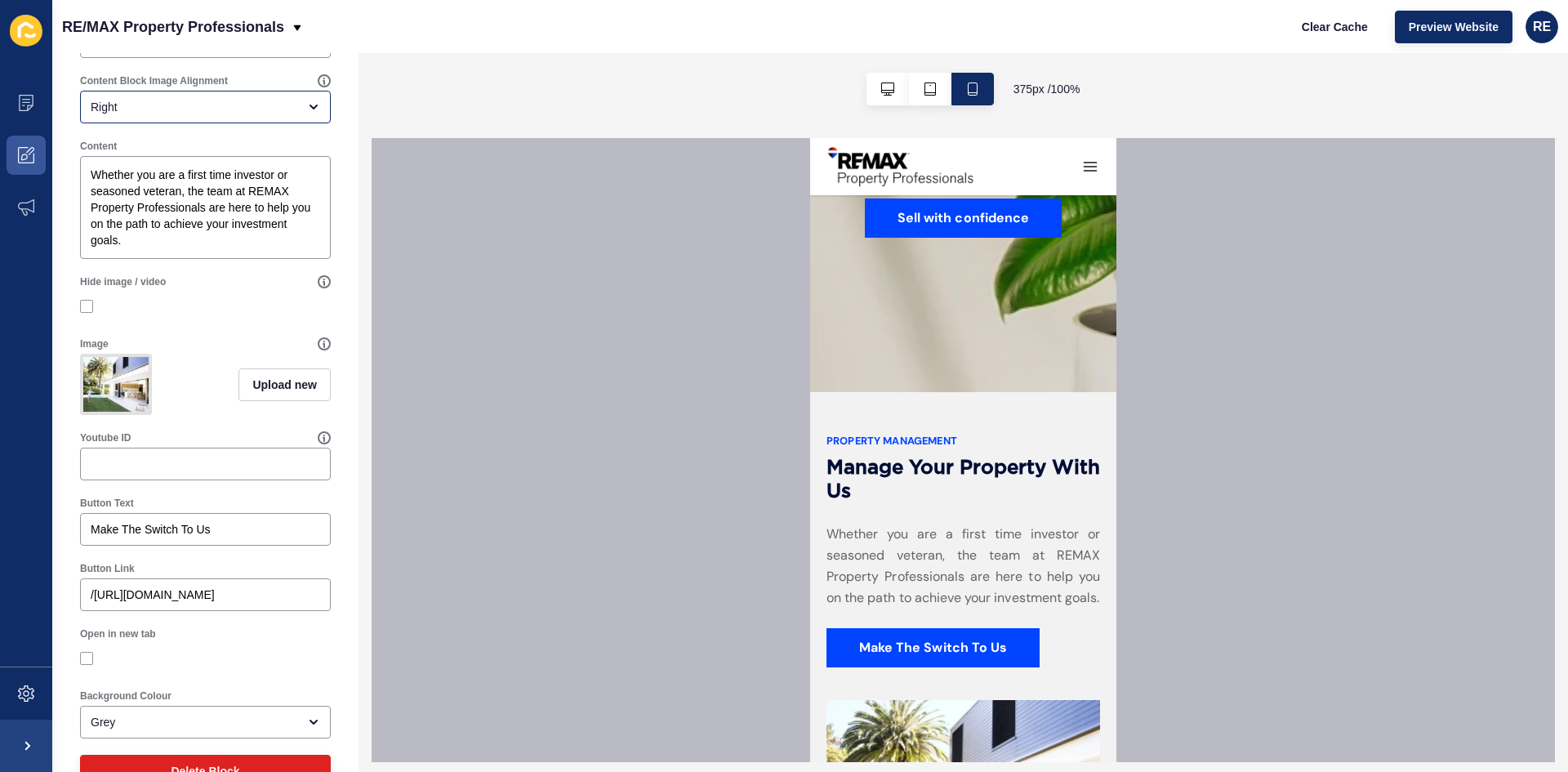
scroll to position [308, 0]
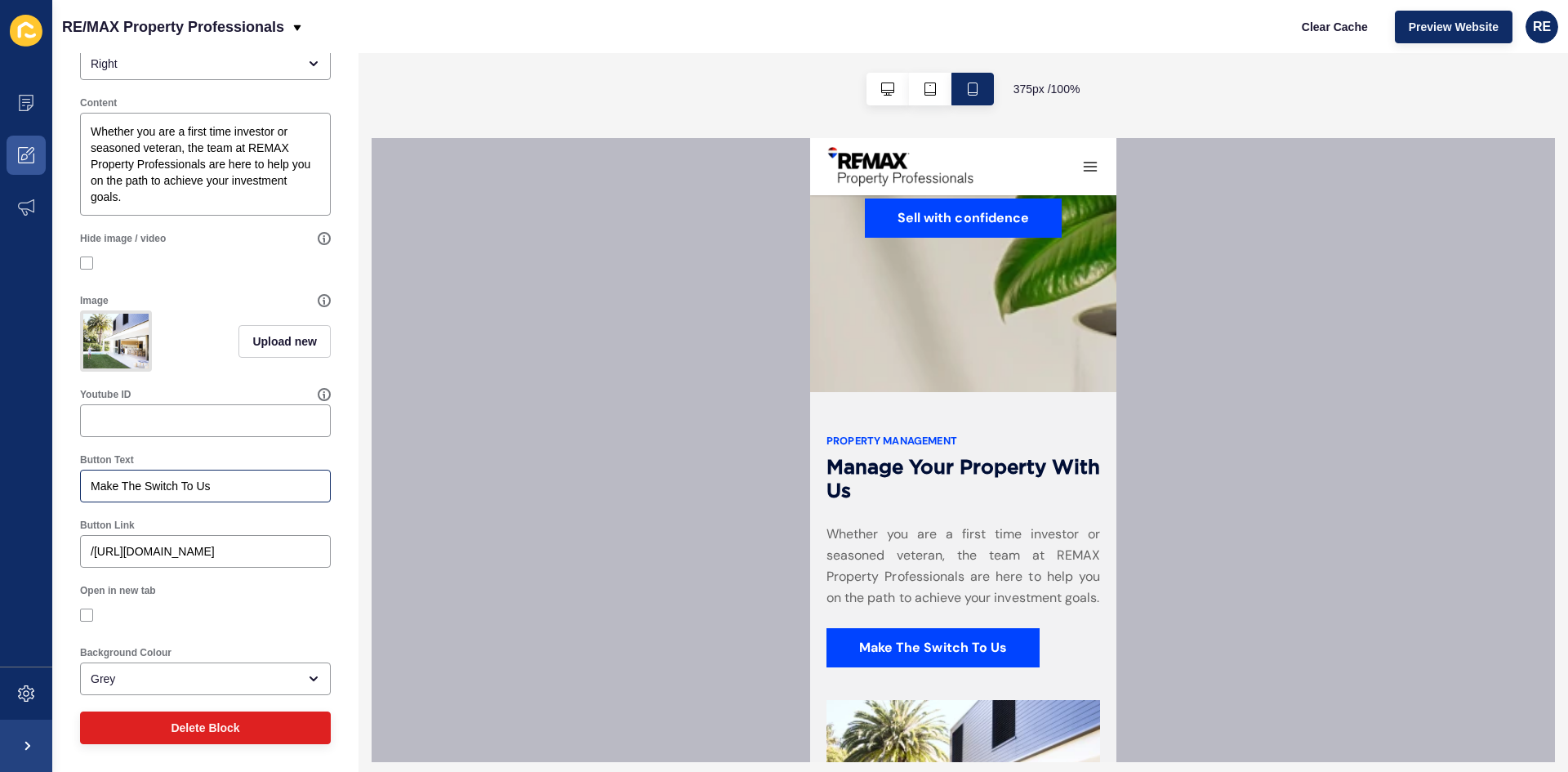
type input "Manage your property with REMAX"
drag, startPoint x: 201, startPoint y: 487, endPoint x: 183, endPoint y: 486, distance: 18.0
click at [183, 486] on input "Make The Switch To Us" at bounding box center [206, 487] width 230 height 17
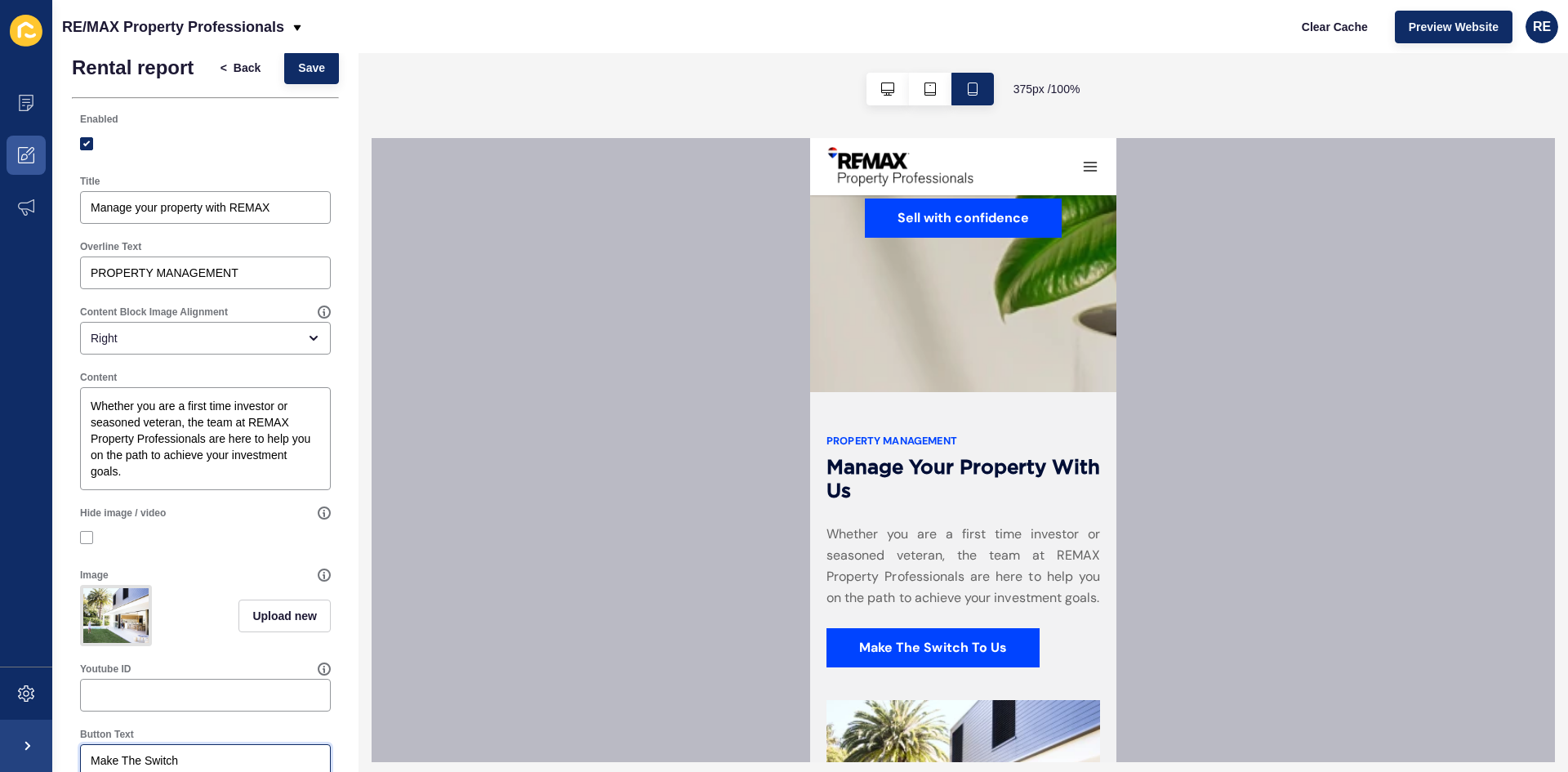
scroll to position [0, 0]
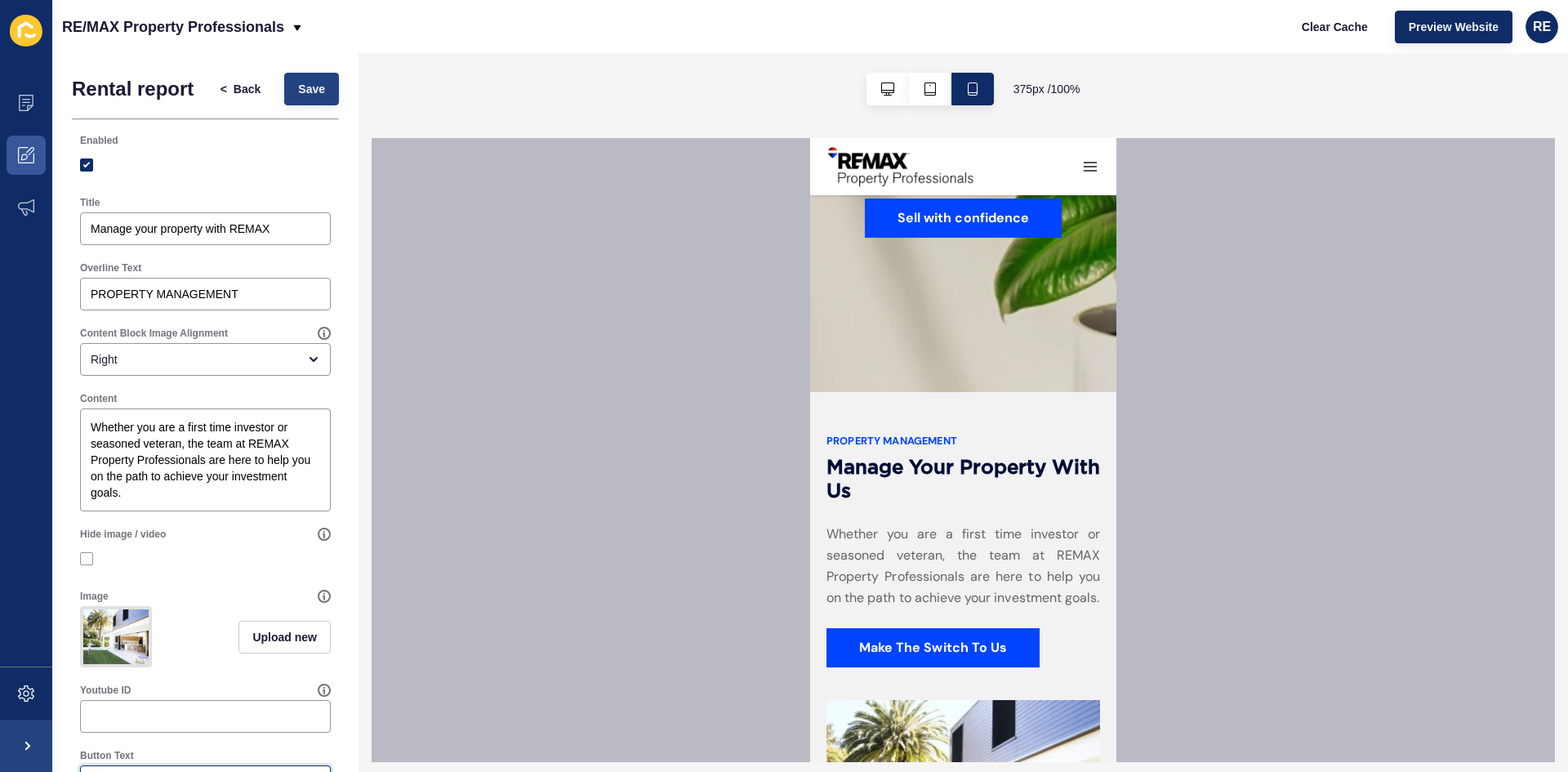
type input "Make The Switch"
click at [311, 89] on span "Save" at bounding box center [311, 89] width 27 height 17
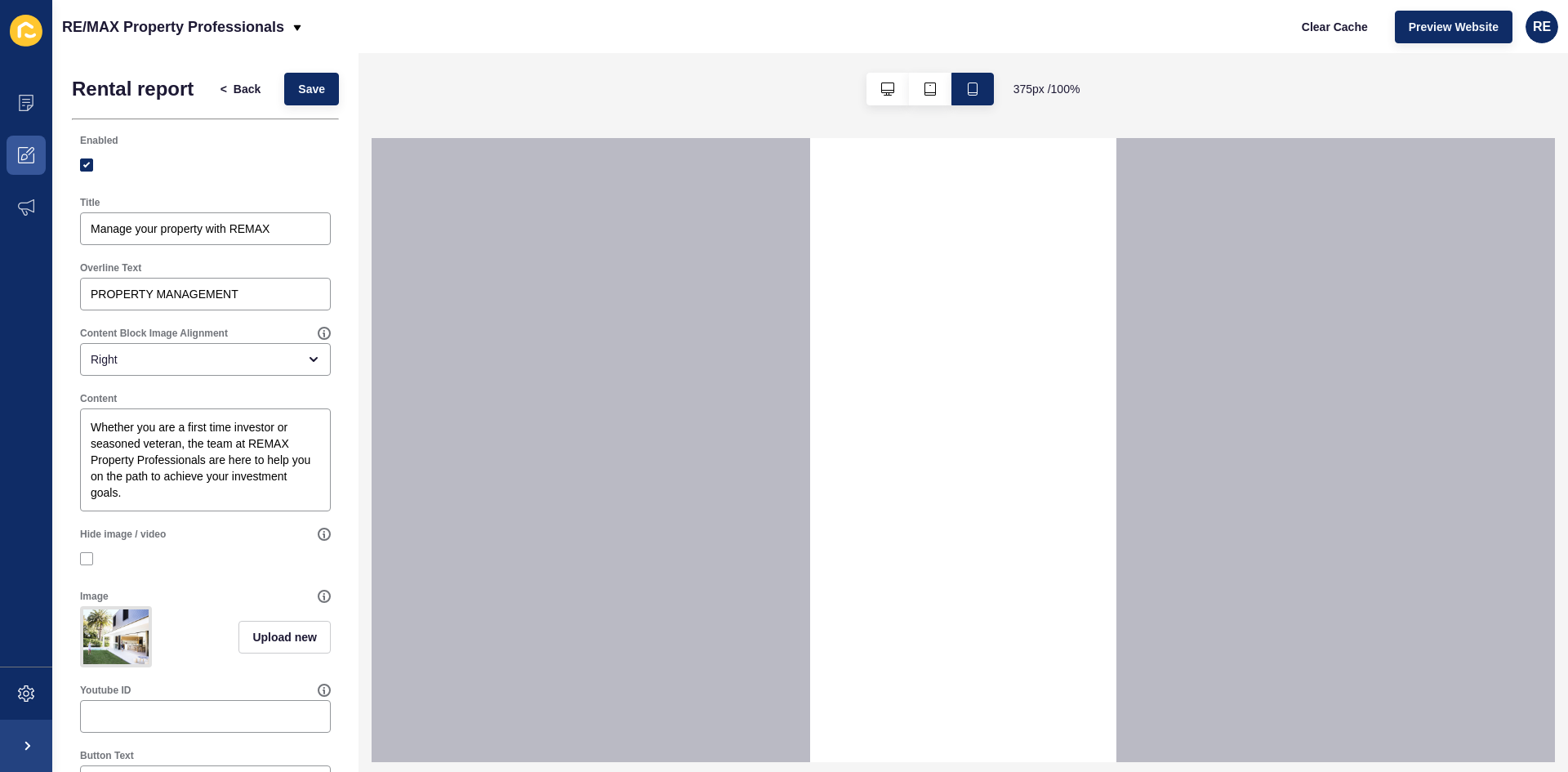
select select
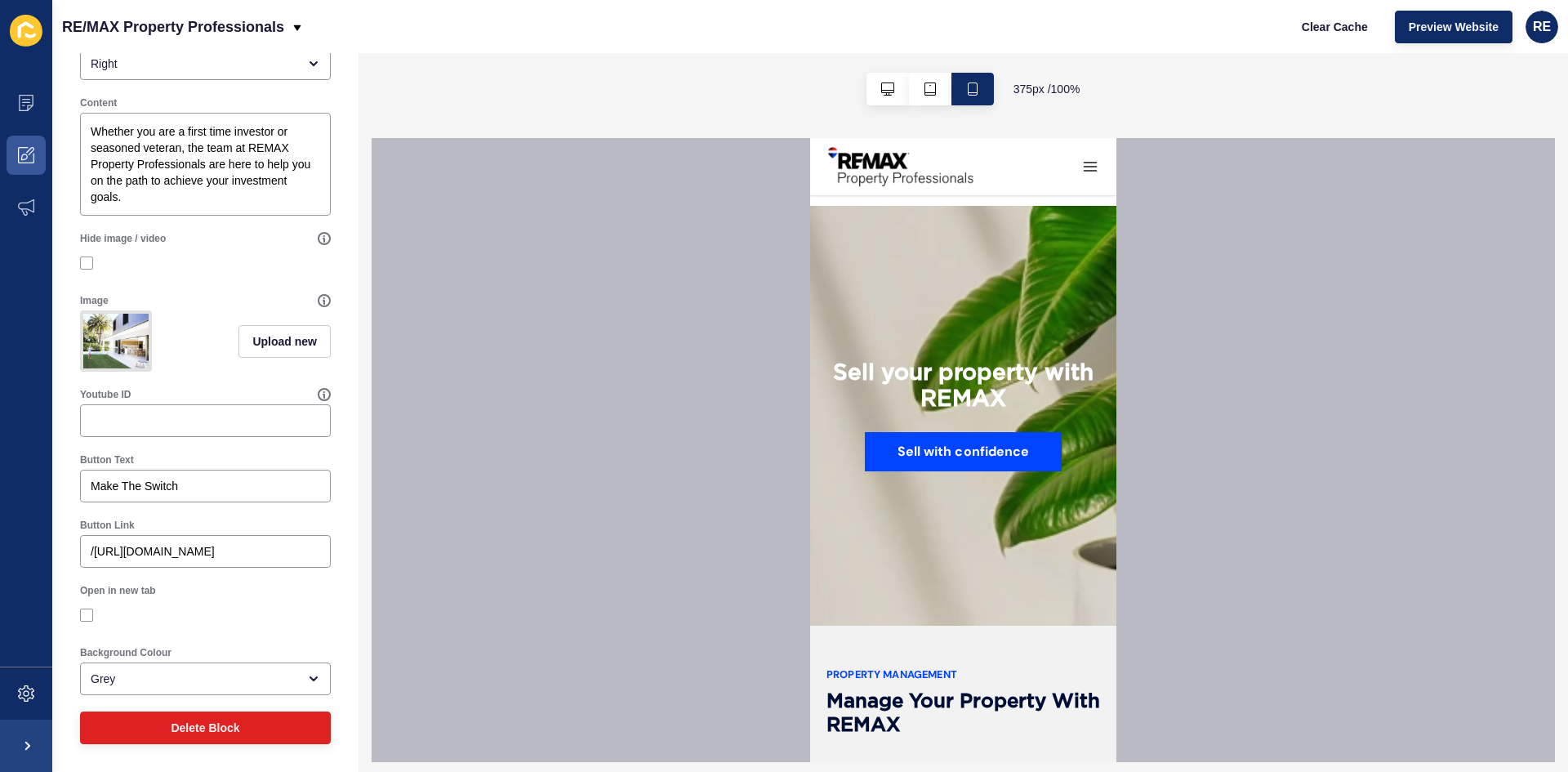
scroll to position [2124, 0]
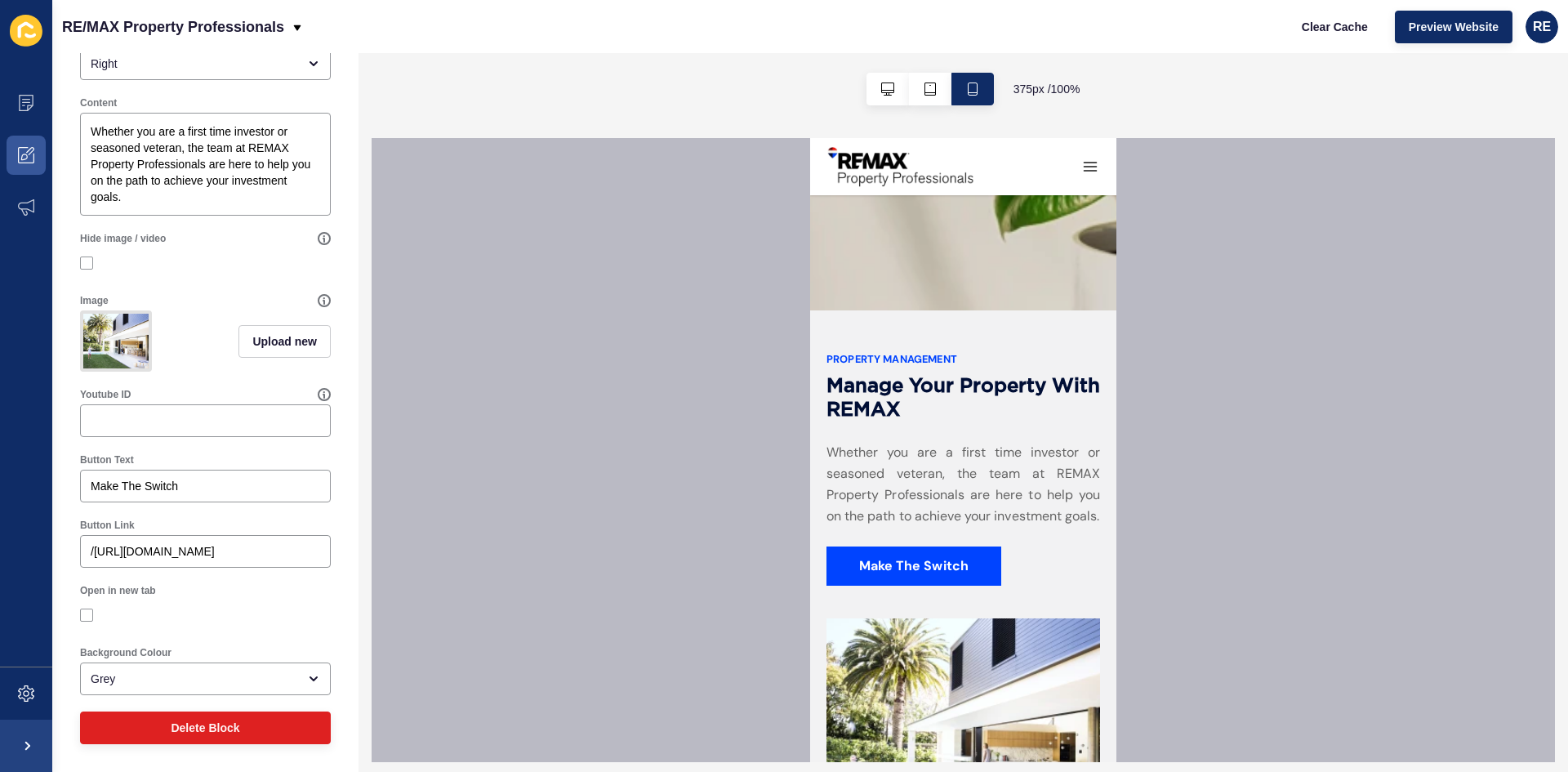
drag, startPoint x: 827, startPoint y: 335, endPoint x: 988, endPoint y: 361, distance: 163.1
click at [988, 361] on div "PROPERTY MANAGEMENT Manage your property with REMAX Whether you are a first tim…" at bounding box center [963, 599] width 307 height 576
click at [988, 375] on h2 "Manage your property with REMAX" at bounding box center [963, 399] width 273 height 47
drag, startPoint x: 964, startPoint y: 405, endPoint x: 825, endPoint y: 351, distance: 149.1
click at [825, 351] on div "PROPERTY MANAGEMENT Manage your property with REMAX Whether you are a first tim…" at bounding box center [963, 599] width 307 height 576
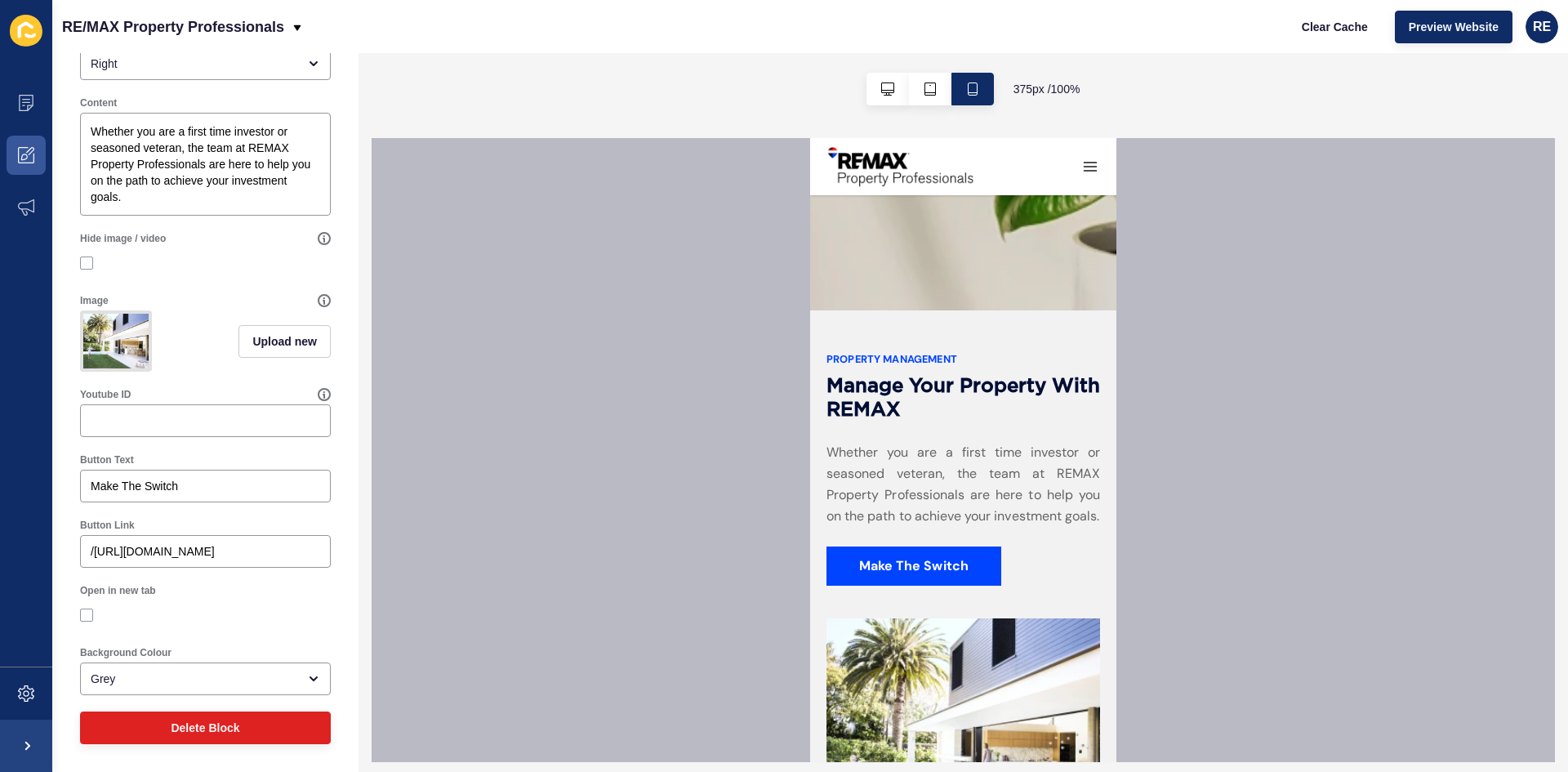
click at [825, 345] on div "PROPERTY MANAGEMENT Manage your property with REMAX Whether you are a first tim…" at bounding box center [963, 599] width 307 height 576
drag, startPoint x: 825, startPoint y: 345, endPoint x: 1040, endPoint y: 426, distance: 229.8
click at [1040, 426] on div "PROPERTY MANAGEMENT Manage your property with REMAX Whether you are a first tim…" at bounding box center [963, 599] width 307 height 576
drag, startPoint x: 1028, startPoint y: 421, endPoint x: 1010, endPoint y: 411, distance: 20.6
click at [1027, 421] on div "Manage your property with REMAX Whether you are a first time investor or season…" at bounding box center [963, 480] width 273 height 210
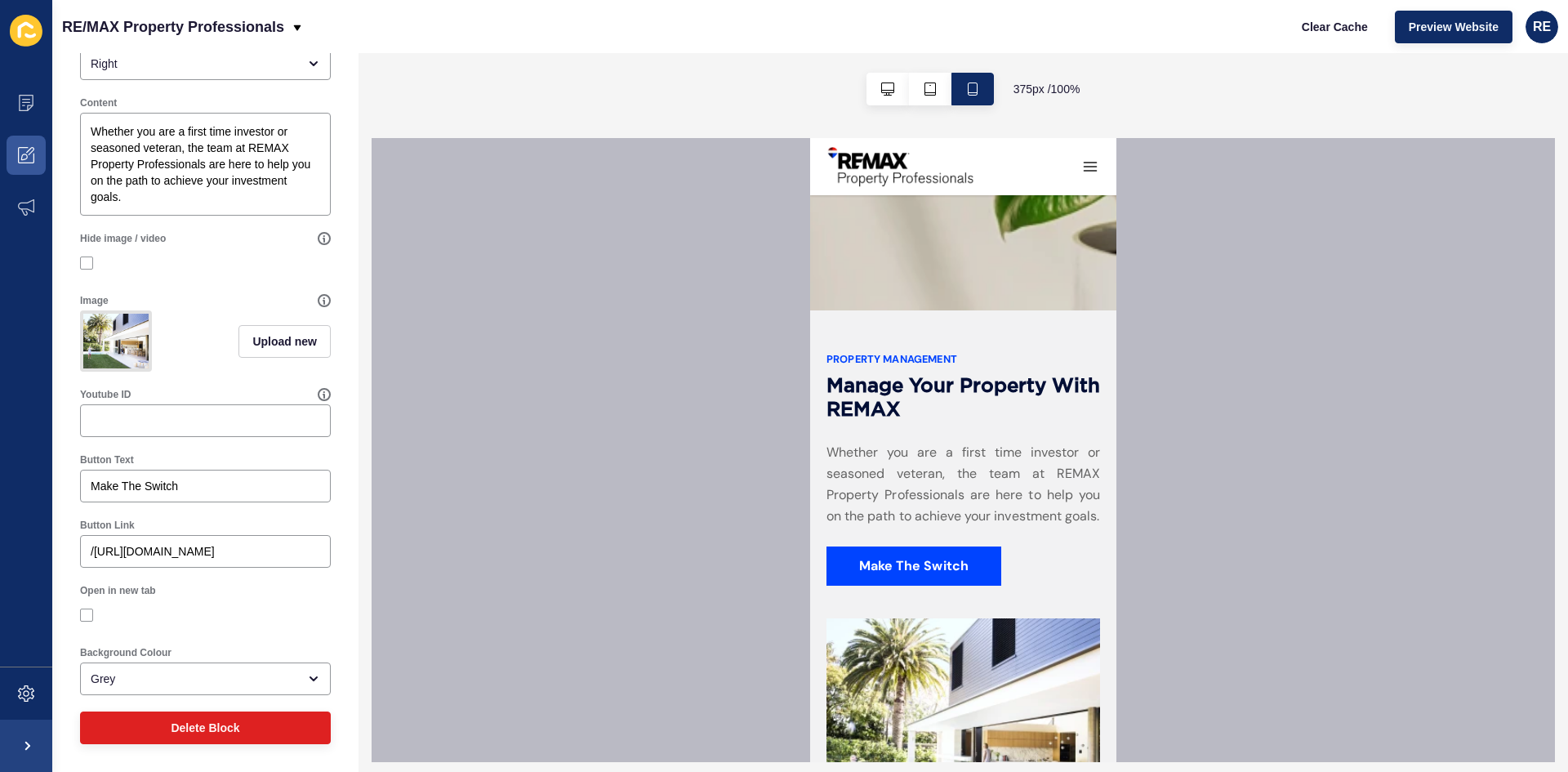
click at [964, 404] on div "Manage your property with REMAX Whether you are a first time investor or season…" at bounding box center [963, 480] width 273 height 210
click at [972, 404] on div "Manage your property with REMAX Whether you are a first time investor or season…" at bounding box center [963, 480] width 273 height 210
click at [971, 402] on div "Manage your property with REMAX Whether you are a first time investor or season…" at bounding box center [963, 480] width 273 height 210
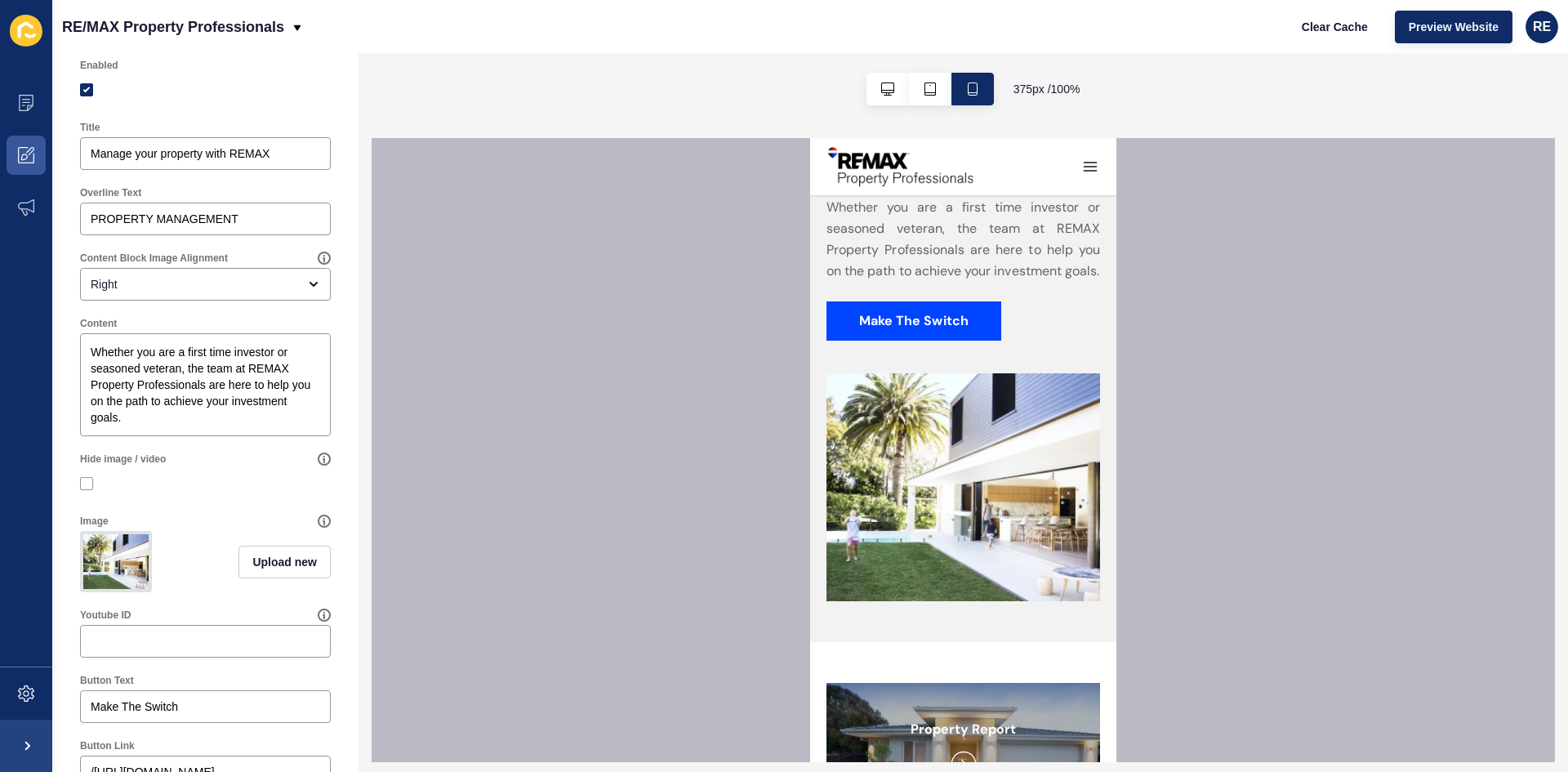
scroll to position [0, 0]
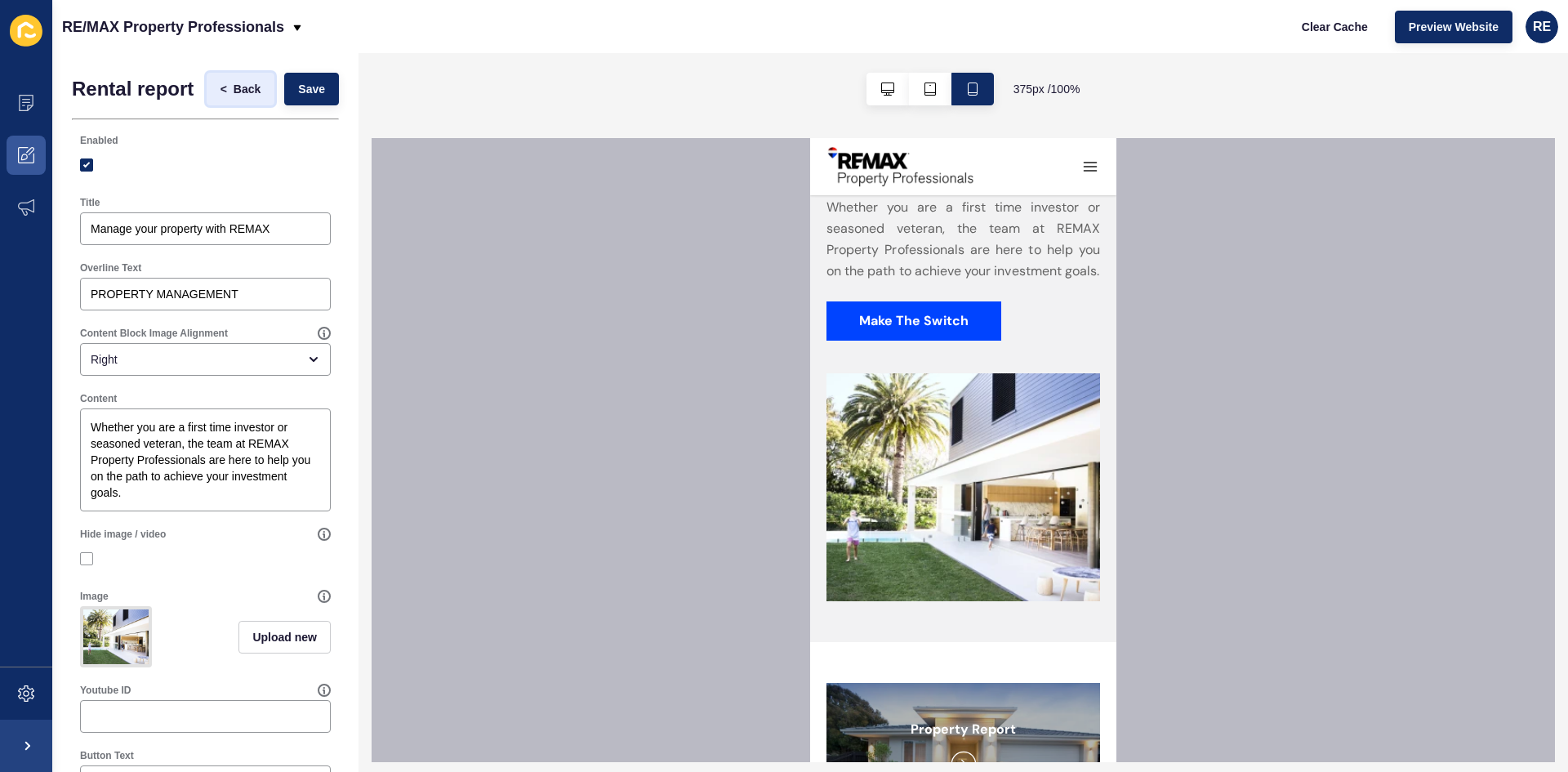
click at [241, 87] on span "Back" at bounding box center [247, 89] width 27 height 17
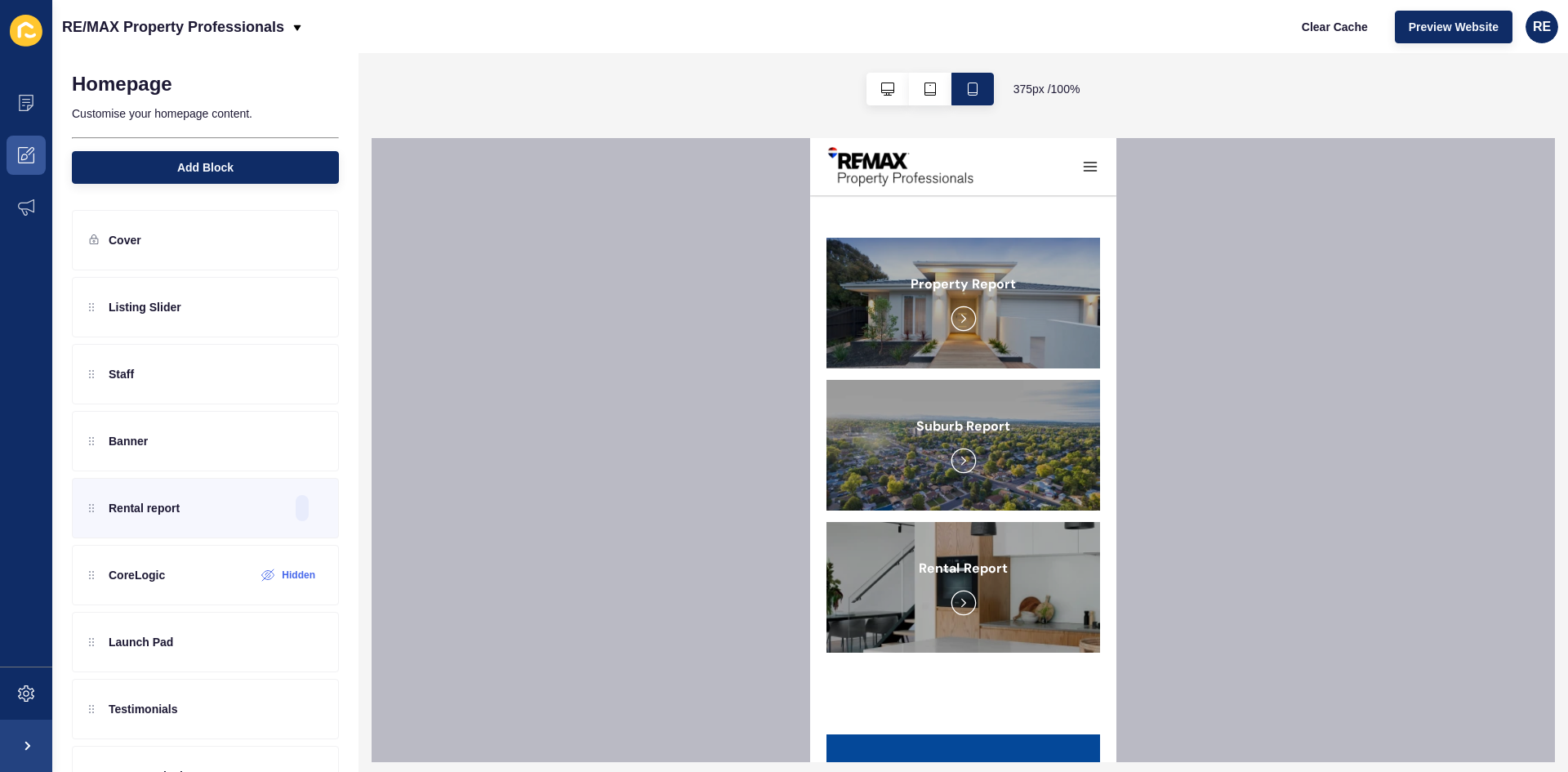
scroll to position [2859, 0]
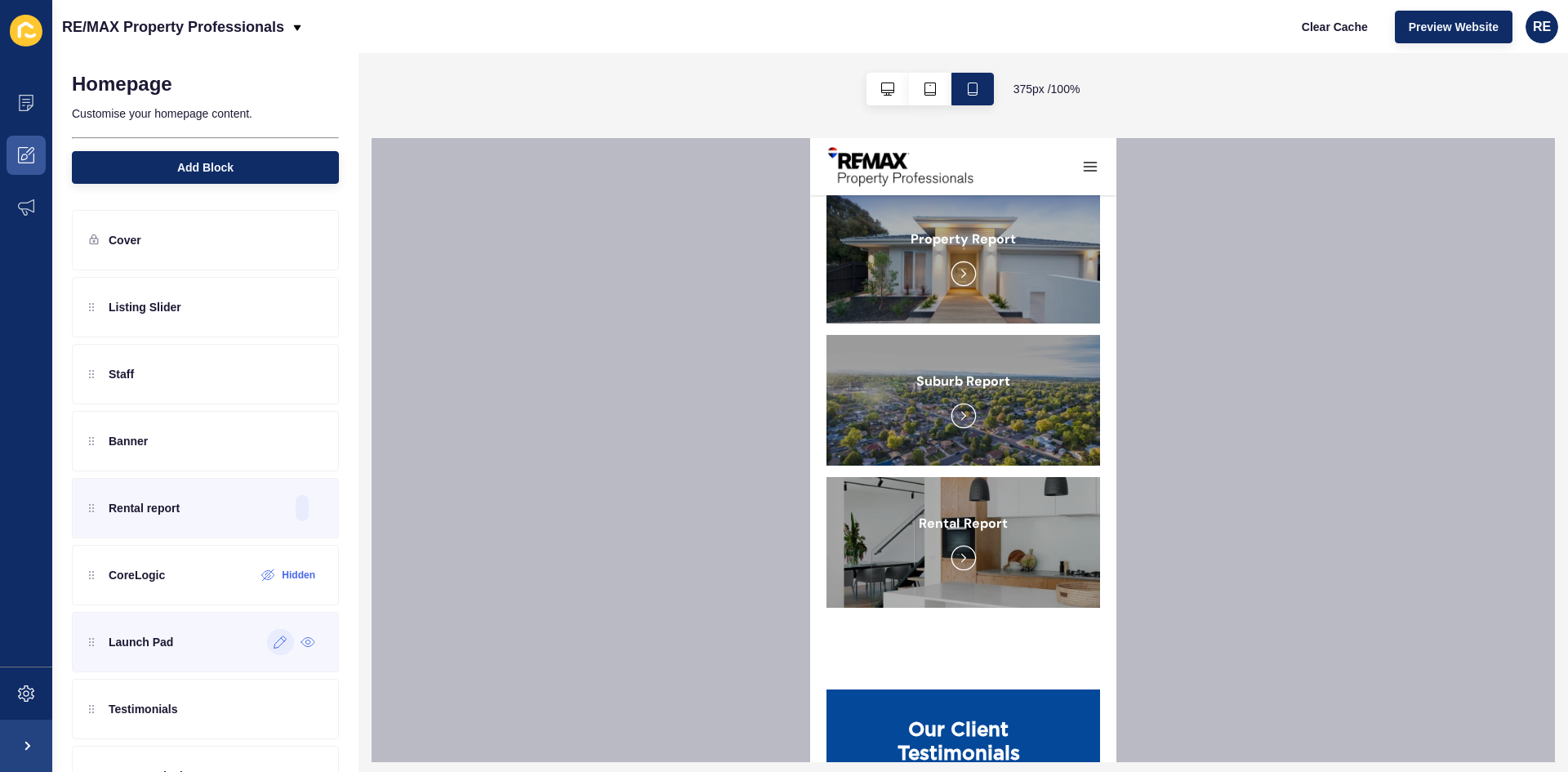
click at [273, 641] on icon at bounding box center [280, 642] width 14 height 13
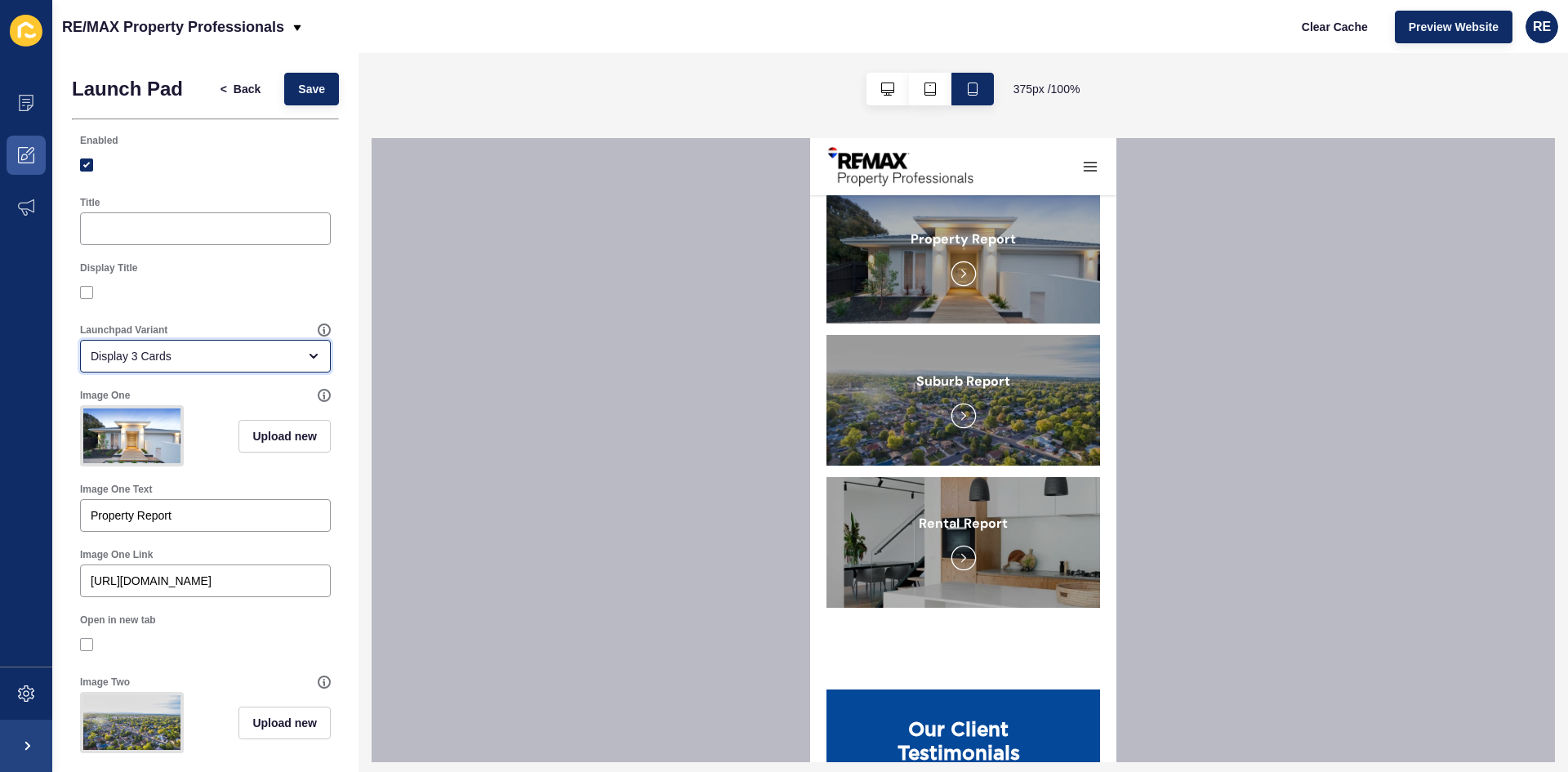
click at [192, 354] on div "Display 3 Cards" at bounding box center [194, 356] width 207 height 17
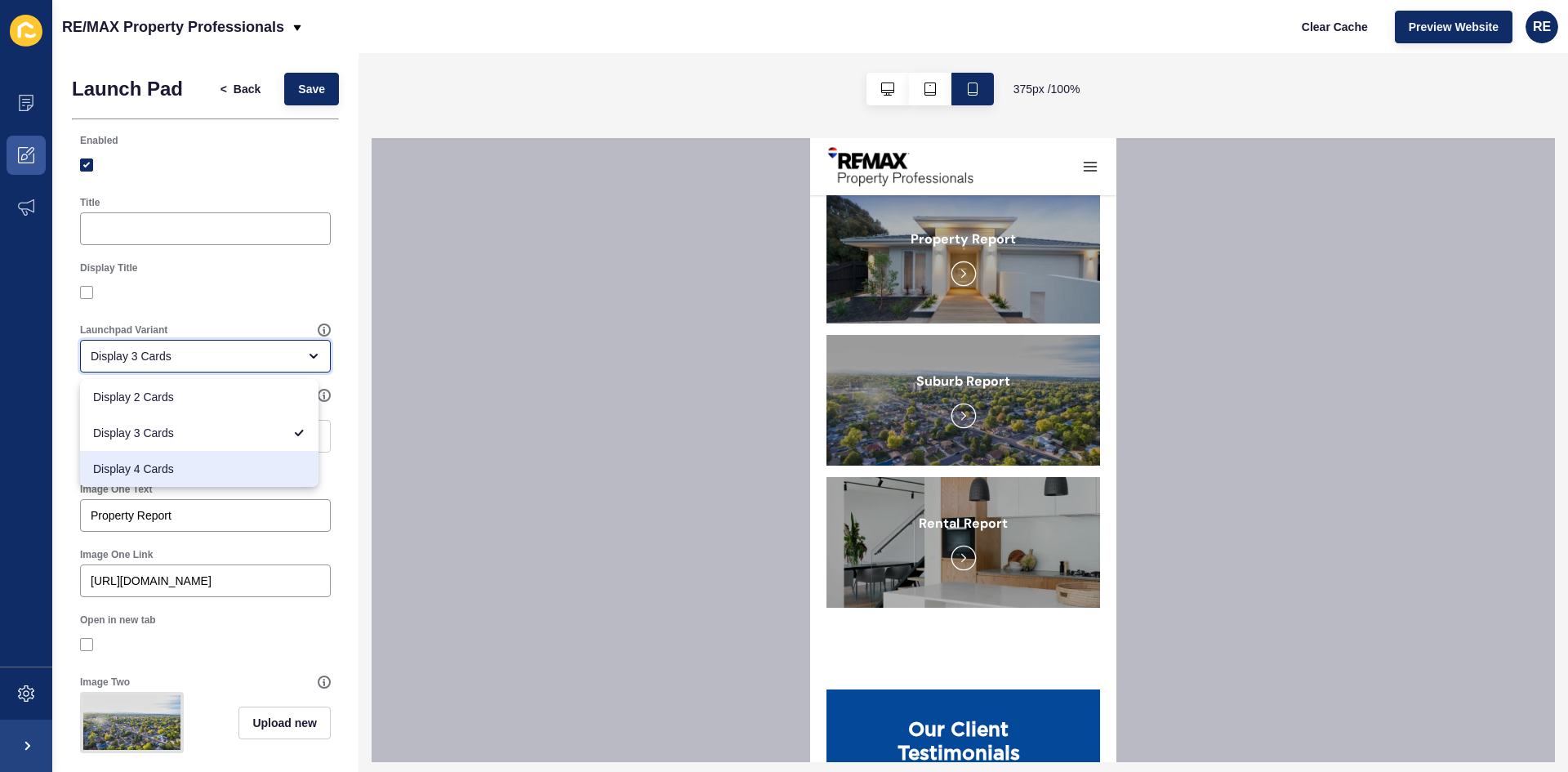
click at [189, 461] on span "Display 4 Cards" at bounding box center [198, 469] width 212 height 17
type input "Display 4 Cards"
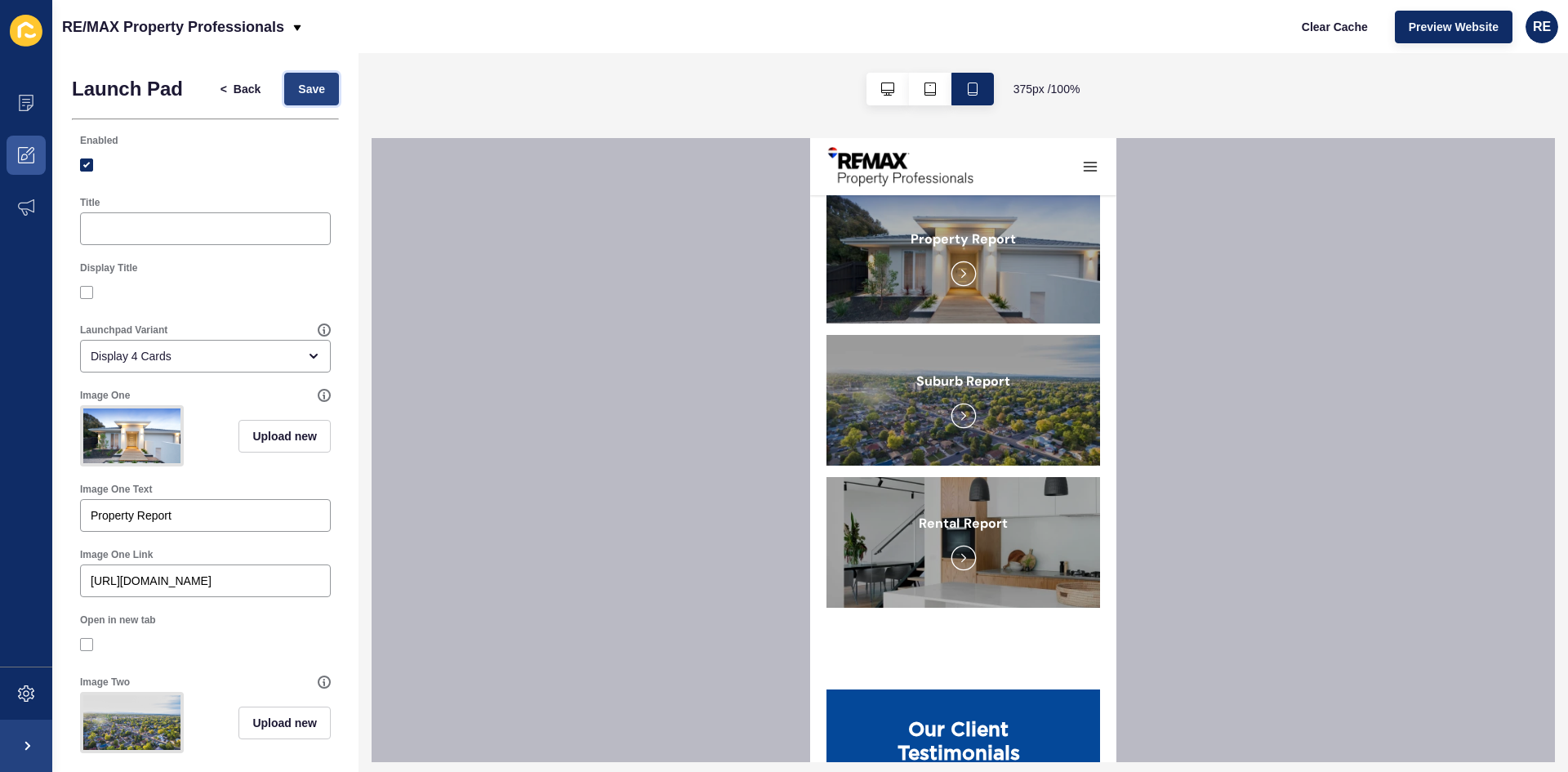
click at [316, 90] on button "Save" at bounding box center [311, 88] width 55 height 32
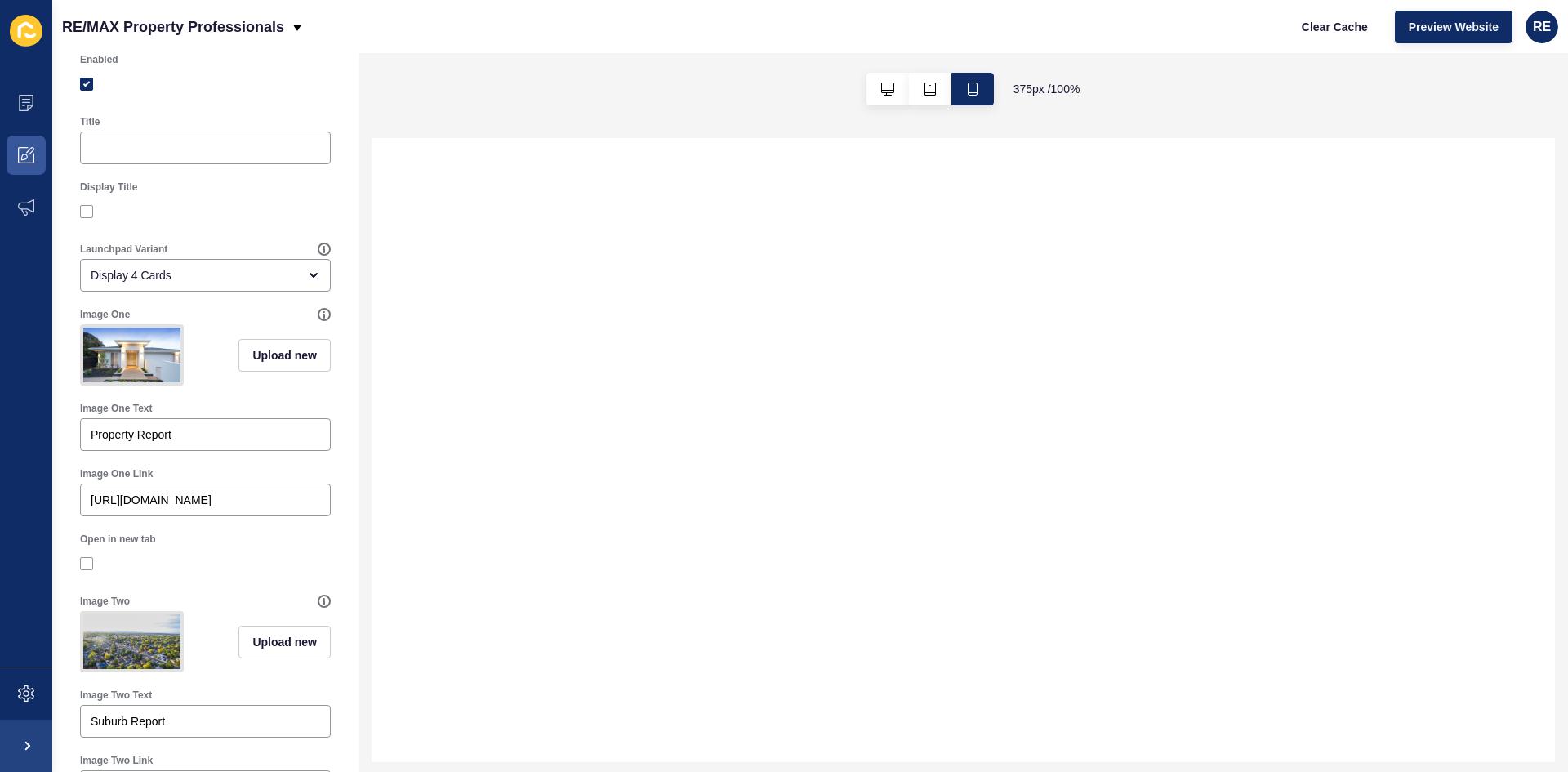
scroll to position [0, 0]
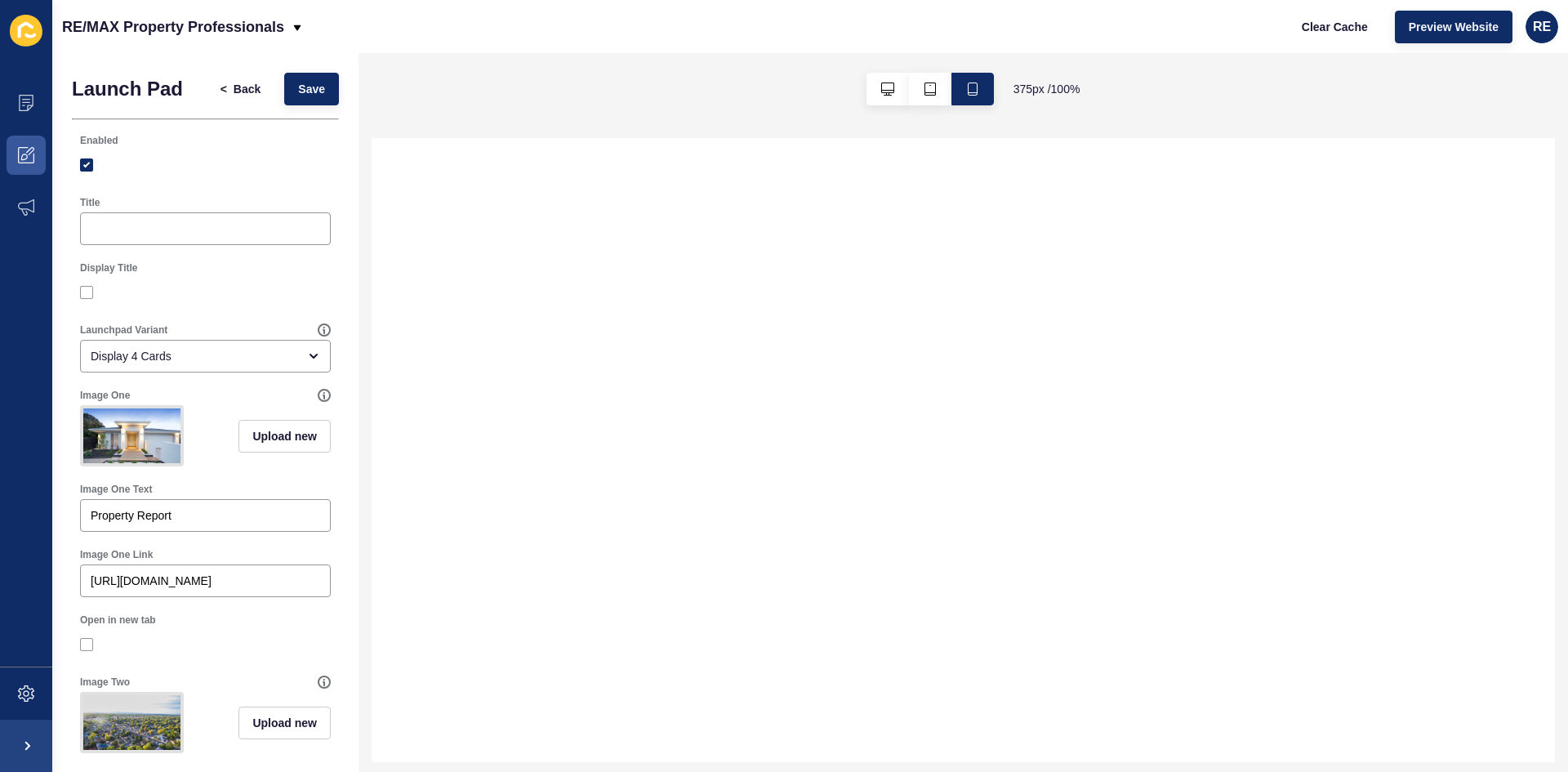
select select
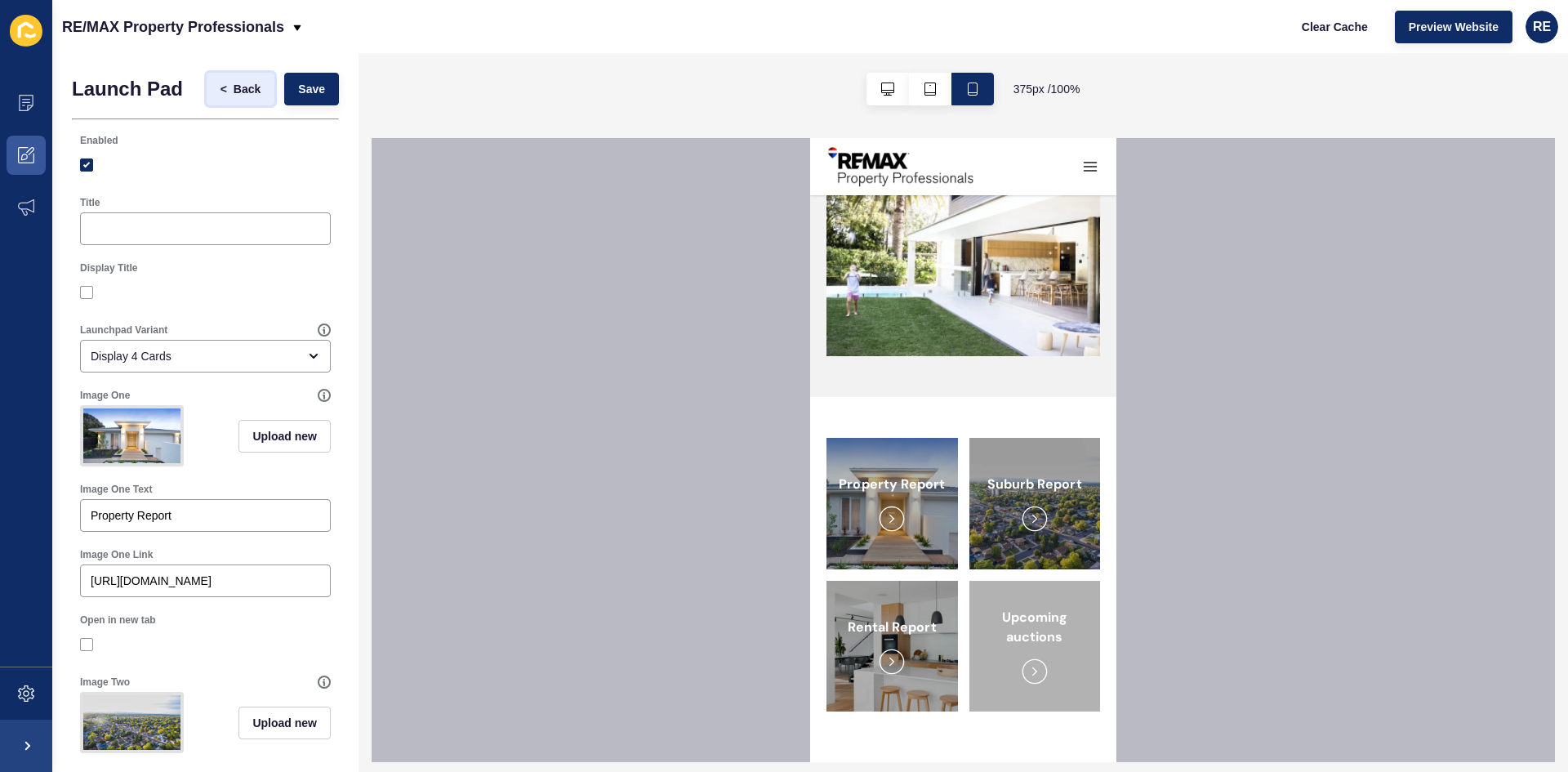
click at [234, 84] on span "Back" at bounding box center [247, 89] width 27 height 17
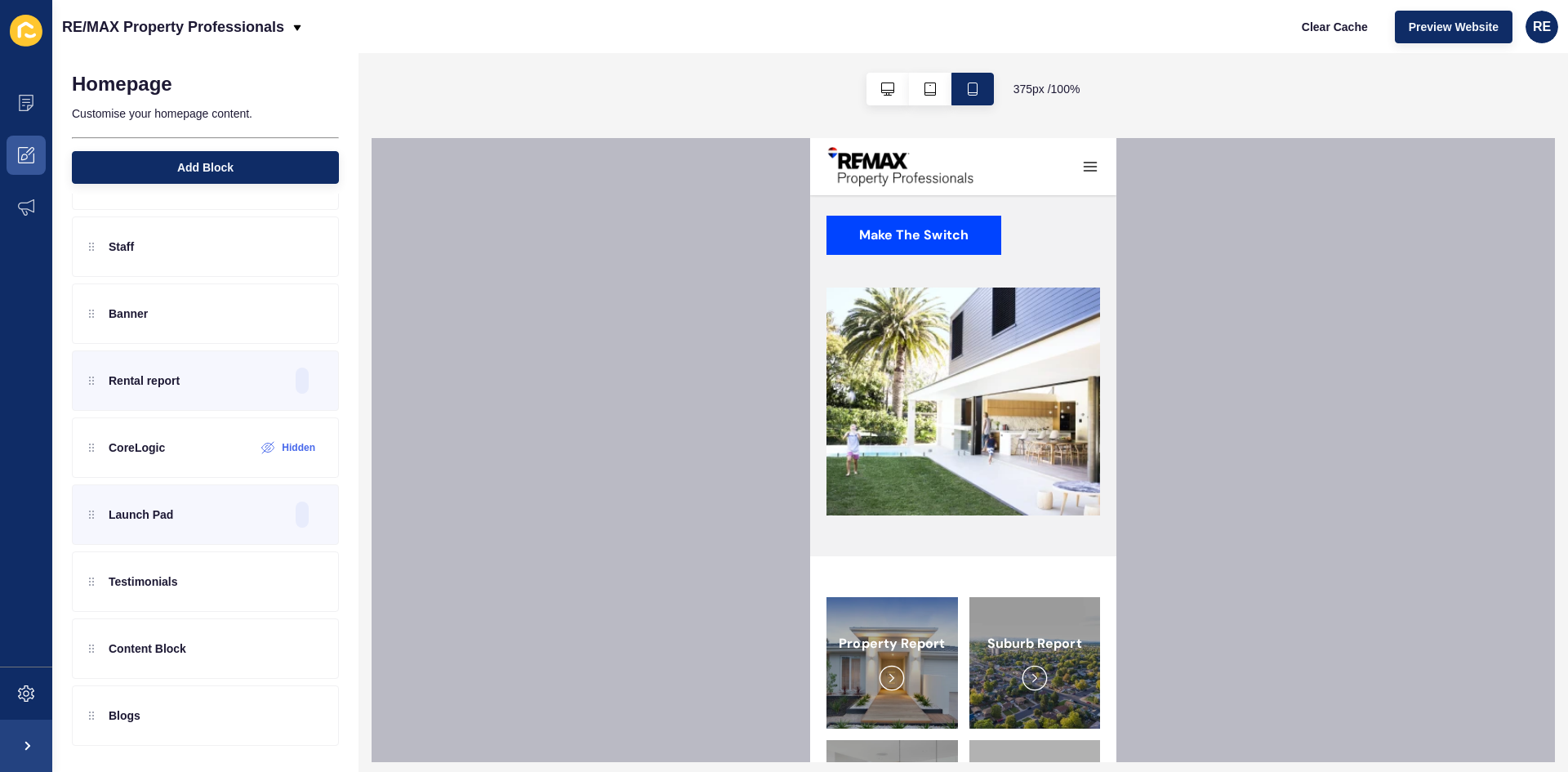
scroll to position [2450, 0]
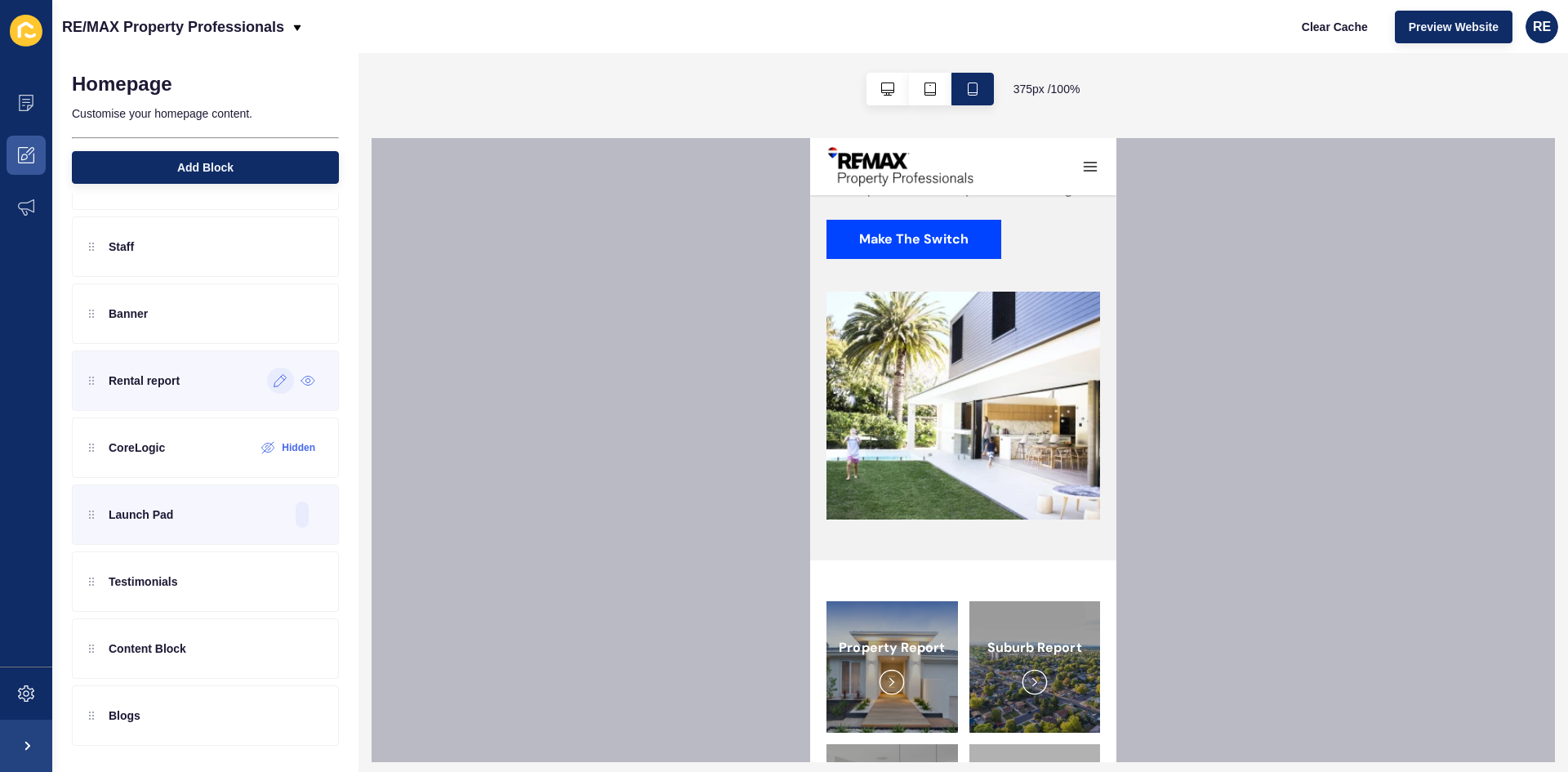
click at [270, 392] on div at bounding box center [280, 381] width 27 height 26
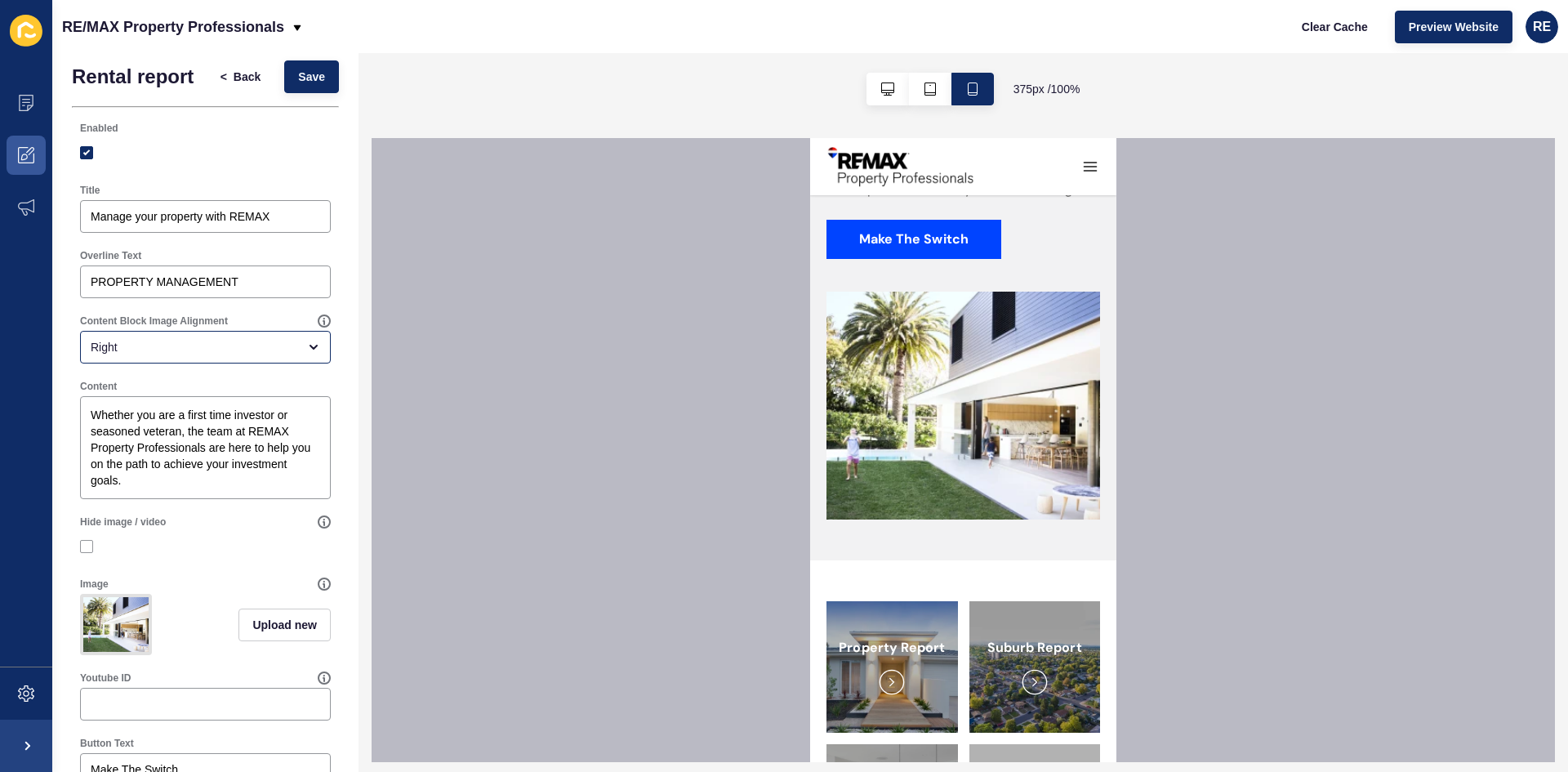
scroll to position [264, 0]
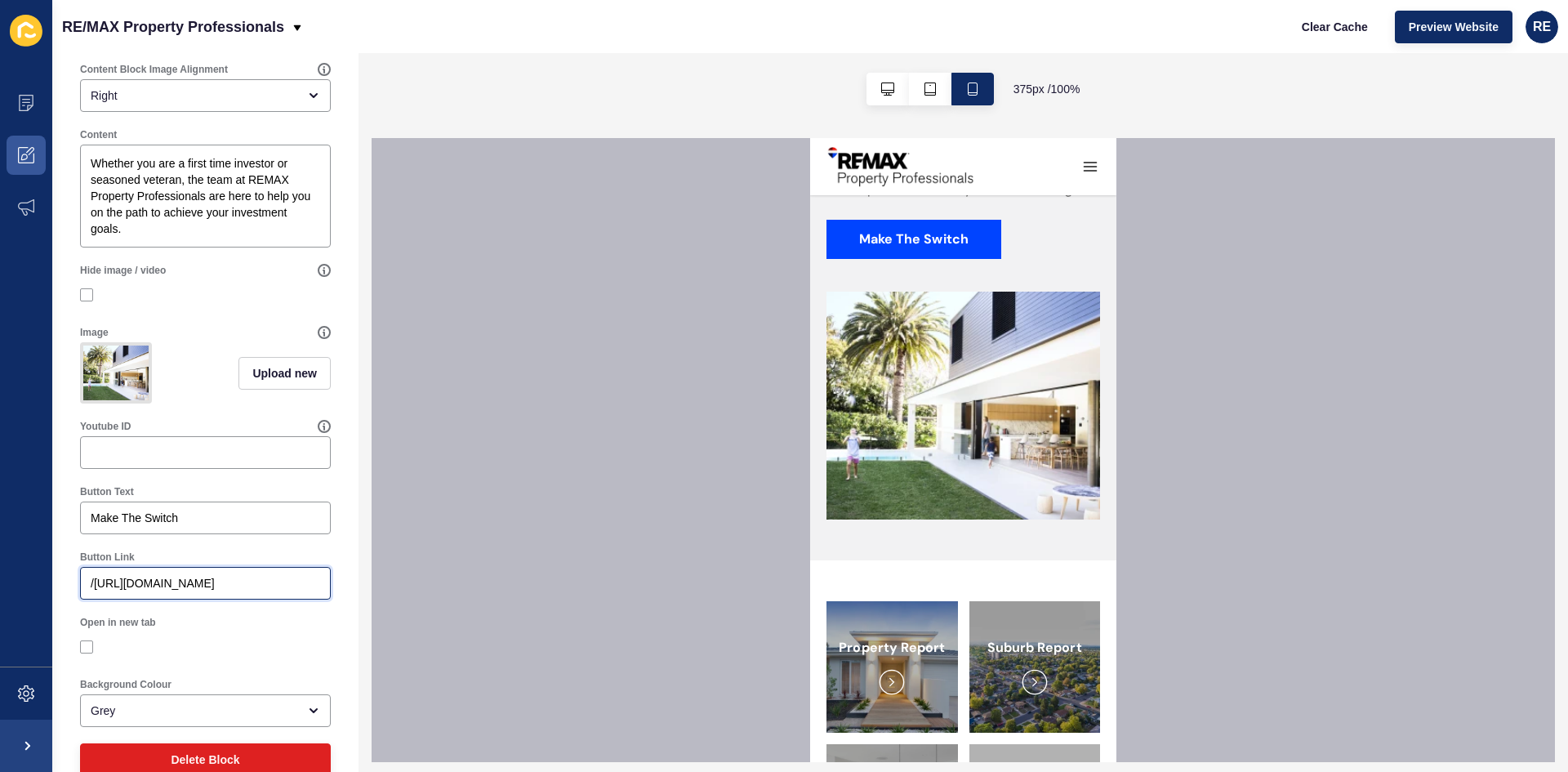
click at [158, 591] on input "/[URL][DOMAIN_NAME]" at bounding box center [206, 584] width 230 height 17
click at [93, 591] on input "/[URL][DOMAIN_NAME]" at bounding box center [206, 584] width 230 height 17
click at [161, 591] on input "[URL][DOMAIN_NAME]" at bounding box center [206, 584] width 230 height 17
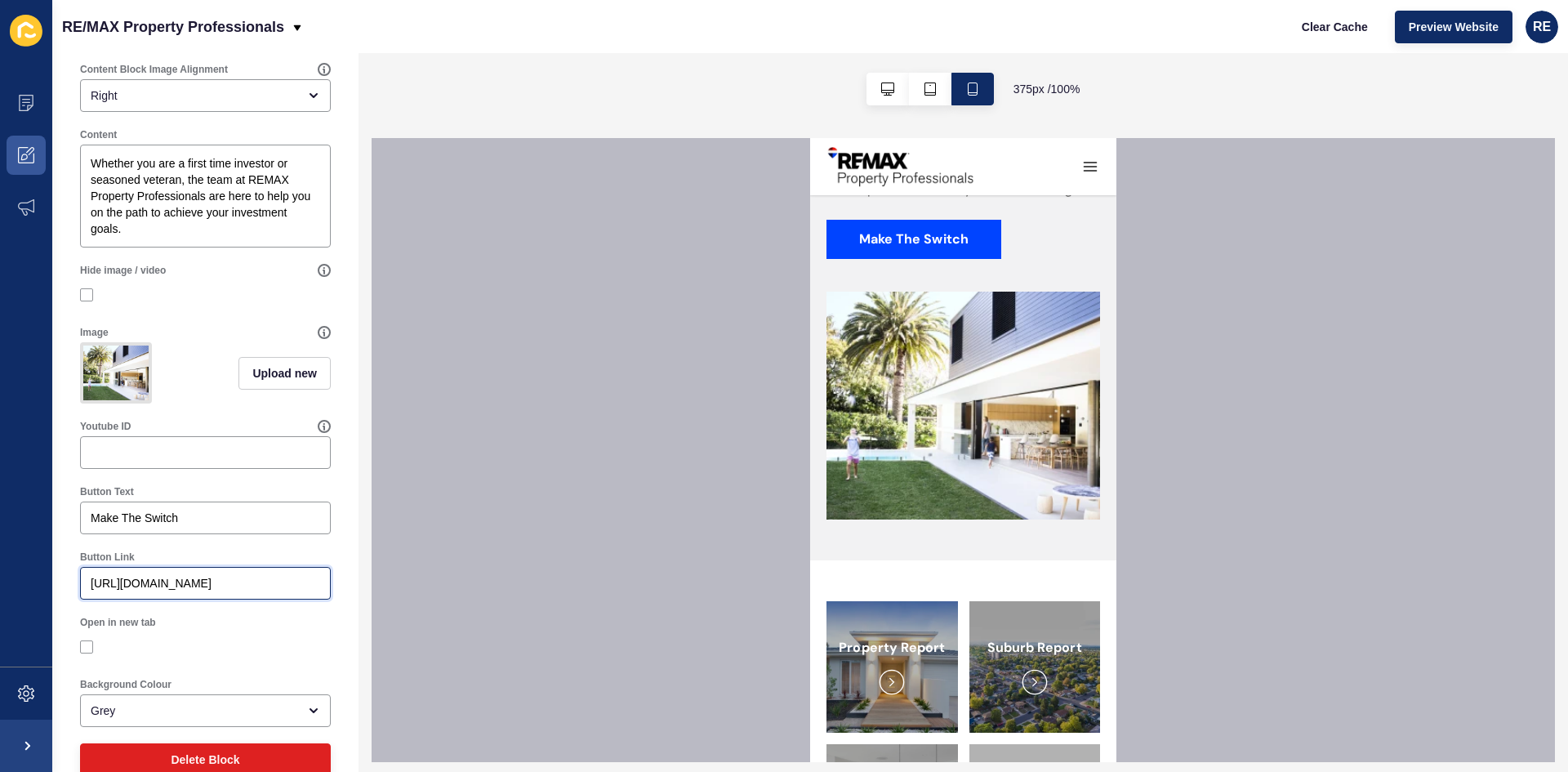
click at [161, 591] on input "[URL][DOMAIN_NAME]" at bounding box center [206, 584] width 230 height 17
click at [267, 591] on input "[URL][DOMAIN_NAME]" at bounding box center [206, 584] width 230 height 17
click at [288, 591] on input "[URL][DOMAIN_NAME]" at bounding box center [206, 584] width 230 height 17
click at [245, 591] on input "[URL][DOMAIN_NAME]" at bounding box center [206, 584] width 230 height 17
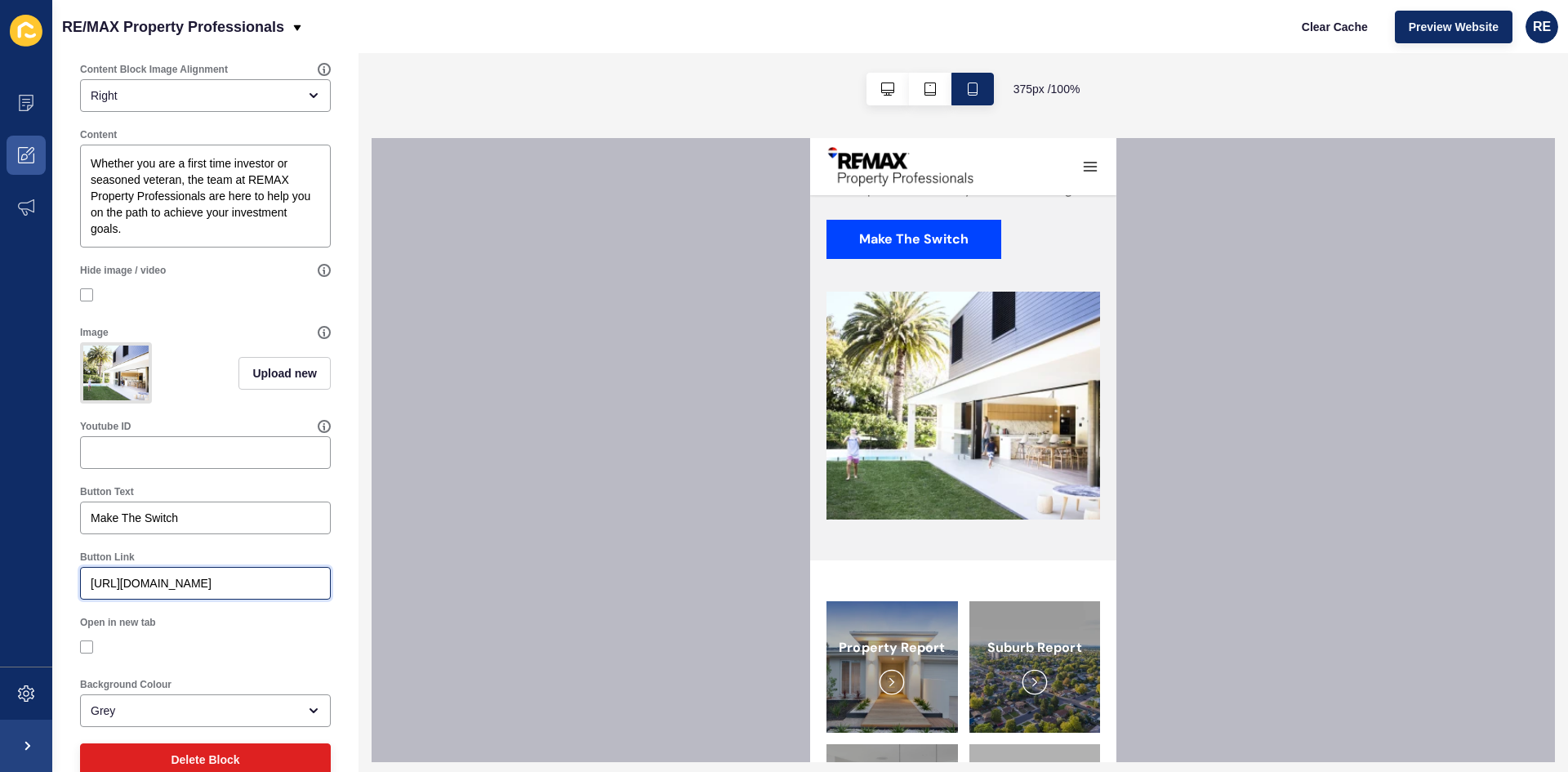
click at [242, 591] on input "[URL][DOMAIN_NAME]" at bounding box center [206, 584] width 230 height 17
drag, startPoint x: 242, startPoint y: 593, endPoint x: 64, endPoint y: 594, distance: 178.0
click at [64, 594] on div "Rental report < Back Save Enabled Title Manage your property with REMAX Overlin…" at bounding box center [205, 297] width 307 height 1015
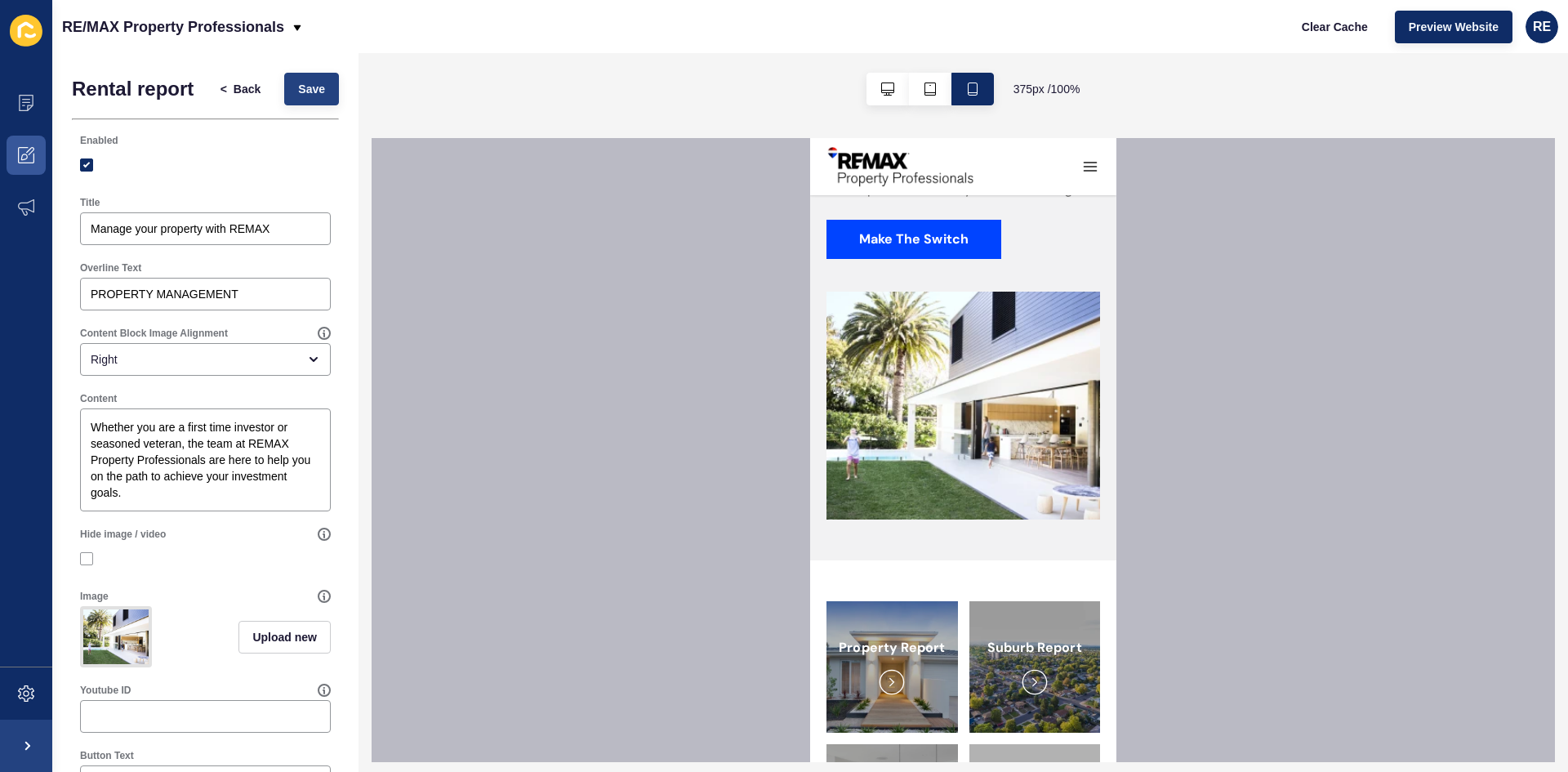
type input "/rental-report"
click at [310, 86] on span "Save" at bounding box center [311, 89] width 27 height 17
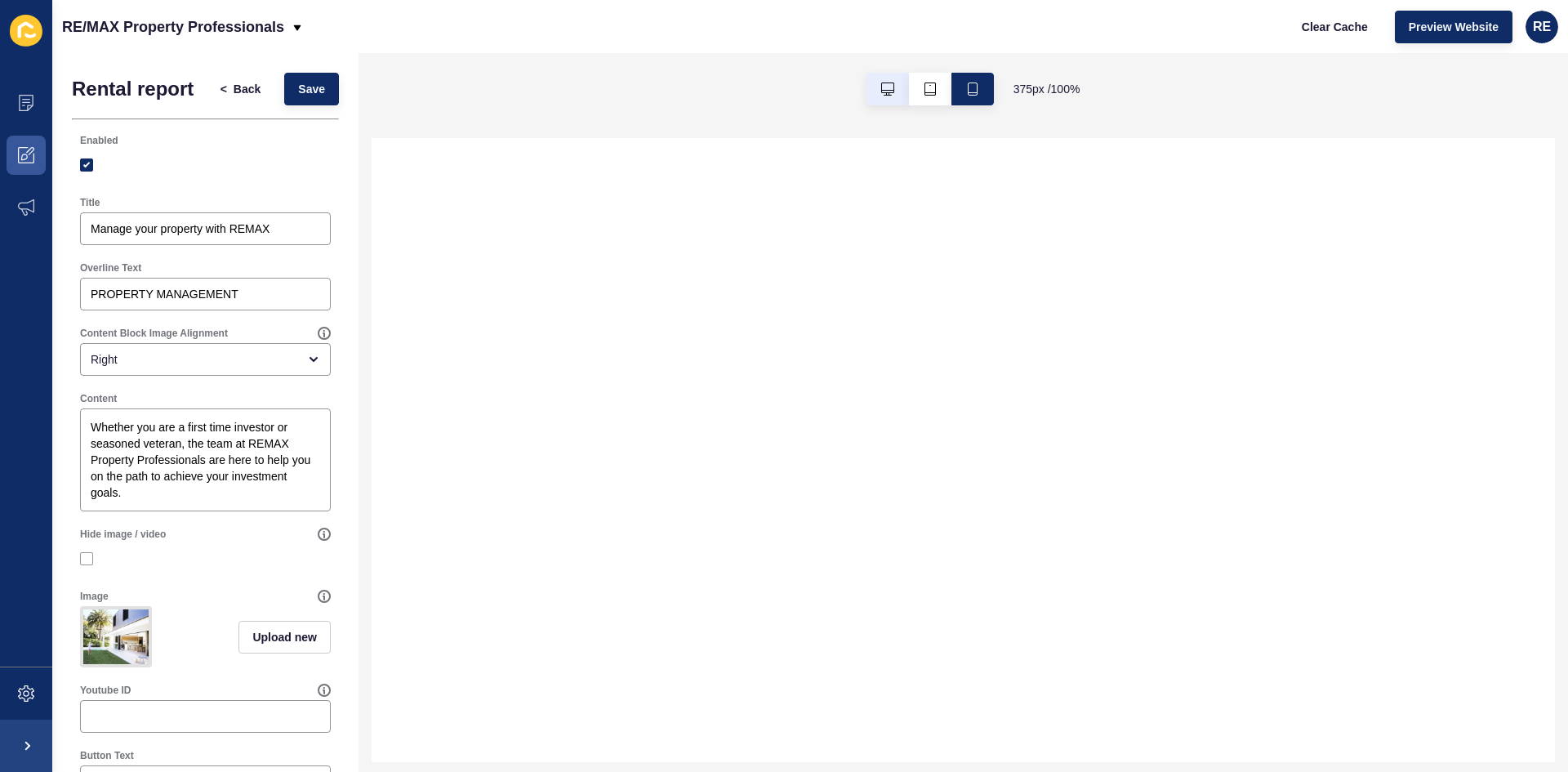
select select
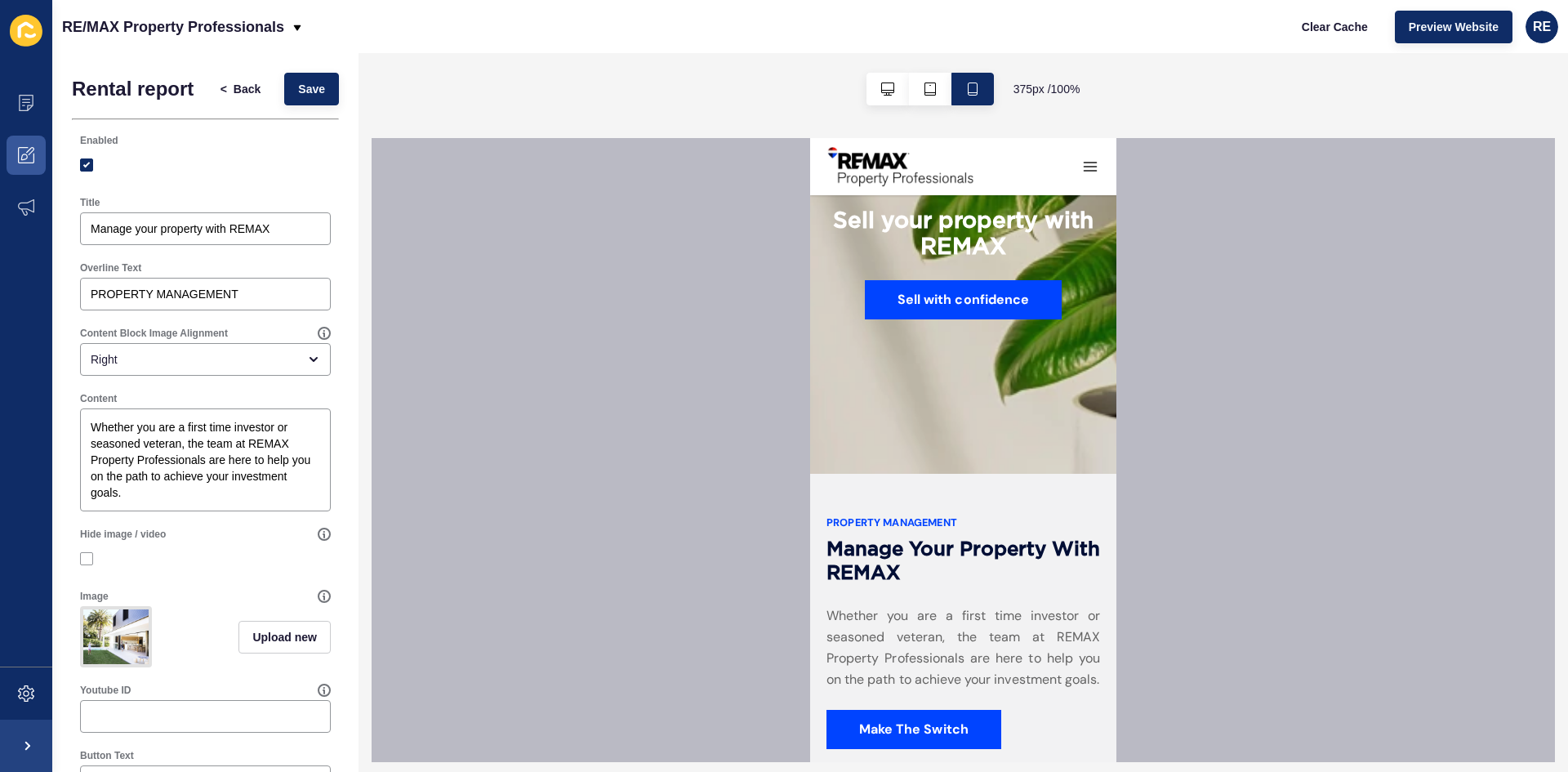
scroll to position [2042, 0]
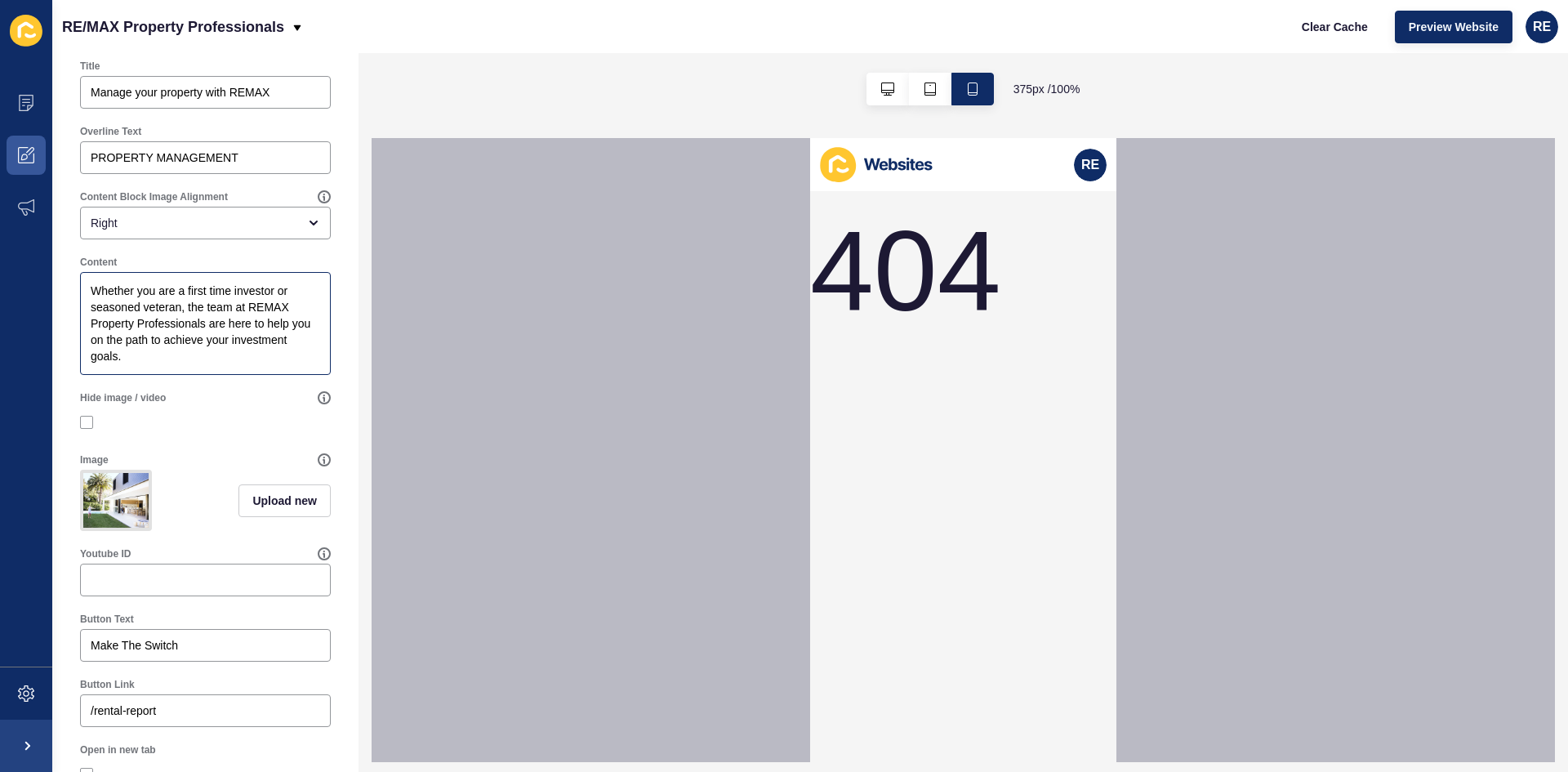
scroll to position [308, 0]
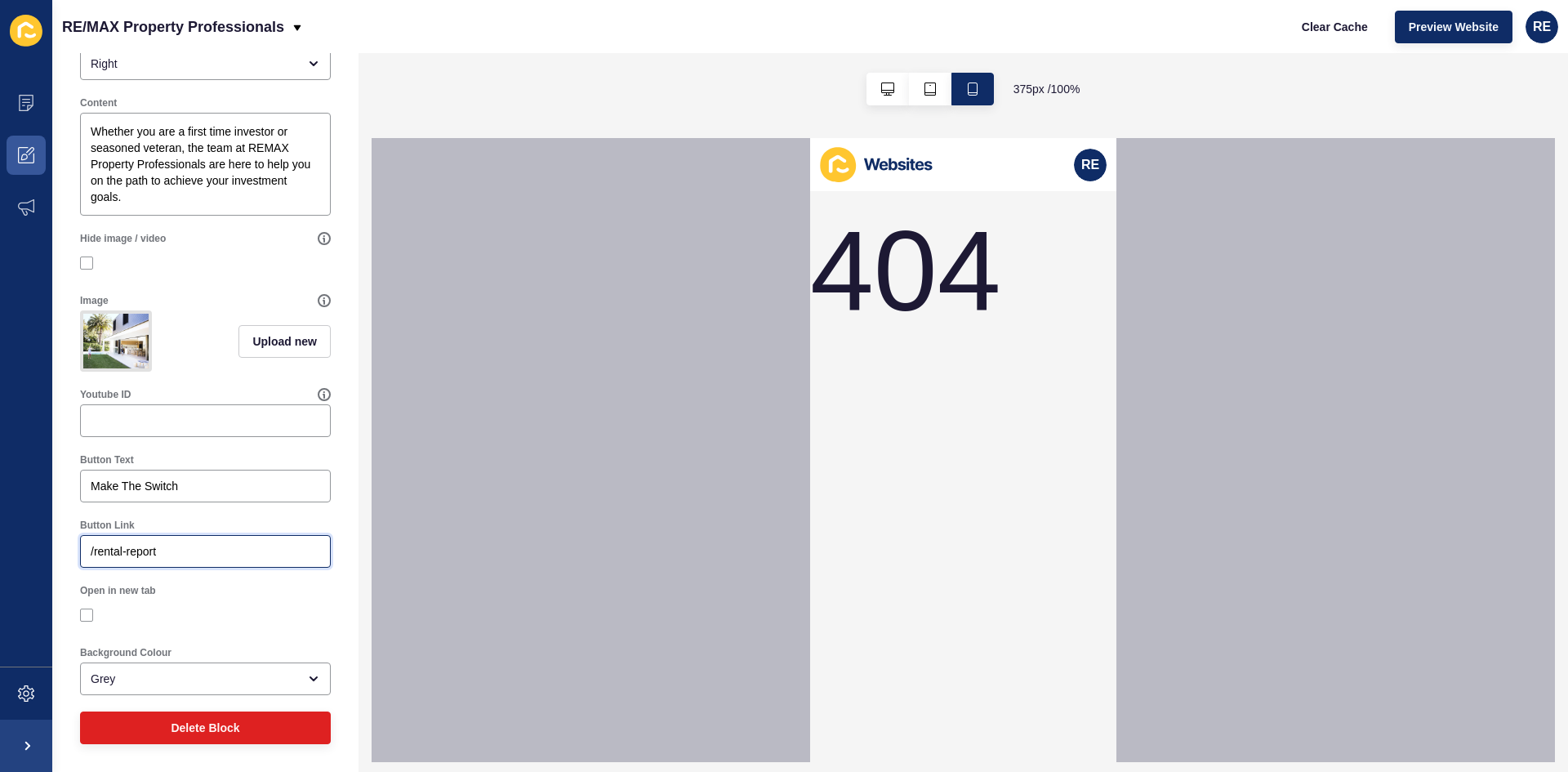
click at [195, 546] on input "/rental-report" at bounding box center [206, 551] width 230 height 17
drag, startPoint x: 193, startPoint y: 546, endPoint x: -51, endPoint y: 529, distance: 244.6
click at [0, 529] on html "Content Appearance Marketing Settings RE/MAX Property Professionals Clear Cache…" at bounding box center [784, 386] width 1568 height 772
paste input "text"
drag, startPoint x: 183, startPoint y: 550, endPoint x: -64, endPoint y: 529, distance: 247.9
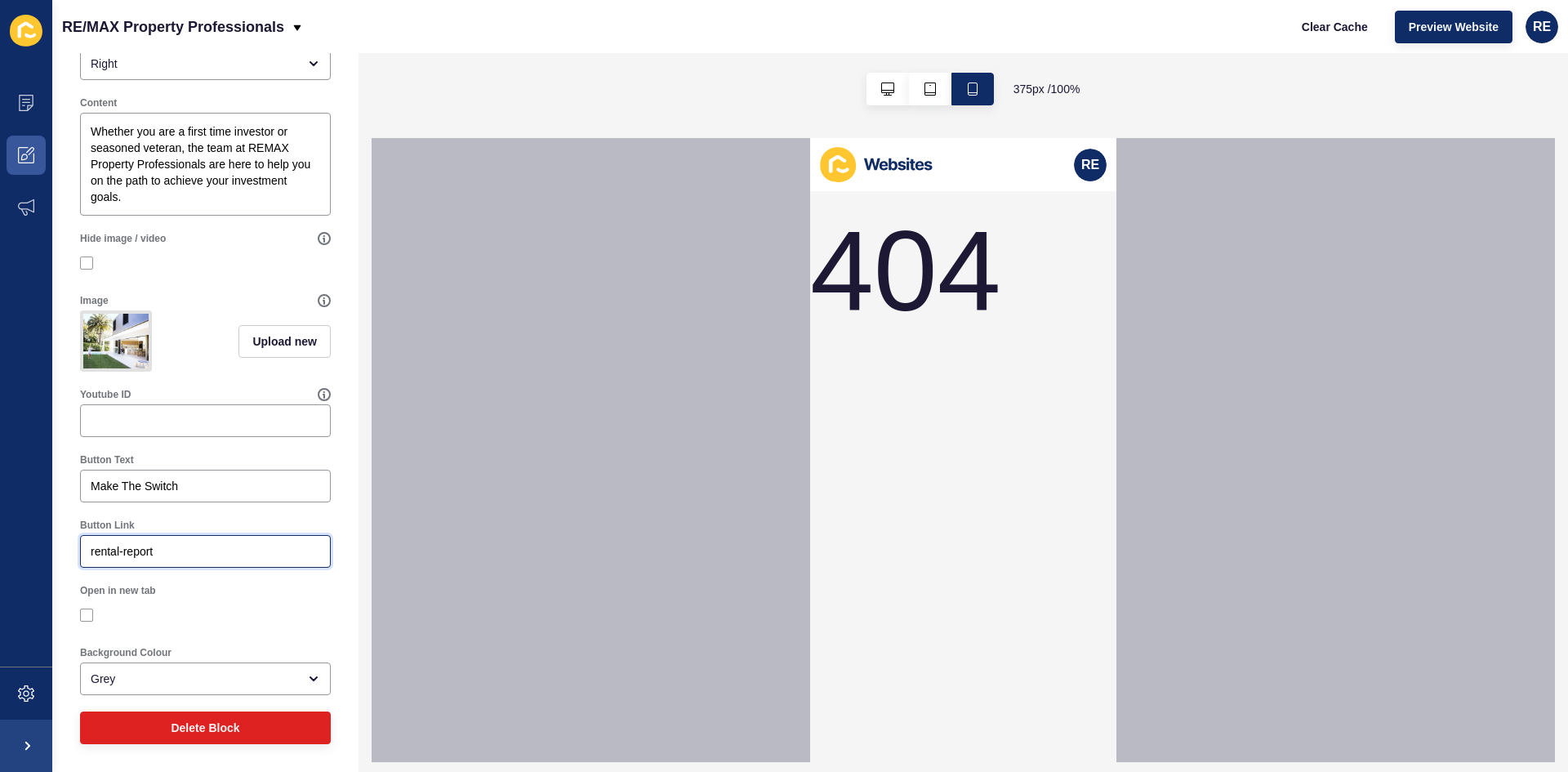
click at [0, 529] on html "Content Appearance Marketing Settings RE/MAX Property Professionals Clear Cache…" at bounding box center [784, 386] width 1568 height 772
paste input "https://remaxpropertyprofessionals.com.au/"
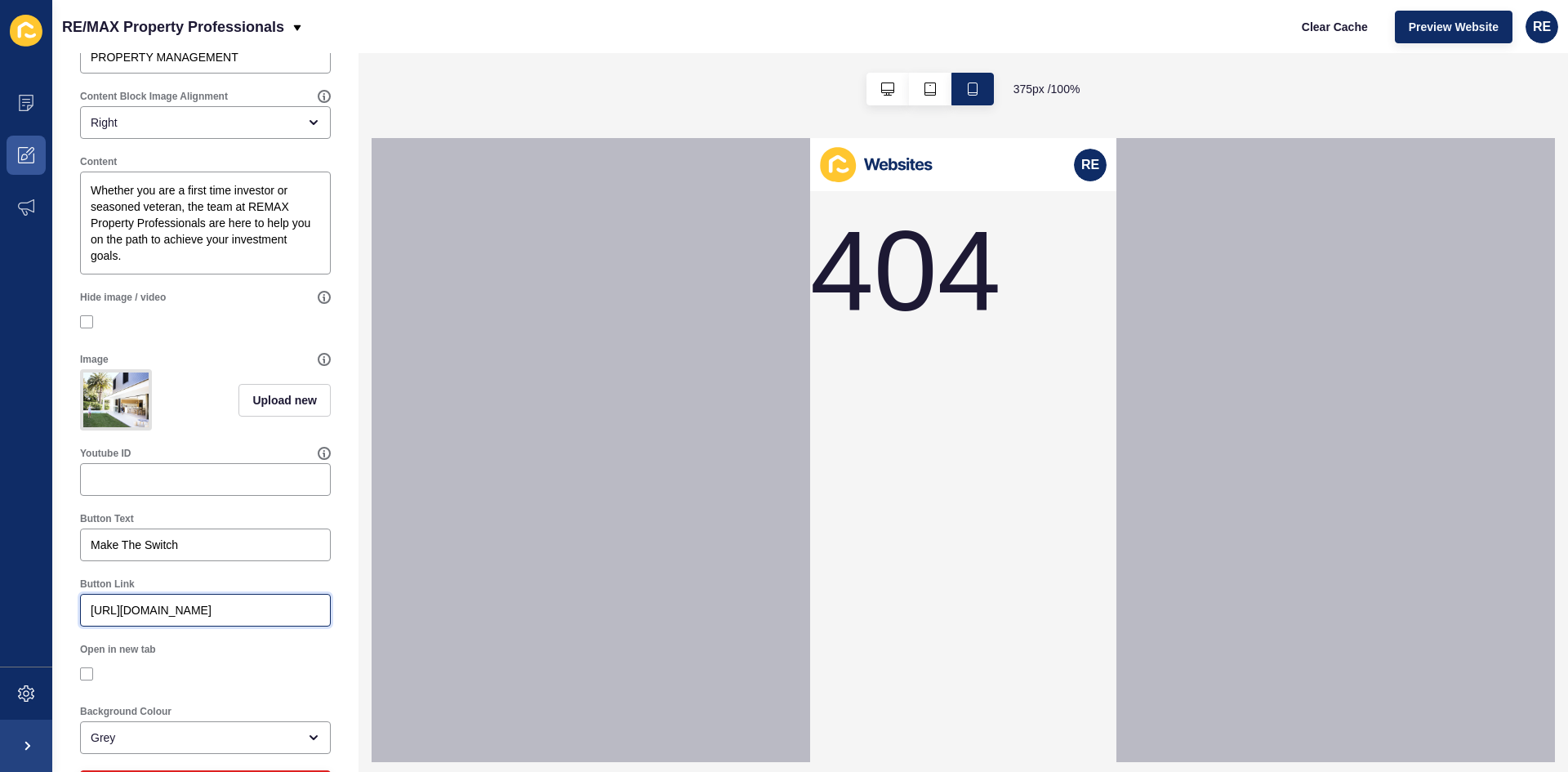
scroll to position [245, 0]
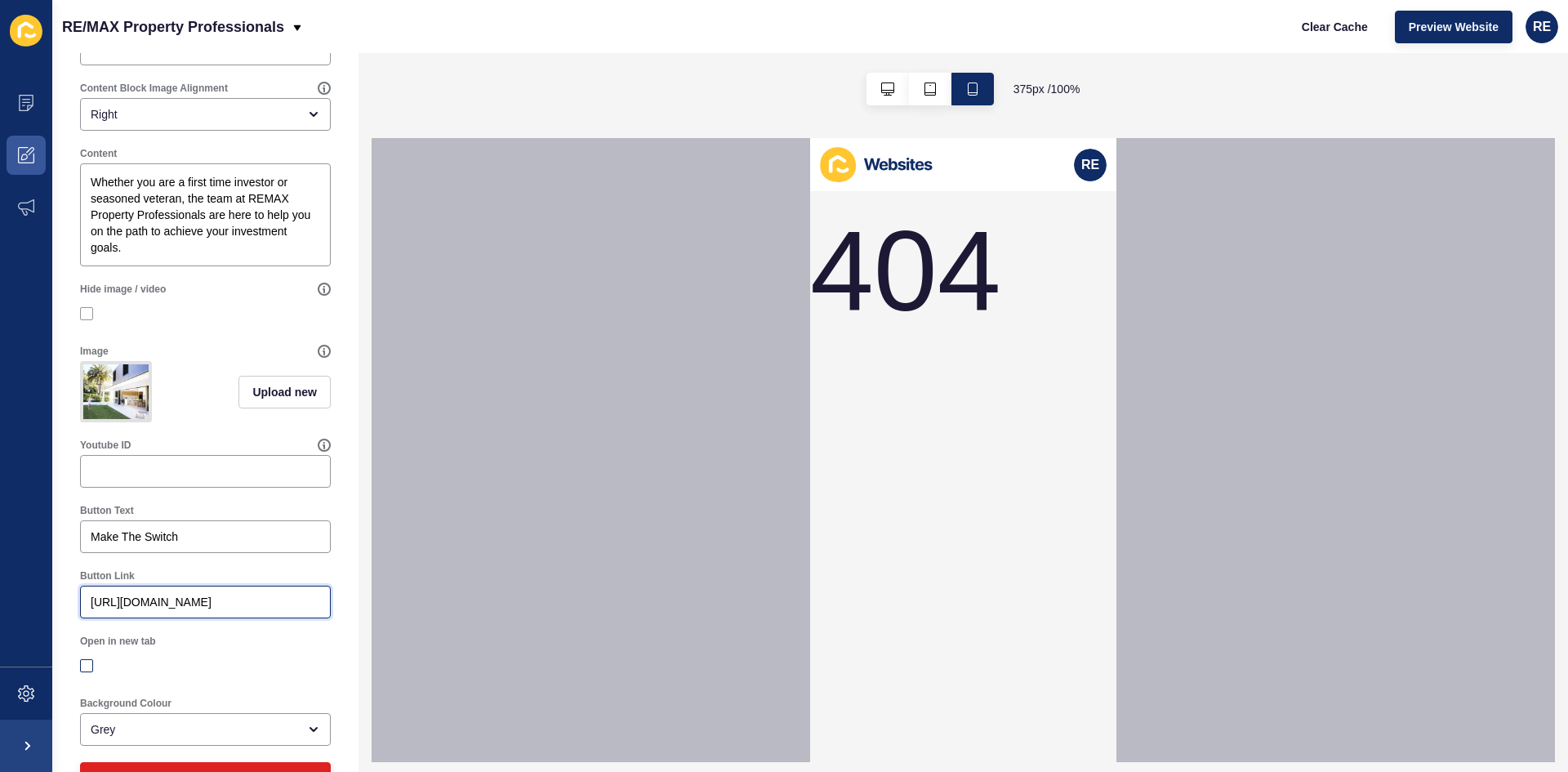
type input "[URL][DOMAIN_NAME]"
click at [89, 672] on label at bounding box center [86, 665] width 13 height 13
click at [89, 672] on input "Open in new tab" at bounding box center [88, 665] width 10 height 10
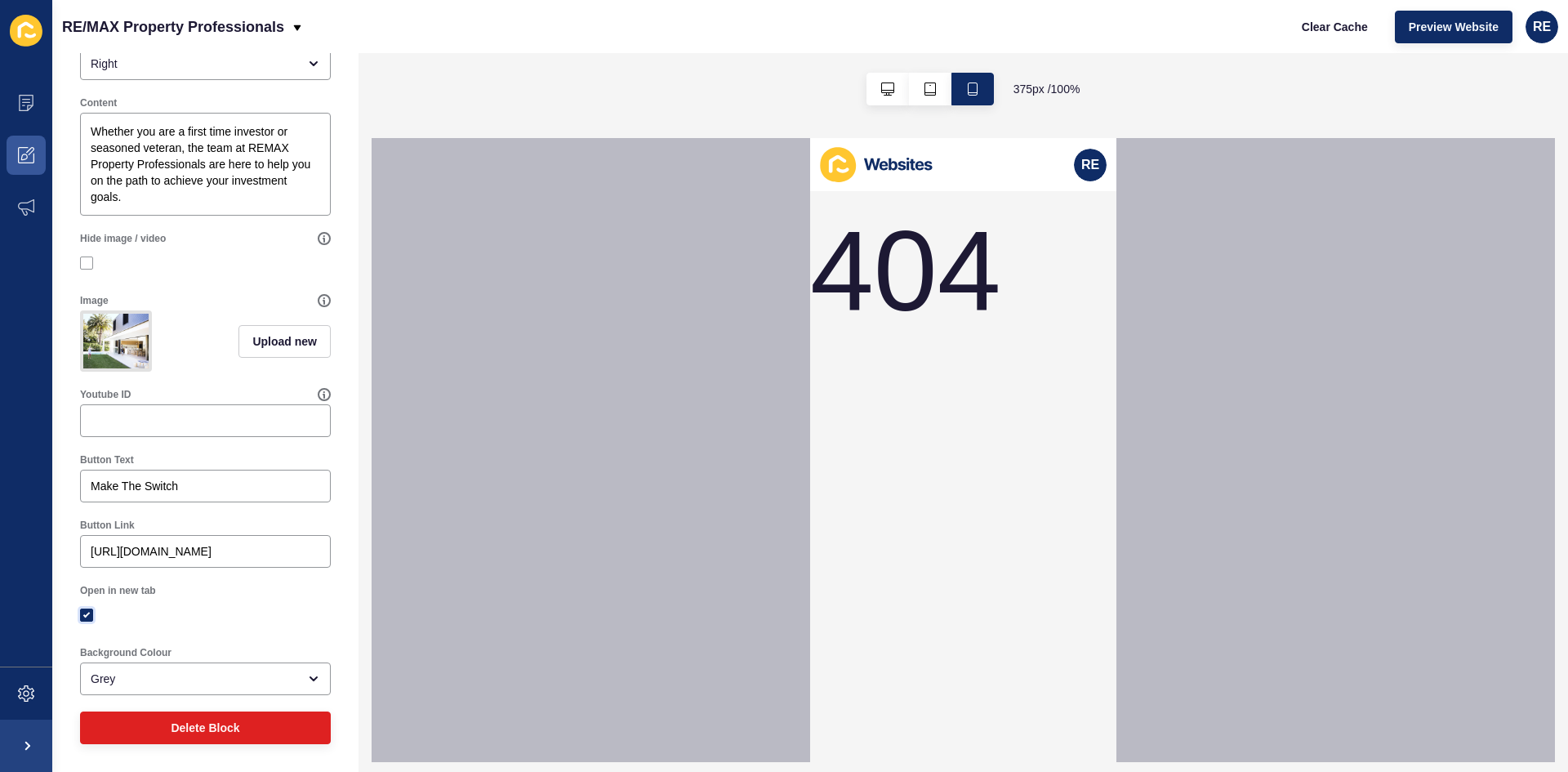
click at [92, 616] on label at bounding box center [86, 615] width 13 height 13
click at [92, 616] on input "Open in new tab" at bounding box center [88, 614] width 10 height 10
checkbox input "false"
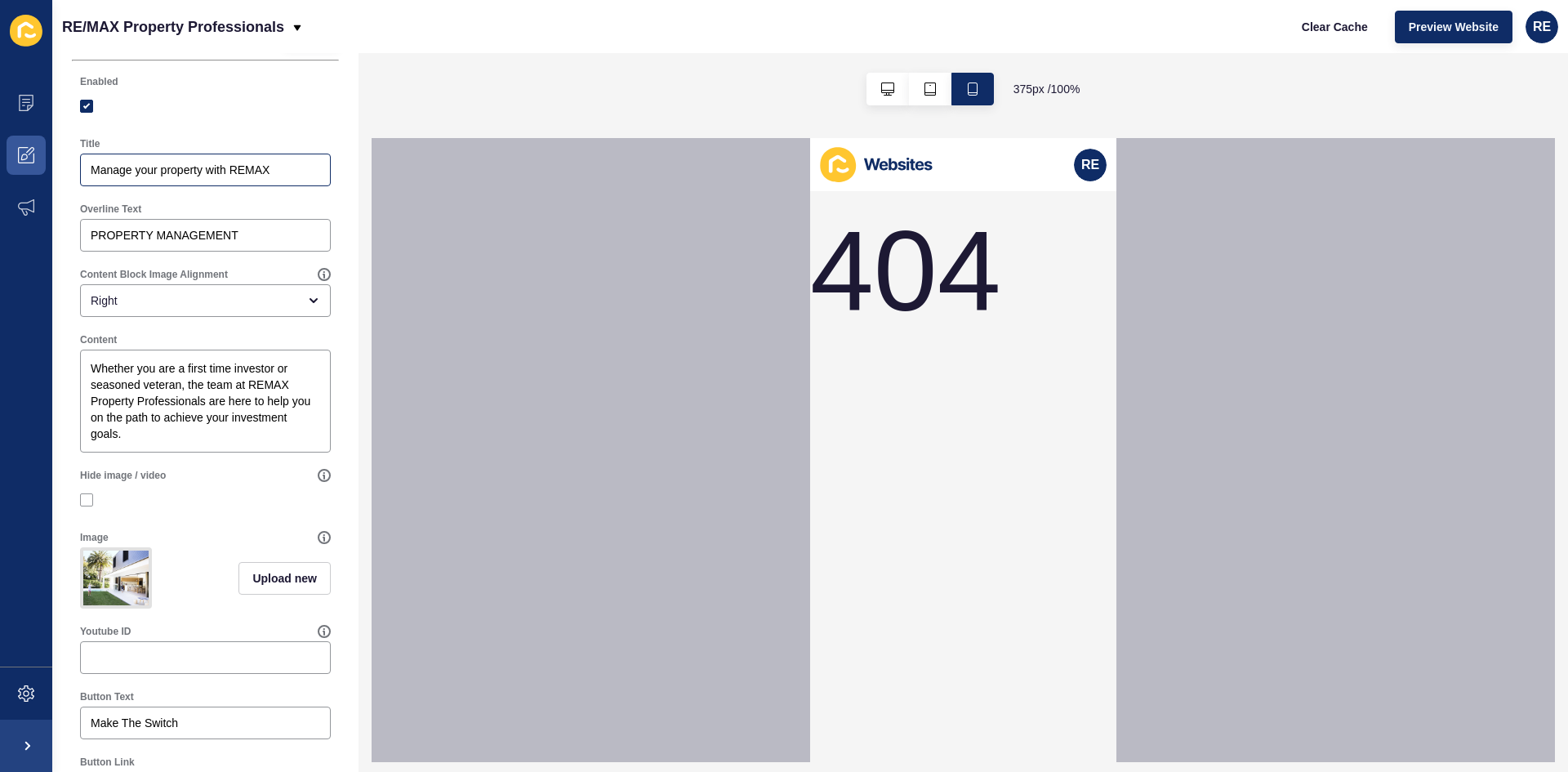
scroll to position [0, 0]
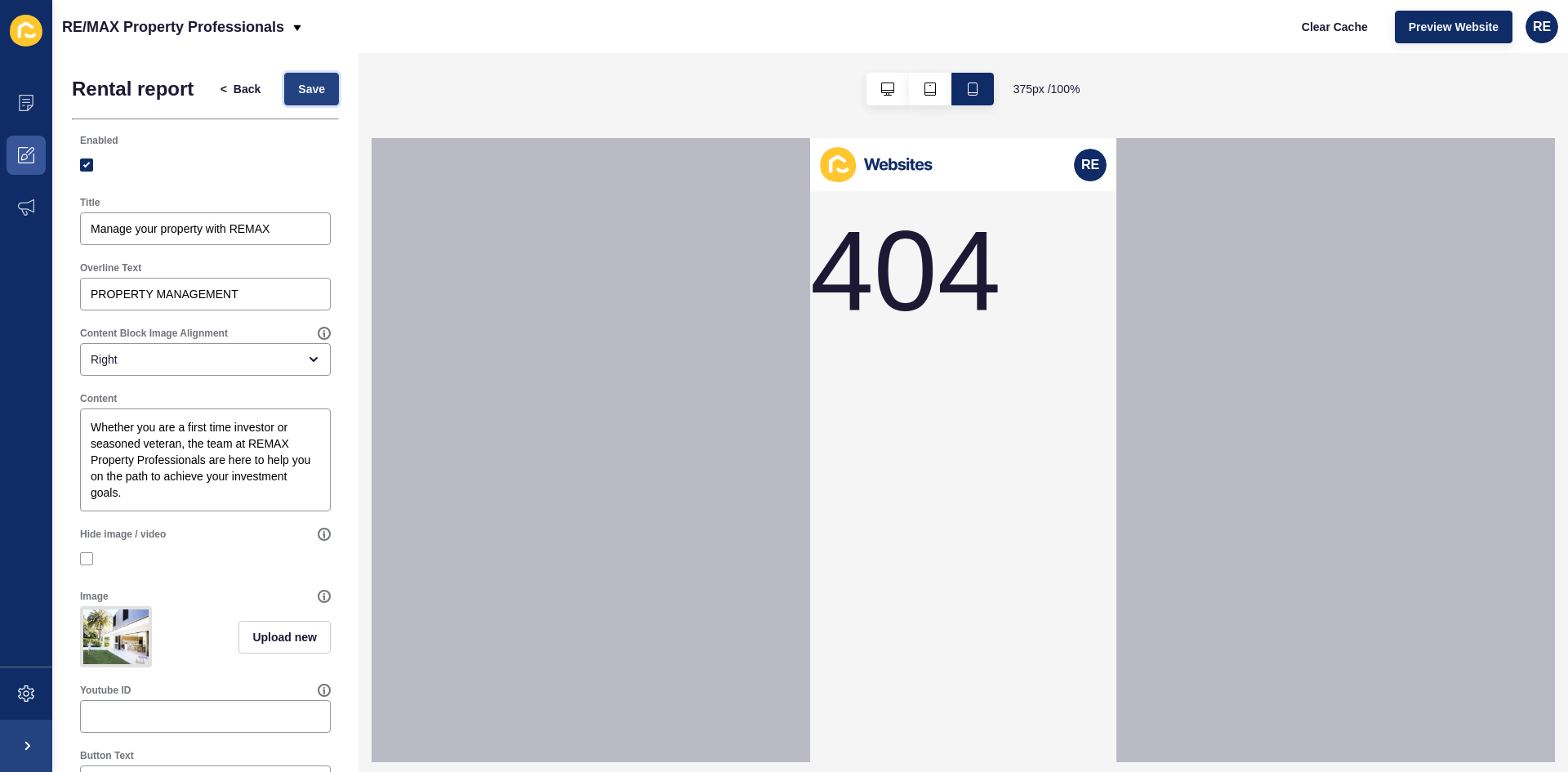
click at [298, 95] on span "Save" at bounding box center [311, 89] width 27 height 17
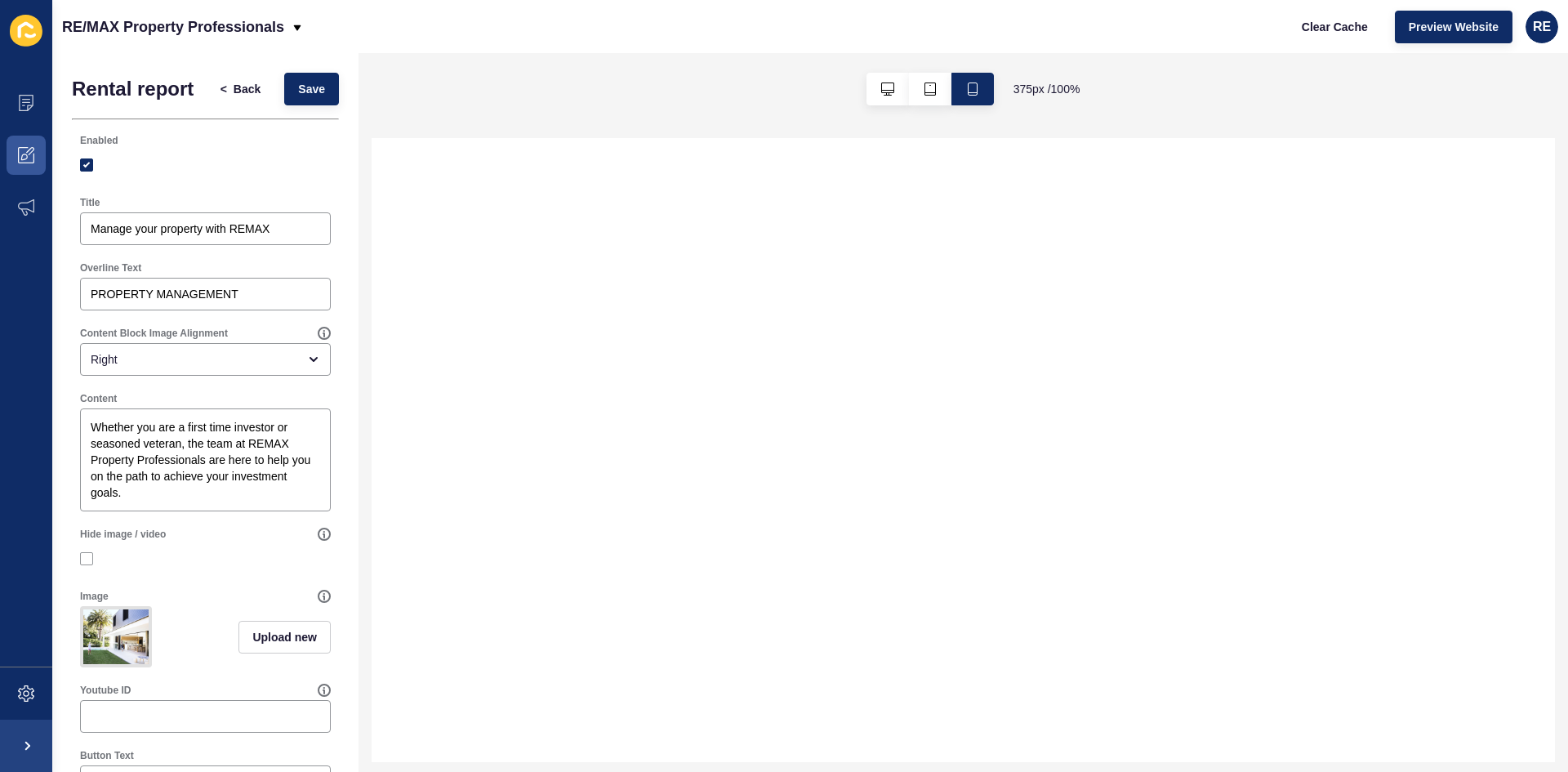
select select
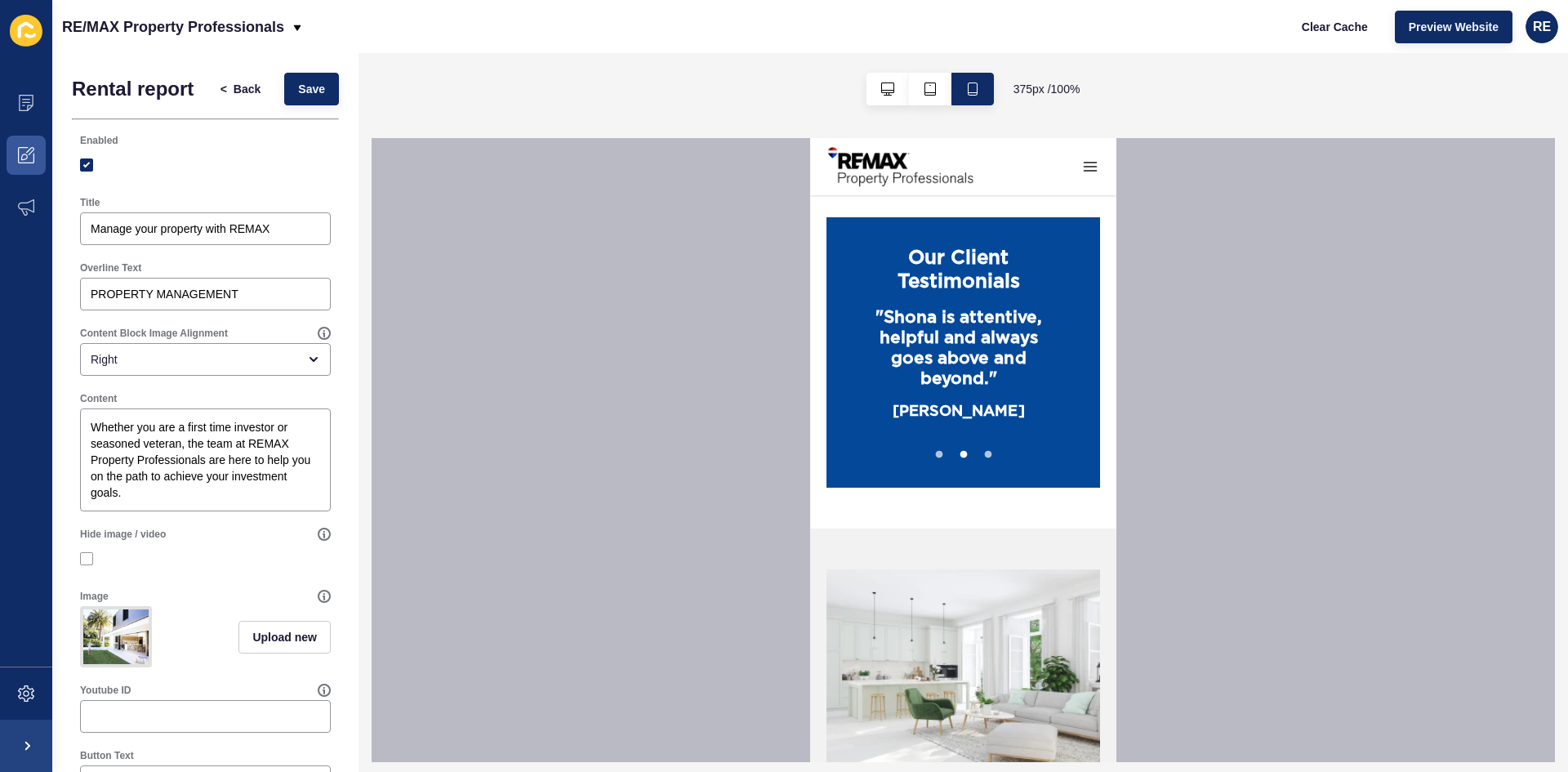
drag, startPoint x: 1108, startPoint y: 249, endPoint x: 1933, endPoint y: 636, distance: 911.3
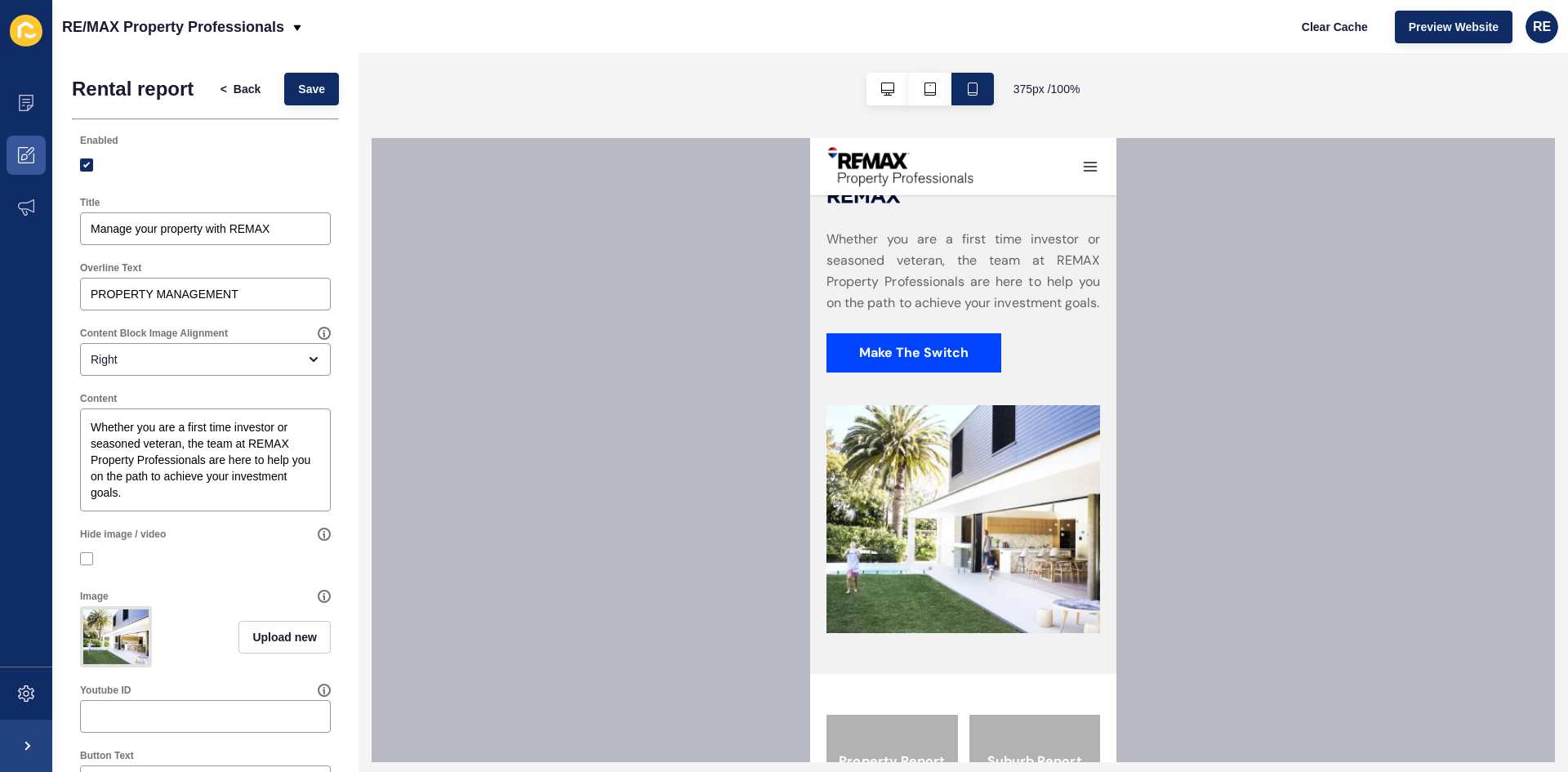
scroll to position [2309, 0]
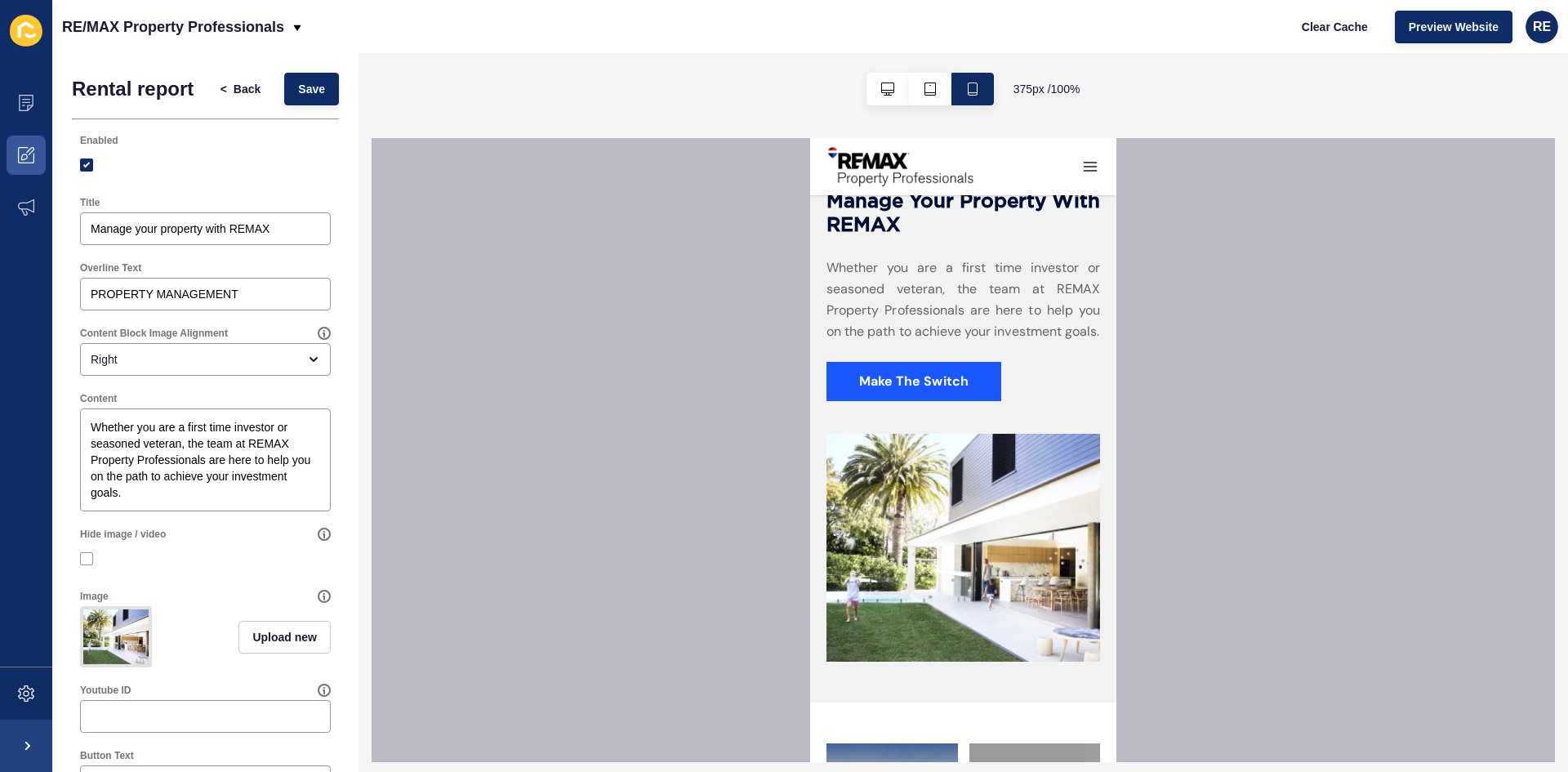
click at [925, 377] on link "Make The Switch" at bounding box center [914, 381] width 175 height 39
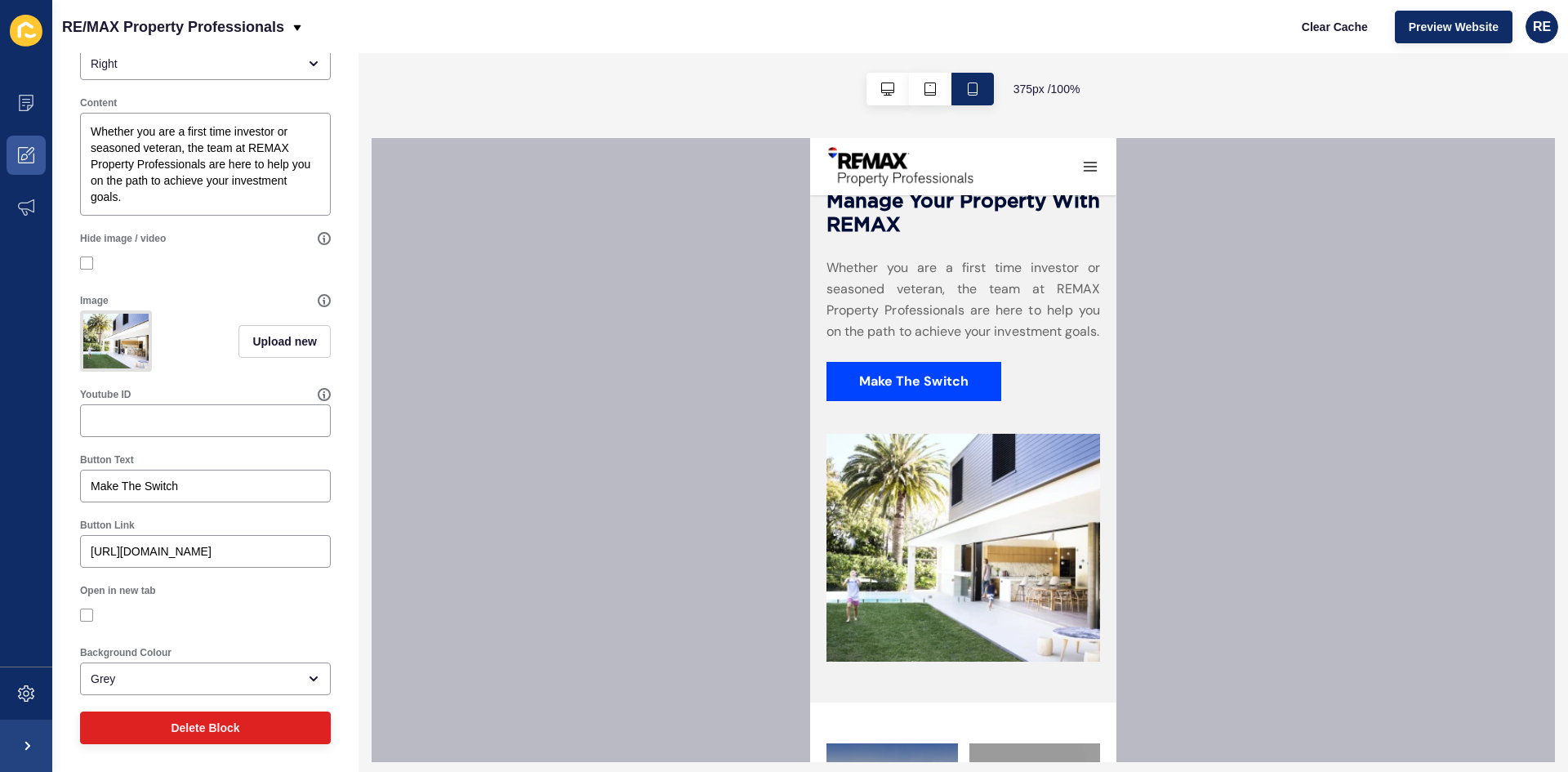
scroll to position [308, 0]
drag, startPoint x: 125, startPoint y: 550, endPoint x: 70, endPoint y: 554, distance: 55.1
click at [70, 554] on div "Rental report < Back Save Enabled Title Manage your property with REMAX Overlin…" at bounding box center [205, 264] width 307 height 1015
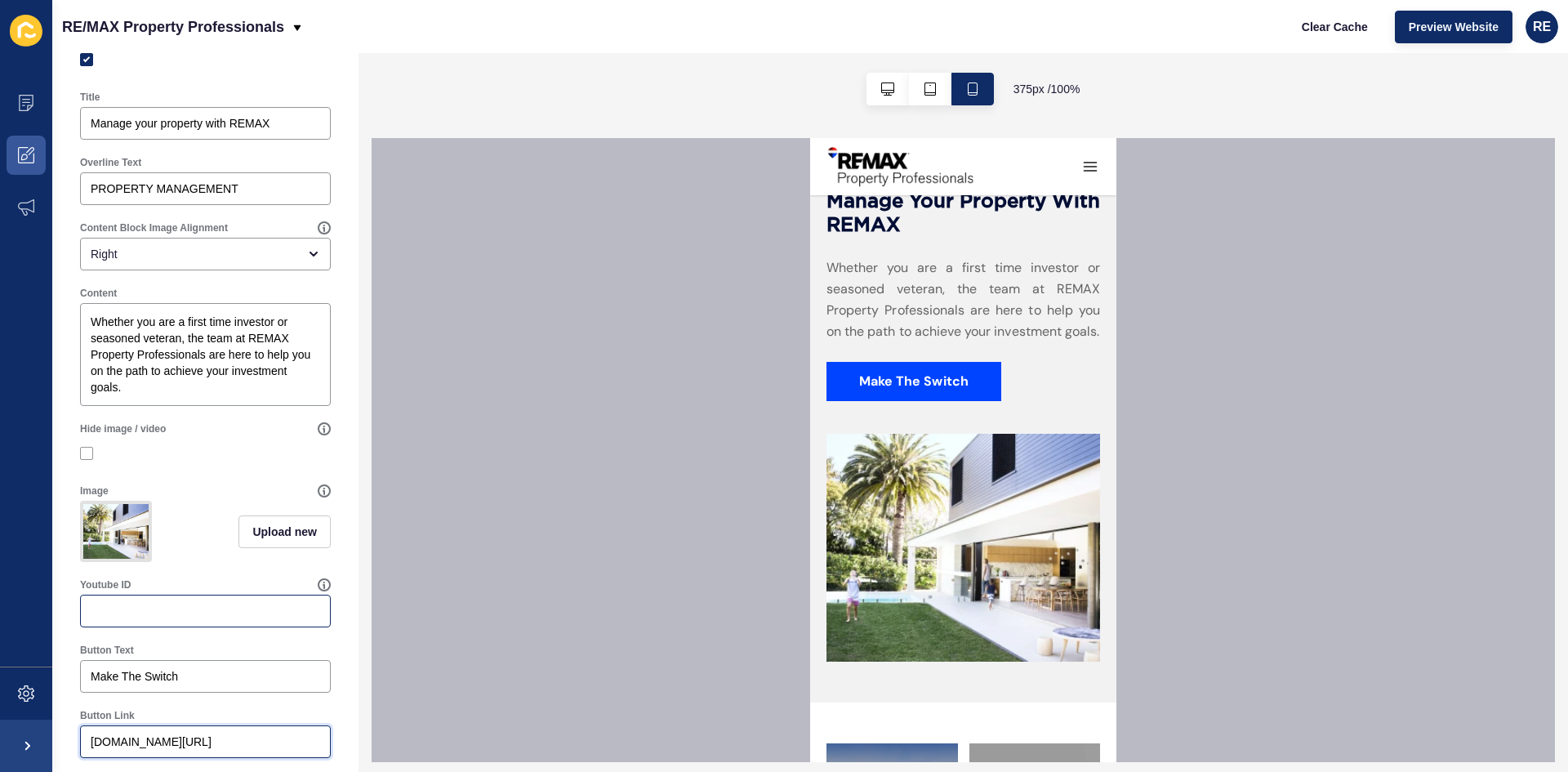
scroll to position [0, 0]
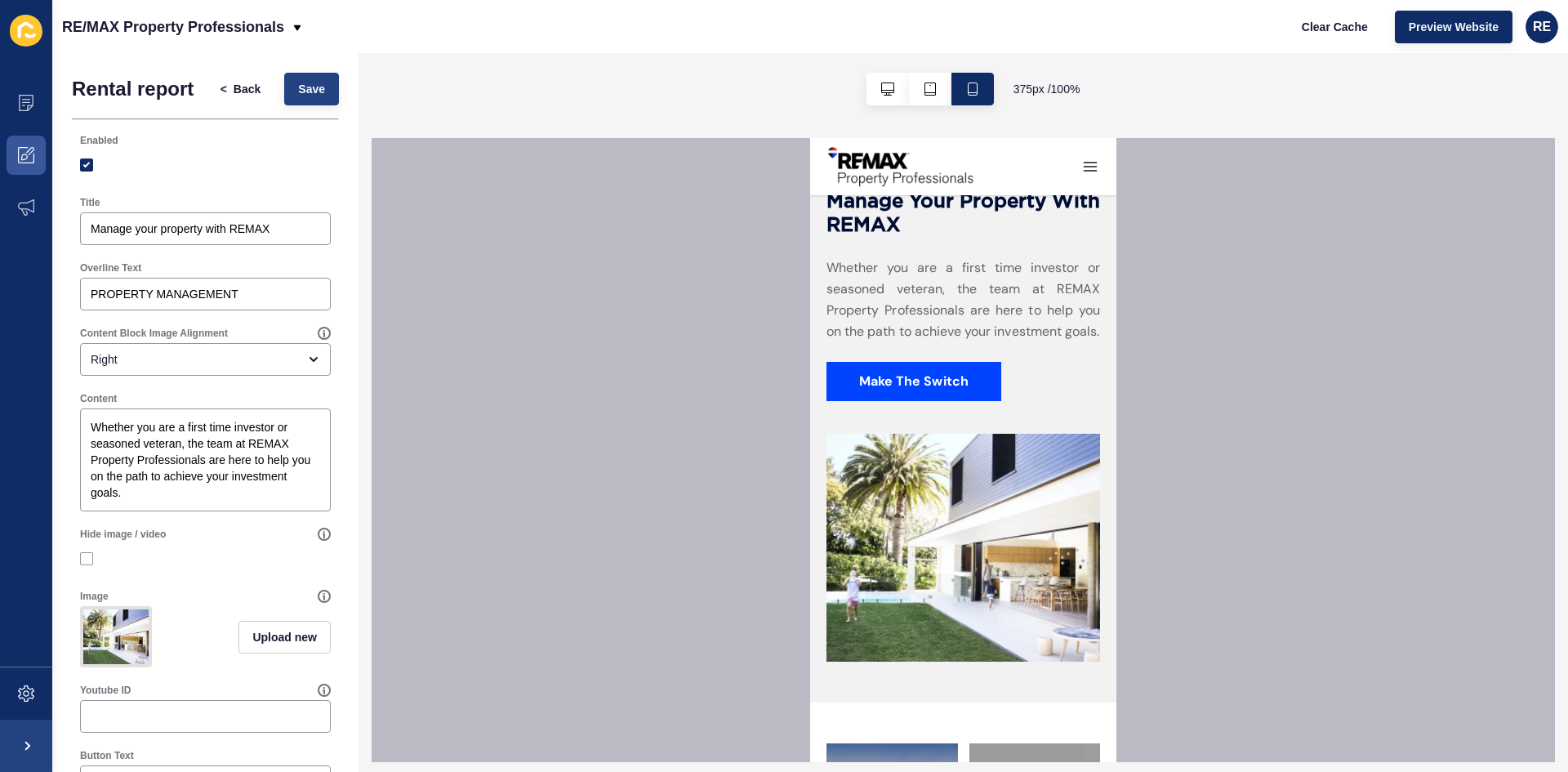
type input "remaxpropertyprofessionals.com.au/rental-report"
click at [297, 103] on button "Save" at bounding box center [311, 88] width 55 height 32
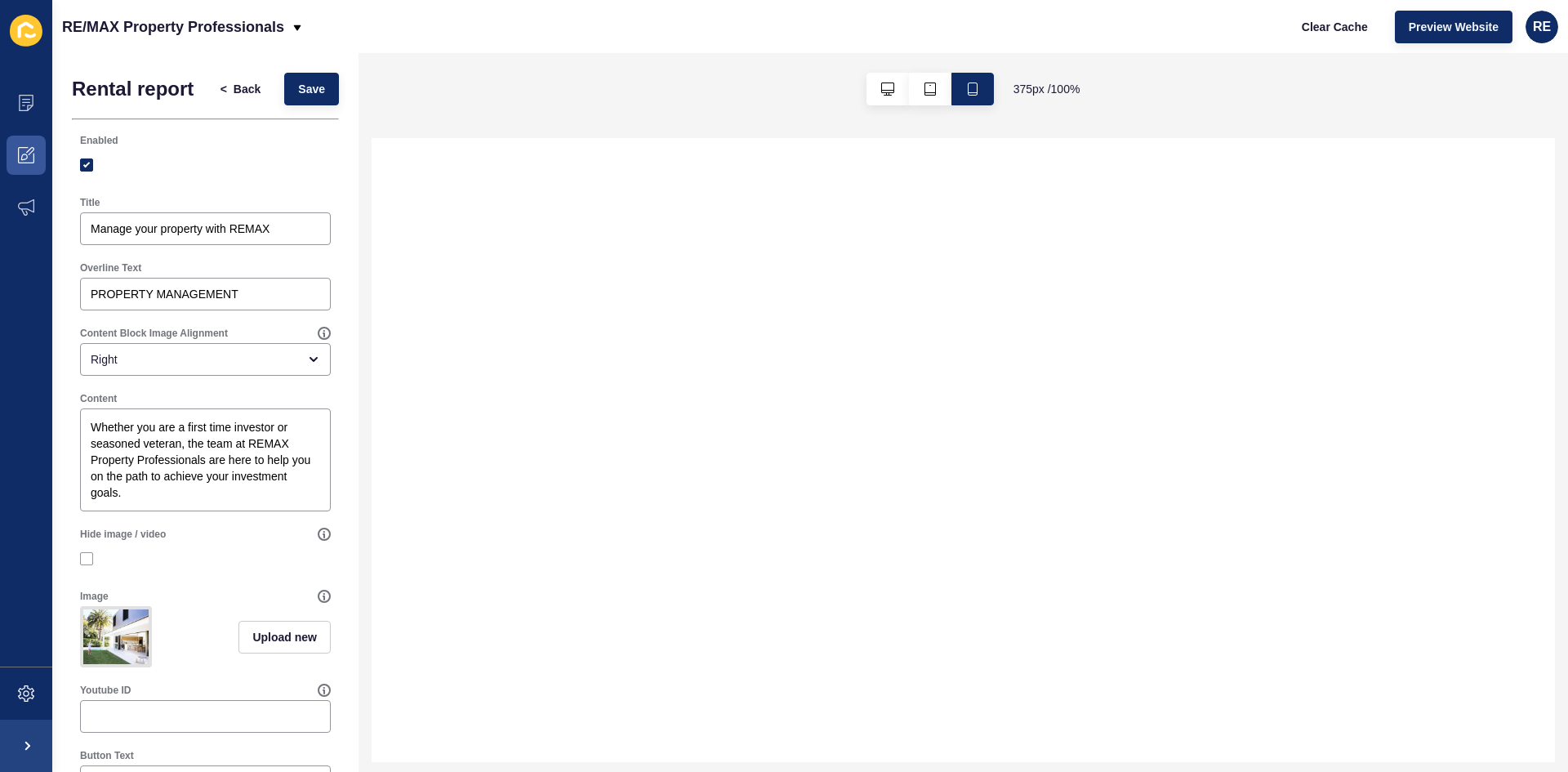
select select
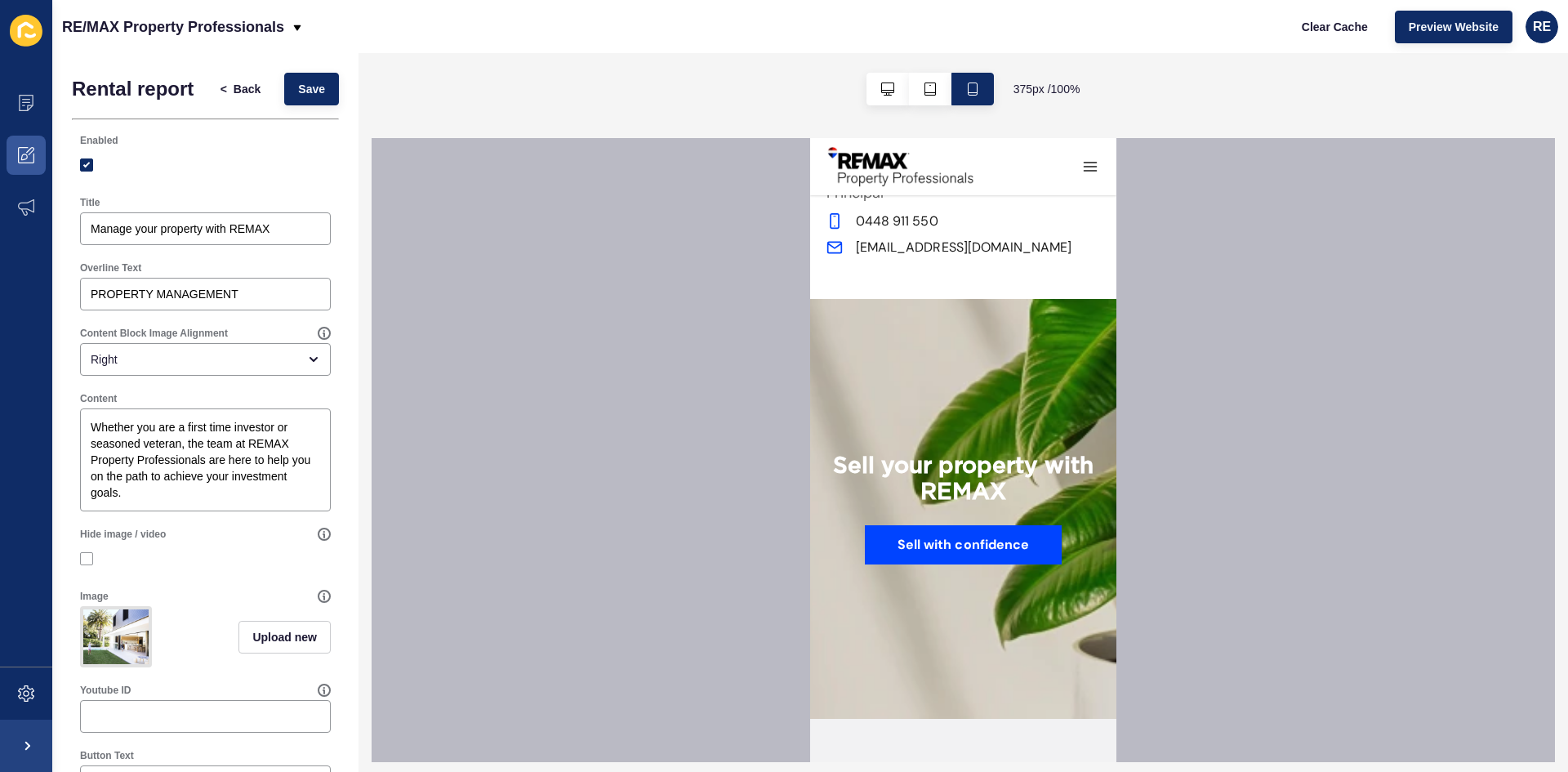
scroll to position [2124, 0]
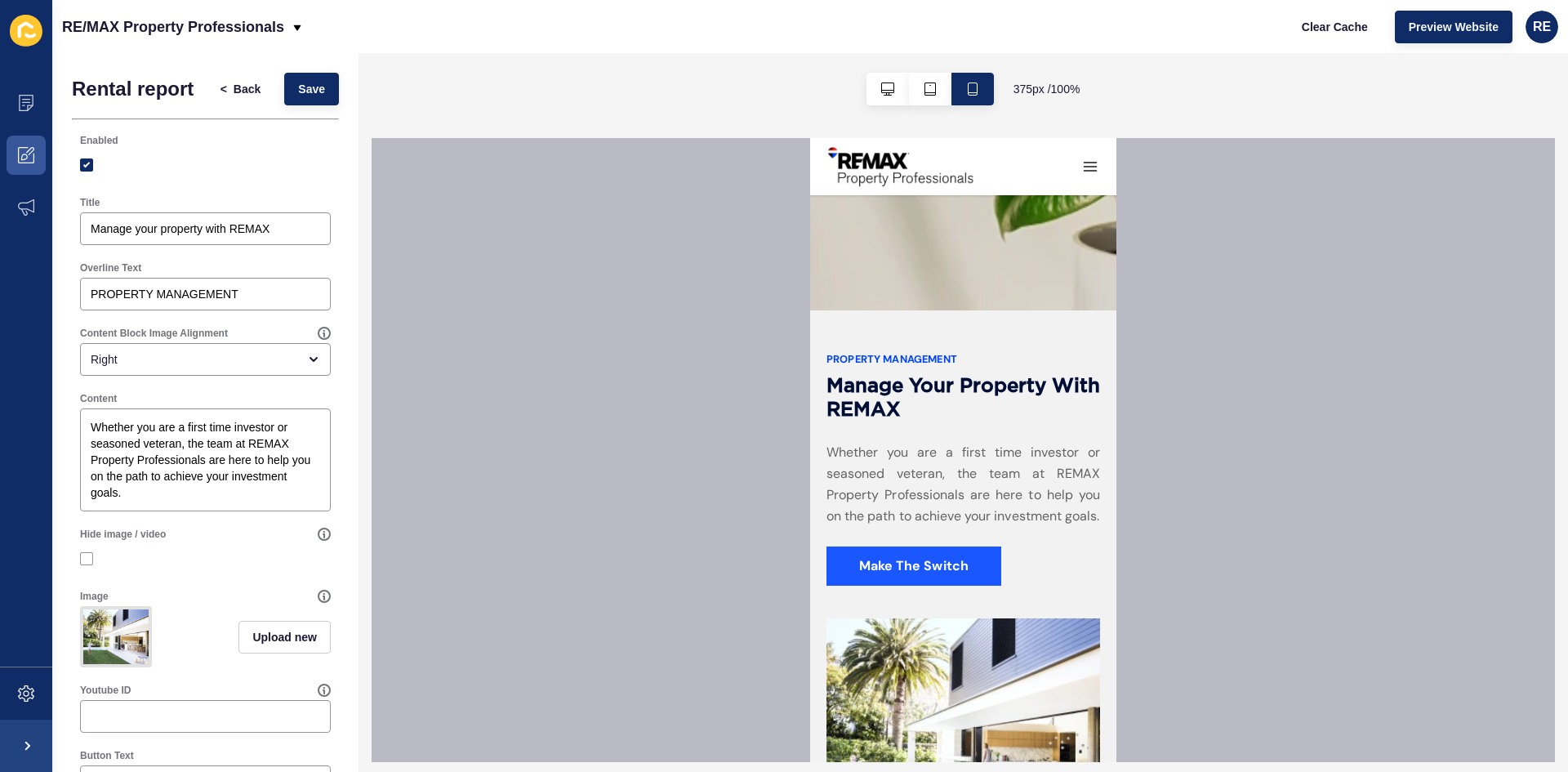
click at [940, 576] on link "Make The Switch" at bounding box center [914, 566] width 175 height 39
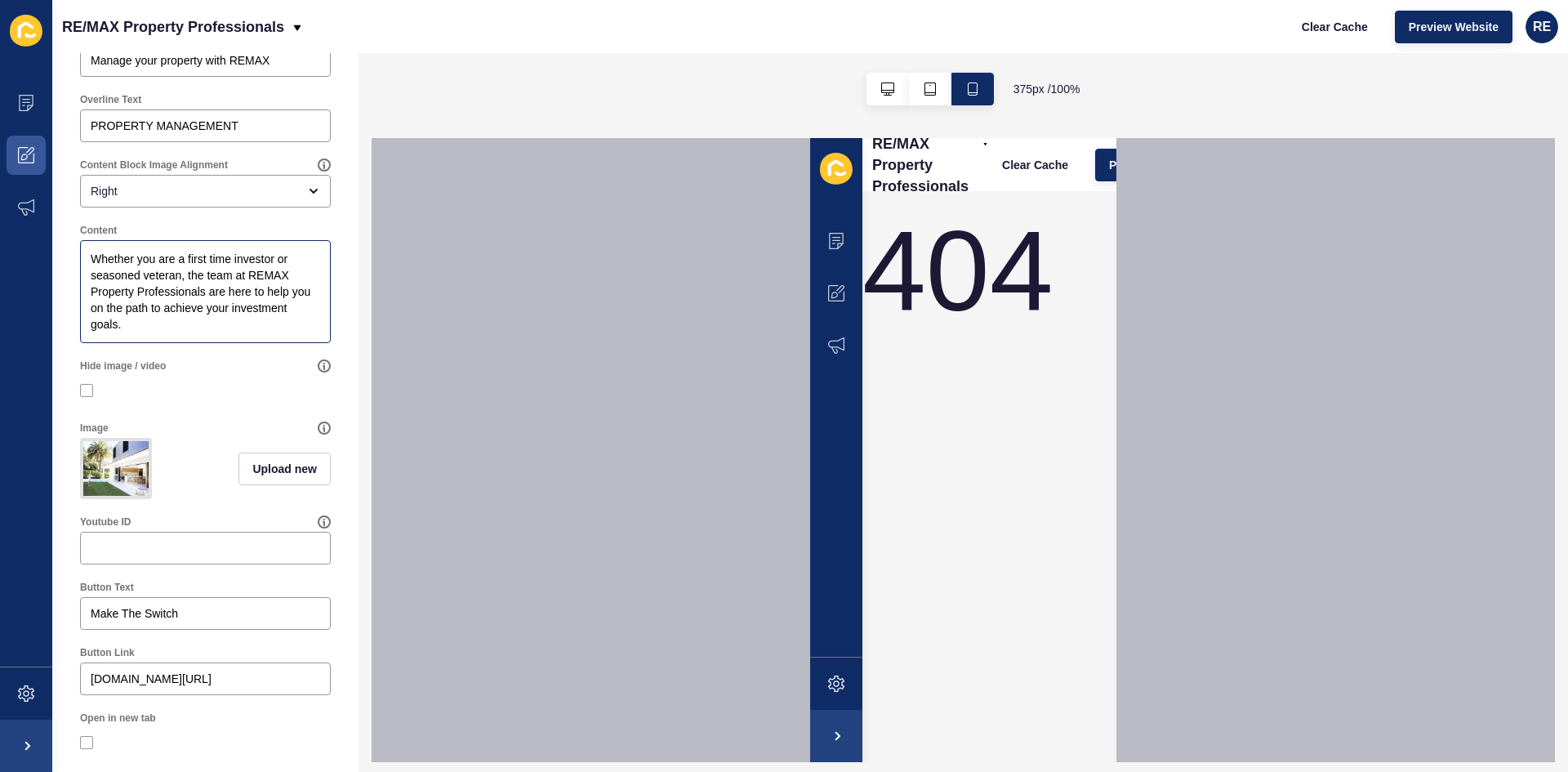
scroll to position [308, 0]
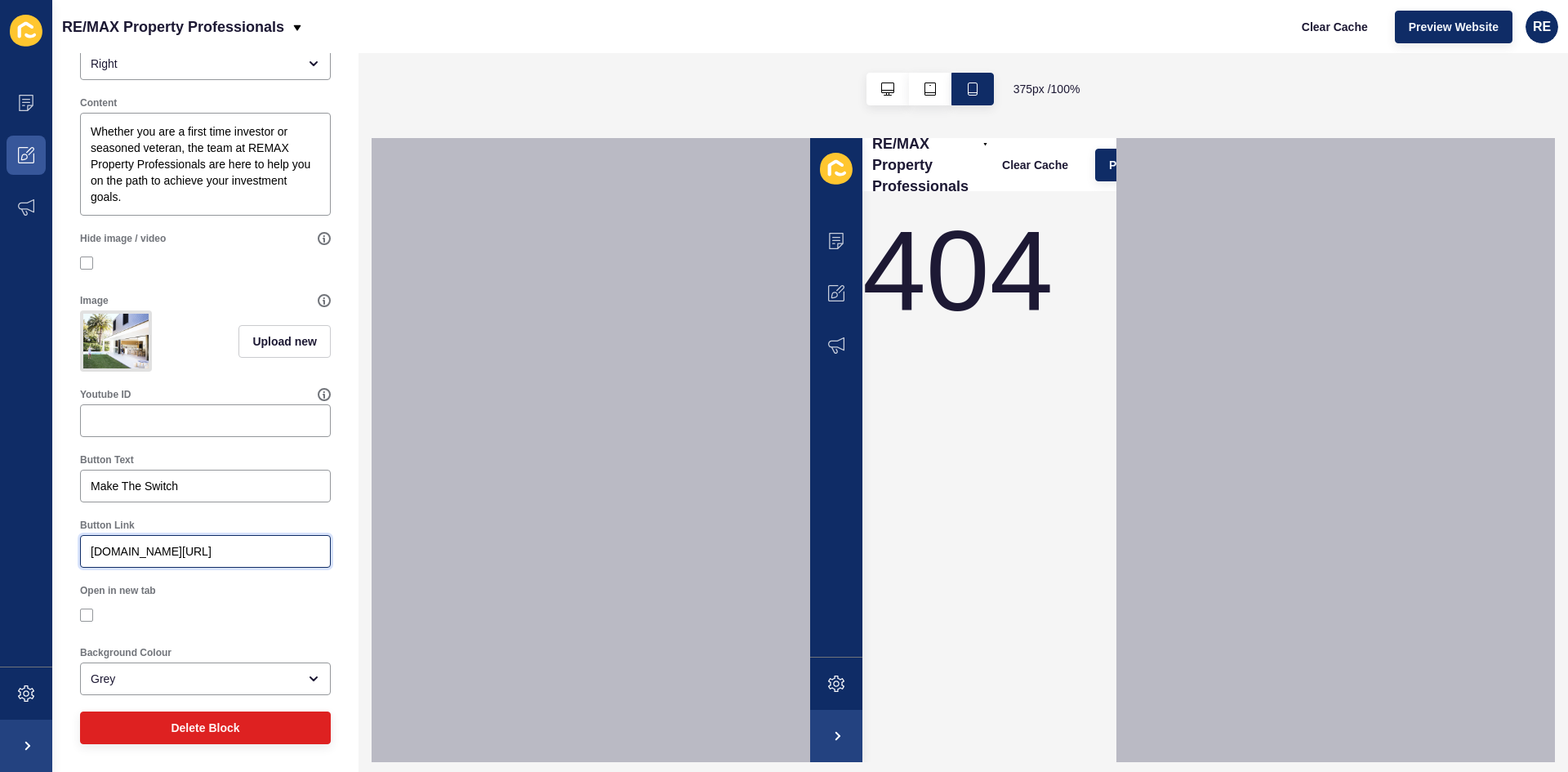
click at [162, 556] on input "remaxpropertyprofessionals.com.au/rental-report" at bounding box center [206, 551] width 230 height 17
paste input "https://"
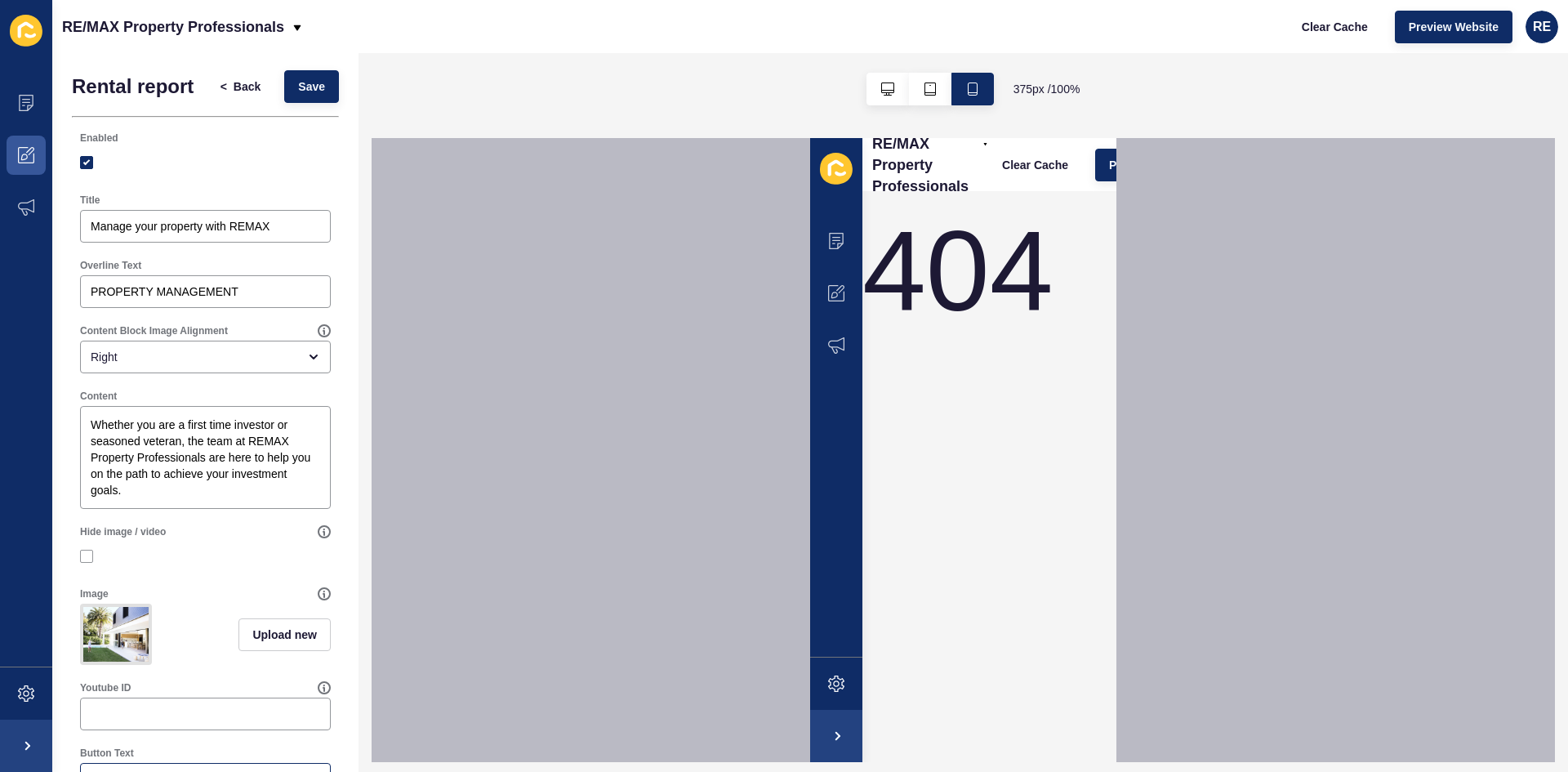
scroll to position [0, 0]
type input "[URL][DOMAIN_NAME]"
click at [285, 104] on button "Save" at bounding box center [311, 88] width 55 height 32
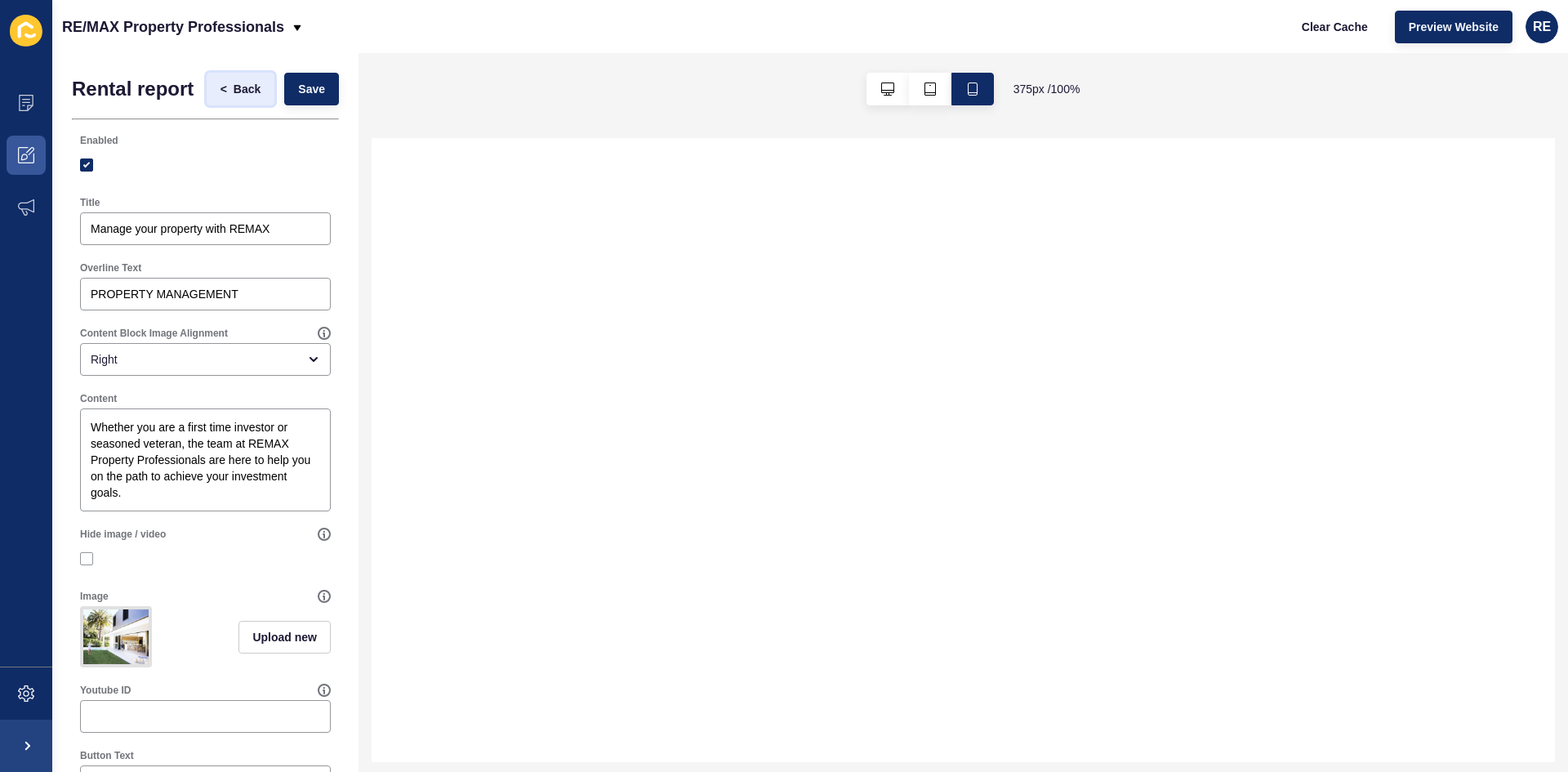
click at [234, 93] on span "Back" at bounding box center [247, 89] width 27 height 17
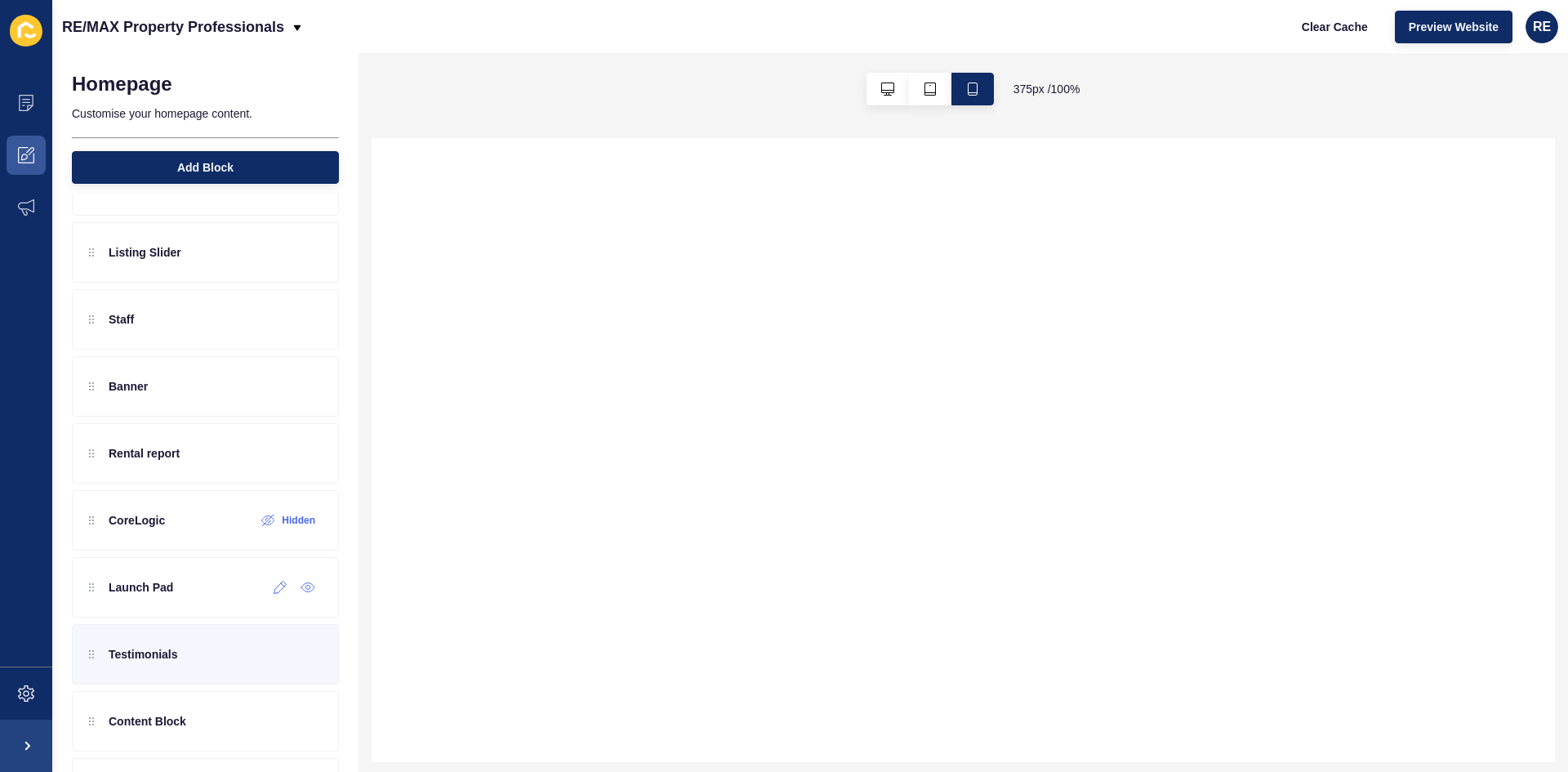
scroll to position [82, 0]
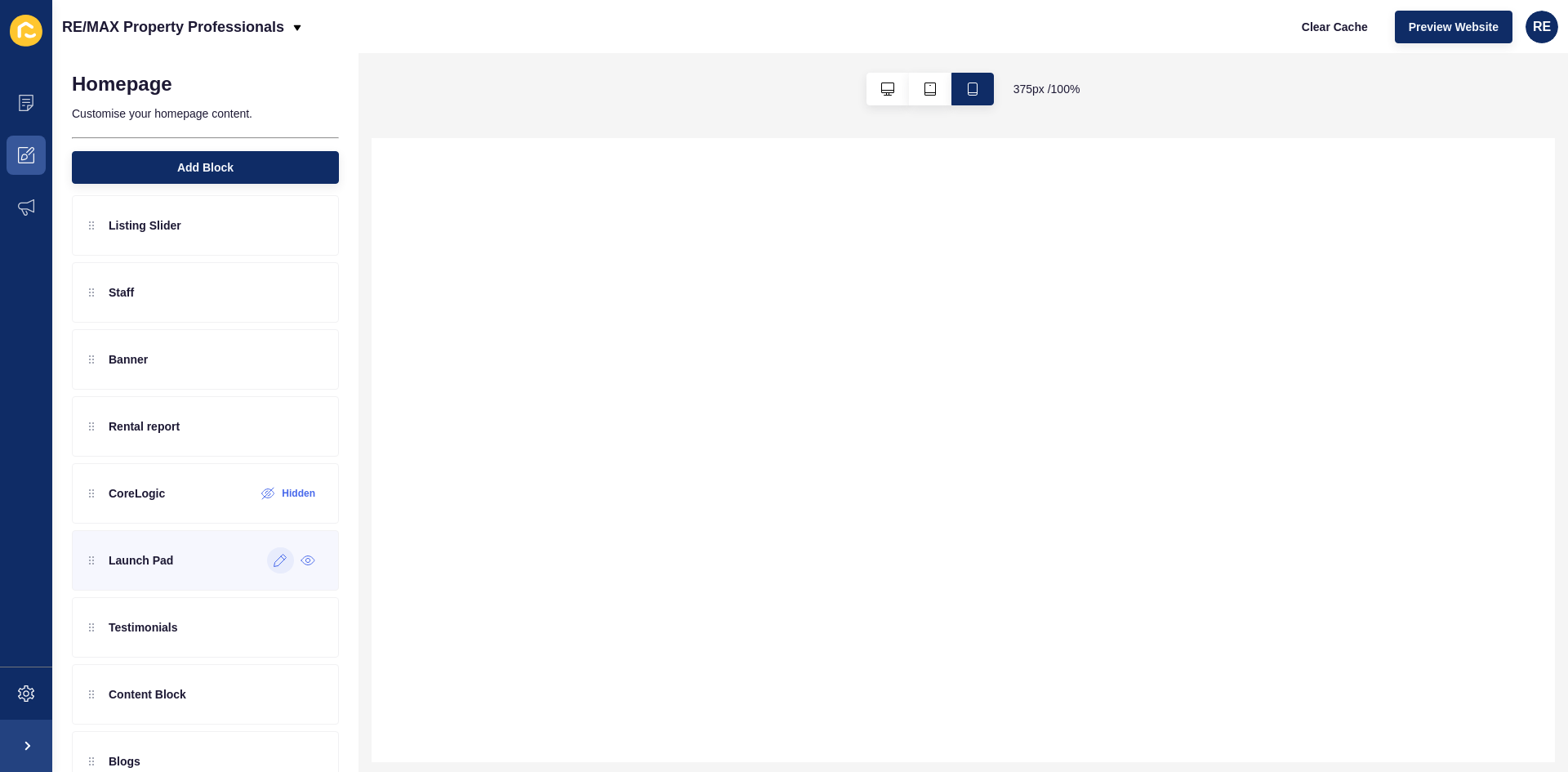
click at [273, 562] on icon at bounding box center [280, 561] width 14 height 13
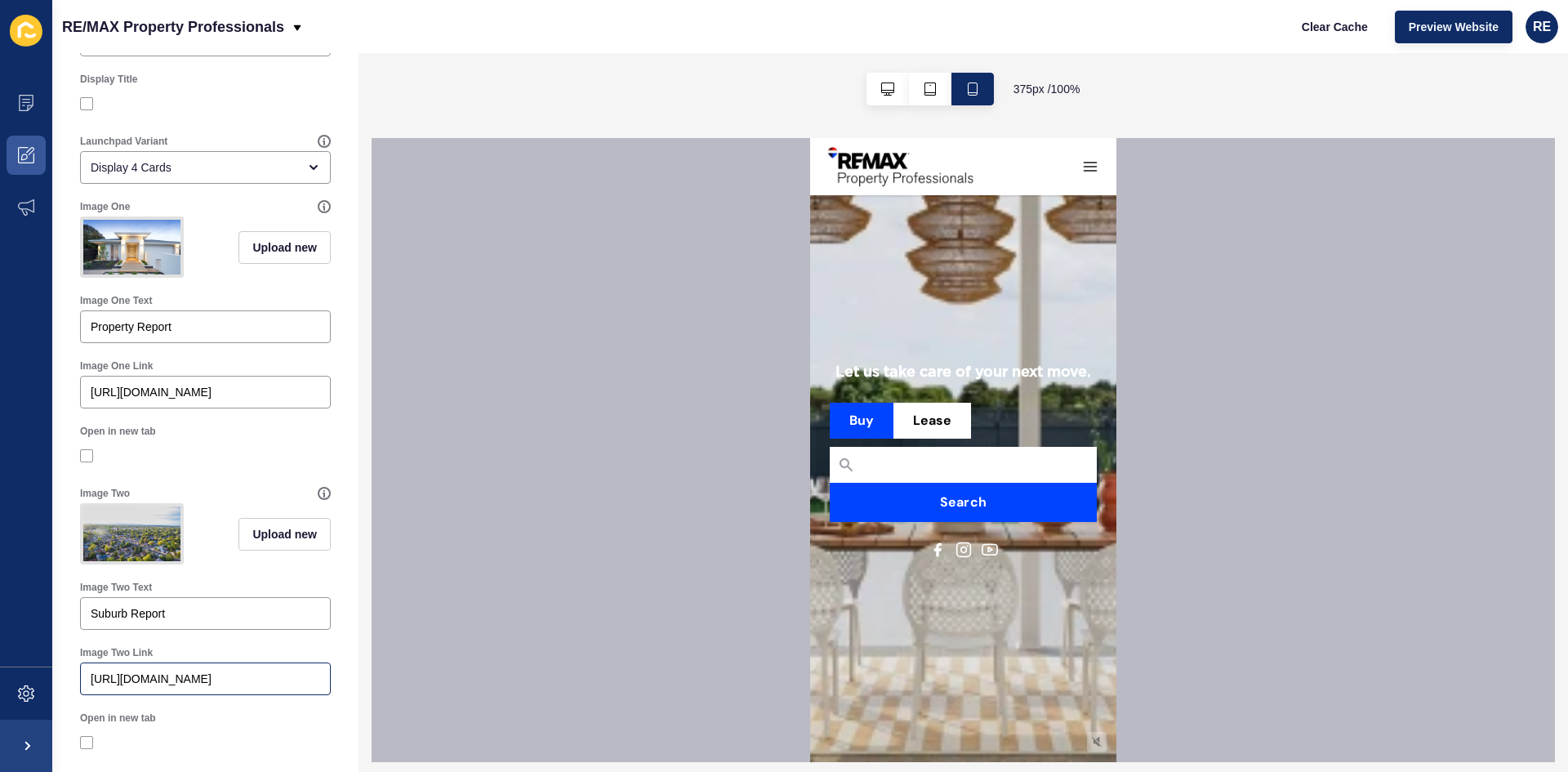
scroll to position [490, 0]
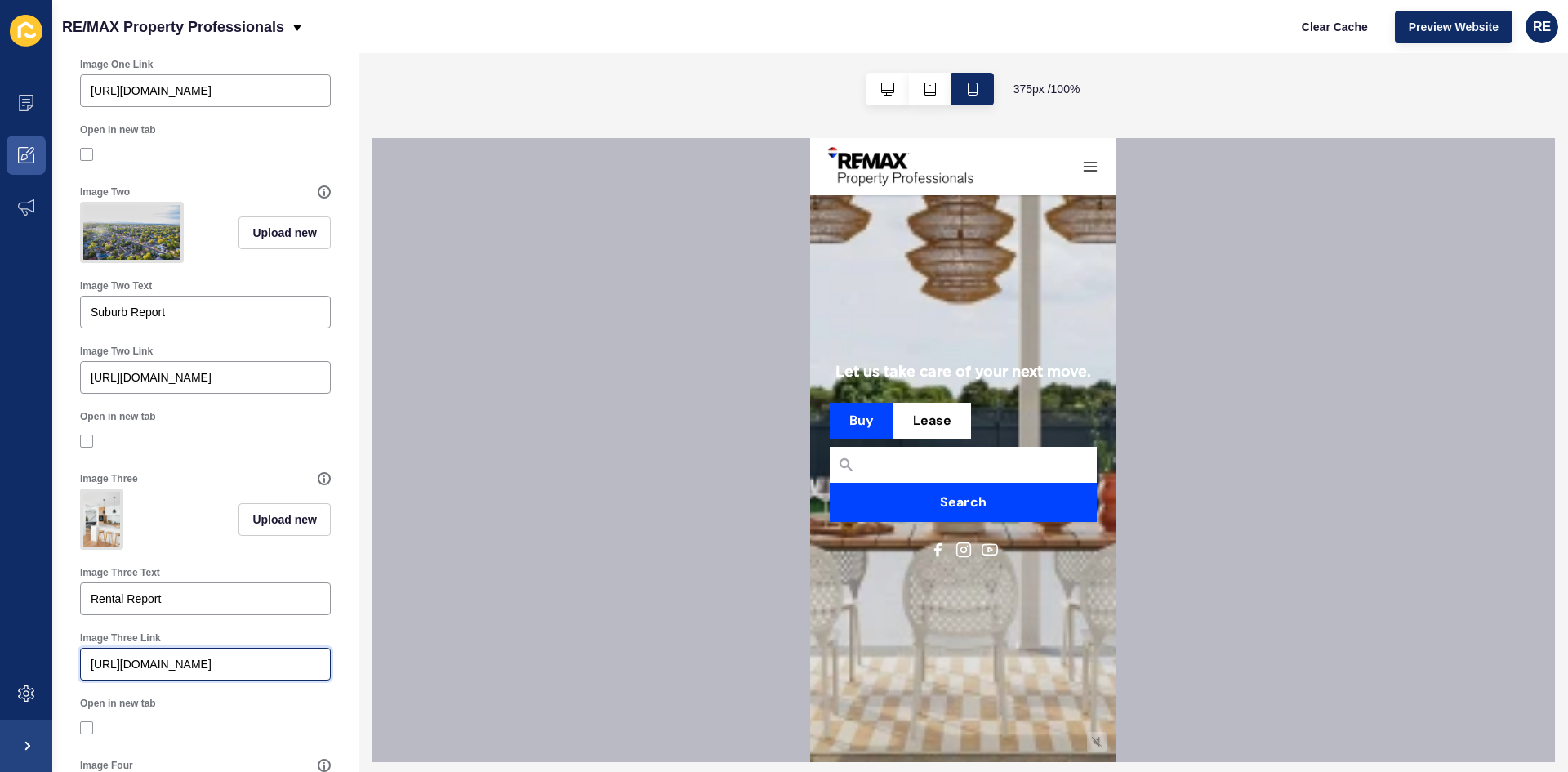
click at [158, 672] on input "[URL][DOMAIN_NAME]" at bounding box center [206, 664] width 230 height 17
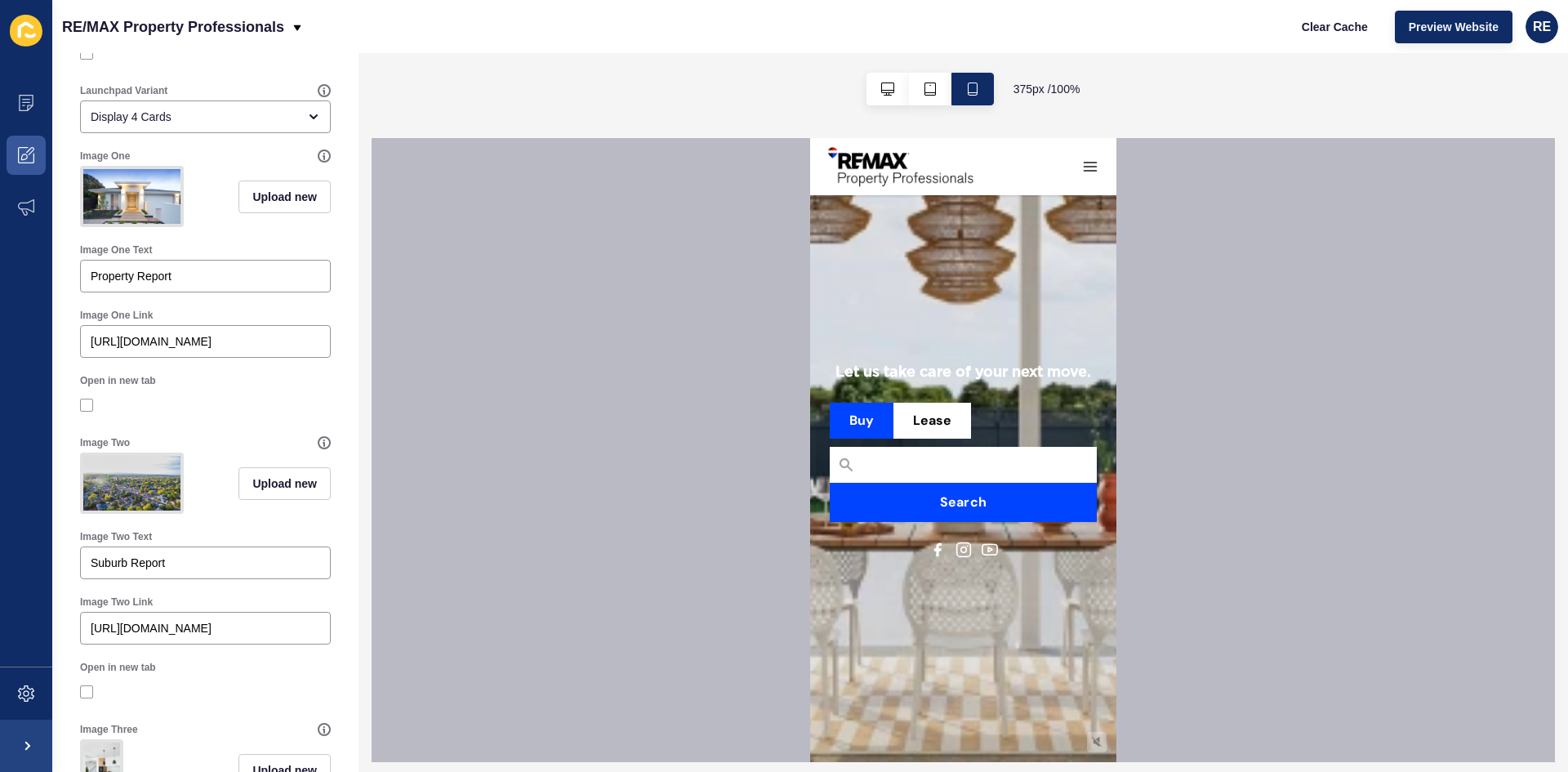
scroll to position [0, 0]
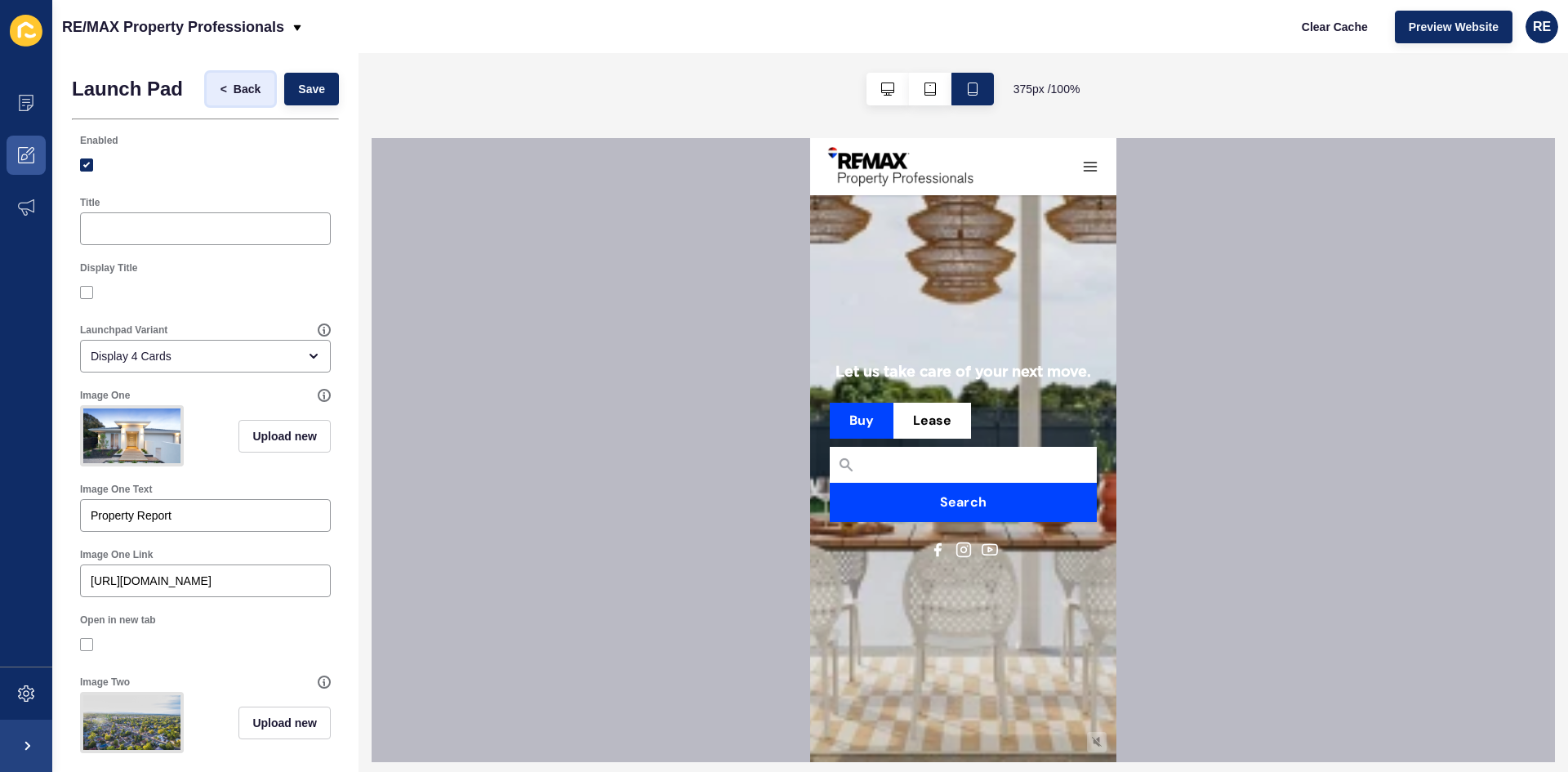
click at [221, 90] on span "<" at bounding box center [227, 89] width 13 height 17
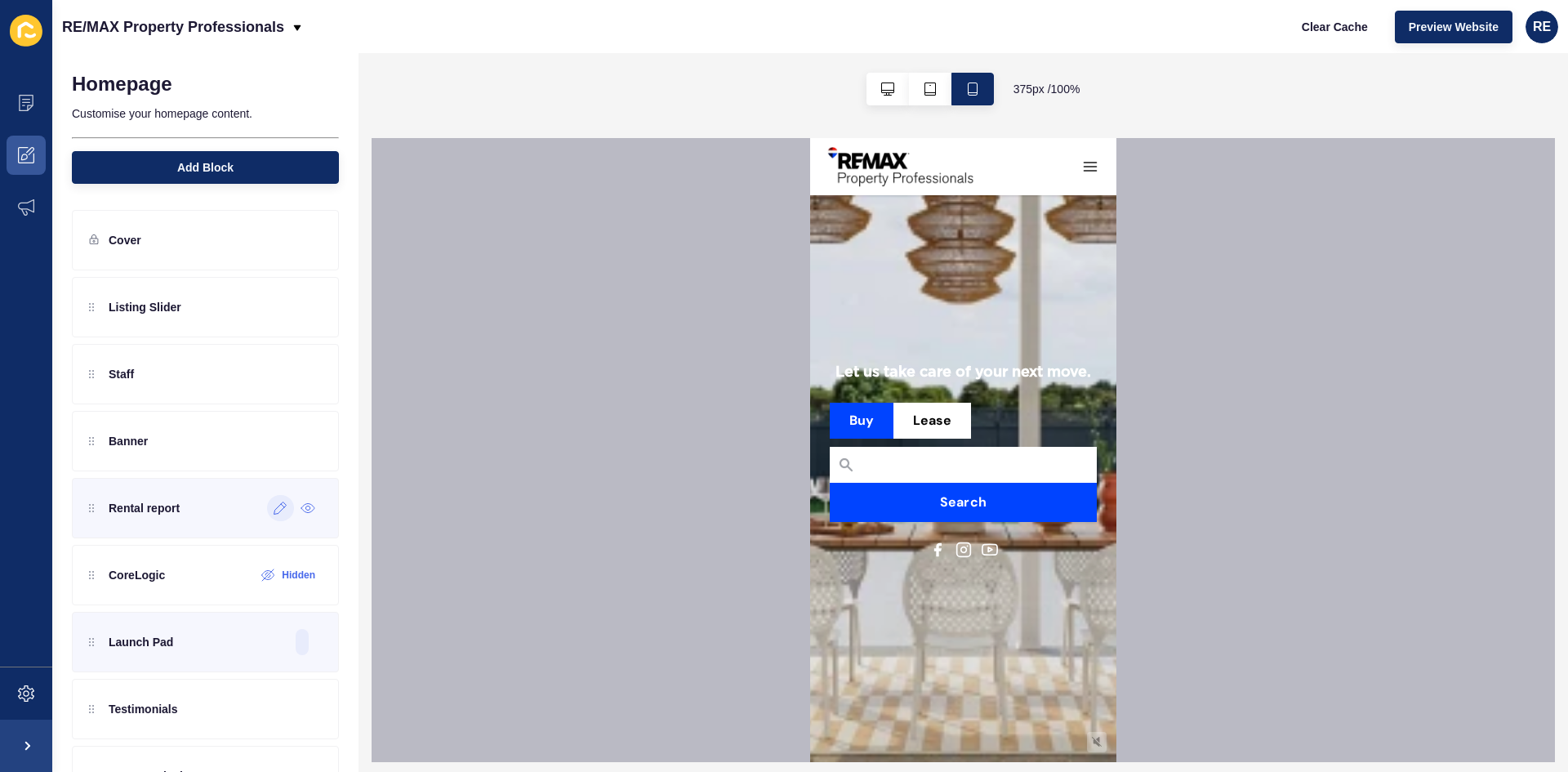
click at [273, 513] on icon at bounding box center [280, 508] width 14 height 13
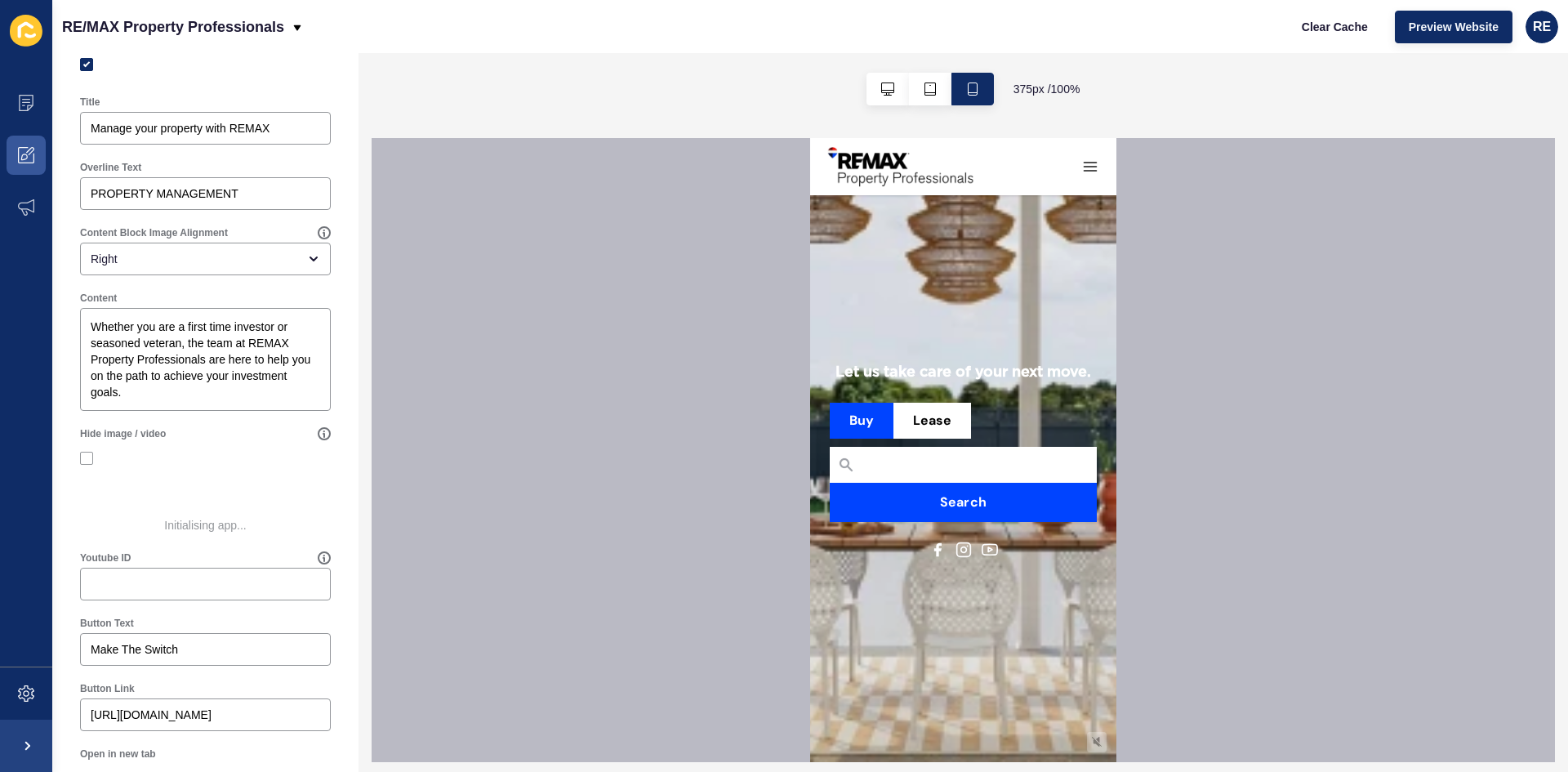
scroll to position [264, 0]
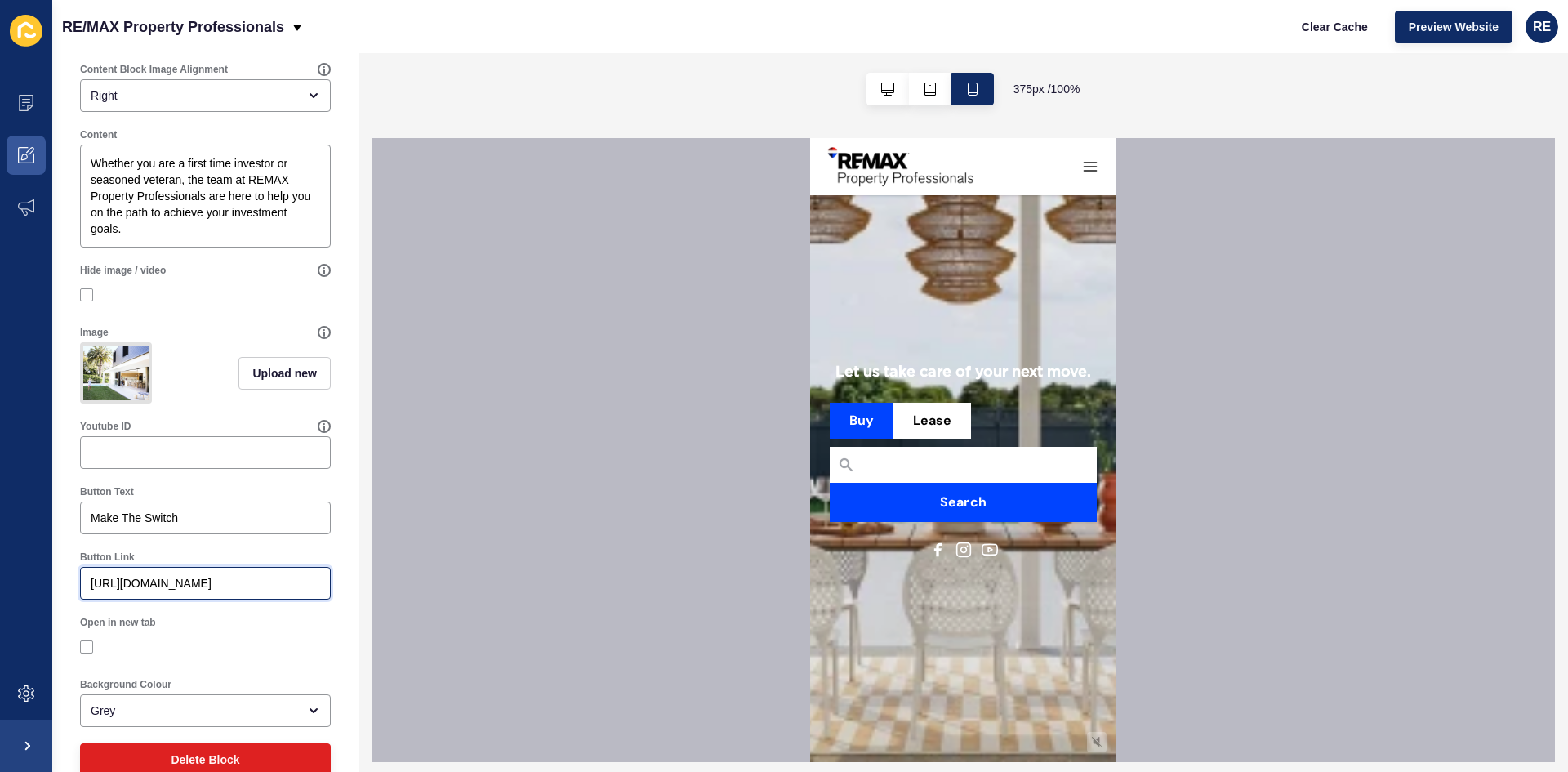
click at [158, 591] on input "[URL][DOMAIN_NAME]" at bounding box center [206, 584] width 230 height 17
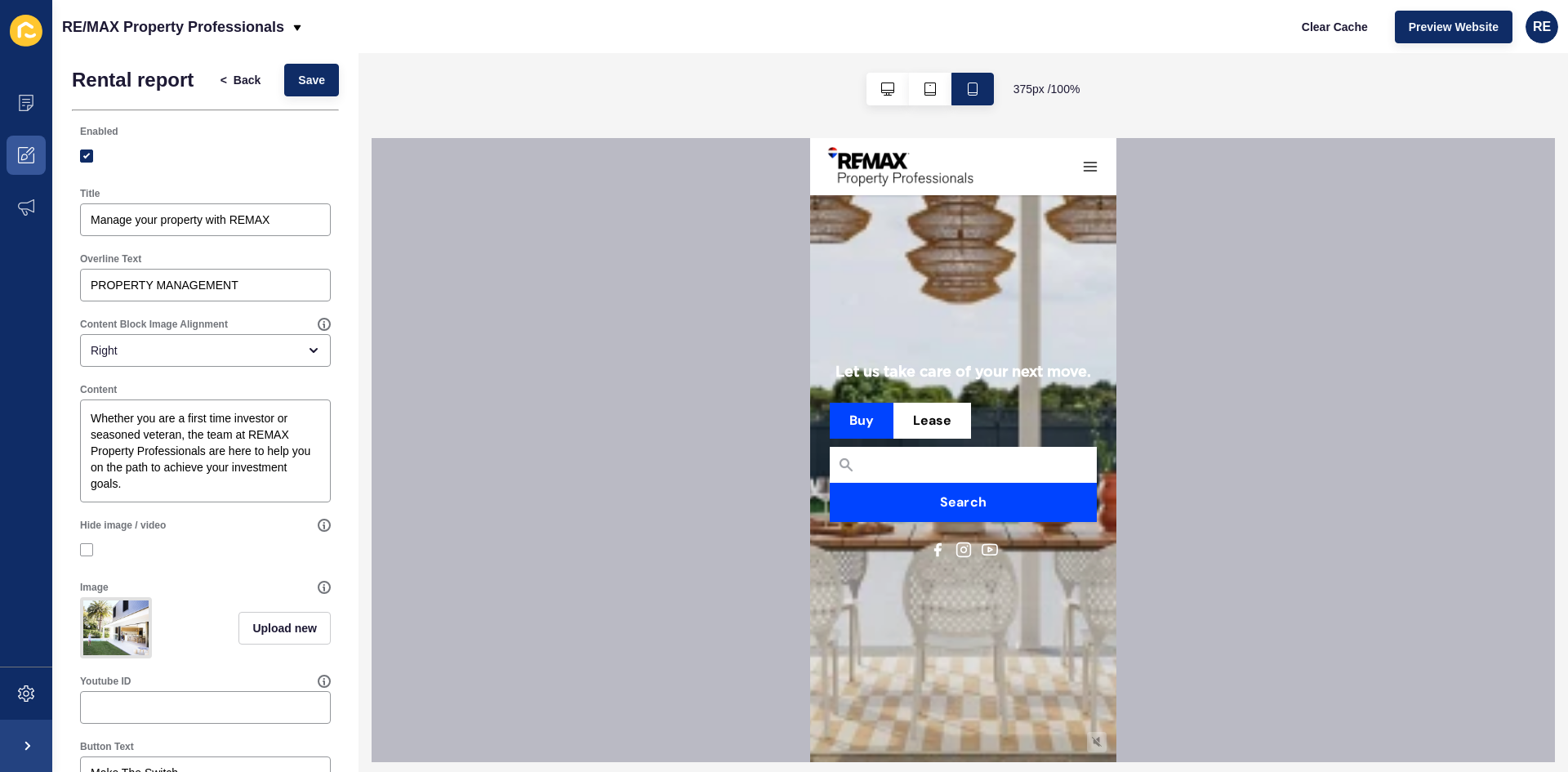
scroll to position [0, 0]
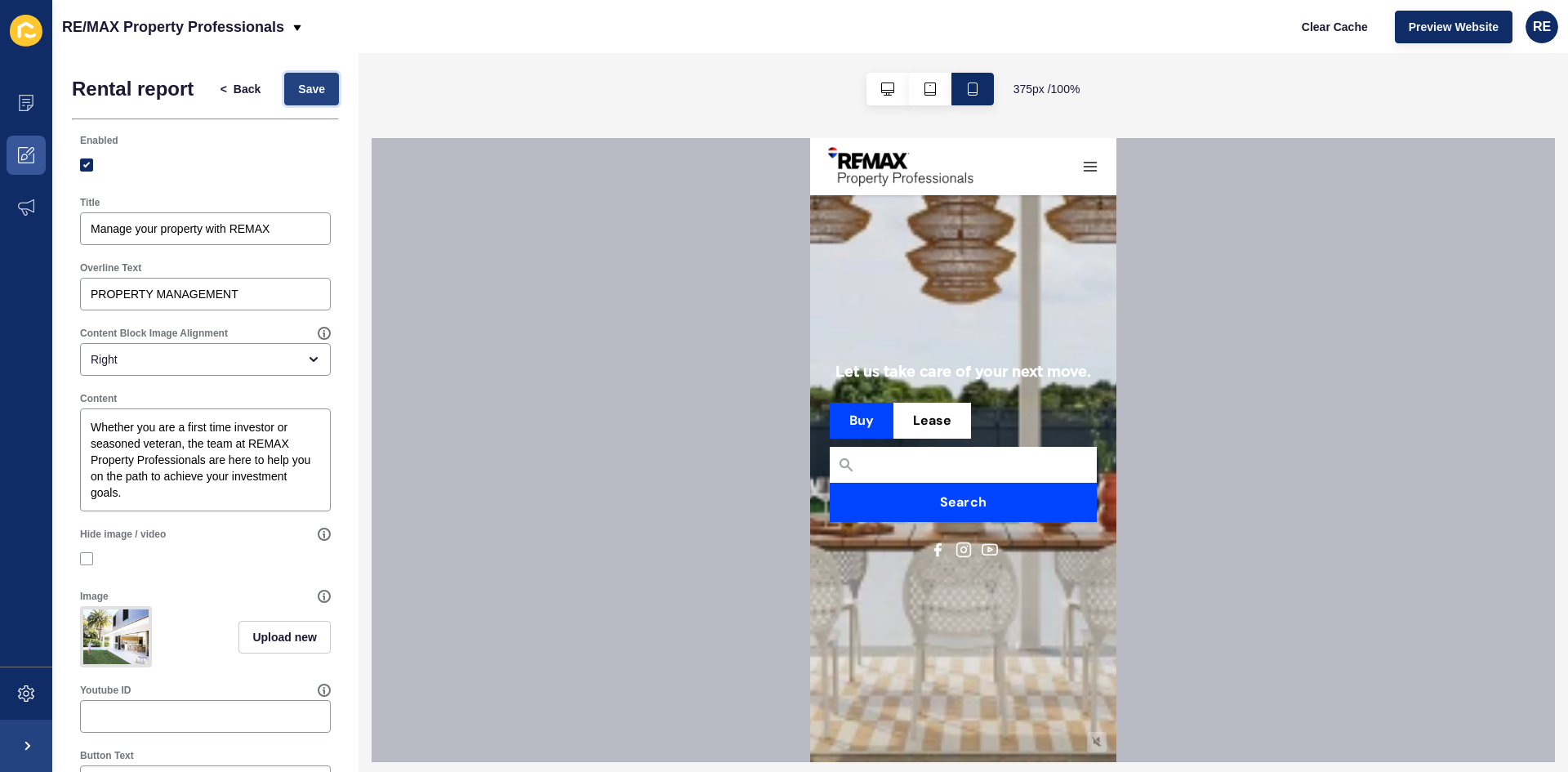
click at [285, 101] on button "Save" at bounding box center [311, 88] width 55 height 32
click at [1477, 31] on span "Preview Website" at bounding box center [1453, 27] width 90 height 17
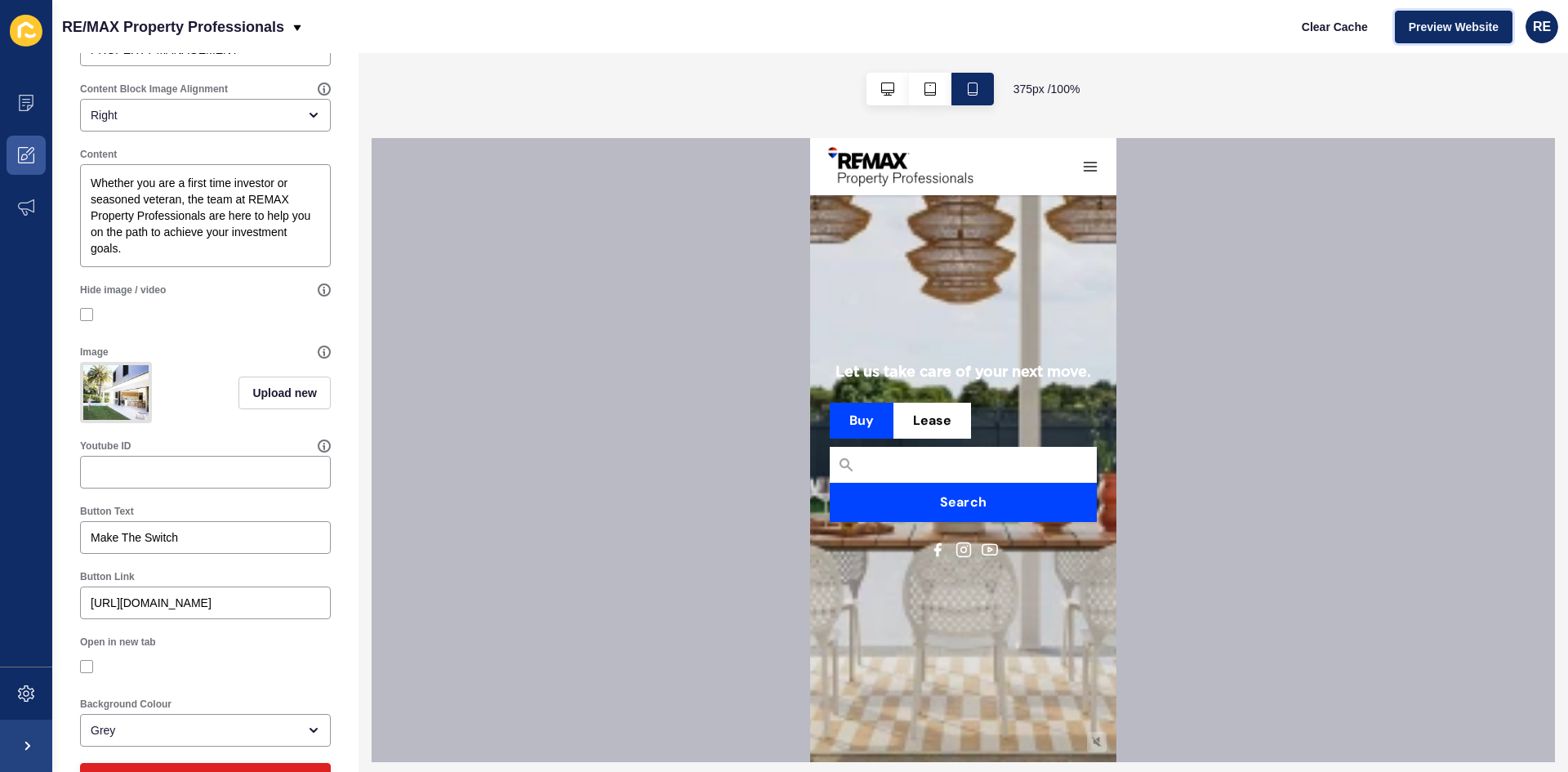
scroll to position [308, 0]
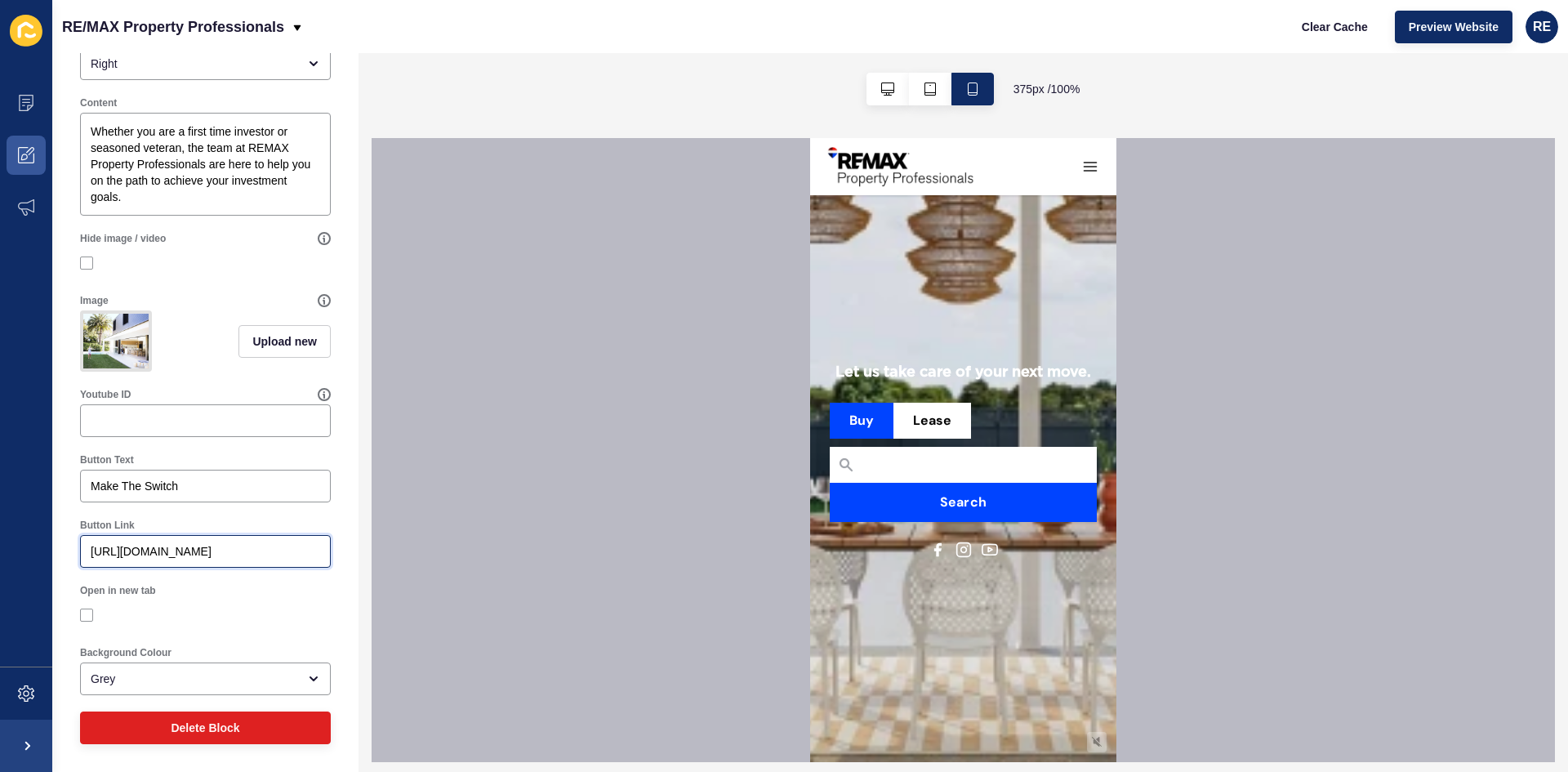
click at [142, 559] on input "[URL][DOMAIN_NAME]" at bounding box center [206, 551] width 230 height 17
click at [180, 556] on input "[URL][DOMAIN_NAME]" at bounding box center [206, 551] width 230 height 17
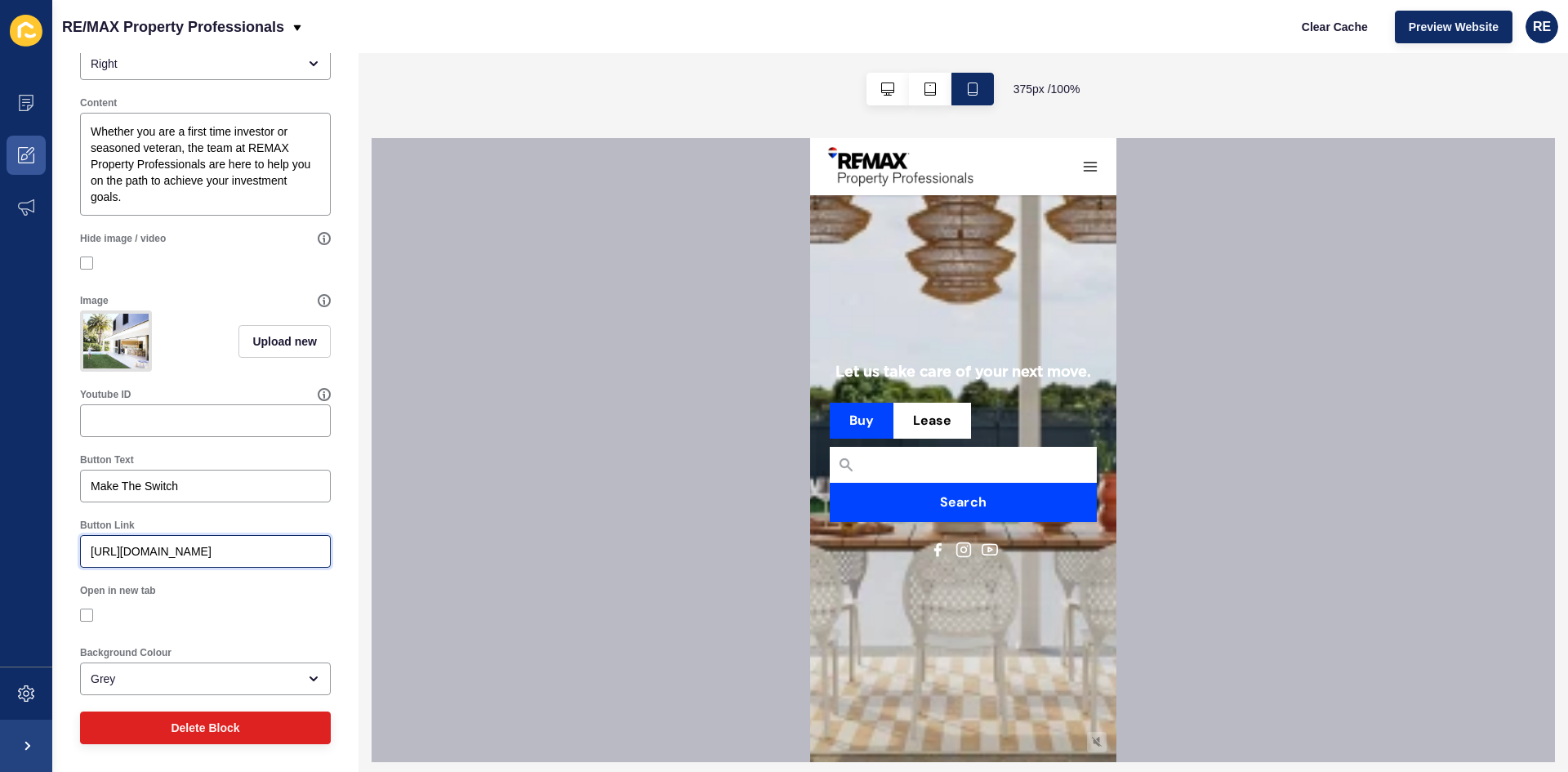
click at [180, 556] on input "[URL][DOMAIN_NAME]" at bounding box center [206, 551] width 230 height 17
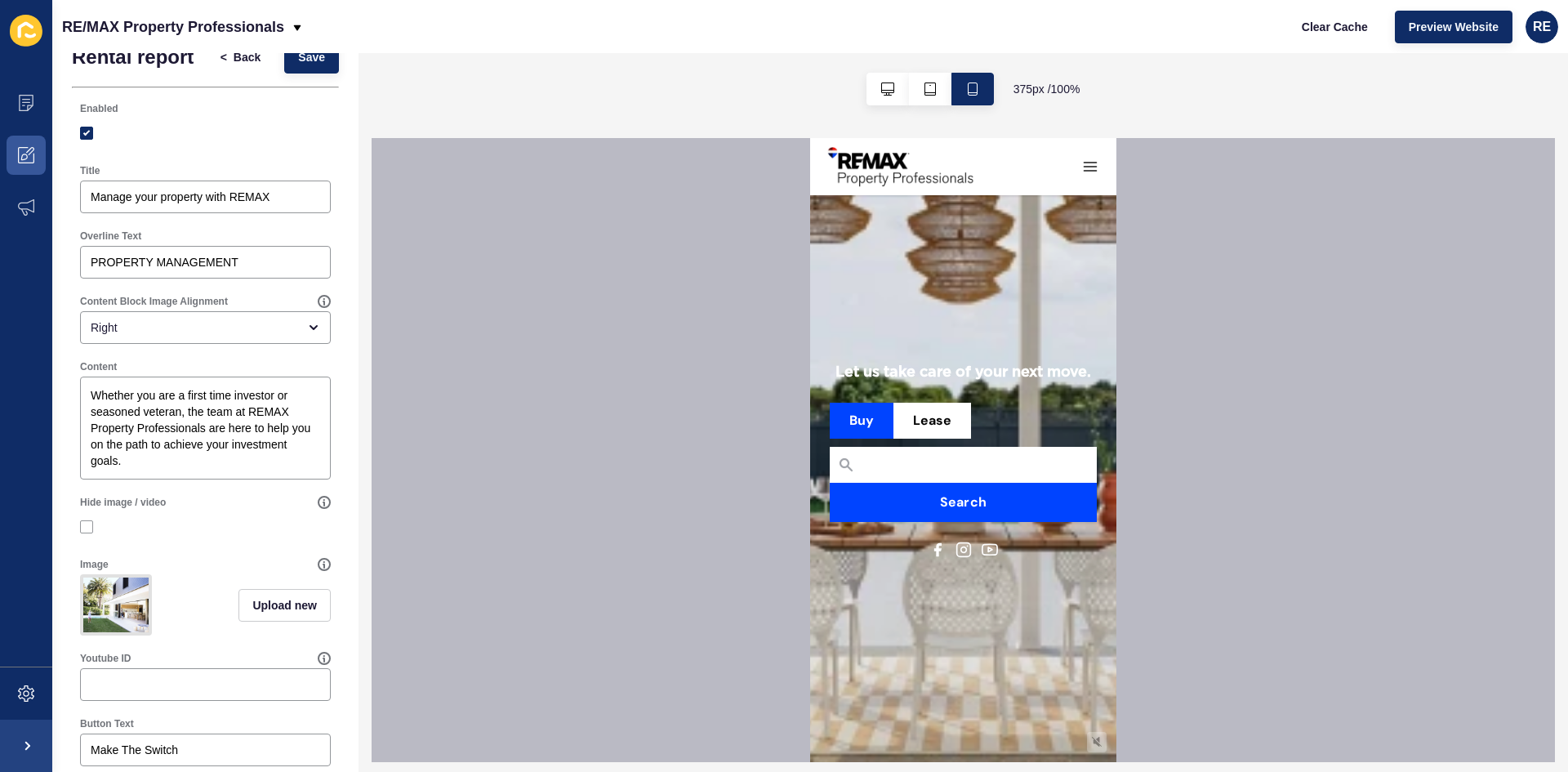
scroll to position [0, 0]
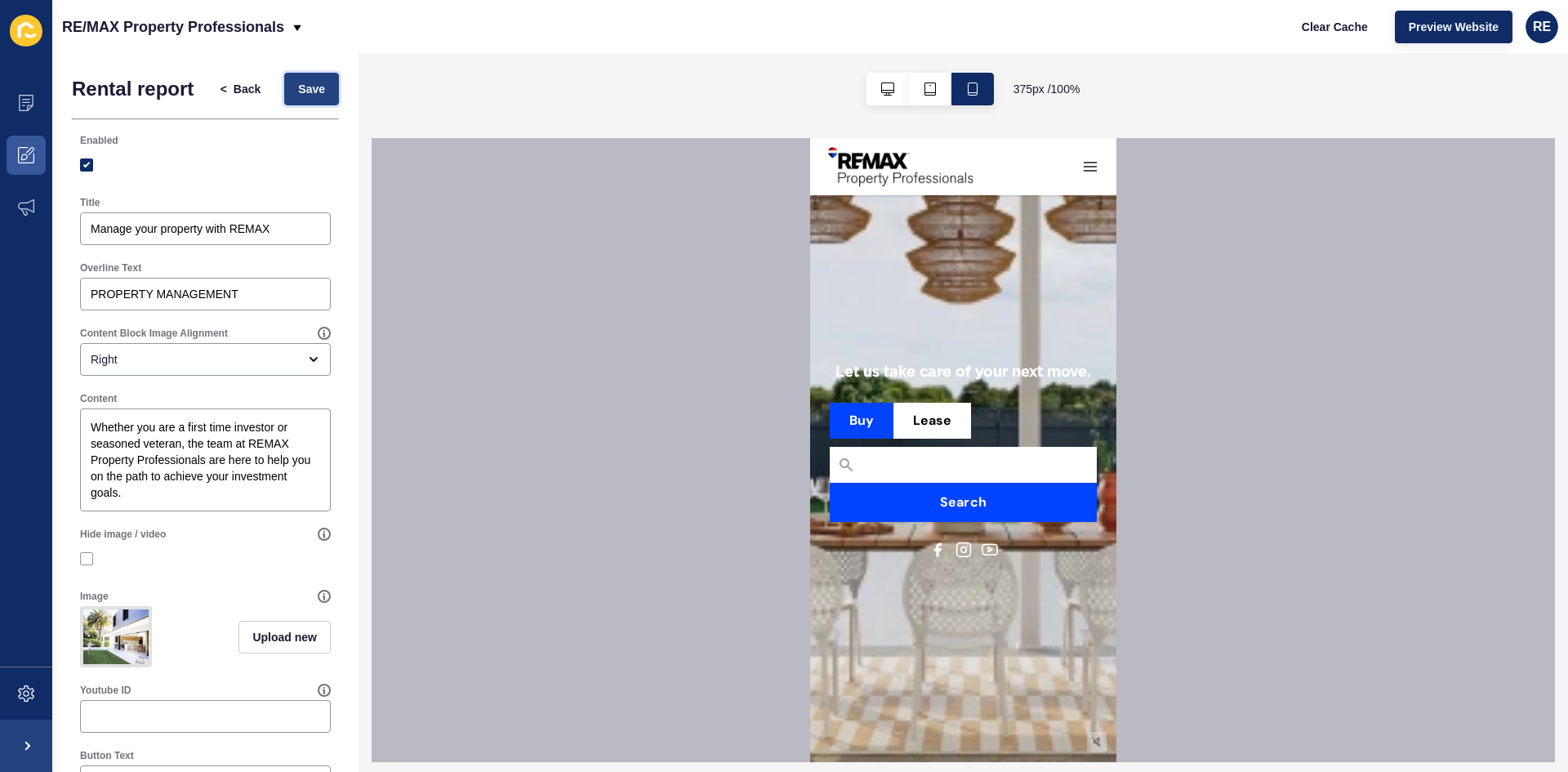
click at [310, 95] on span "Save" at bounding box center [311, 89] width 27 height 17
click at [1436, 28] on span "Preview Website" at bounding box center [1453, 27] width 90 height 17
click at [251, 93] on button "< Back" at bounding box center [241, 88] width 69 height 32
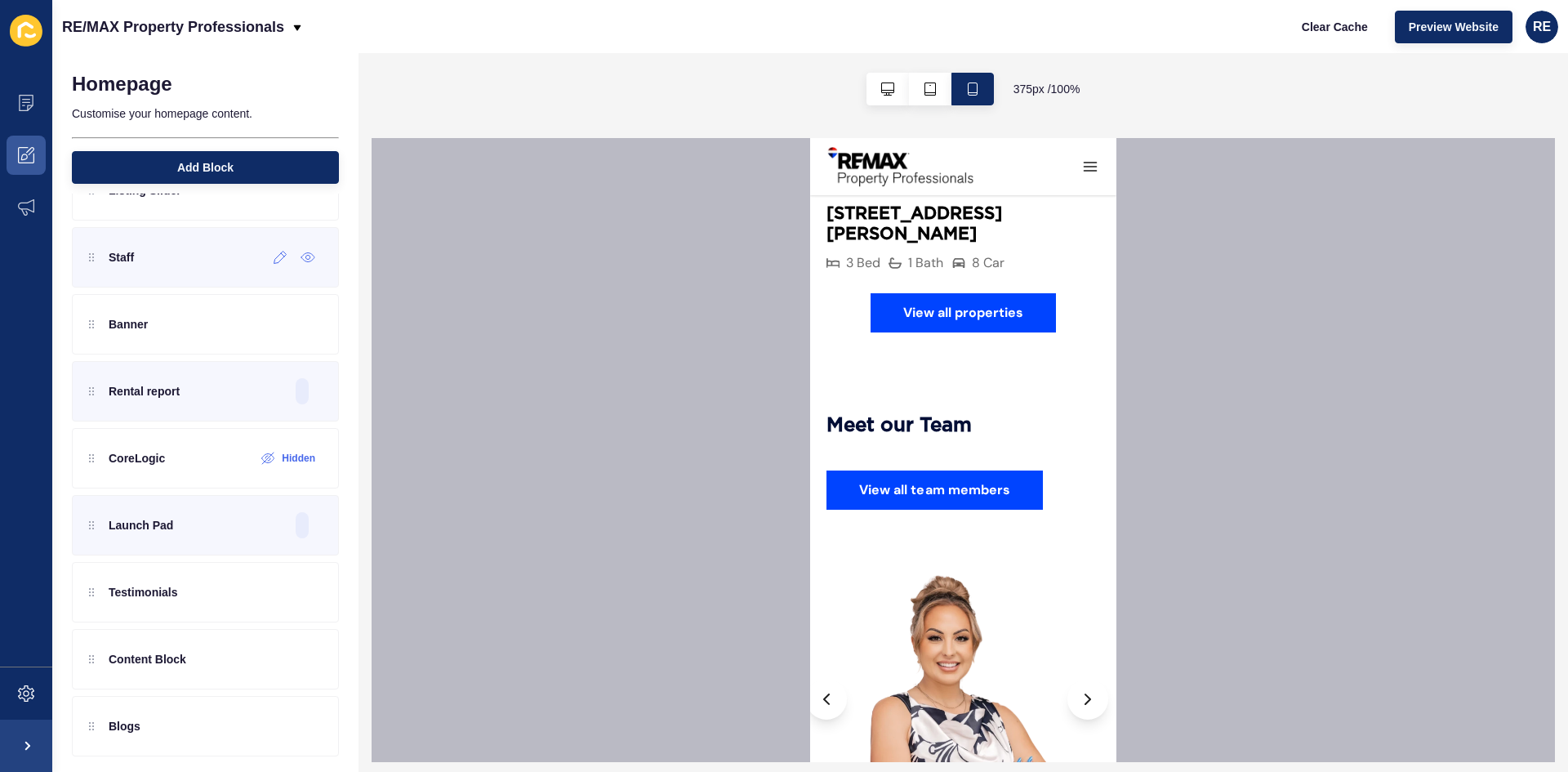
scroll to position [127, 0]
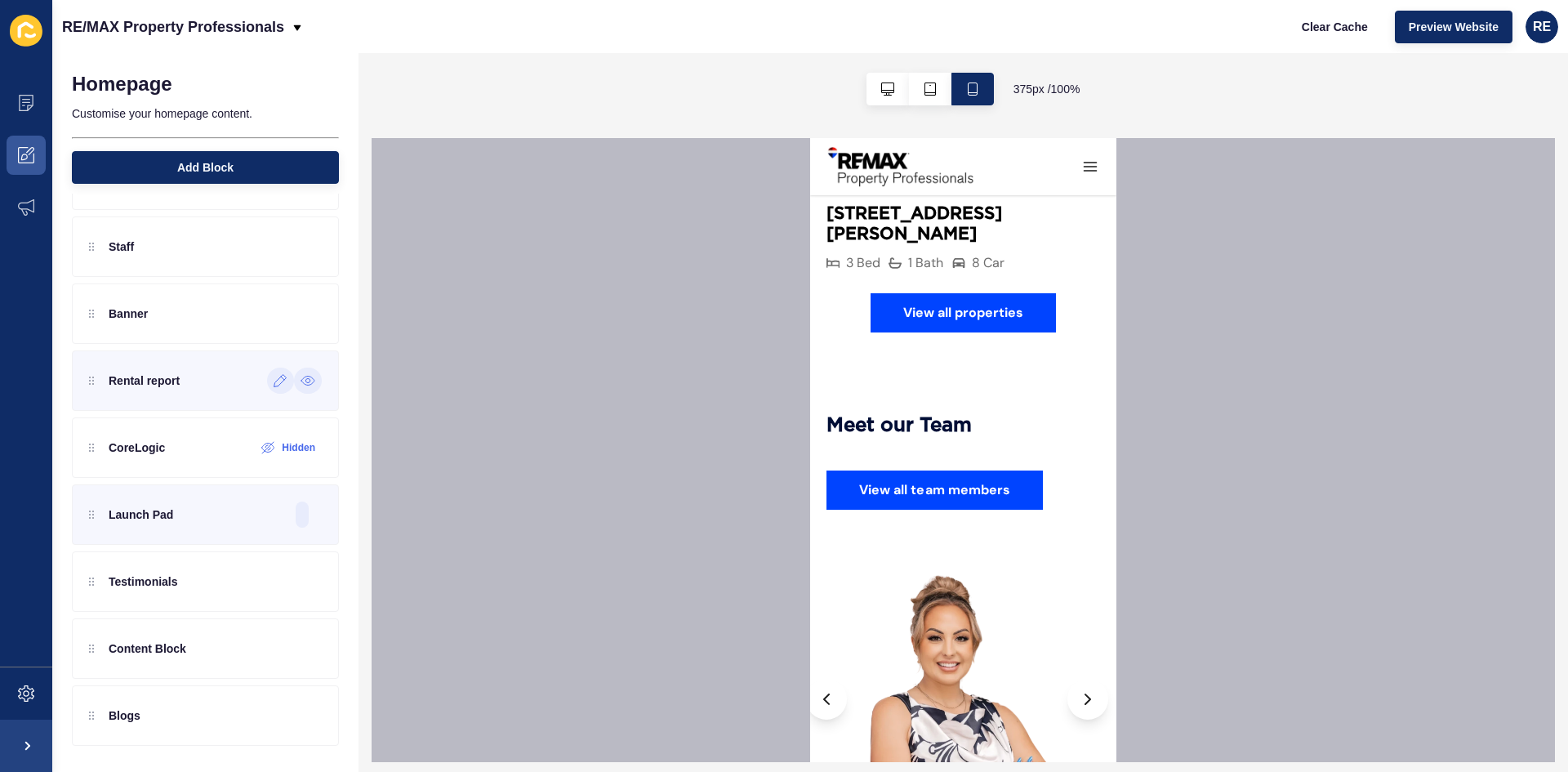
click at [294, 383] on div at bounding box center [308, 381] width 28 height 26
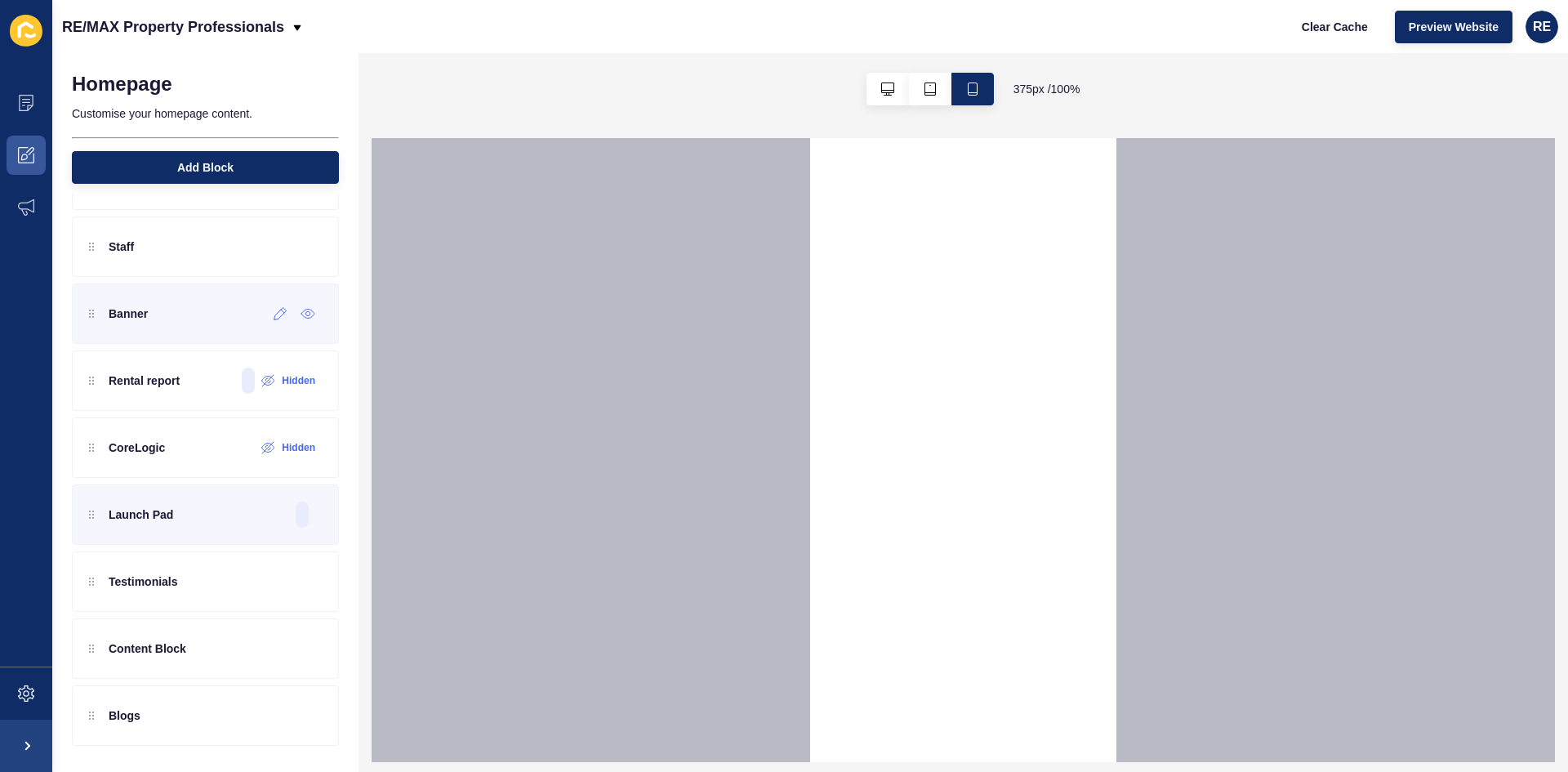
select select
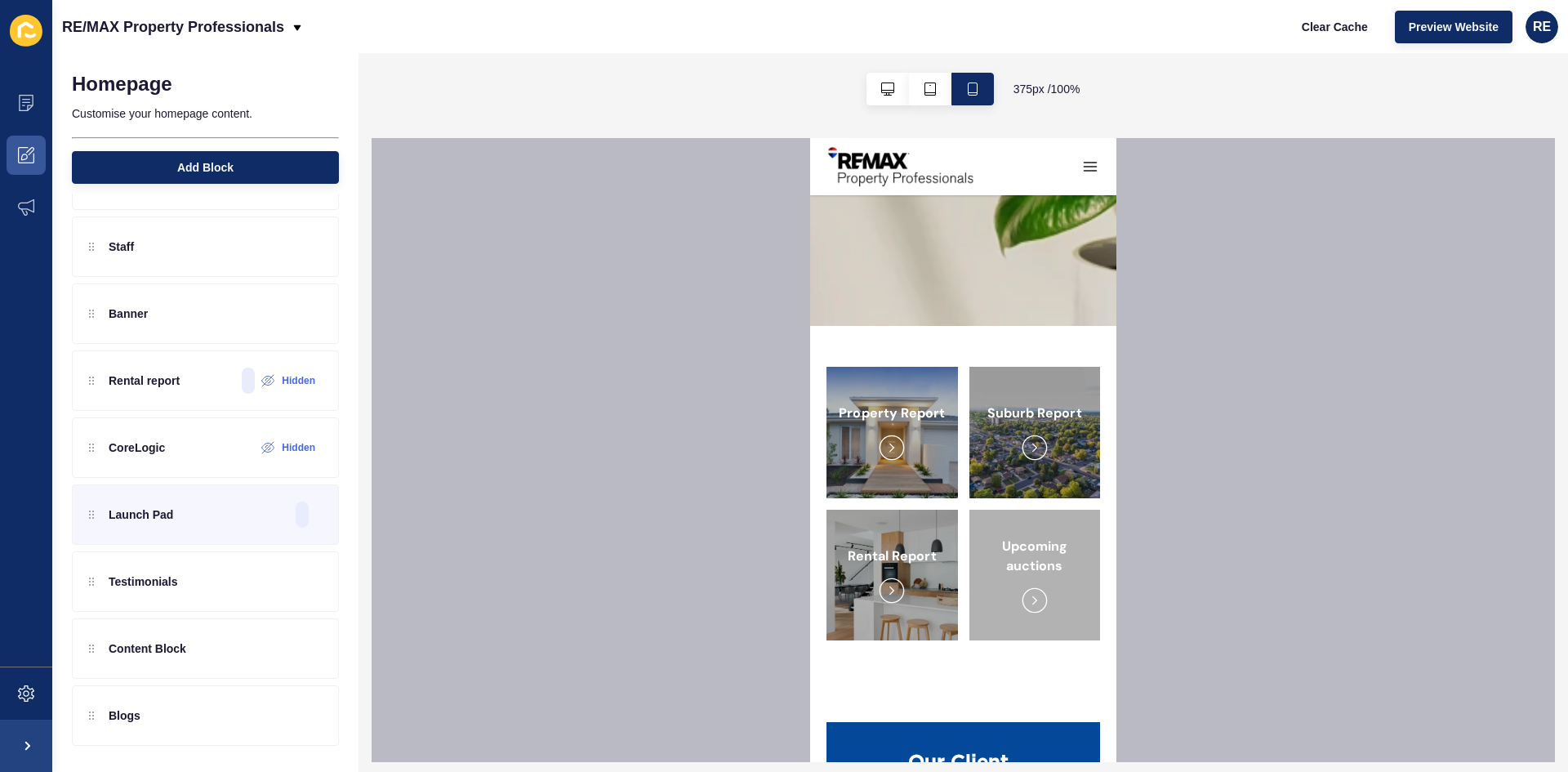
scroll to position [2124, 0]
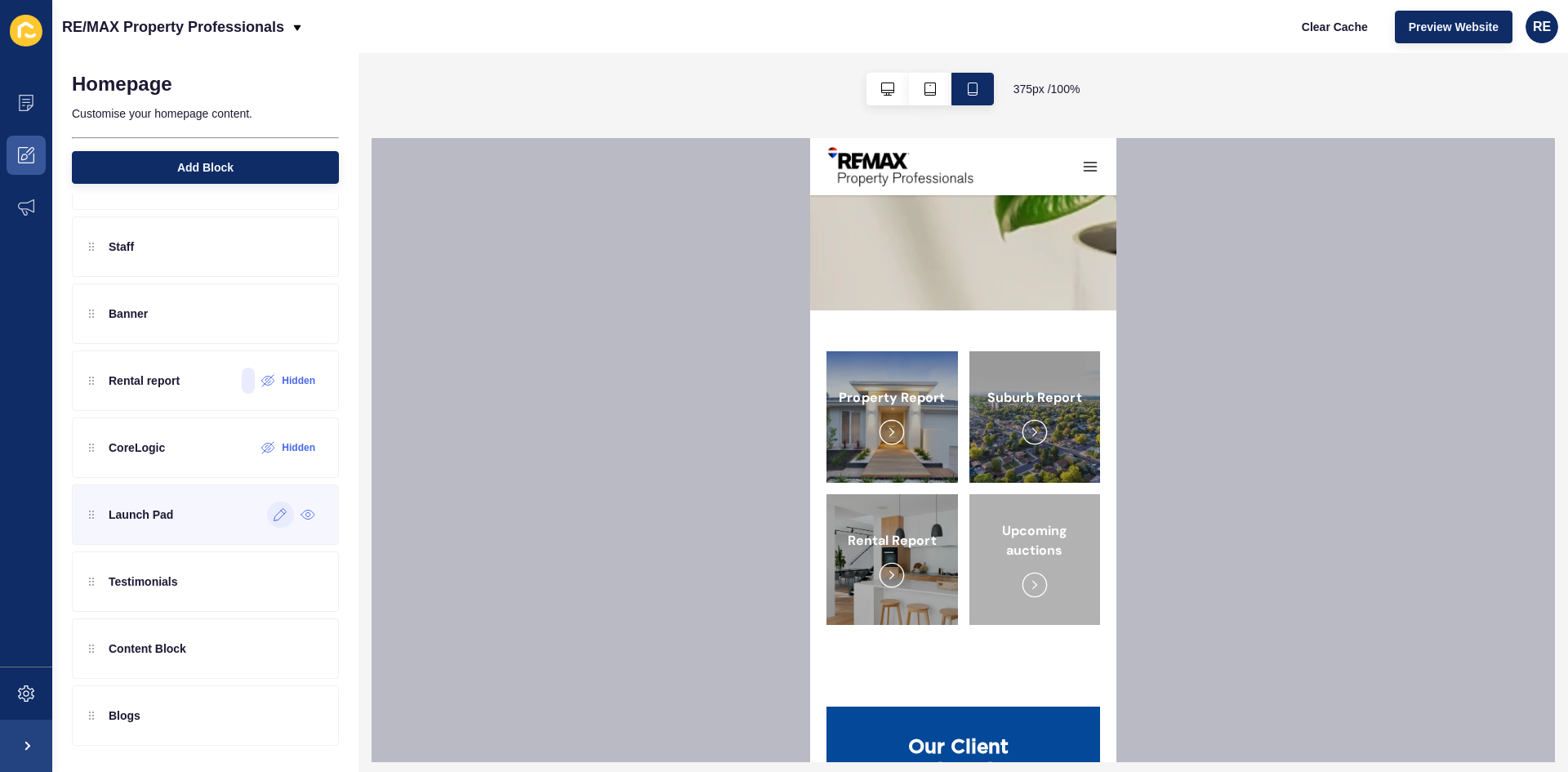
click at [267, 520] on div at bounding box center [280, 514] width 27 height 26
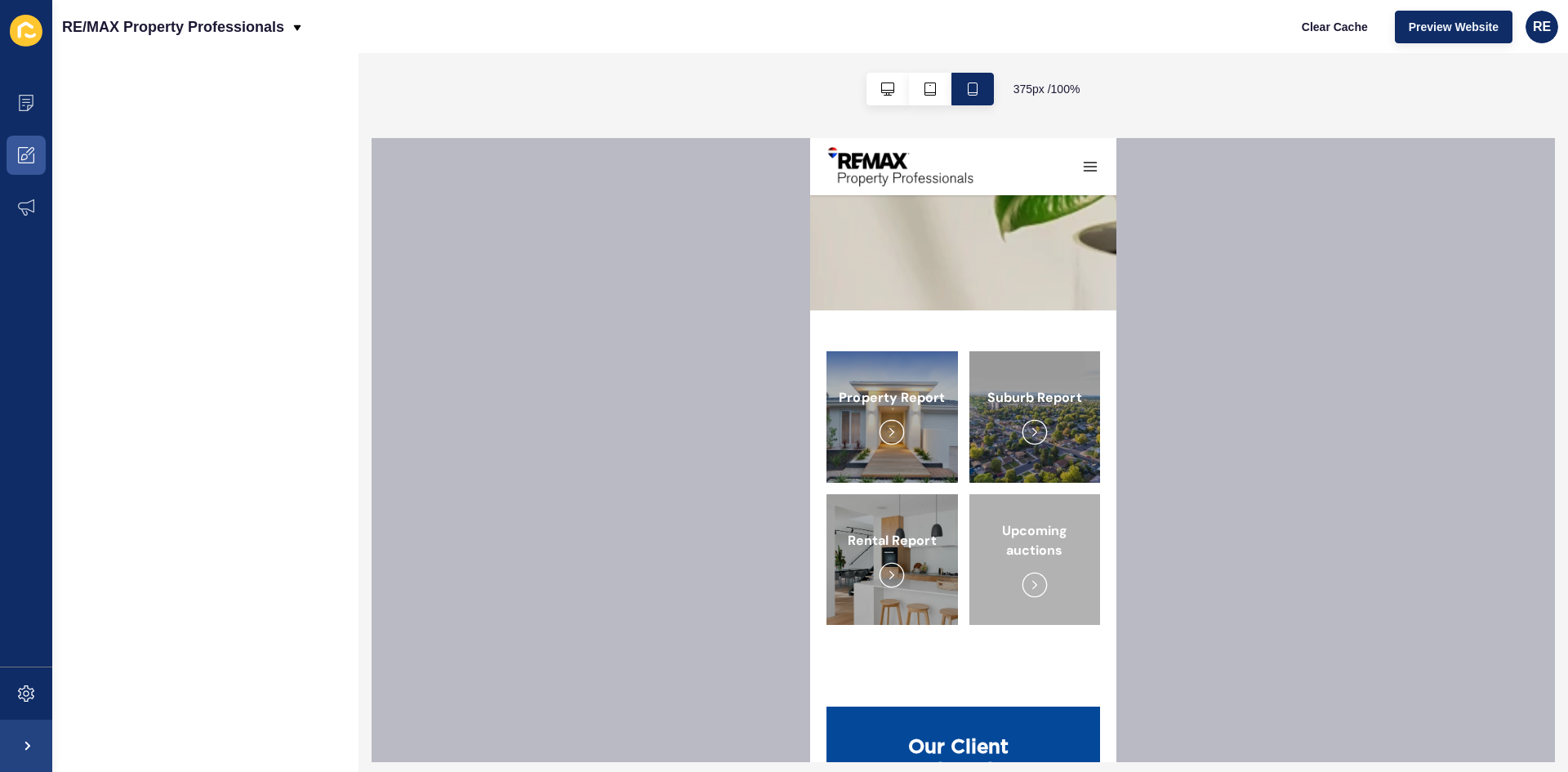
scroll to position [0, 0]
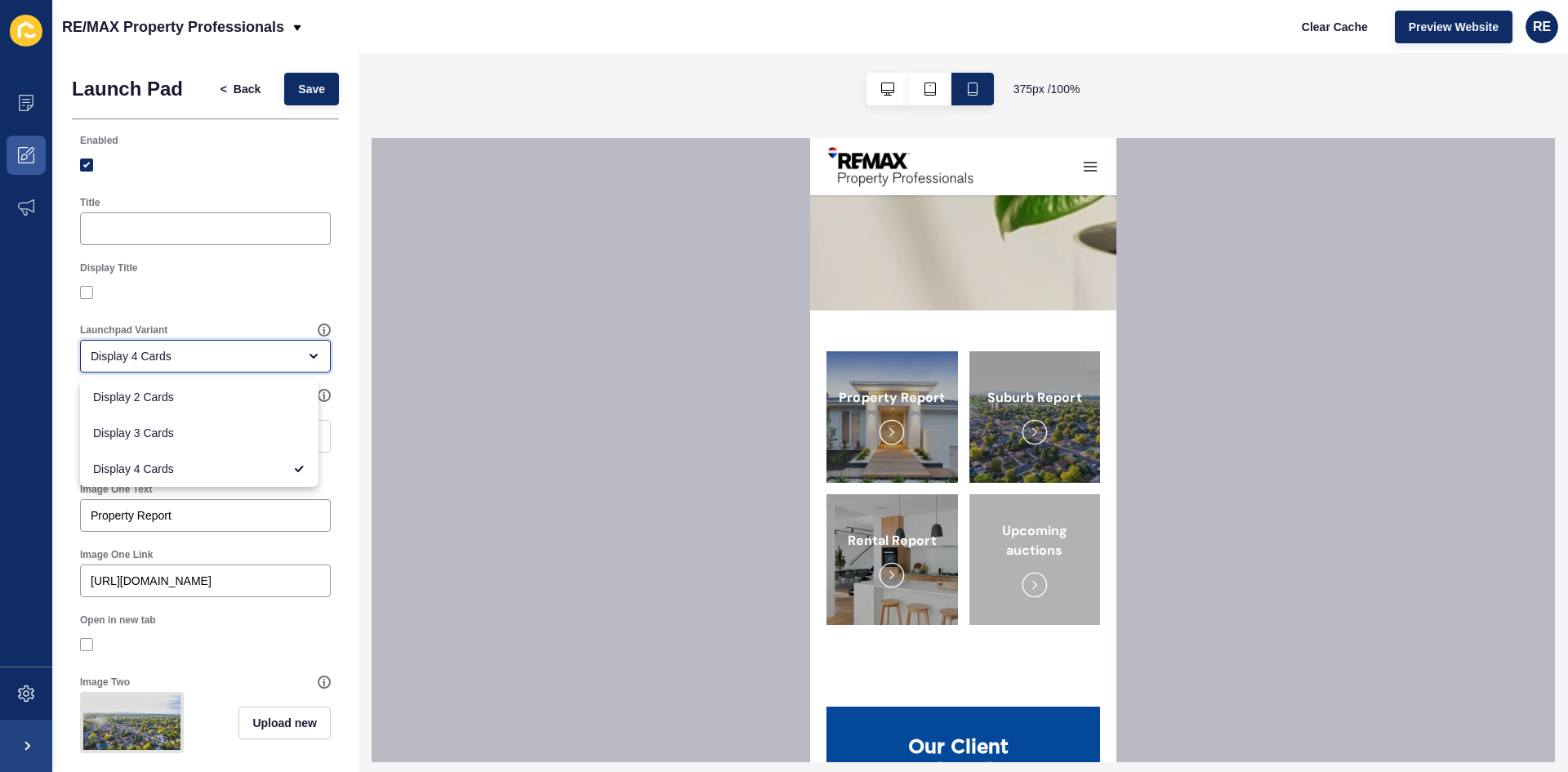
click at [148, 355] on div "Display 4 Cards" at bounding box center [194, 356] width 207 height 17
click at [158, 428] on span "Display 3 Cards" at bounding box center [198, 433] width 212 height 17
type input "Display 3 Cards"
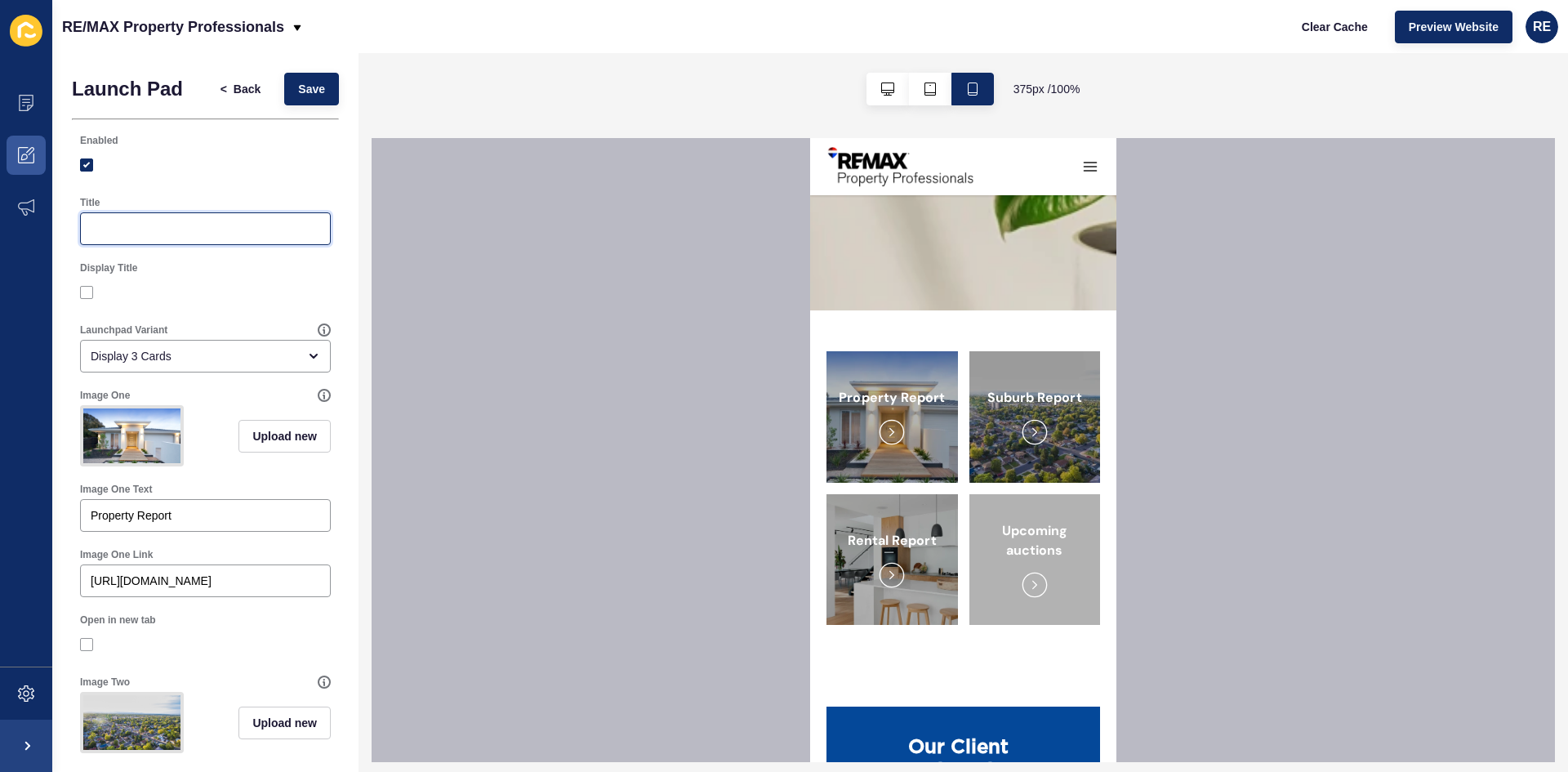
click at [169, 233] on input "Title" at bounding box center [206, 229] width 230 height 17
type input "a"
type input "O"
type input "Y"
type input "T"
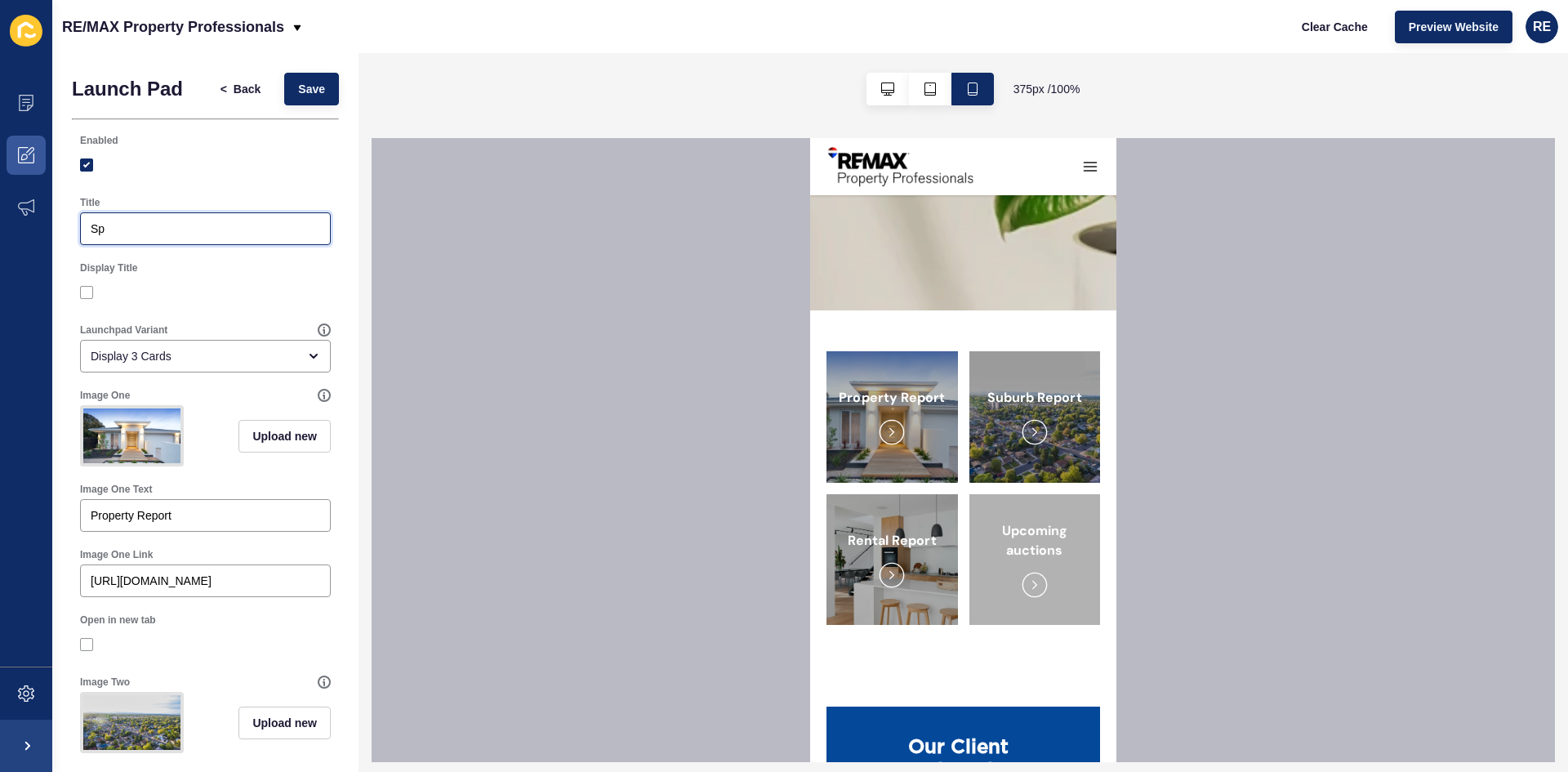
type input "S"
click at [85, 232] on div "Suburb Report" at bounding box center [205, 228] width 251 height 32
click at [94, 229] on input "Suburb Report" at bounding box center [206, 229] width 230 height 17
type input "The Latest Suburb Report"
click at [85, 285] on div at bounding box center [205, 293] width 251 height 30
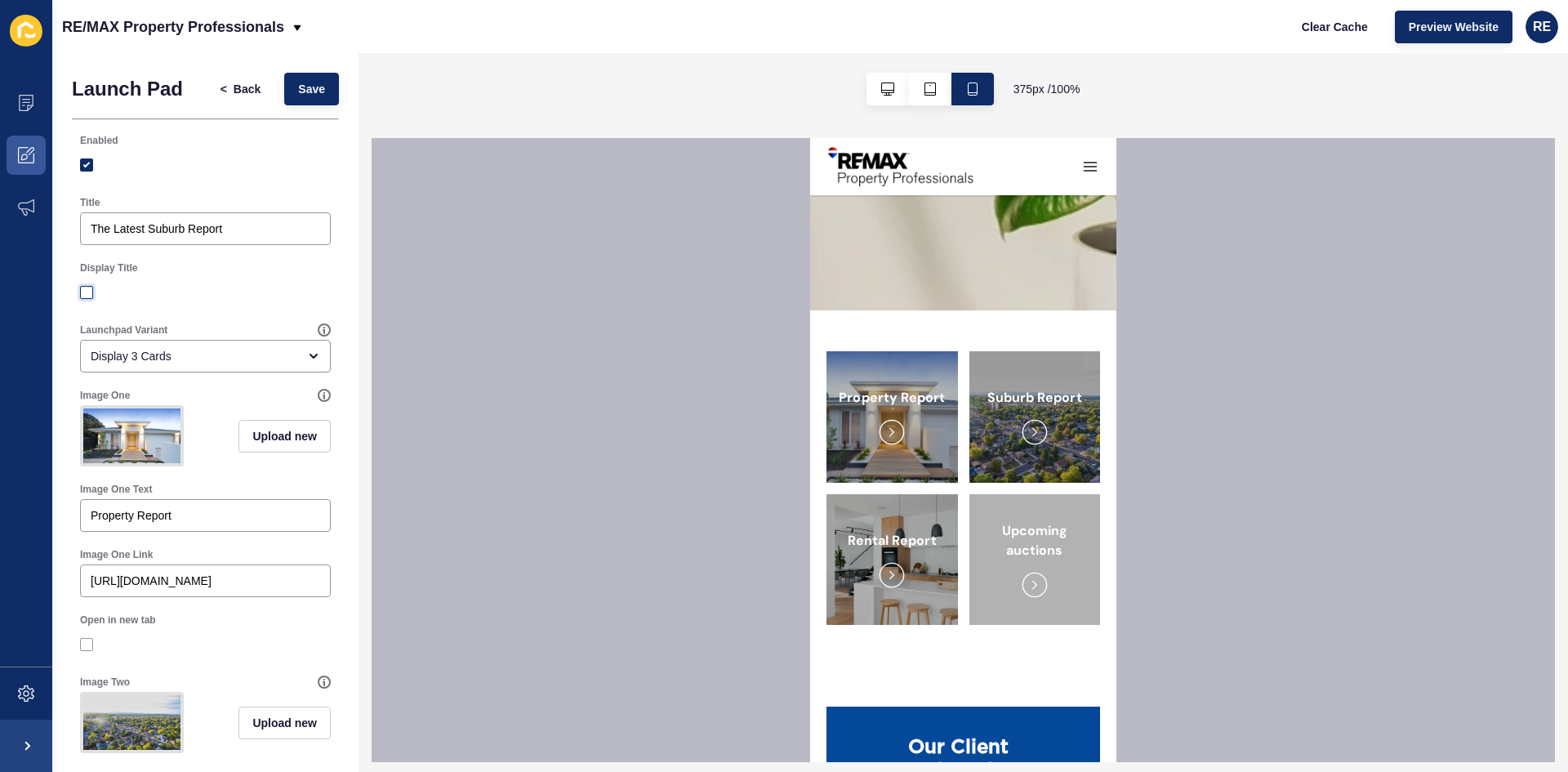
click at [93, 287] on label at bounding box center [86, 292] width 13 height 13
click at [93, 287] on input "Display Title" at bounding box center [88, 292] width 10 height 10
checkbox input "true"
click at [298, 95] on span "Save" at bounding box center [311, 89] width 27 height 17
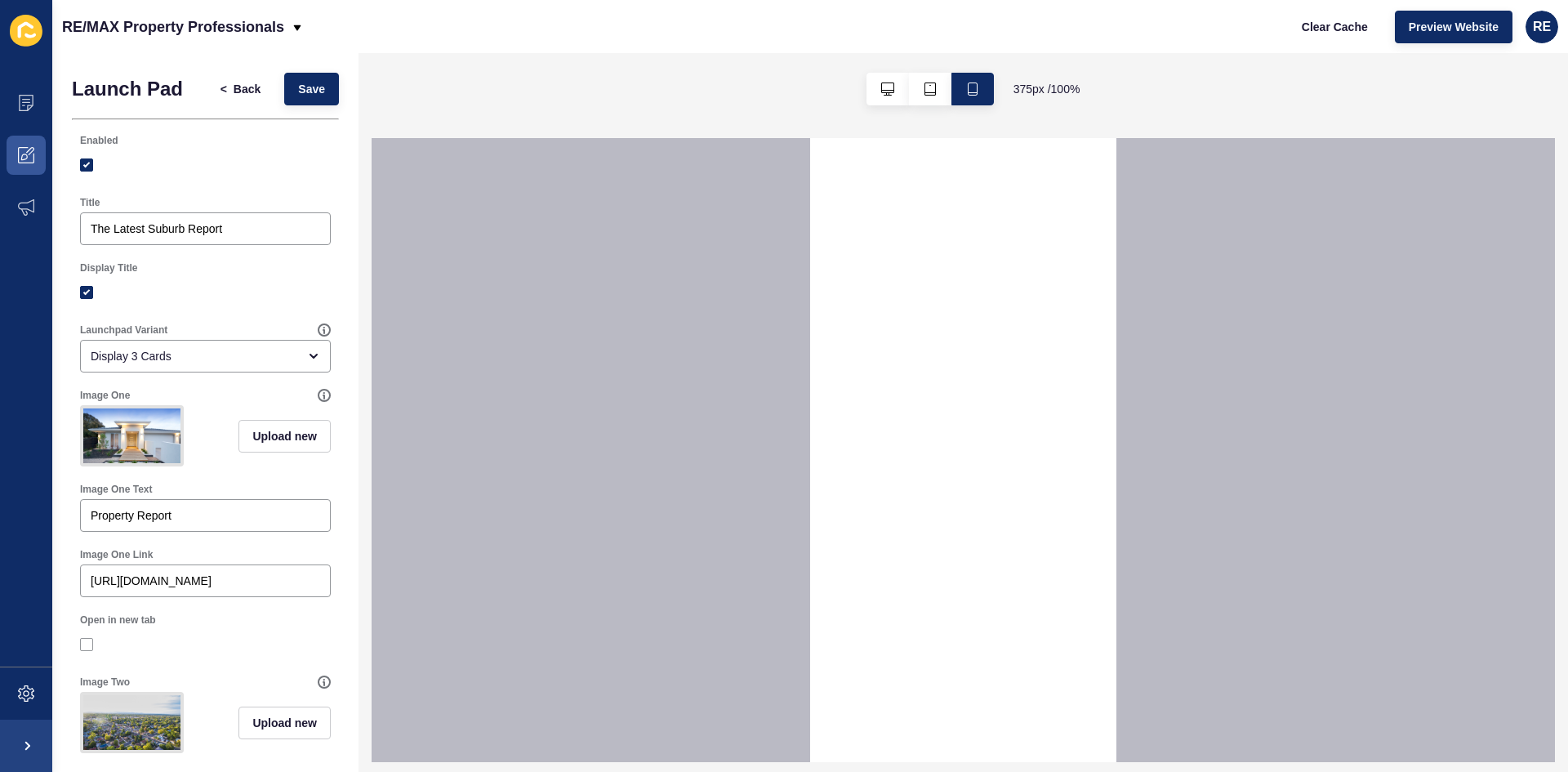
select select
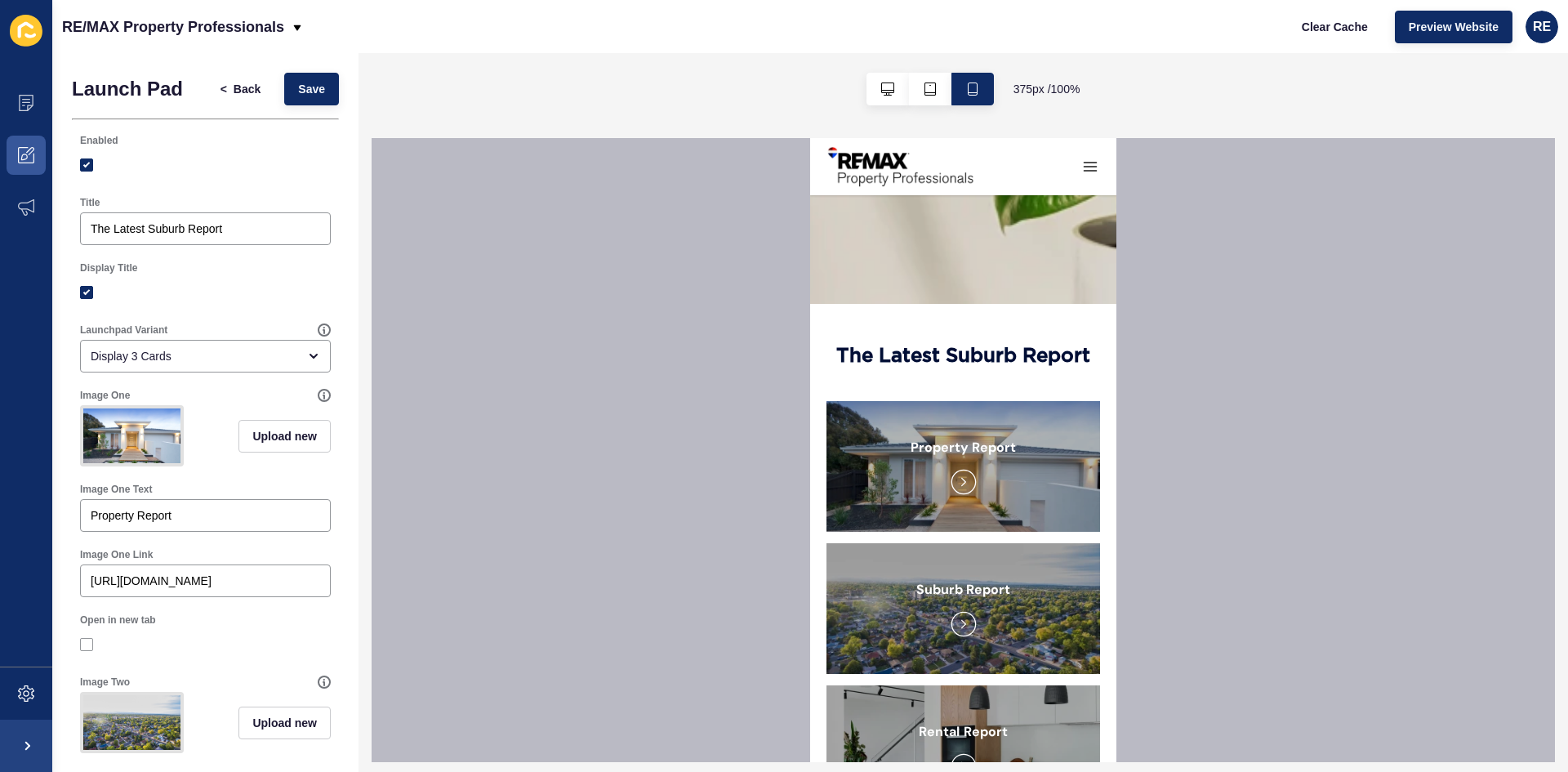
scroll to position [2124, 0]
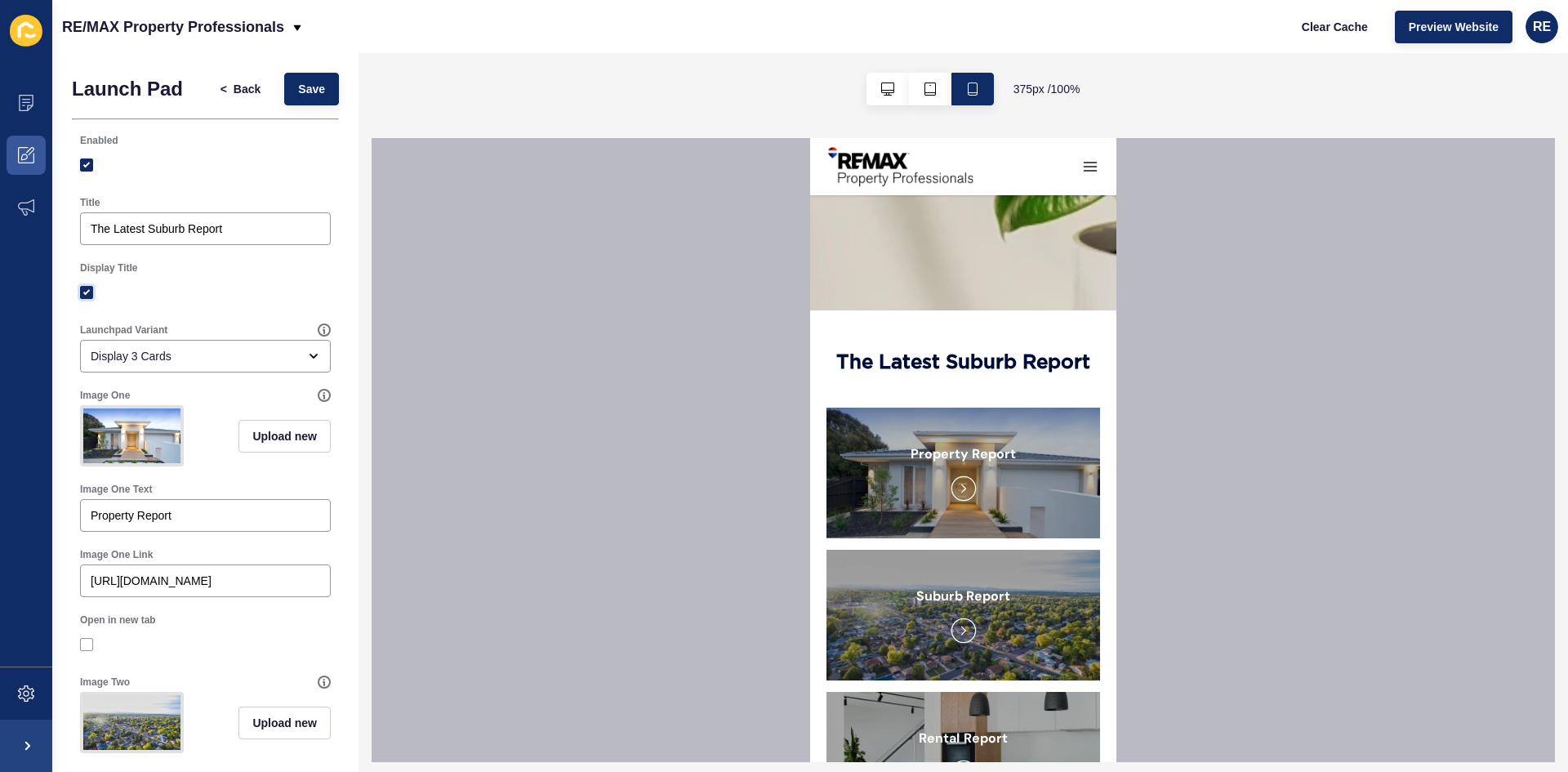
click at [90, 293] on label at bounding box center [86, 292] width 13 height 13
click at [90, 293] on input "Display Title" at bounding box center [88, 292] width 10 height 10
checkbox input "false"
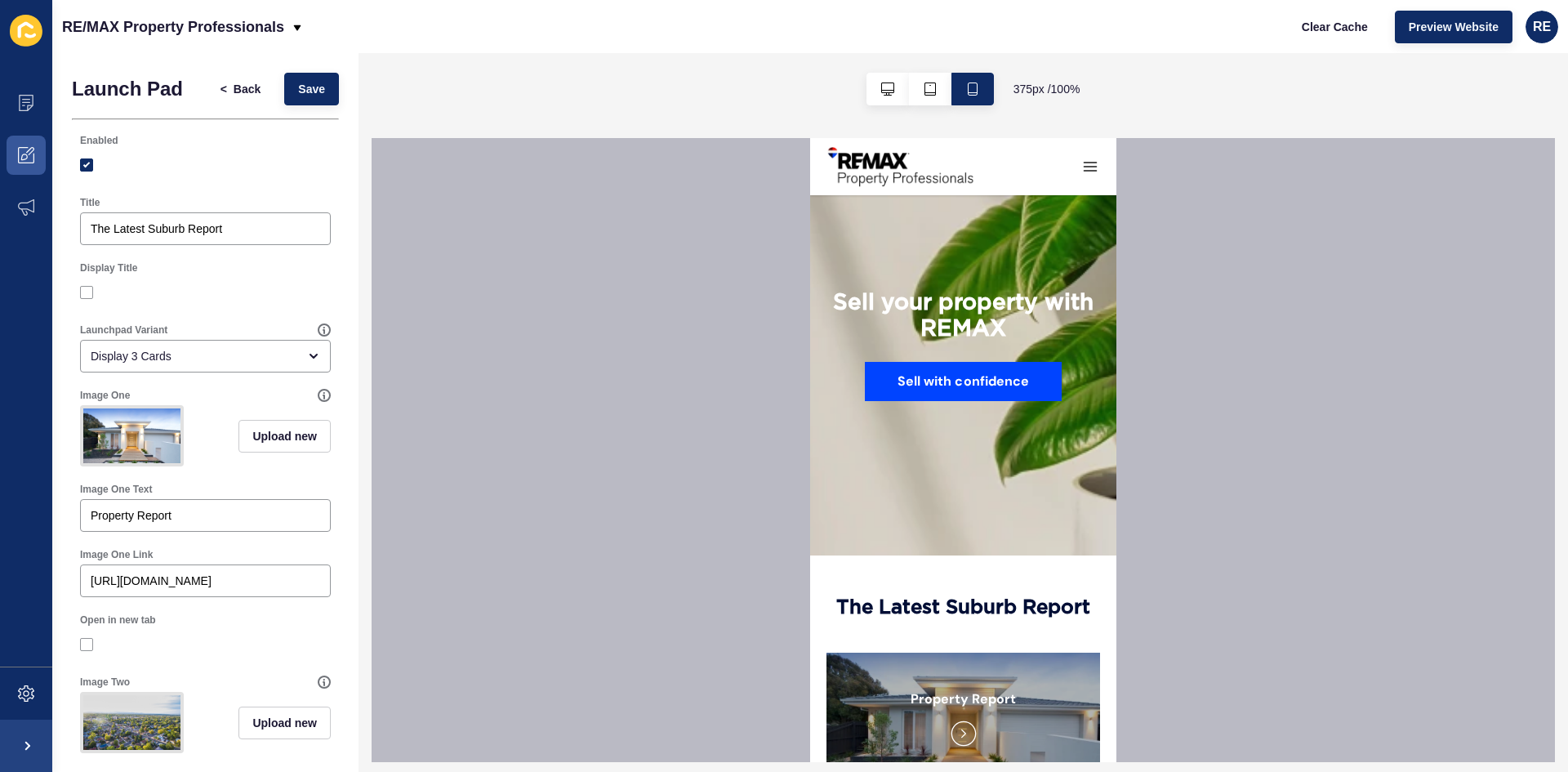
scroll to position [1797, 0]
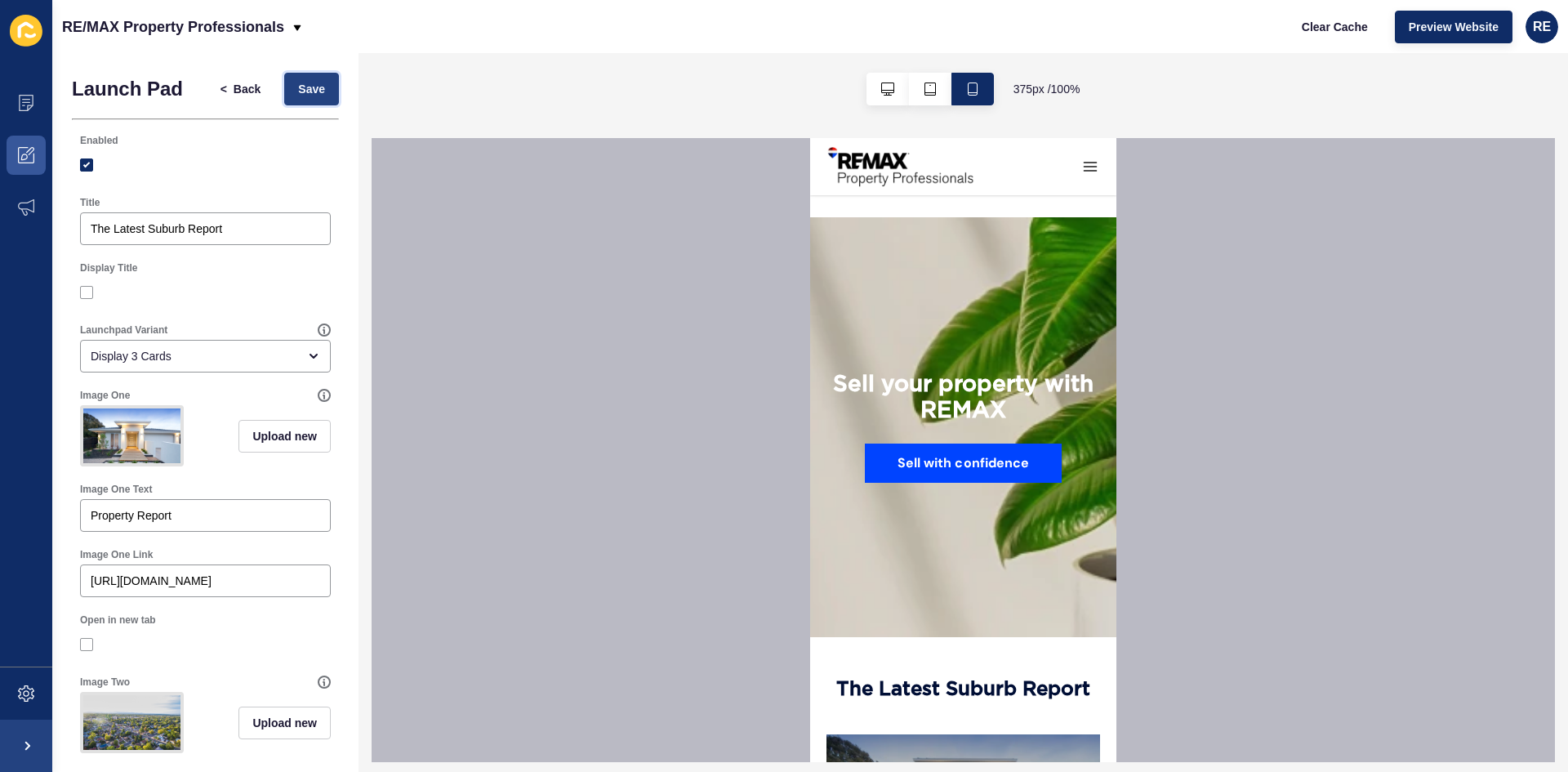
click at [301, 84] on span "Save" at bounding box center [311, 89] width 27 height 17
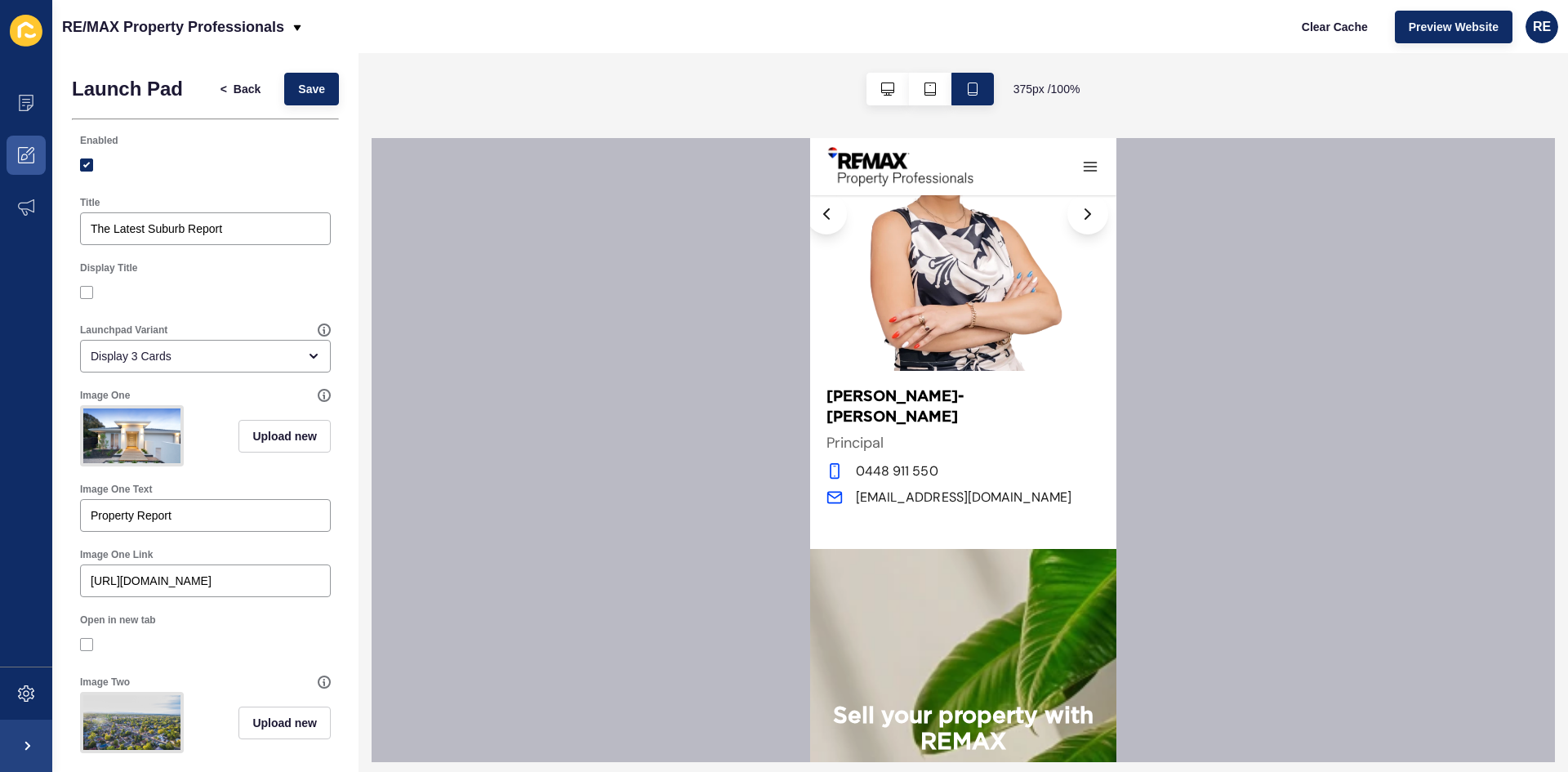
scroll to position [1144, 0]
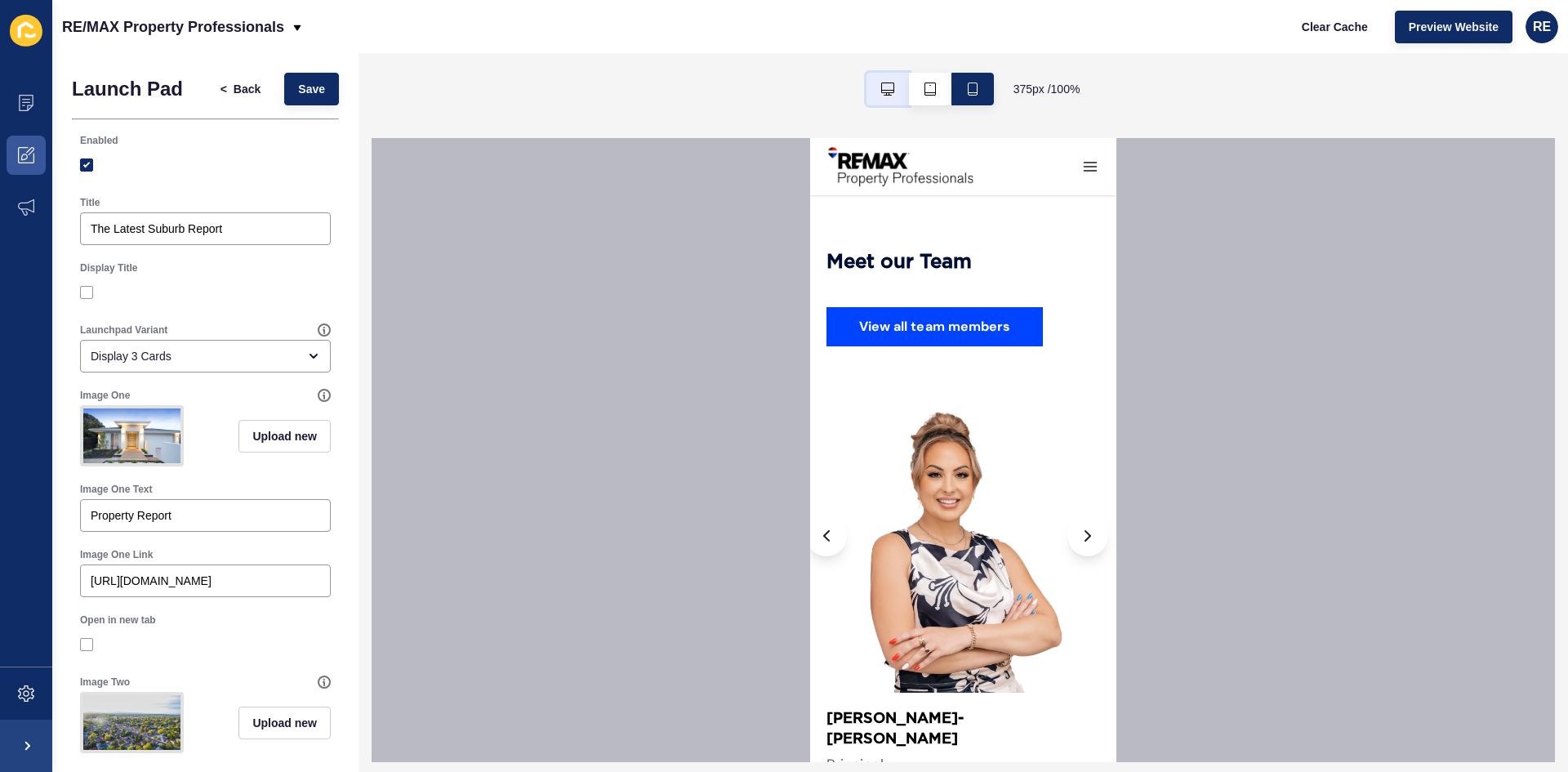
click at [897, 93] on button "button" at bounding box center [888, 88] width 43 height 32
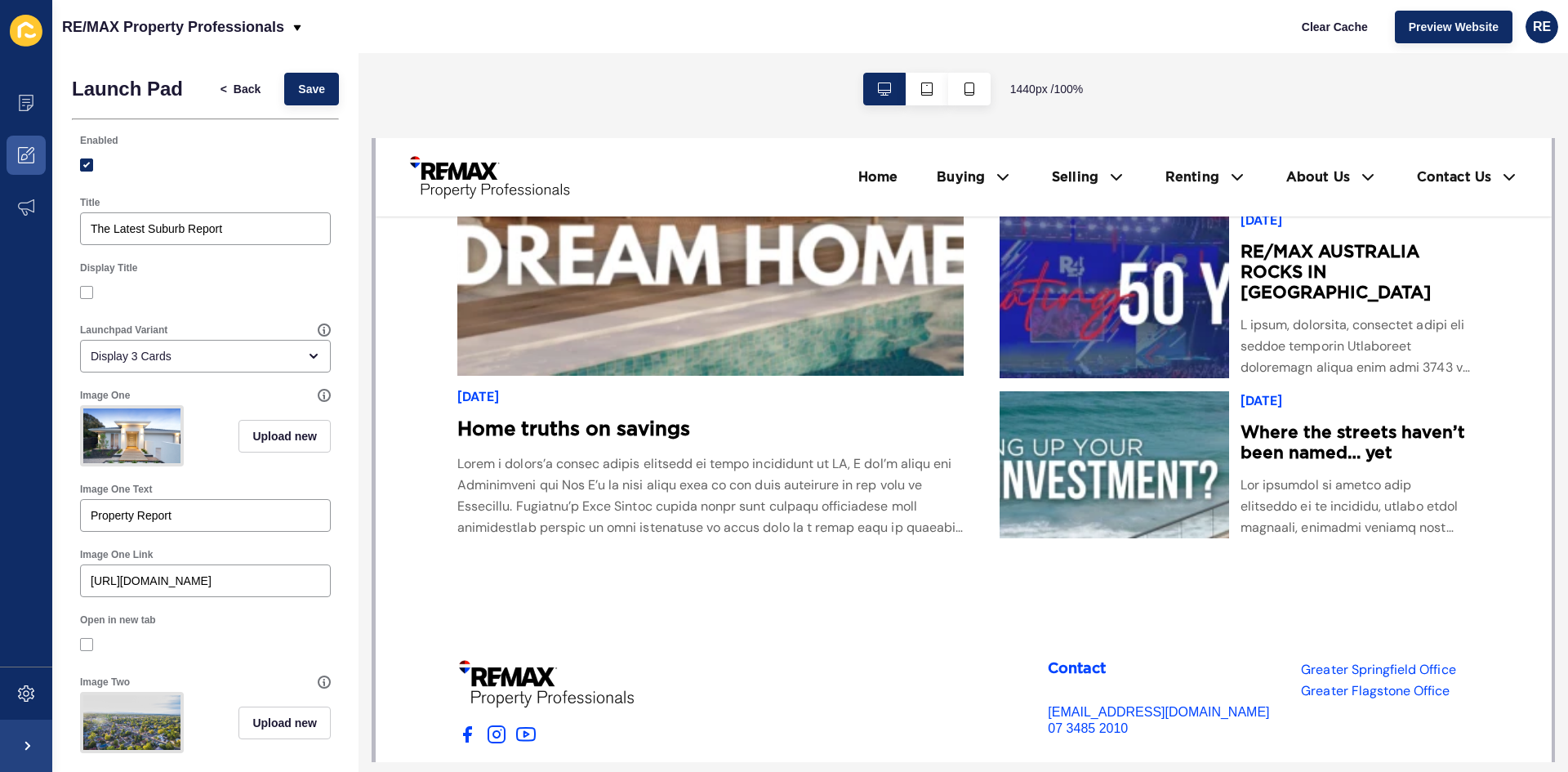
scroll to position [4229, 0]
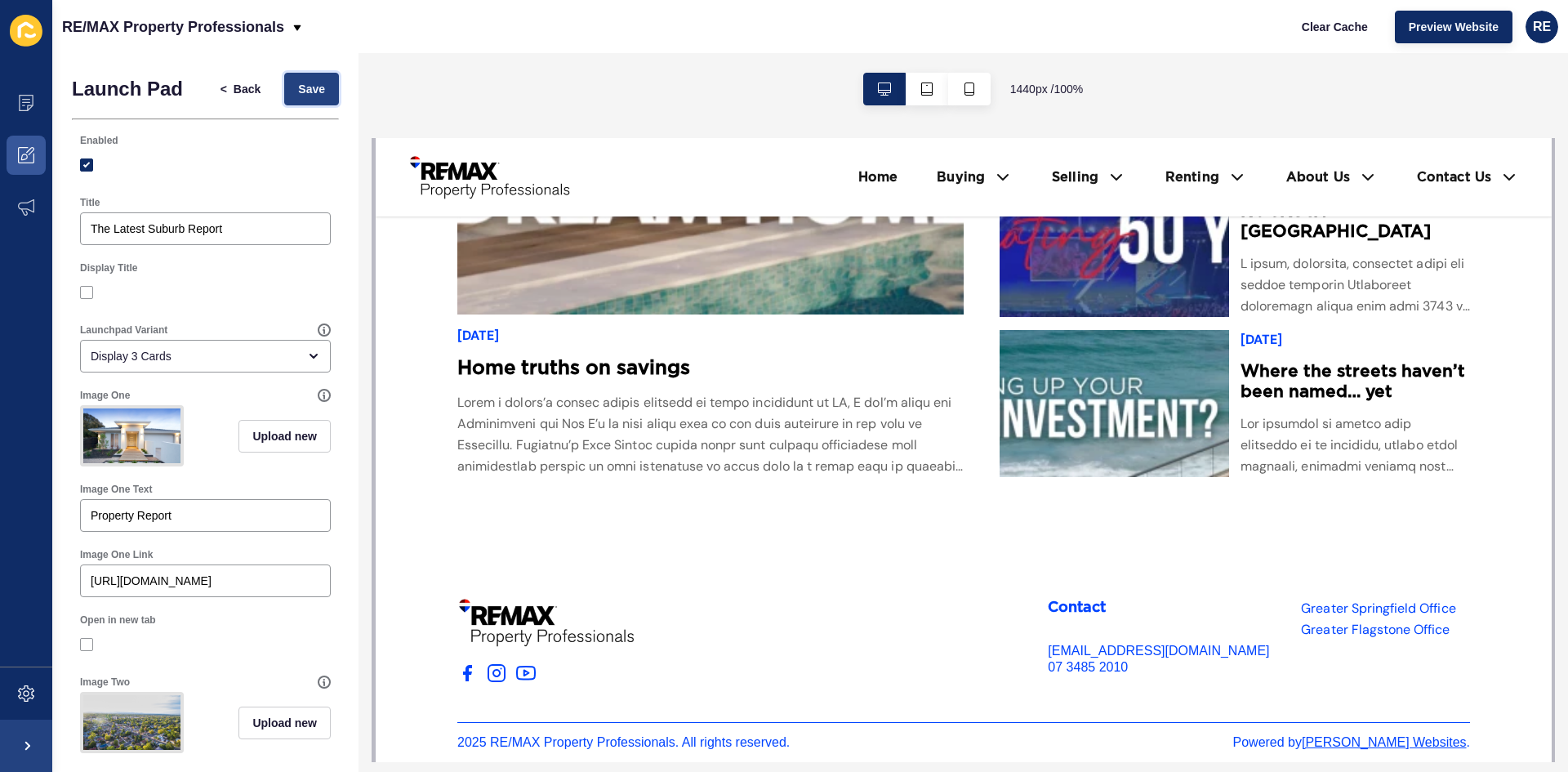
click at [306, 102] on button "Save" at bounding box center [311, 88] width 55 height 32
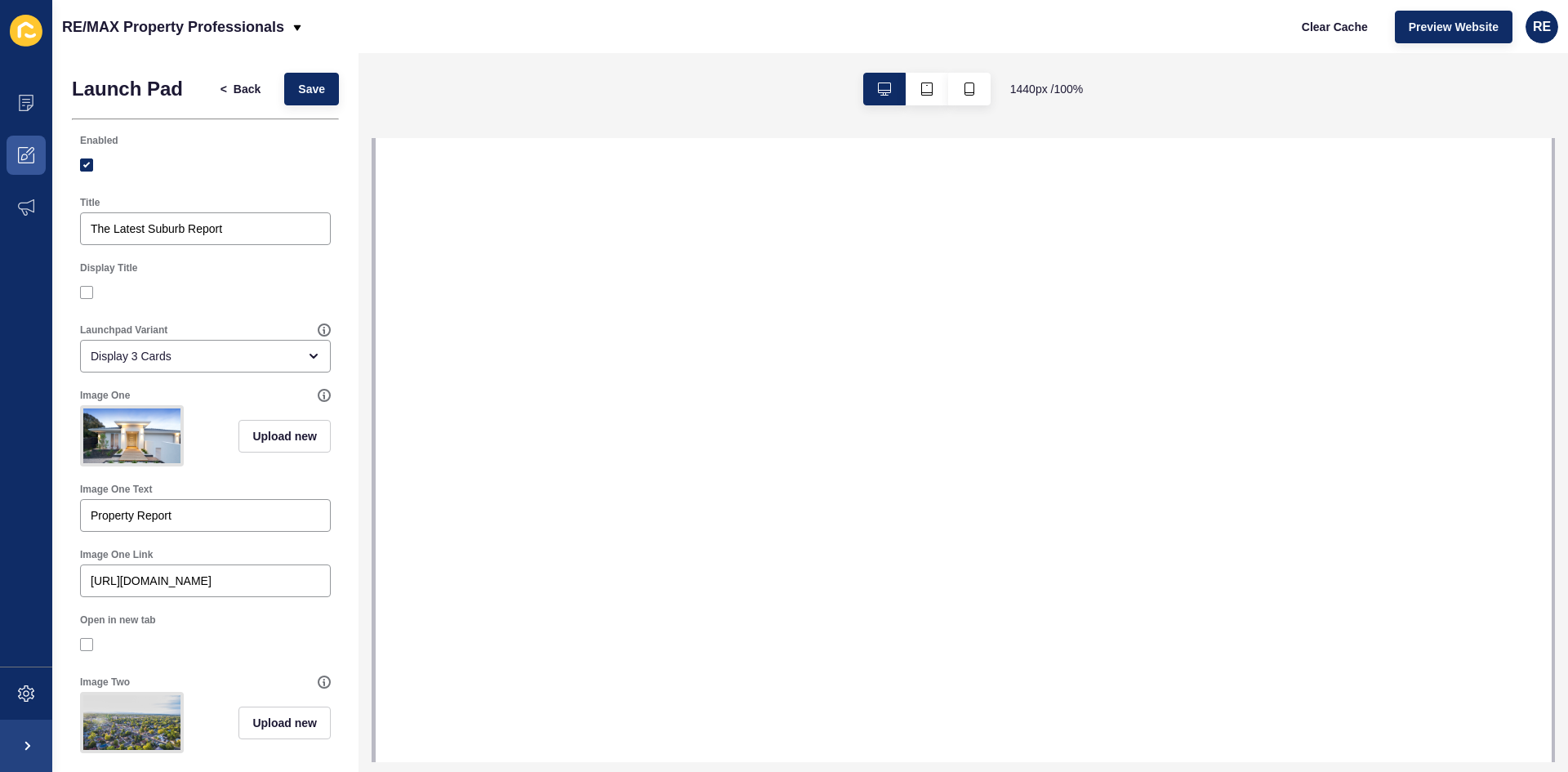
select select
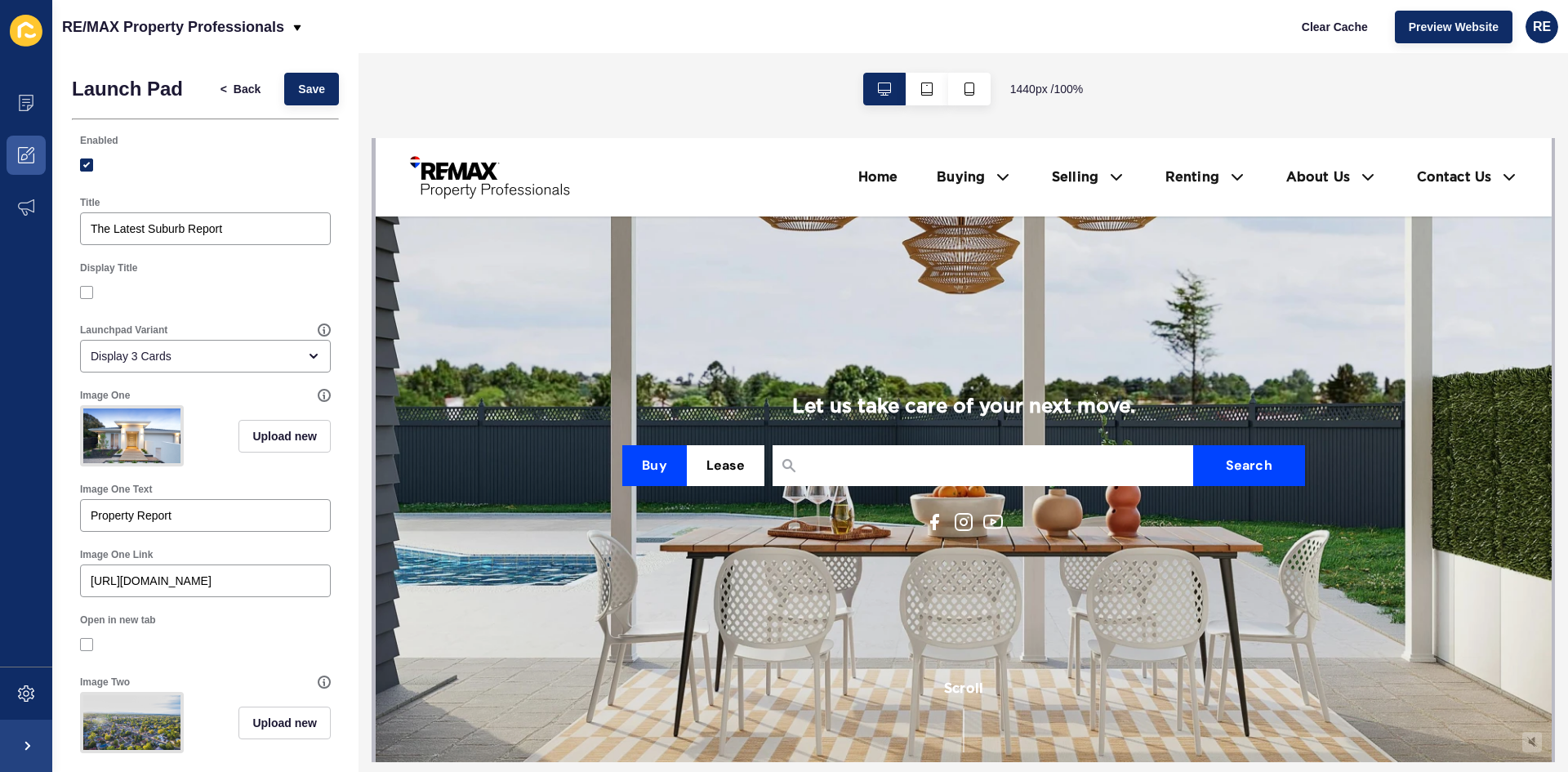
scroll to position [0, 0]
